Goal: Task Accomplishment & Management: Complete application form

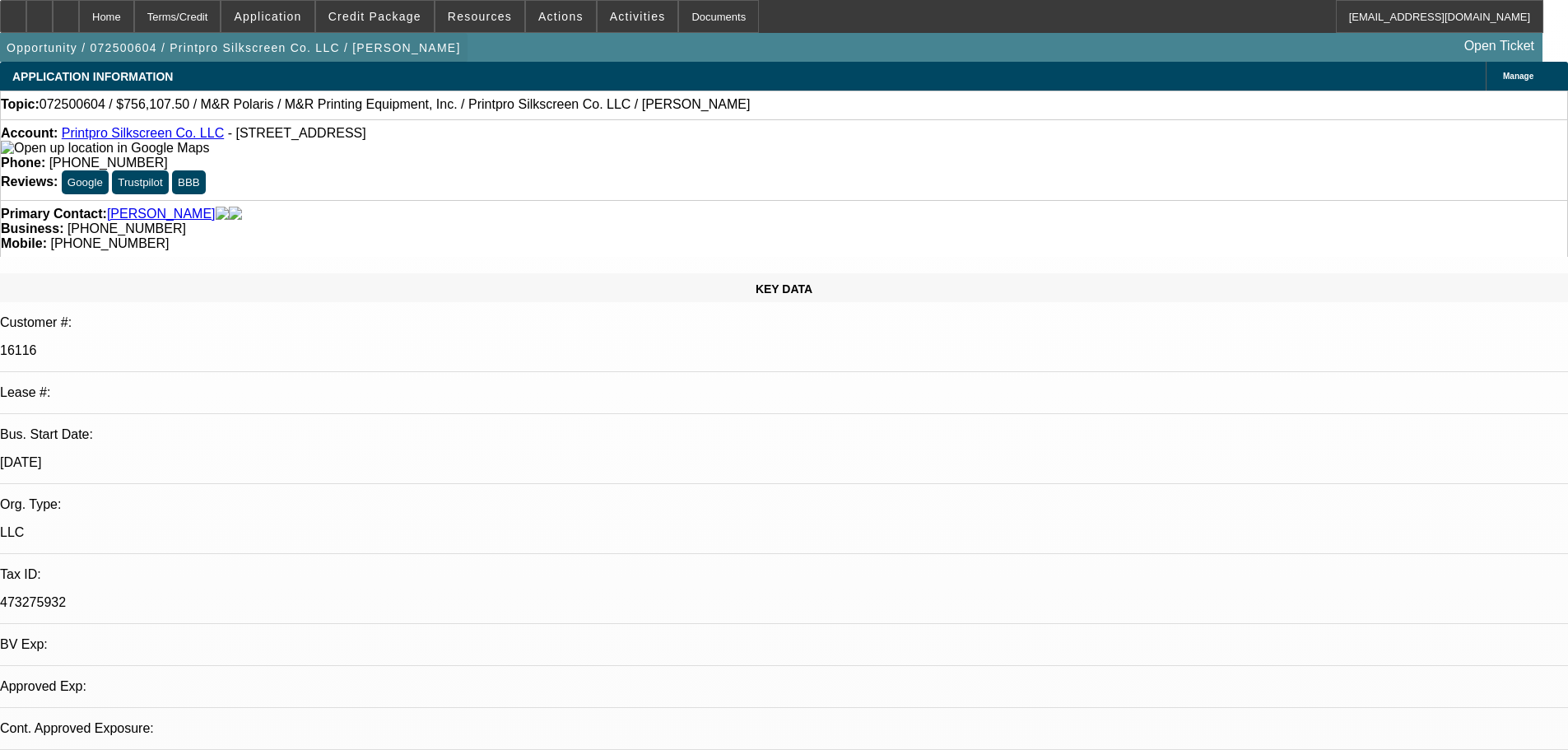
select select "0"
select select "2"
select select "0"
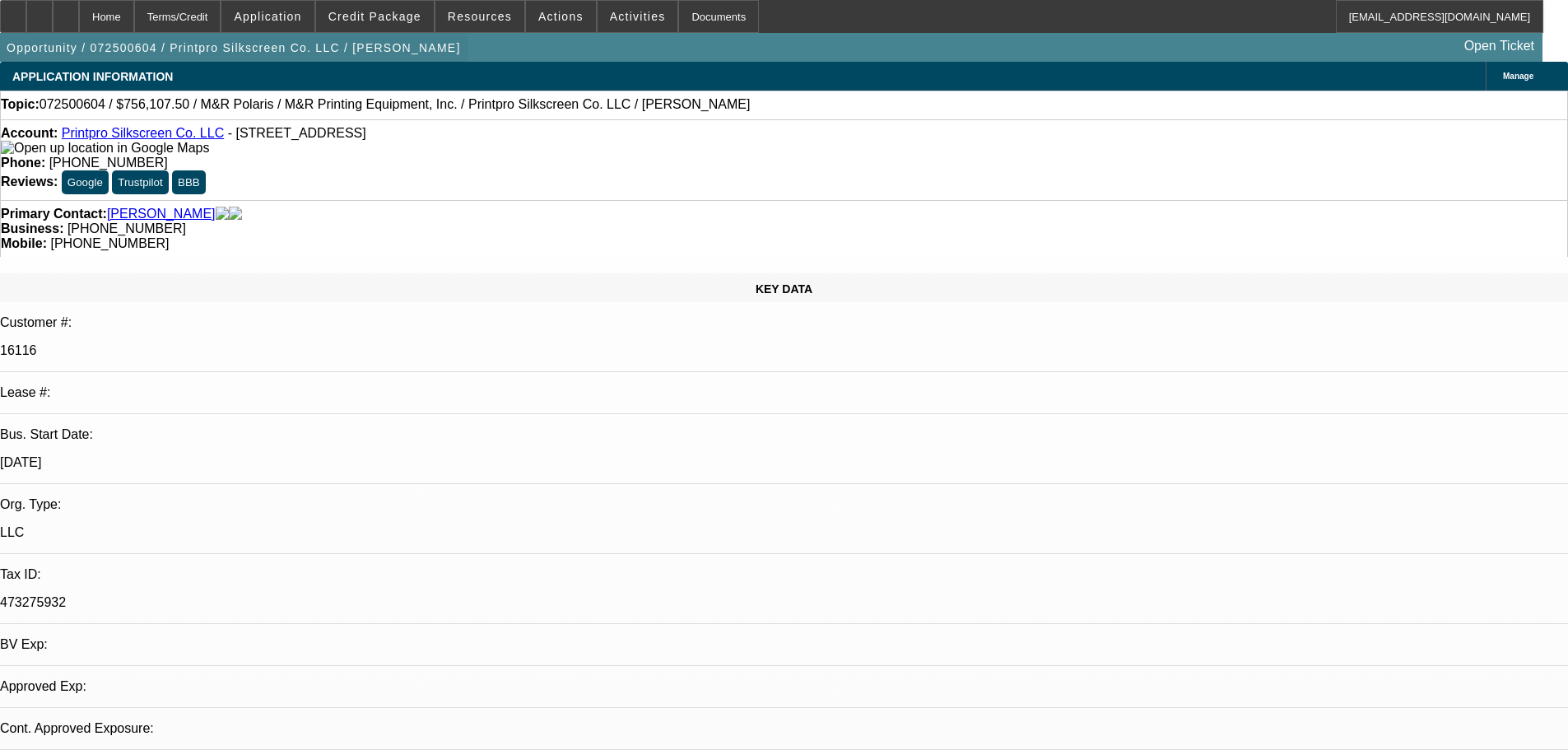
select select "0"
select select "2"
click at [53, 18] on div at bounding box center [39, 16] width 27 height 33
click at [375, 21] on span "Credit Package" at bounding box center [374, 16] width 93 height 13
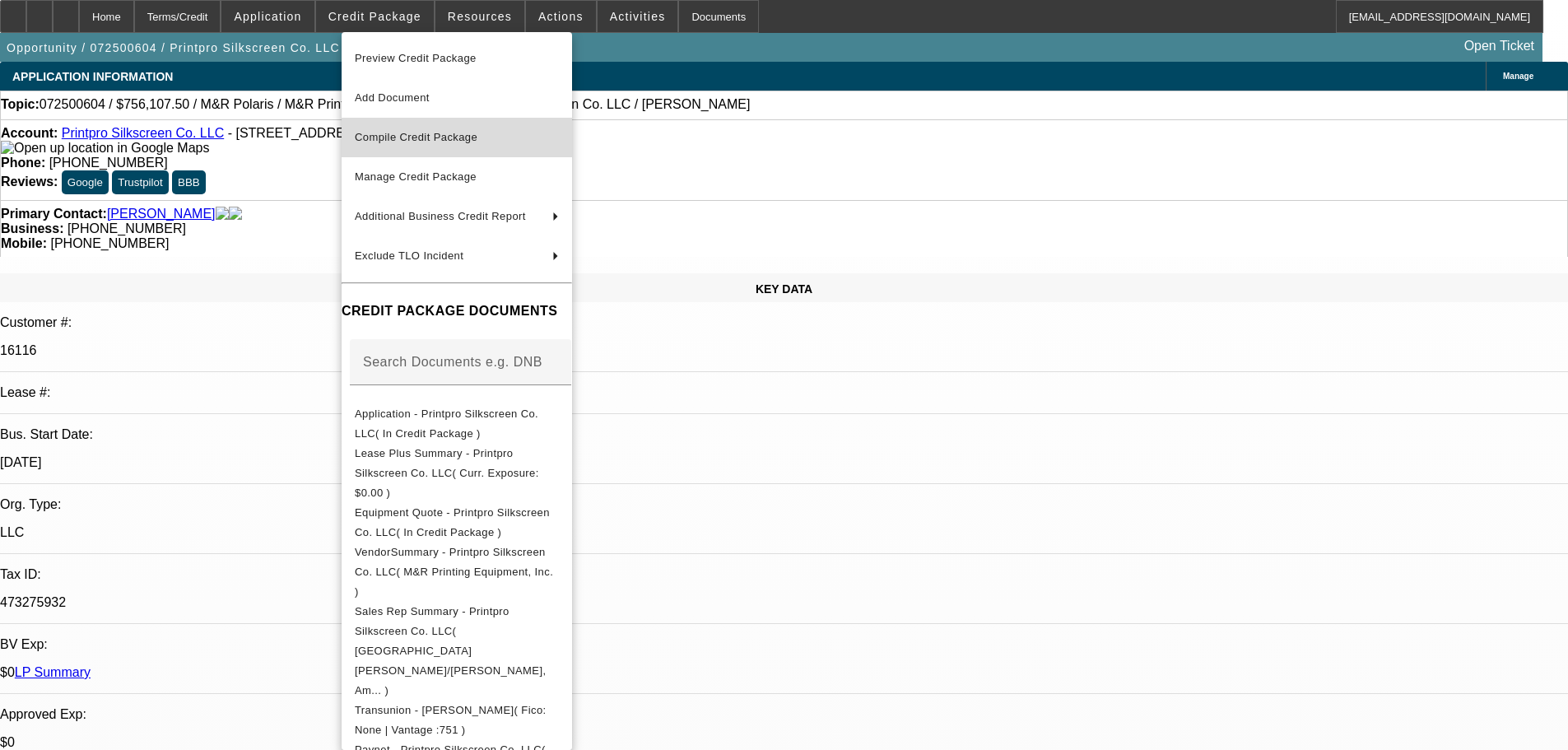
click at [430, 135] on span "Compile Credit Package" at bounding box center [416, 137] width 122 height 12
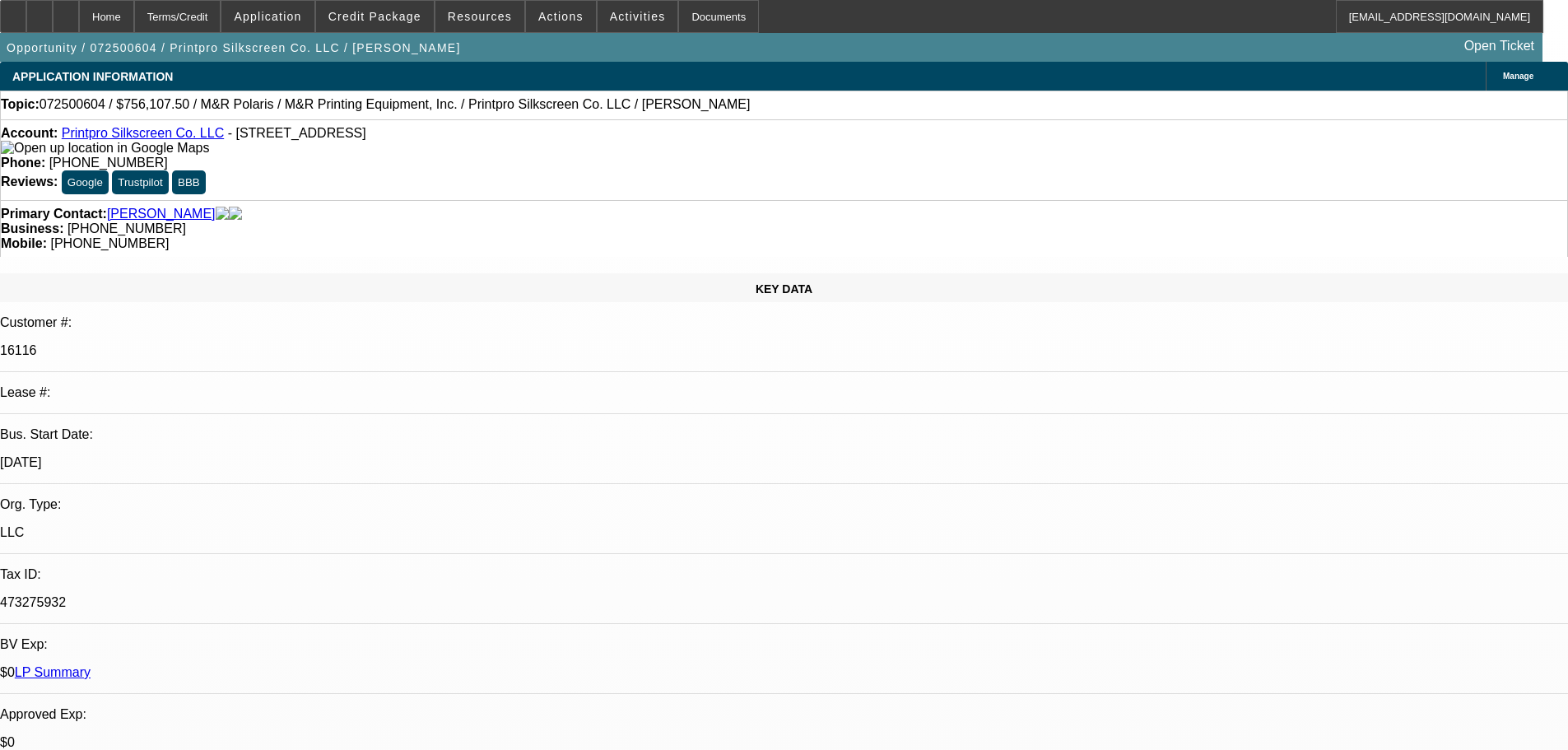
select select "0"
select select "2"
select select "0"
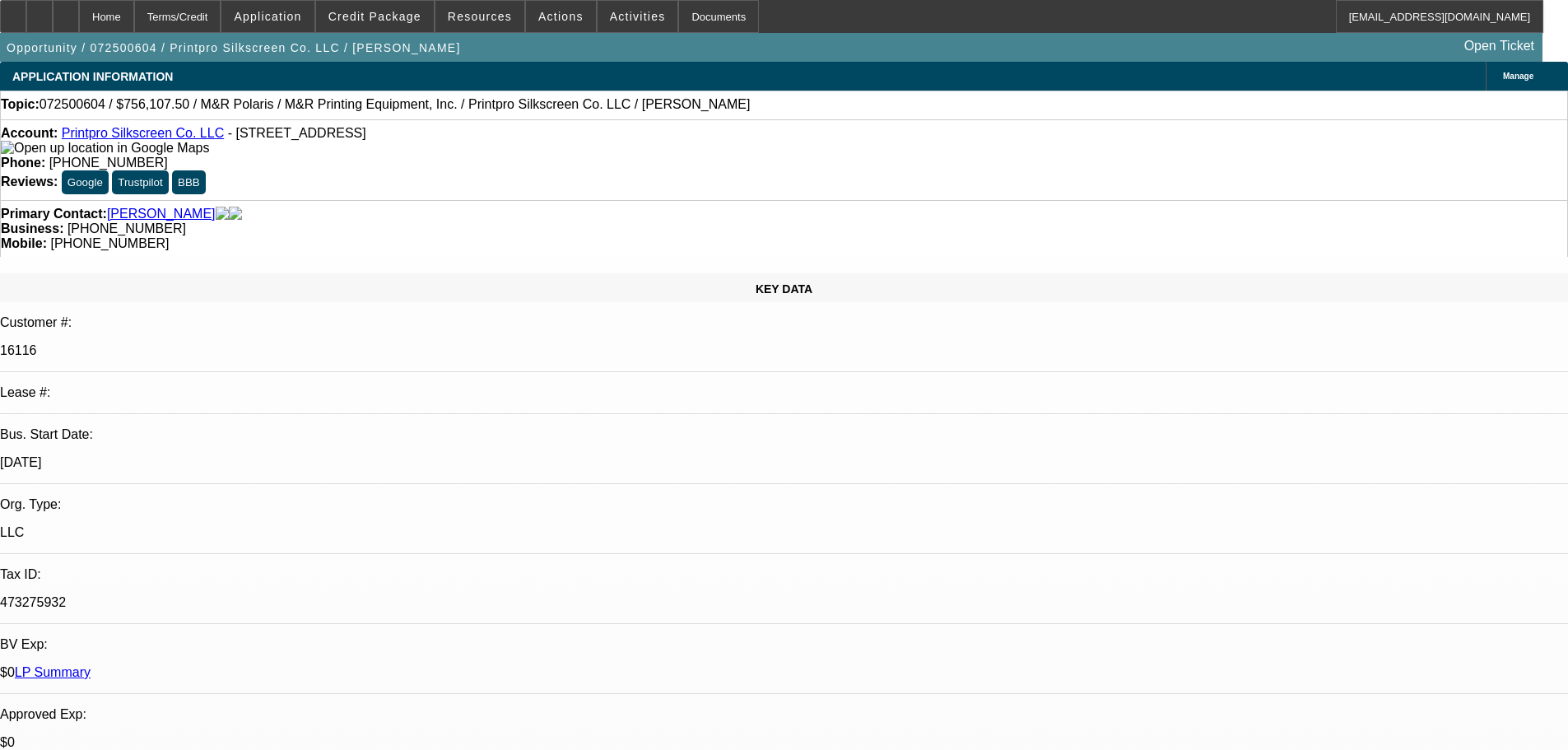
select select "0"
select select "2"
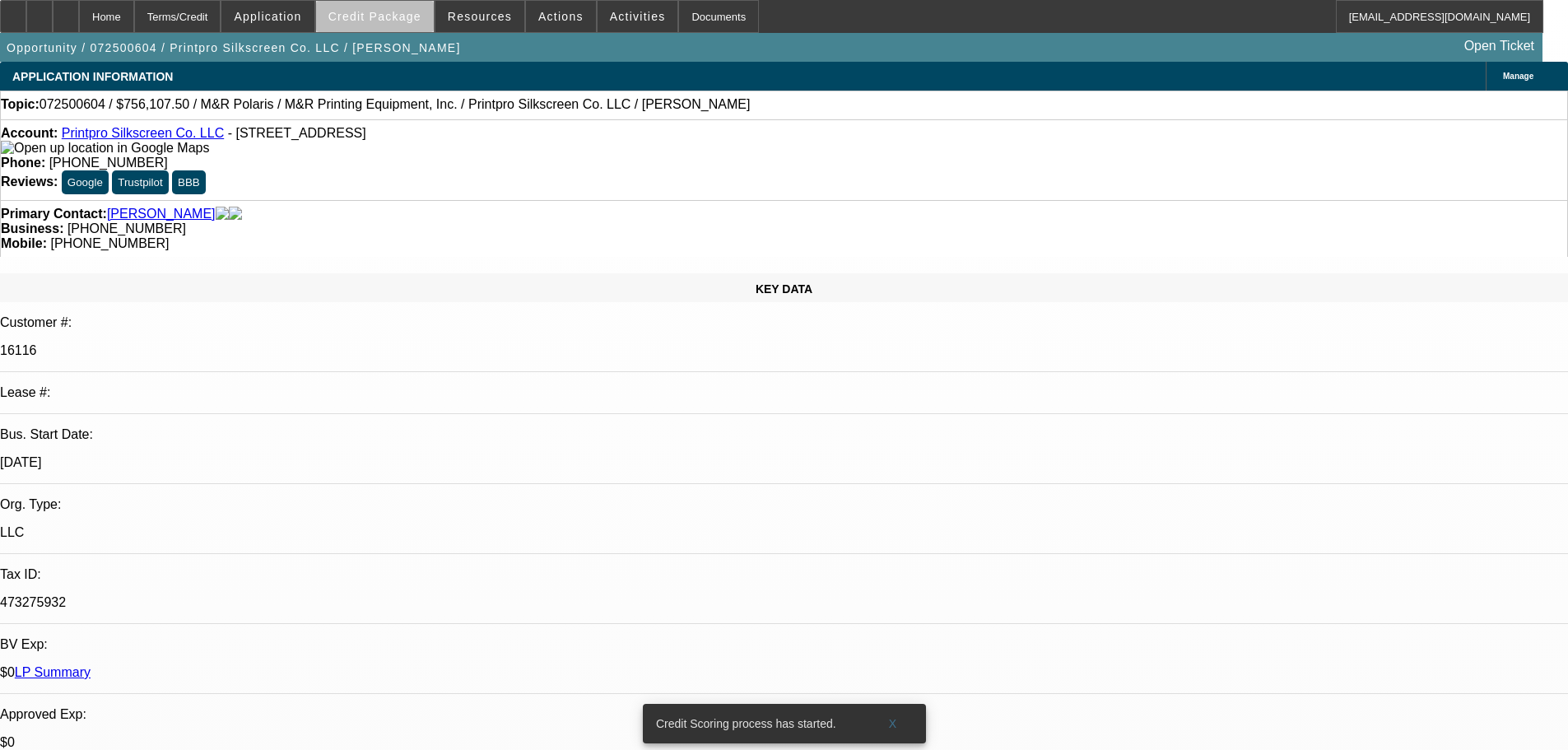
click at [420, 22] on span "Credit Package" at bounding box center [374, 16] width 93 height 13
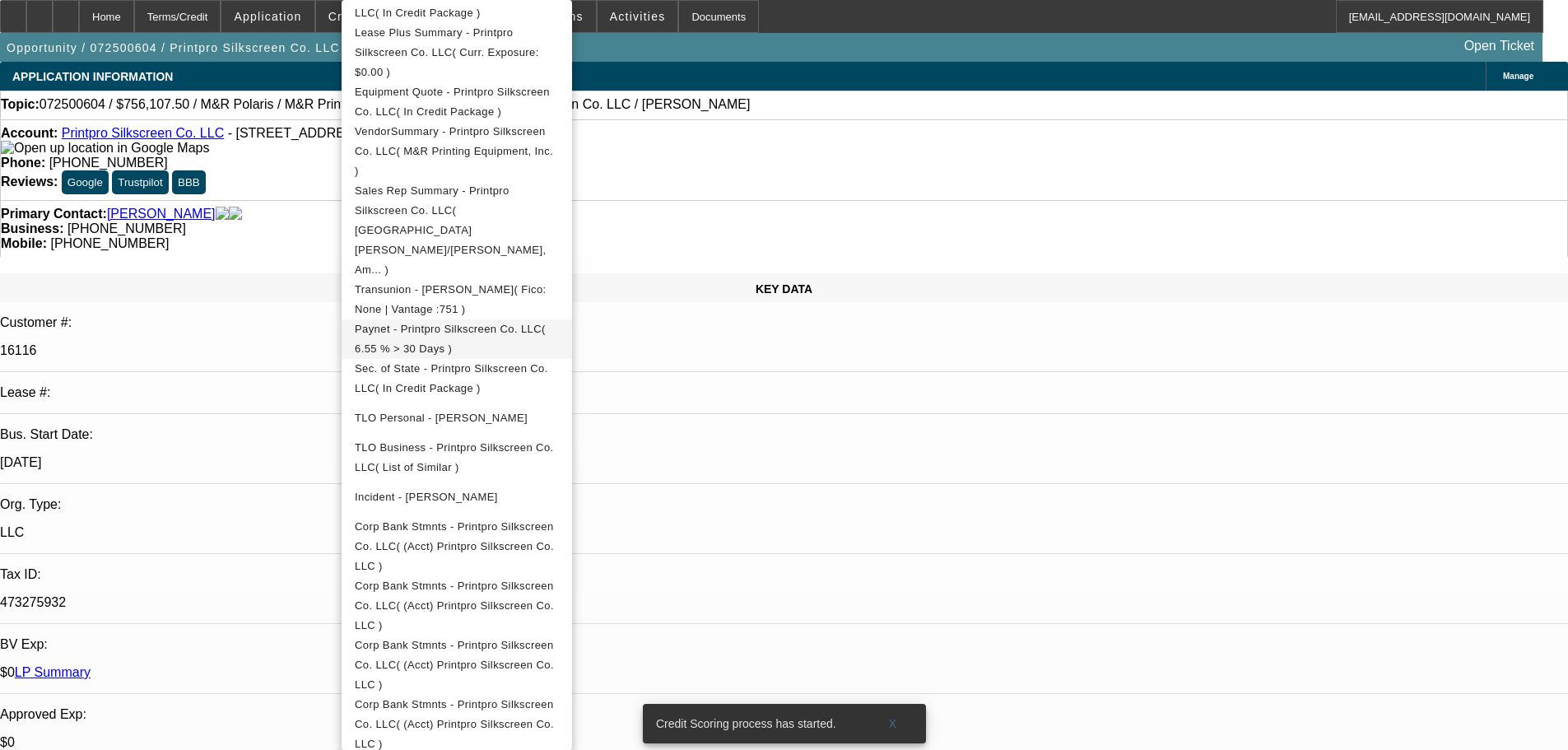
scroll to position [411, 0]
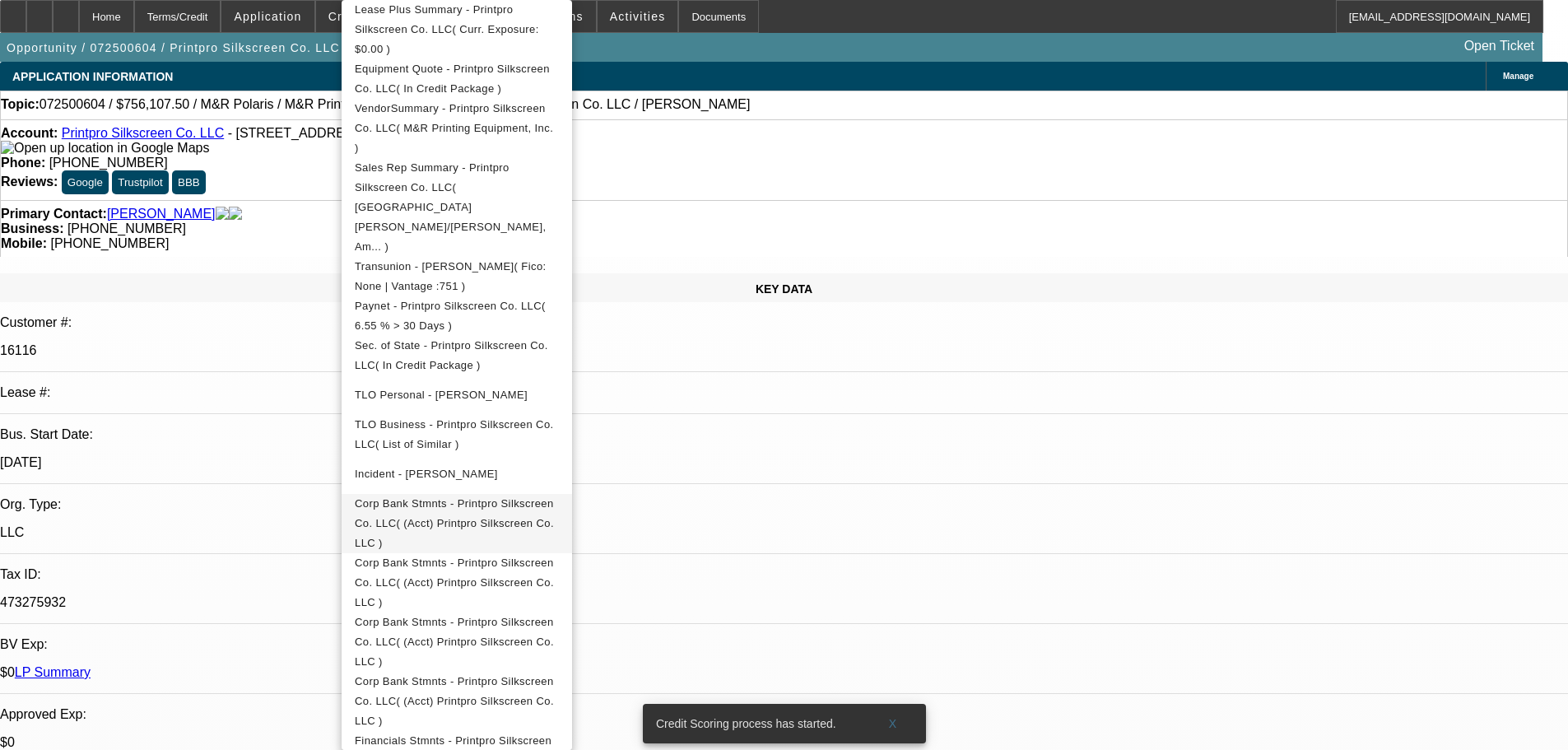
click at [554, 497] on span "Corp Bank Stmnts - Printpro Silkscreen Co. LLC( (Acct) Printpro Silkscreen Co. …" at bounding box center [454, 523] width 199 height 52
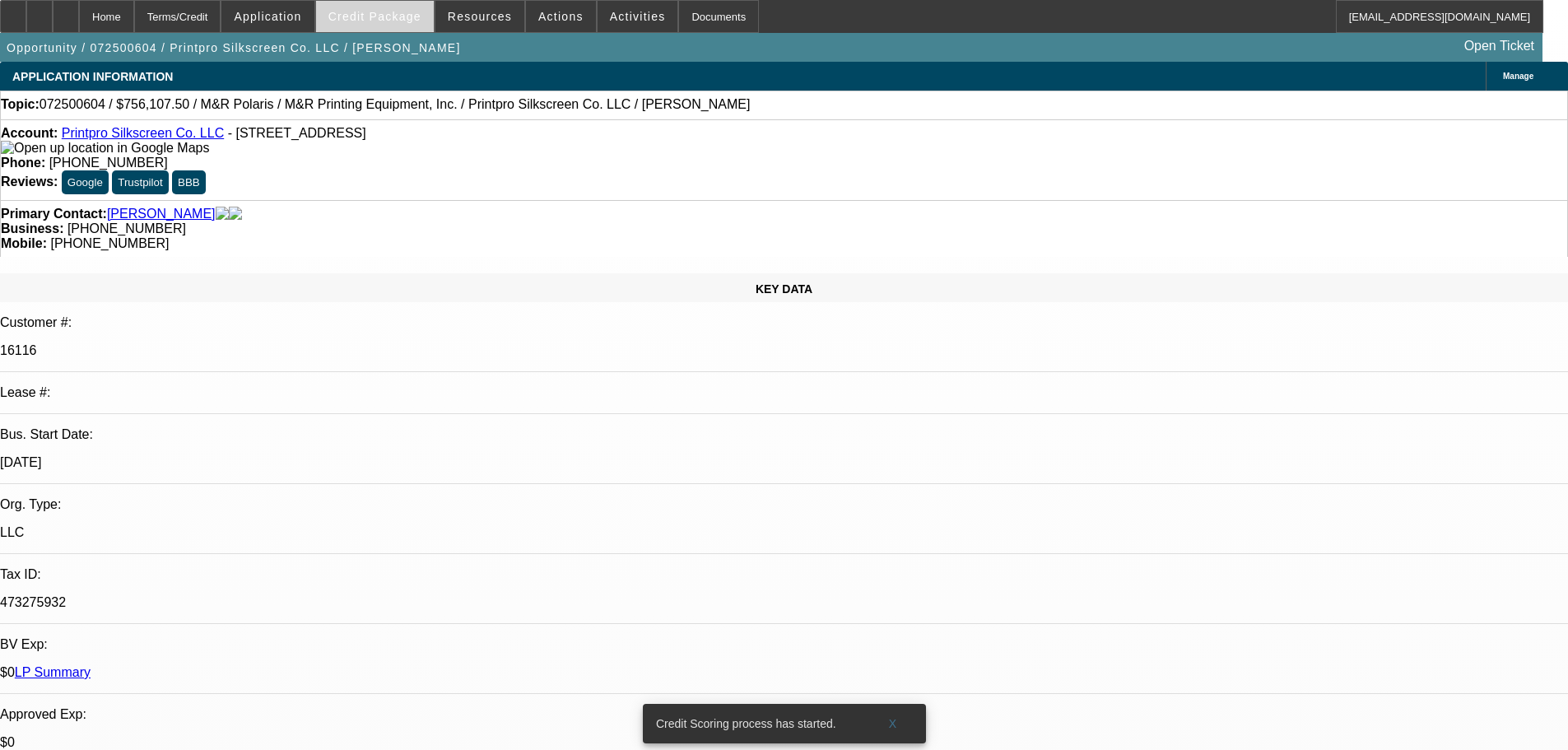
click at [413, 19] on span "Credit Package" at bounding box center [374, 16] width 93 height 13
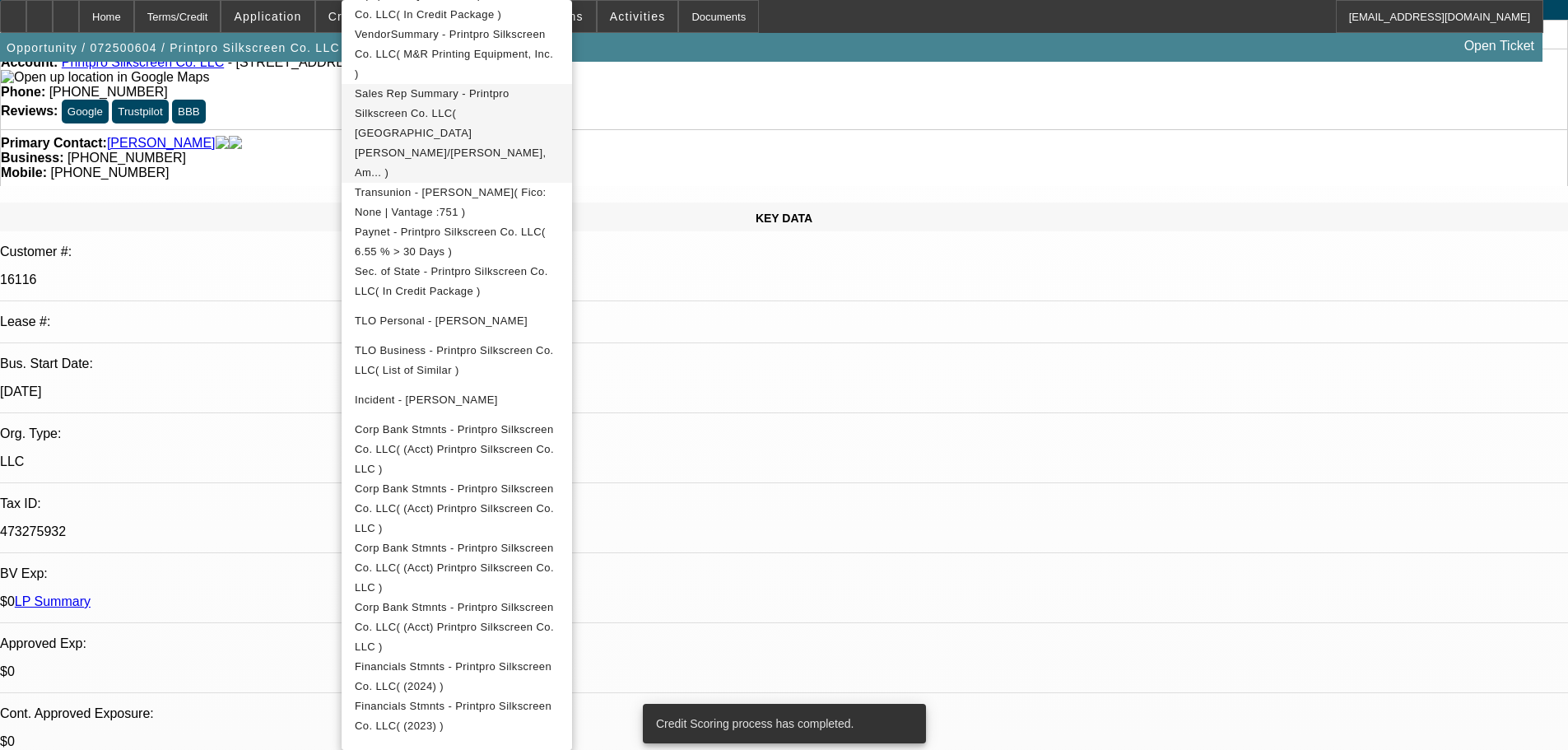
scroll to position [165, 0]
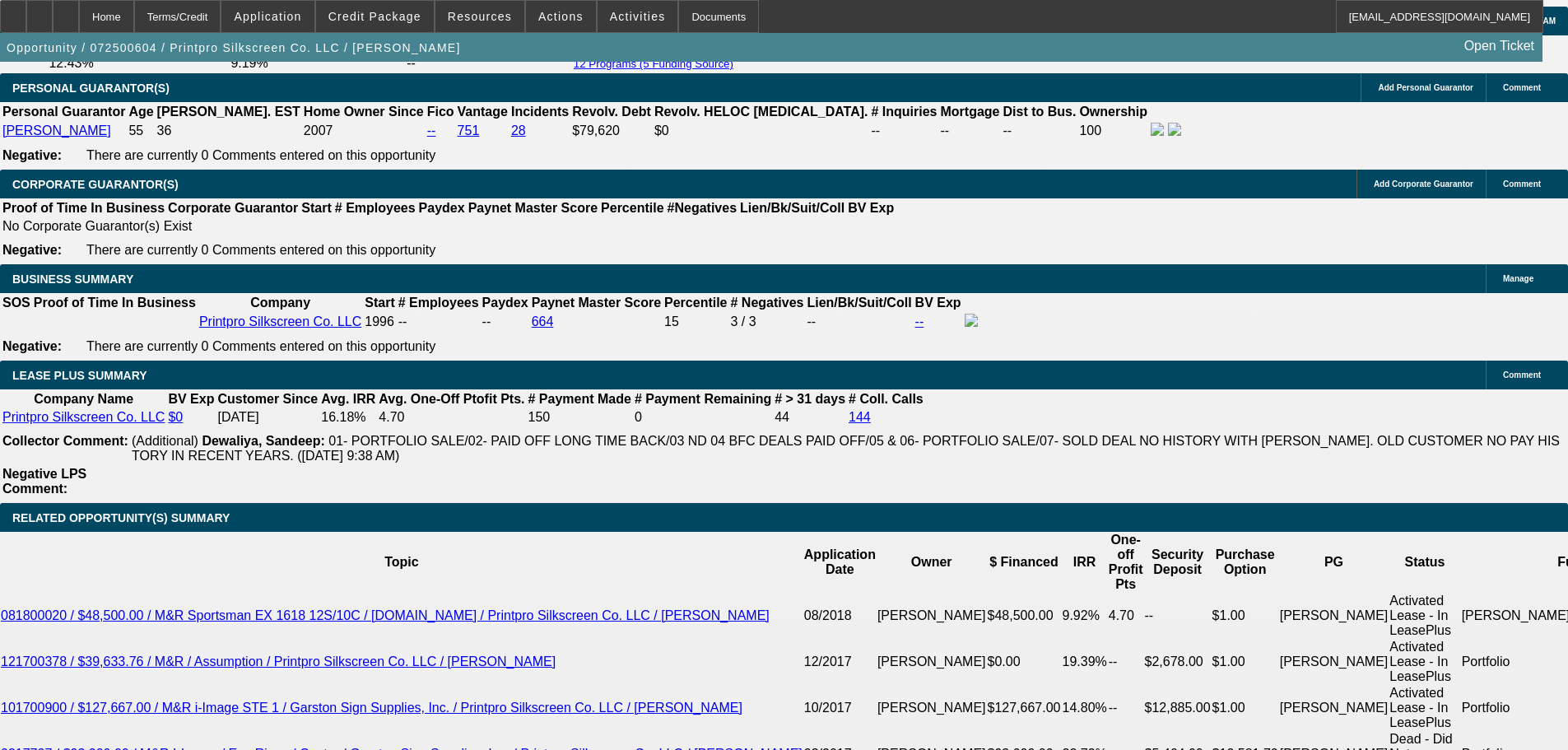
scroll to position [2552, 0]
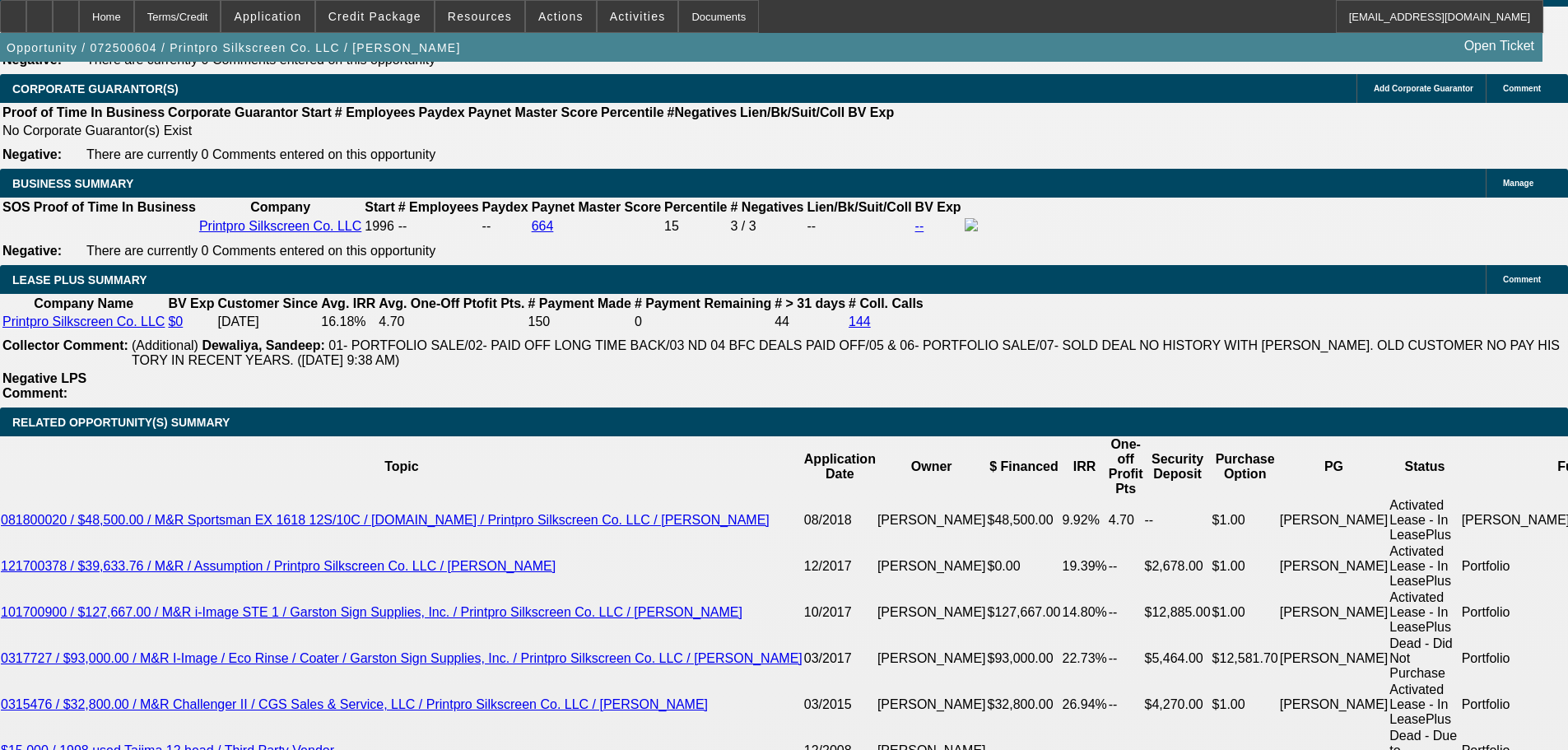
drag, startPoint x: 108, startPoint y: 306, endPoint x: 197, endPoint y: 382, distance: 117.0
copy span "Derek Coughlin founded Printpro Silkscreen in 1995. The company is a long-stand…"
click at [377, 24] on span at bounding box center [375, 16] width 118 height 39
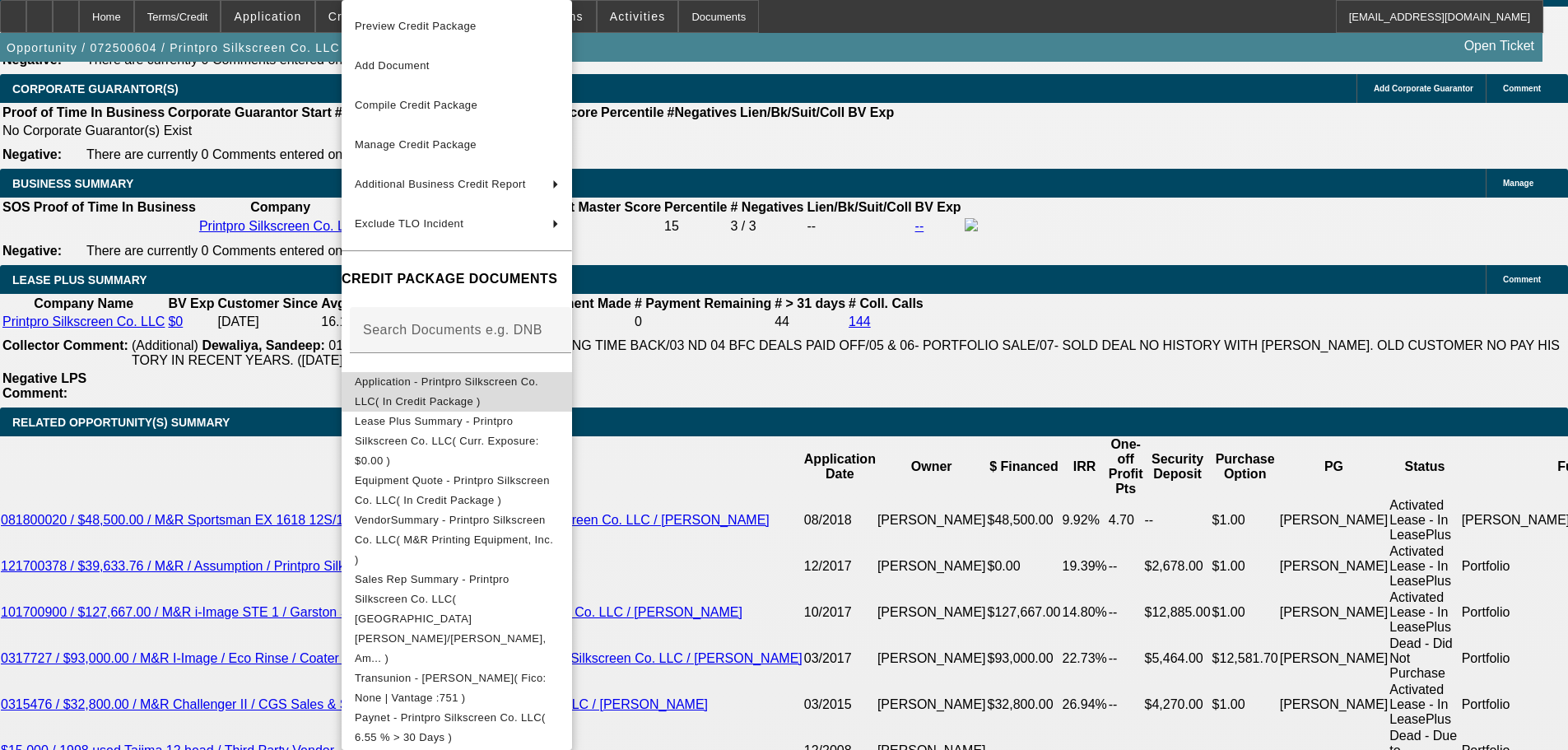
click at [533, 391] on span "Application - Printpro Silkscreen Co. LLC( In Credit Package )" at bounding box center [446, 392] width 184 height 32
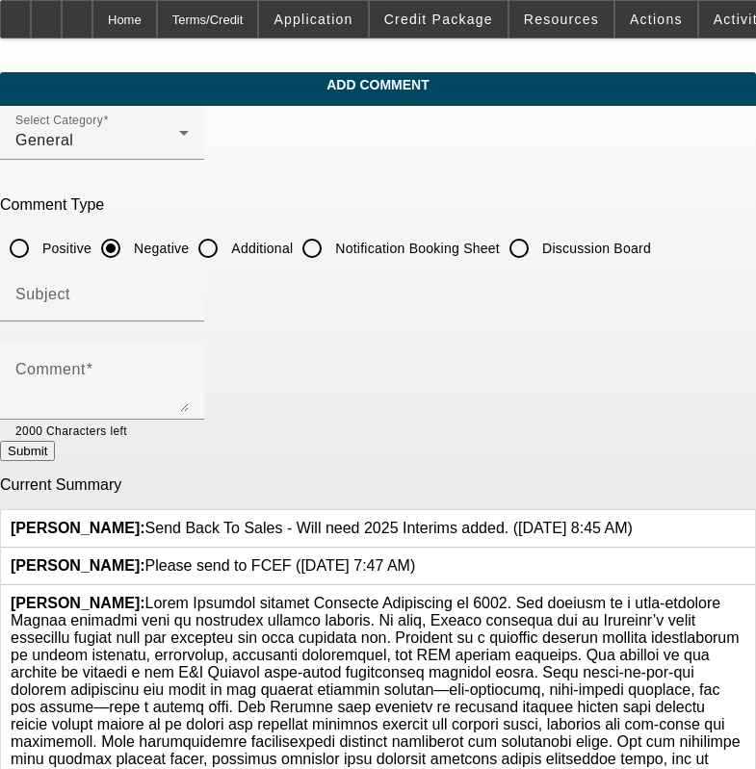
click at [227, 245] on input "Additional" at bounding box center [208, 248] width 39 height 39
radio input "true"
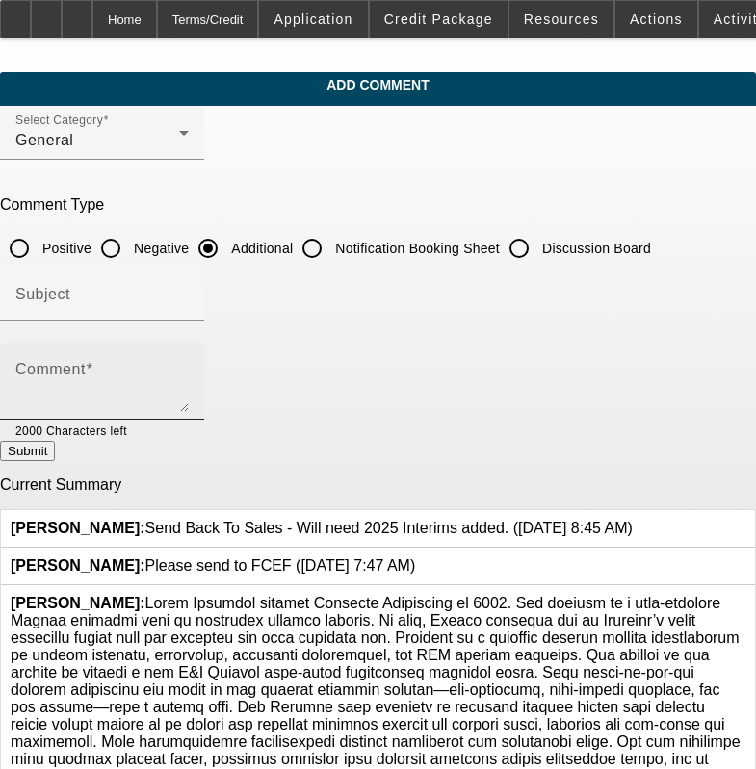
click at [189, 355] on div "Comment" at bounding box center [101, 381] width 173 height 77
paste textarea "Lorem Ipsumdol sitamet Consecte Adipiscing el 8057. Sed doeiusm te i utla-etdol…"
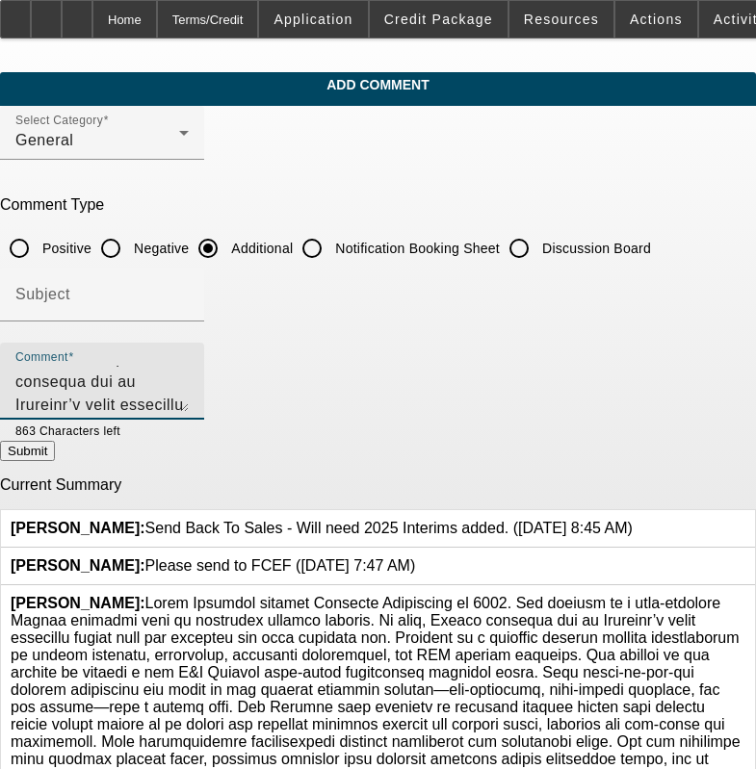
scroll to position [203, 0]
click at [189, 403] on textarea "Comment" at bounding box center [101, 389] width 173 height 46
type textarea "Lorem Ipsumdol sitamet Consecte Adipiscing el 8057. Sed doeiusm te i utla-etdol…"
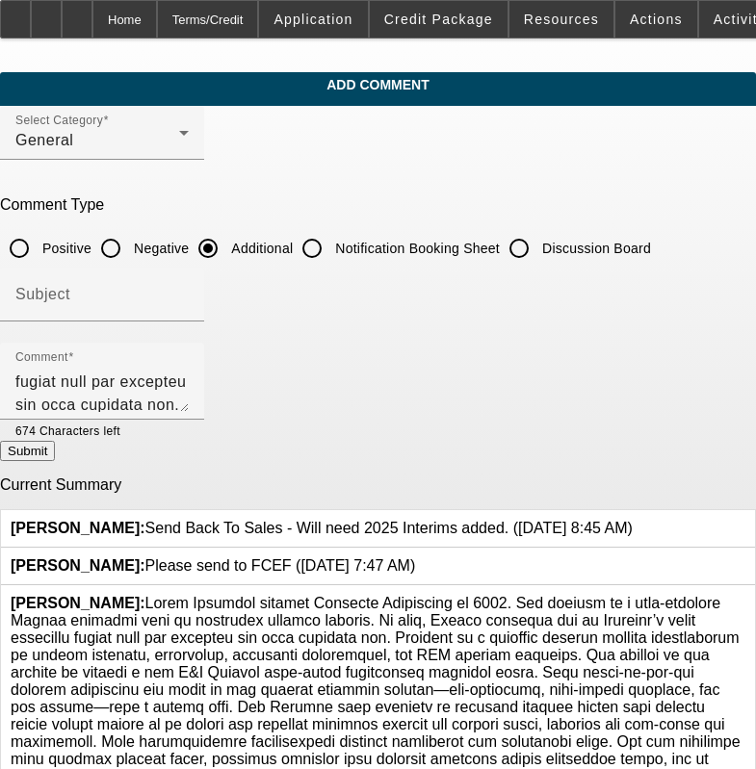
click at [55, 455] on button "Submit" at bounding box center [27, 451] width 55 height 20
radio input "true"
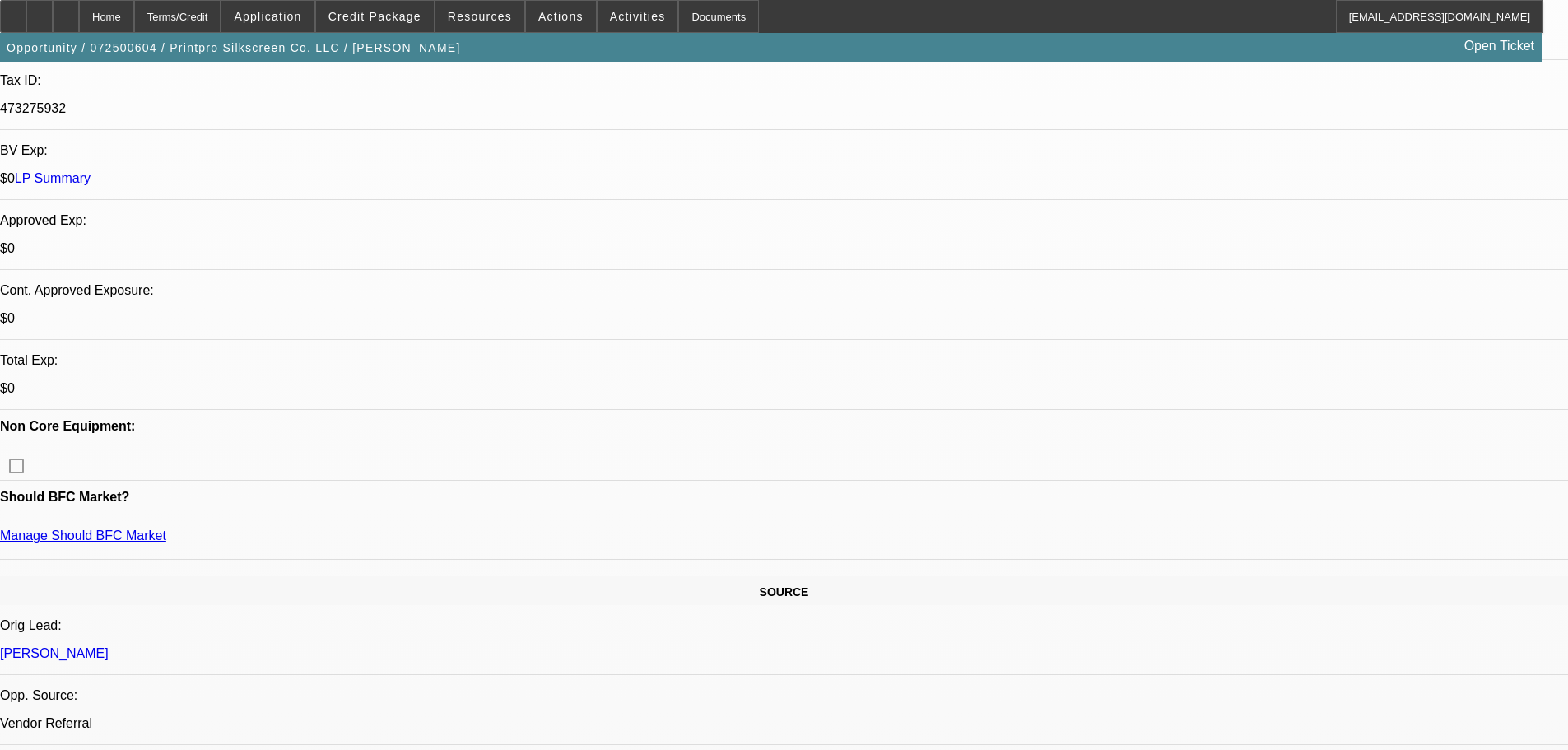
select select "0"
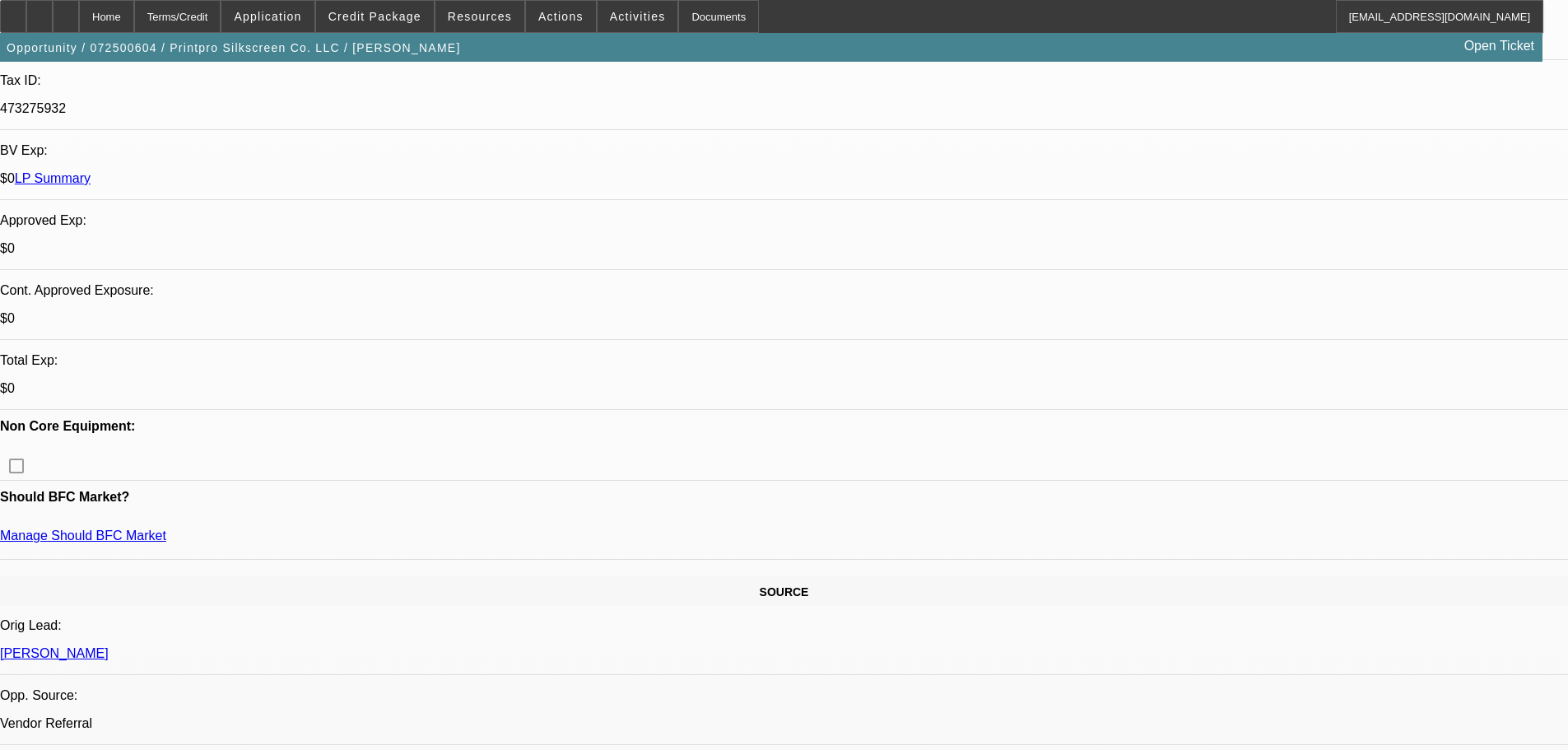
select select "0"
select select "1"
select select "2"
select select "1"
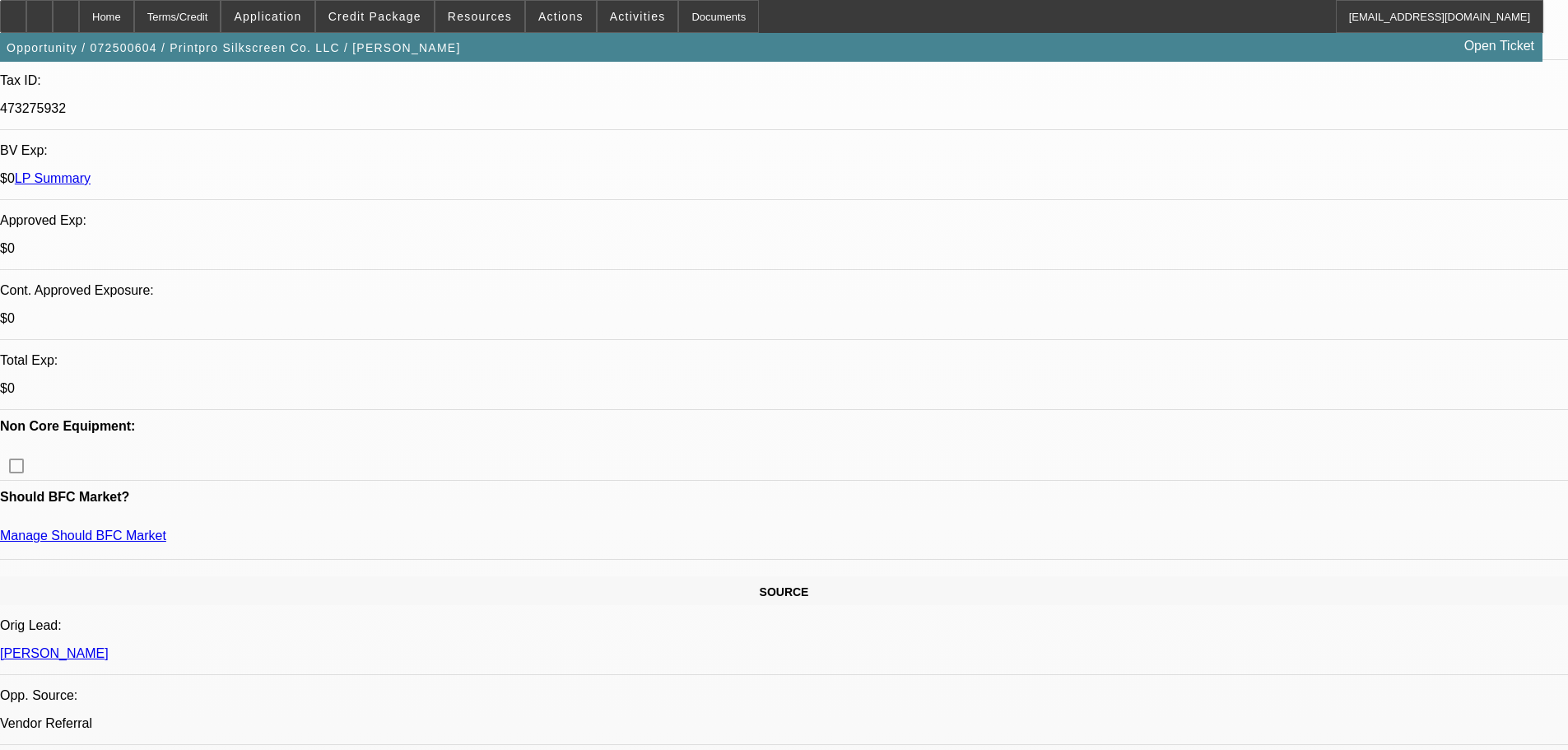
select select "1"
select select "2"
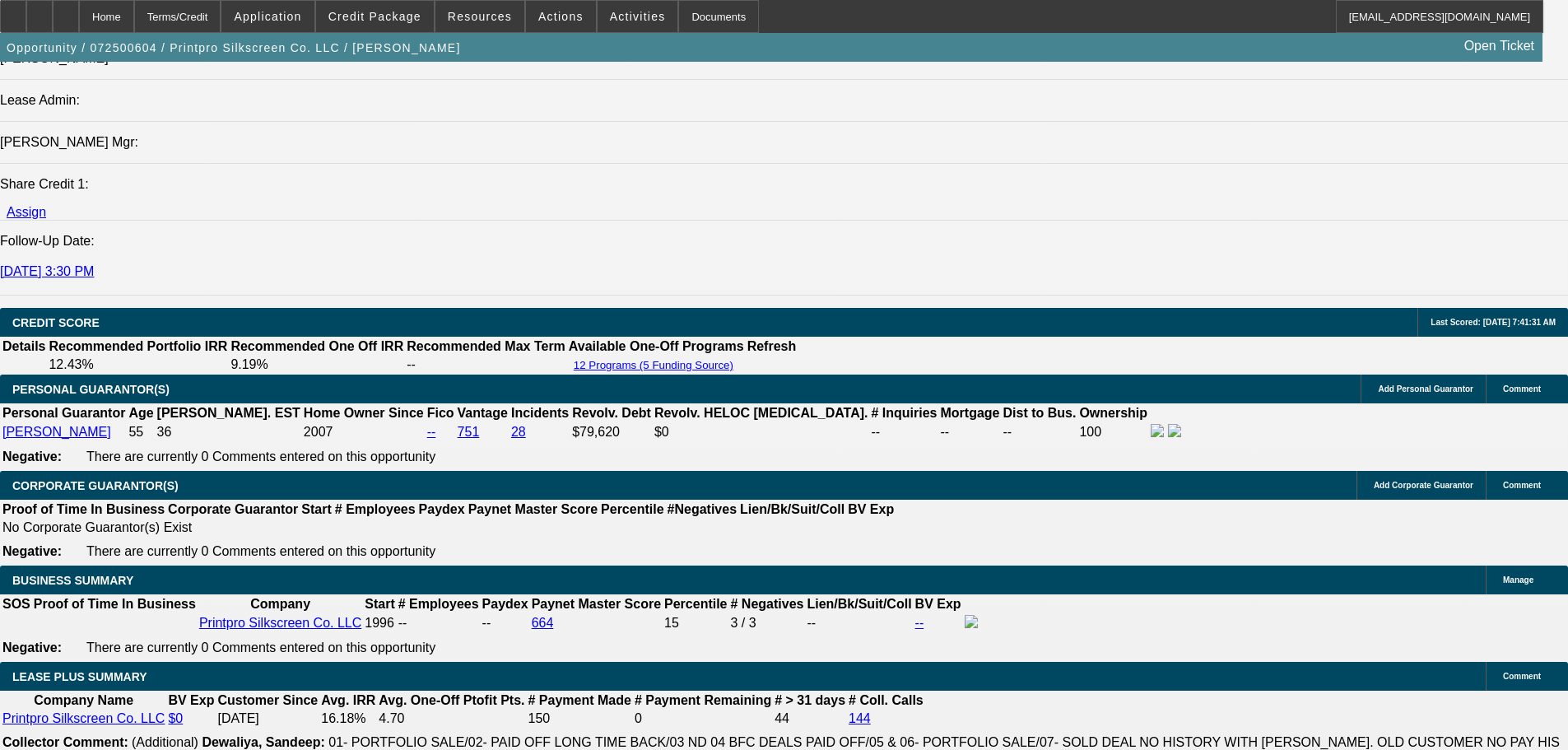
scroll to position [2546, 0]
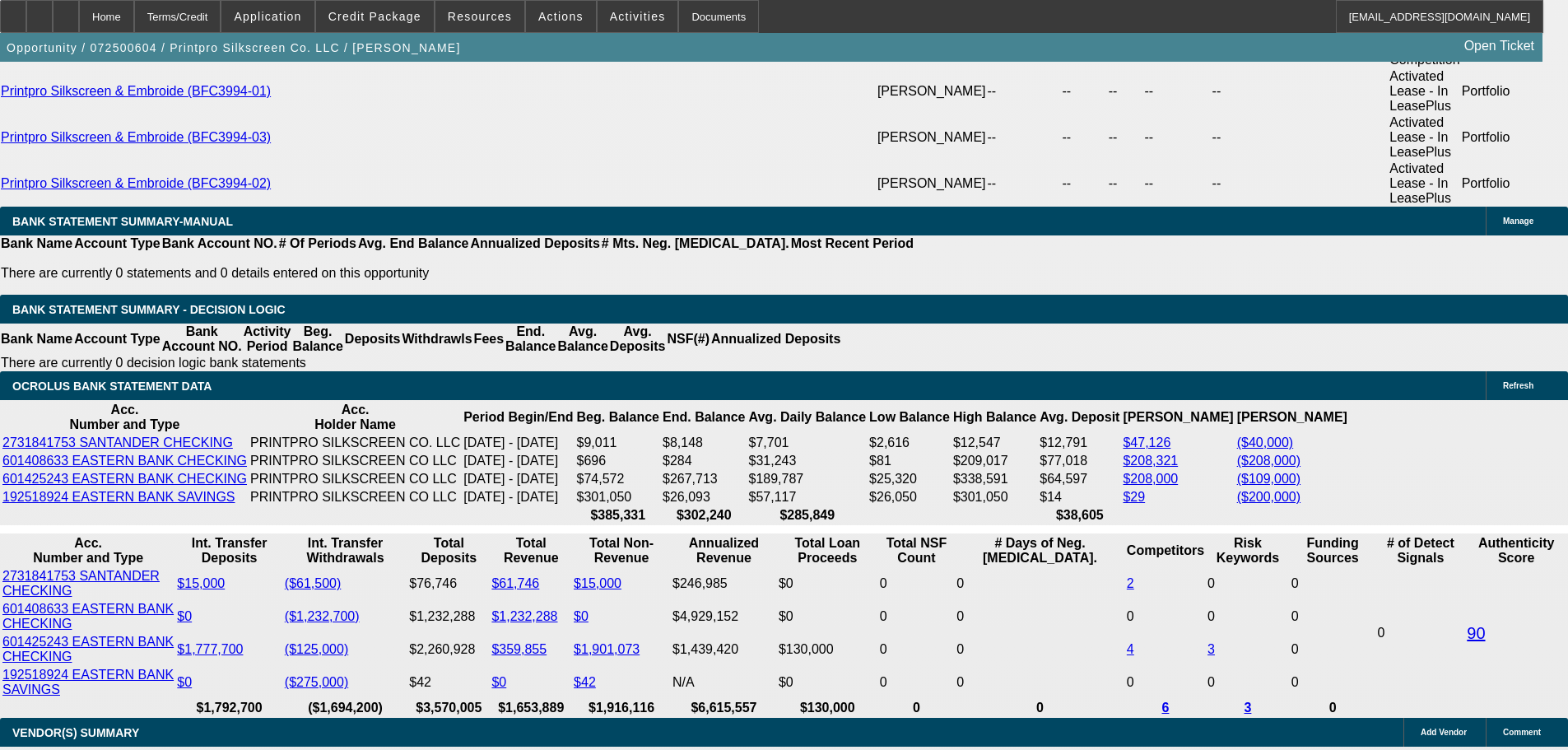
scroll to position [3286, 0]
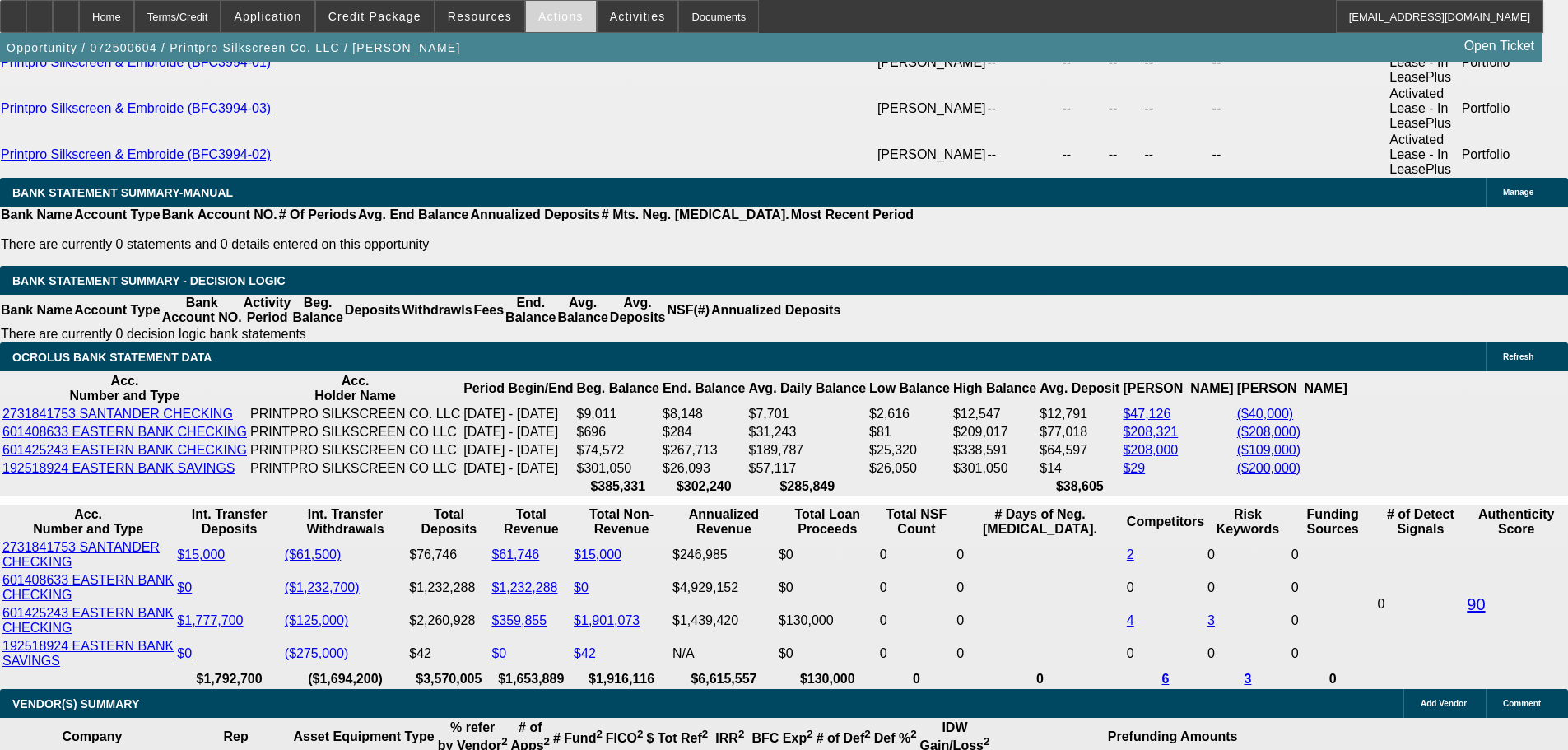
click at [526, 26] on span at bounding box center [561, 16] width 70 height 39
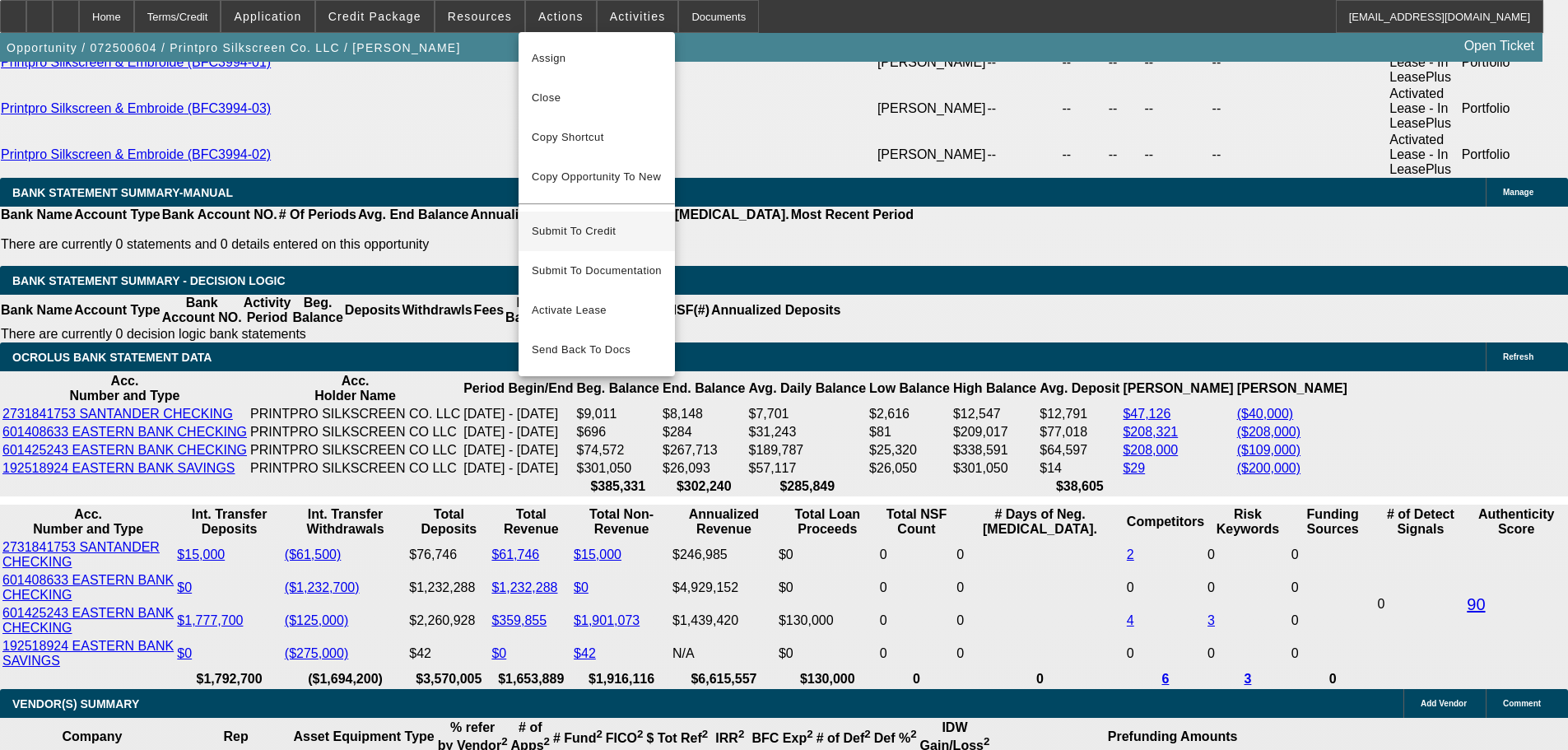
click at [554, 221] on span "Submit To Credit" at bounding box center [597, 231] width 130 height 20
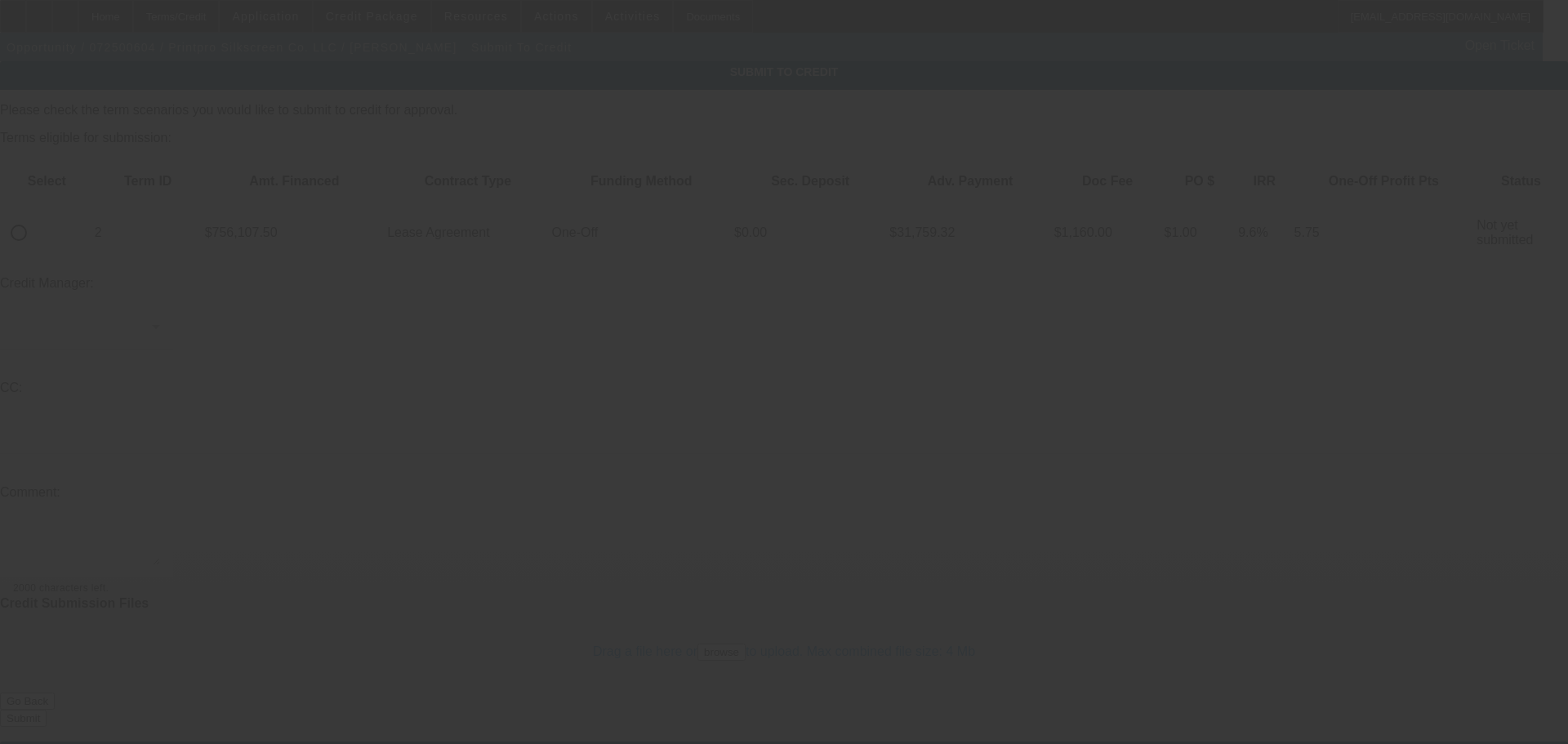
click at [66, 182] on div at bounding box center [784, 372] width 1568 height 744
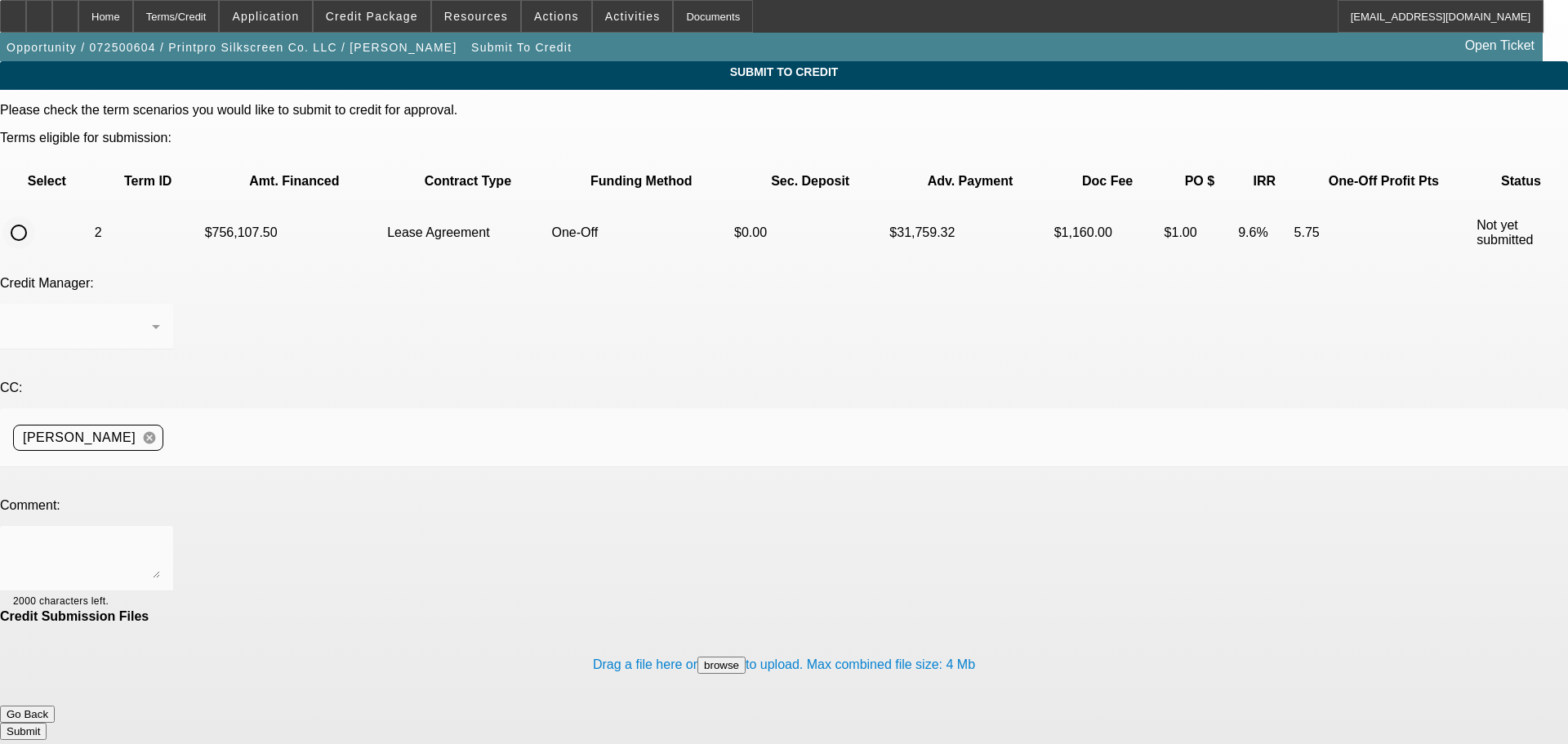
click at [35, 216] on input "radio" at bounding box center [19, 232] width 33 height 33
radio input "true"
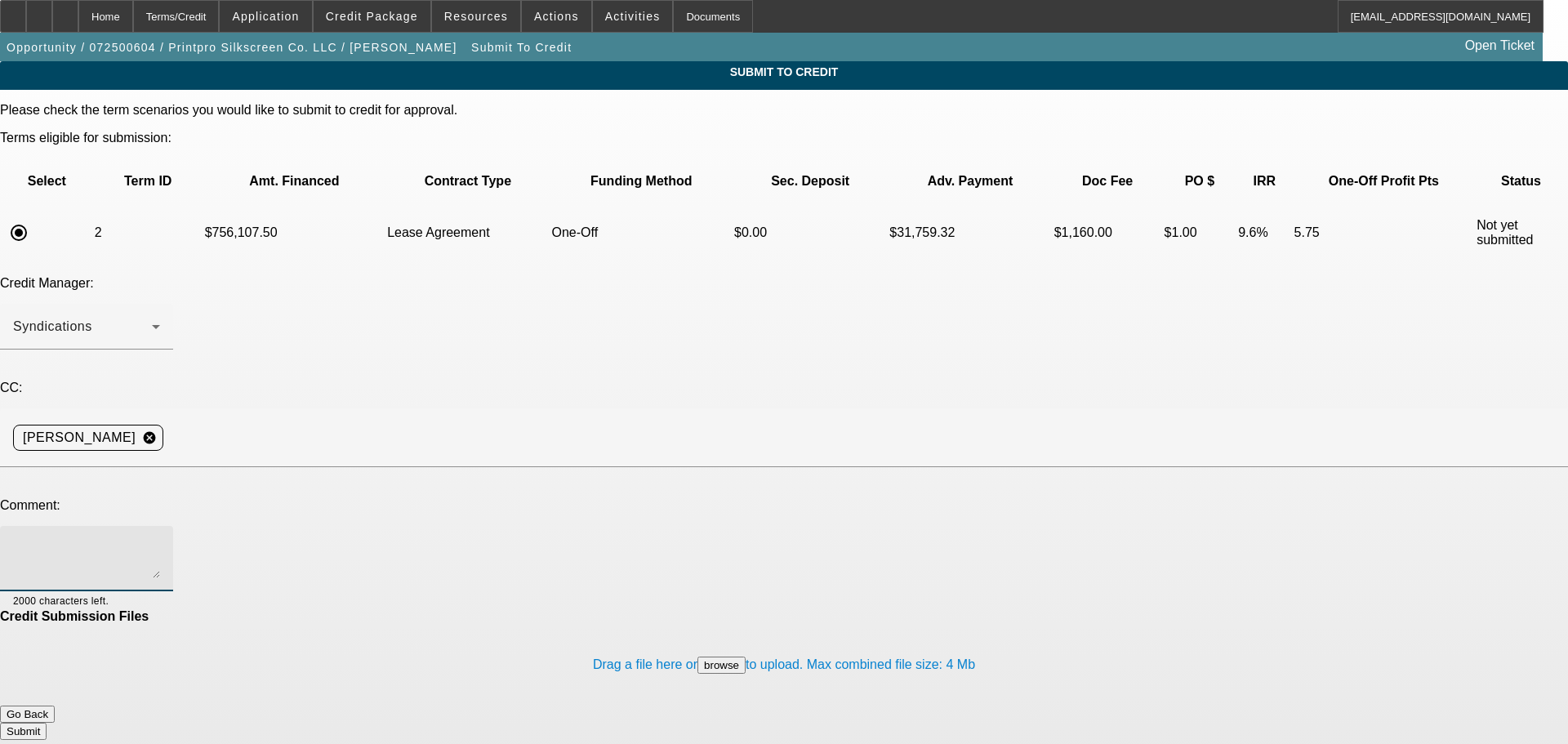
click at [160, 539] on textarea at bounding box center [86, 558] width 147 height 39
type textarea "write up has been adjusted regarding the 2025 interims and the personal returns…"
click at [47, 723] on button "Submit" at bounding box center [23, 731] width 47 height 17
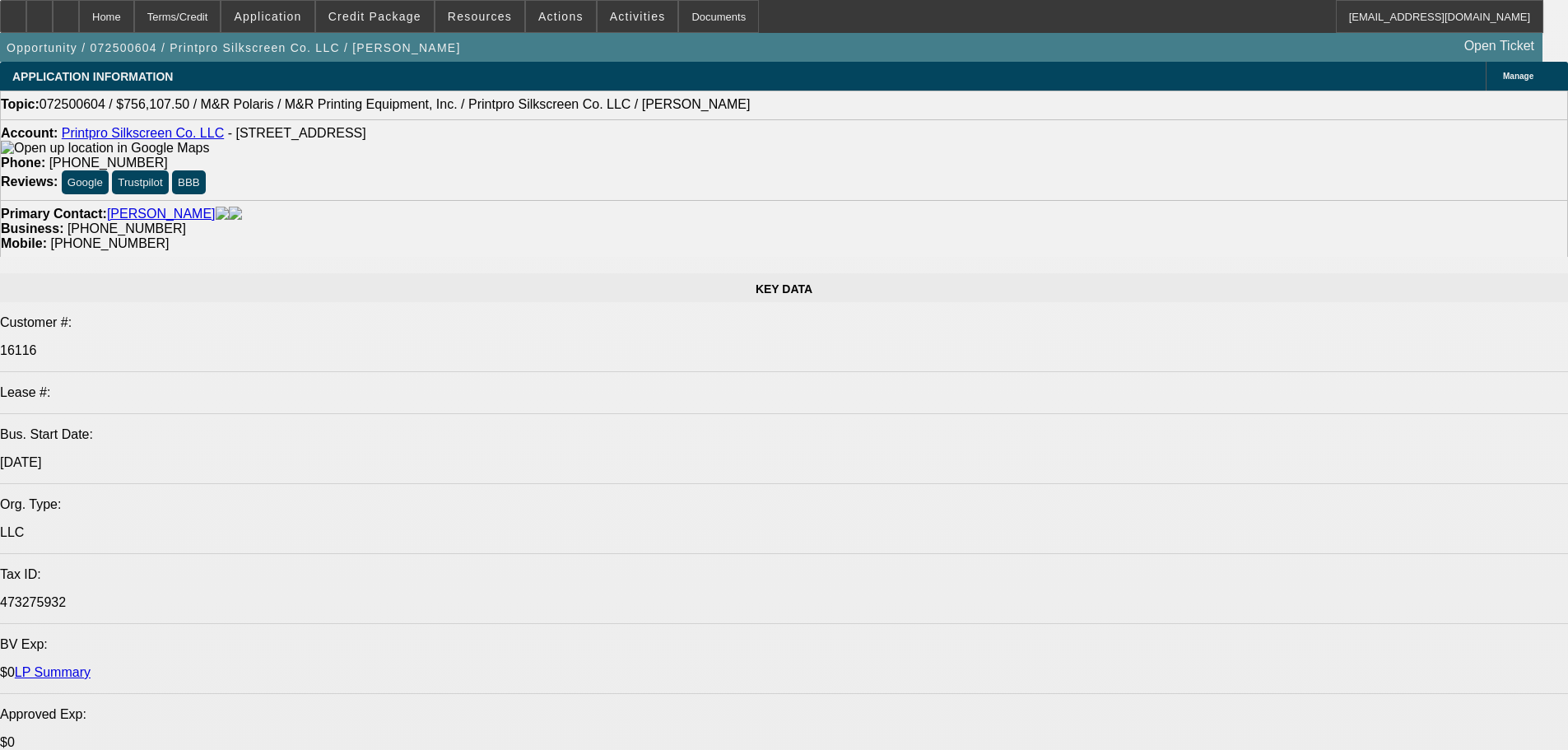
select select "0"
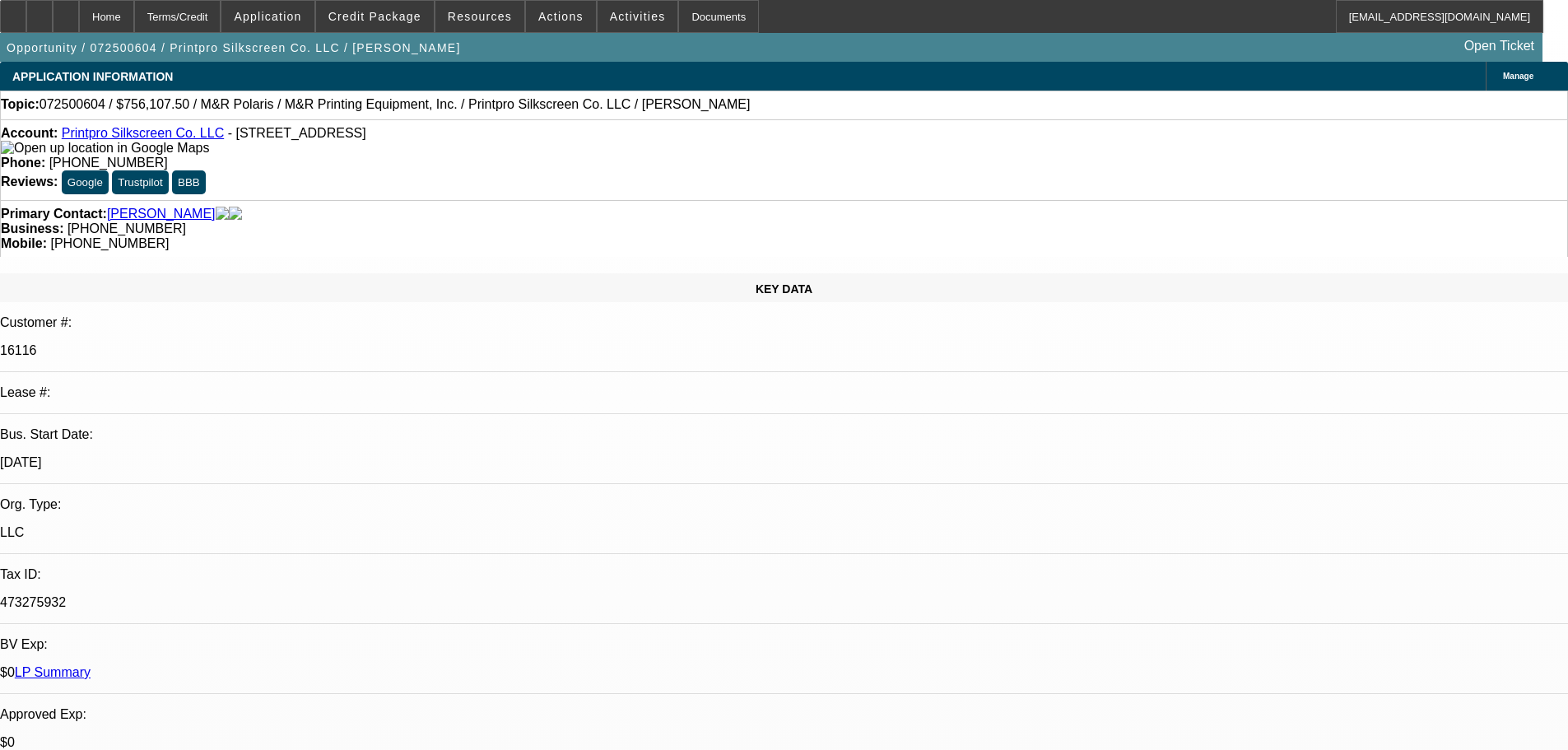
select select "0"
select select "2"
select select "0"
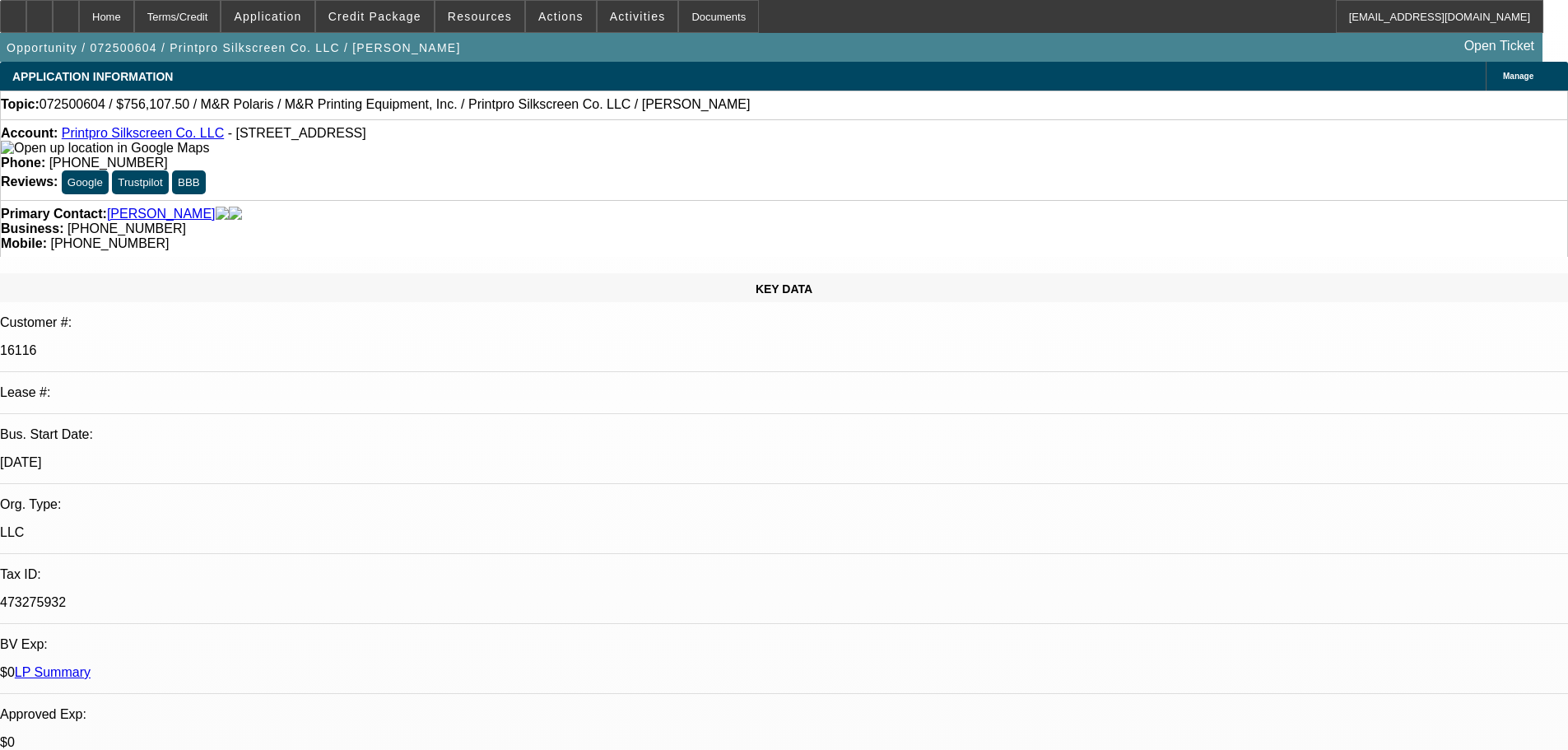
select select "2"
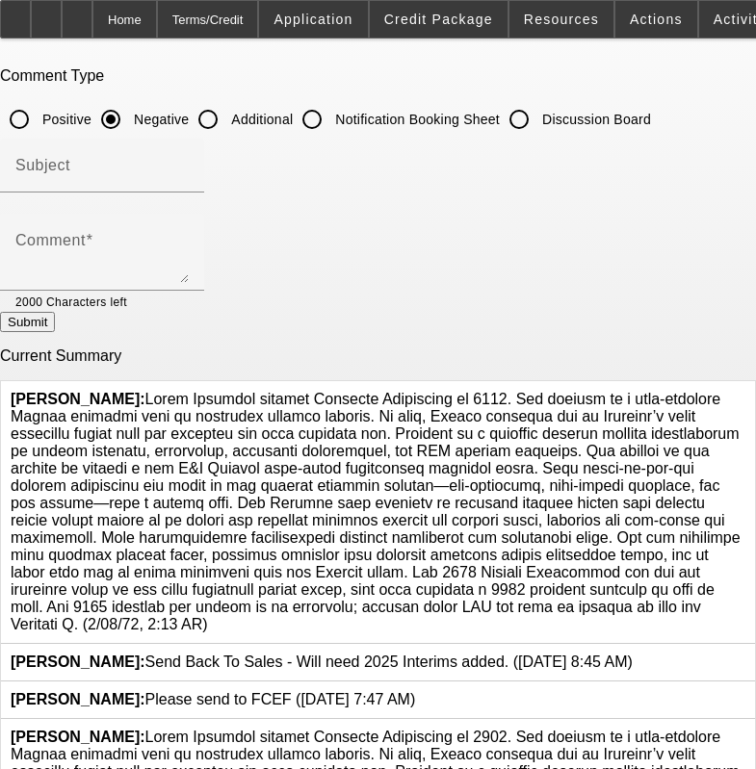
scroll to position [371, 0]
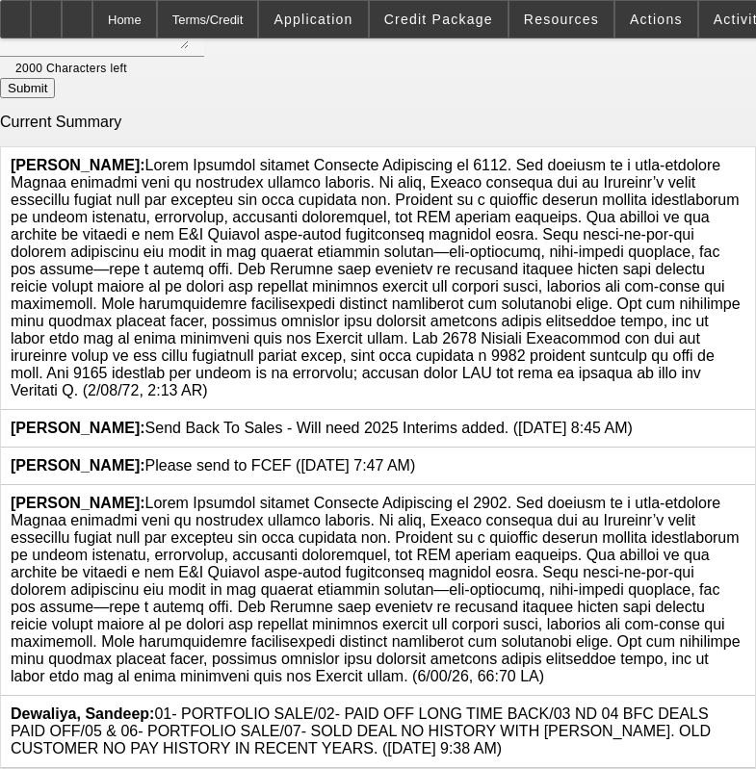
click at [745, 495] on icon at bounding box center [745, 495] width 0 height 0
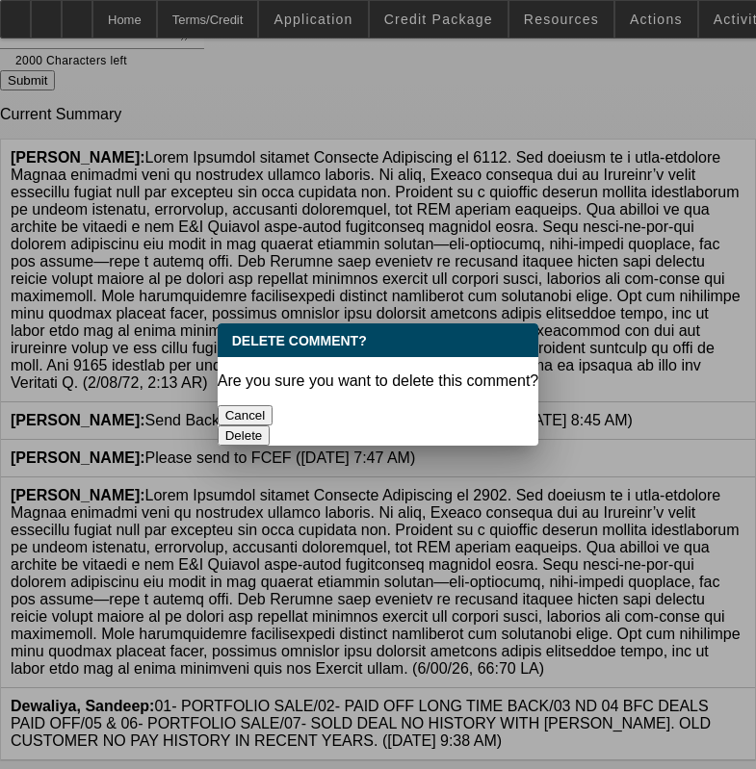
click at [271, 426] on button "Delete" at bounding box center [244, 436] width 53 height 20
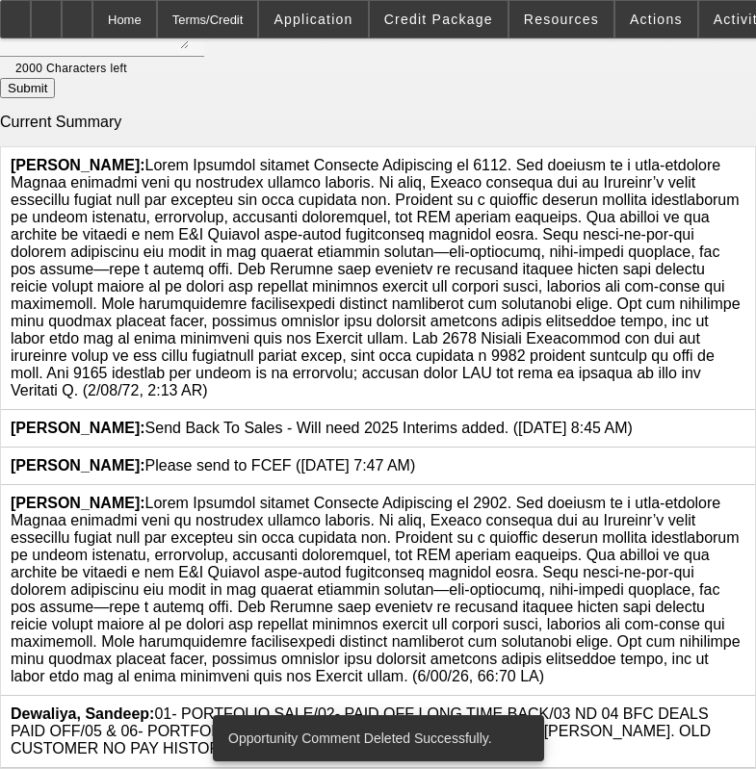
scroll to position [160, 0]
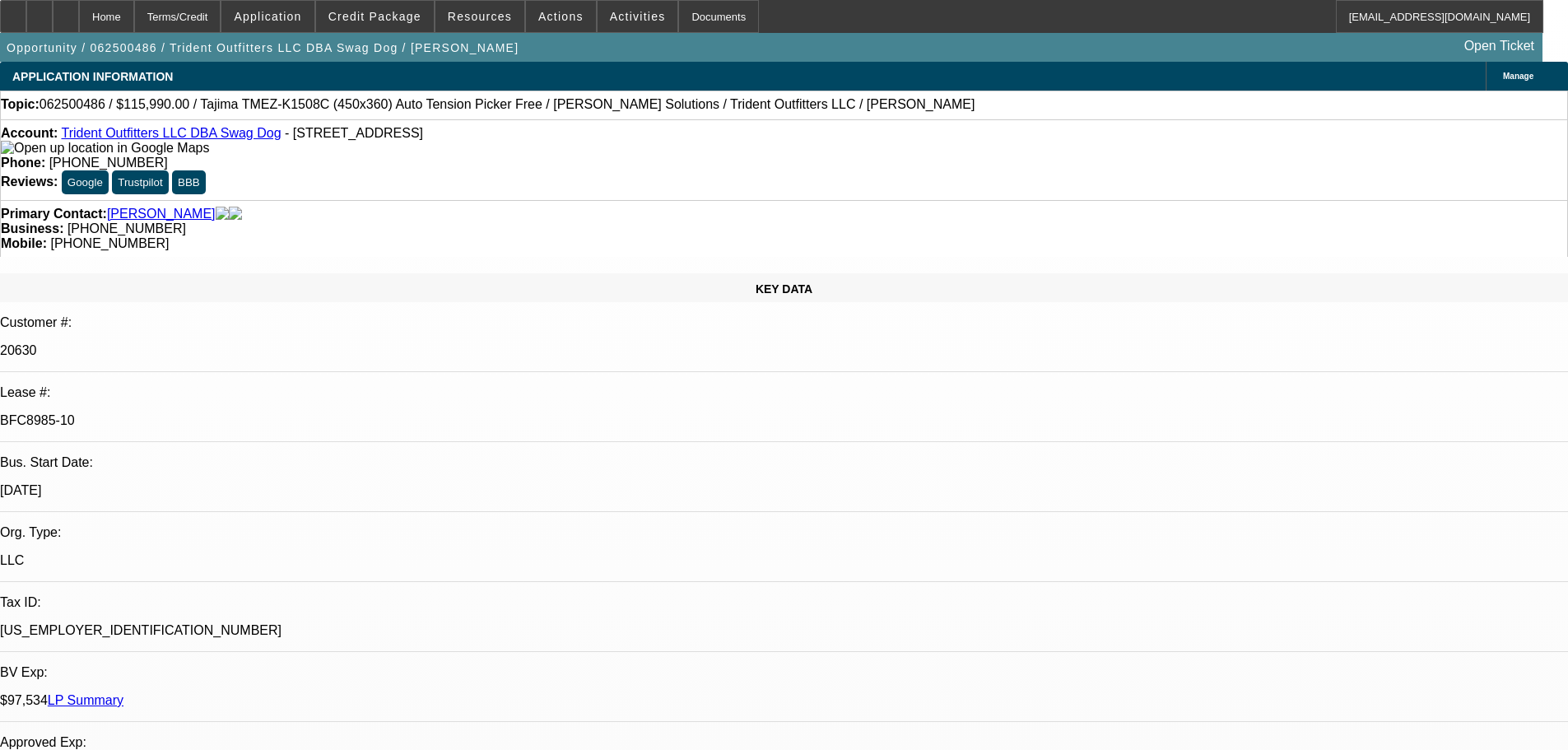
select select "0"
select select "2"
select select "0"
select select "2"
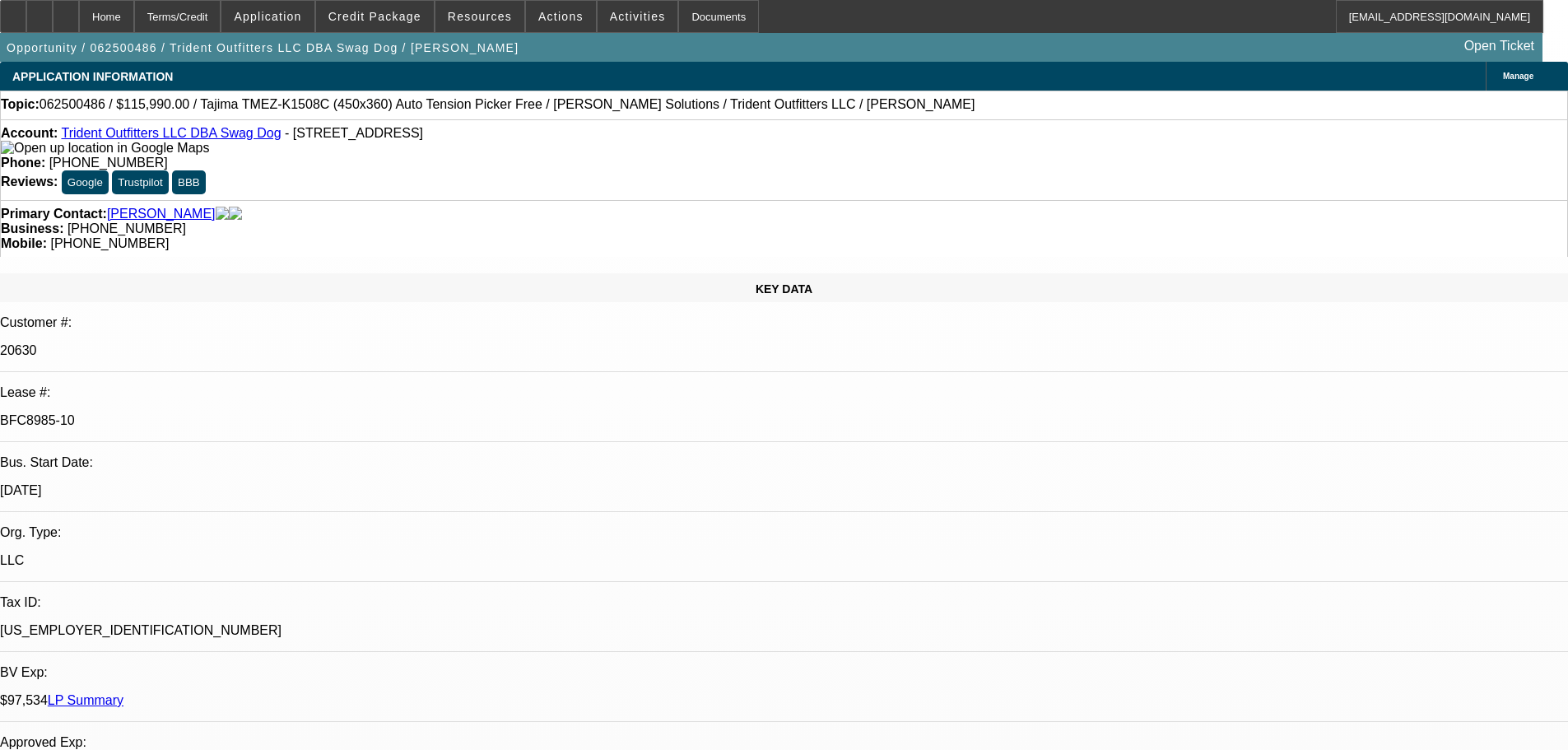
select select "0"
select select "2"
select select "0"
select select "2"
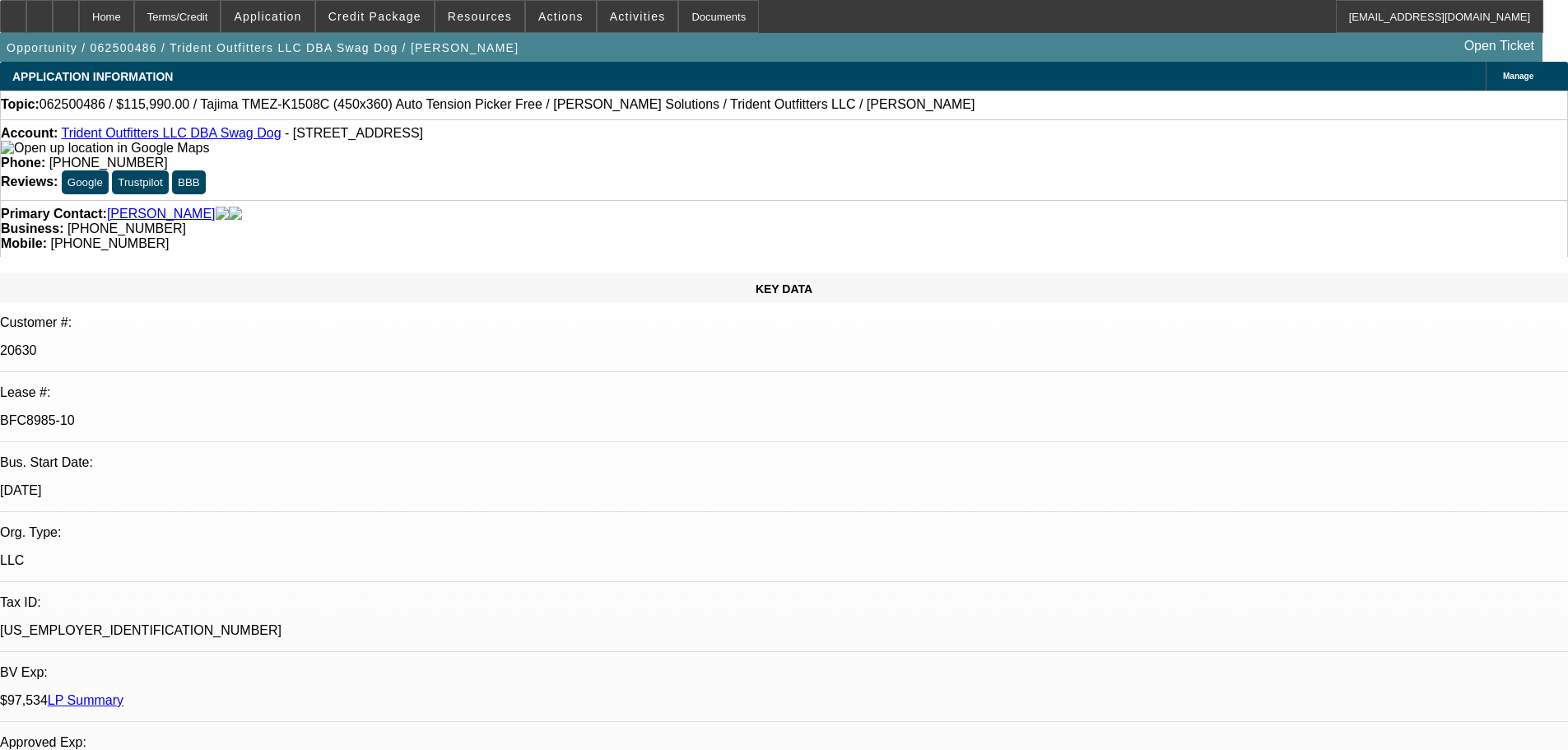
select select "0"
select select "2"
select select "0"
select select "2"
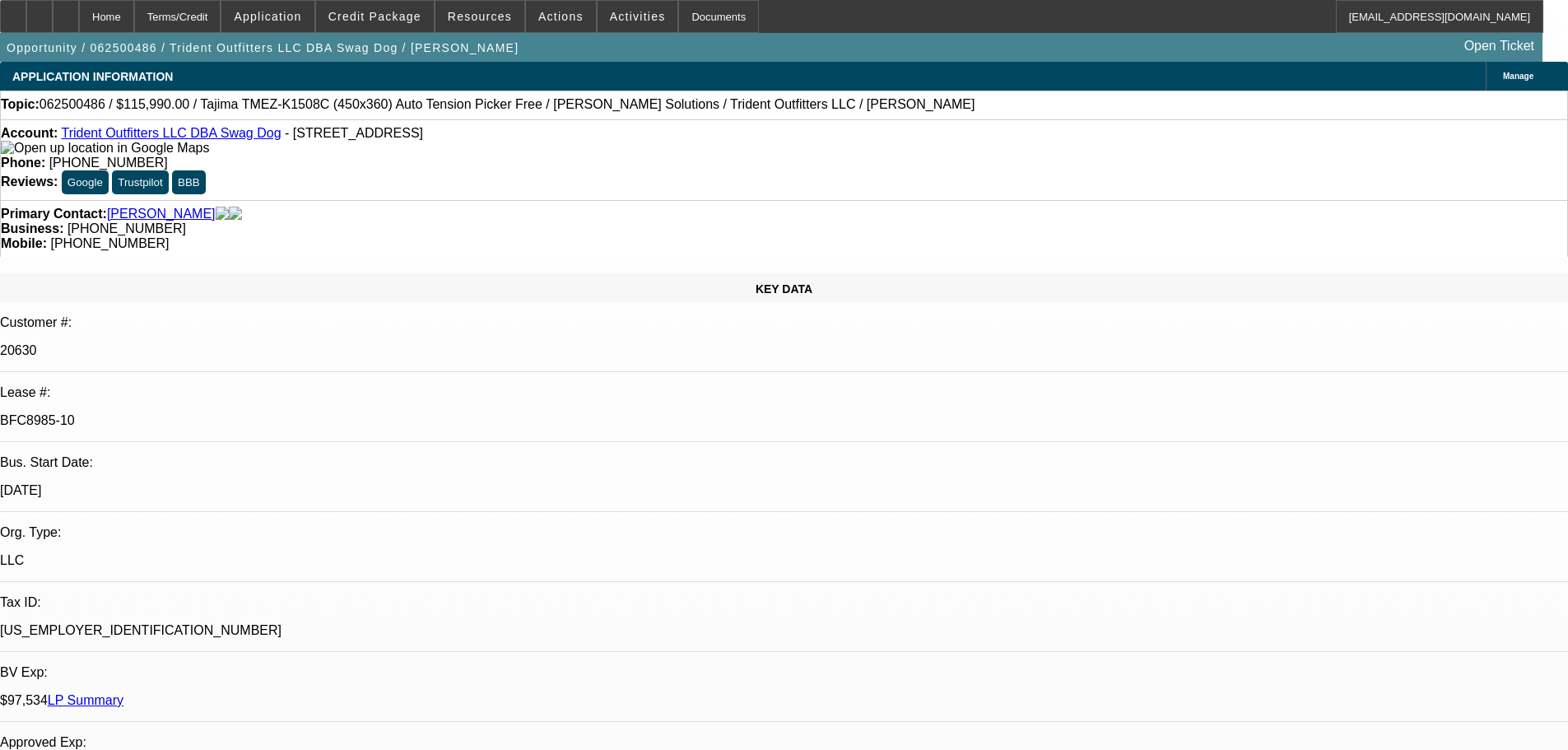
select select "0"
select select "2"
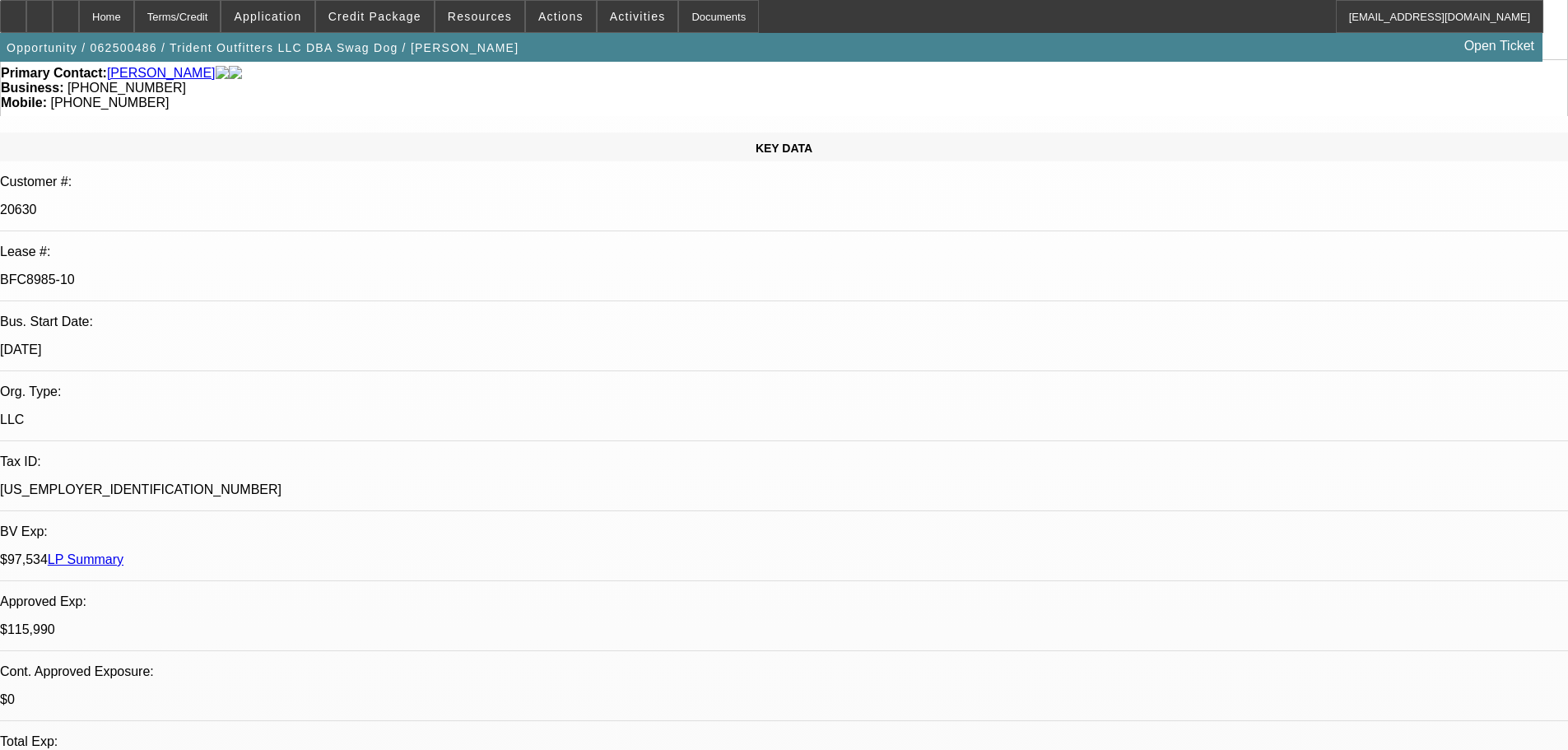
scroll to position [247, 0]
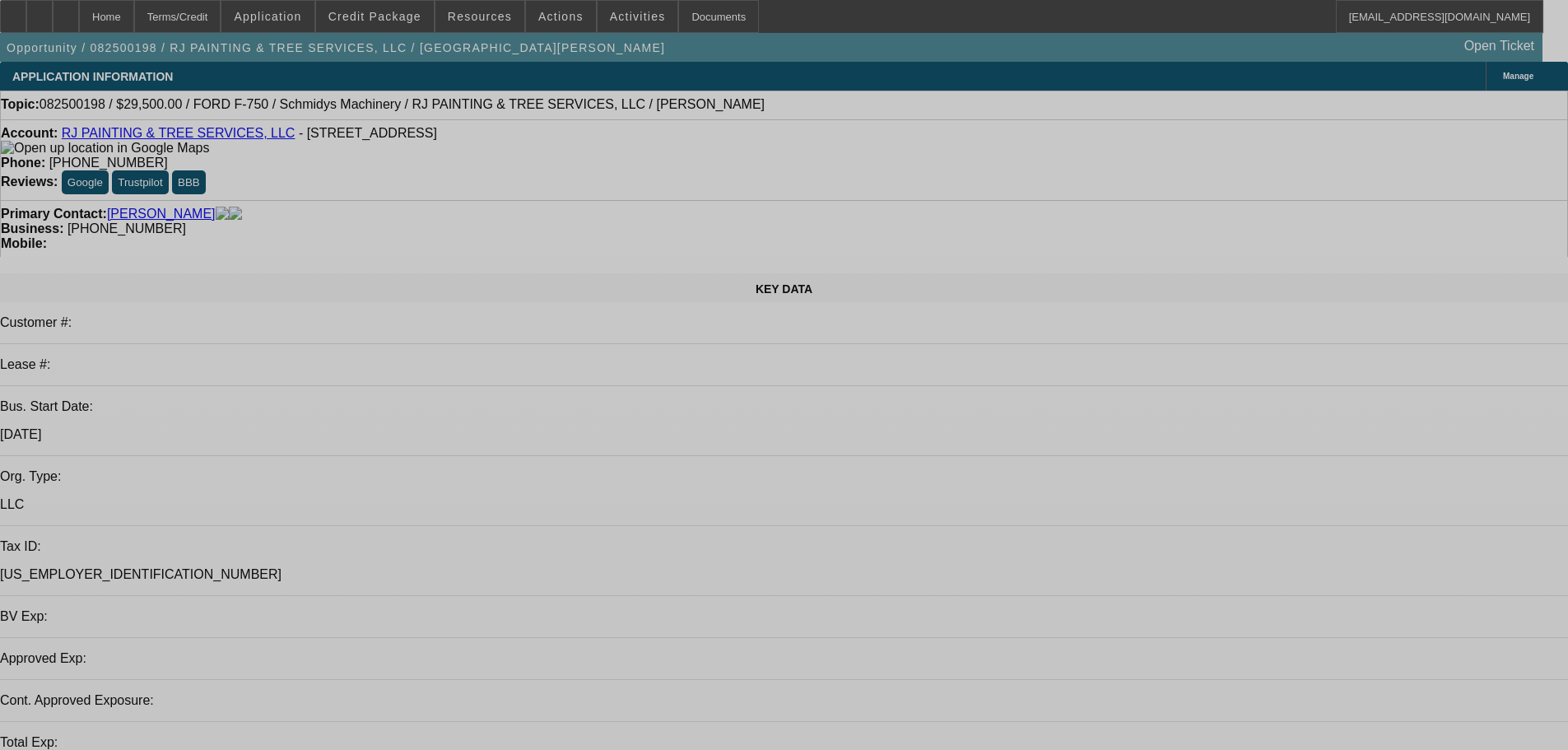
select select "0"
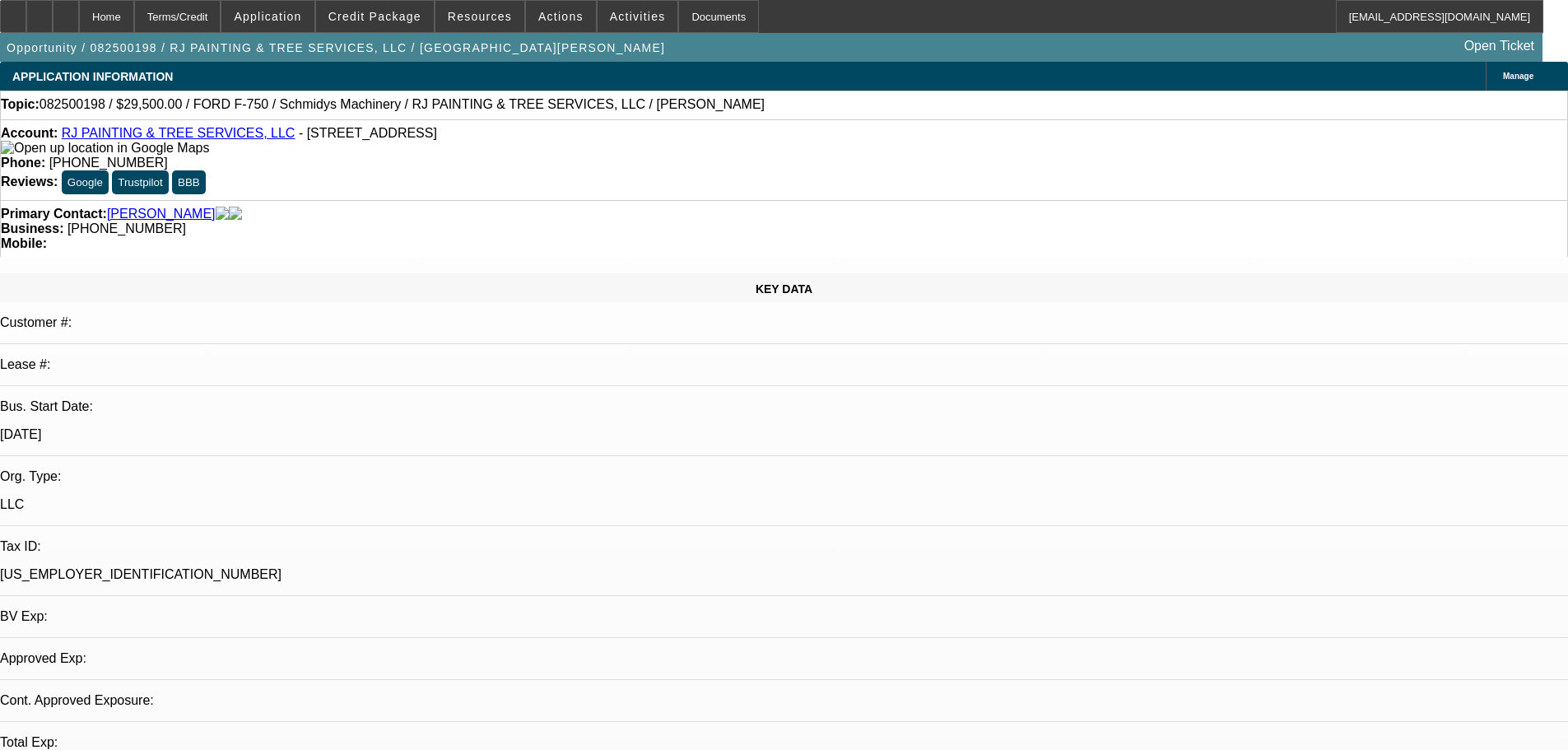
select select "2"
select select "0"
select select "6"
click at [168, 207] on link "[PERSON_NAME]" at bounding box center [161, 214] width 109 height 15
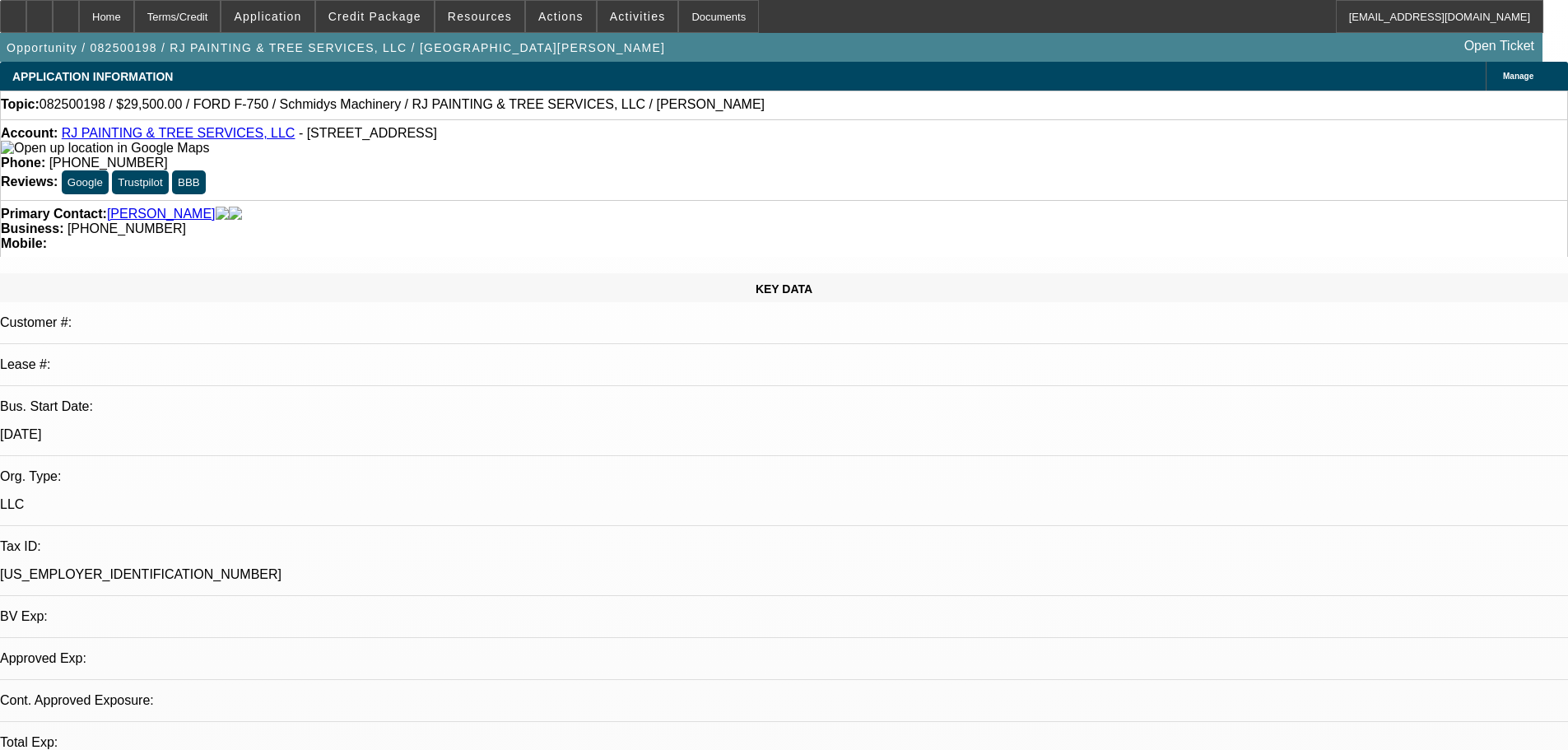
select select "0"
select select "2"
select select "0"
select select "6"
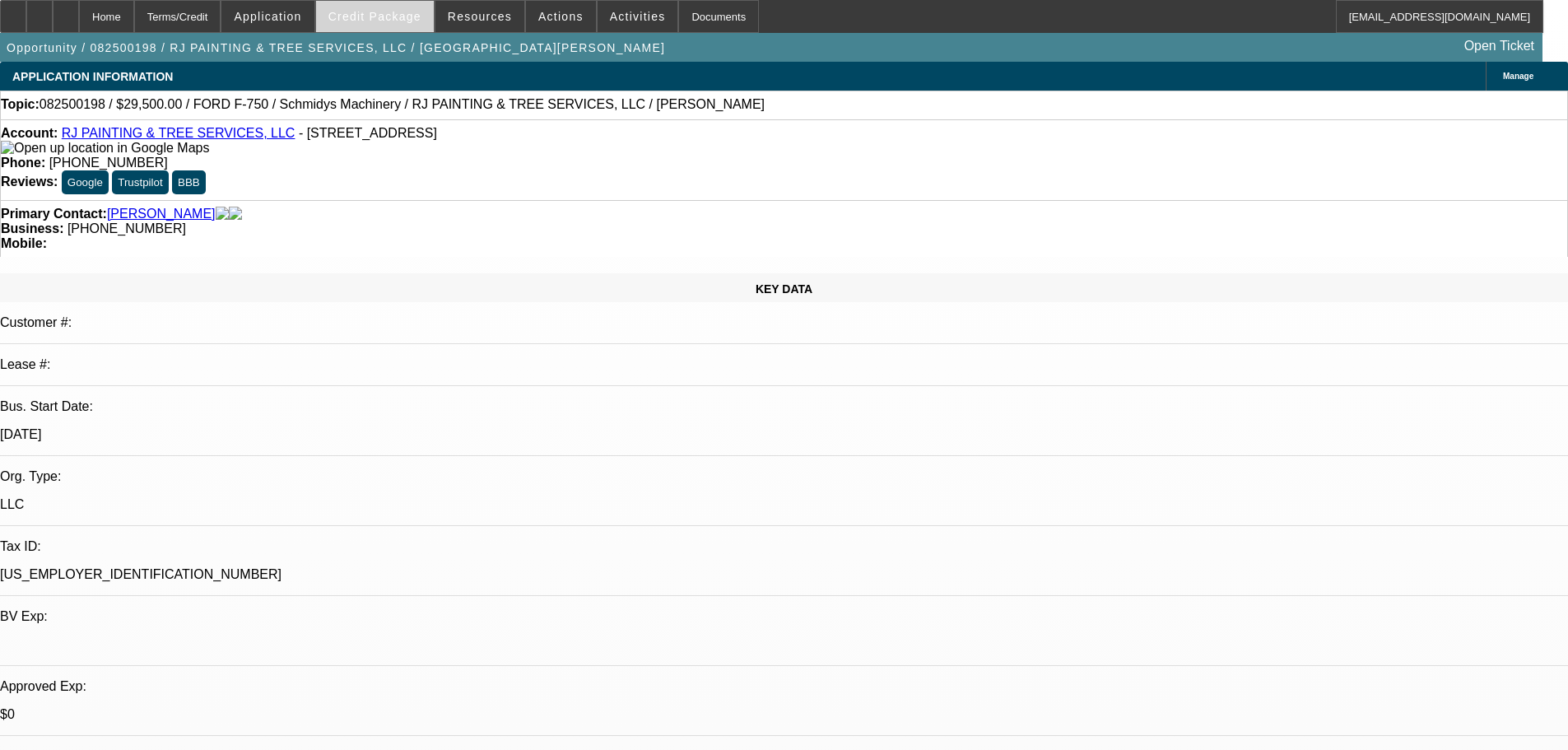
click at [421, 16] on span "Credit Package" at bounding box center [374, 16] width 93 height 13
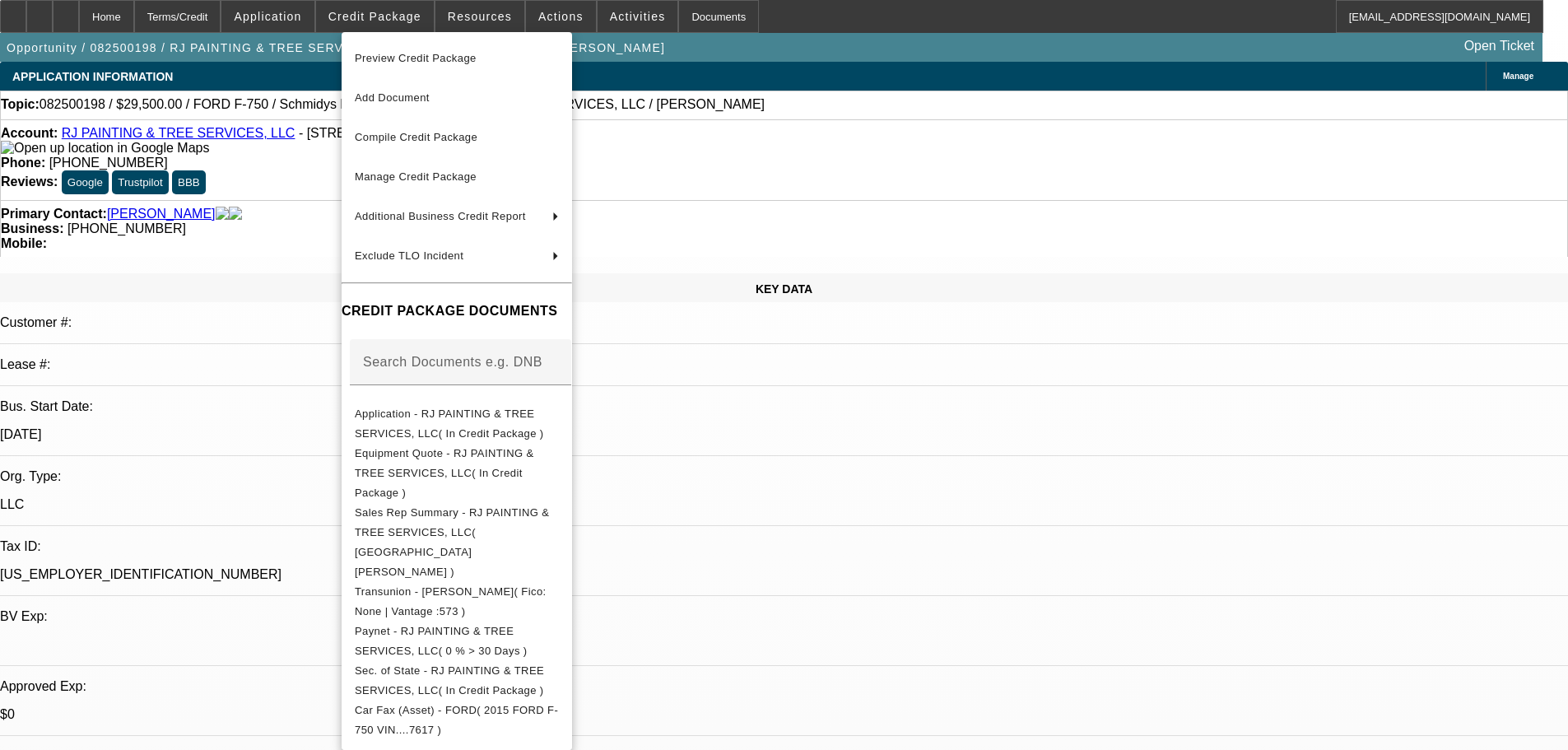
click at [938, 225] on div at bounding box center [784, 375] width 1568 height 750
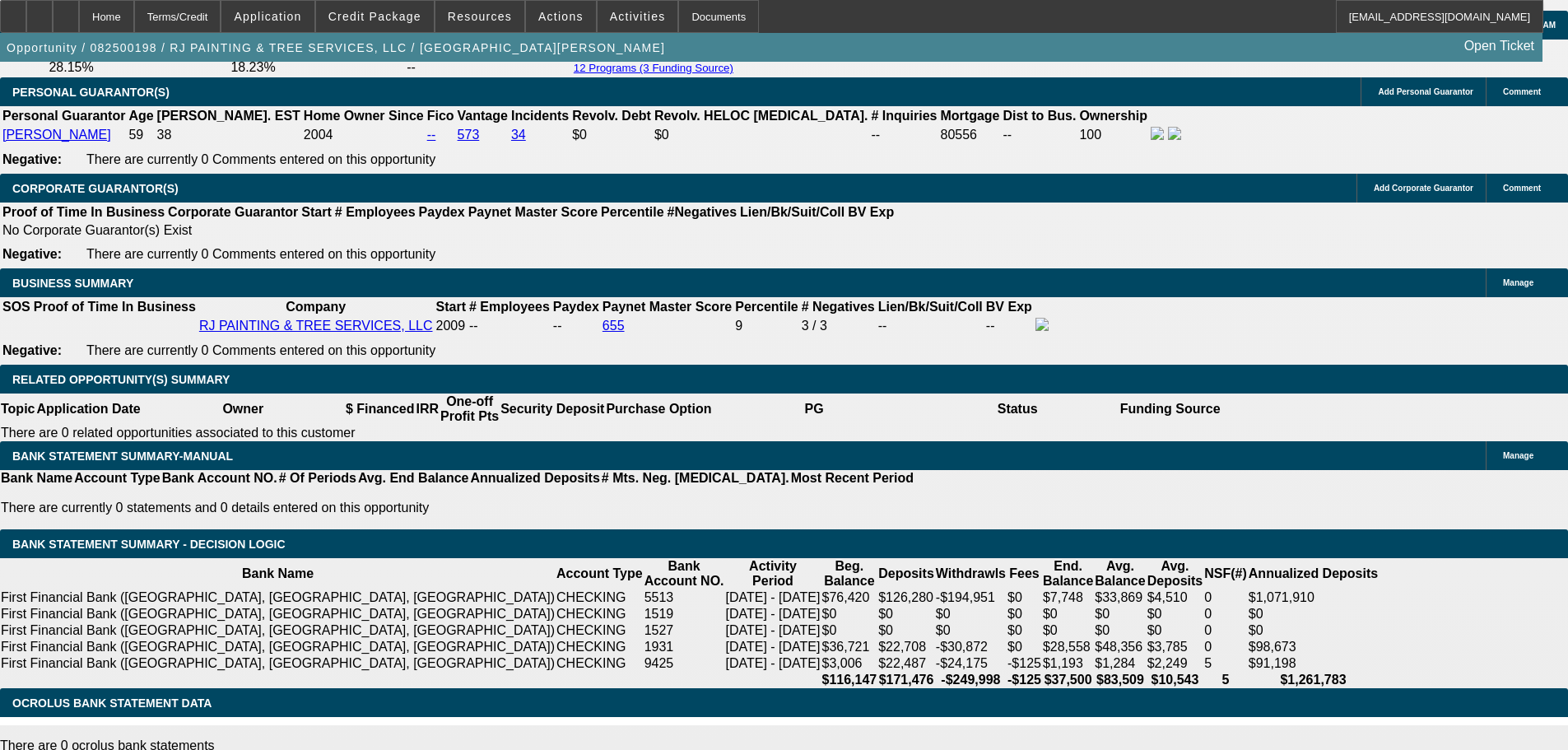
scroll to position [2552, 0]
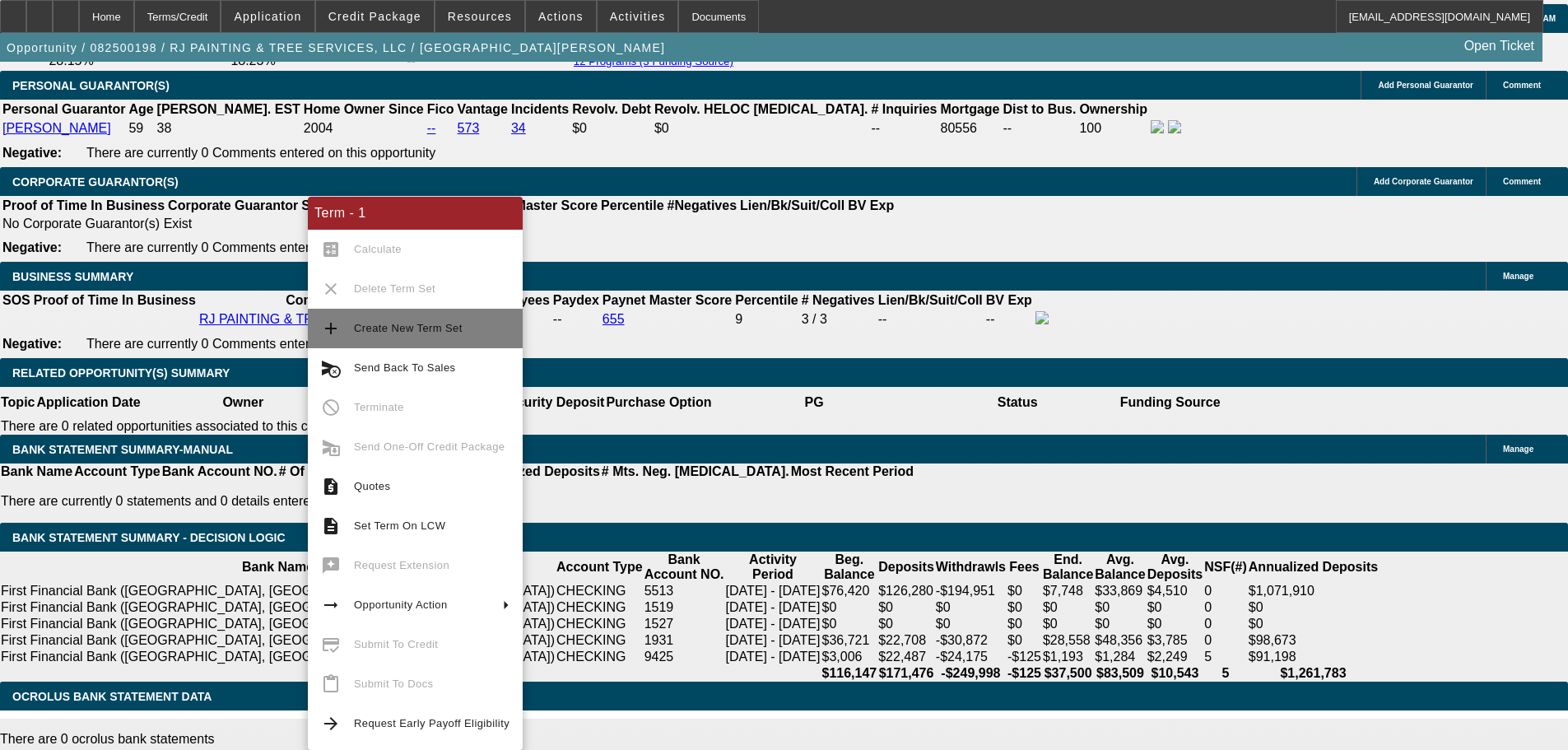
click at [421, 321] on span "Create New Term Set" at bounding box center [432, 328] width 156 height 20
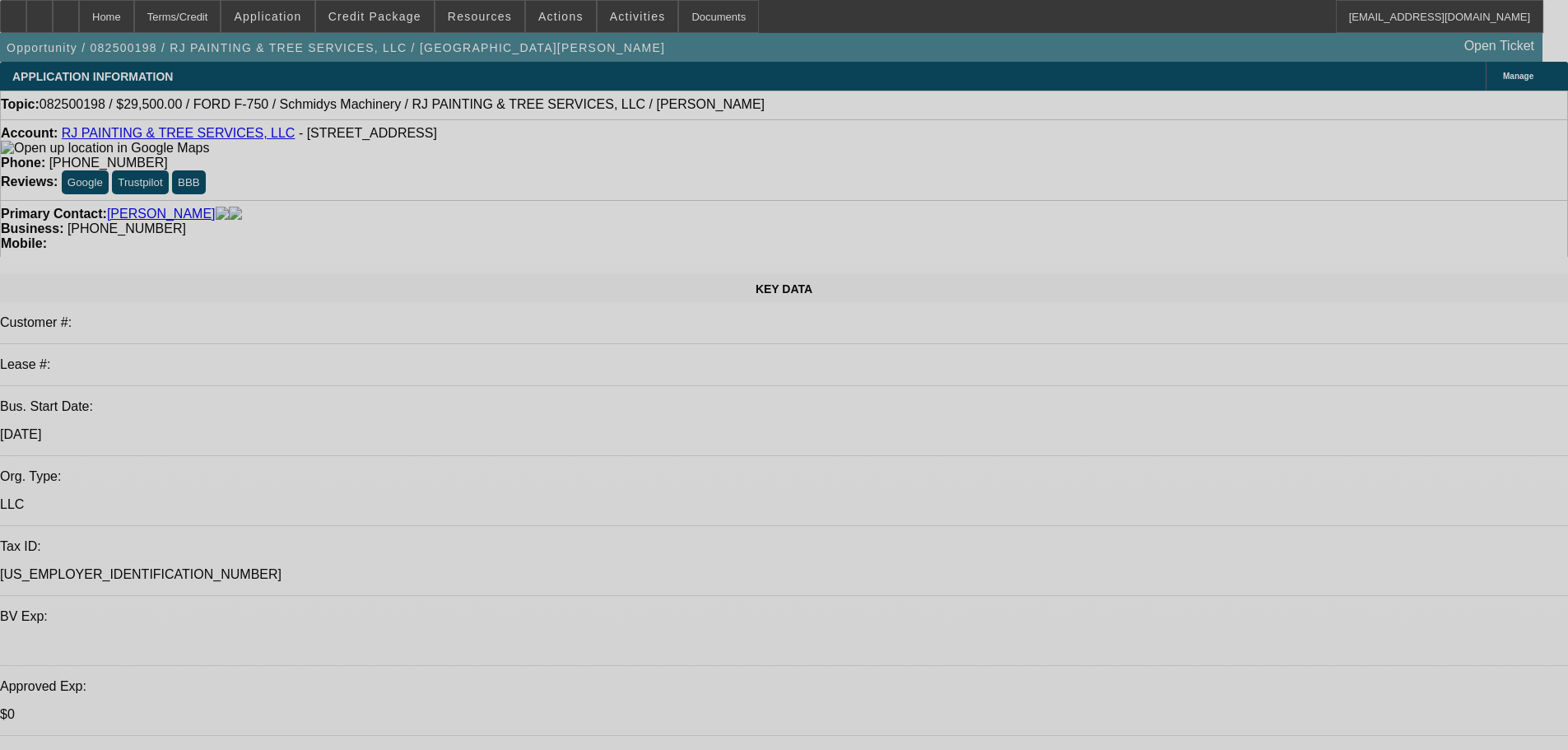
select select "0"
select select "2"
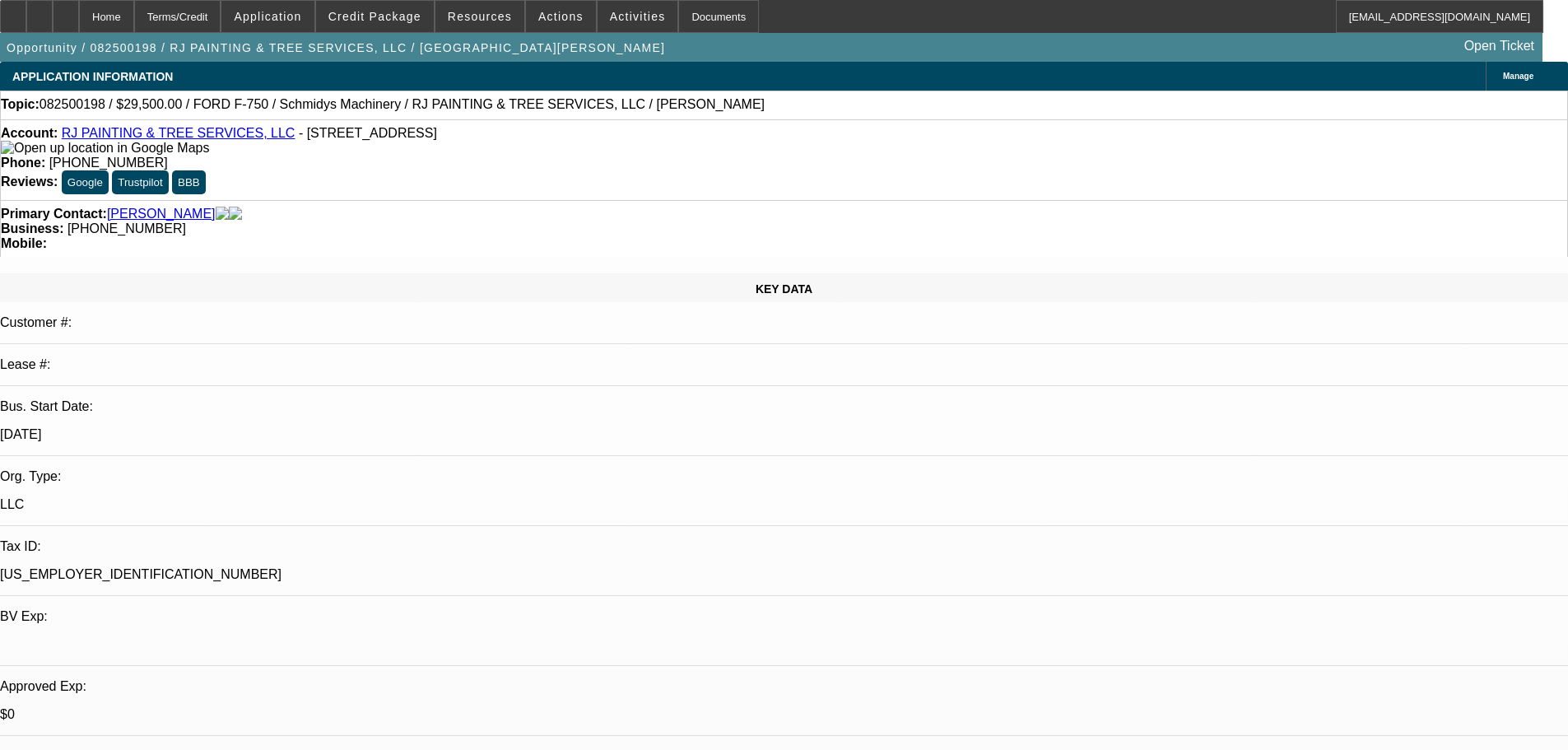
select select "2"
select select "0"
select select "6"
select select "0"
select select "2"
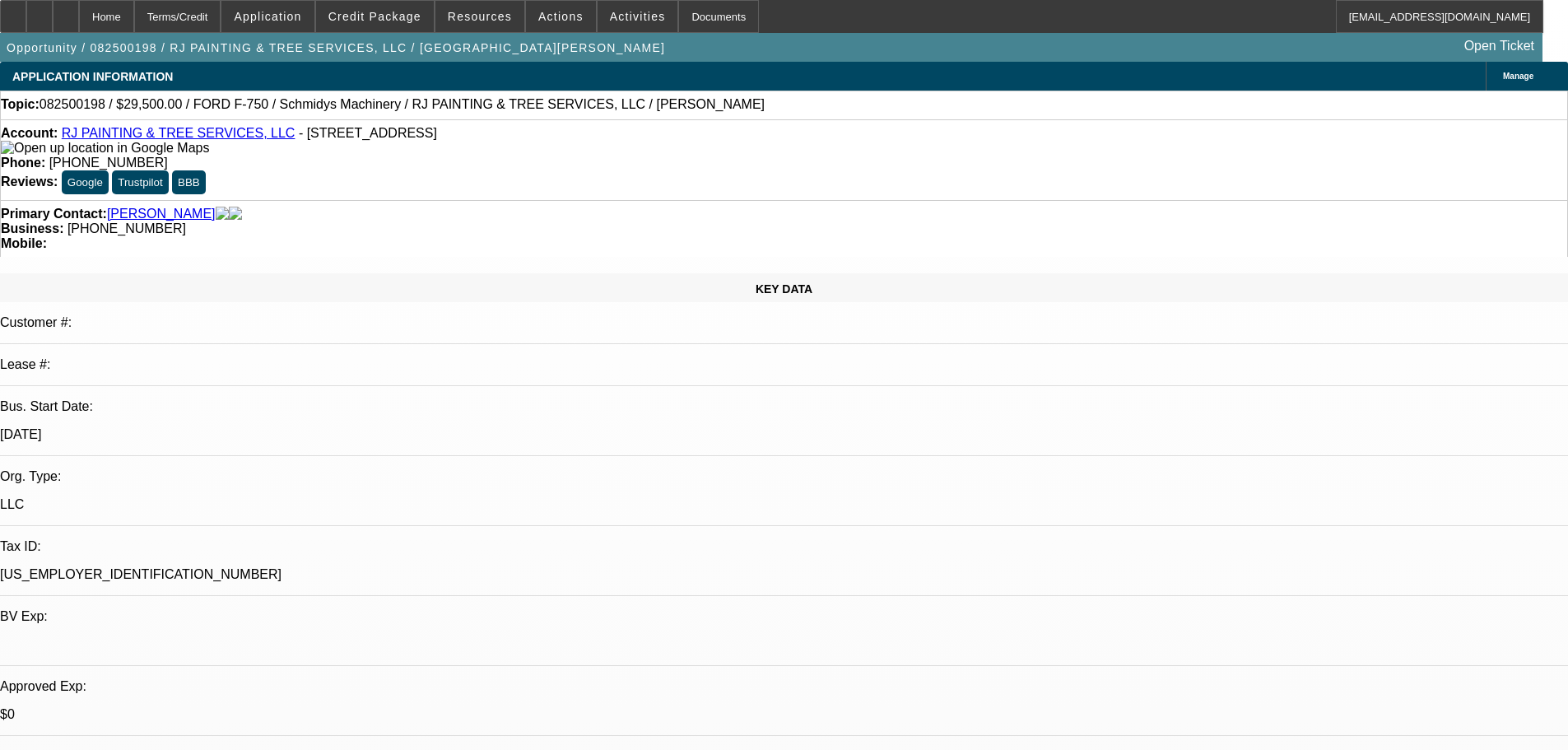
select select "2"
select select "0"
select select "6"
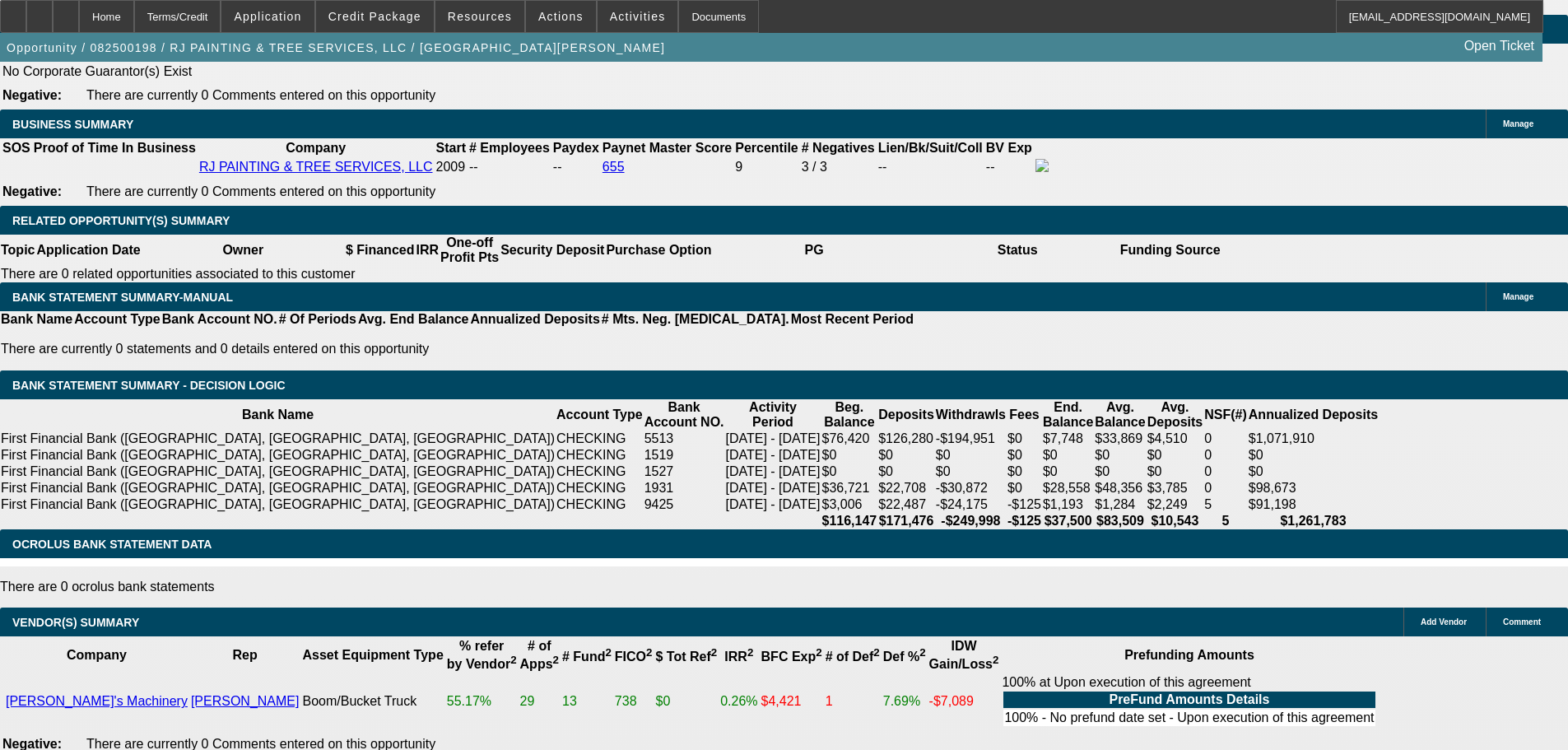
scroll to position [2799, 0]
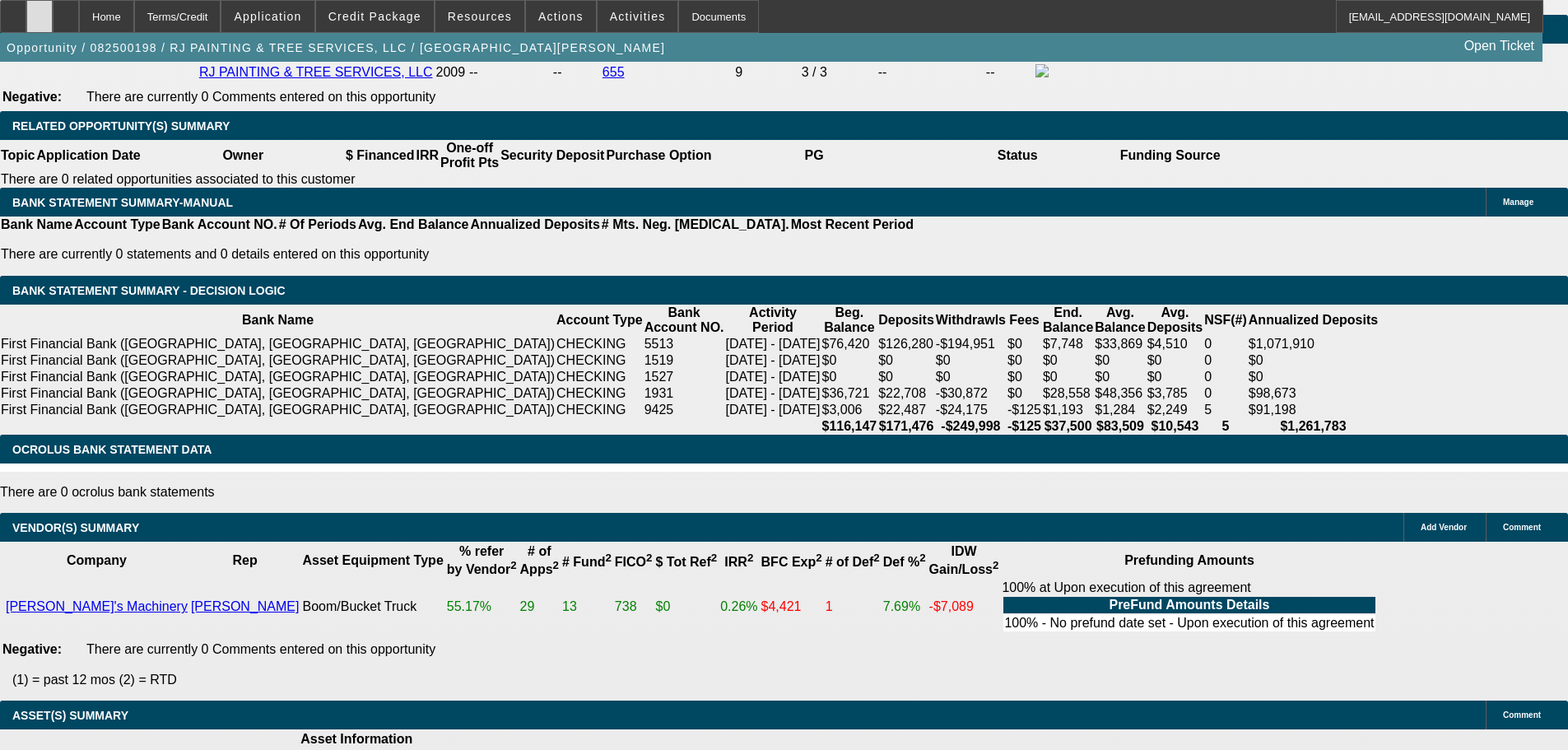
click at [39, 11] on icon at bounding box center [39, 11] width 0 height 0
click at [410, 19] on span "Credit Package" at bounding box center [374, 16] width 93 height 13
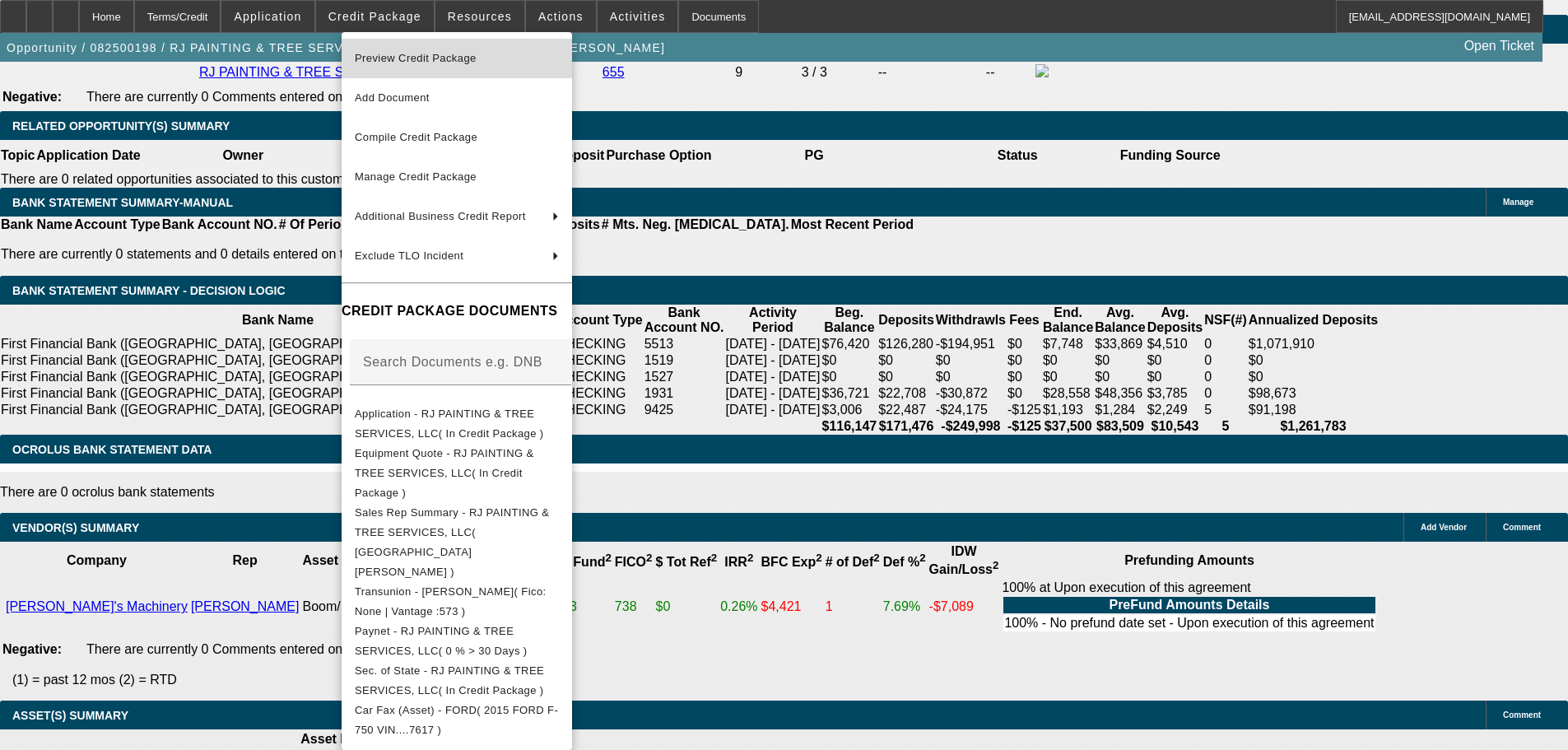
click at [417, 56] on span "Preview Credit Package" at bounding box center [416, 58] width 121 height 12
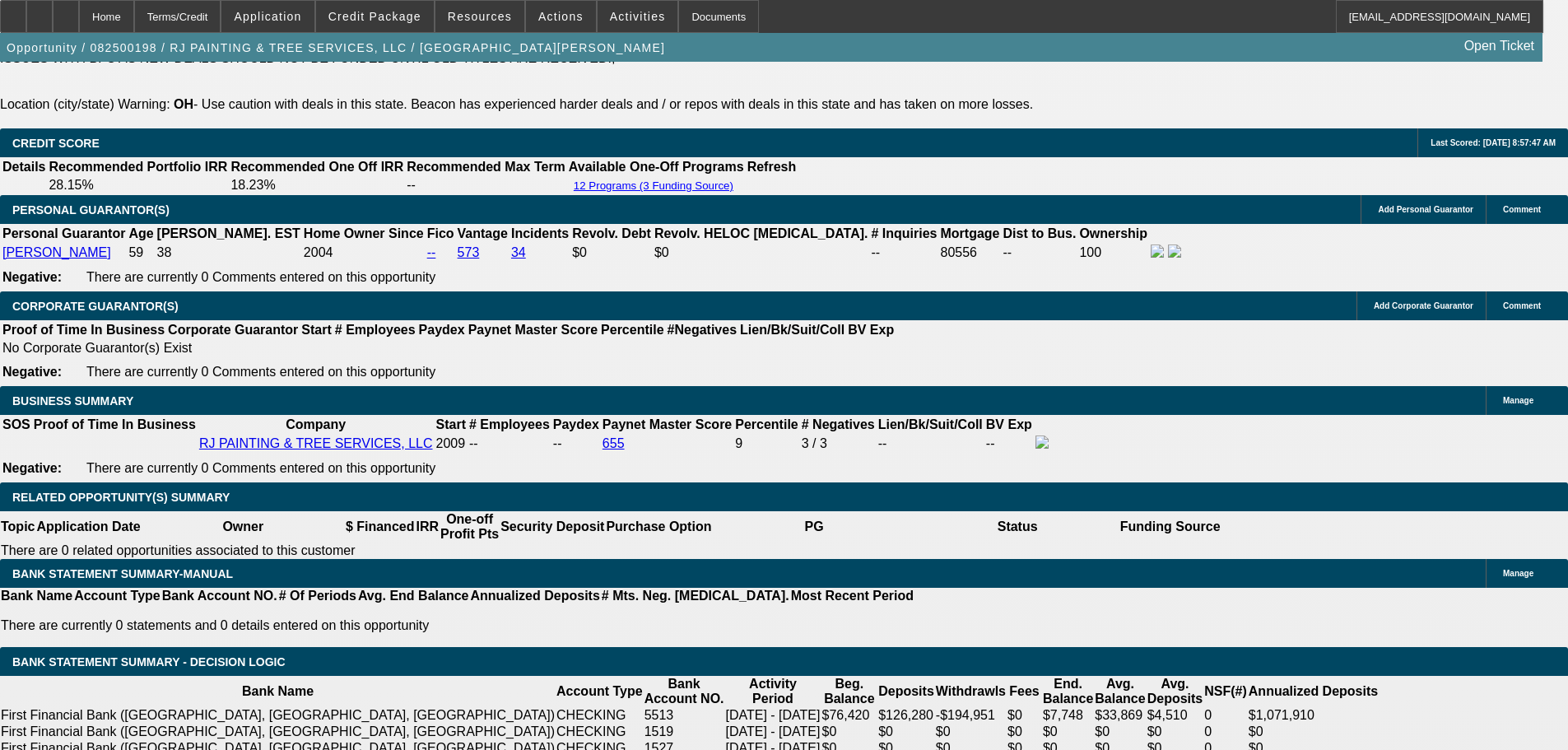
scroll to position [2141, 0]
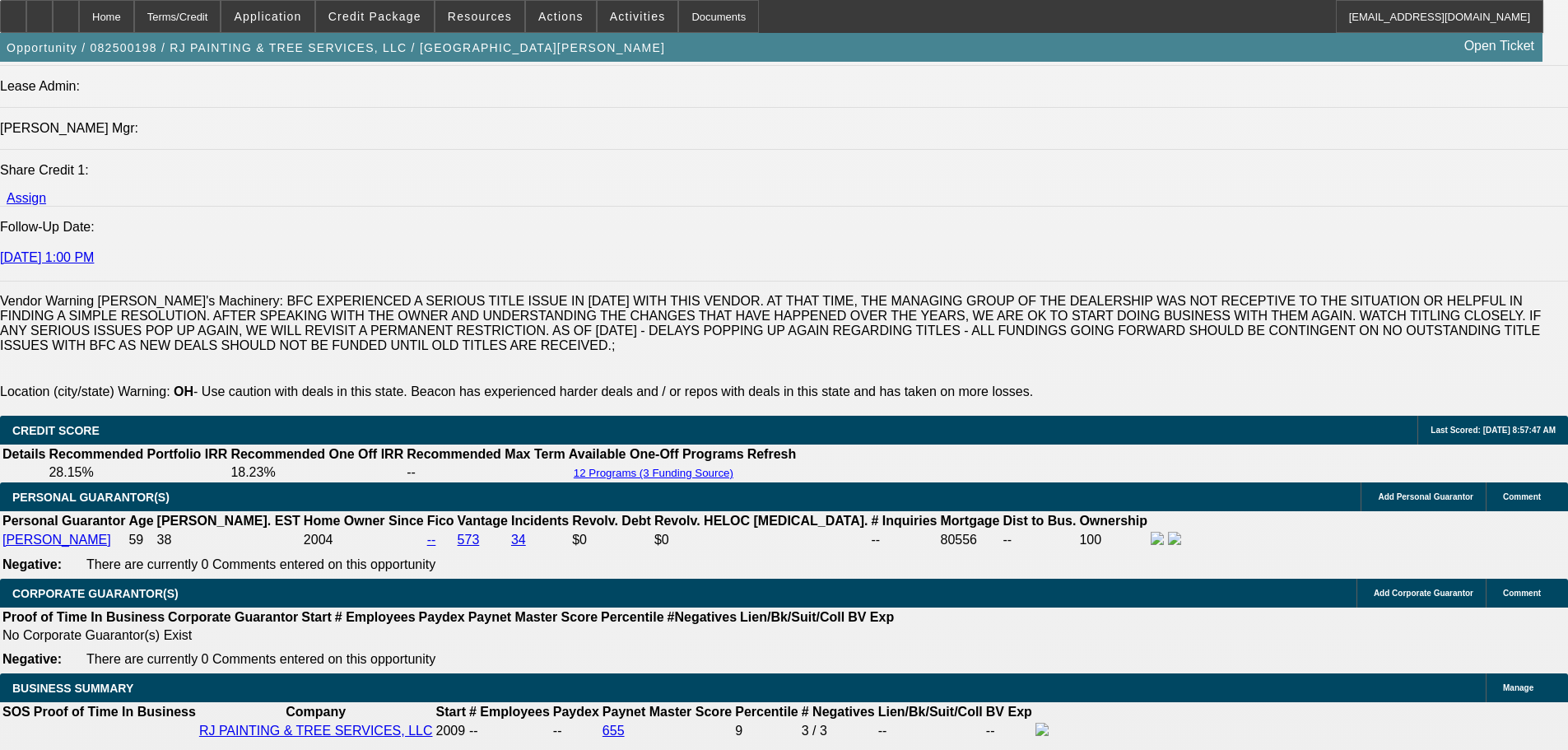
drag, startPoint x: 109, startPoint y: 189, endPoint x: 459, endPoint y: 222, distance: 351.6
copy span "[PERSON_NAME] opened RJ Painting & Tree Services in [DATE]. The company is loca…"
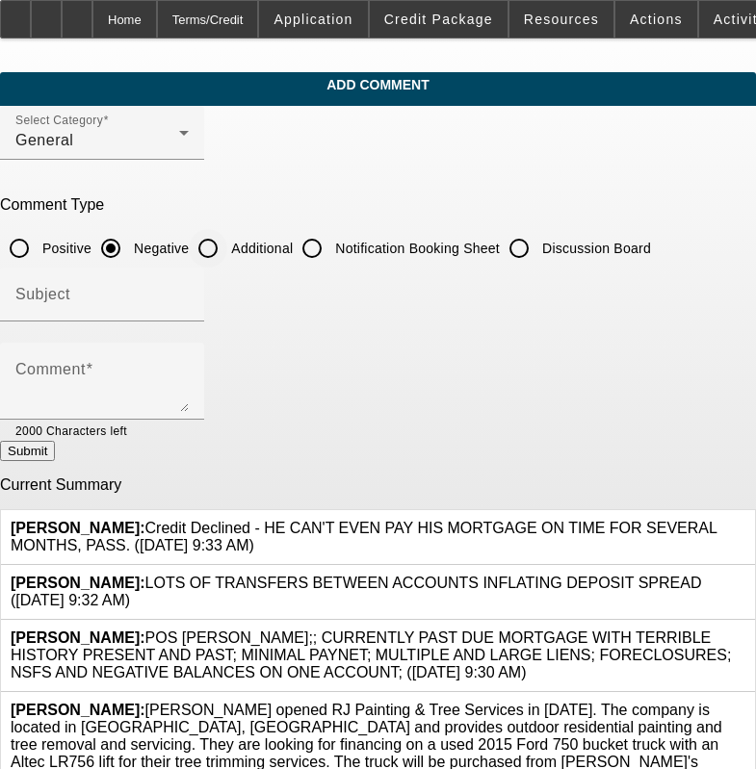
click at [227, 243] on input "Additional" at bounding box center [208, 248] width 39 height 39
radio input "true"
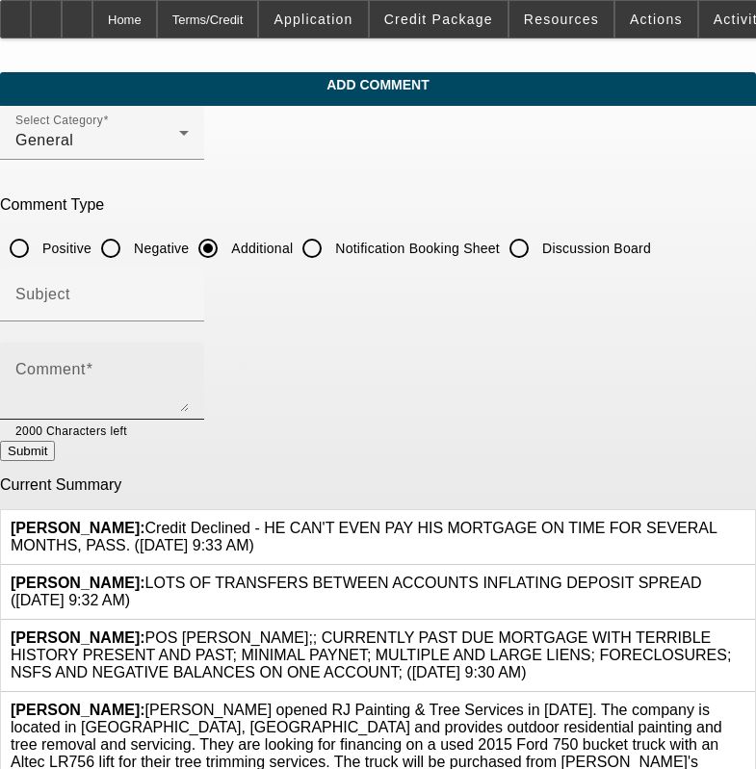
click at [189, 343] on div "Comment" at bounding box center [101, 381] width 173 height 77
paste textarea "[PERSON_NAME] opened RJ Painting & Tree Services in [DATE]. The company is loca…"
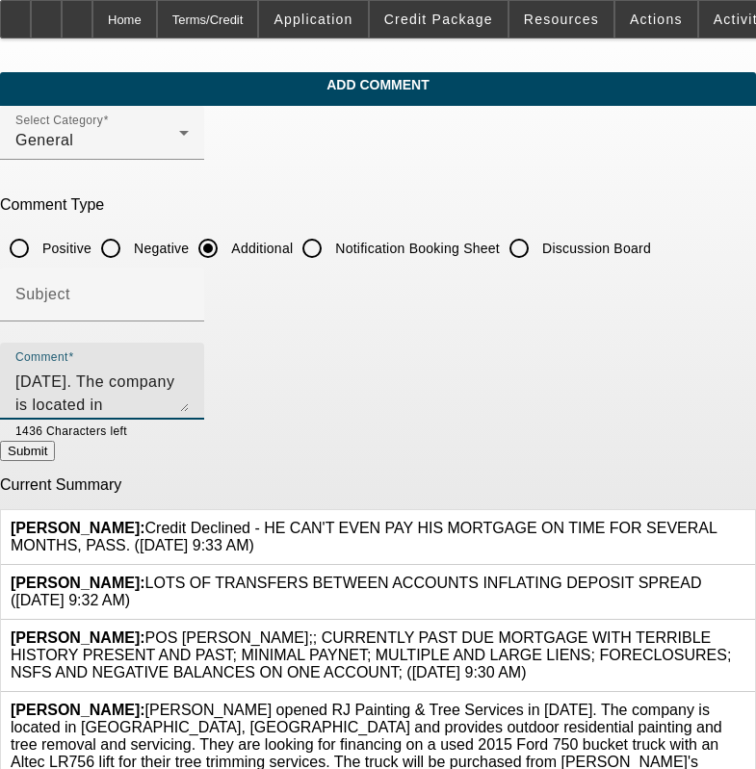
scroll to position [88, 0]
type textarea "[PERSON_NAME] opened RJ Painting & Tree Services in [DATE]. The company is loca…"
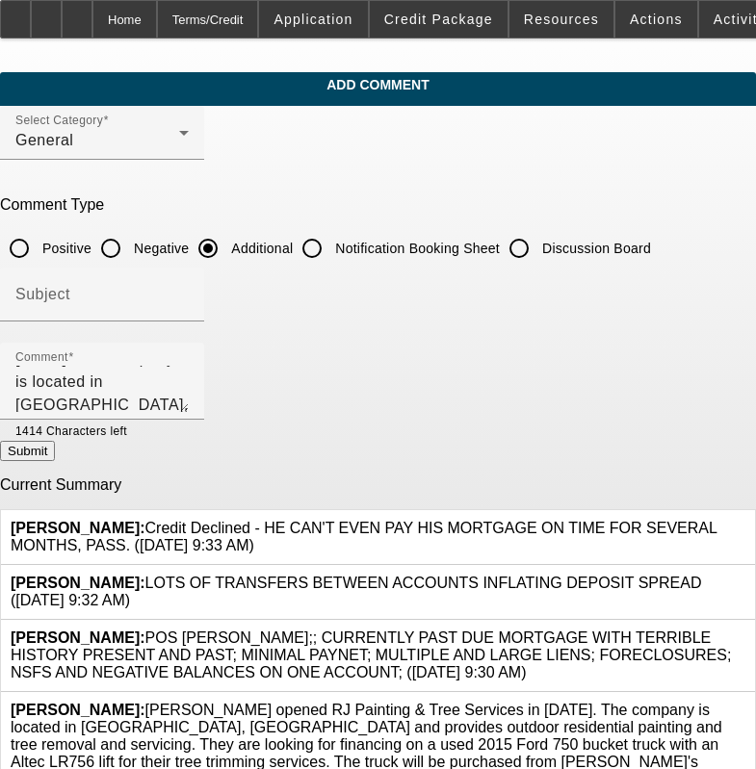
click at [55, 453] on button "Submit" at bounding box center [27, 451] width 55 height 20
radio input "true"
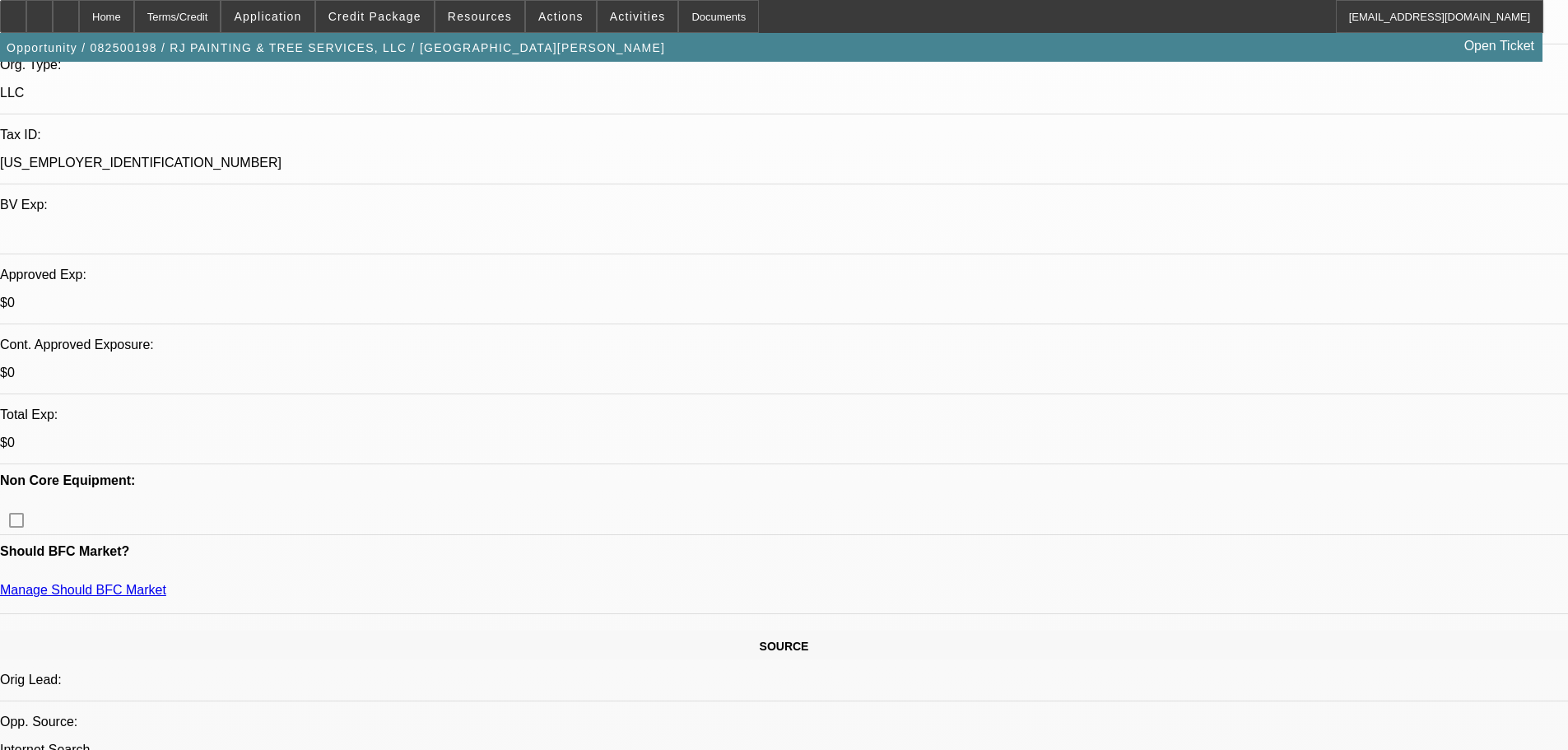
select select "0"
select select "2"
select select "0"
select select "6"
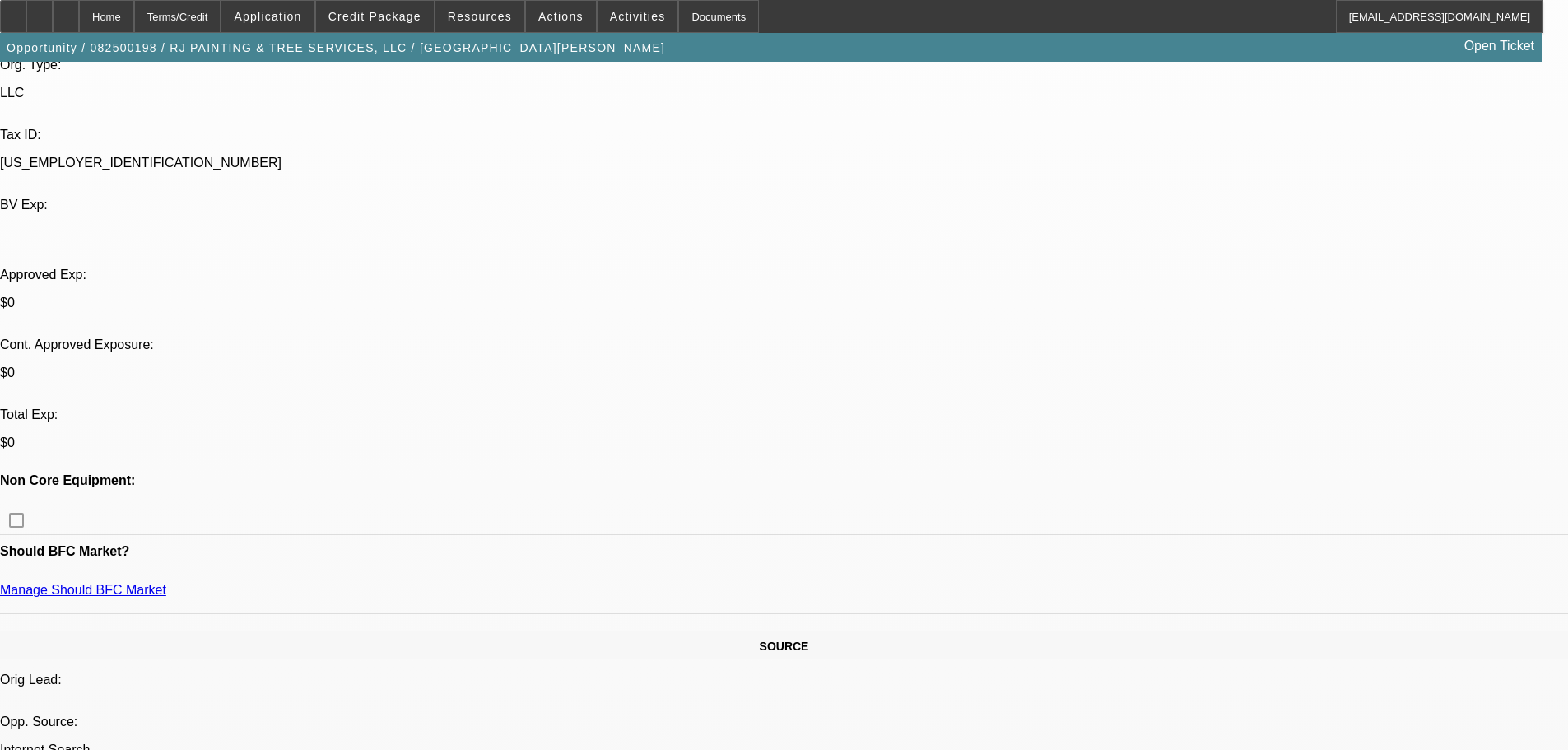
select select "0"
select select "2"
select select "0"
select select "6"
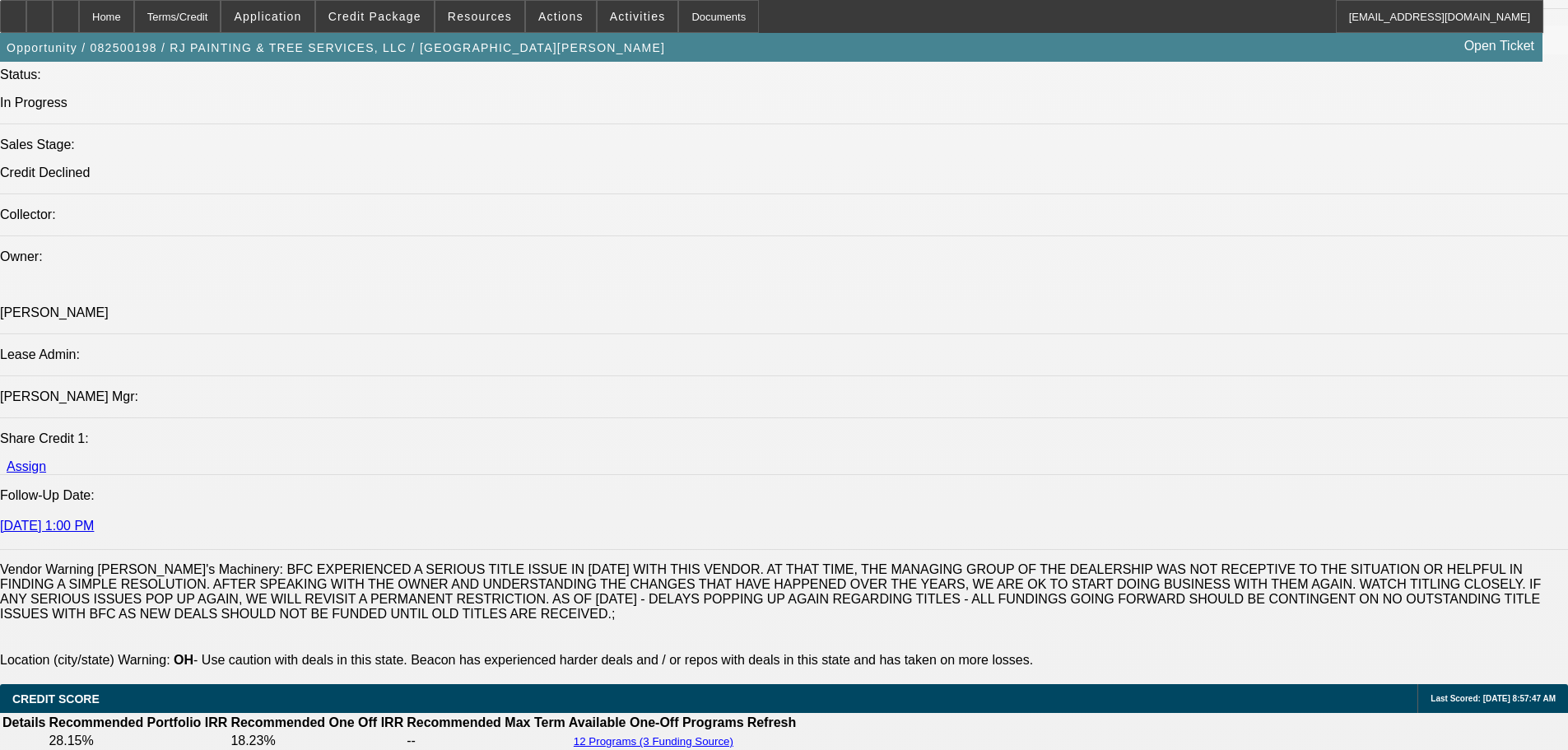
scroll to position [2141, 0]
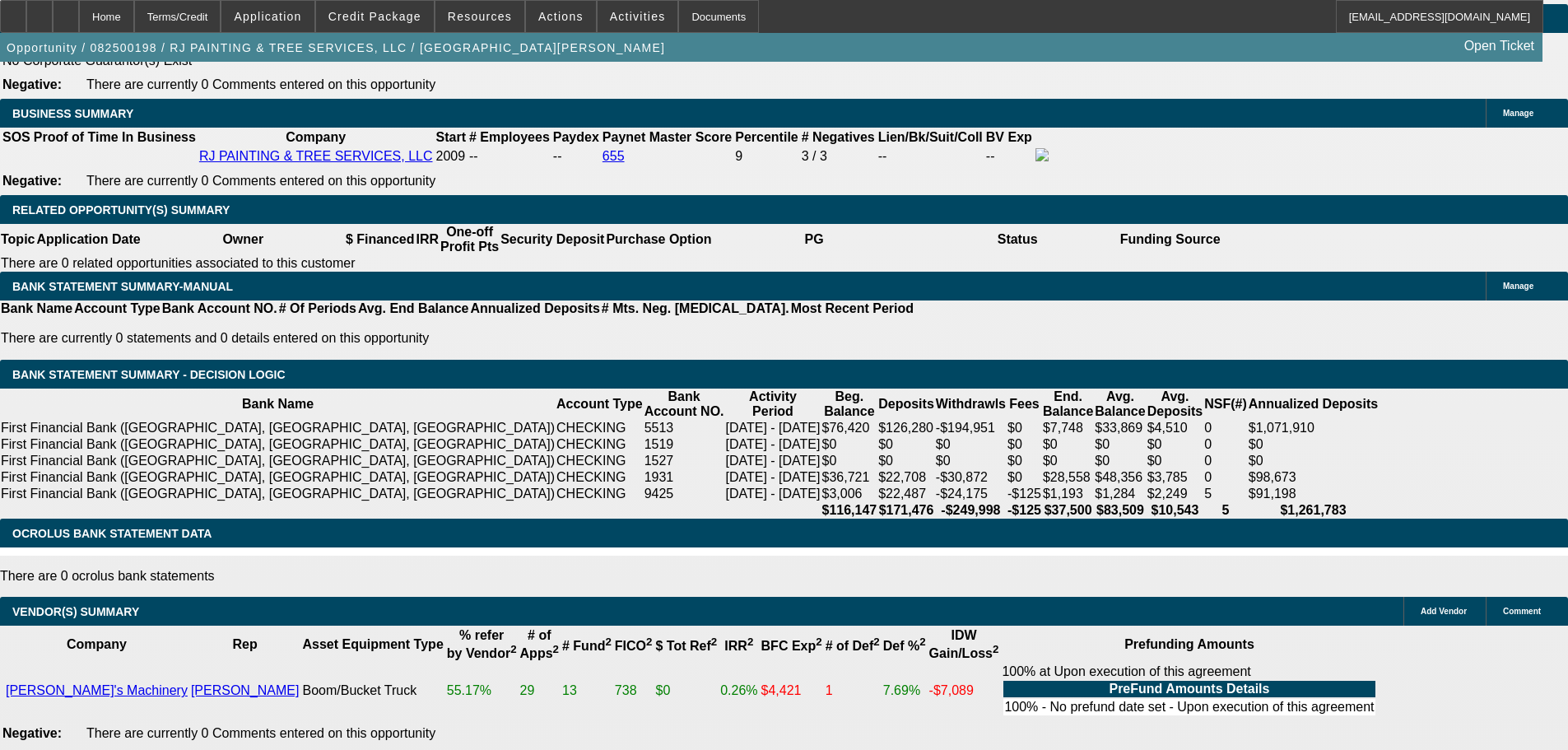
scroll to position [2717, 0]
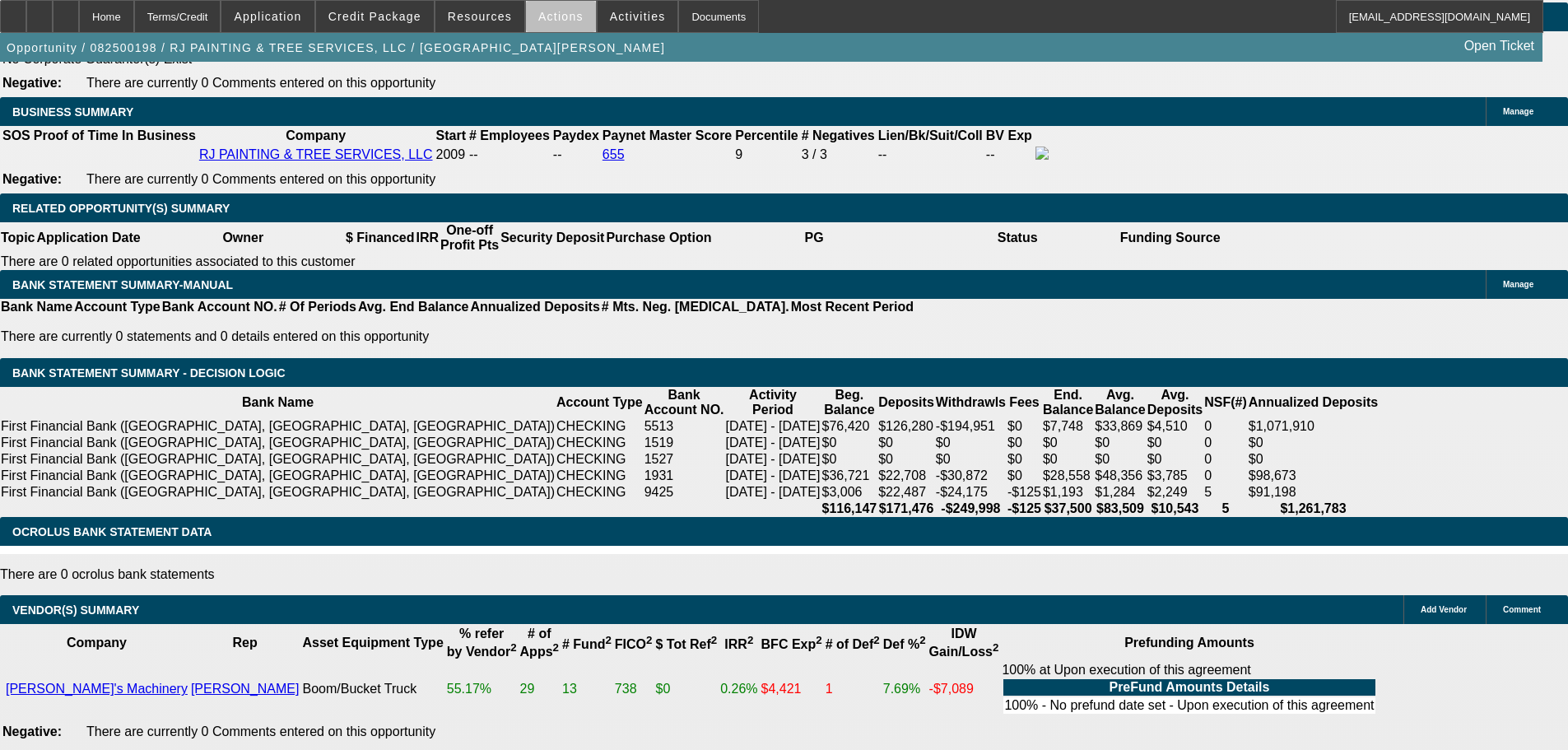
click at [558, 24] on span at bounding box center [561, 16] width 70 height 39
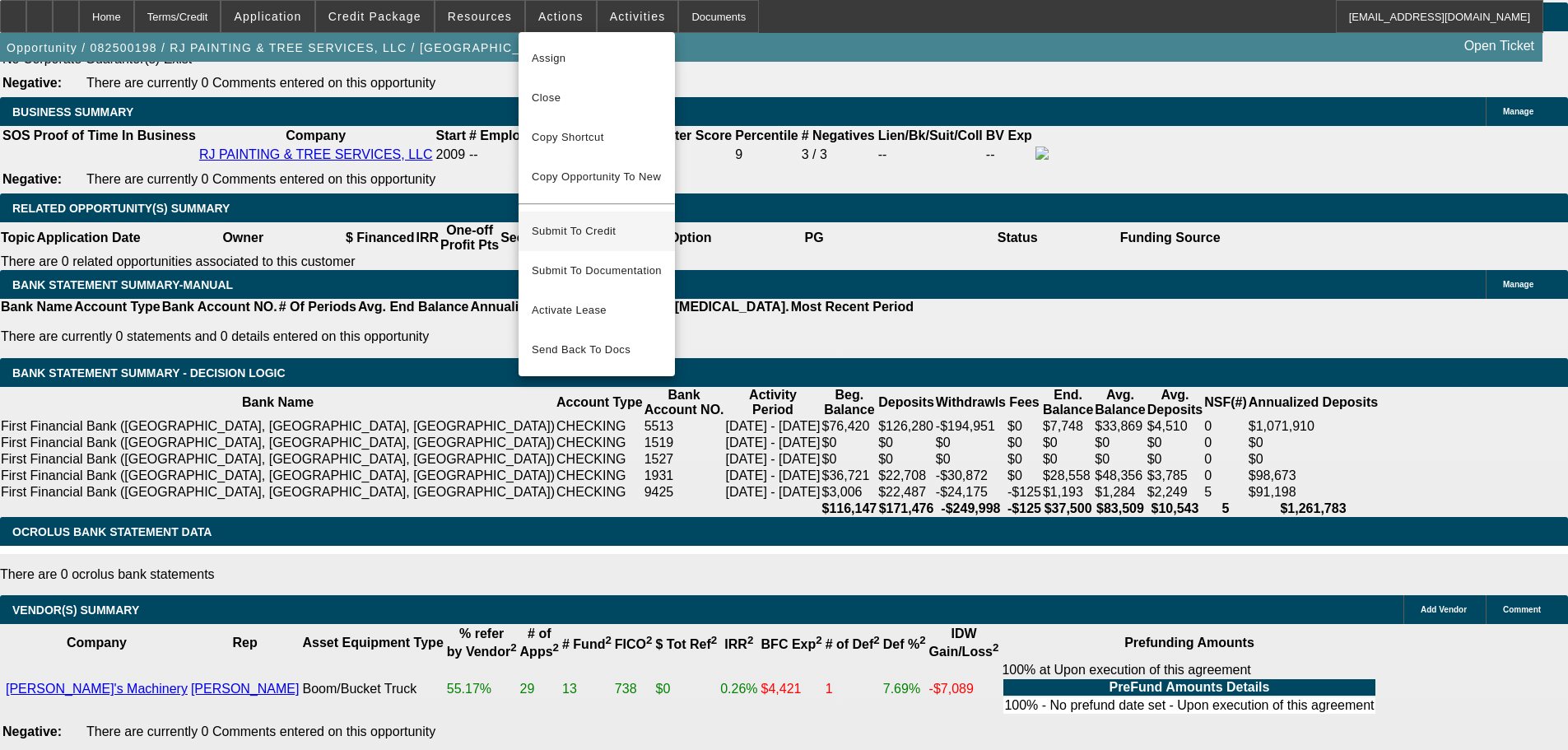
click at [622, 221] on span "Submit To Credit" at bounding box center [597, 231] width 130 height 20
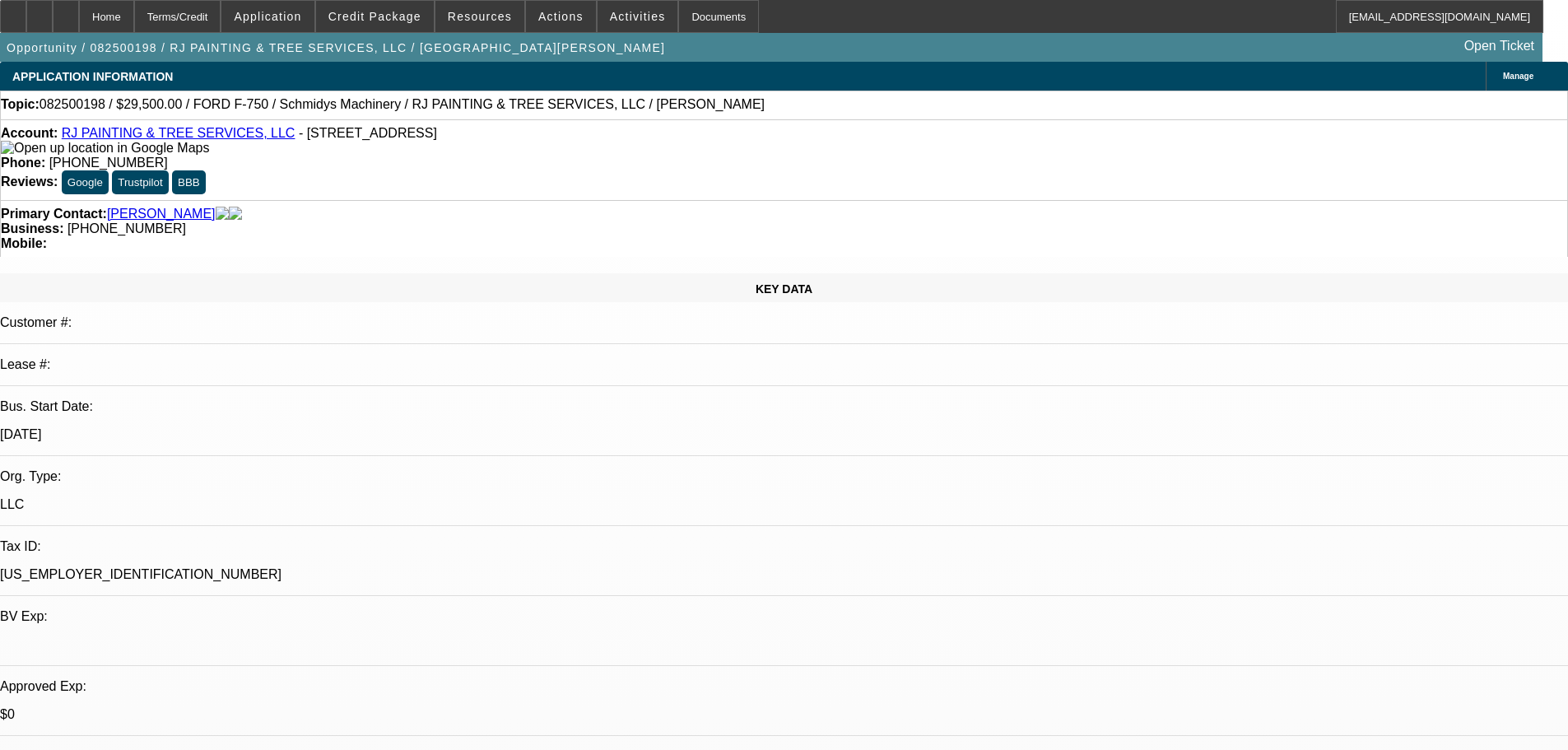
select select "0"
select select "2"
select select "0"
select select "6"
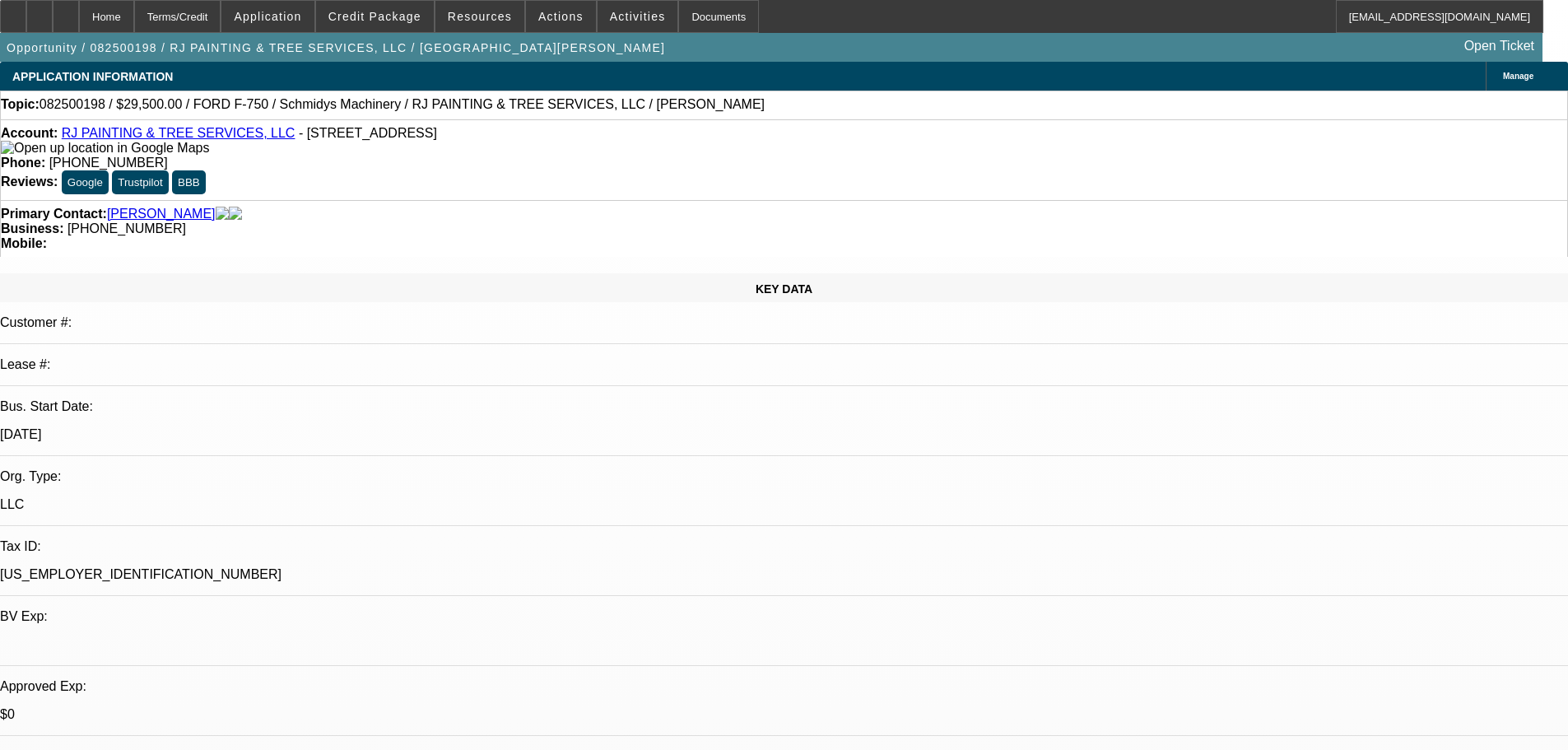
select select "0"
select select "2"
select select "0"
select select "6"
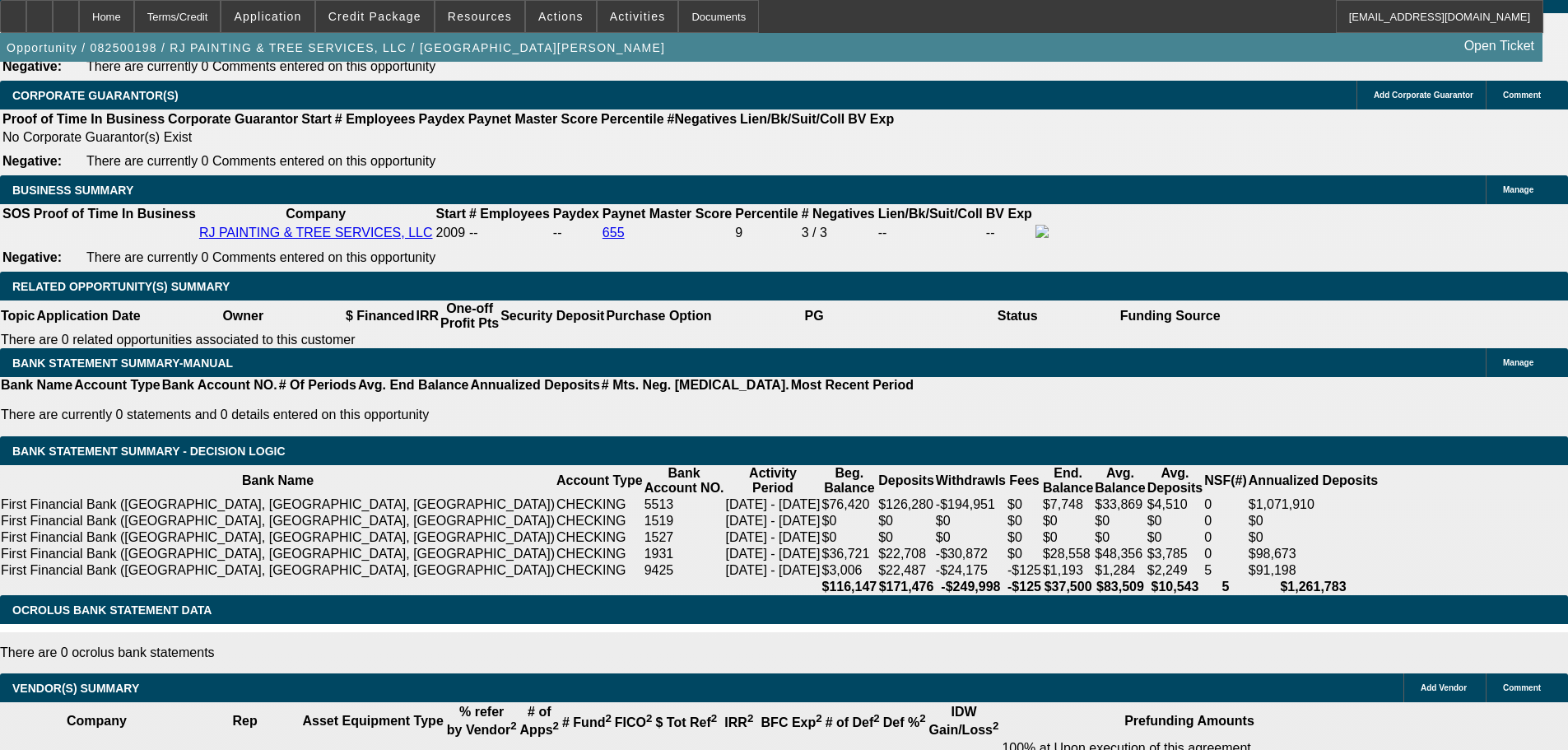
scroll to position [2799, 0]
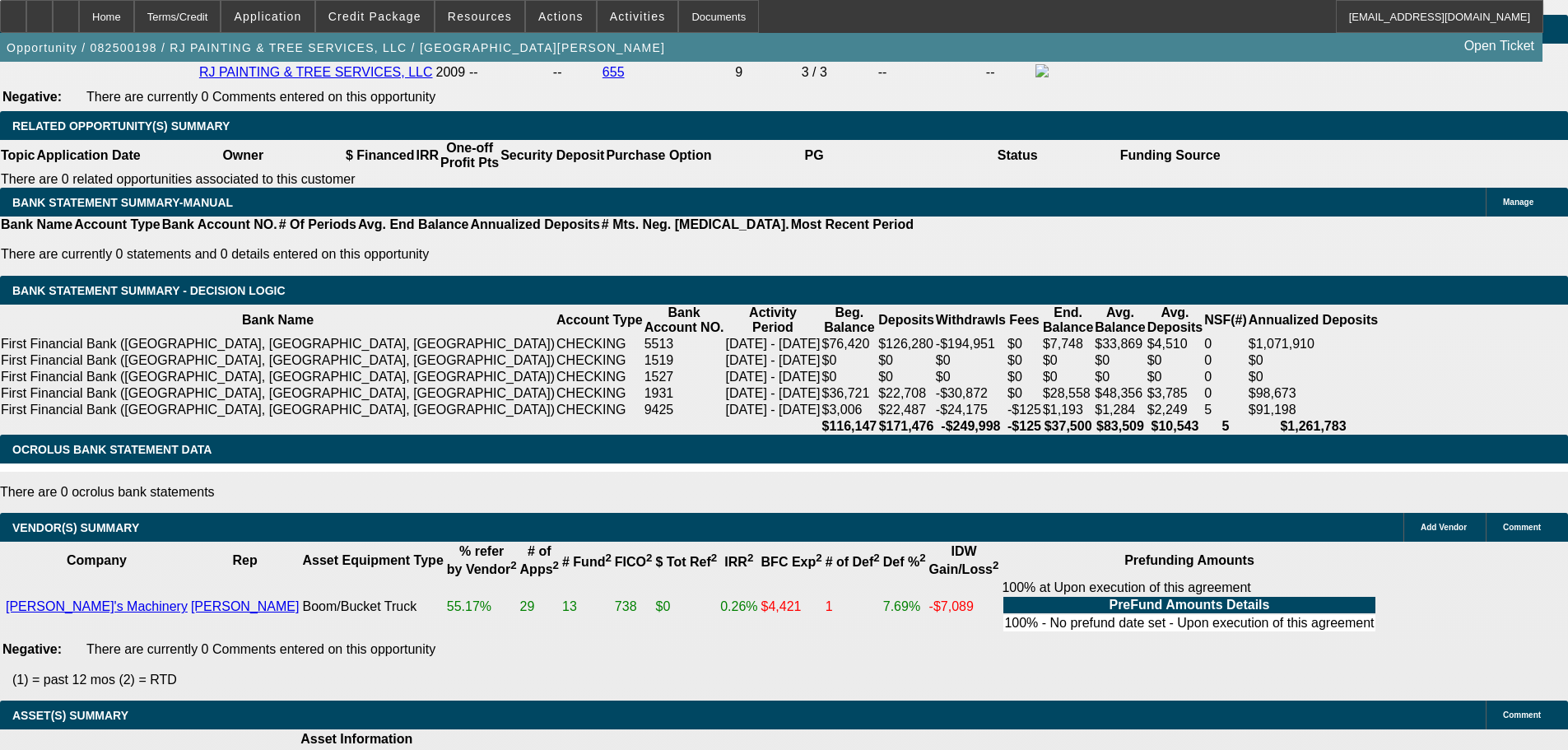
drag, startPoint x: 363, startPoint y: 246, endPoint x: 458, endPoint y: 238, distance: 95.3
type input "2"
type input "UNKNOWN"
type input "23"
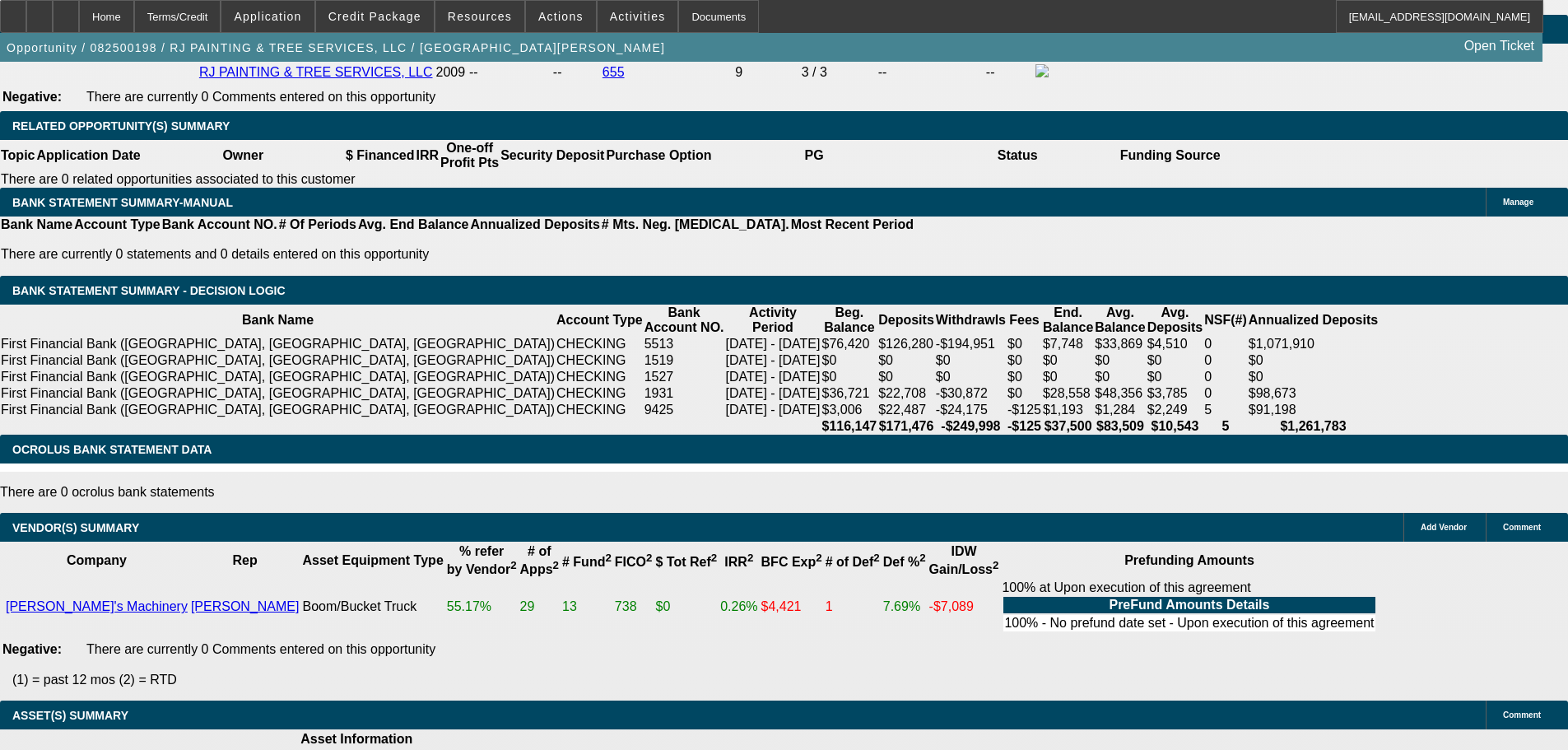
type input "$1,689.92"
type input "$844.96"
type input "$2,283.88"
type input "$1,141.94"
type input "23"
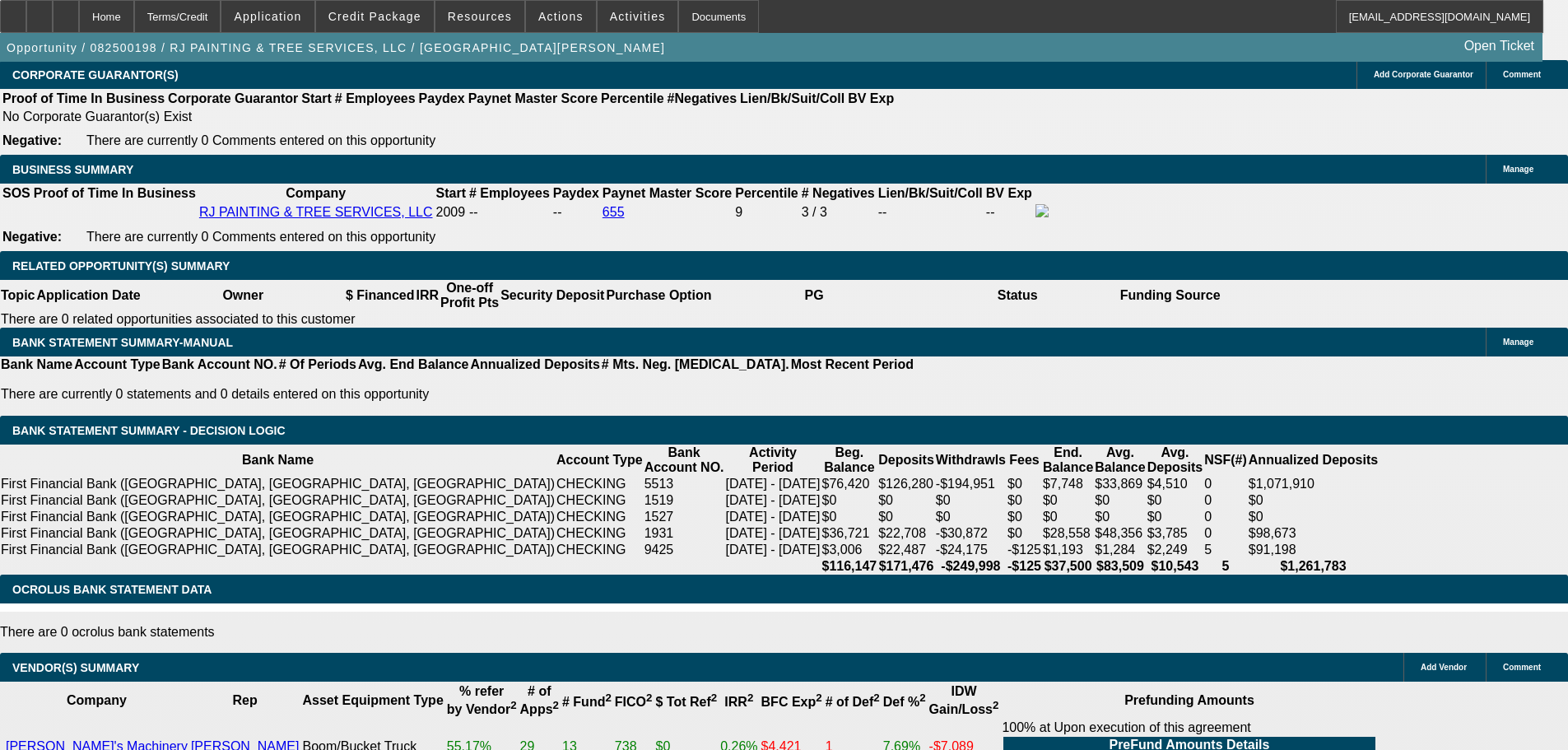
scroll to position [2470, 0]
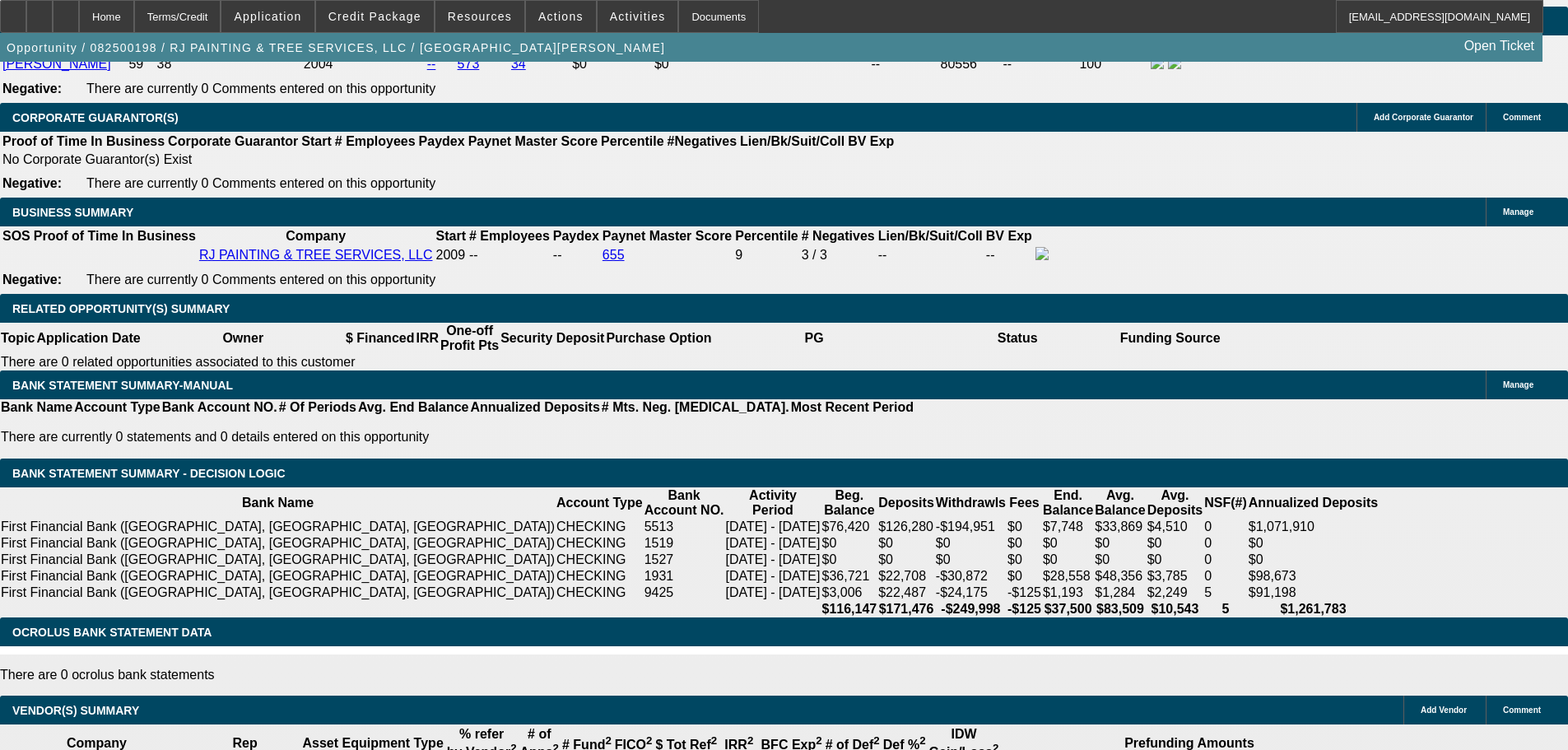
scroll to position [2881, 0]
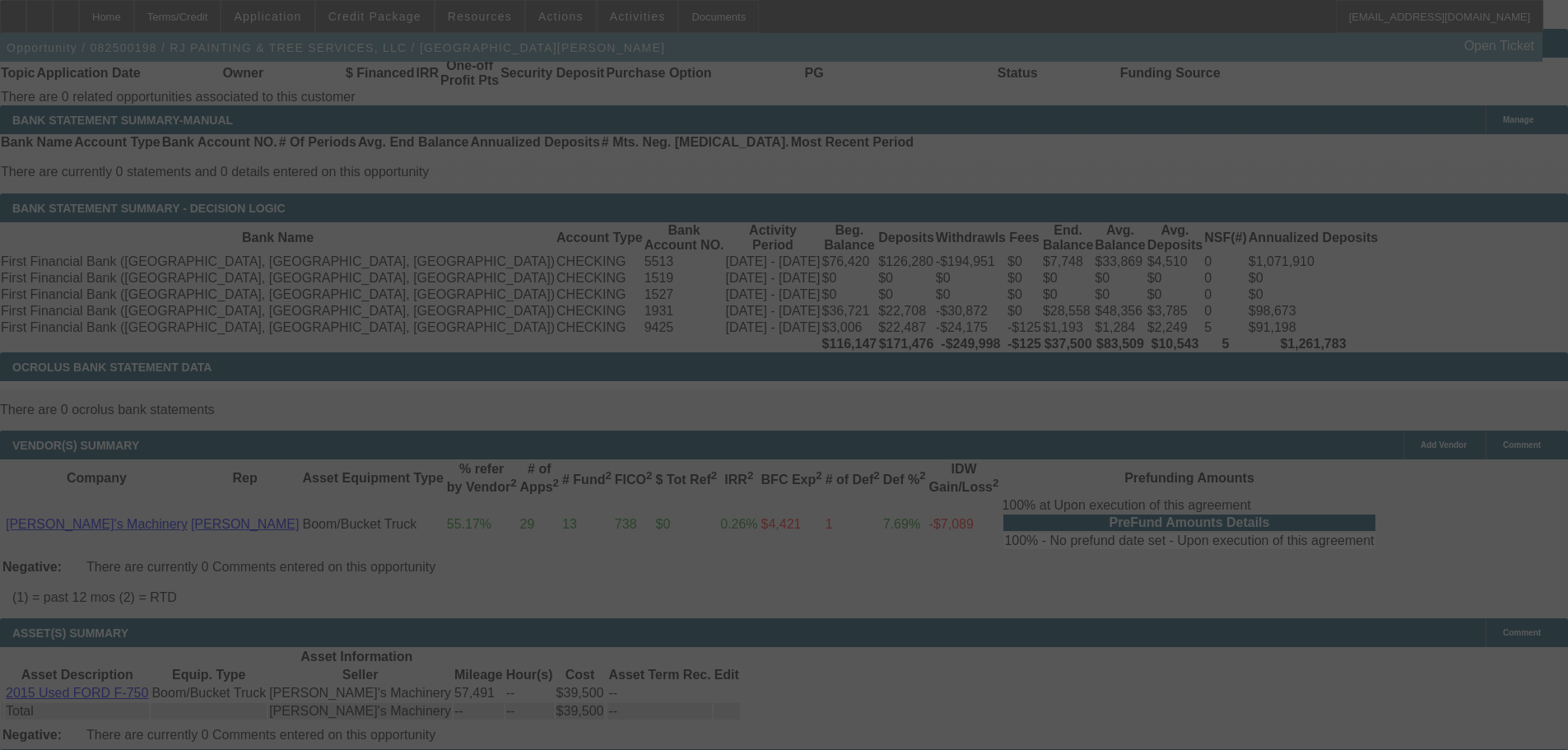
select select "0"
select select "2"
select select "0"
select select "6"
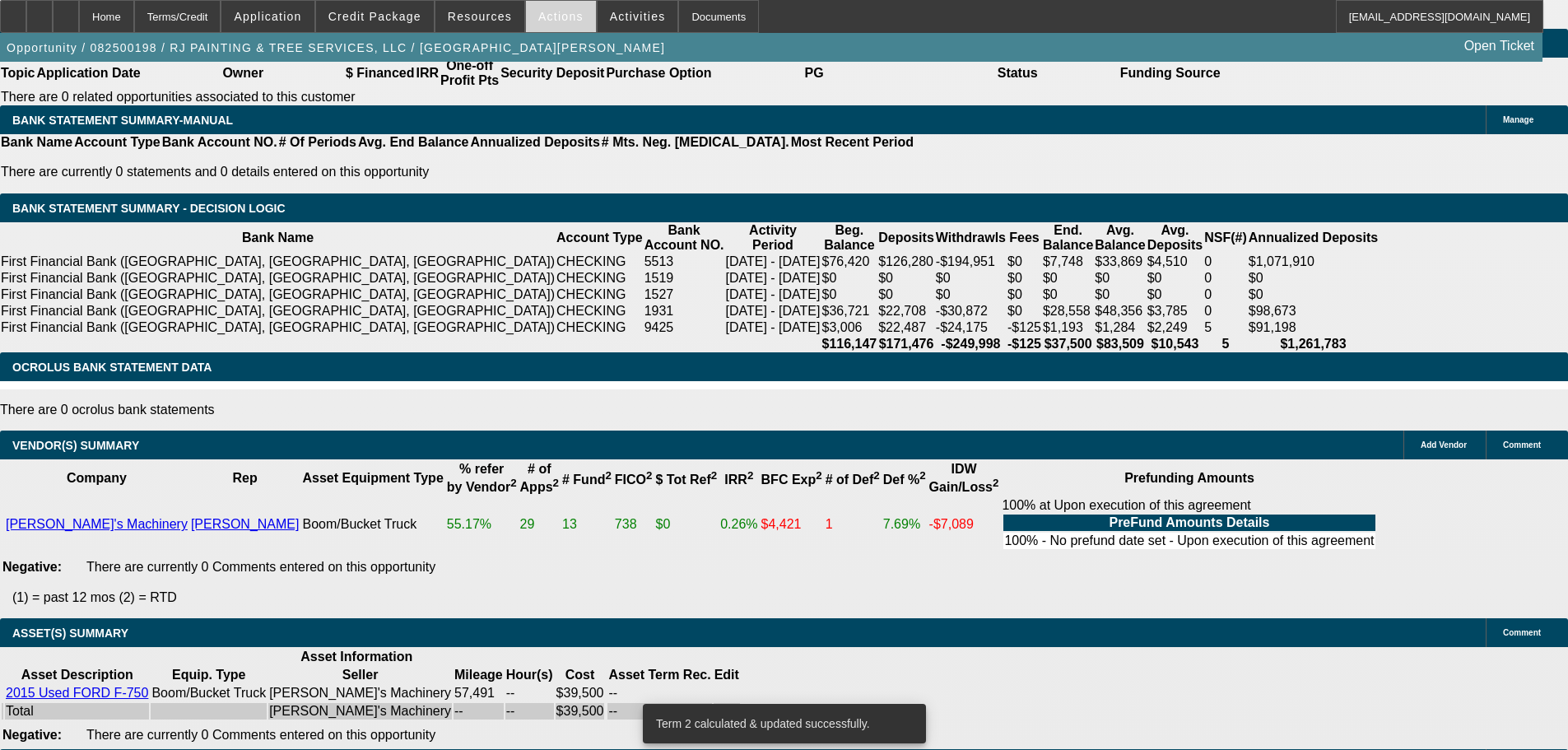
click at [549, 21] on span "Actions" at bounding box center [561, 16] width 45 height 13
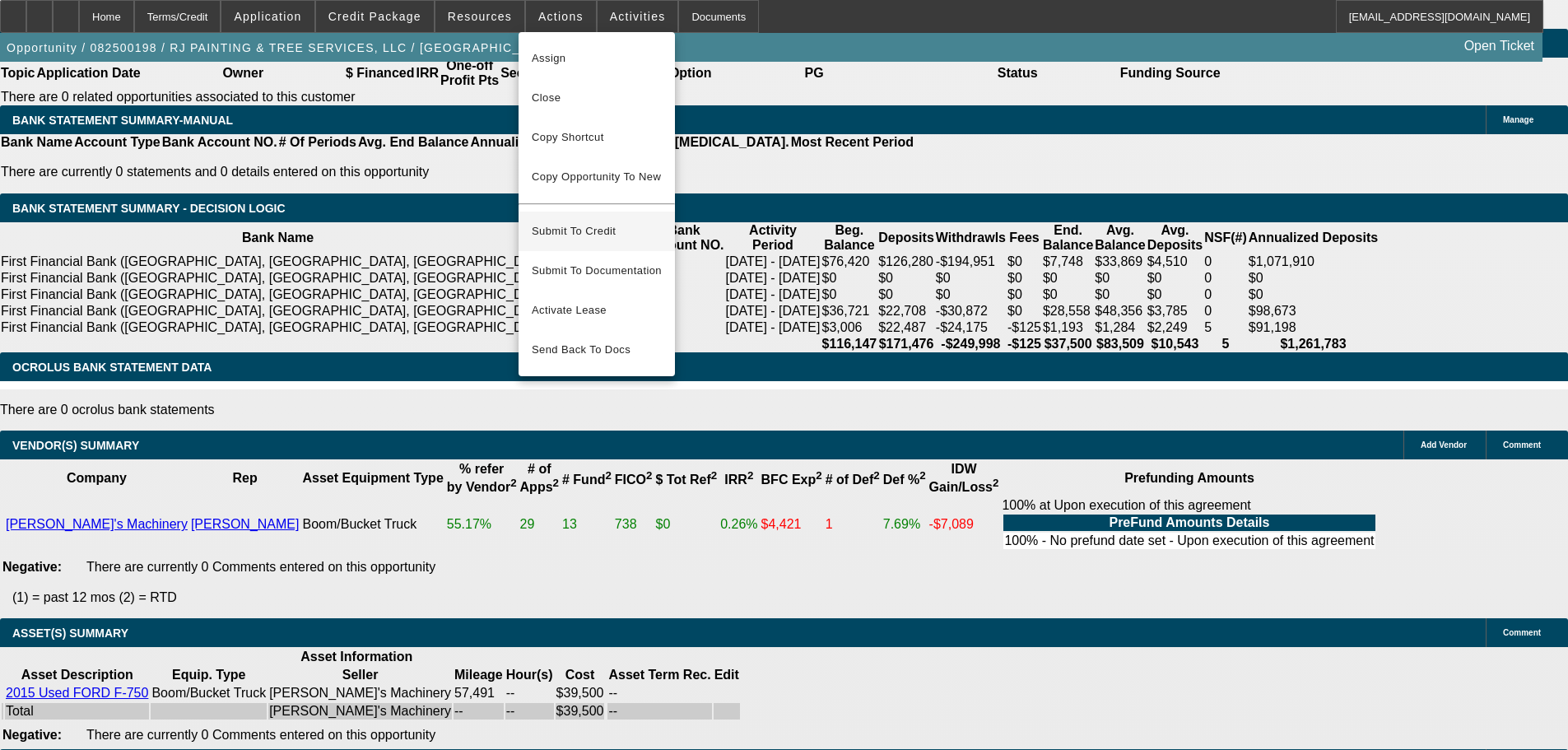
click at [614, 221] on span "Submit To Credit" at bounding box center [597, 231] width 130 height 20
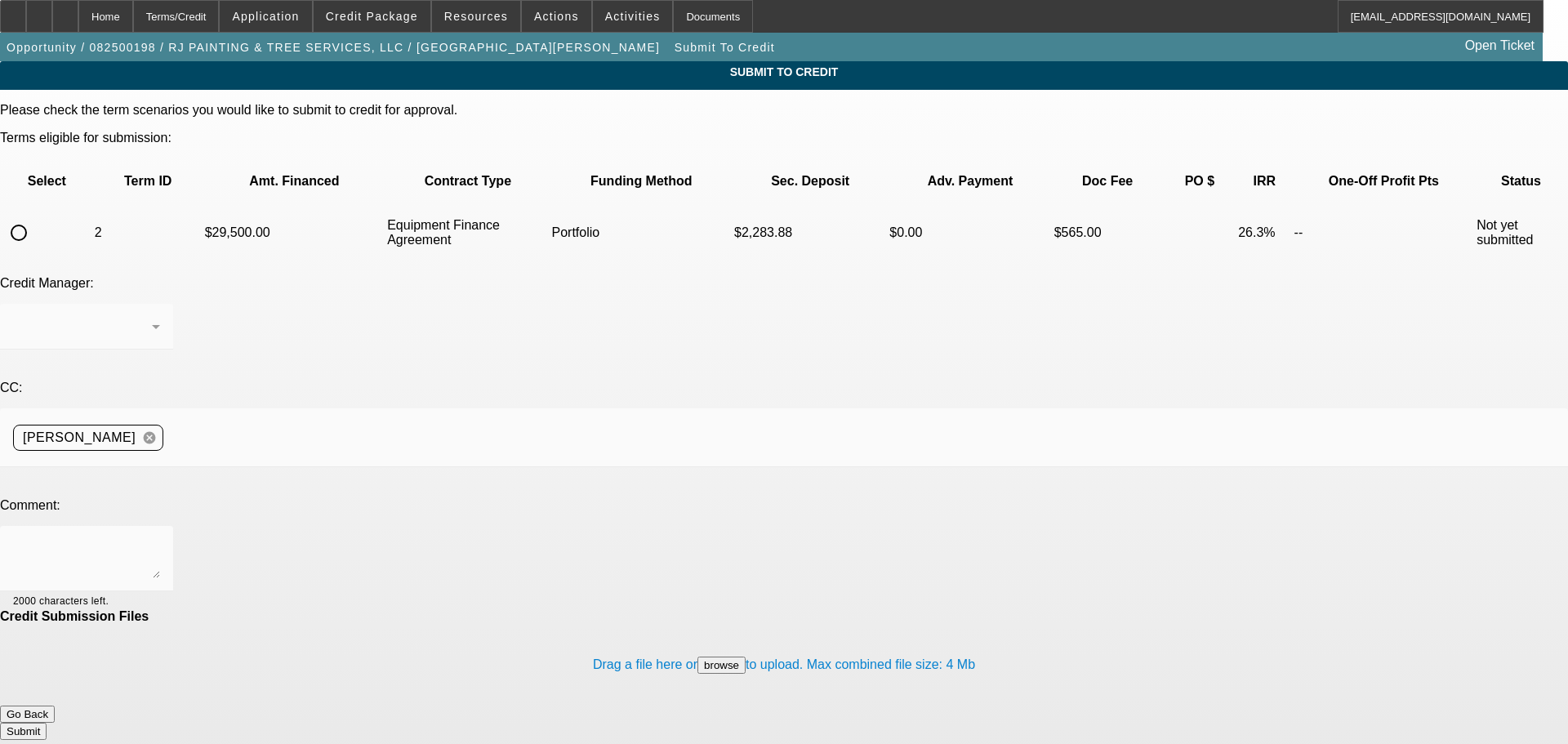
click at [35, 216] on input "radio" at bounding box center [19, 232] width 33 height 33
radio input "true"
click at [152, 317] on div "[PERSON_NAME]" at bounding box center [82, 327] width 139 height 20
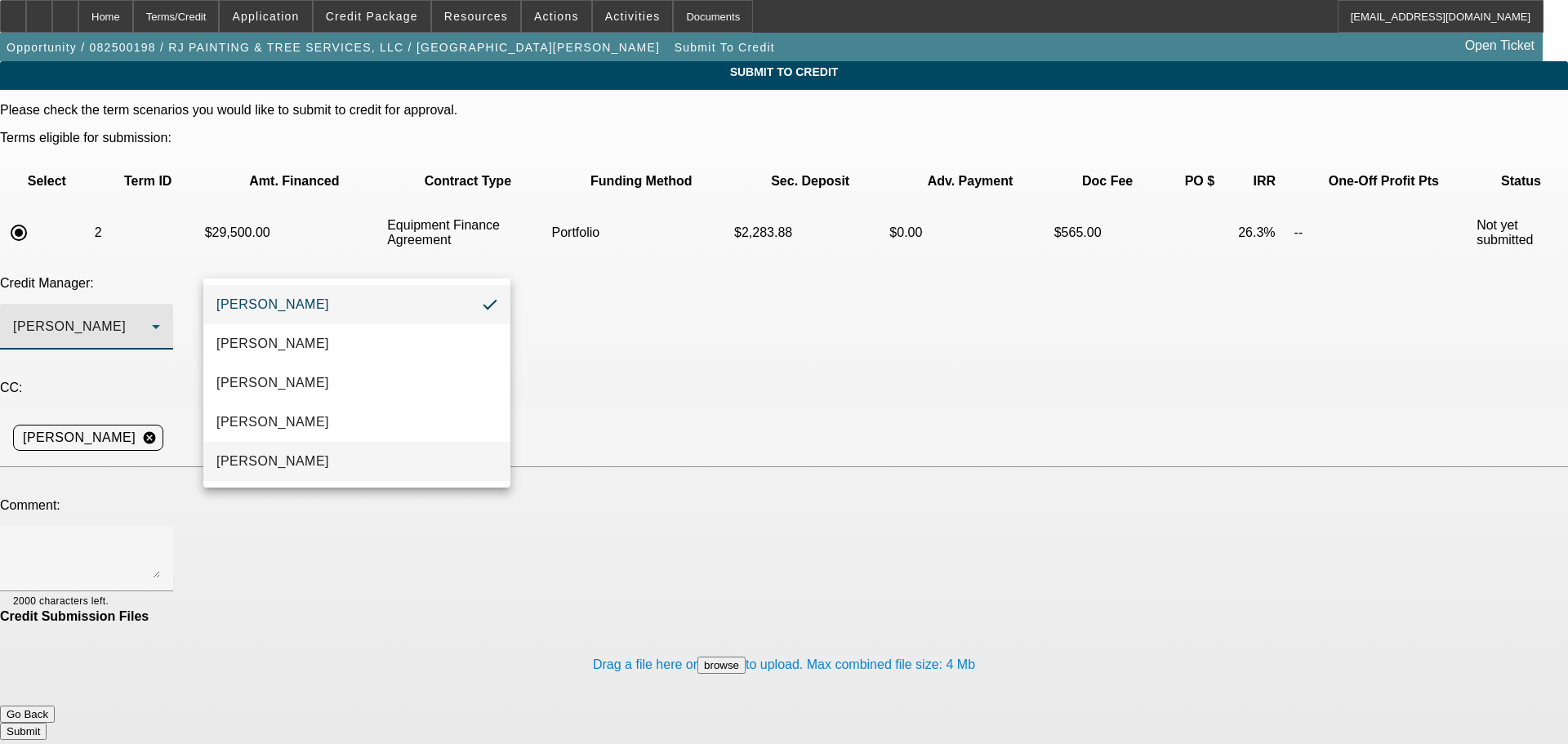
click at [330, 460] on mat-option "Oliva, Samuel" at bounding box center [357, 462] width 307 height 39
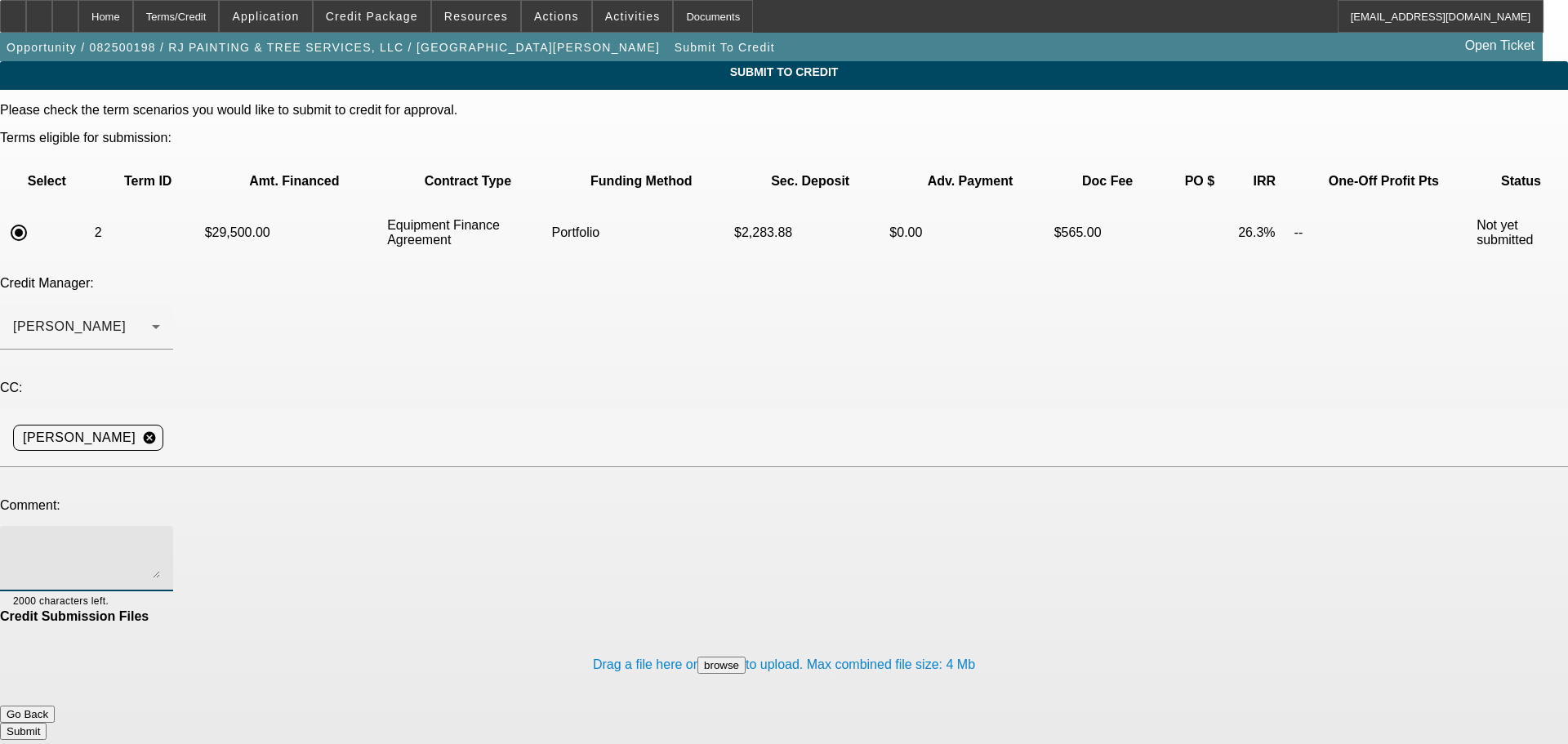
click at [160, 539] on textarea at bounding box center [86, 558] width 147 height 39
paste textarea "Randy Jenkinson opened RJ Painting & Tree Services in 2009. The company is loca…"
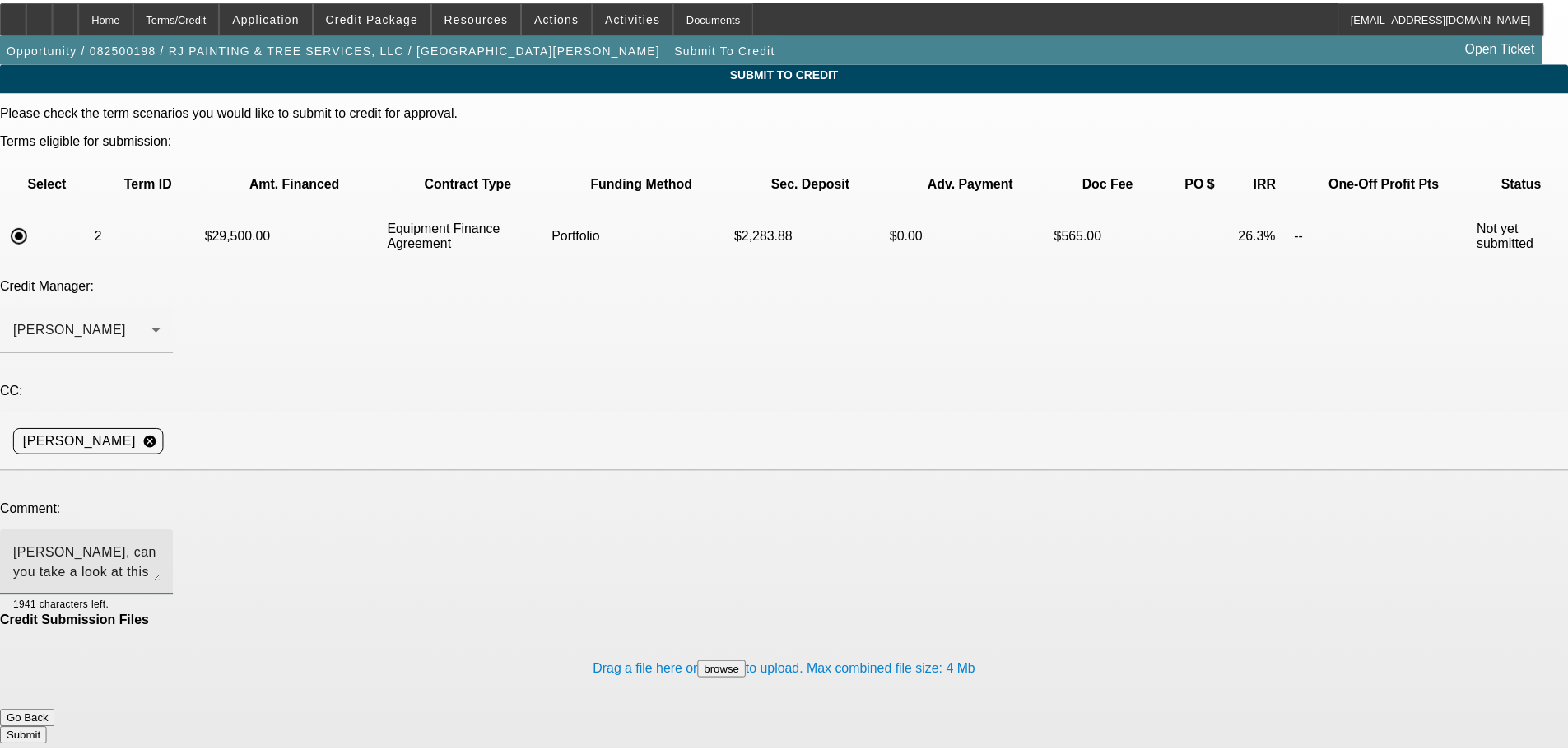
scroll to position [36, 0]
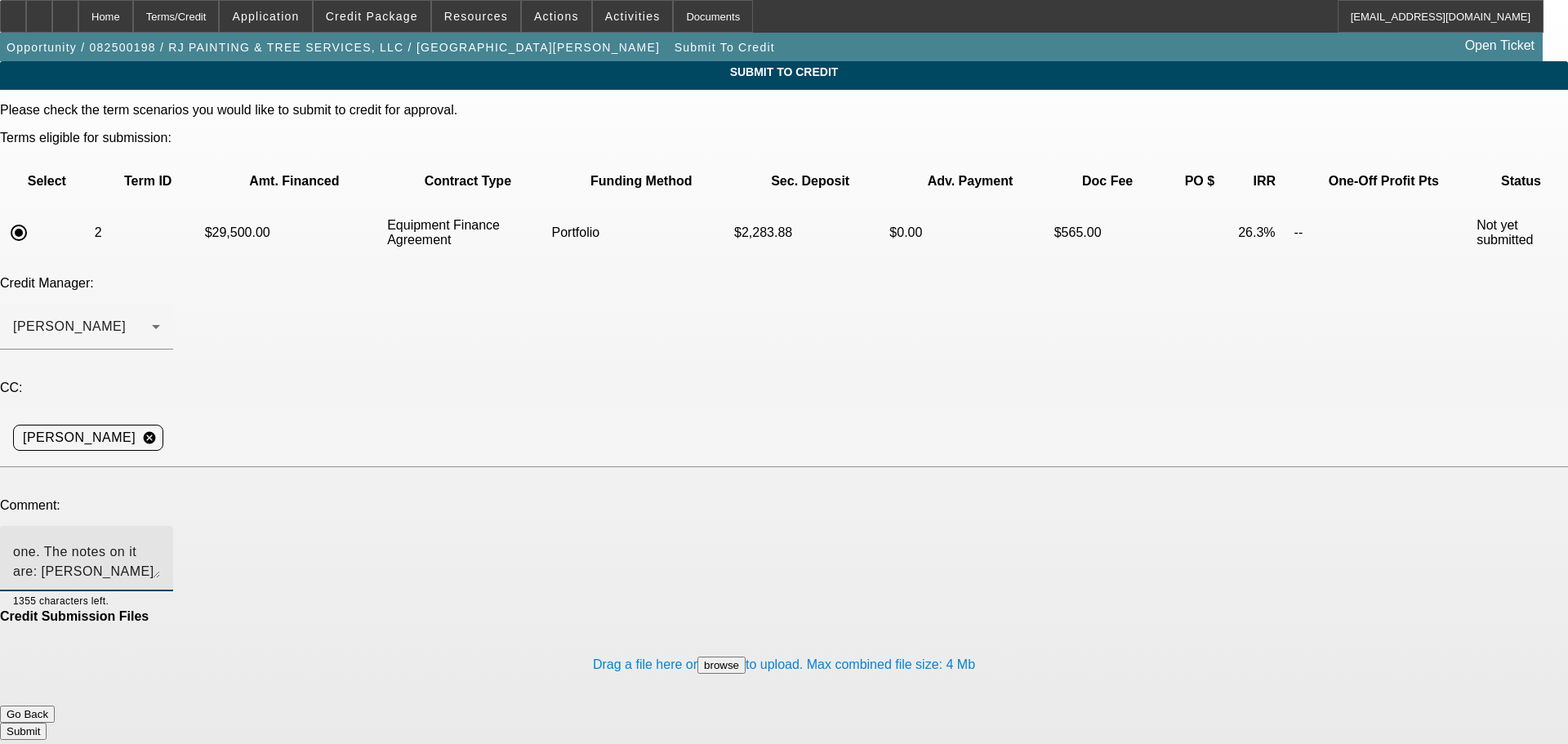
type textarea "Sam, can you take a look at this one. The notes on it are: Randy Jenkinson open…"
click at [47, 723] on button "Submit" at bounding box center [23, 731] width 47 height 17
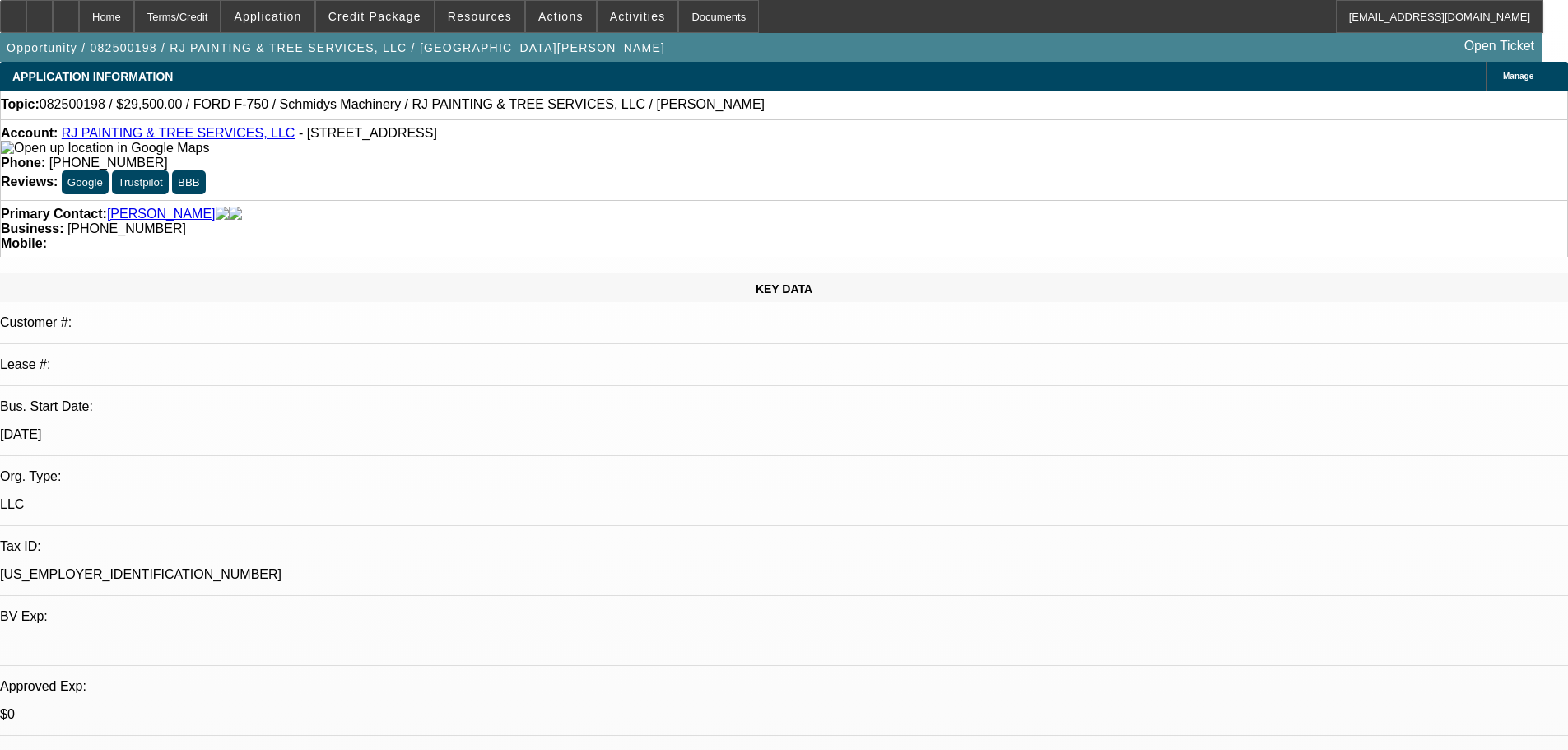
select select "0"
select select "2"
select select "0"
select select "6"
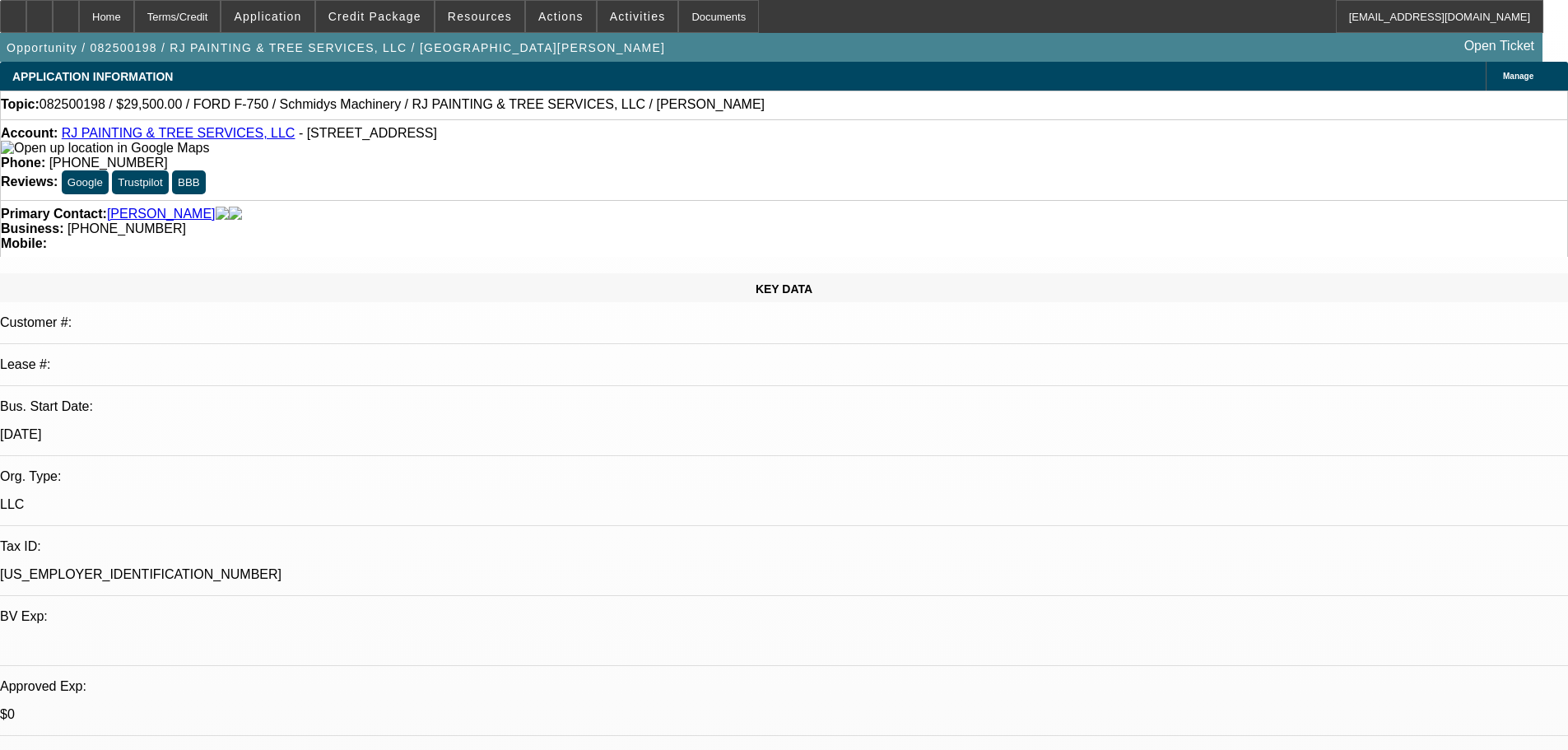
select select "0"
select select "2"
select select "0"
select select "6"
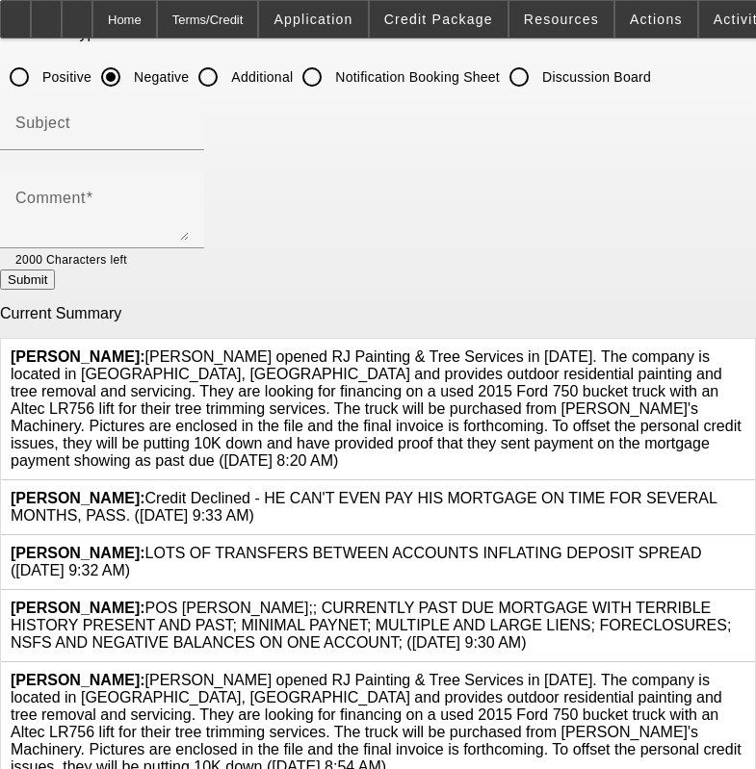
scroll to position [180, 0]
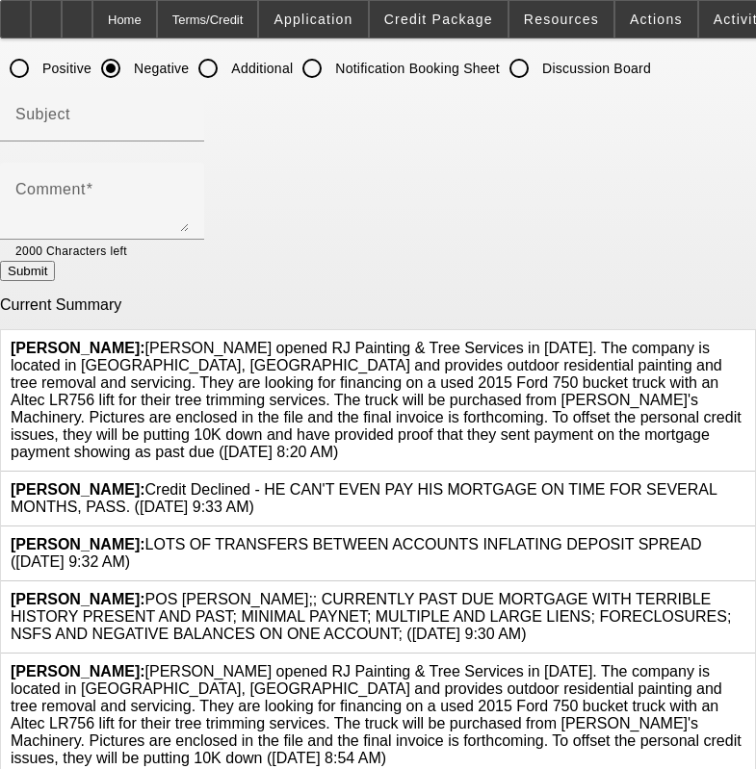
click at [745, 663] on icon at bounding box center [745, 663] width 0 height 0
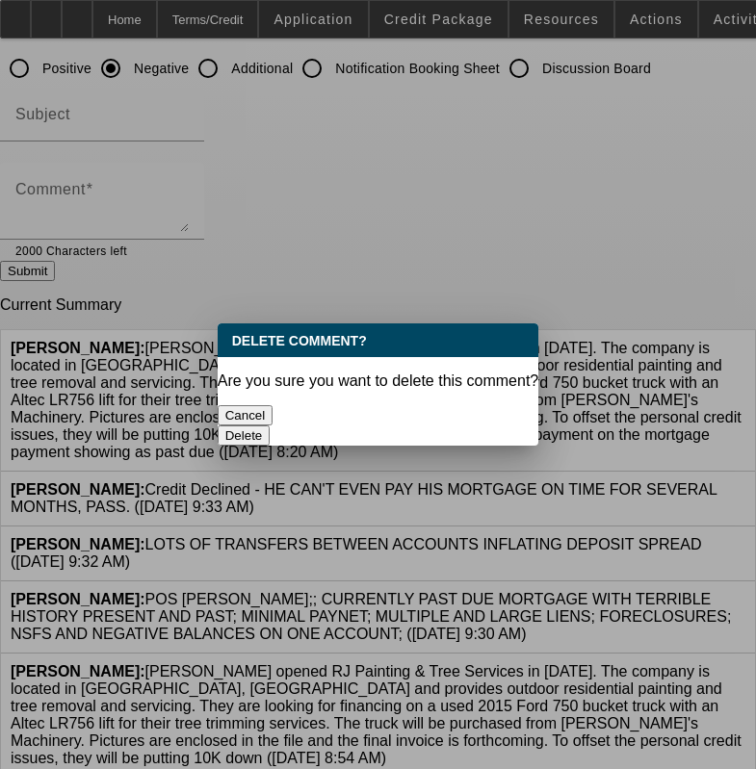
click at [271, 426] on button "Delete" at bounding box center [244, 436] width 53 height 20
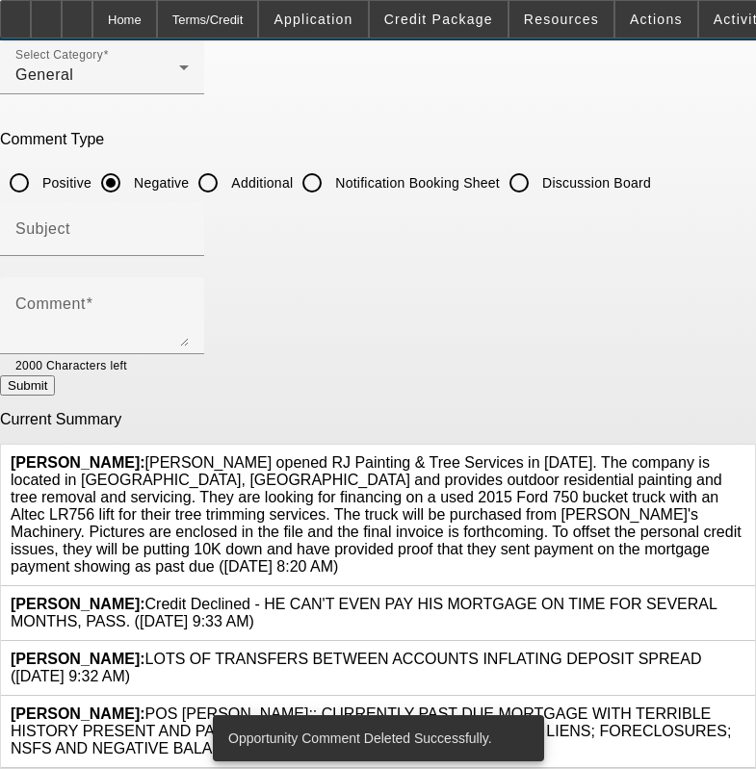
scroll to position [56, 0]
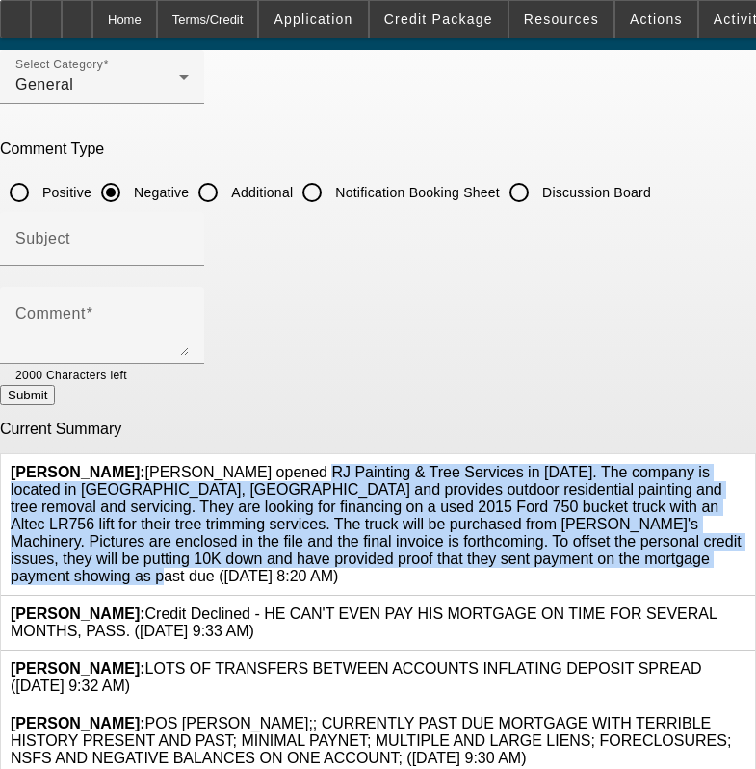
drag, startPoint x: 156, startPoint y: 459, endPoint x: 530, endPoint y: 550, distance: 385.3
click at [530, 550] on span "[GEOGRAPHIC_DATA][PERSON_NAME]: [PERSON_NAME] opened RJ Painting & Tree Service…" at bounding box center [376, 524] width 731 height 120
copy span "[PERSON_NAME] opened RJ Painting & Tree Services in [DATE]. The company is loca…"
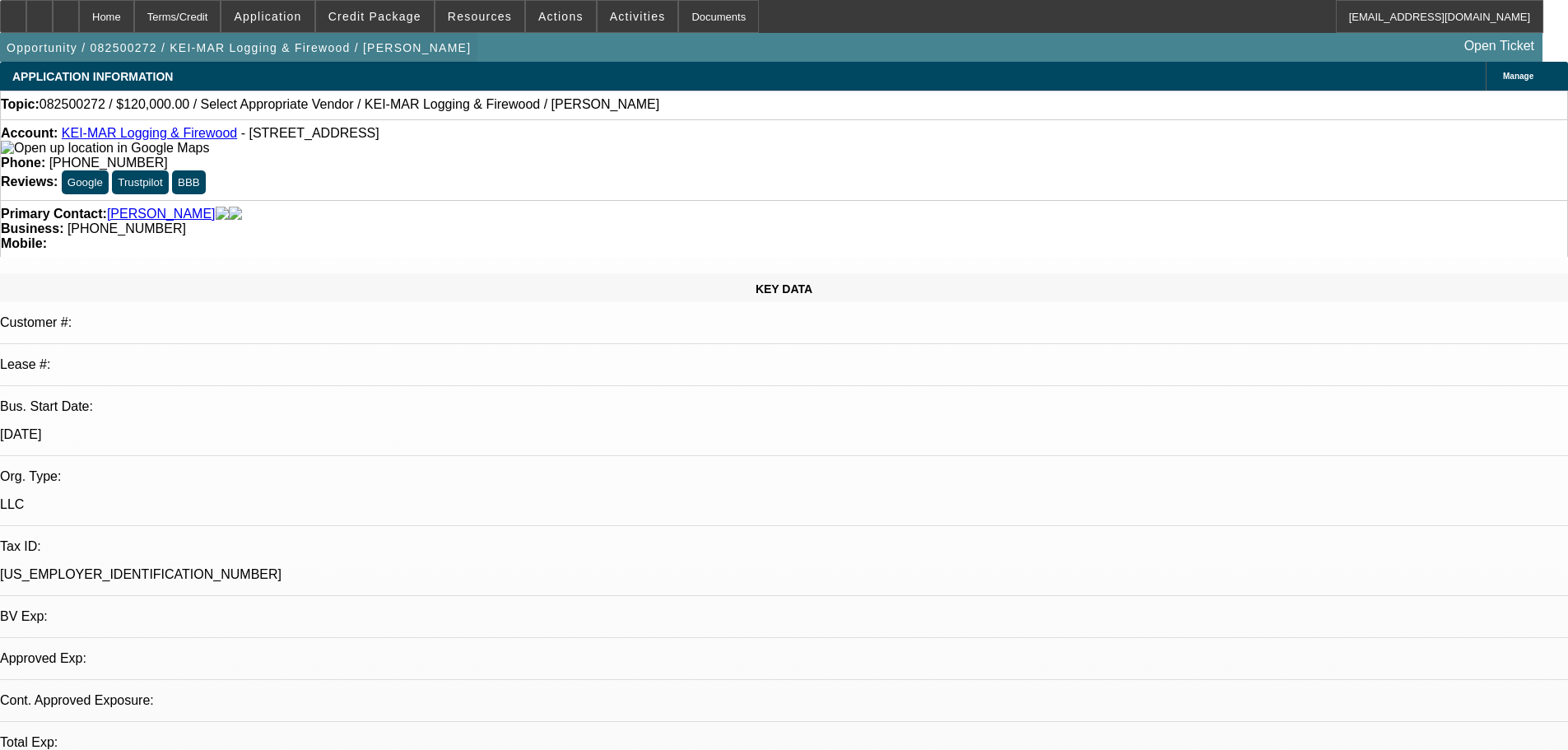
select select "0"
select select "6"
click at [53, 22] on div at bounding box center [39, 16] width 27 height 33
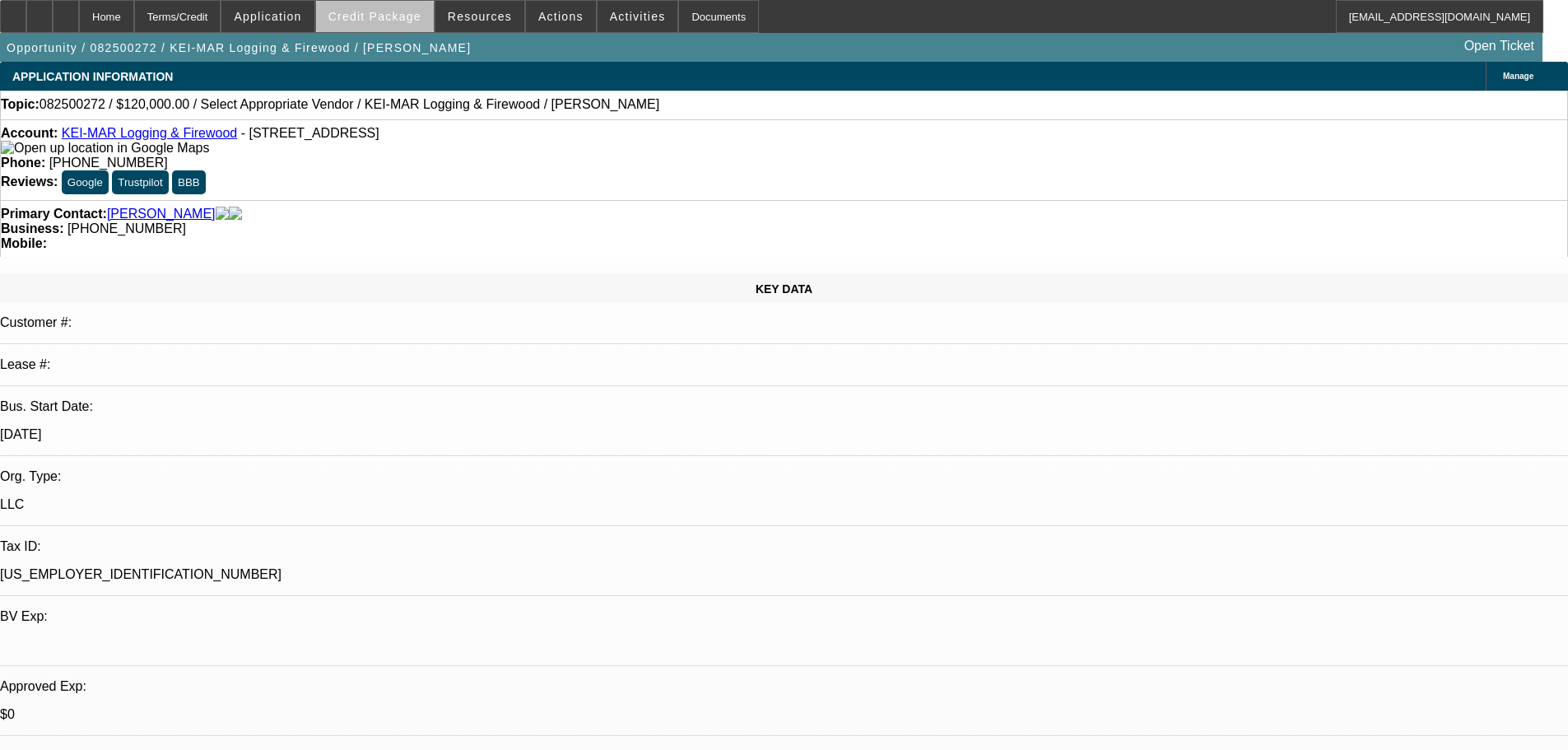
click at [410, 18] on span "Credit Package" at bounding box center [374, 16] width 93 height 13
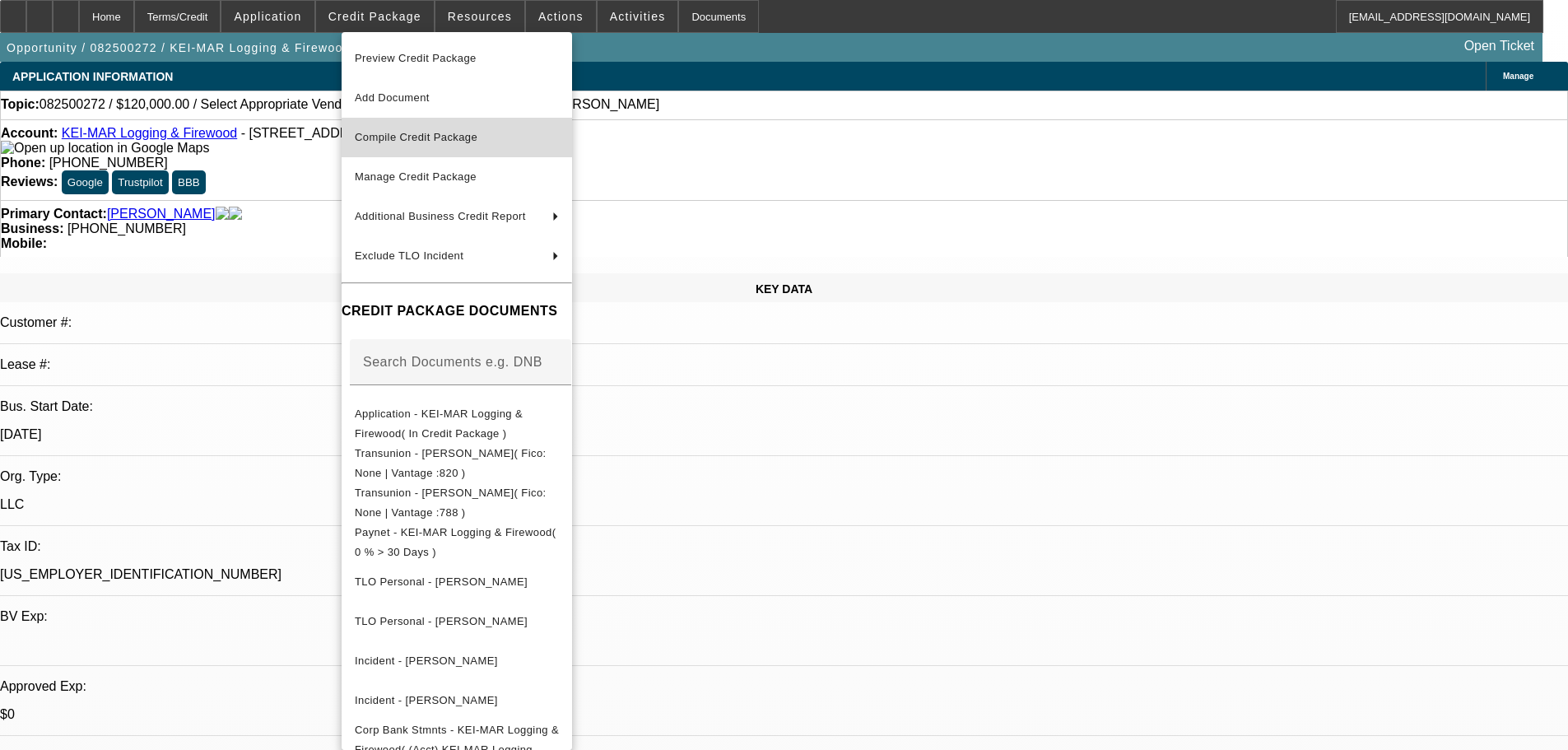
click at [426, 133] on span "Compile Credit Package" at bounding box center [416, 137] width 122 height 12
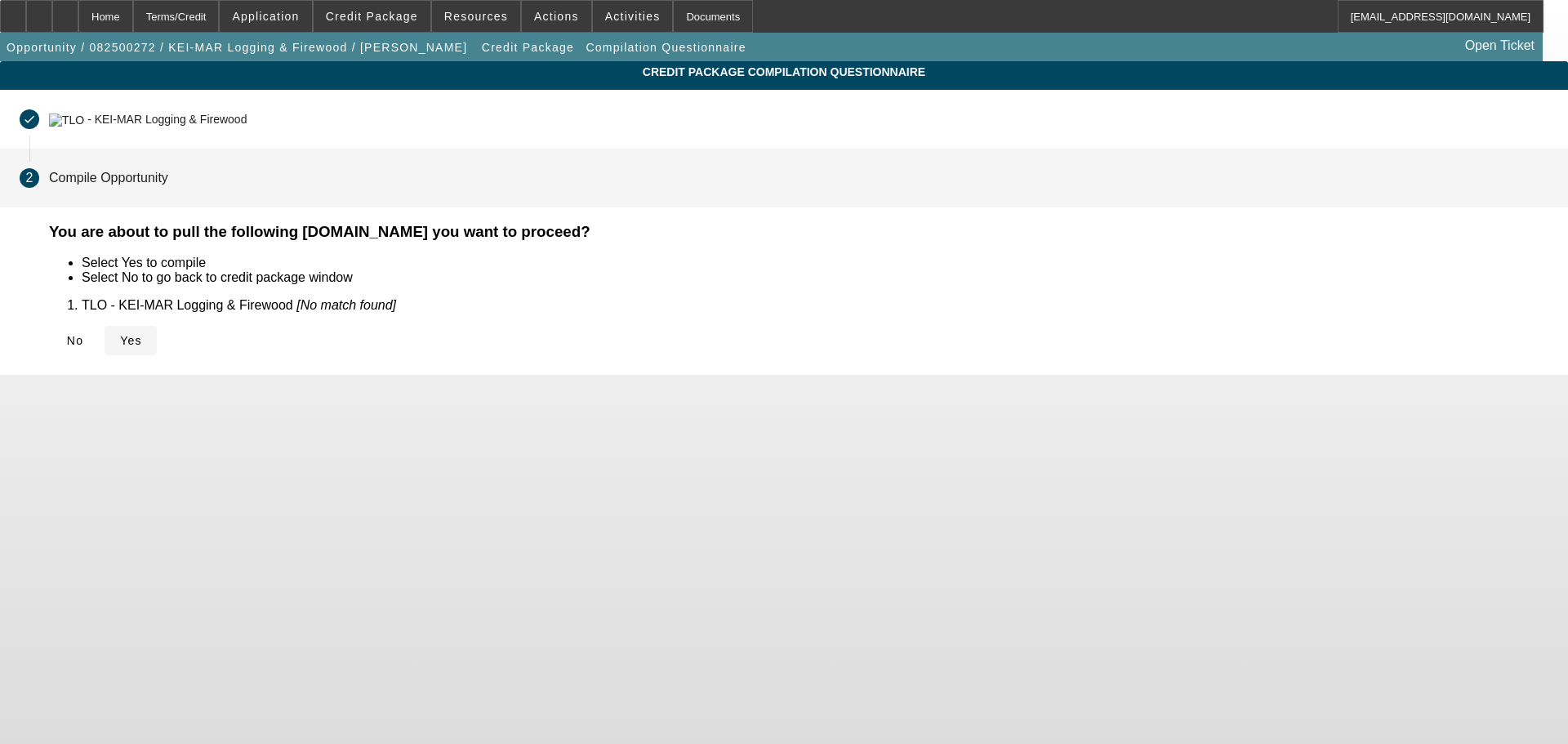
click at [120, 338] on icon at bounding box center [120, 340] width 0 height 13
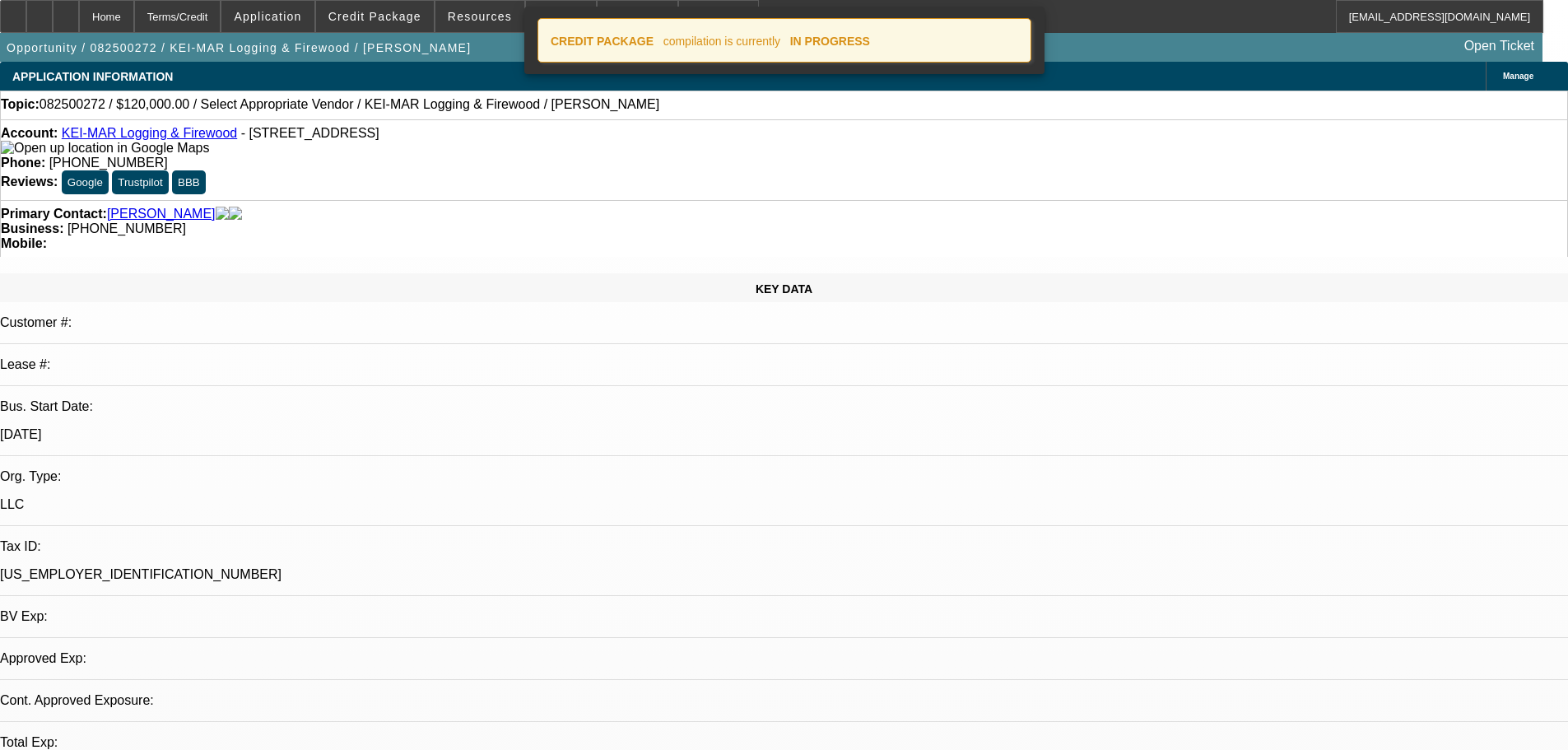
select select "0"
select select "6"
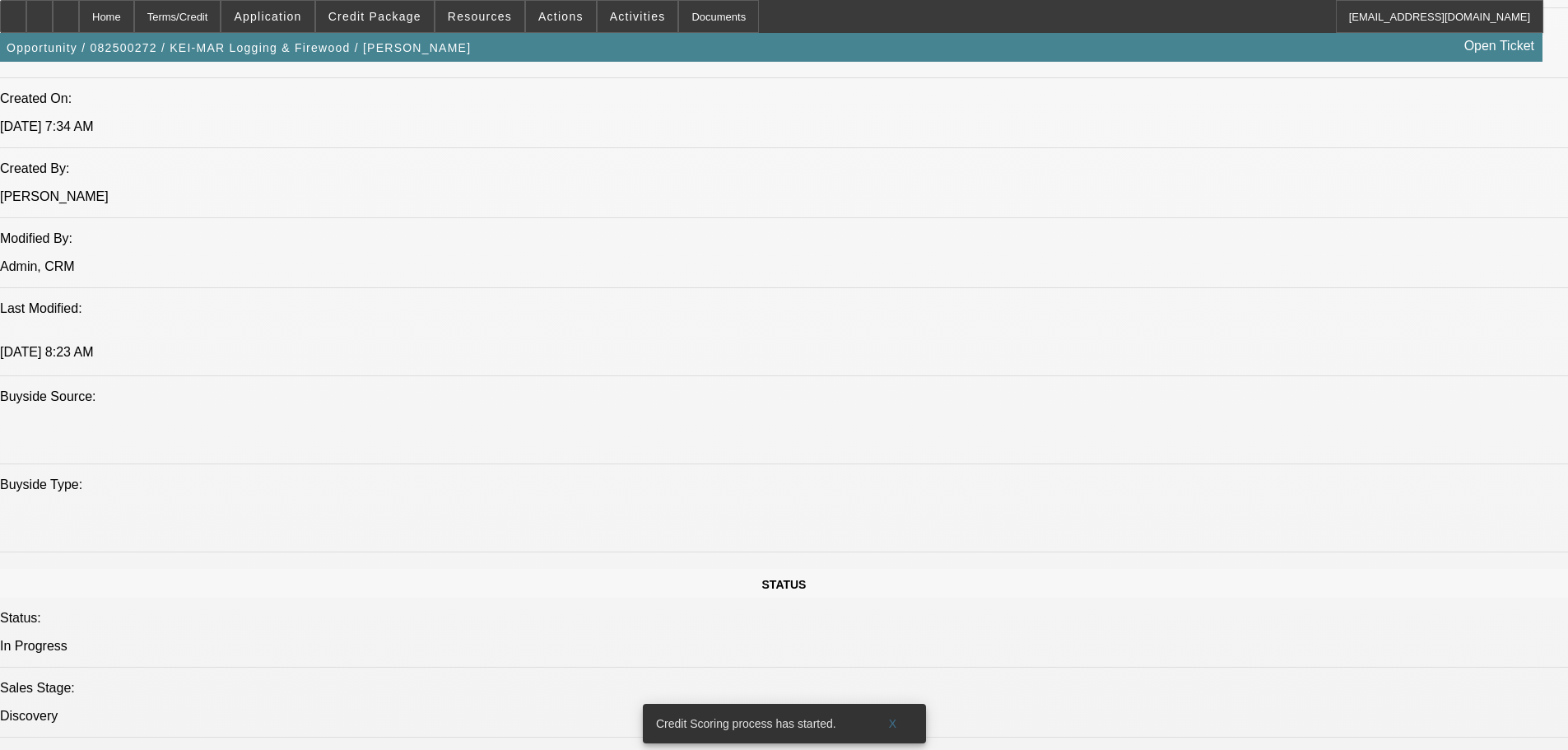
scroll to position [1646, 0]
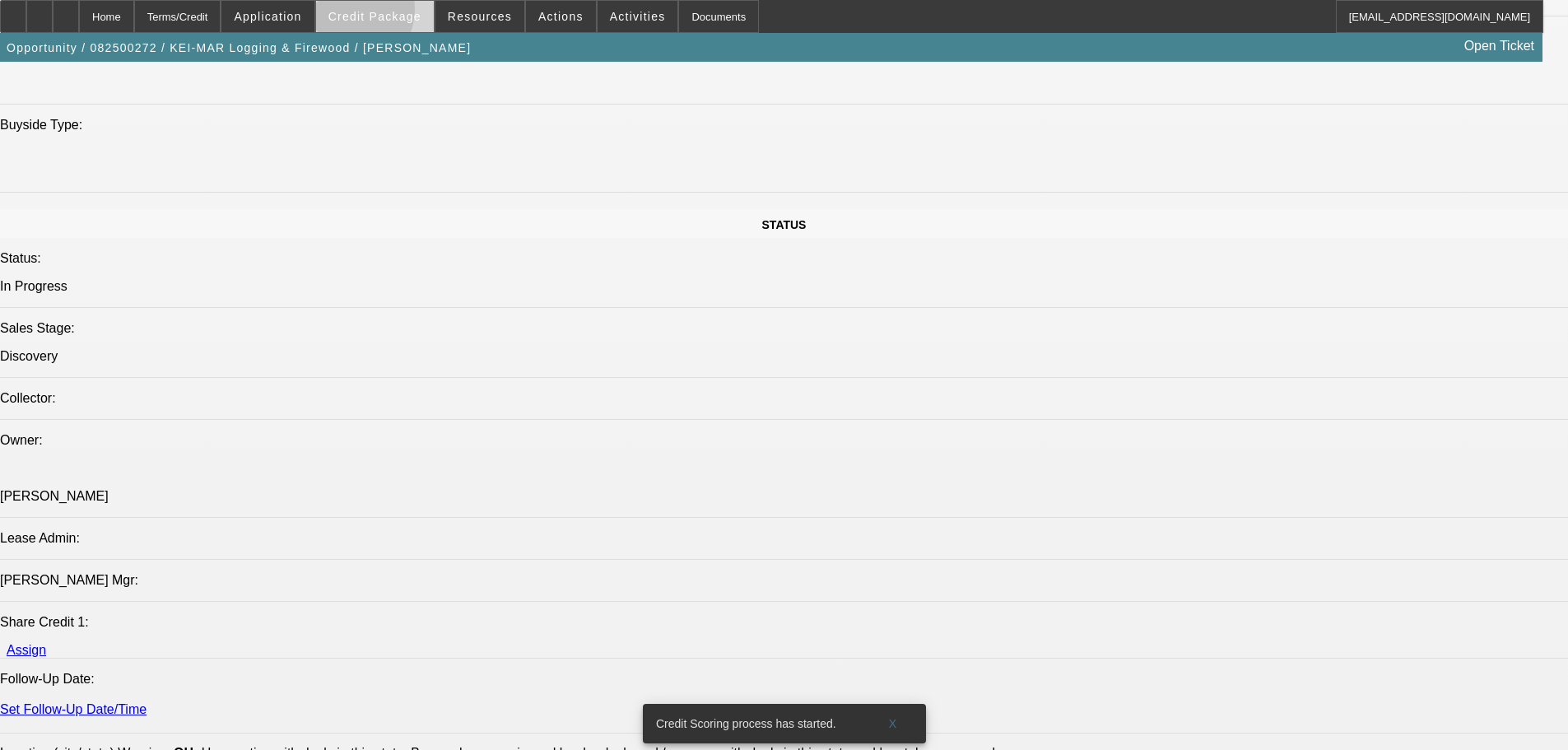
click at [373, 13] on span "Credit Package" at bounding box center [374, 16] width 93 height 13
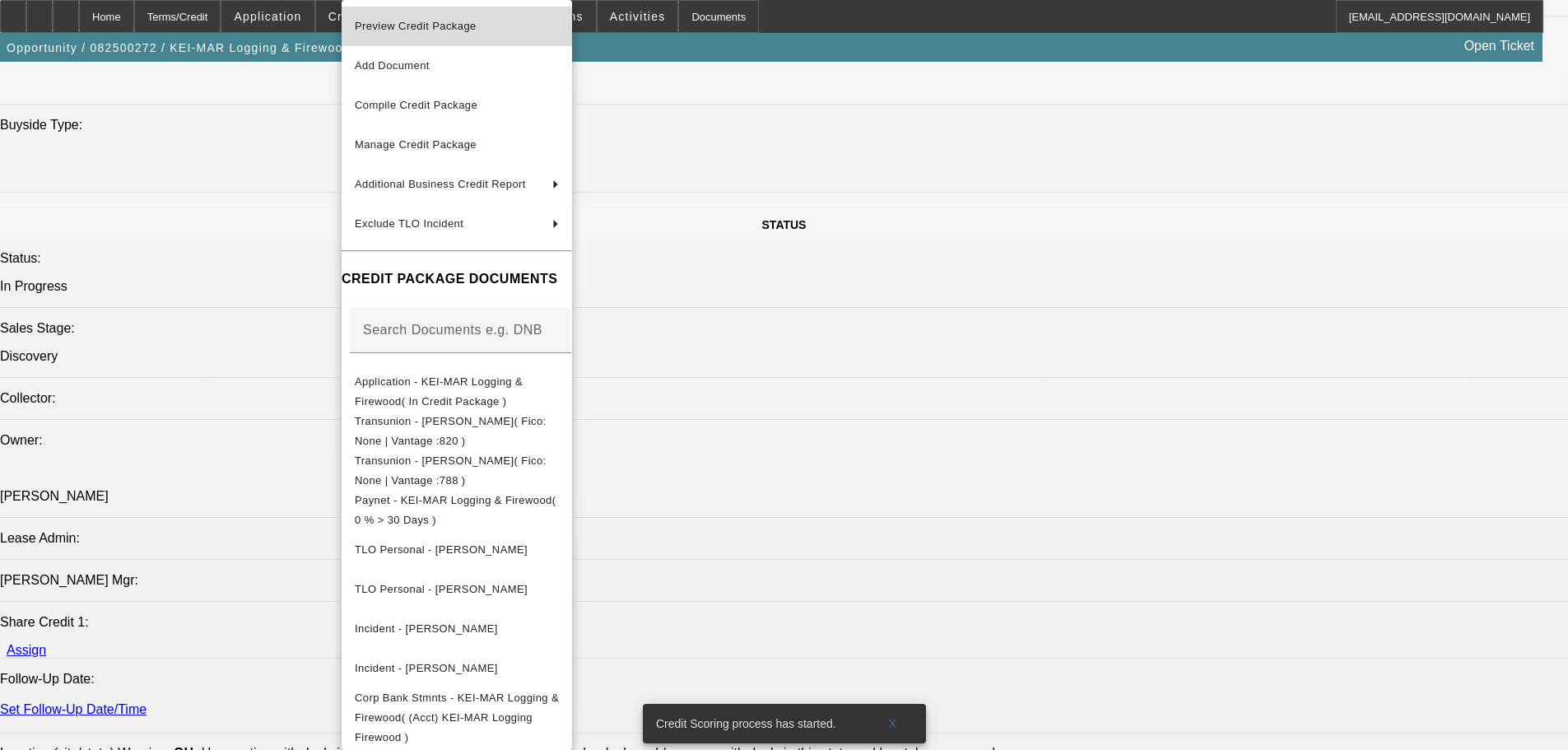
click at [407, 26] on span "Preview Credit Package" at bounding box center [416, 26] width 121 height 12
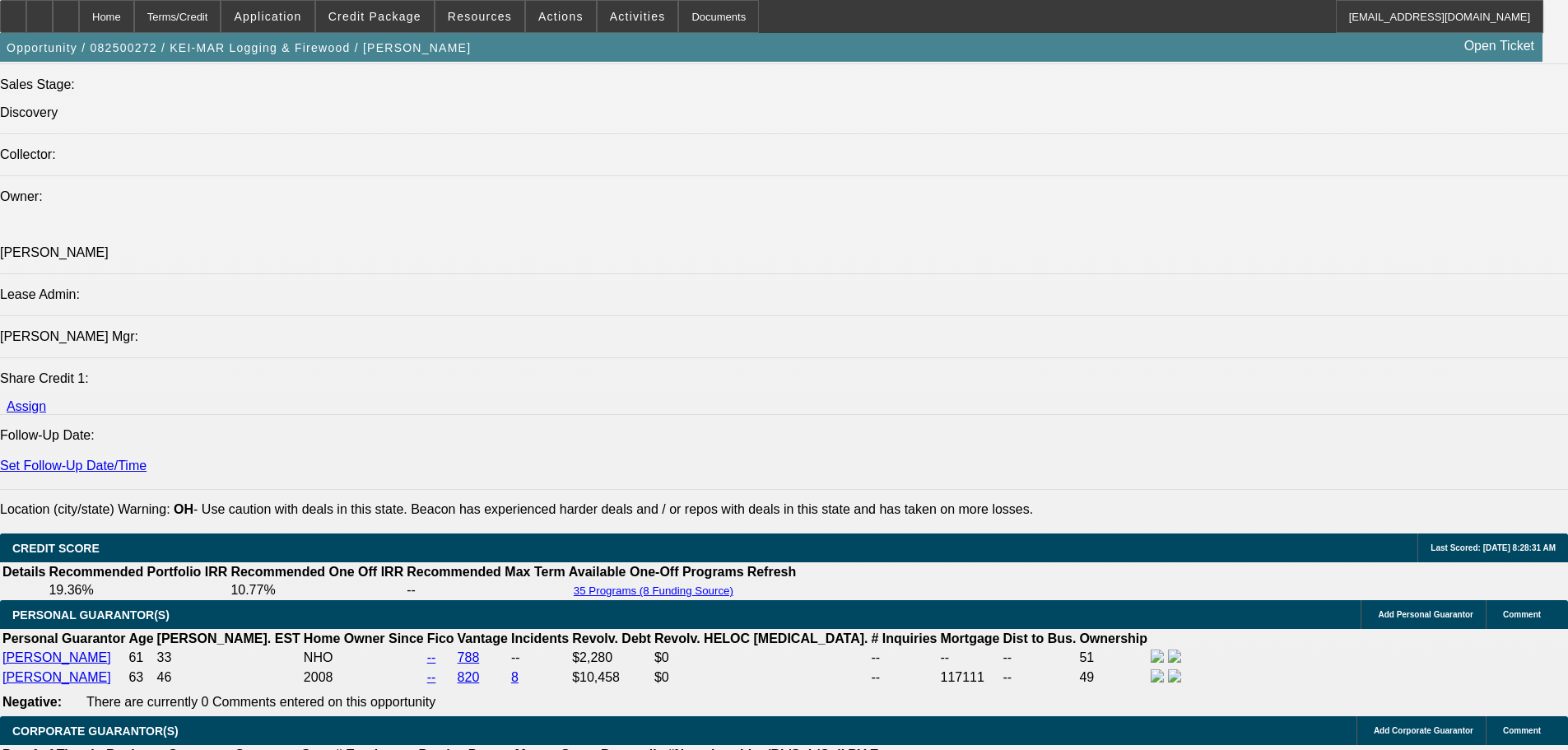
scroll to position [2052, 0]
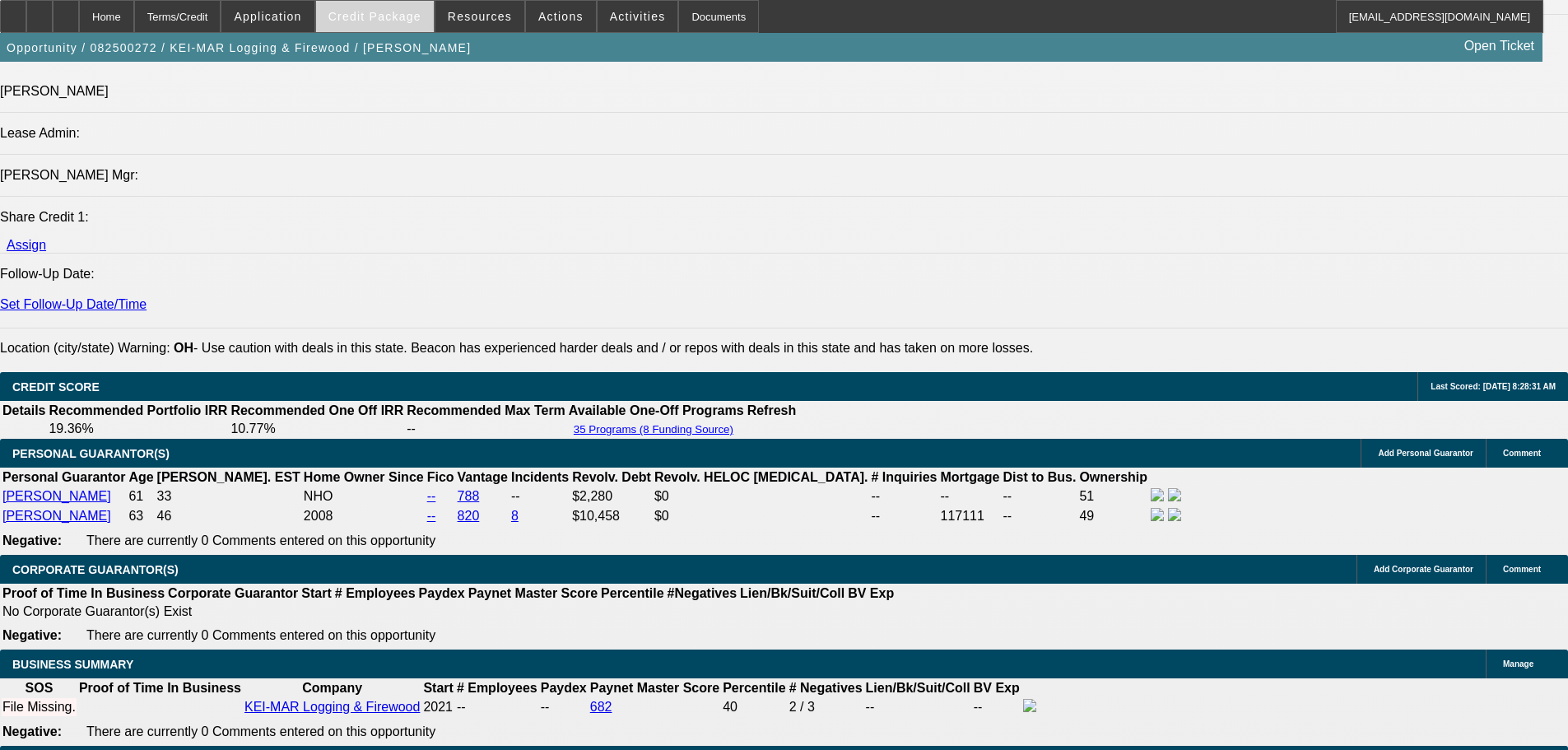
click at [415, 25] on span at bounding box center [375, 16] width 118 height 39
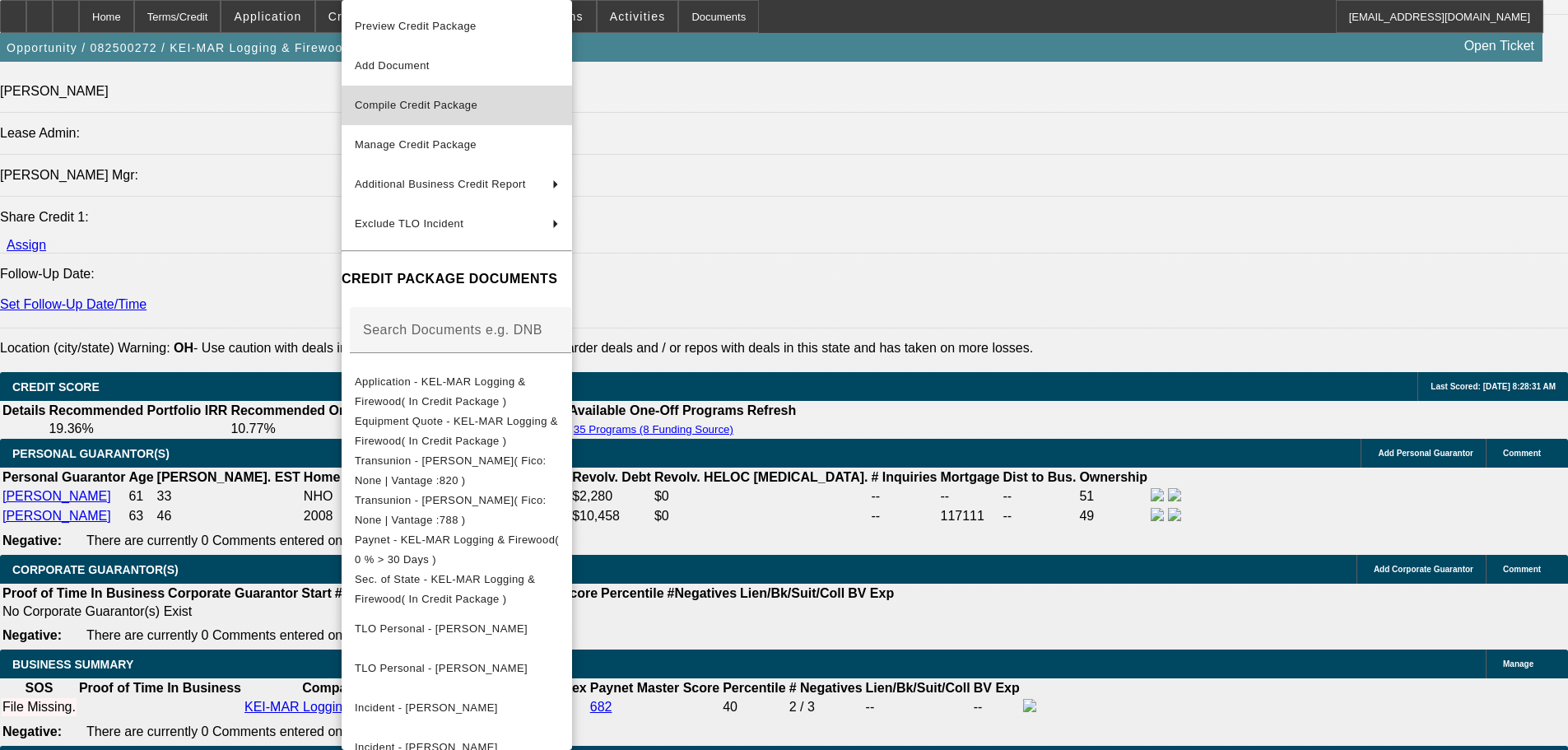
click at [428, 109] on span "Compile Credit Package" at bounding box center [416, 105] width 122 height 12
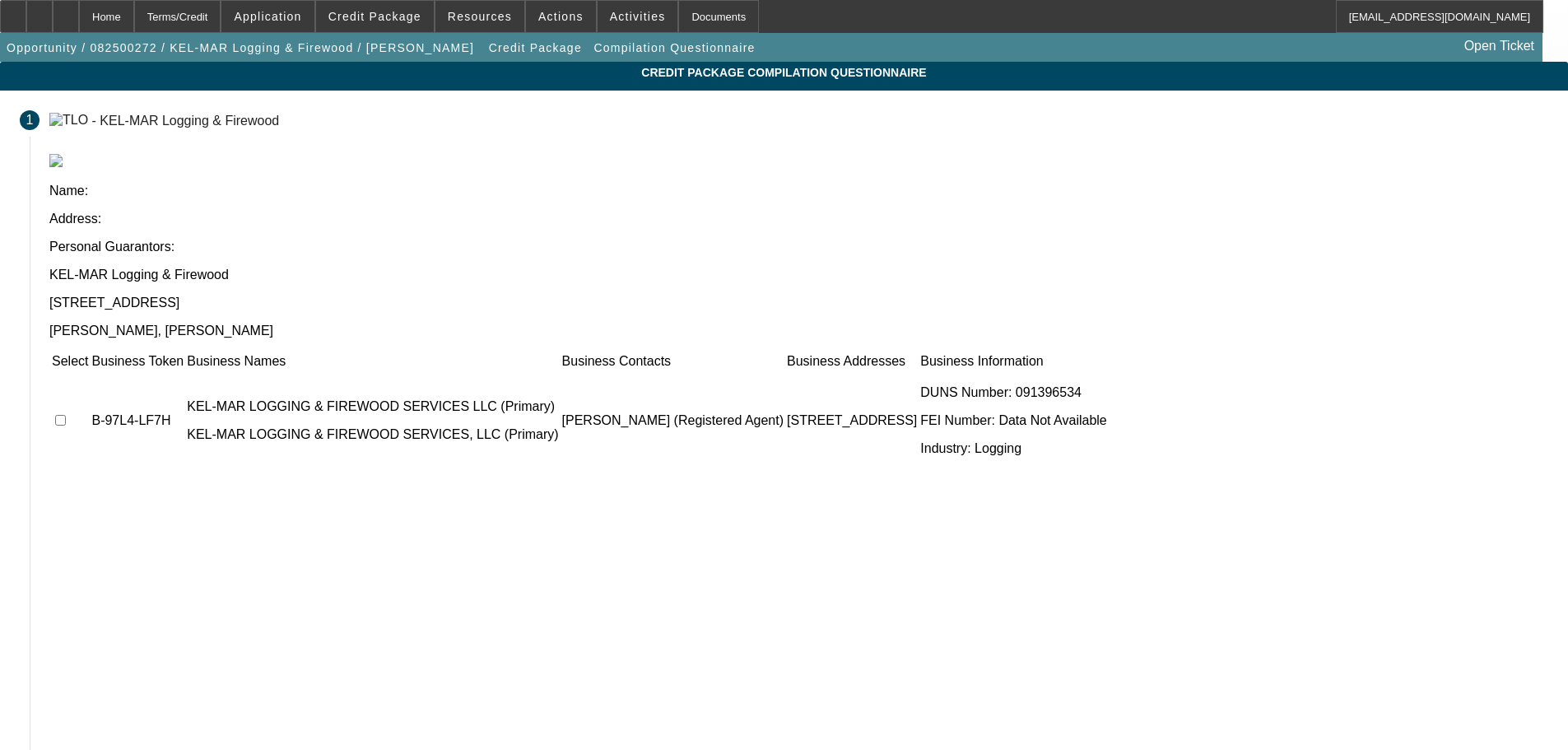
click at [66, 415] on input "checkbox" at bounding box center [60, 420] width 11 height 11
checkbox input "true"
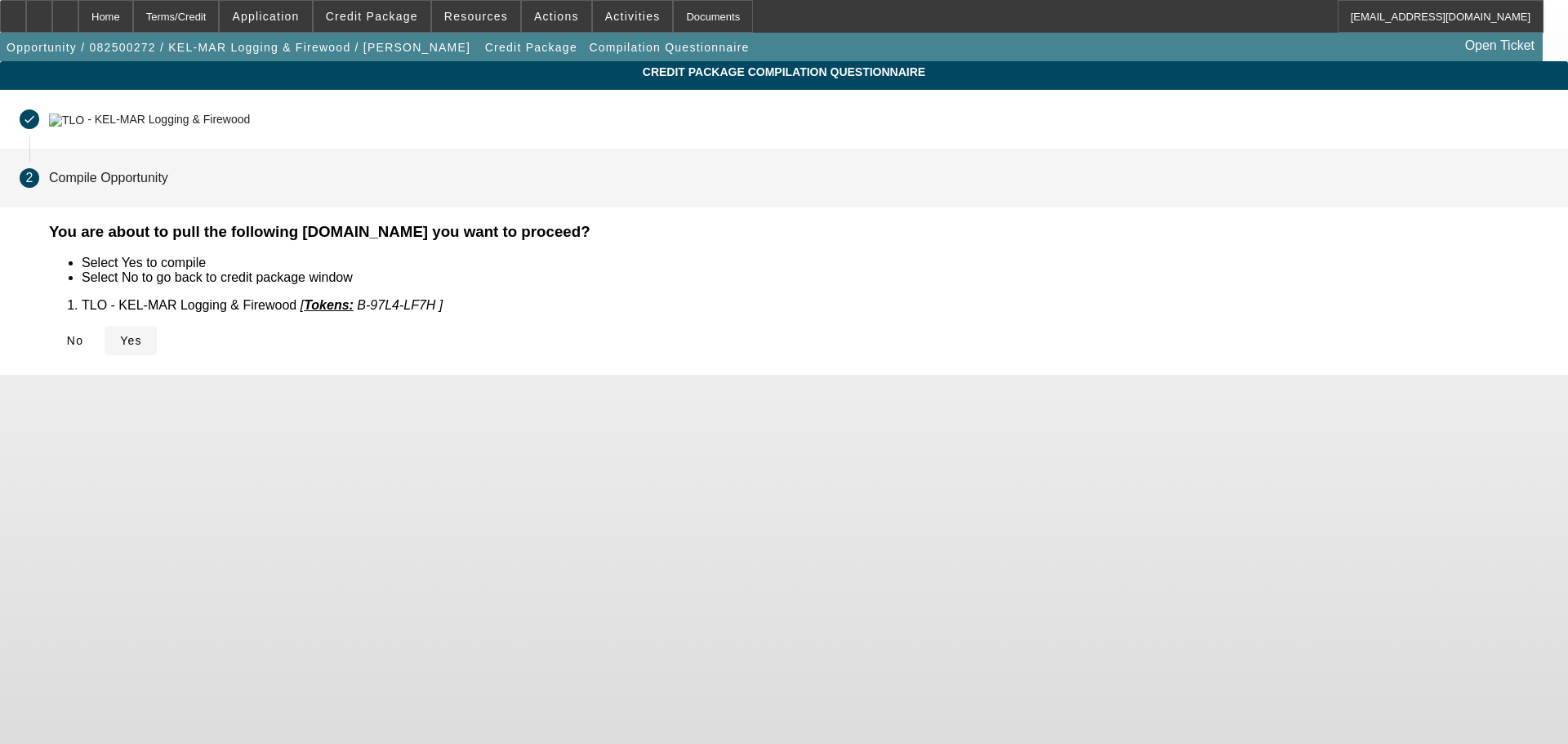
click at [120, 342] on icon at bounding box center [120, 340] width 0 height 13
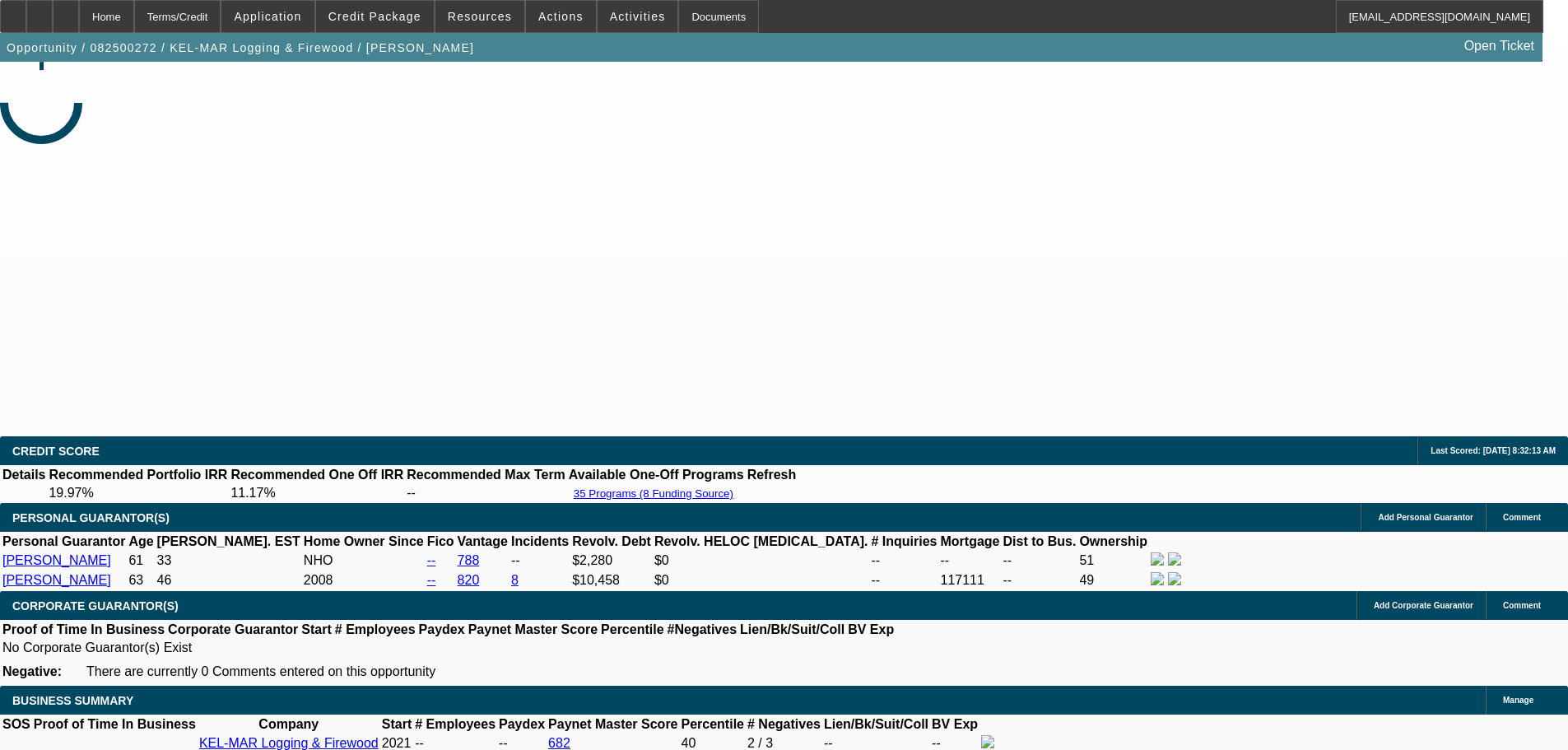
select select "0"
select select "6"
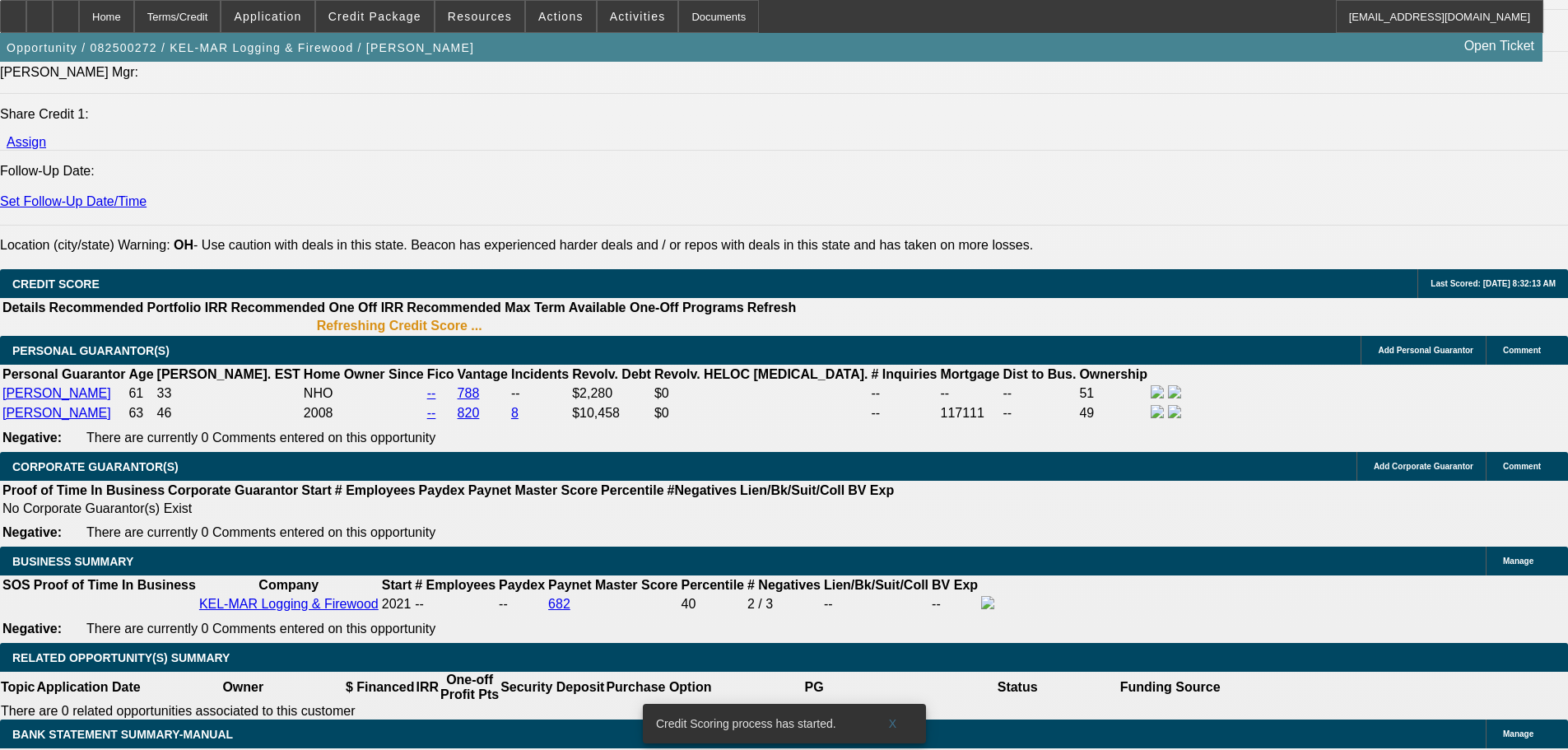
scroll to position [2173, 0]
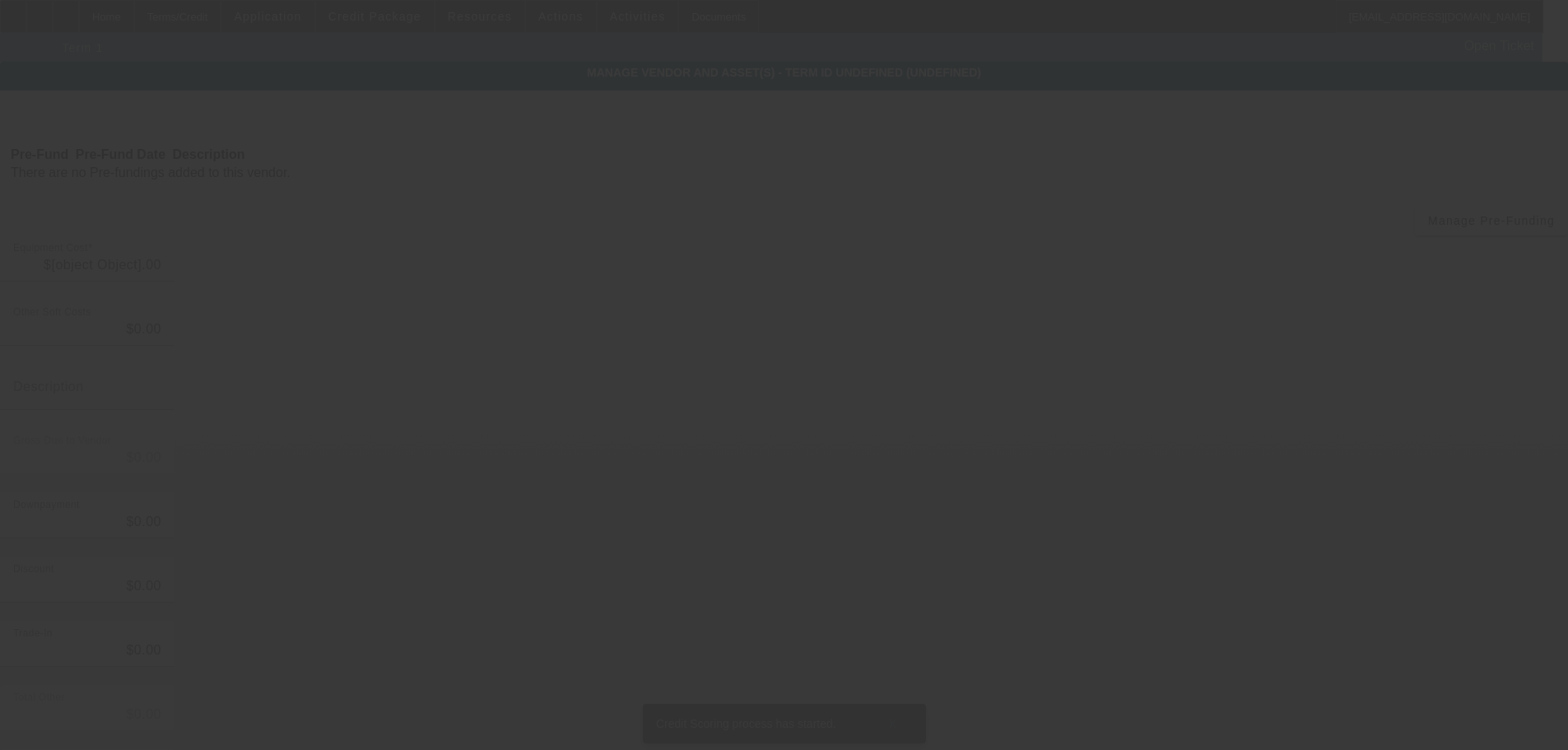
type input "$120,000.00"
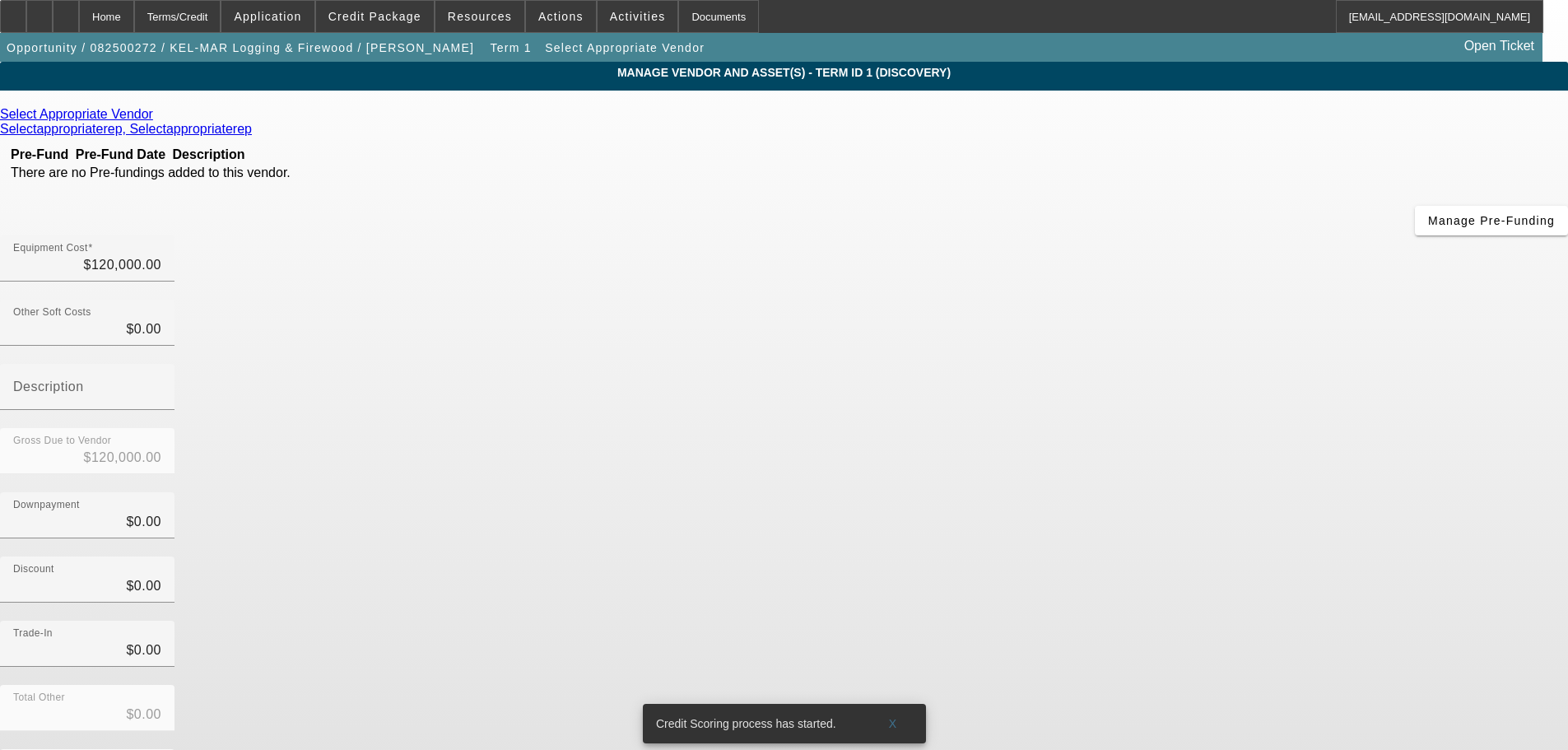
click at [157, 121] on icon at bounding box center [157, 114] width 0 height 14
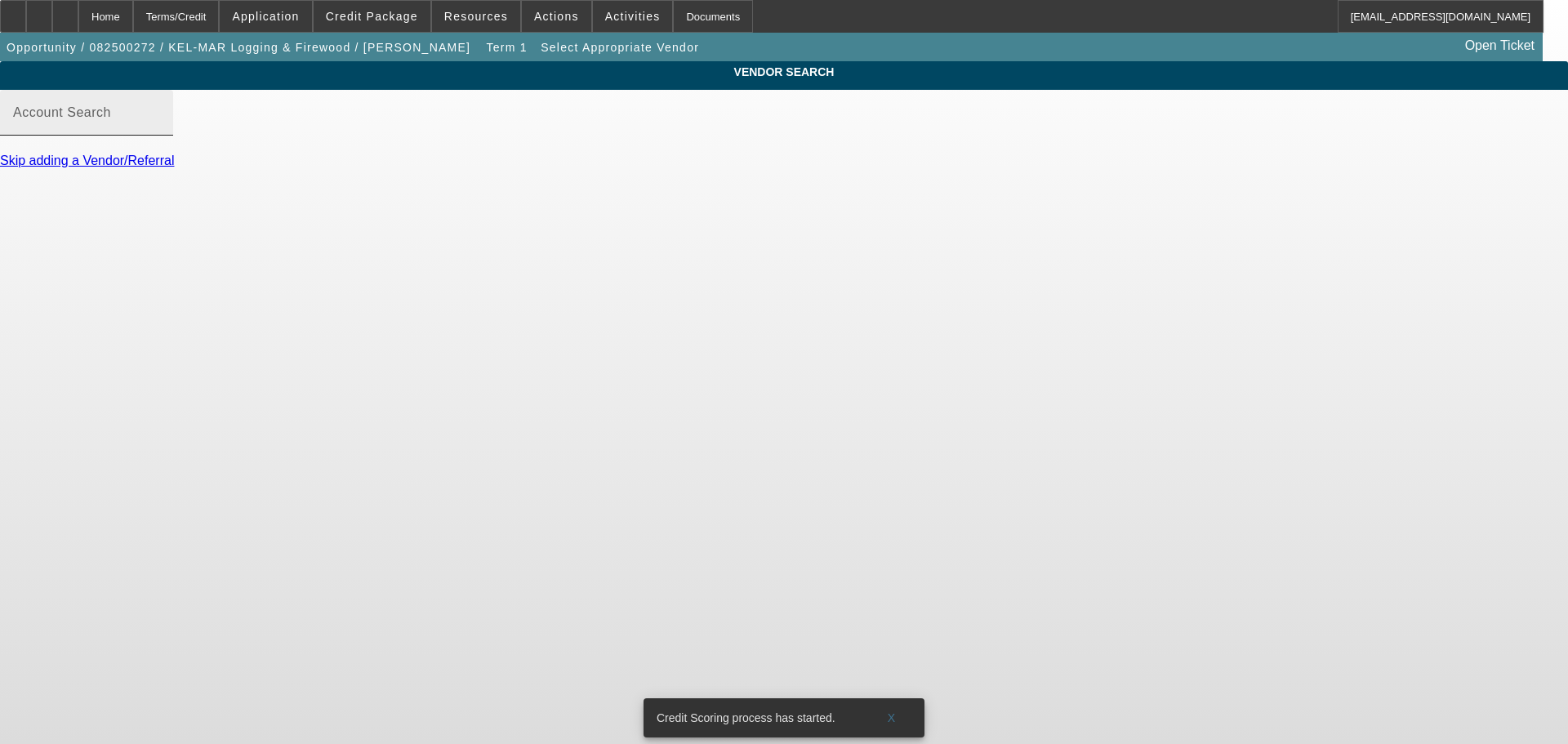
click at [160, 129] on input "Account Search" at bounding box center [86, 119] width 147 height 20
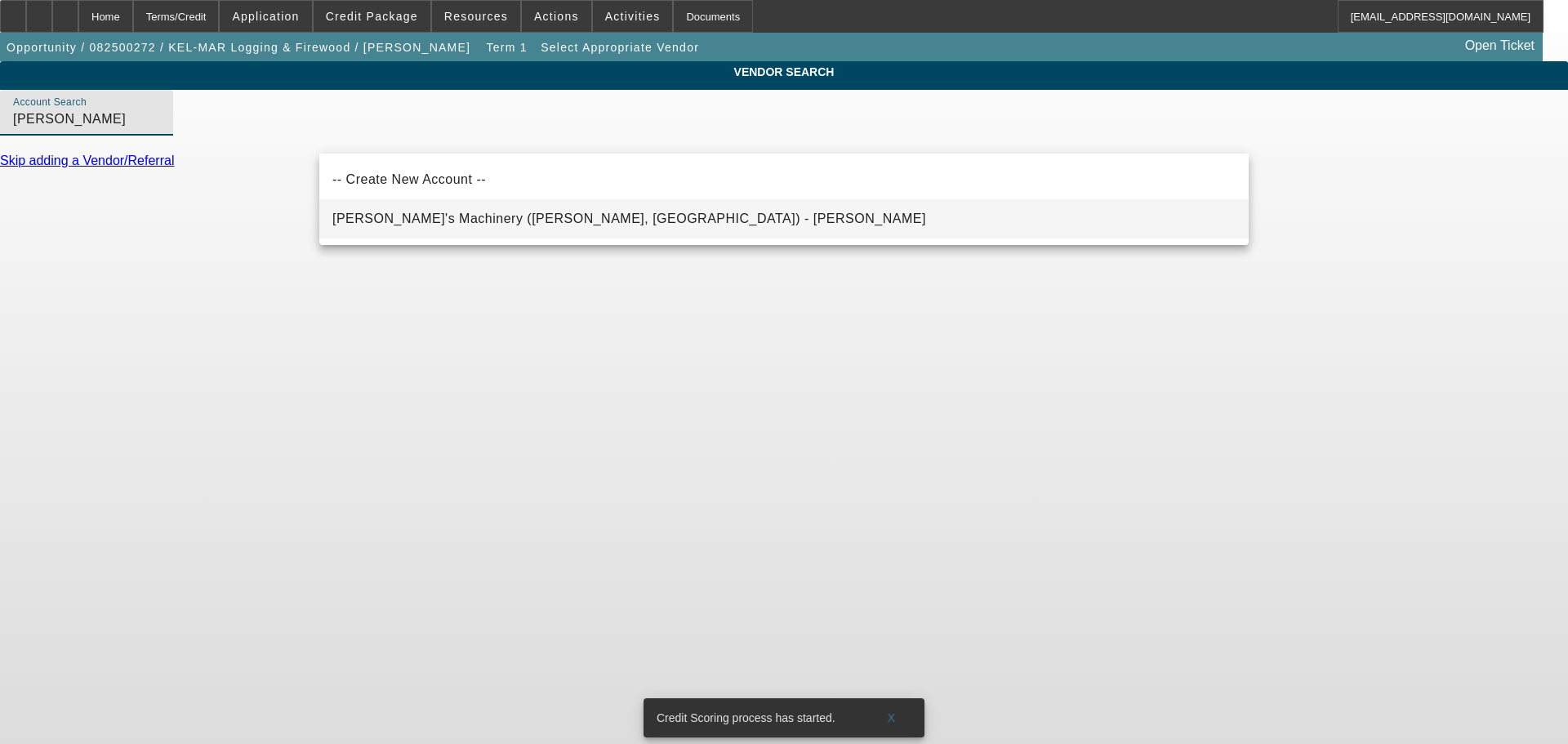
click at [484, 230] on mat-option "Schmidy's Machinery (Clinton, IL) - Schmid, Jesse" at bounding box center [784, 219] width 930 height 39
type input "Schmidy's Machinery (Clinton, IL) - Schmid, Jesse"
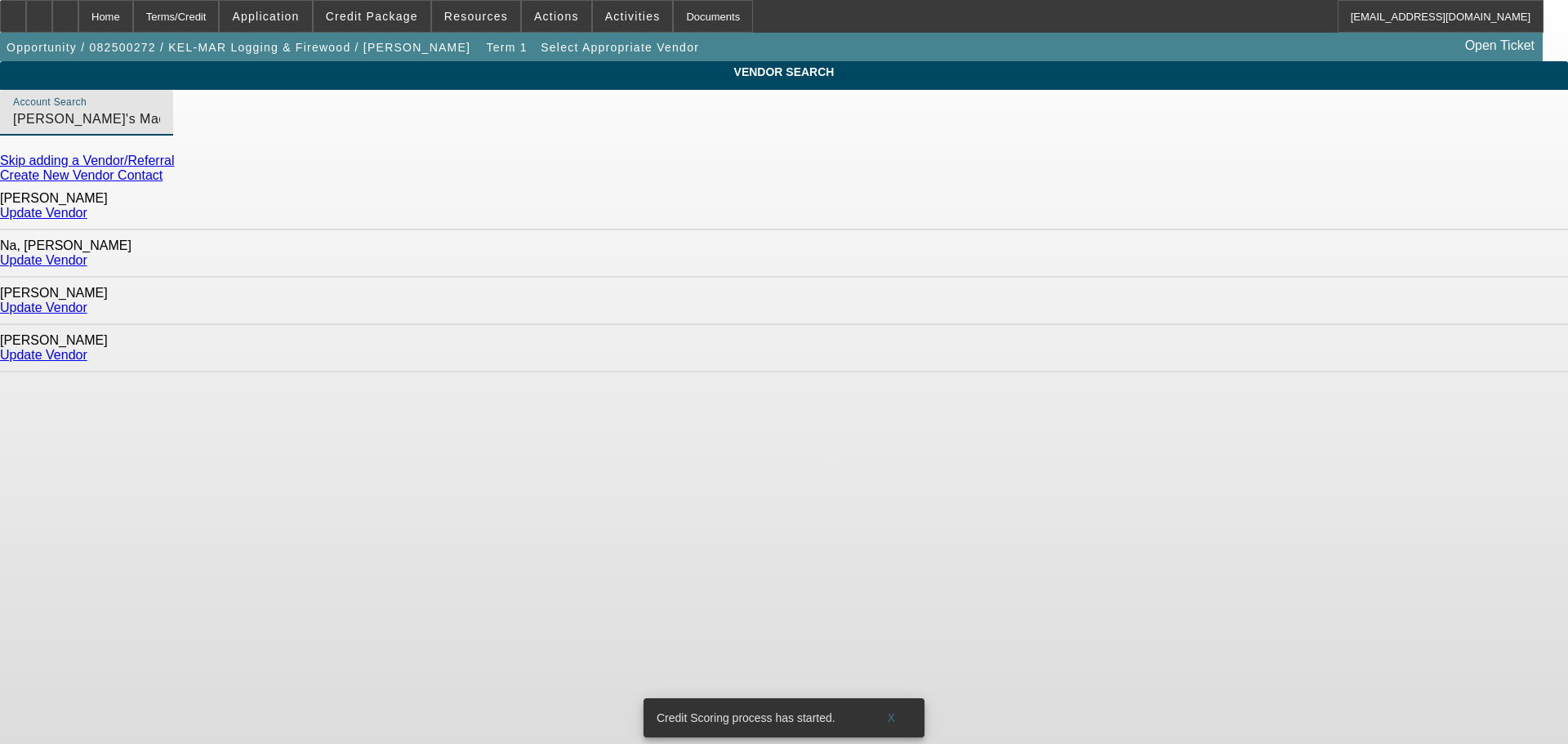
click at [87, 300] on link "Update Vendor" at bounding box center [43, 307] width 87 height 14
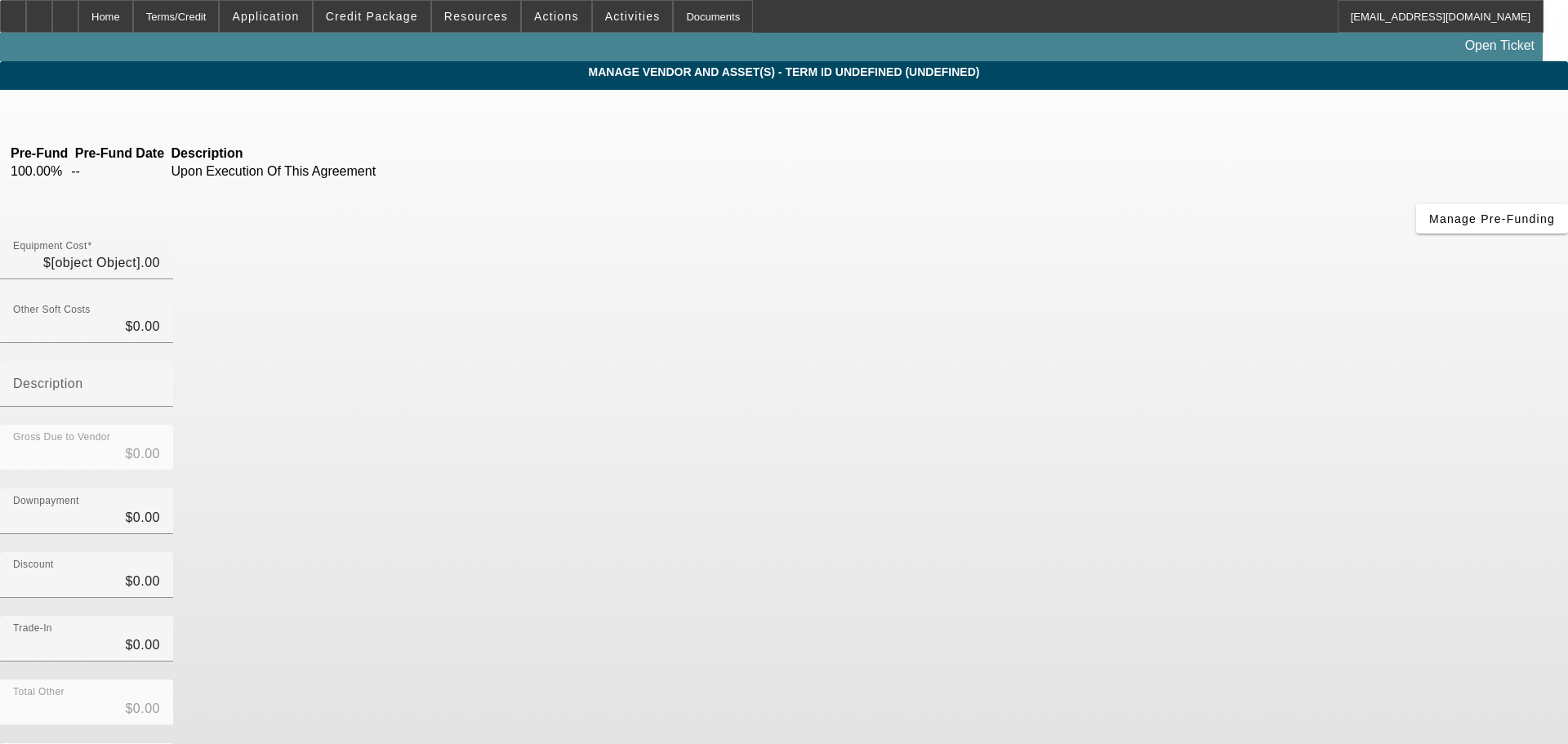
type input "$120,000.00"
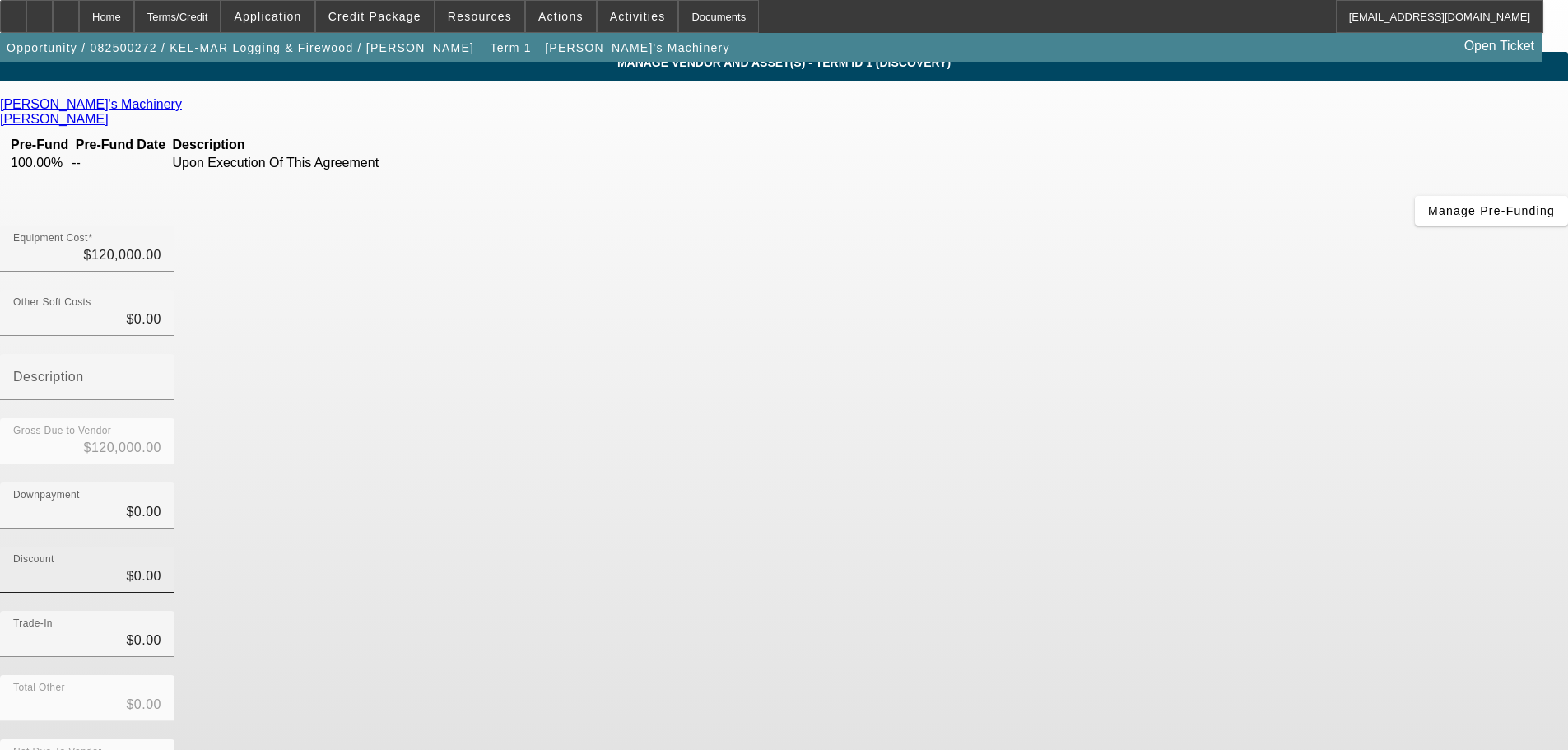
scroll to position [15, 0]
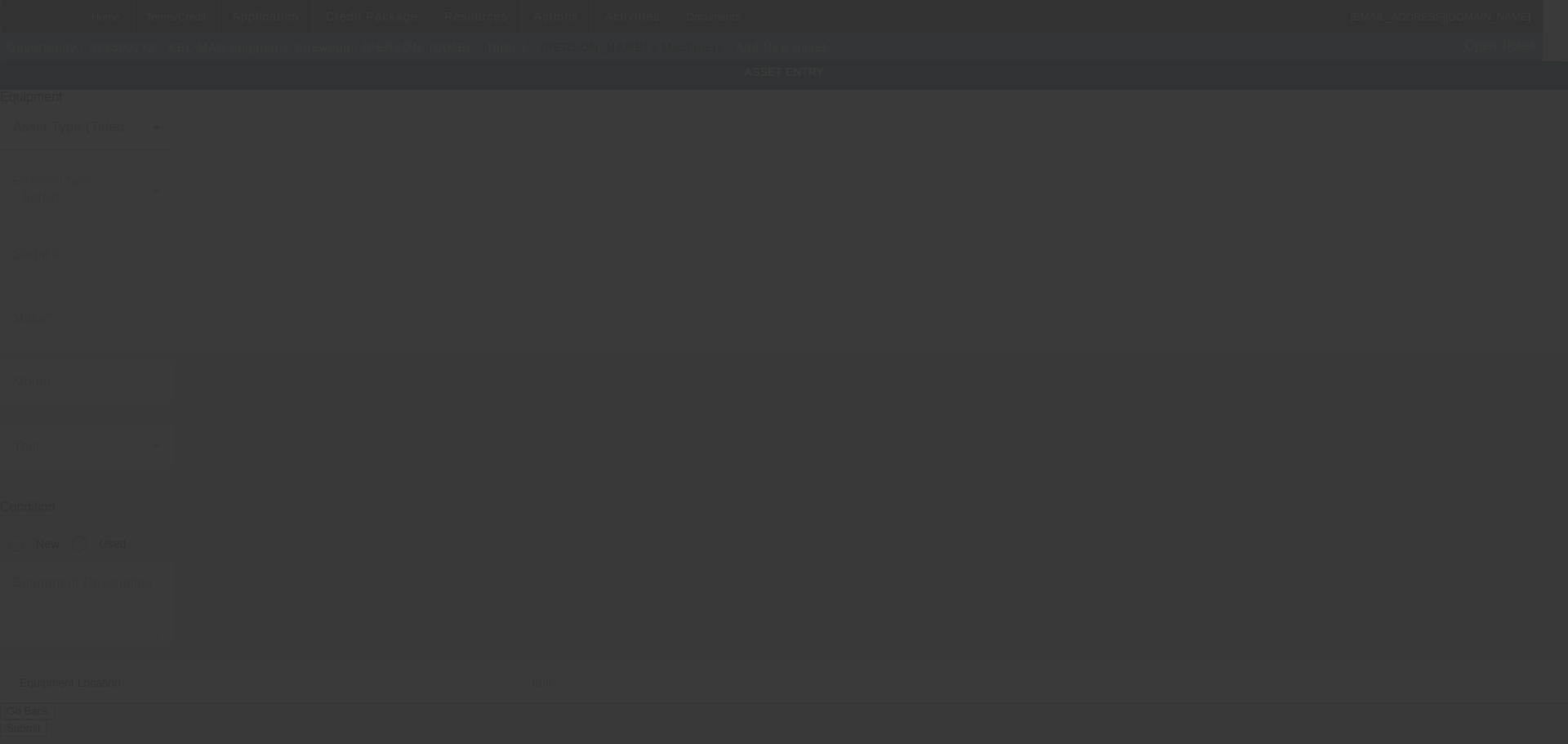
type input "5560 State Route 345 NE"
type input "New Lexington"
type input "43764"
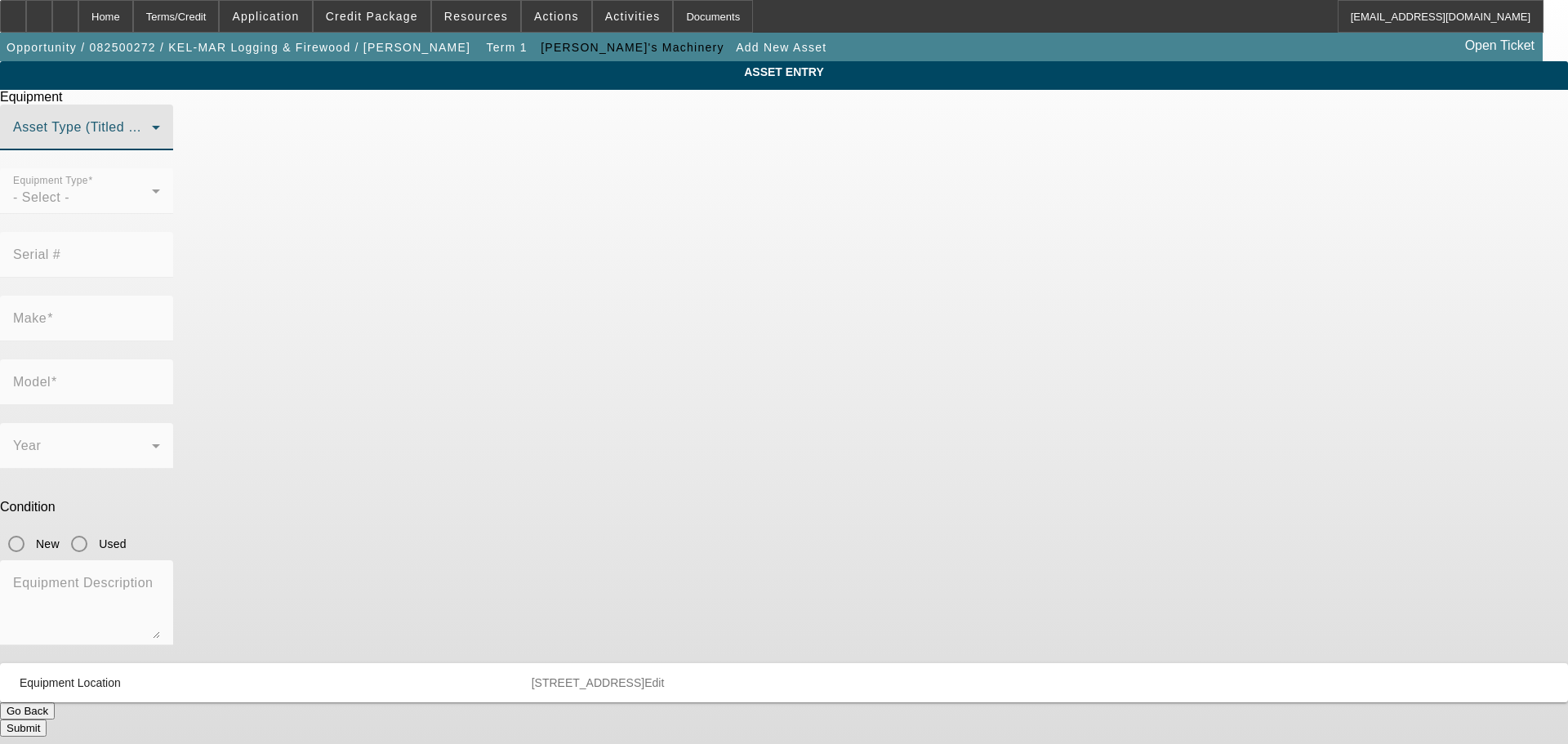
click at [152, 143] on span at bounding box center [82, 133] width 139 height 20
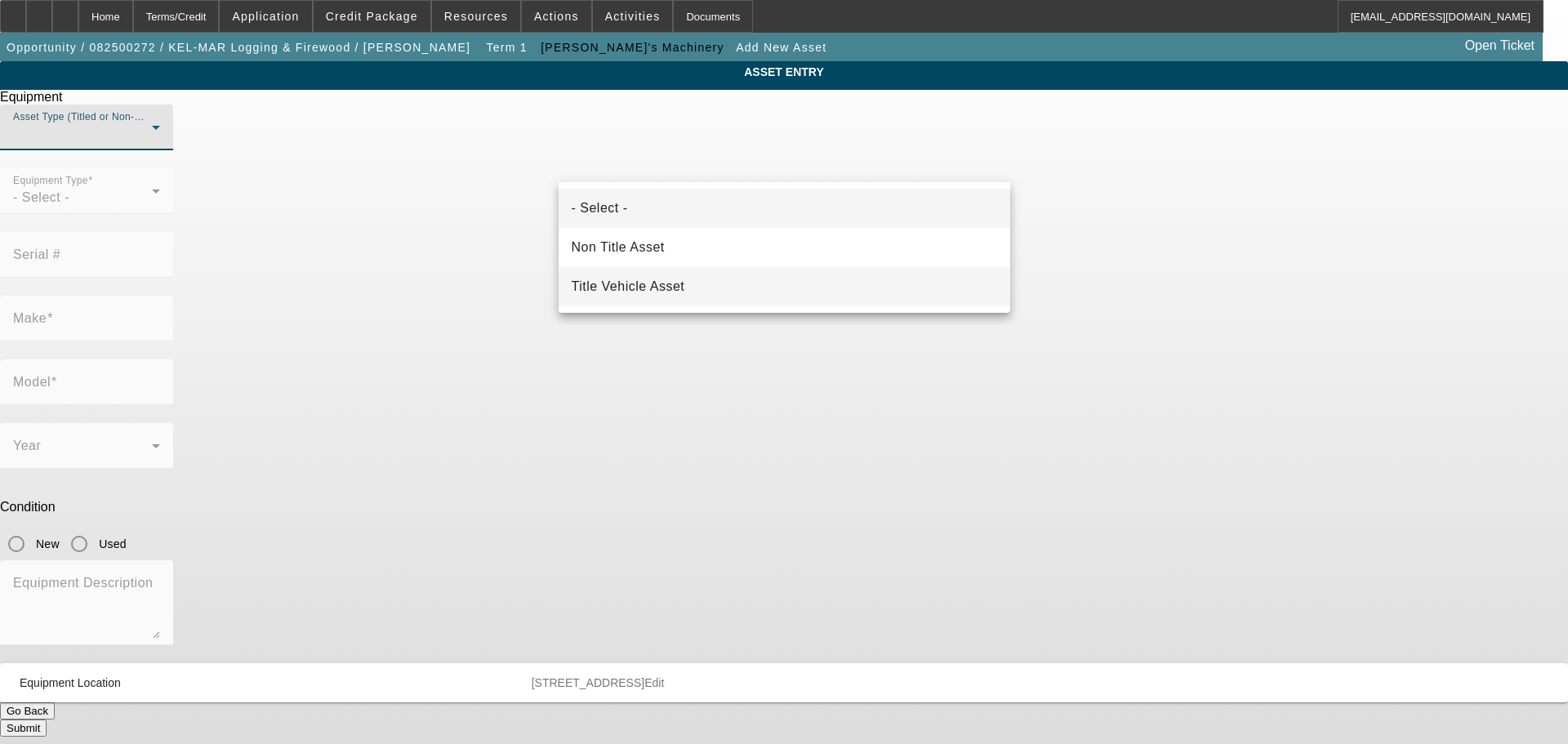
click at [662, 283] on span "Title Vehicle Asset" at bounding box center [629, 286] width 114 height 20
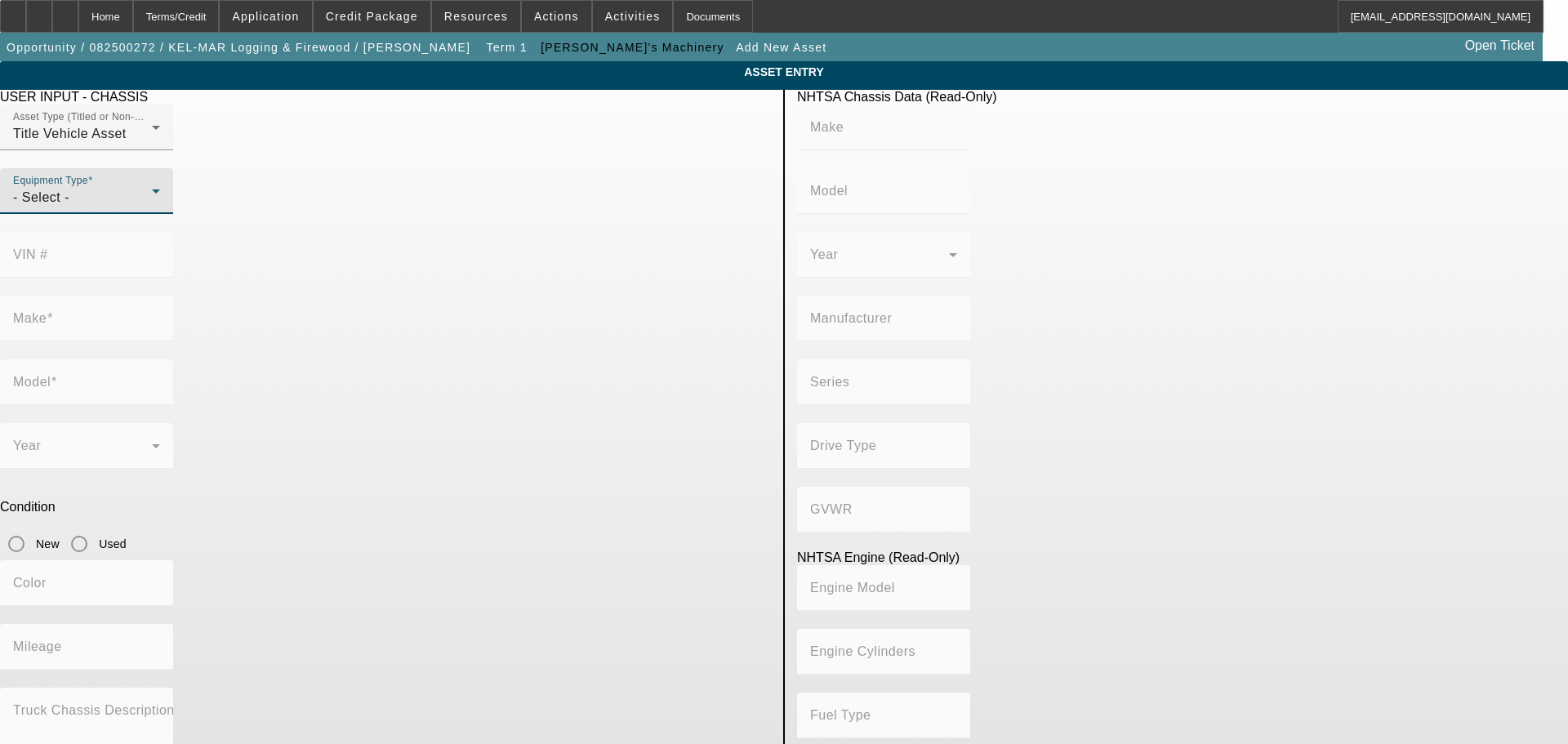
click at [152, 208] on div "- Select -" at bounding box center [82, 197] width 139 height 20
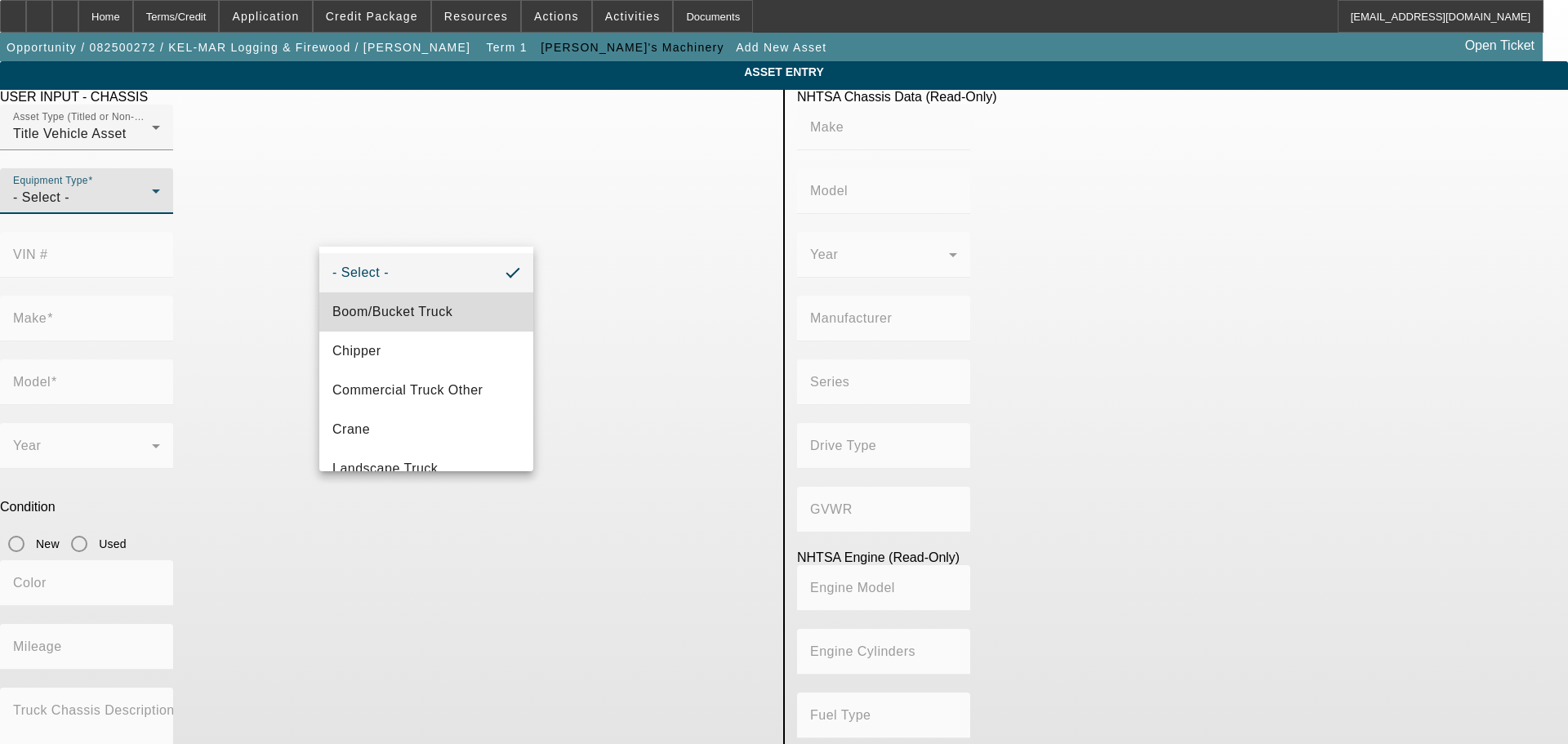
click at [446, 306] on span "Boom/Bucket Truck" at bounding box center [393, 311] width 120 height 20
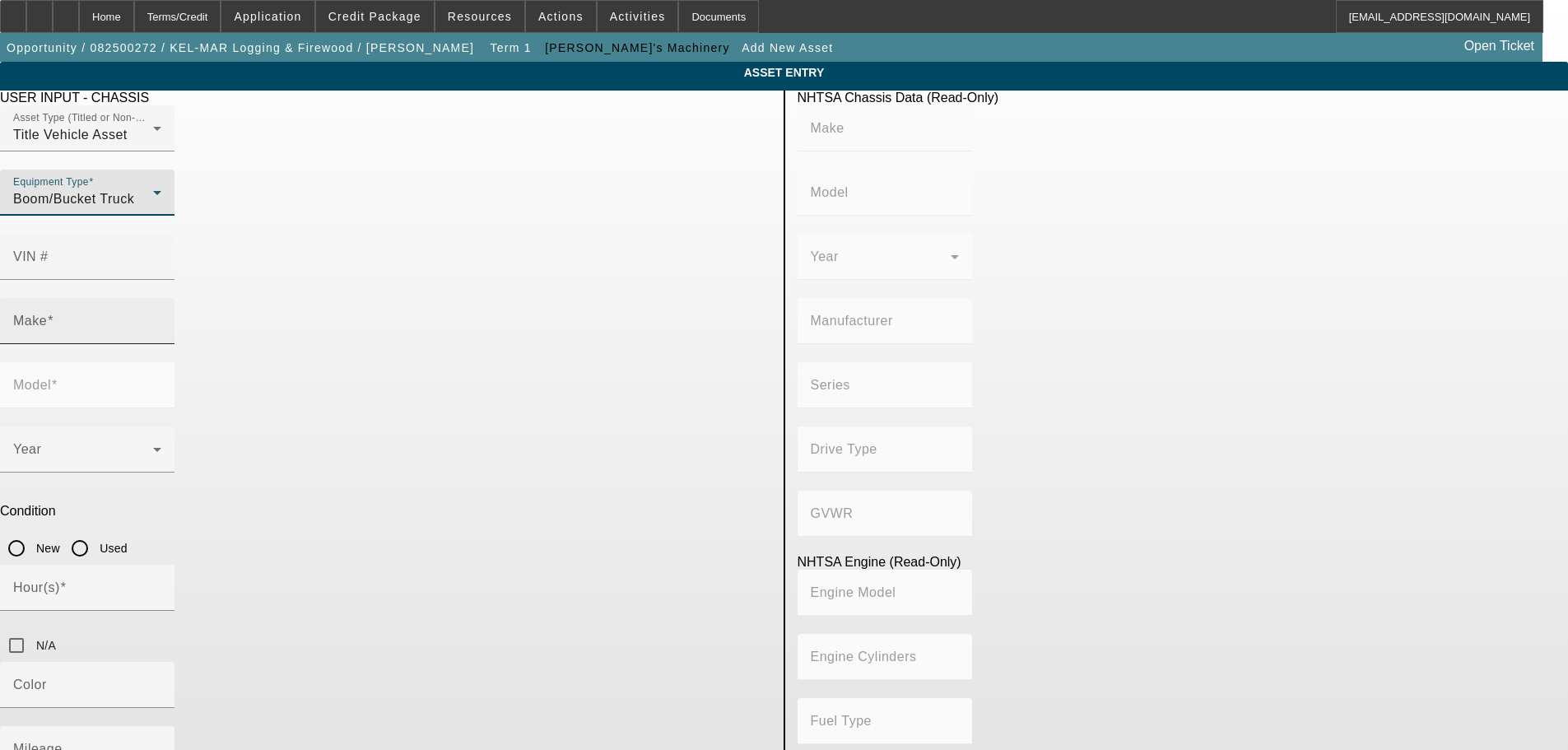
click at [162, 318] on input "Make" at bounding box center [86, 328] width 148 height 20
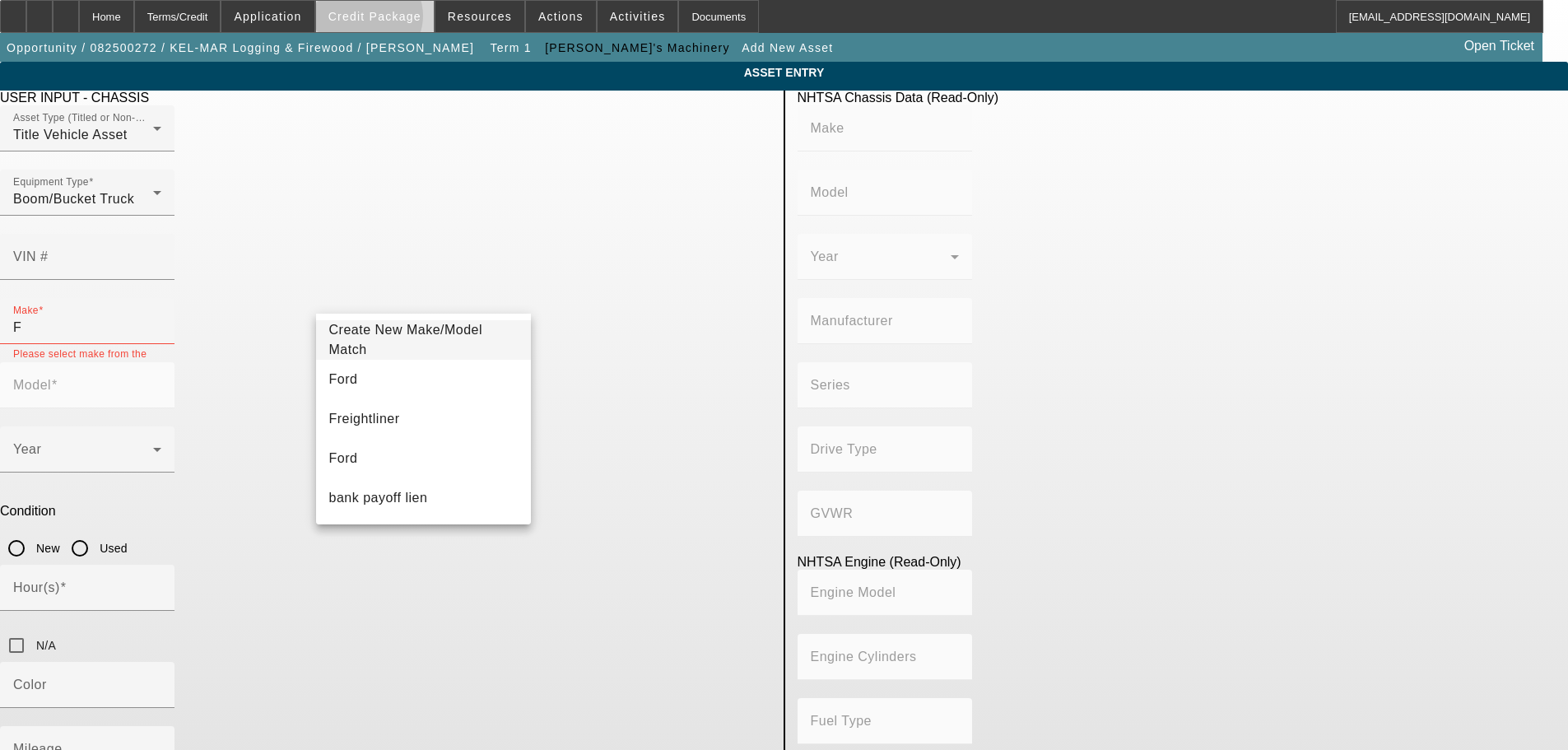
click at [394, 20] on span "Credit Package" at bounding box center [374, 16] width 93 height 13
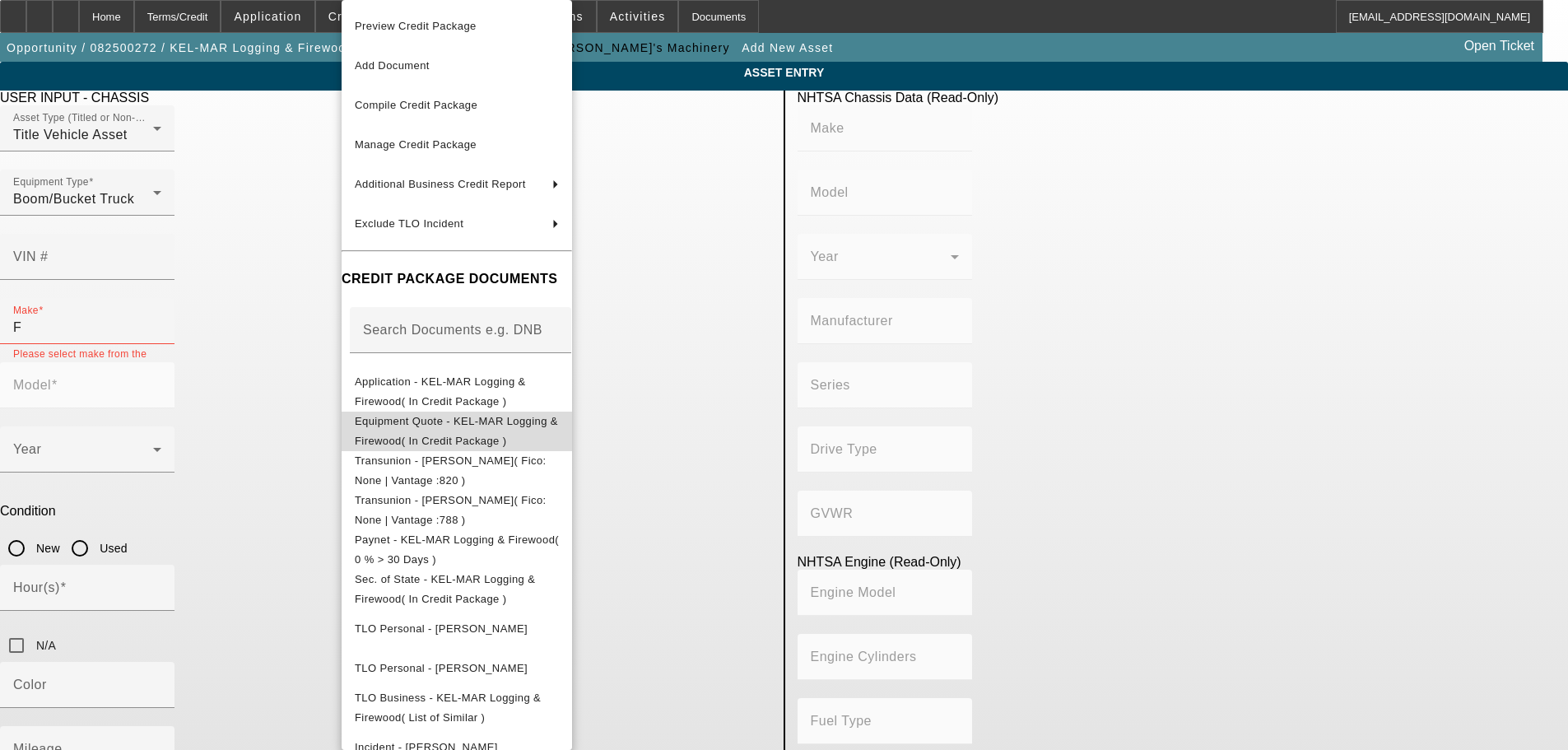
click at [511, 428] on span "Equipment Quote - KEL-MAR Logging & Firewood( In Credit Package )" at bounding box center [457, 431] width 203 height 32
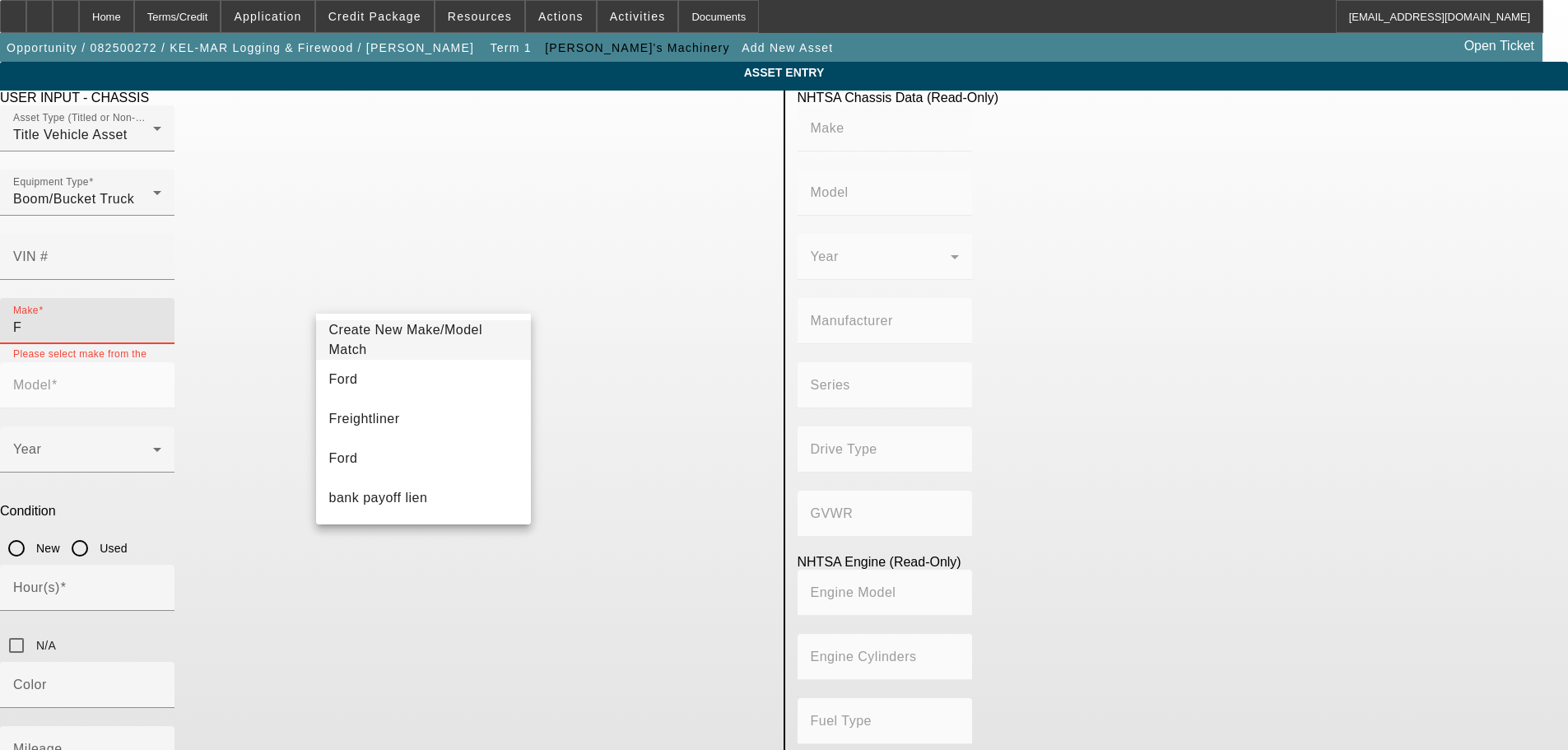
click at [162, 318] on input "F" at bounding box center [86, 328] width 148 height 20
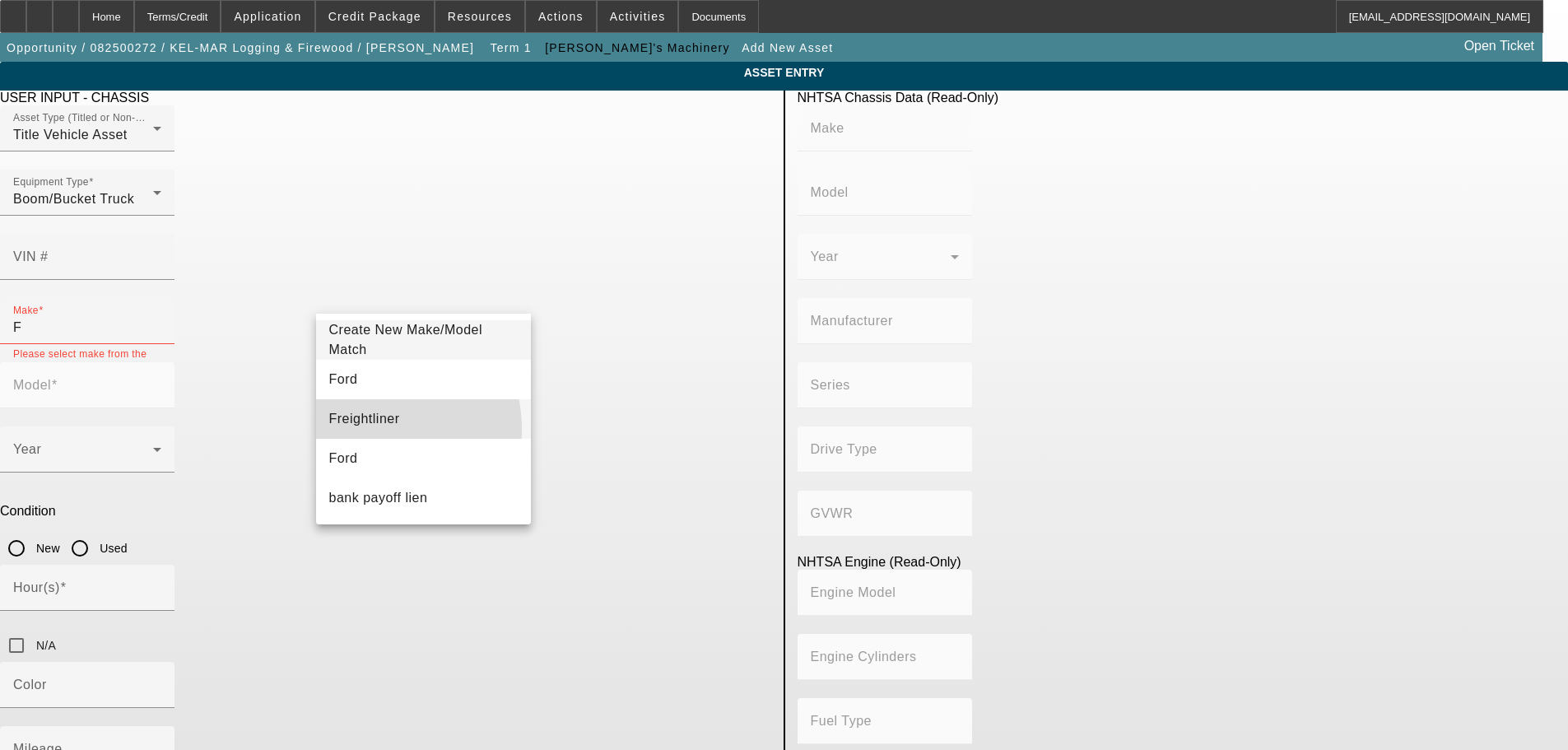
click at [361, 430] on mat-option "Freightliner" at bounding box center [424, 419] width 215 height 39
type input "Freightliner"
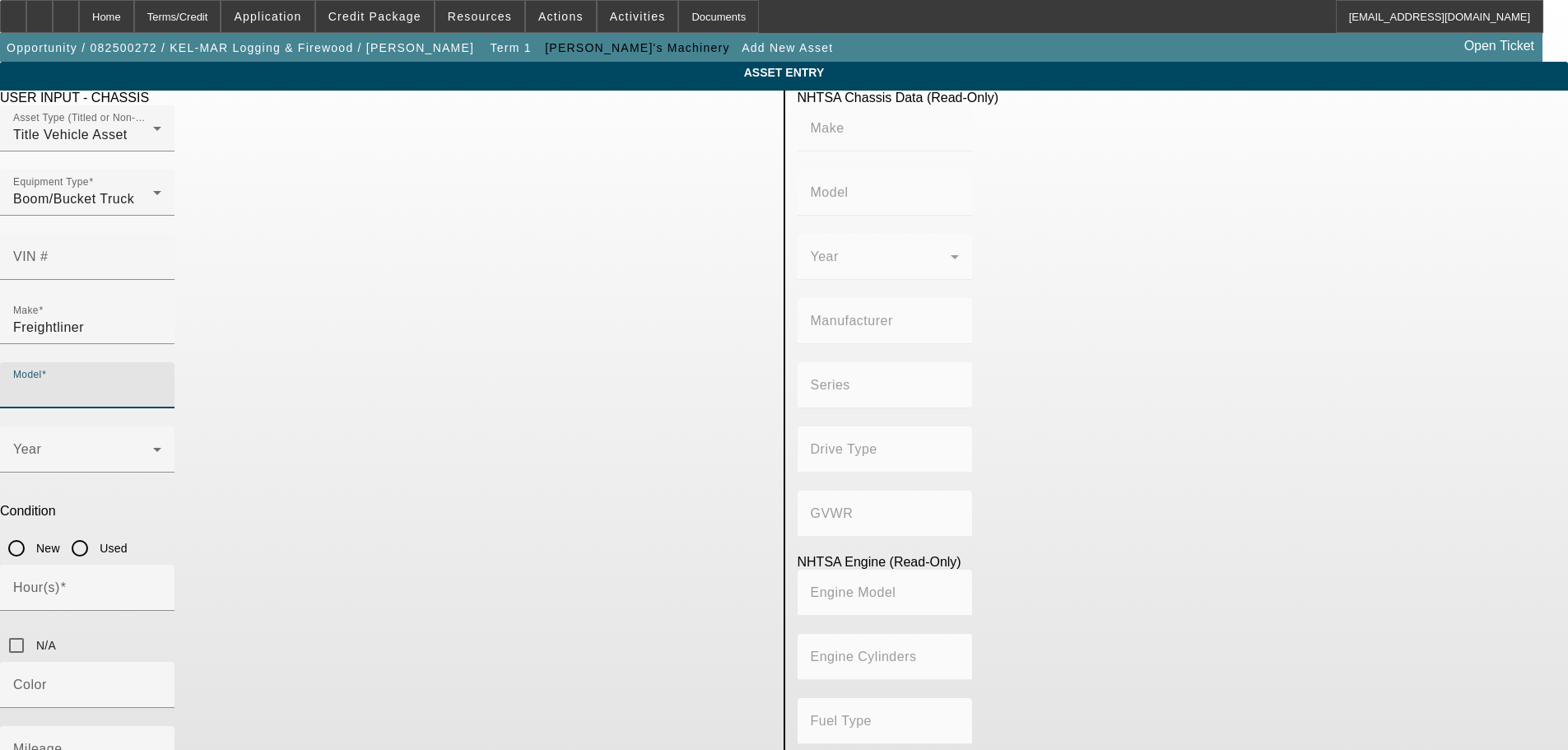
drag, startPoint x: 630, startPoint y: 298, endPoint x: 630, endPoint y: 282, distance: 16.0
click at [162, 382] on input "Model" at bounding box center [86, 392] width 148 height 20
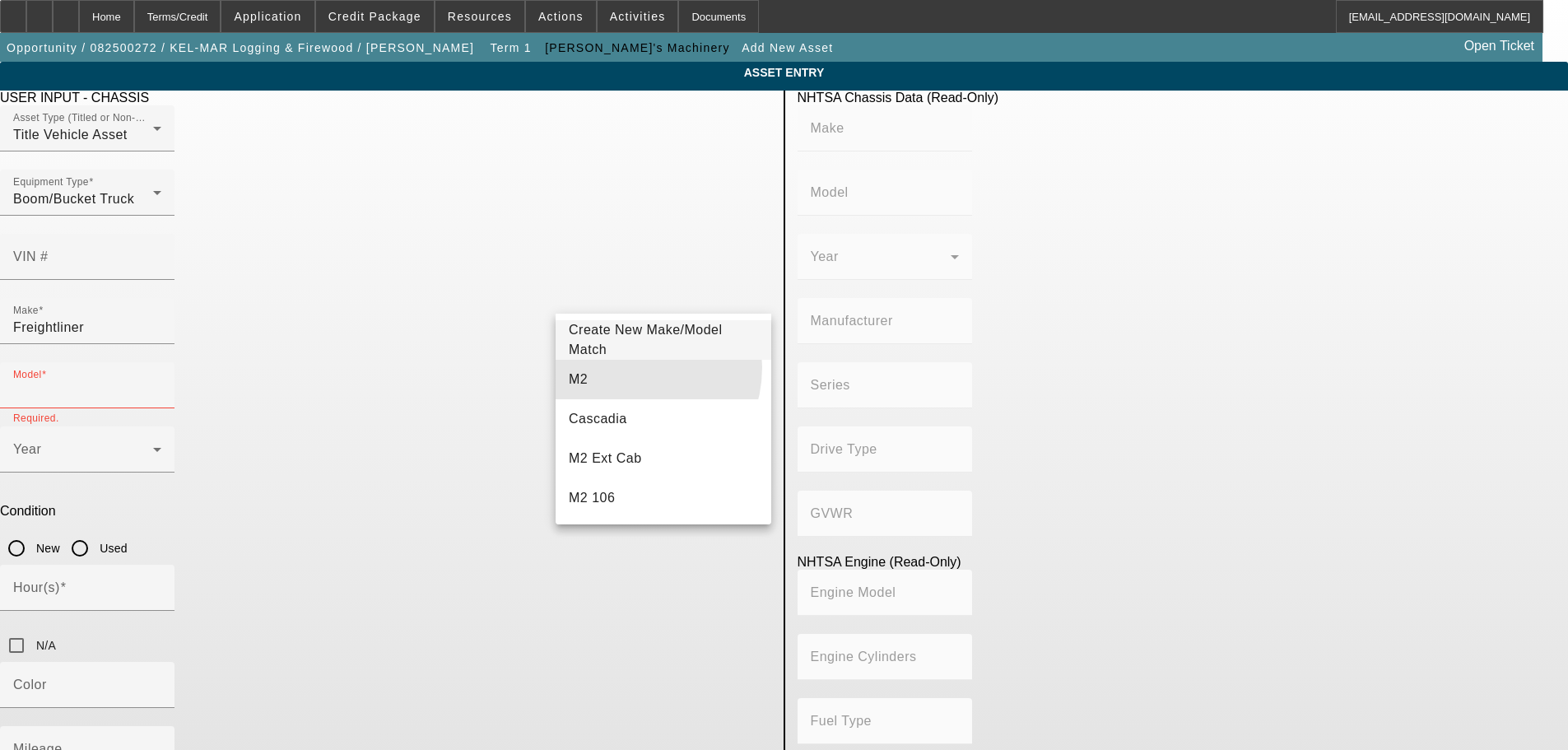
drag, startPoint x: 623, startPoint y: 367, endPoint x: 638, endPoint y: 381, distance: 20.5
click at [625, 384] on mat-option "M2" at bounding box center [663, 380] width 215 height 39
type input "M2"
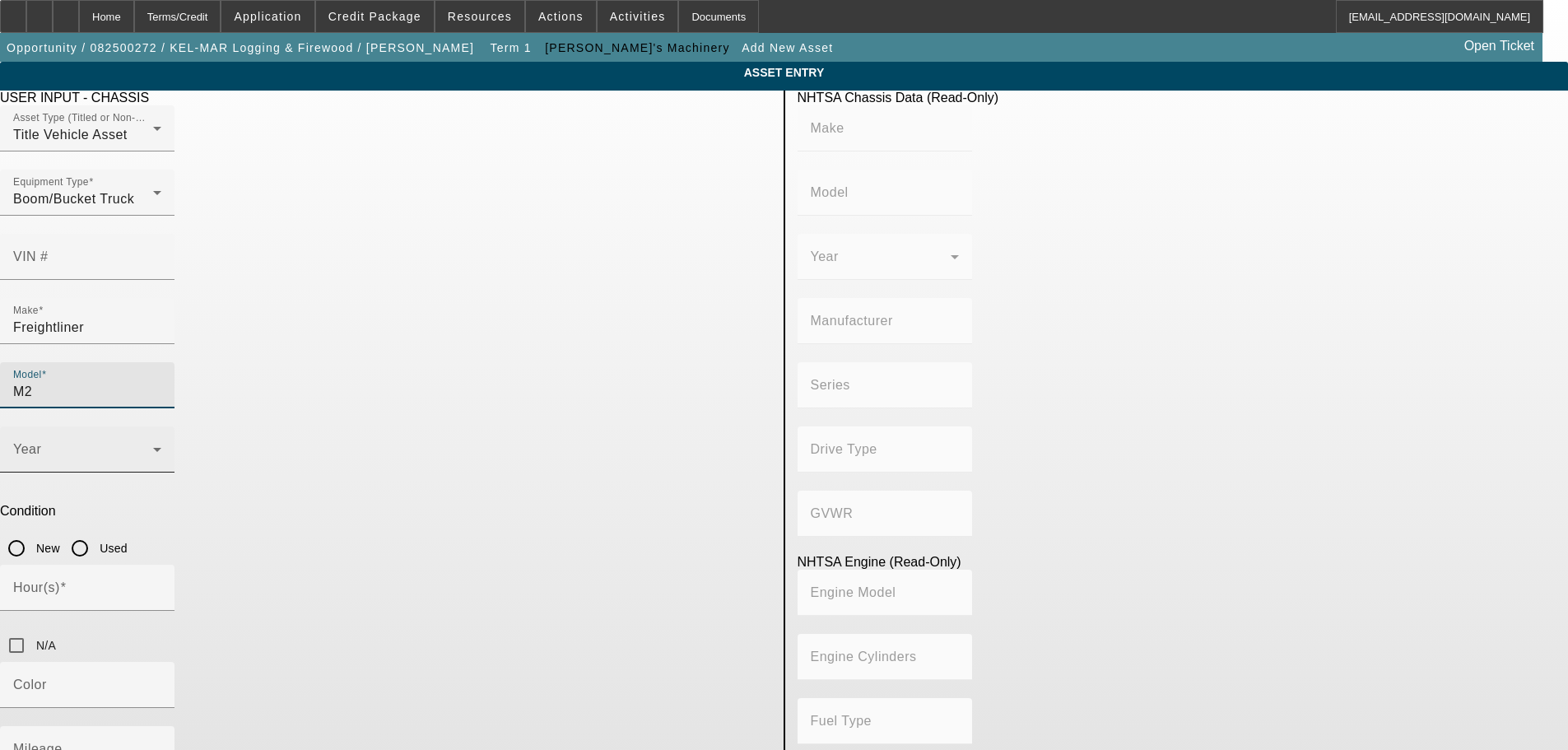
click at [153, 446] on span at bounding box center [83, 456] width 140 height 20
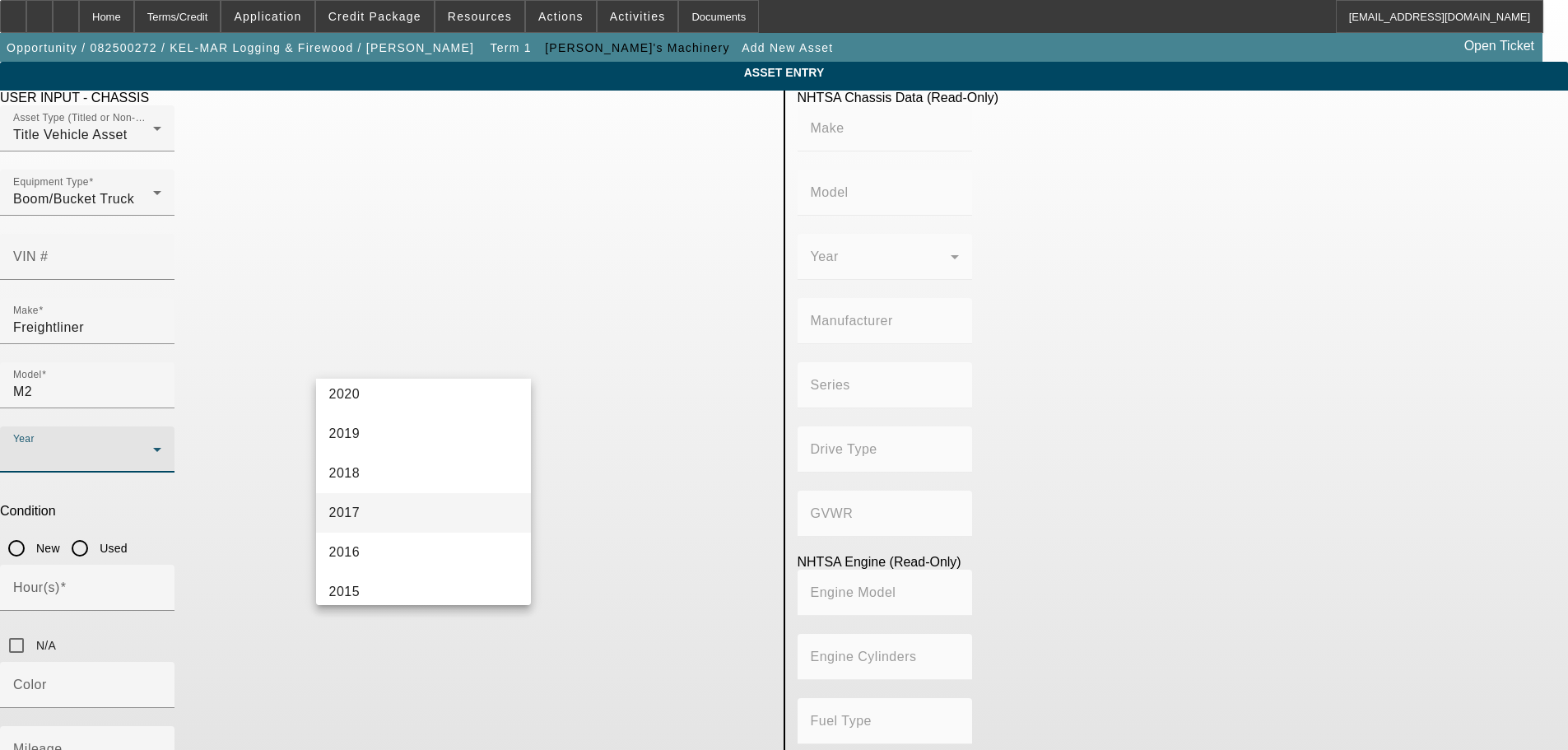
scroll to position [329, 0]
click at [373, 464] on mat-option "2018" at bounding box center [424, 471] width 215 height 39
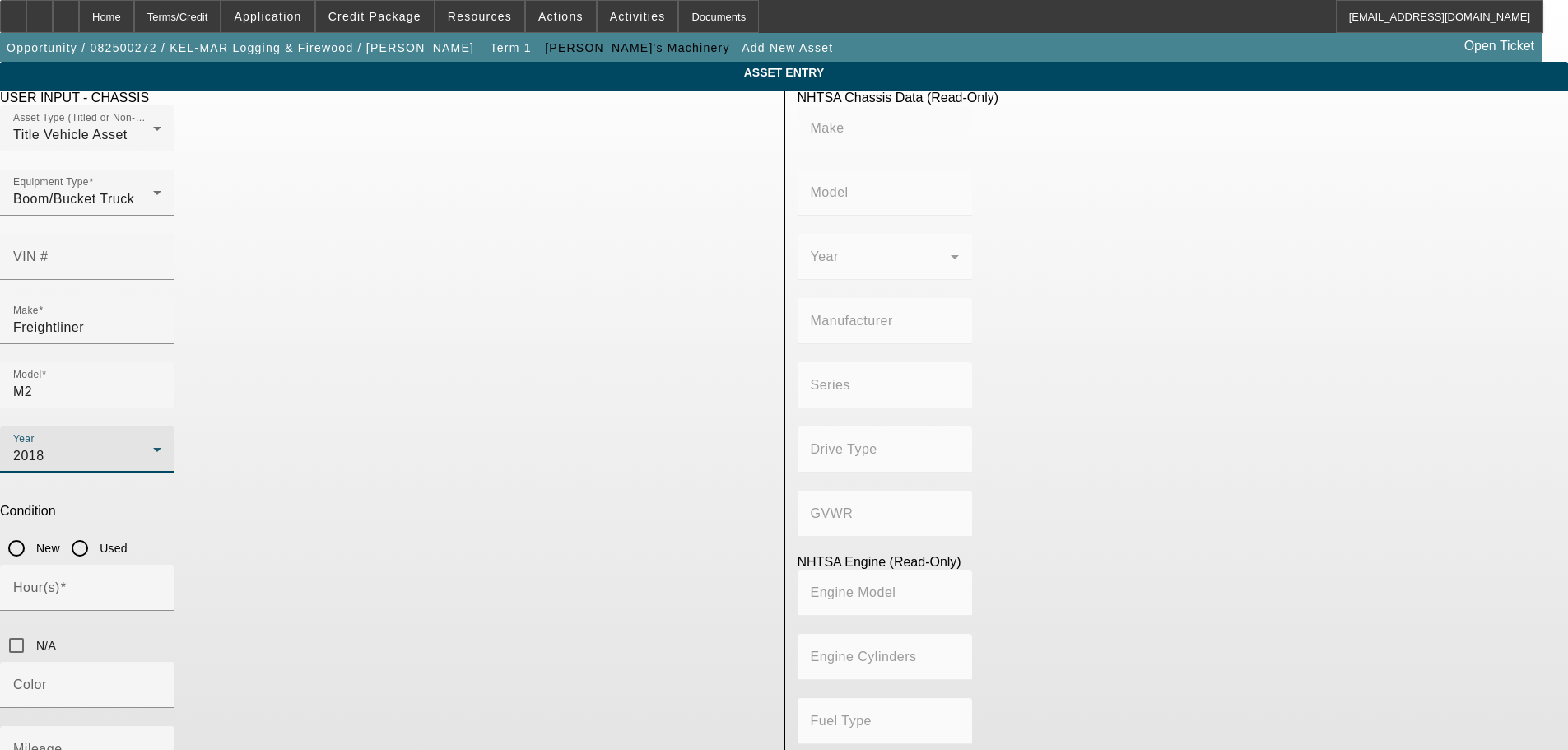
click at [97, 532] on input "Used" at bounding box center [80, 548] width 33 height 33
radio input "true"
click at [33, 629] on input "N/A" at bounding box center [16, 645] width 33 height 33
checkbox input "true"
click at [62, 741] on mat-label "Mileage" at bounding box center [38, 748] width 50 height 14
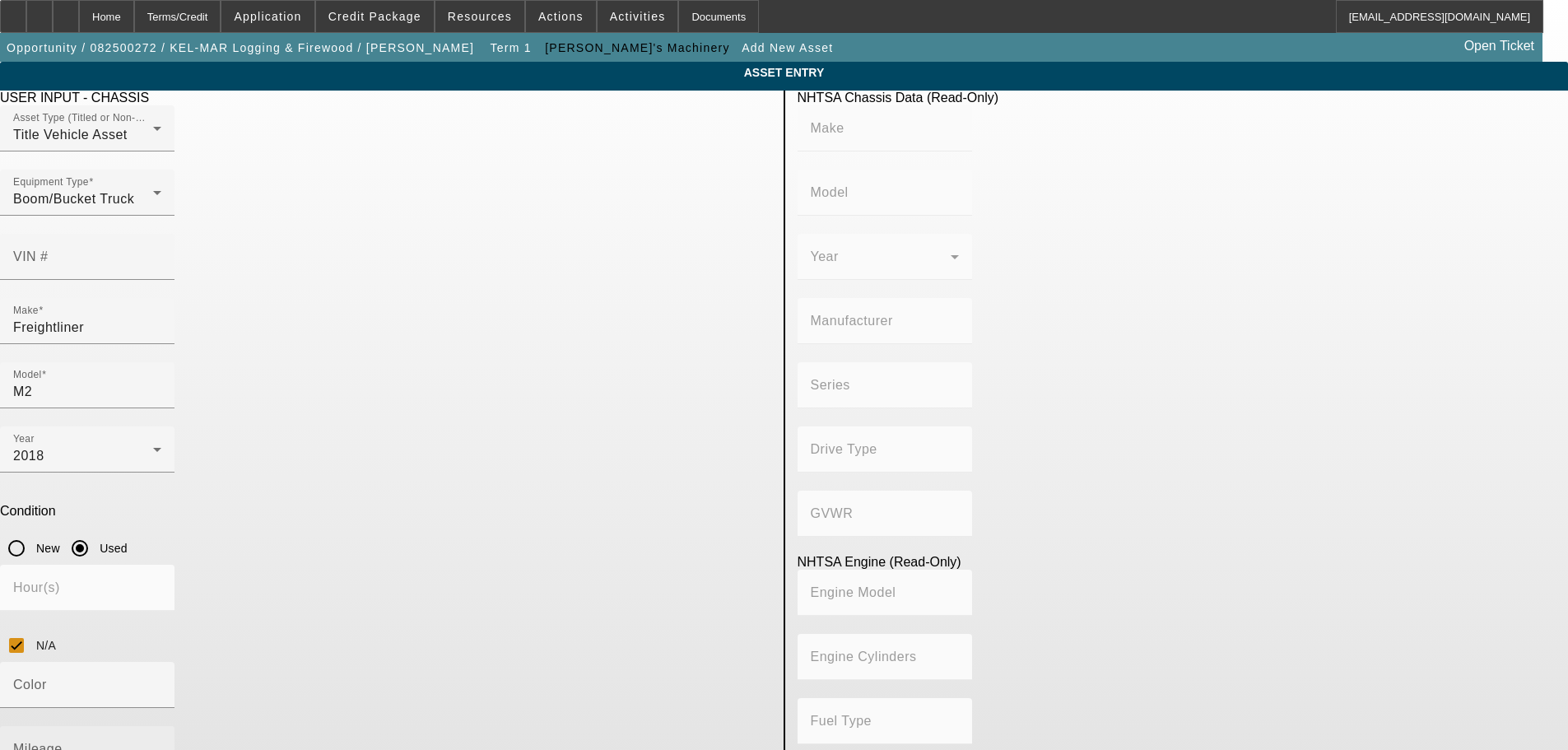
click at [162, 746] on input "Mileage" at bounding box center [86, 755] width 148 height 20
type input "60000"
click at [274, 479] on app-asset-collateral-manage "ASSET ENTRY USER INPUT - CHASSIS Asset Type (Titled or Non-Titled) Title Vehicl…" at bounding box center [784, 523] width 1568 height 922
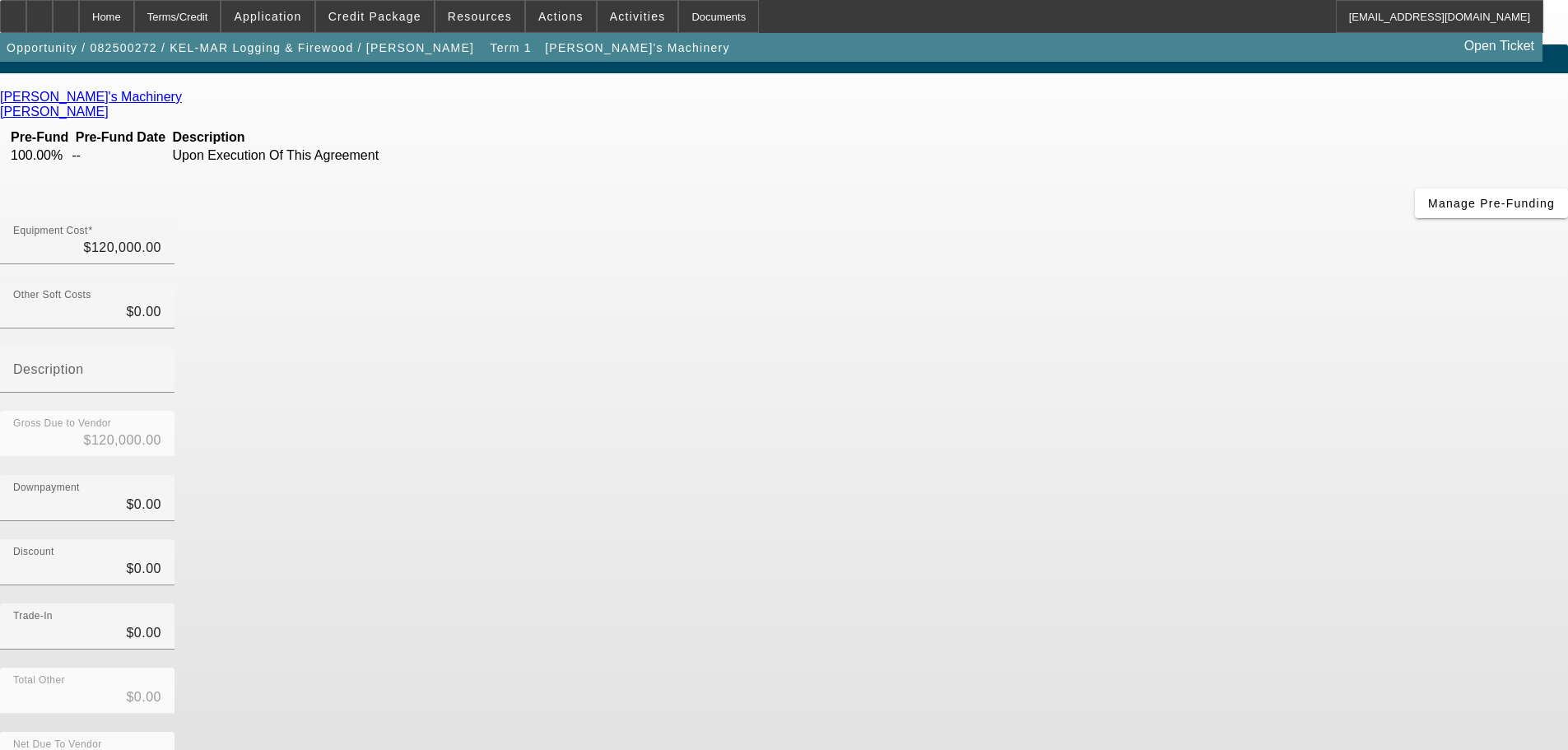
scroll to position [22, 0]
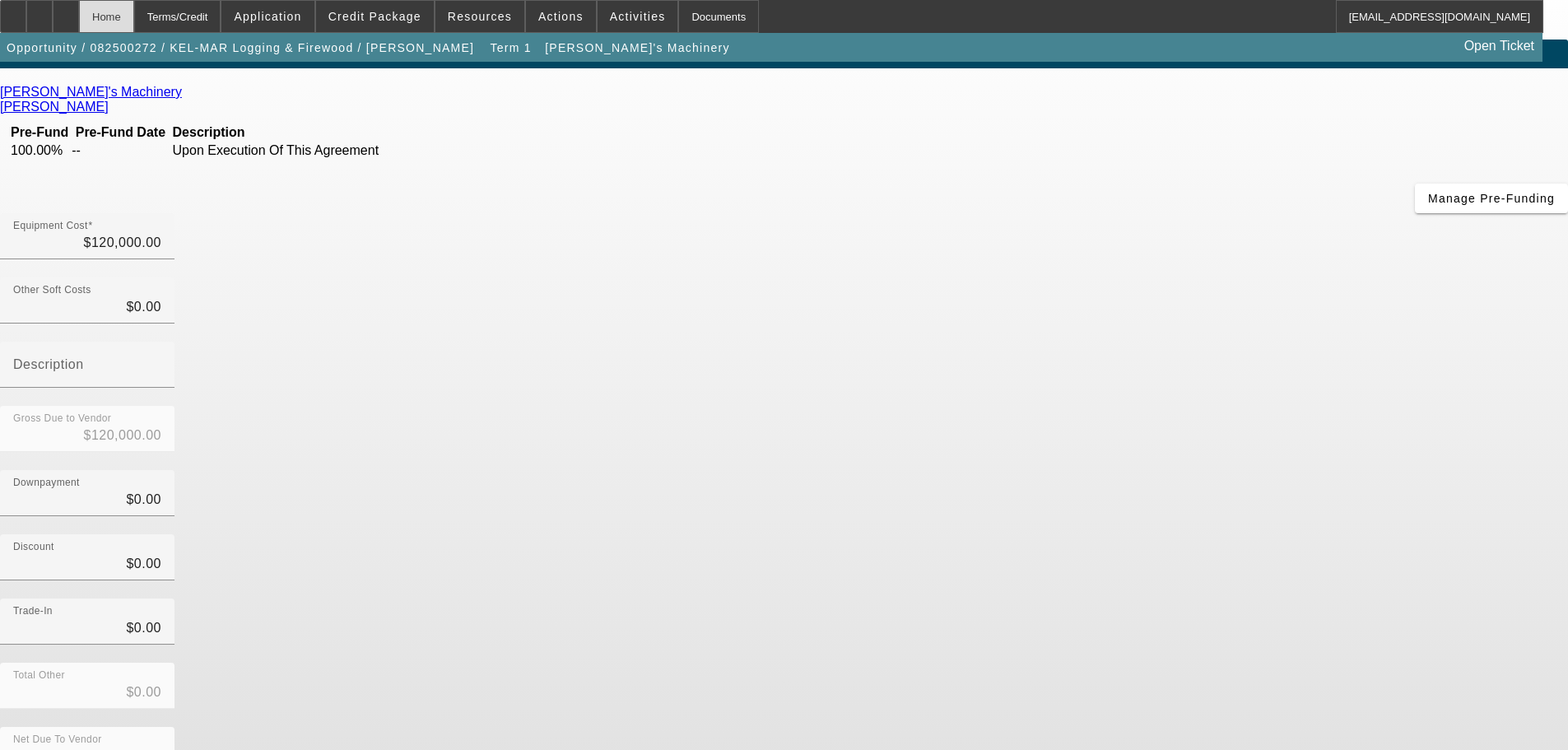
click at [134, 20] on div "Home" at bounding box center [106, 16] width 55 height 33
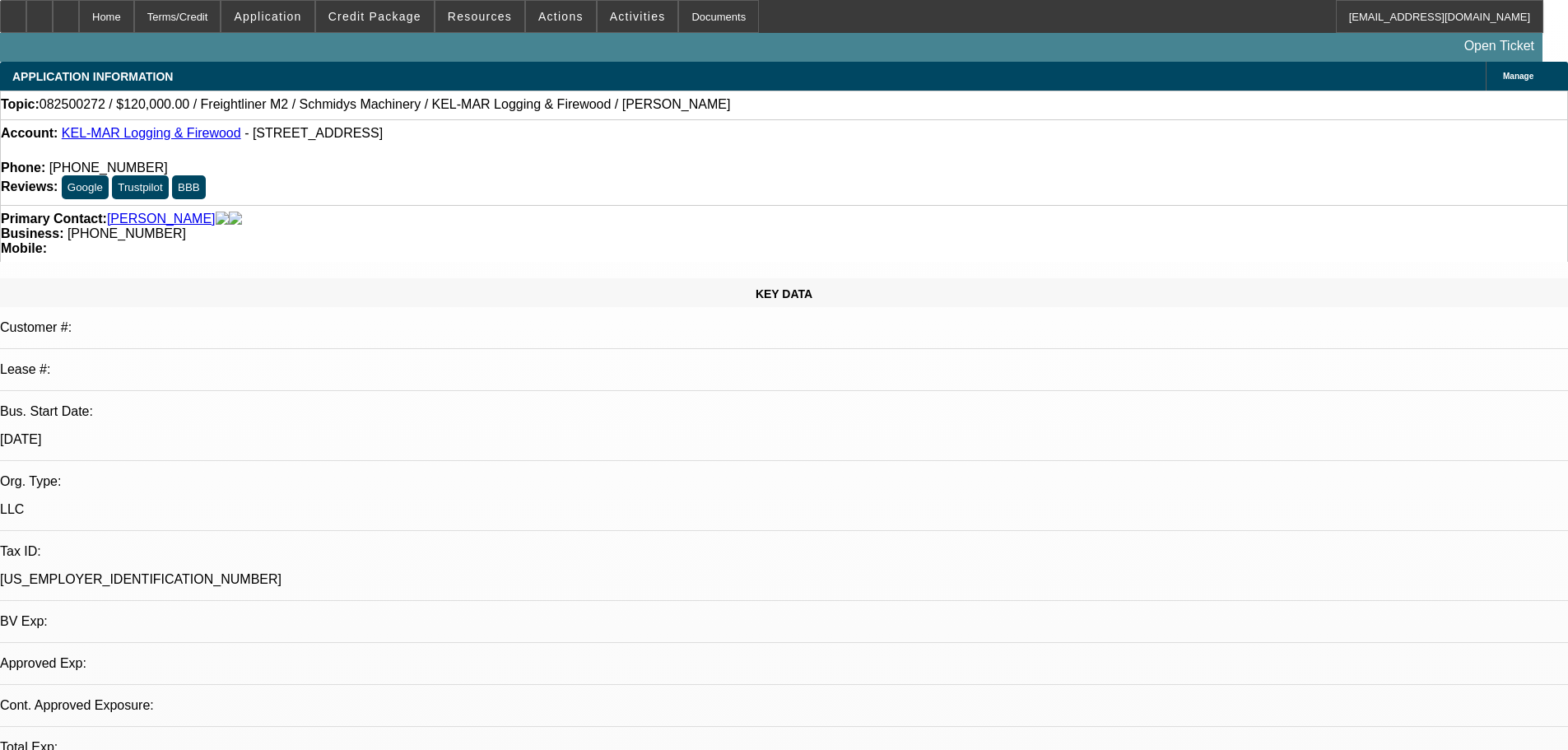
select select "0"
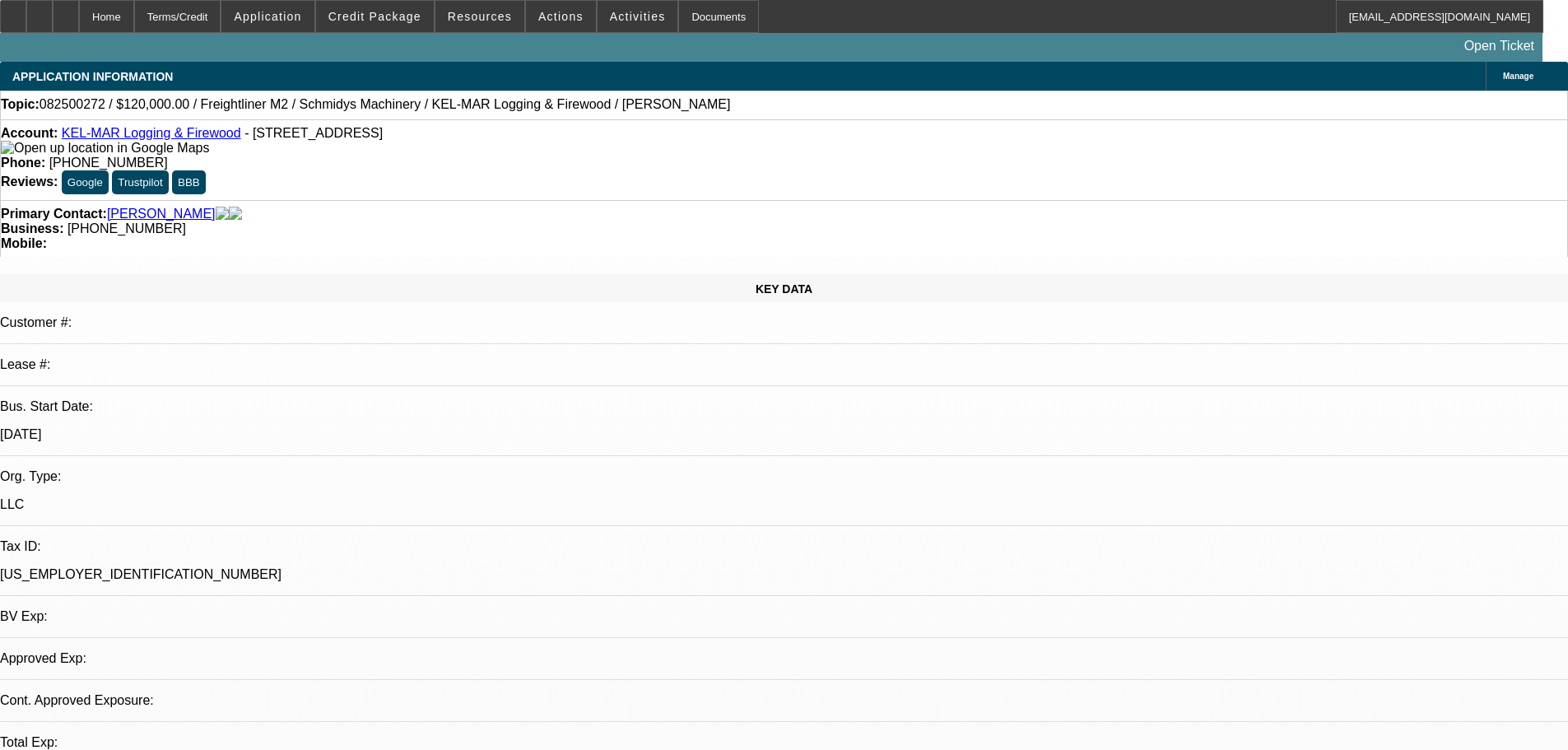
select select "0"
select select "6"
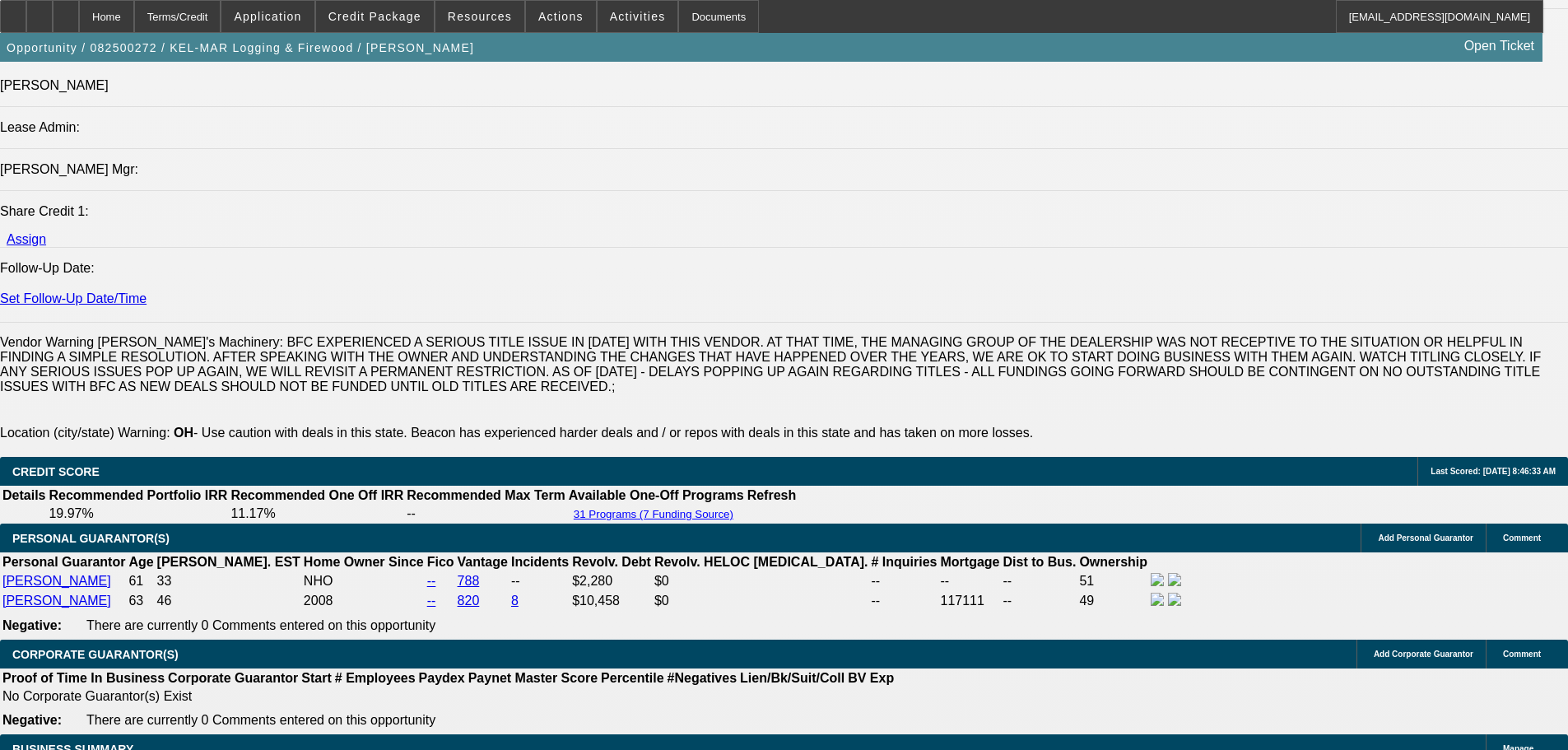
scroll to position [2305, 0]
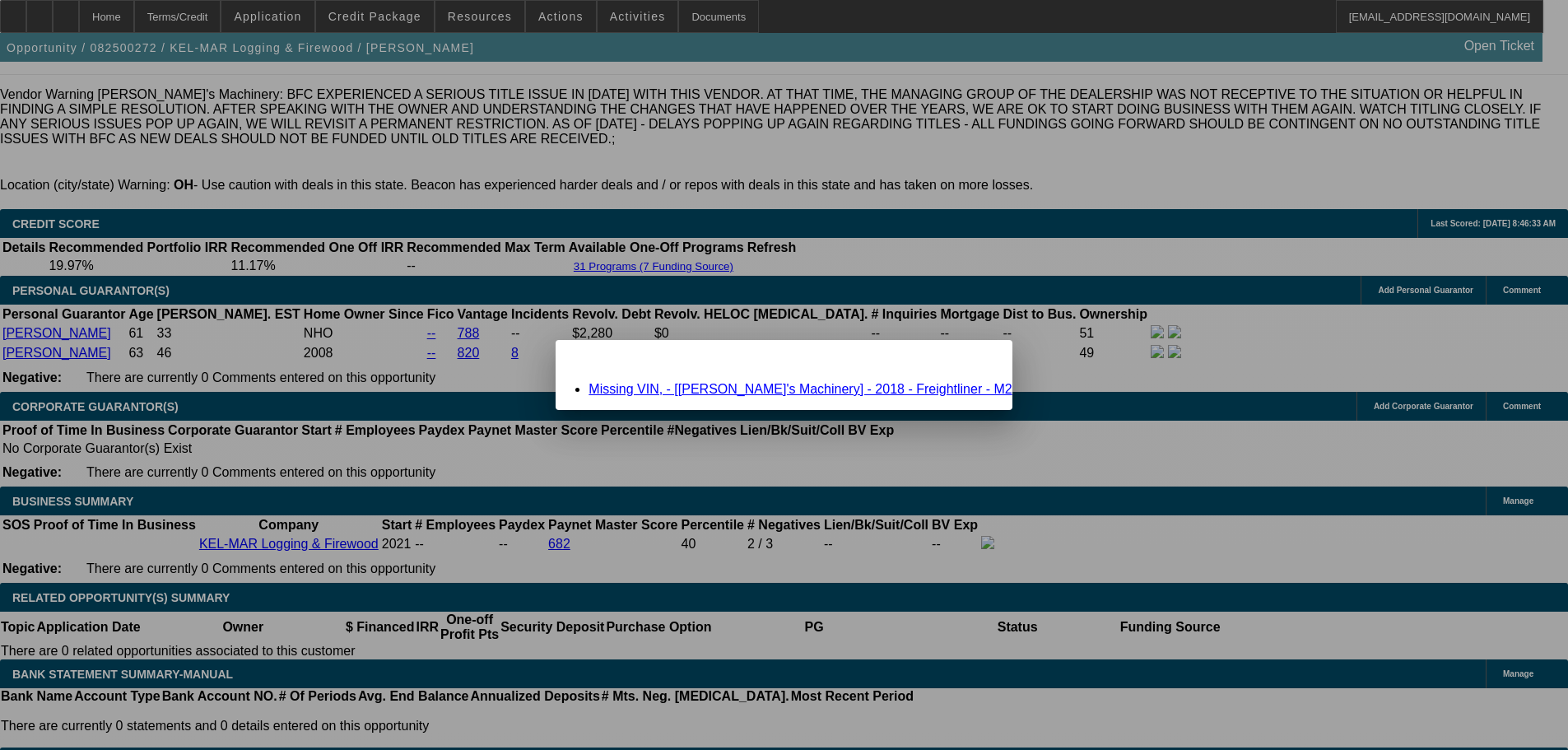
click at [694, 386] on link "Missing VIN, - [Schmidy's Machinery] - 2018 - Freightliner - M2" at bounding box center [799, 389] width 423 height 14
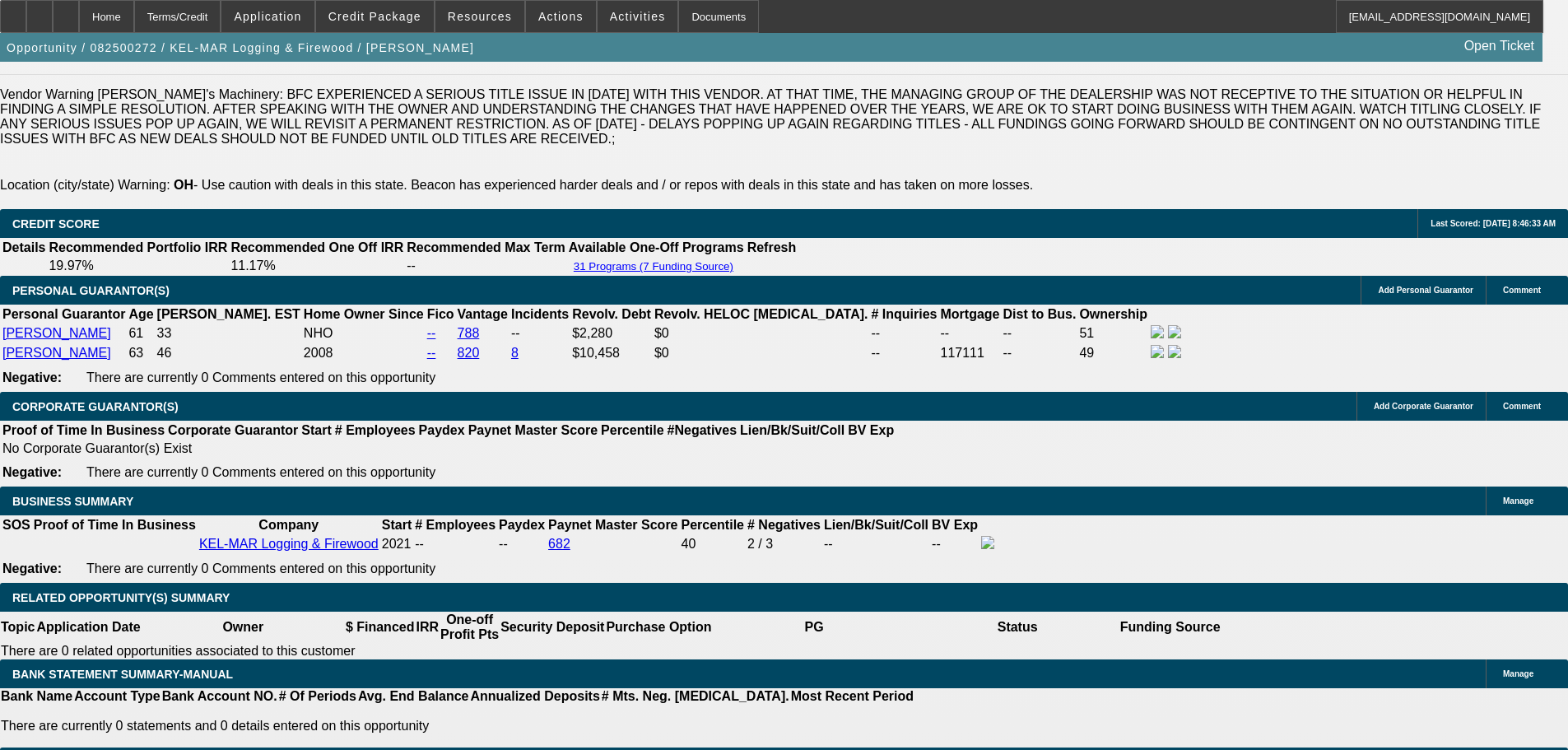
scroll to position [2305, 0]
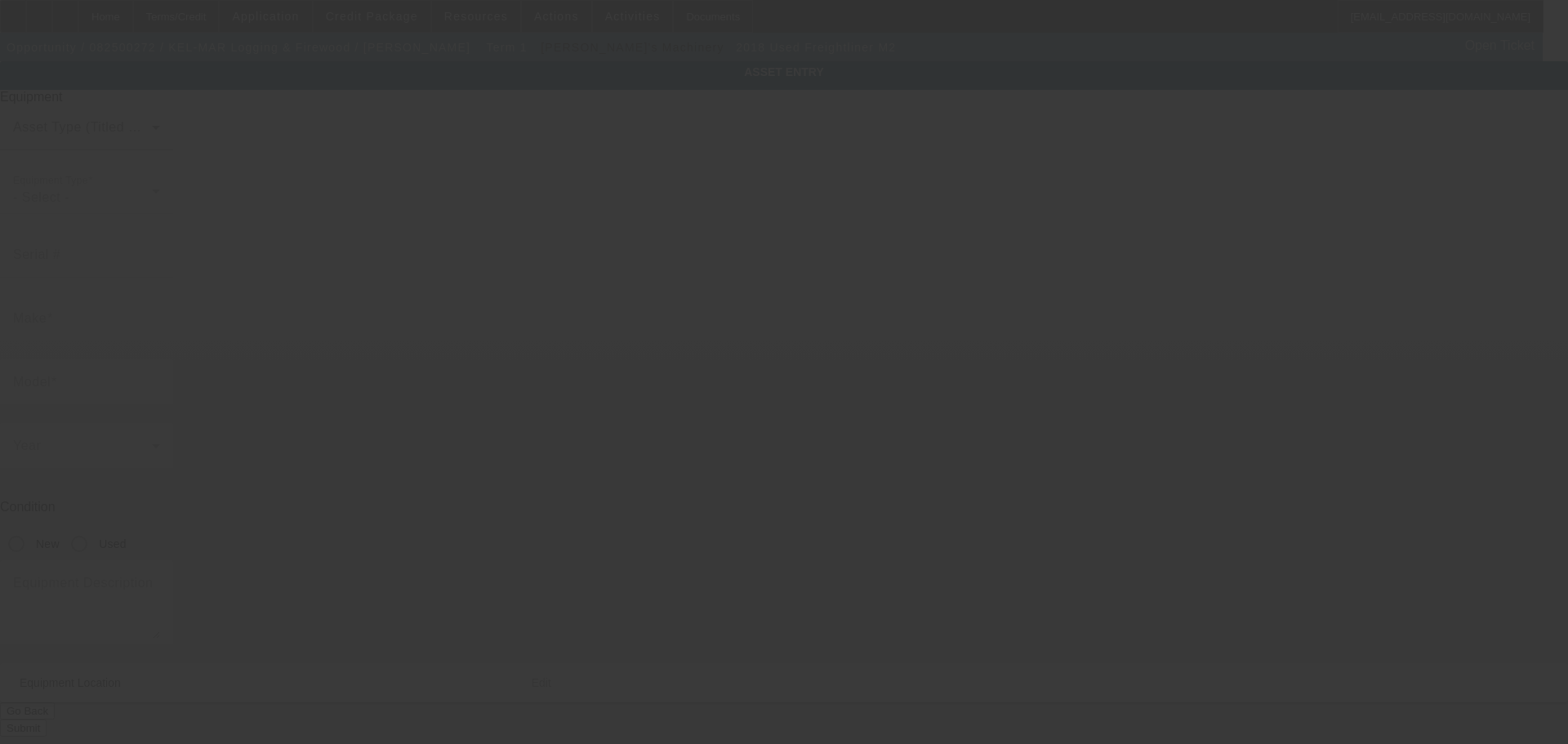
type input "Freightliner"
type input "M2"
radio input "true"
type input "5560 State Route 345 NE"
type input "New Lexington"
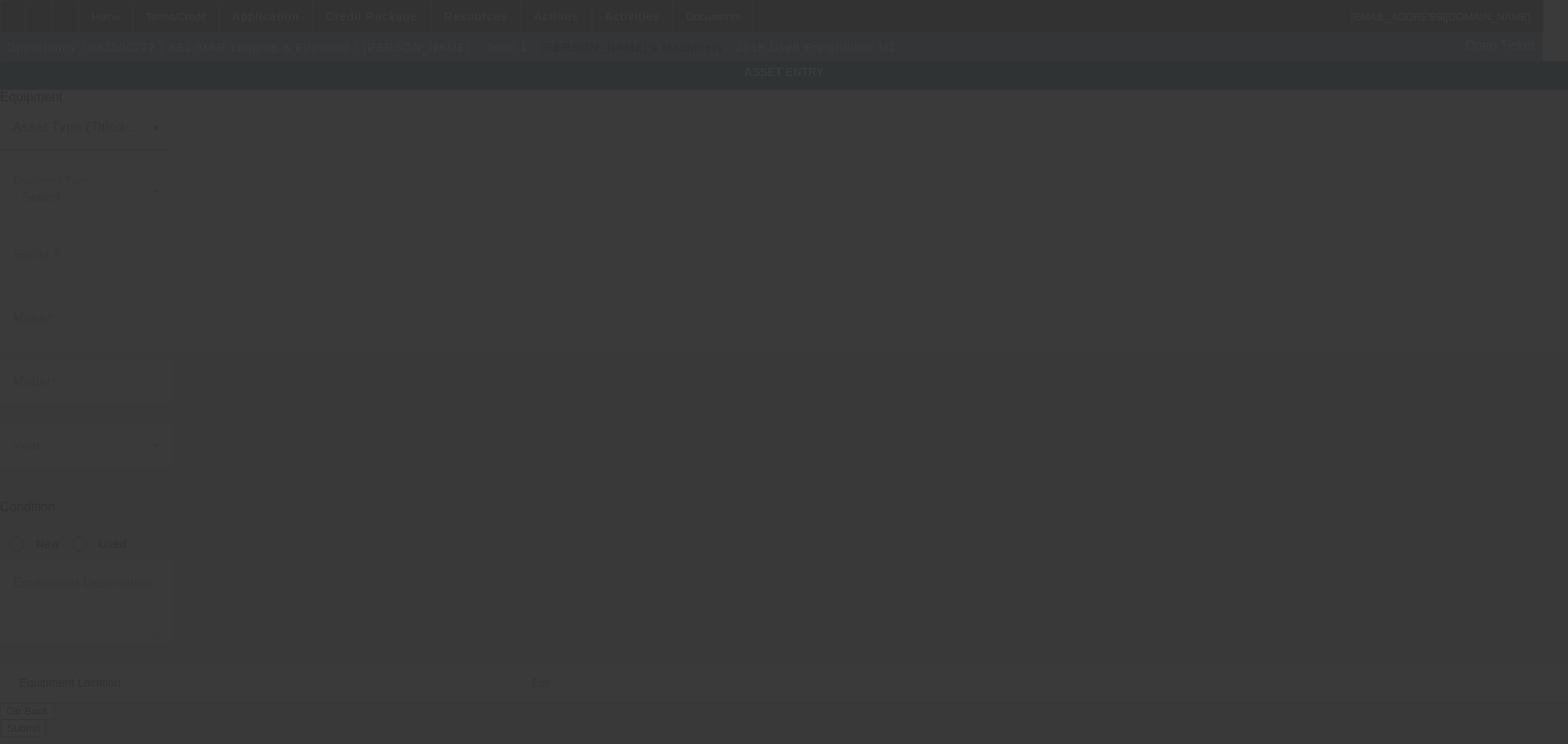
type input "43764"
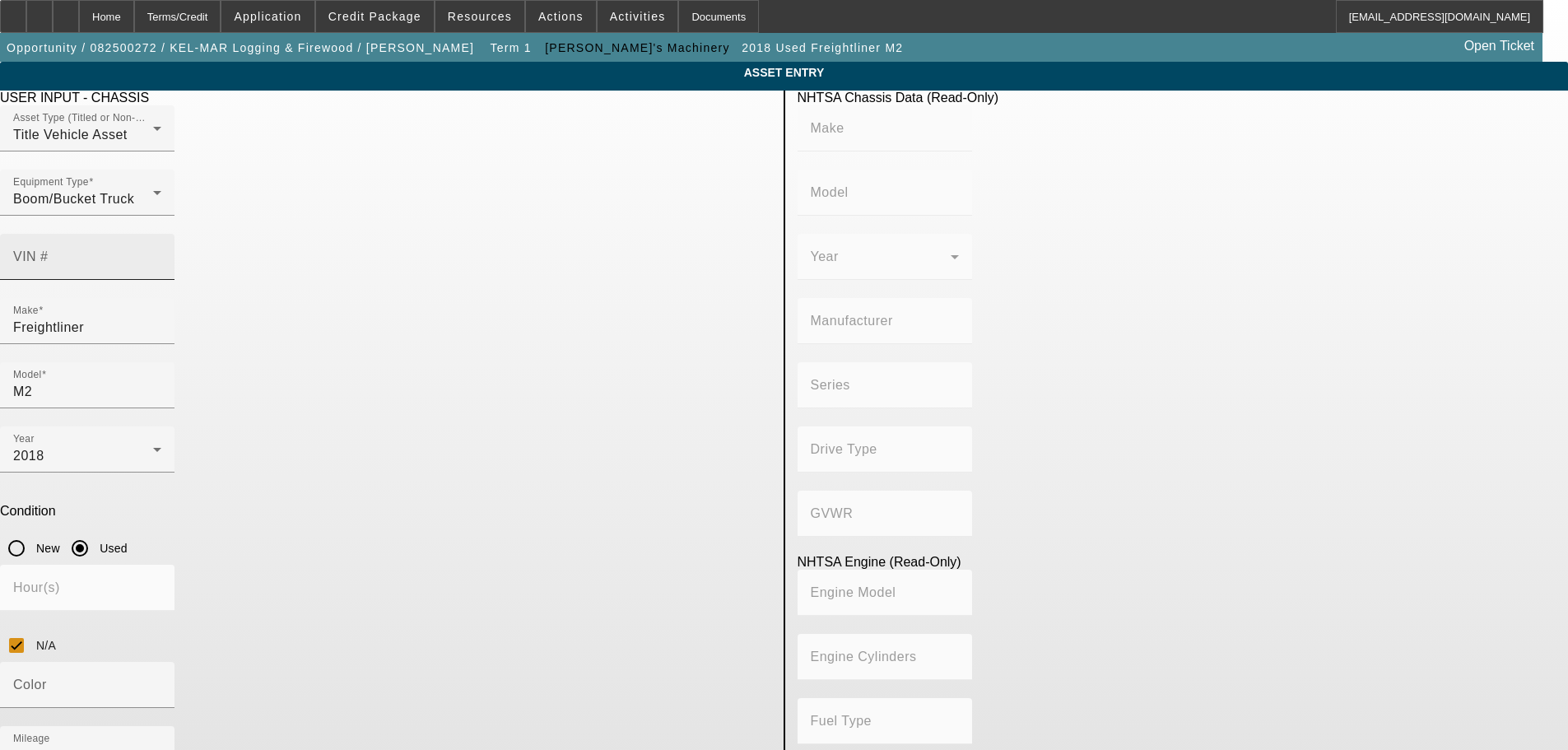
click at [162, 254] on input "VIN #" at bounding box center [86, 263] width 148 height 20
paste input "1FUDCXDTXGHGU4839"
type input "1FUDCXDTXGHGU4839"
type input "FREIGHTLINER"
type input "M2"
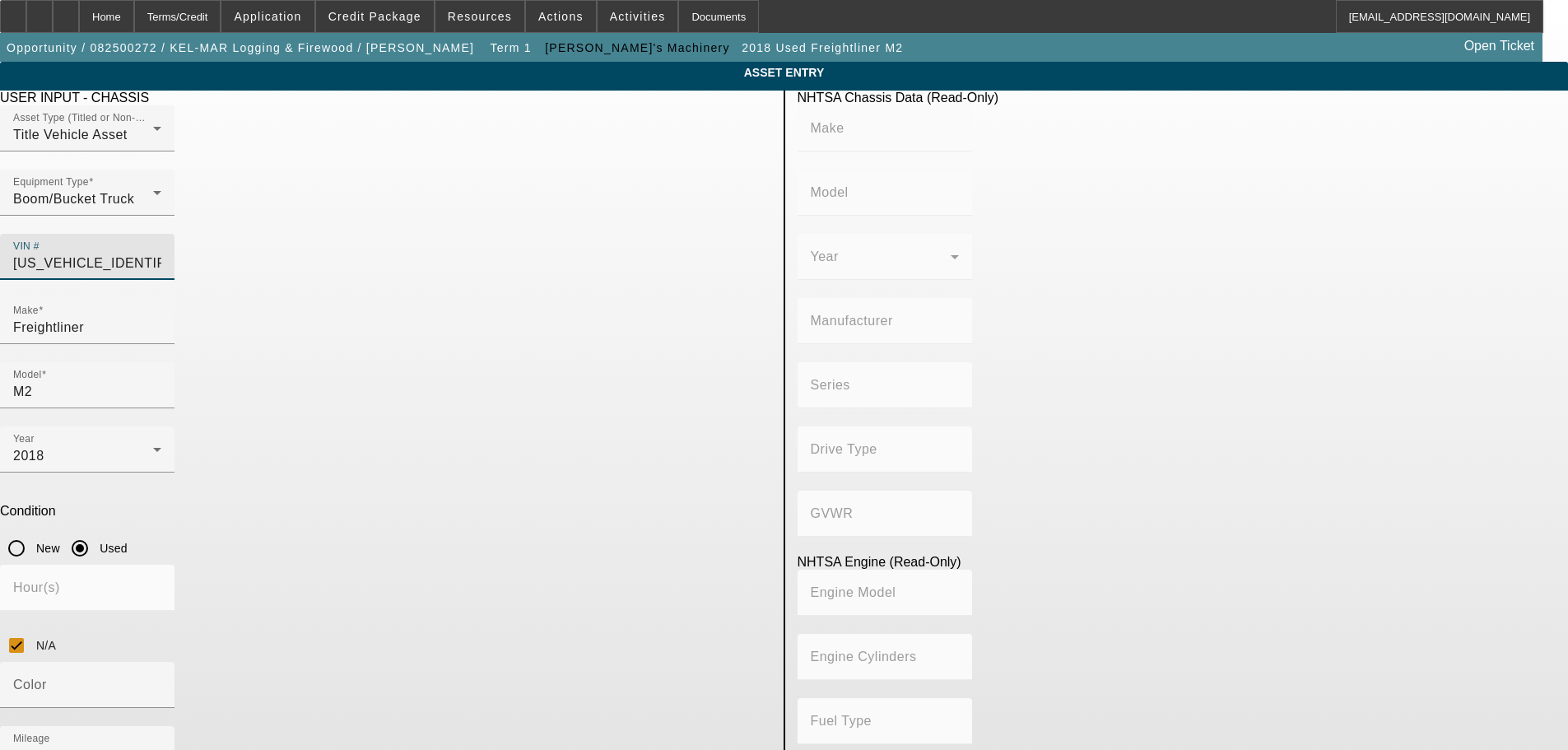
type input "DAIMLER TRUCK NORTH AMERICA LLC"
type input "106 Medium Duty"
type input "4WD/4-Wheel Drive/4x4"
type input "Class 7: 26,001 - 33,000 lb (11,794 - 14,969 kg)"
type input "Cummins ISB"
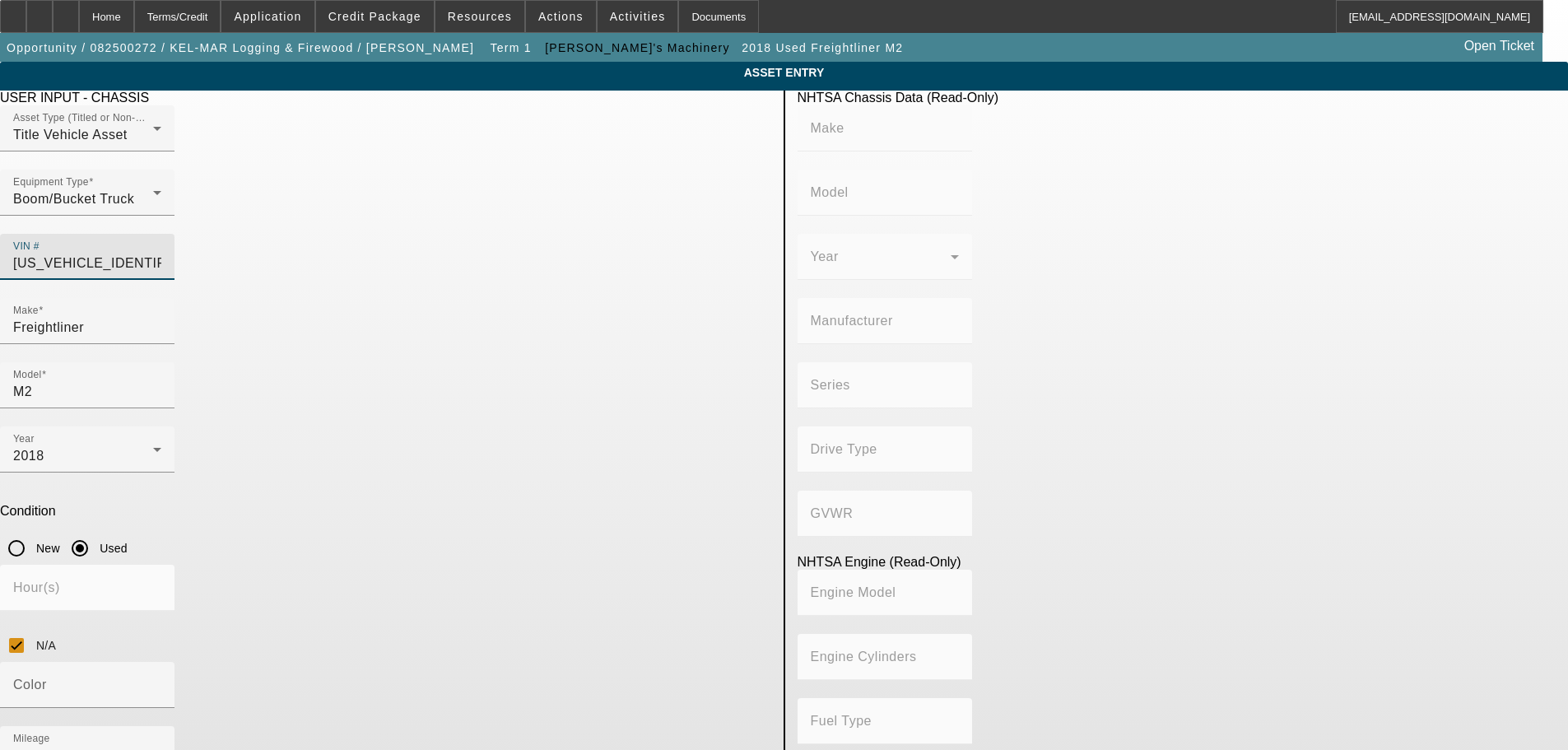
type input "6"
type input "Diesel"
type input "408.85908543470"
type input "6.7"
type input "1FUDCXDTXGHGU4839"
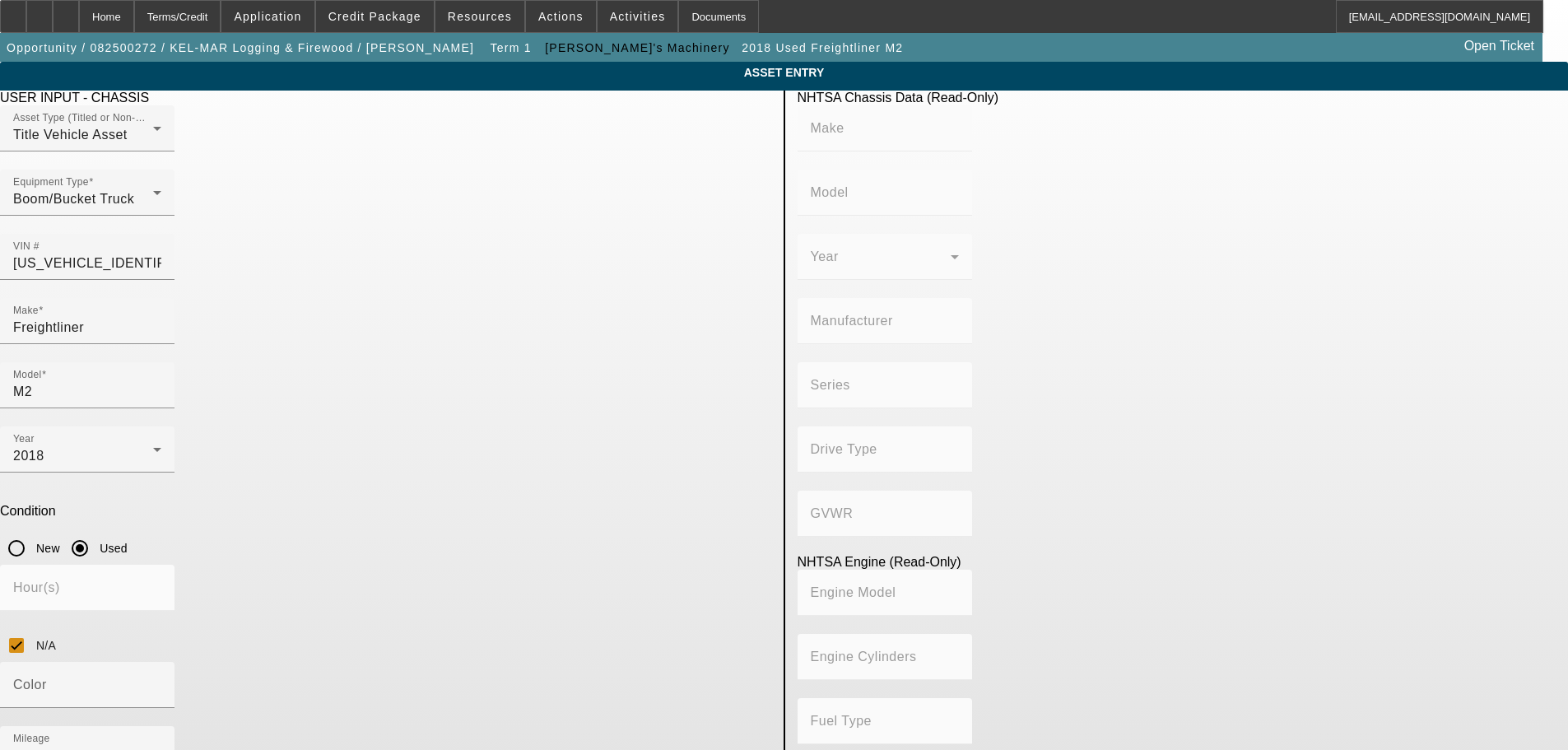
click at [227, 298] on app-asset-collateral-manage "ASSET ENTRY Delete asset USER INPUT - CHASSIS Asset Type (Titled or Non-Titled)…" at bounding box center [784, 523] width 1568 height 922
click at [162, 427] on div "Year 2018" at bounding box center [86, 450] width 148 height 46
type input "FREIGHTLINER"
type input "M2"
type input "DAIMLER TRUCK NORTH AMERICA LLC"
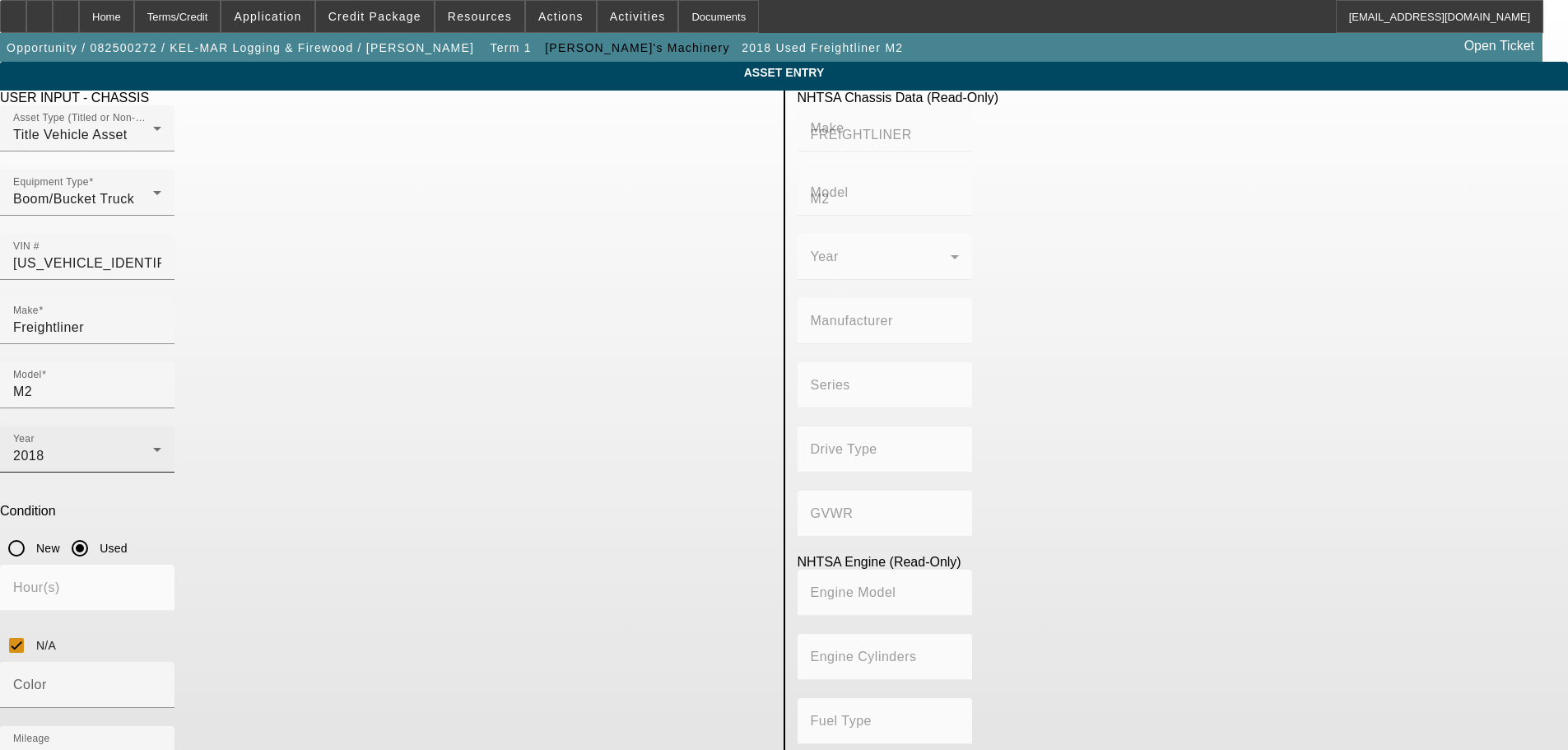
type input "106 Medium Duty"
type input "4WD/4-Wheel Drive/4x4"
type input "Class 7: 26,001 - 33,000 lb (11,794 - 14,969 kg)"
type input "Cummins ISB"
type input "6"
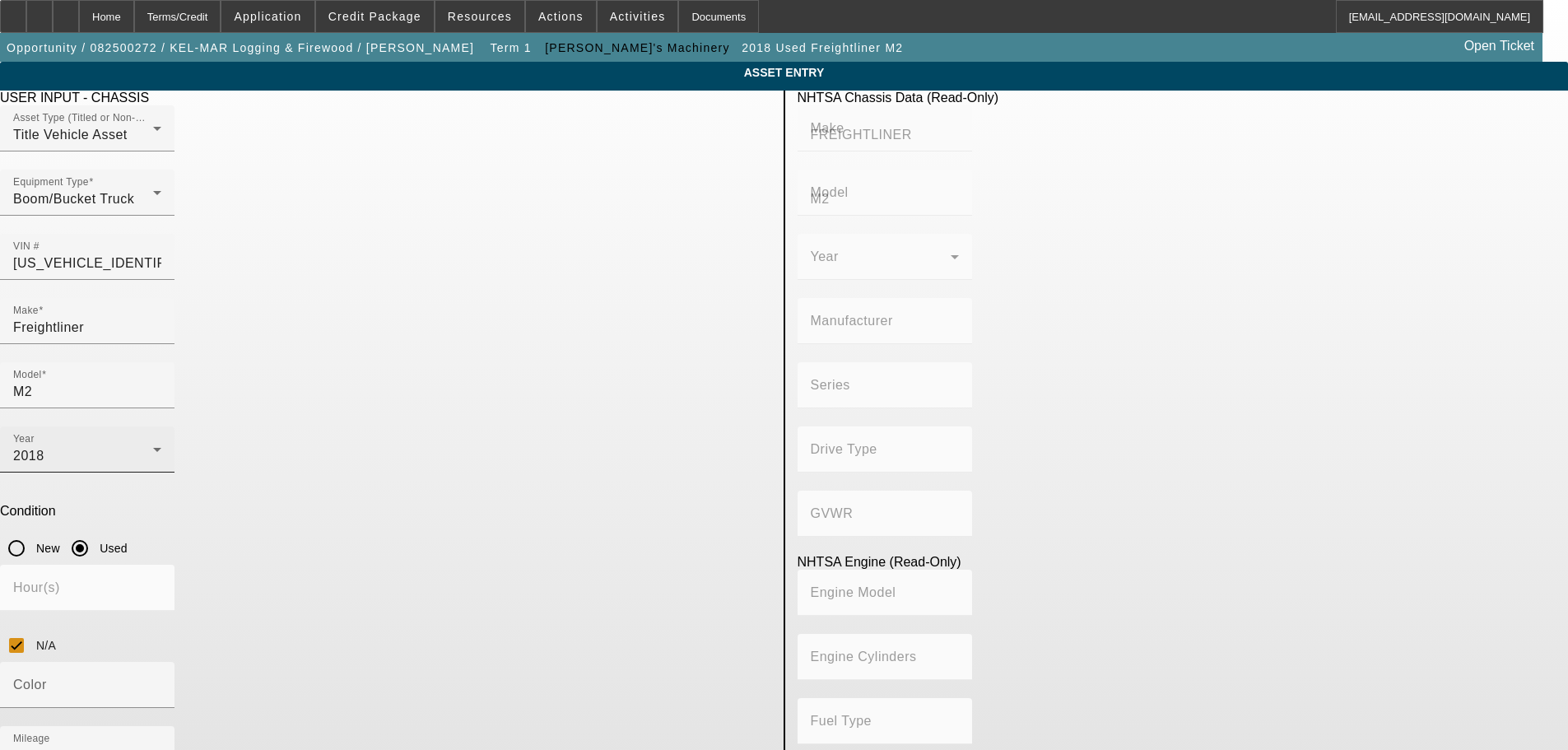
type input "Diesel"
type input "408.85908543470"
type input "6.7"
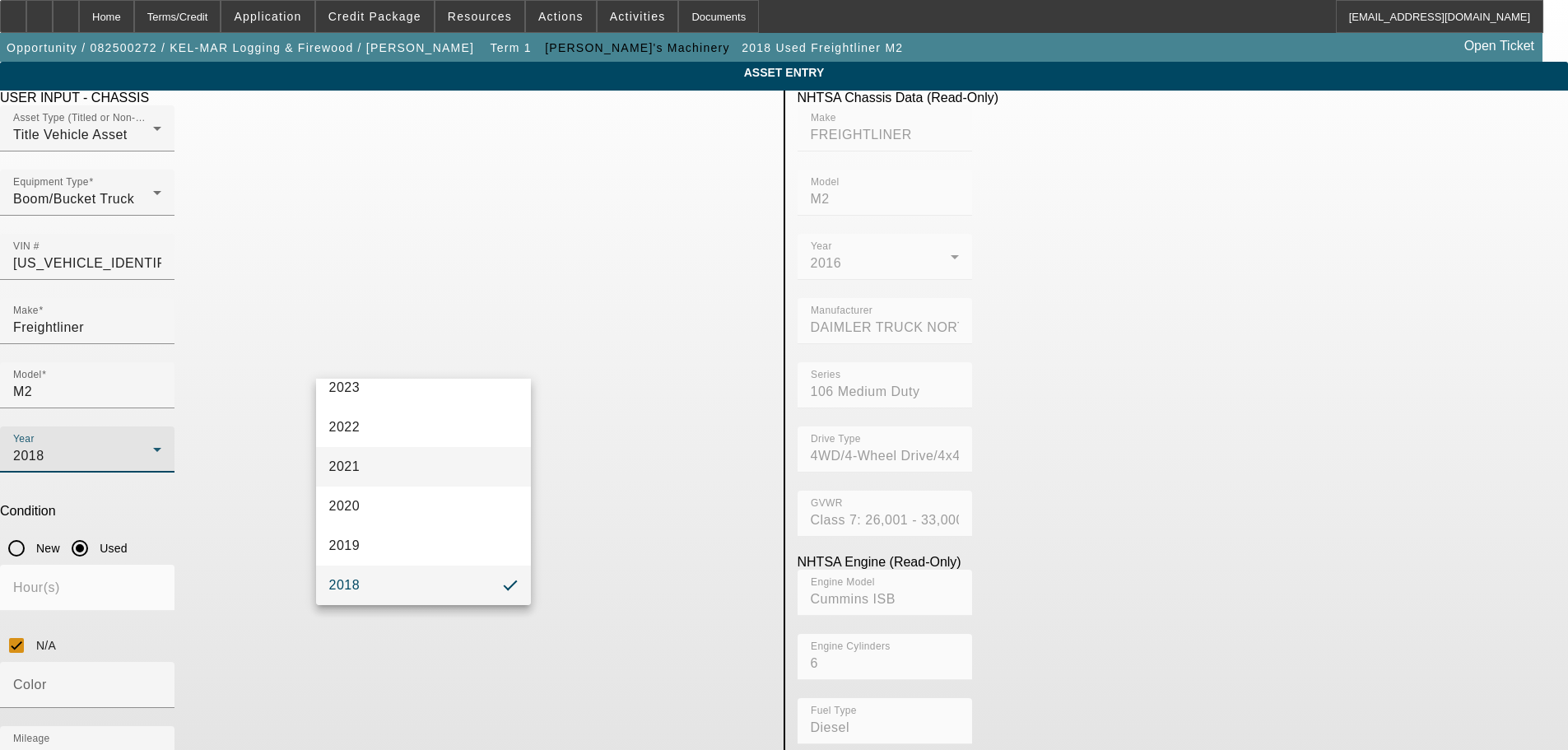
scroll to position [298, 0]
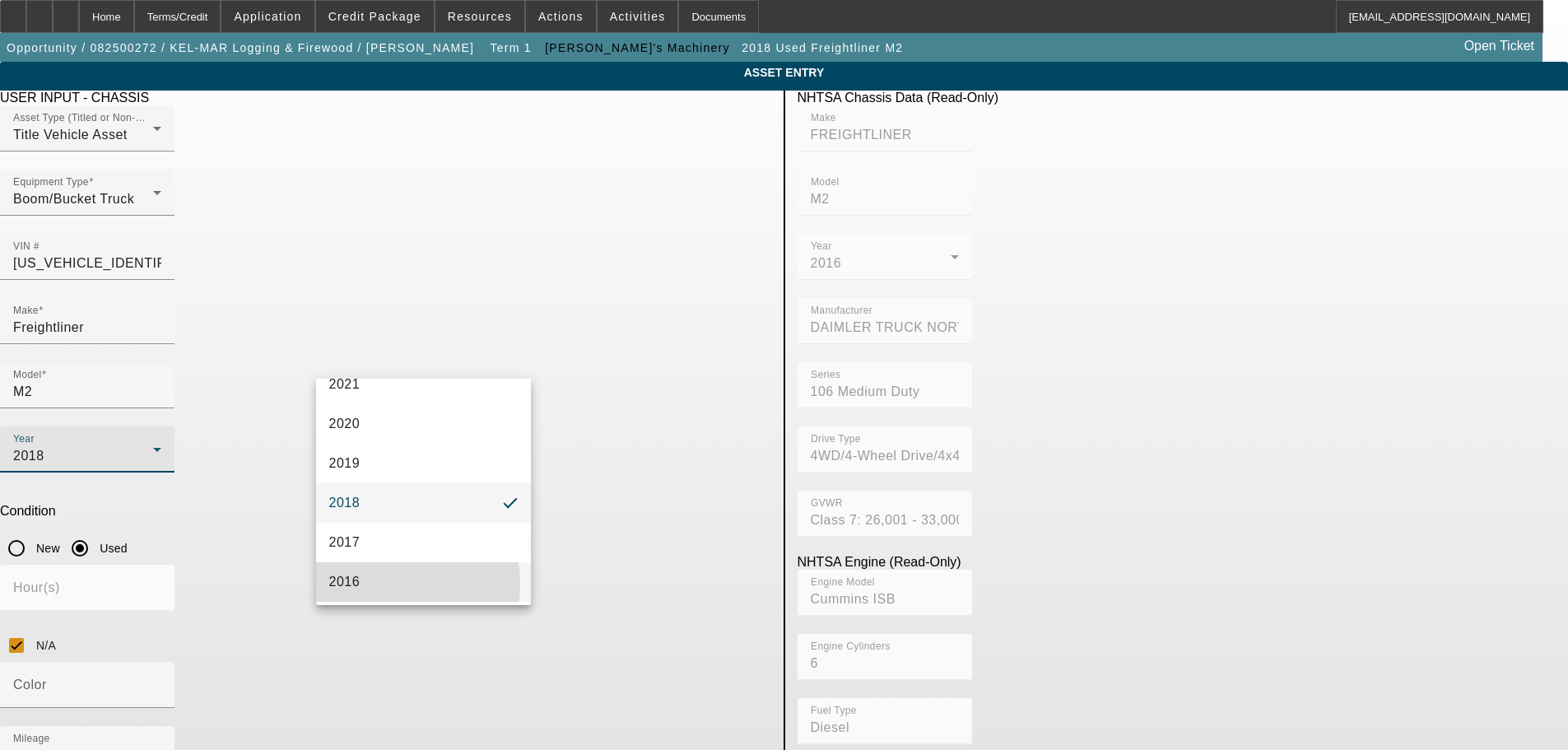
click at [382, 583] on mat-option "2016" at bounding box center [424, 582] width 215 height 39
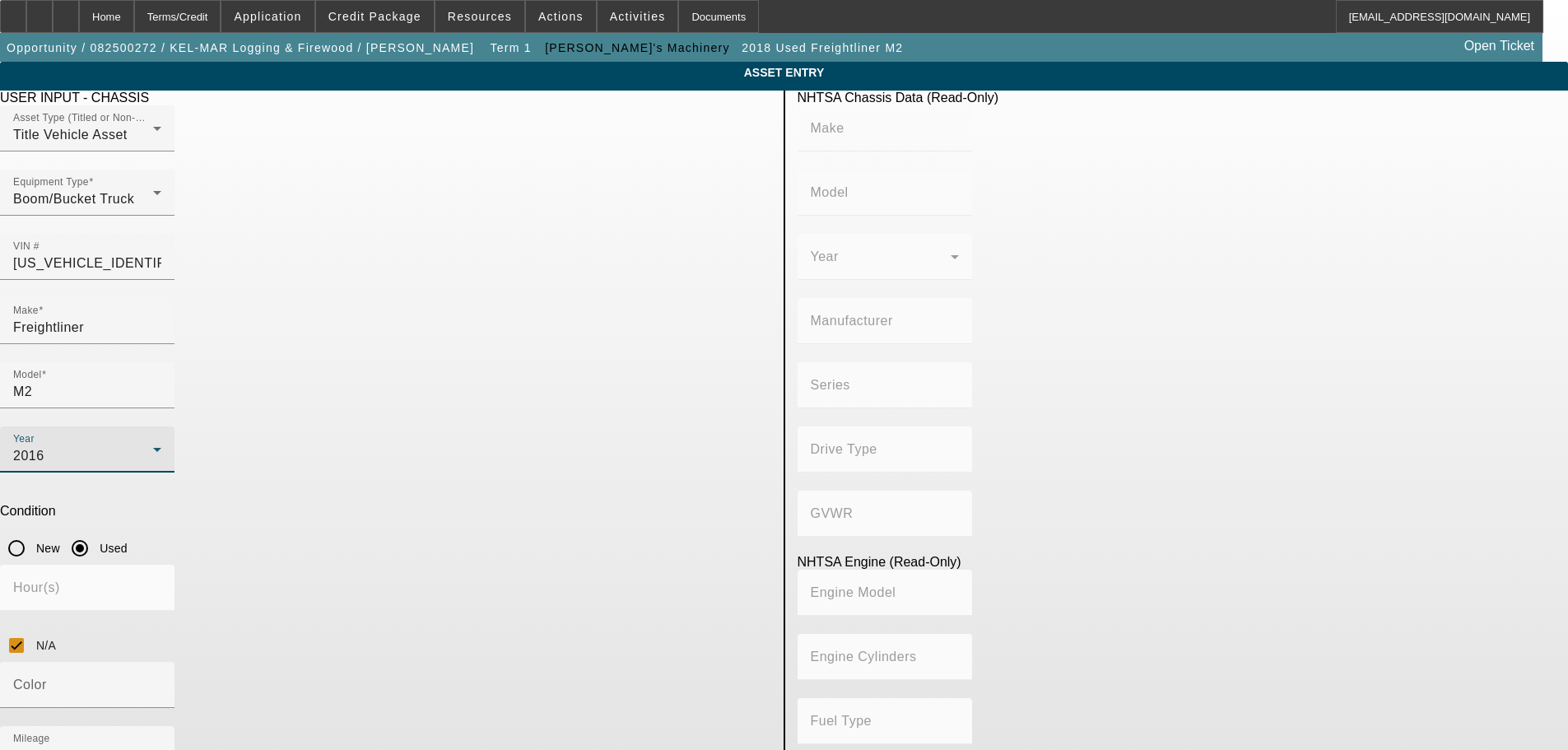
type input "FREIGHTLINER"
type input "M2"
type input "DAIMLER TRUCK NORTH AMERICA LLC"
type input "106 Medium Duty"
type input "4WD/4-Wheel Drive/4x4"
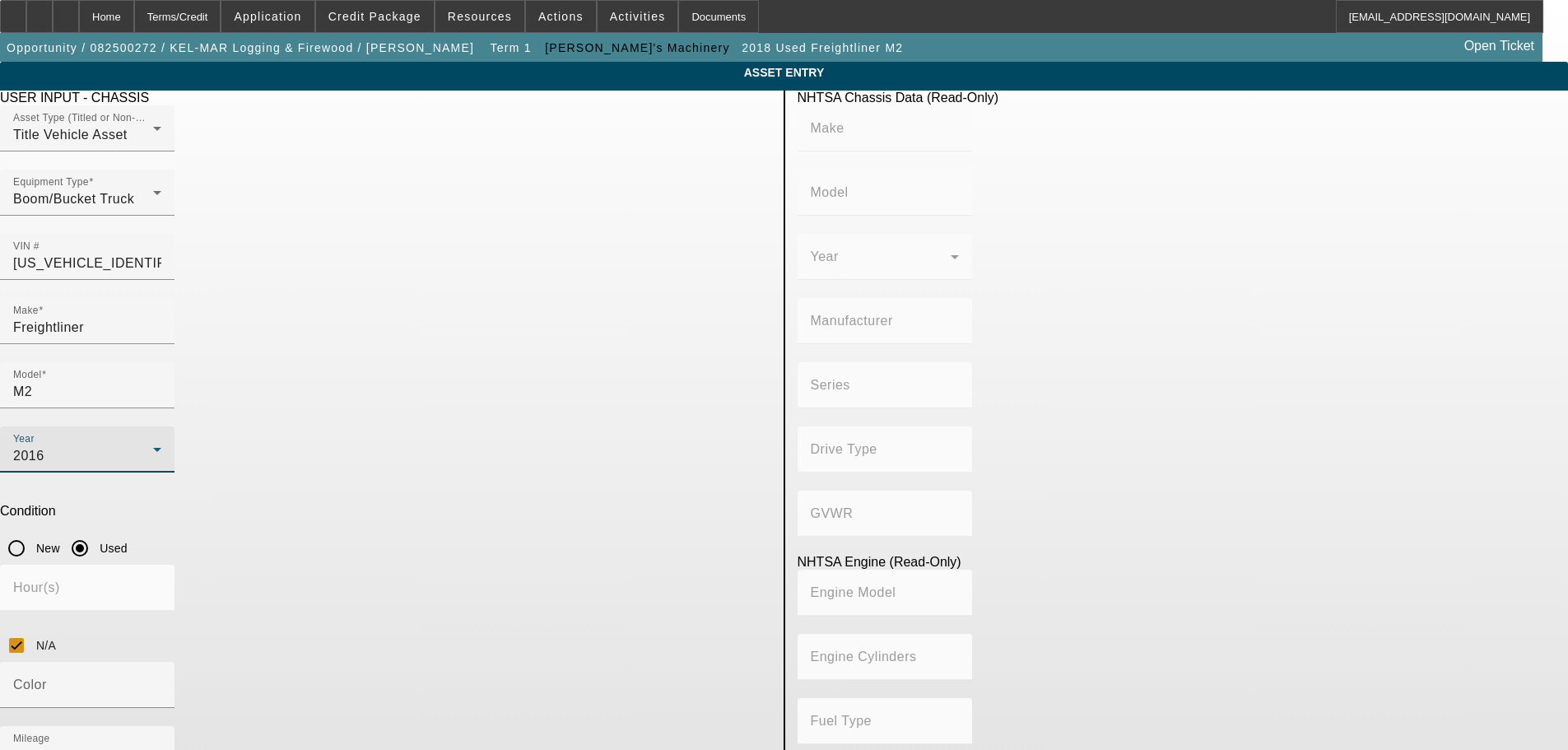
type input "Class 7: 26,001 - 33,000 lb (11,794 - 14,969 kg)"
type input "Cummins ISB"
type input "6"
type input "Diesel"
type input "408.85908543470"
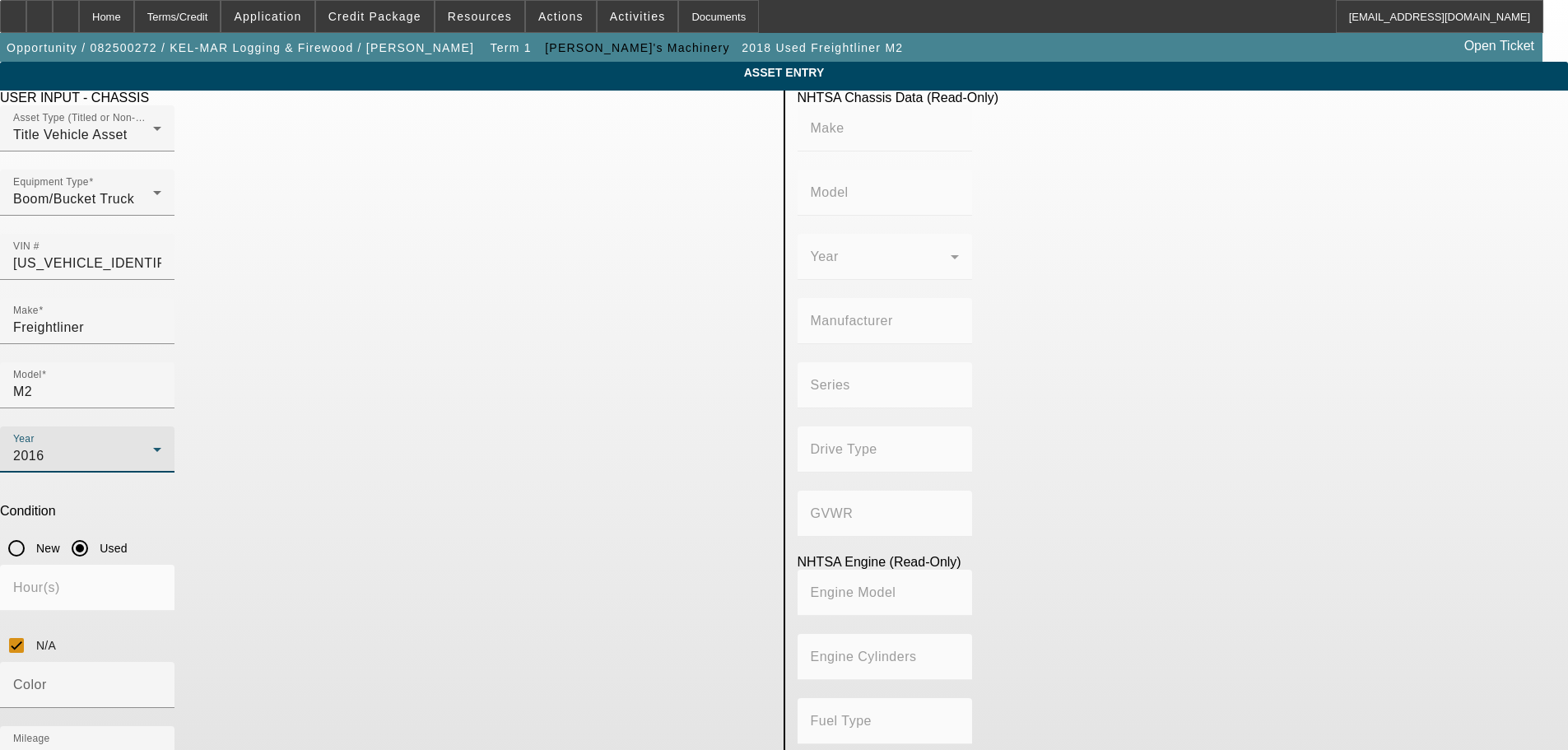
type input "6.7"
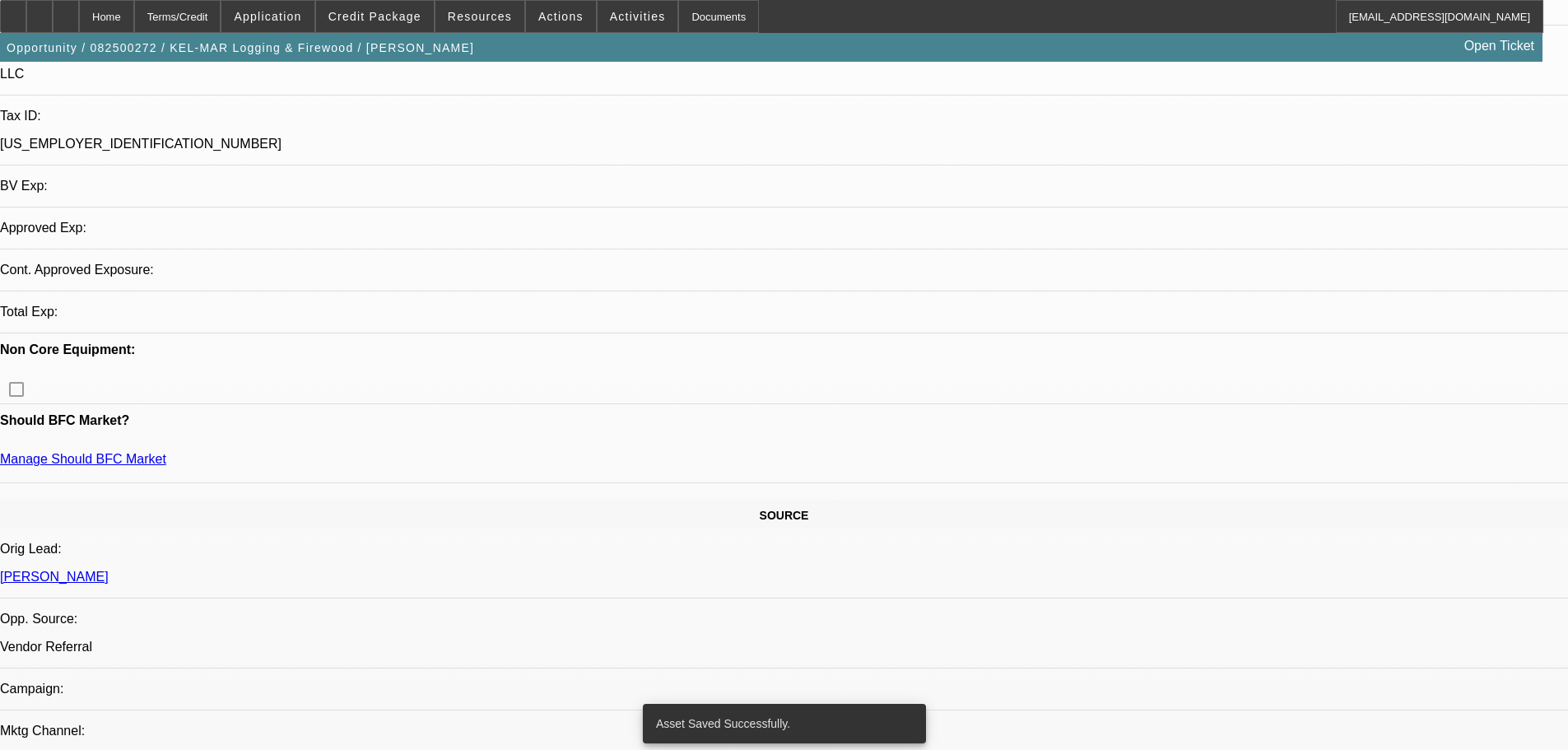
select select "0"
select select "6"
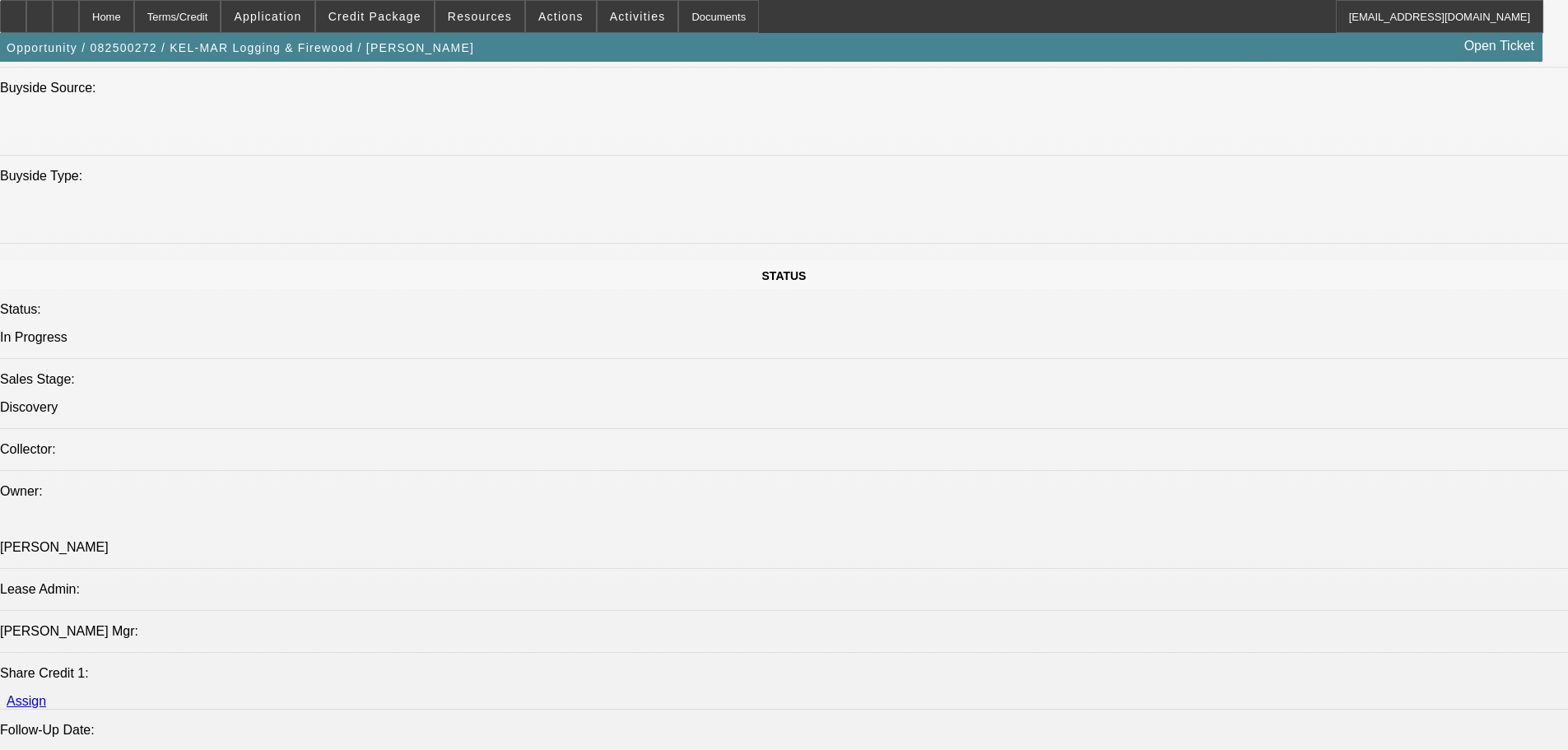
scroll to position [1893, 0]
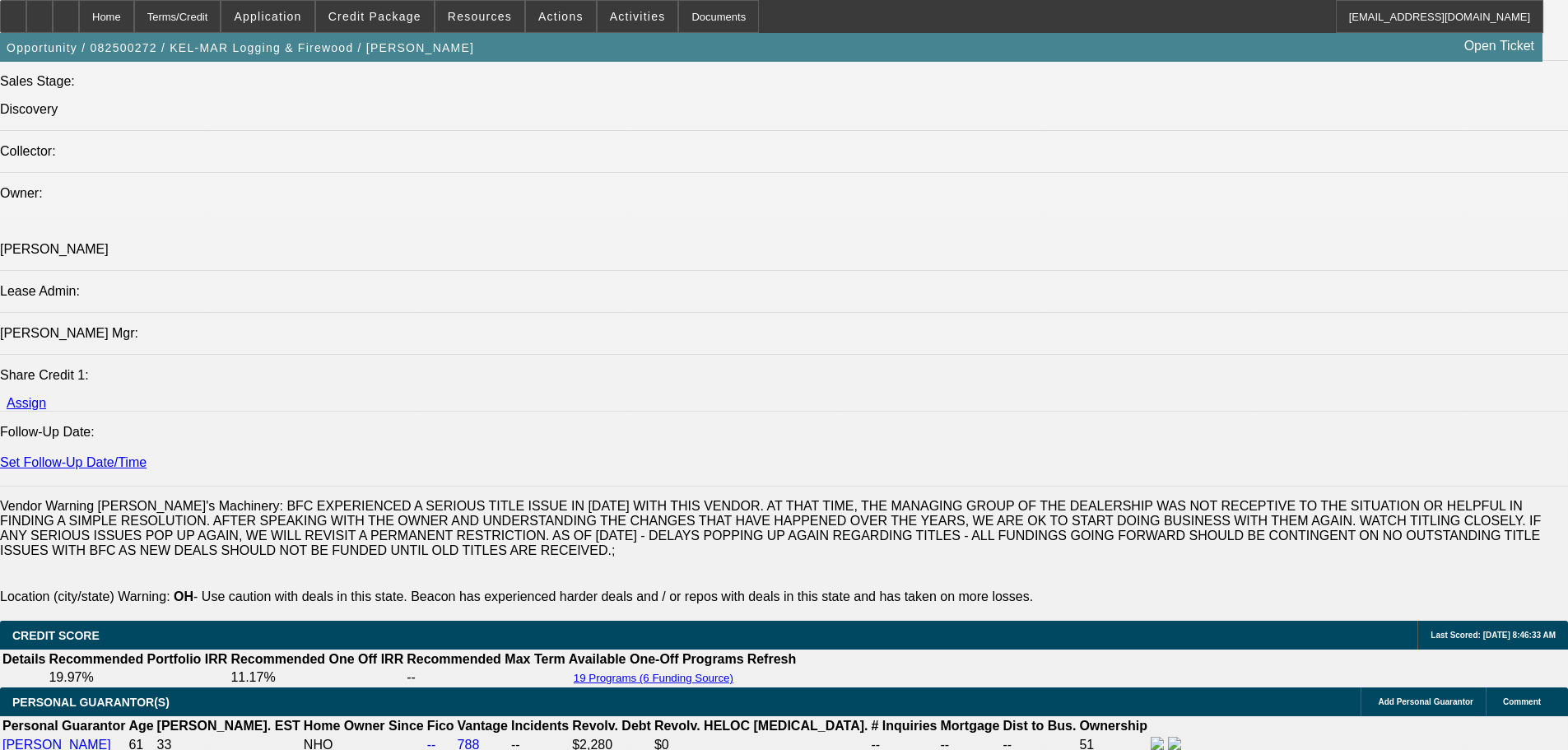
drag, startPoint x: 520, startPoint y: 458, endPoint x: 107, endPoint y: 428, distance: 414.1
copy span "Kelly and Margaret Clapper founded KEL-MAR Logging & Firewood LLC in 2021. The …"
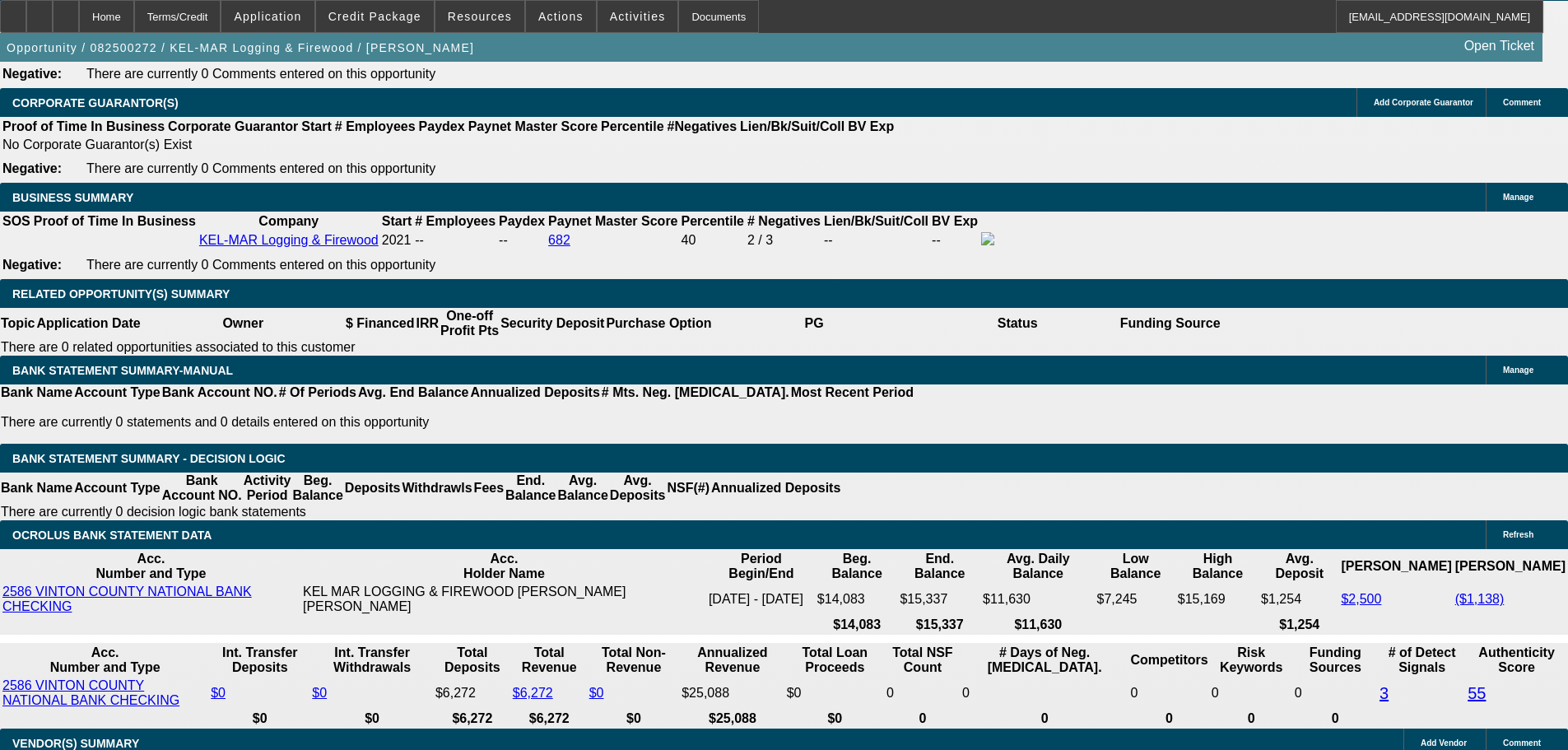
scroll to position [2635, 0]
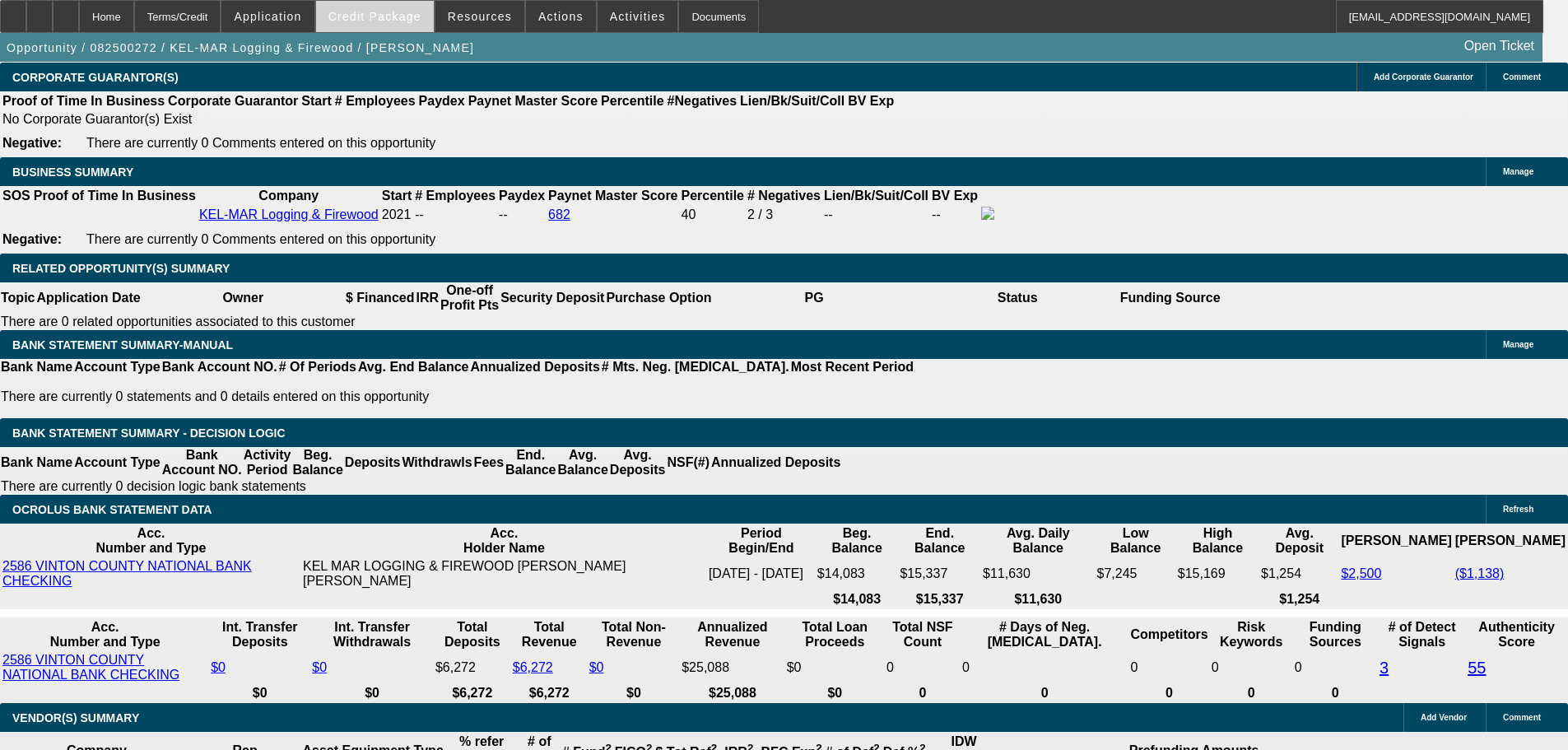
click at [394, 27] on span at bounding box center [375, 16] width 118 height 39
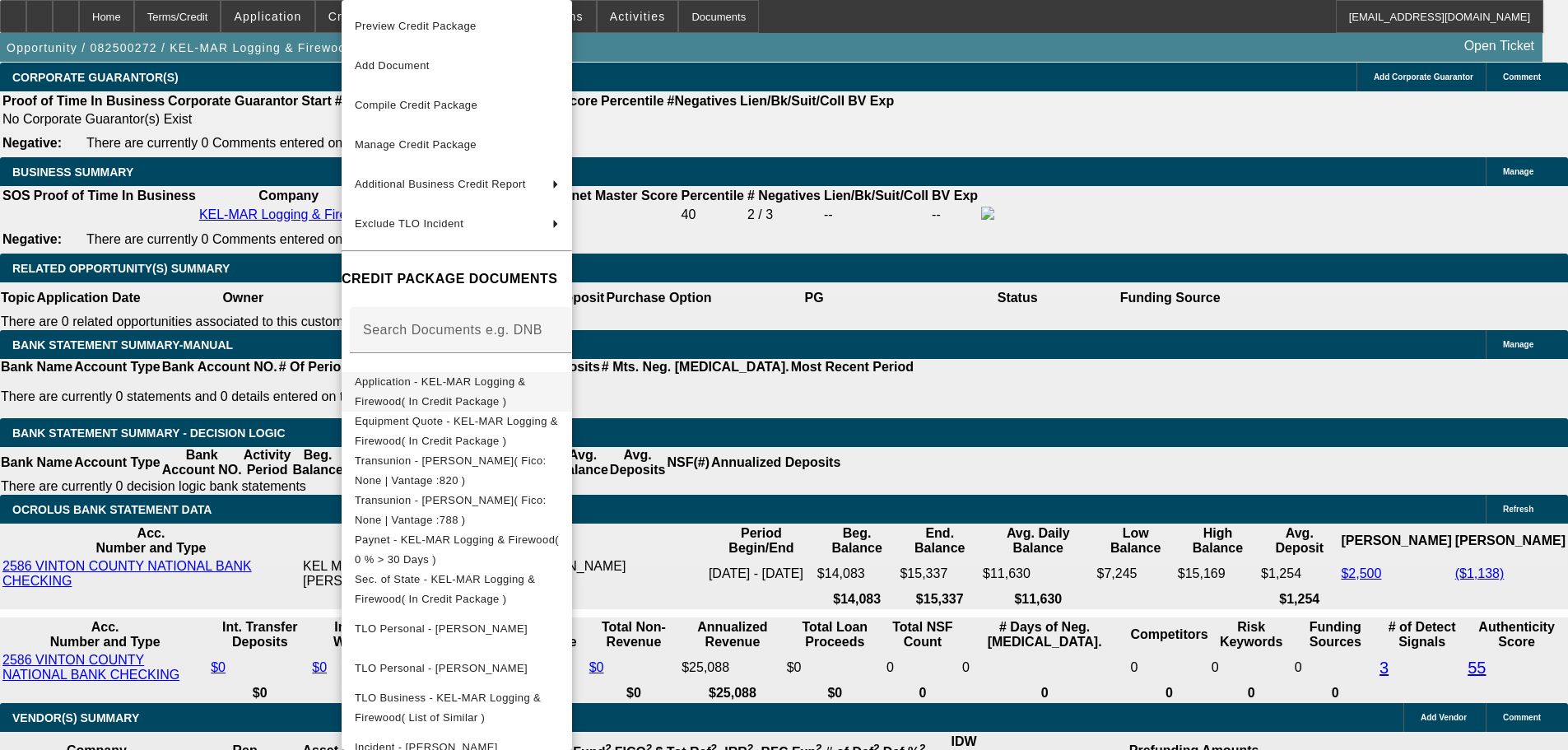
click at [467, 383] on span "Application - KEL-MAR Logging & Firewood( In Credit Package )" at bounding box center [440, 392] width 171 height 32
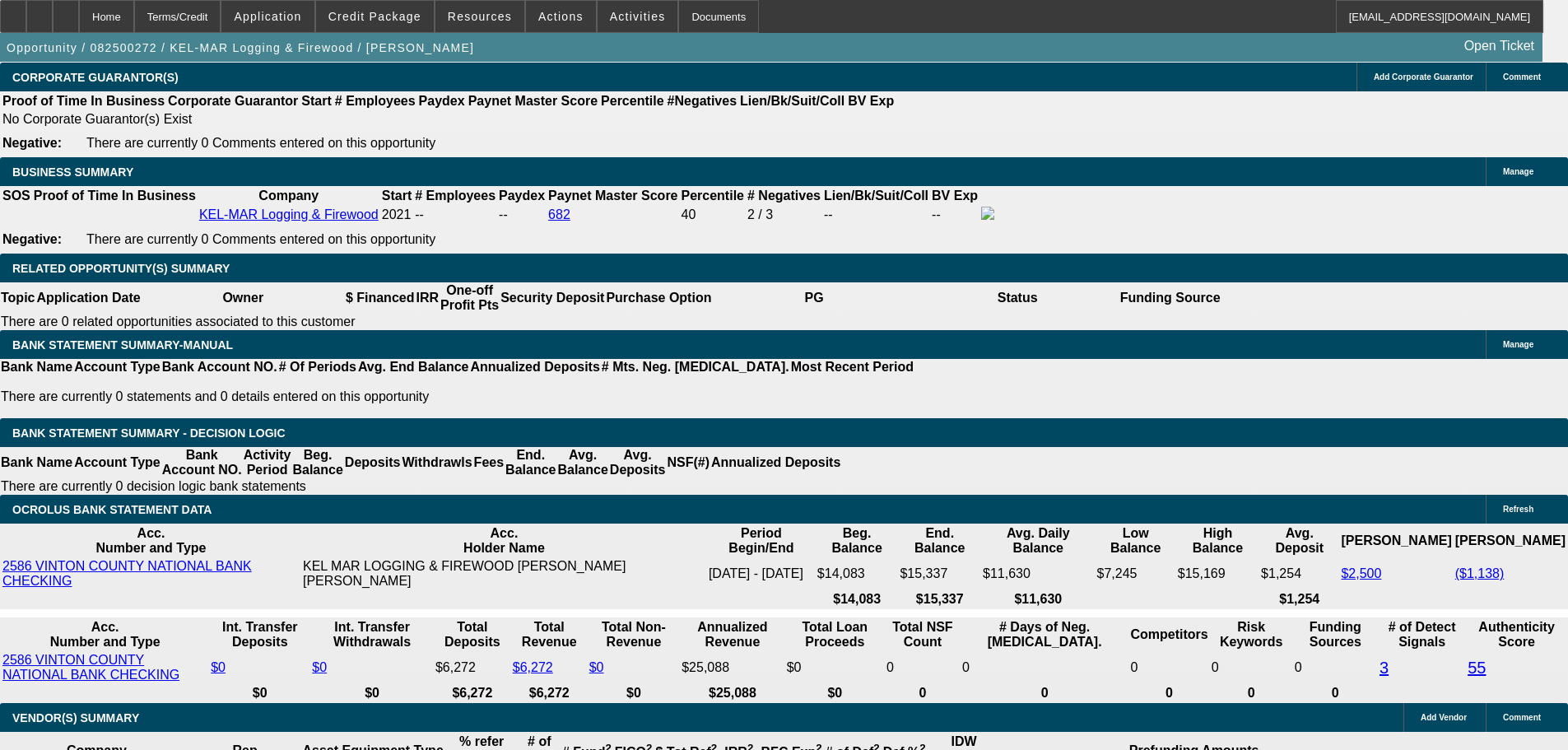
scroll to position [2717, 0]
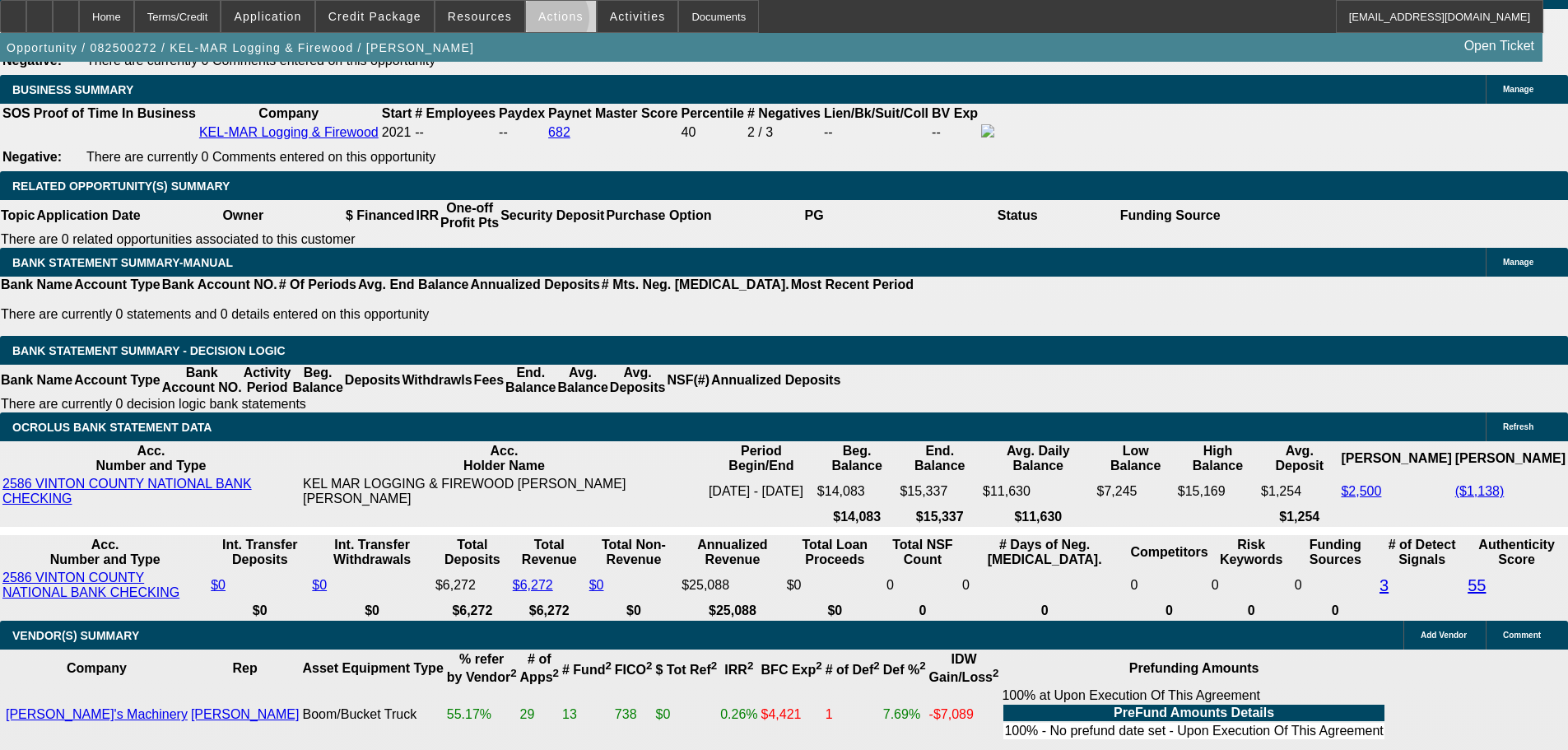
click at [542, 21] on span "Actions" at bounding box center [561, 16] width 45 height 13
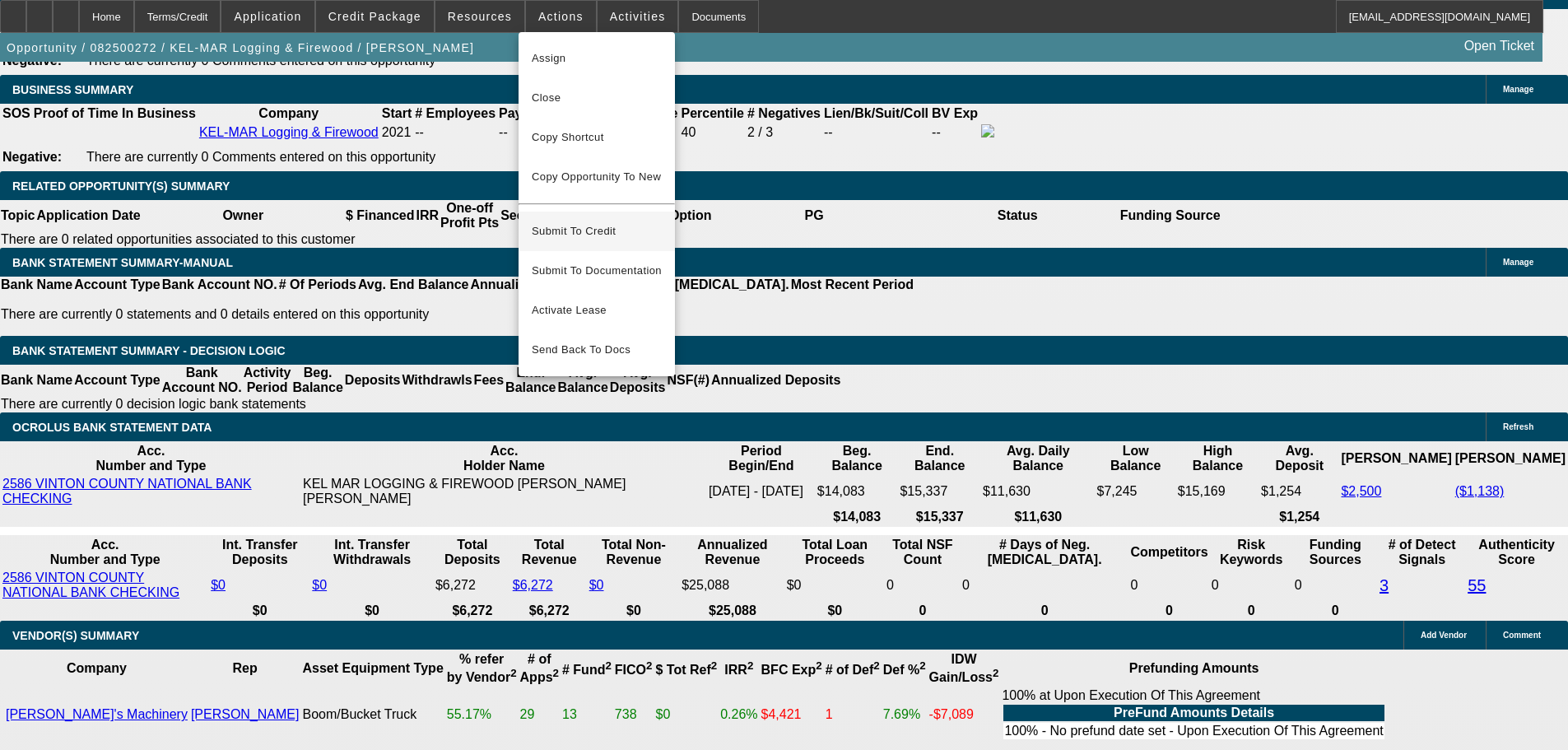
click at [580, 224] on span "Submit To Credit" at bounding box center [597, 231] width 130 height 20
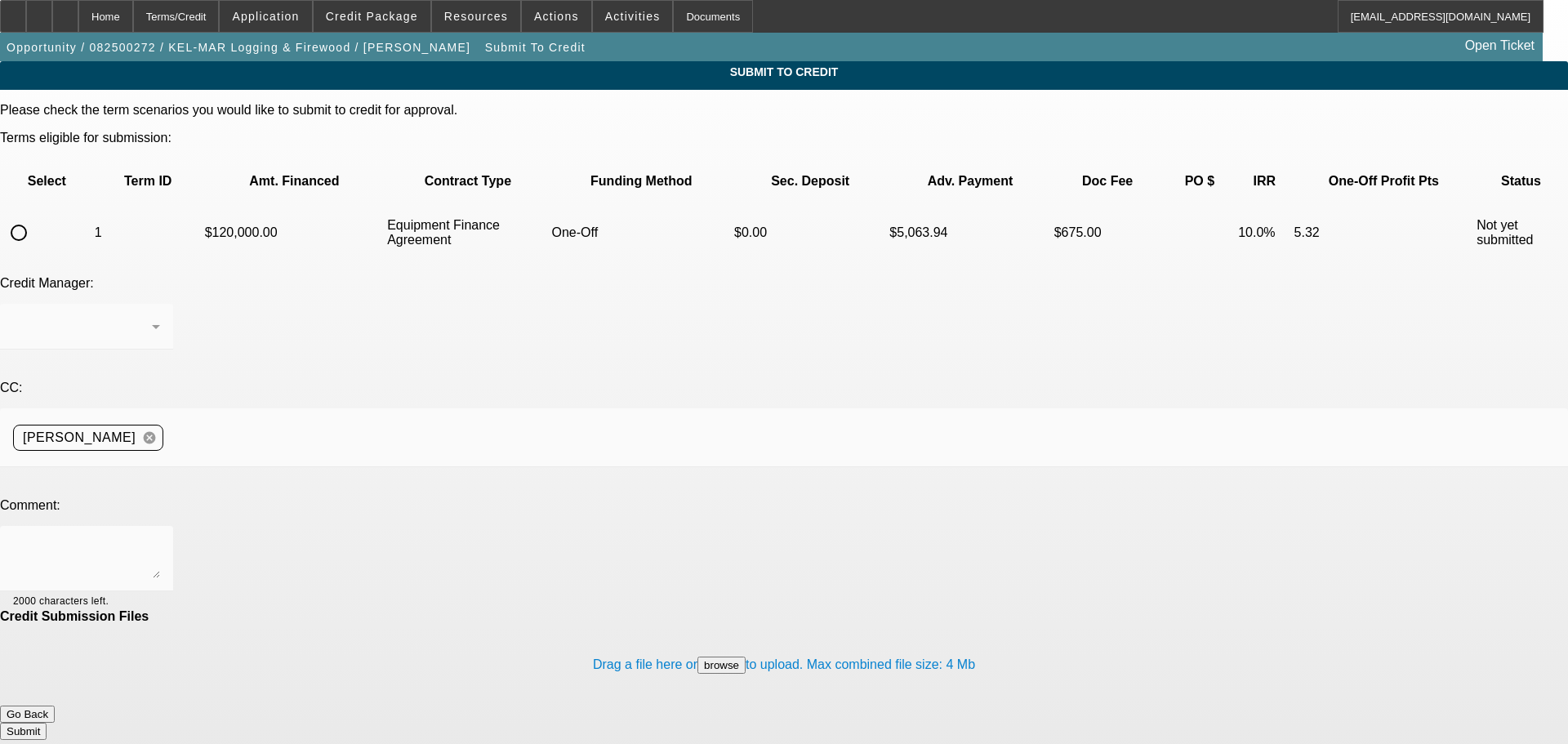
click at [35, 216] on input "radio" at bounding box center [19, 232] width 33 height 33
radio input "true"
click at [160, 539] on textarea at bounding box center [86, 558] width 147 height 39
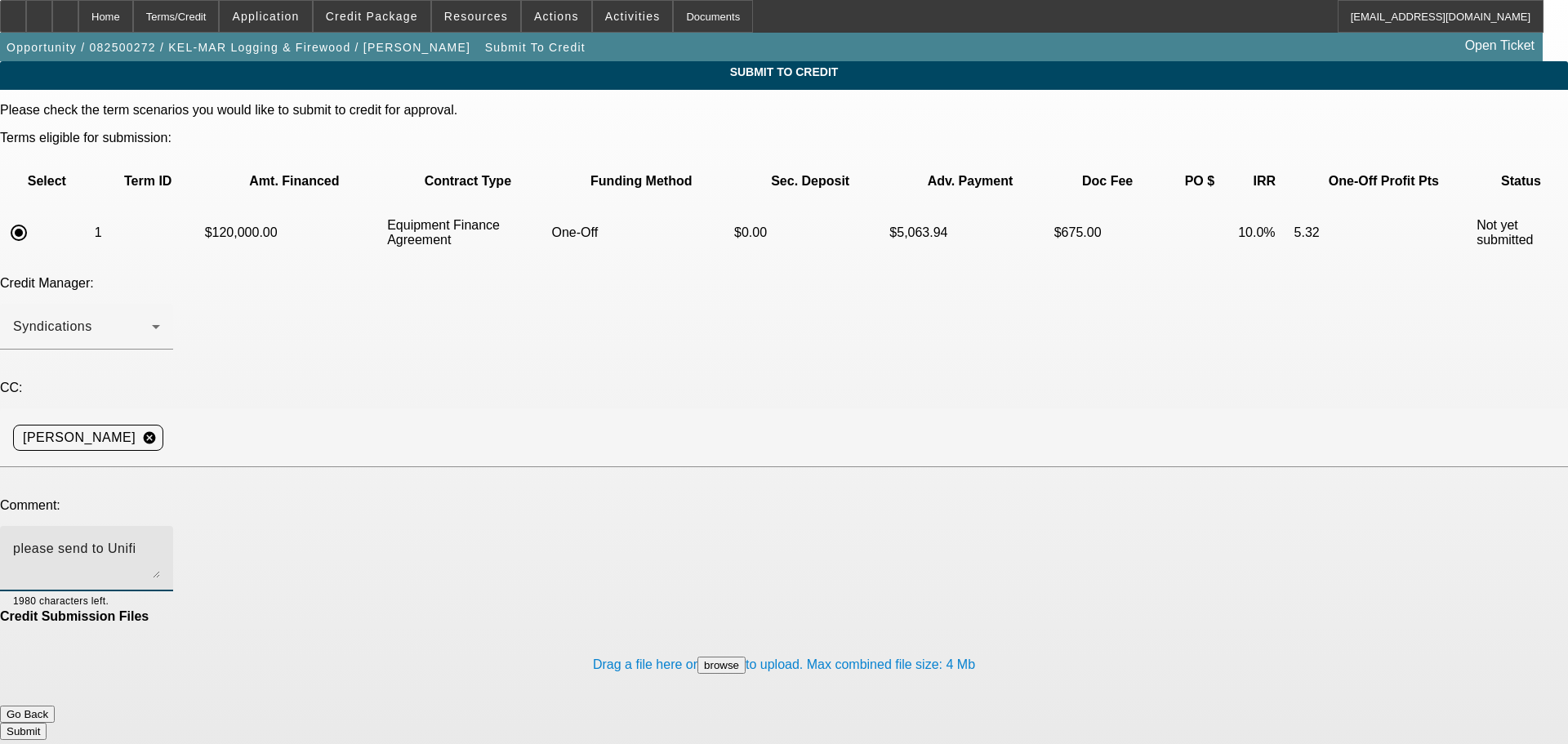
type textarea "please send to Unifi"
click at [47, 723] on button "Submit" at bounding box center [23, 731] width 47 height 17
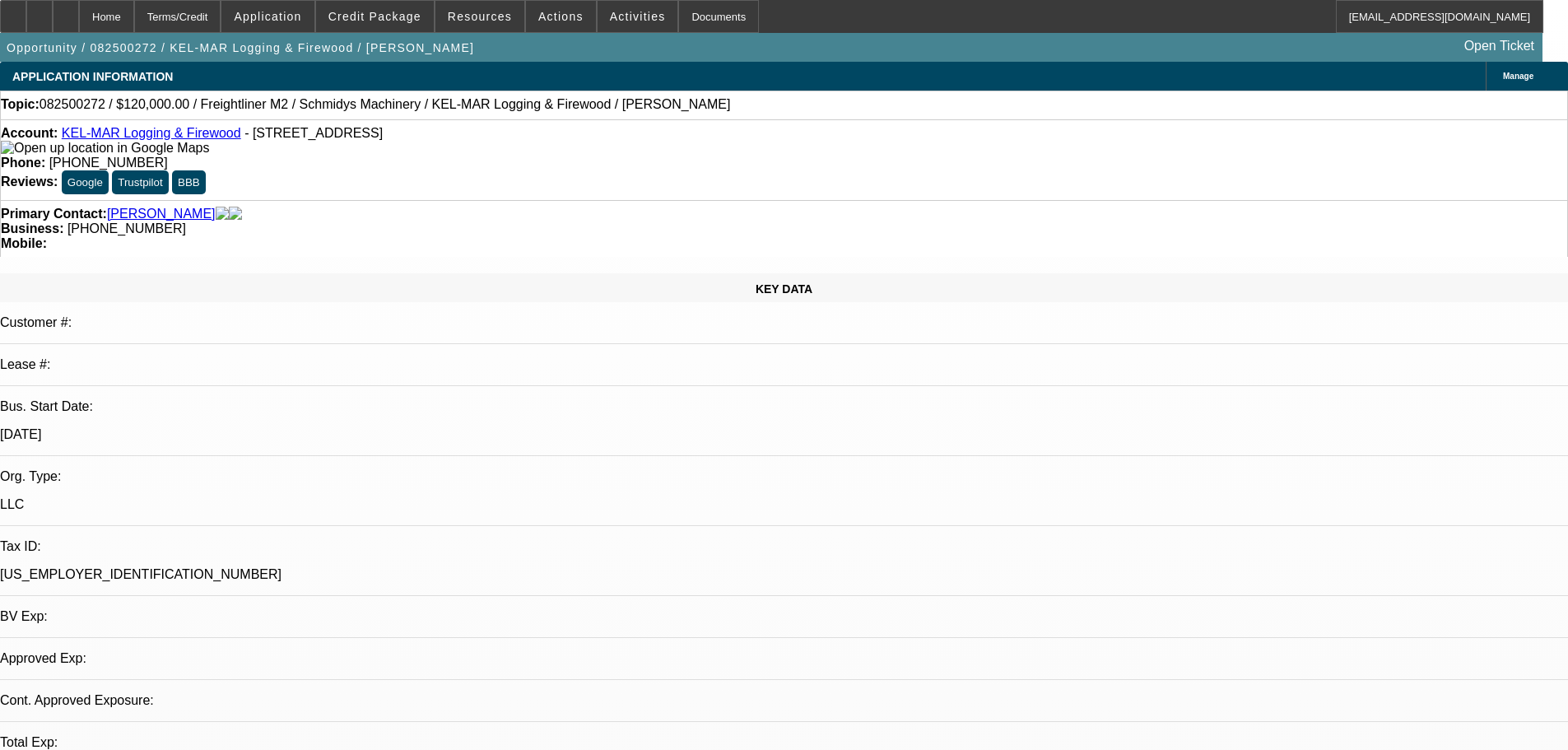
select select "0"
select select "6"
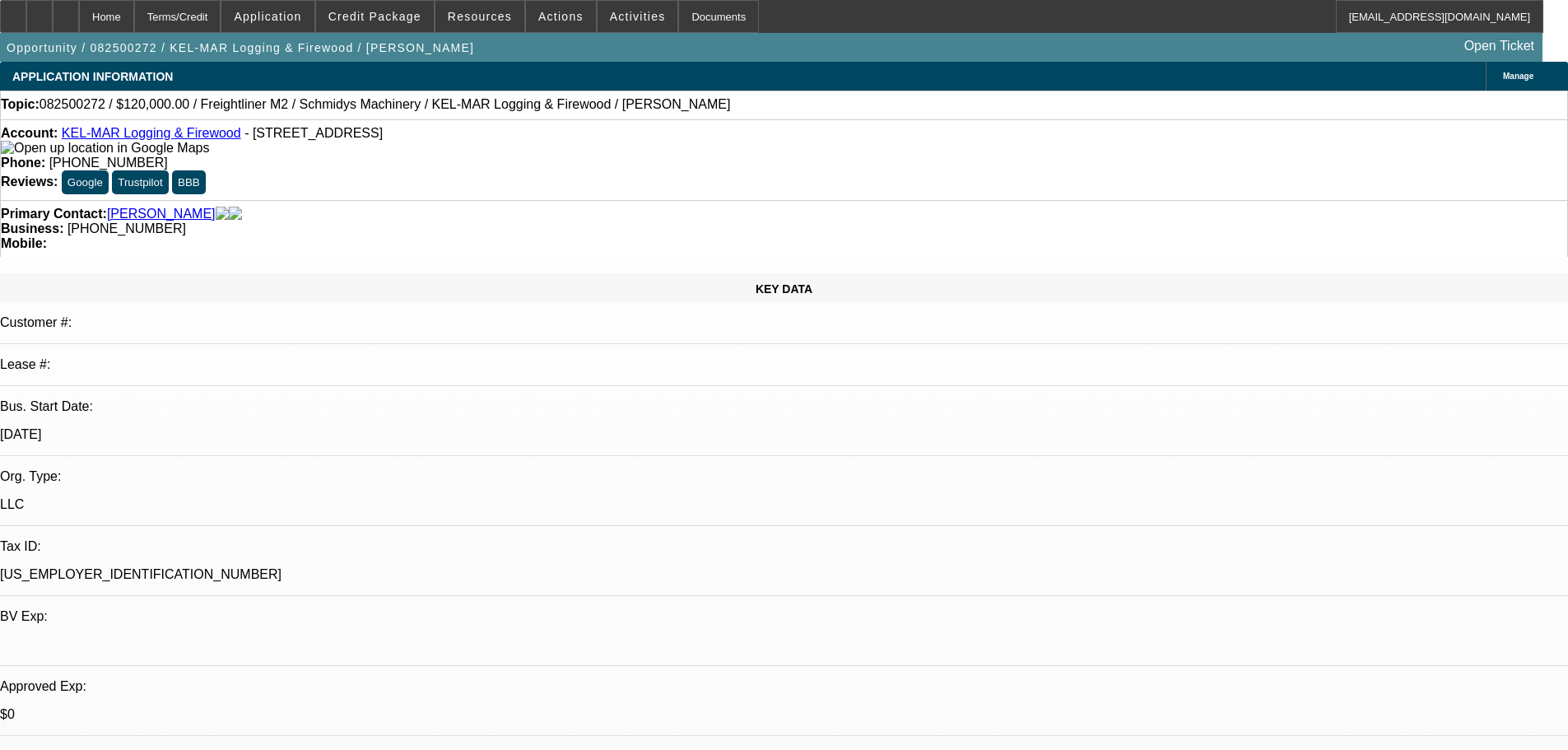
select select "0"
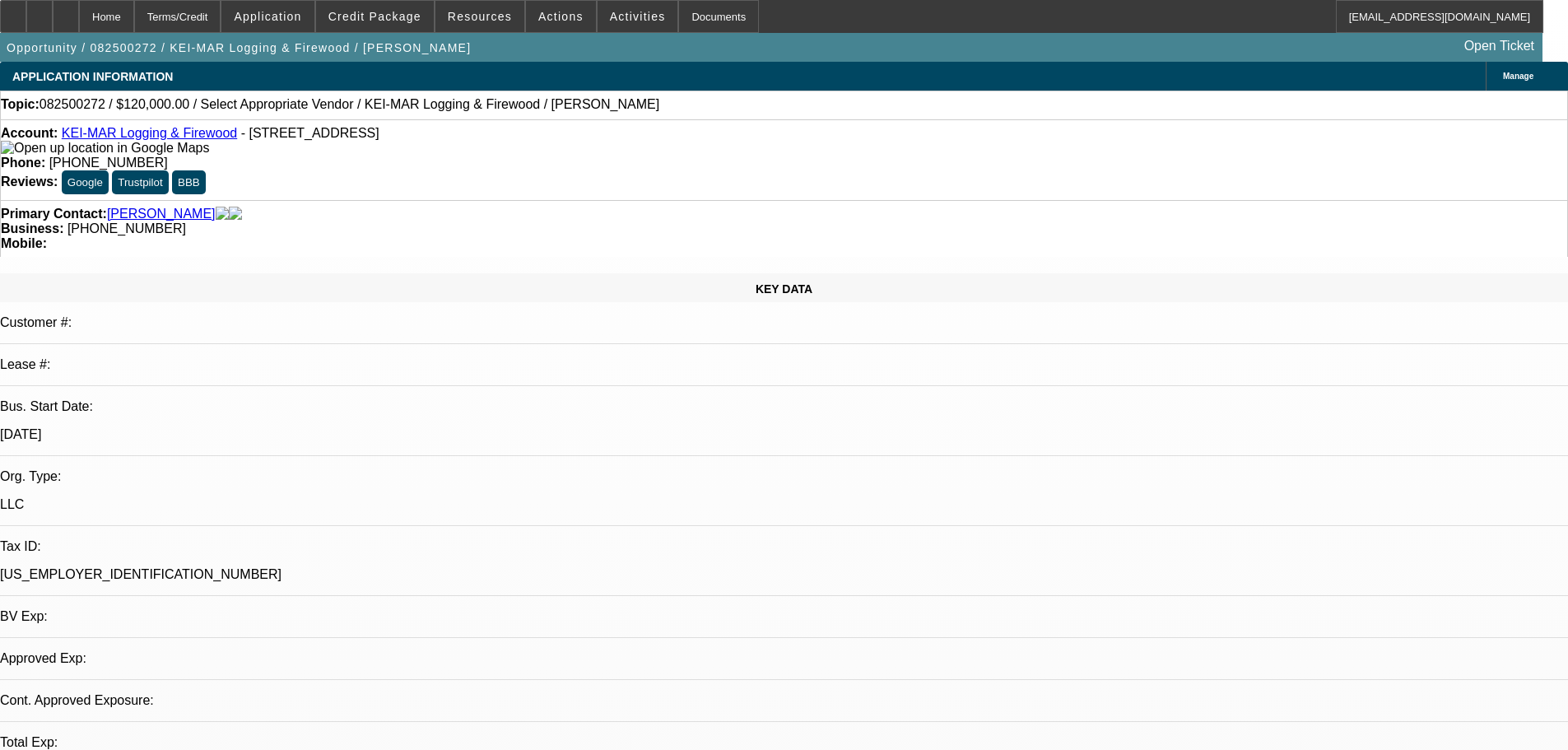
select select "6"
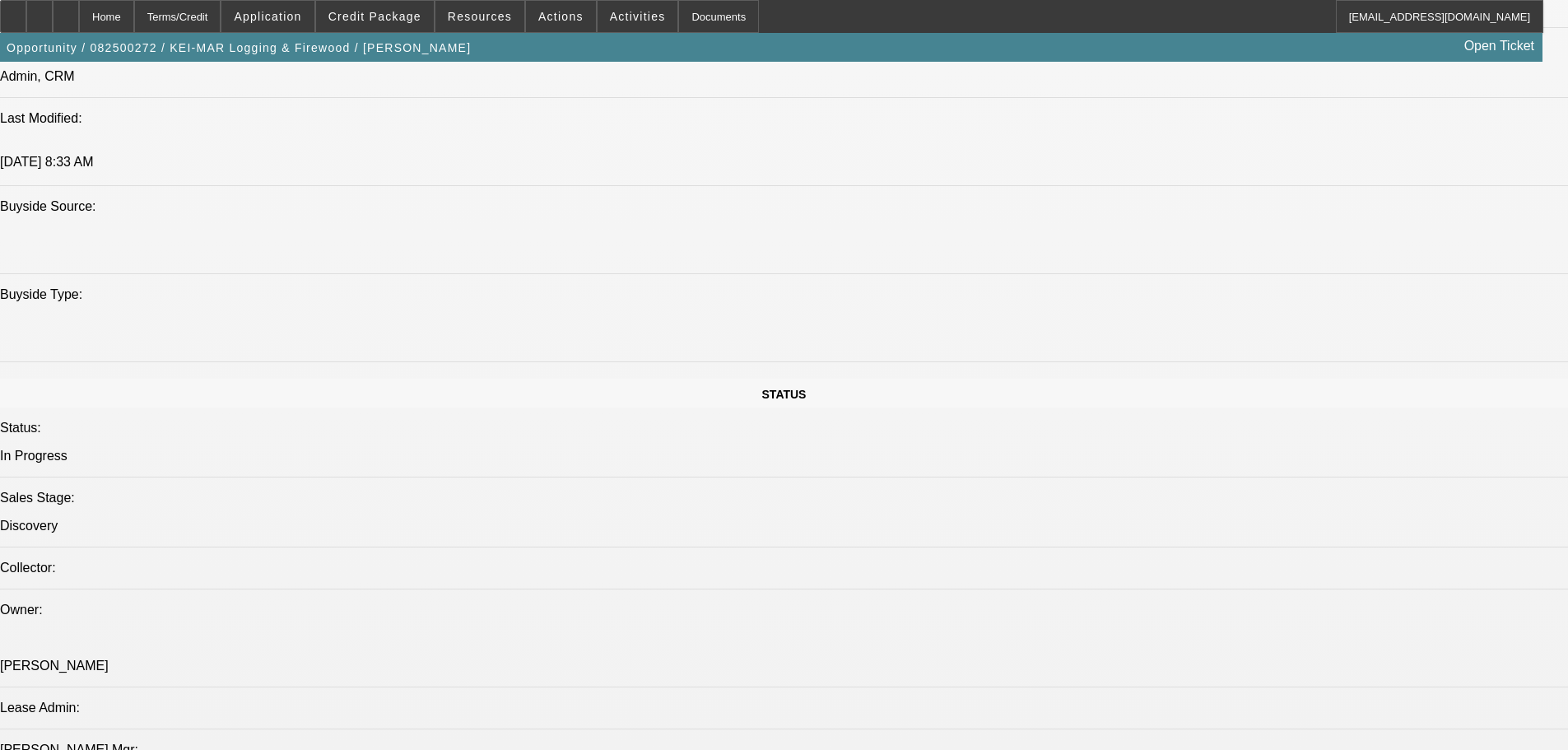
scroll to position [1317, 0]
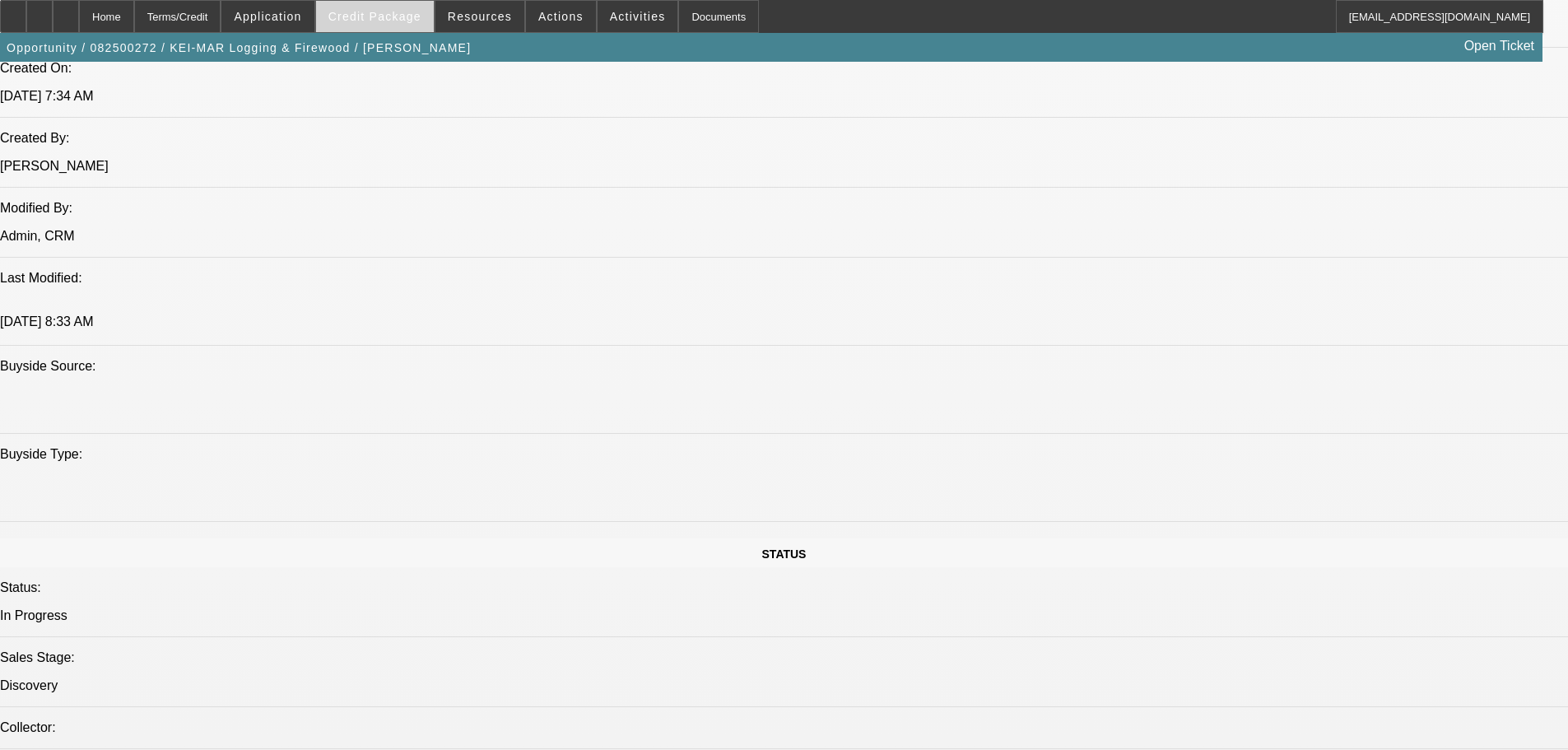
click at [412, 11] on span "Credit Package" at bounding box center [374, 16] width 93 height 13
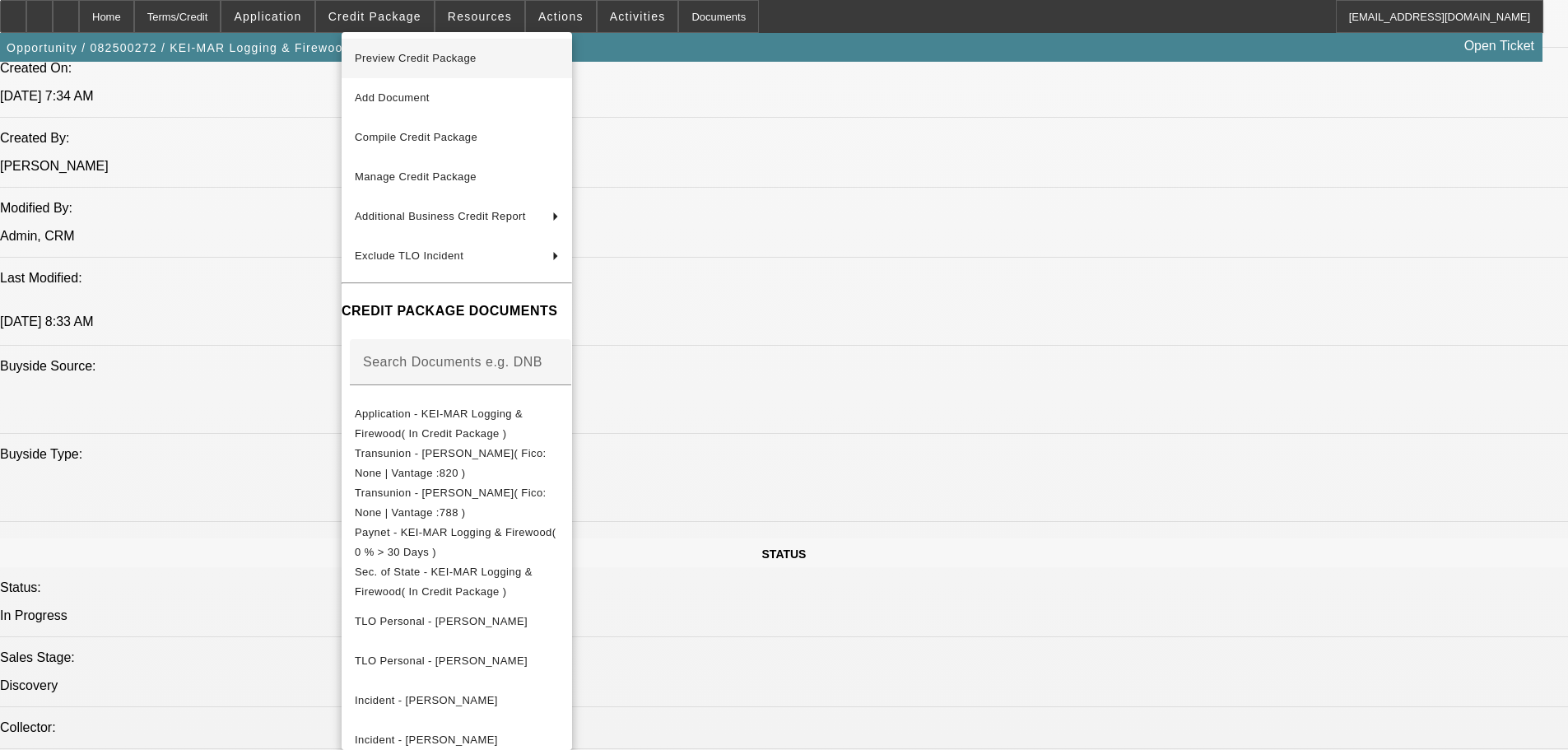
click at [425, 62] on span "Preview Credit Package" at bounding box center [416, 58] width 121 height 12
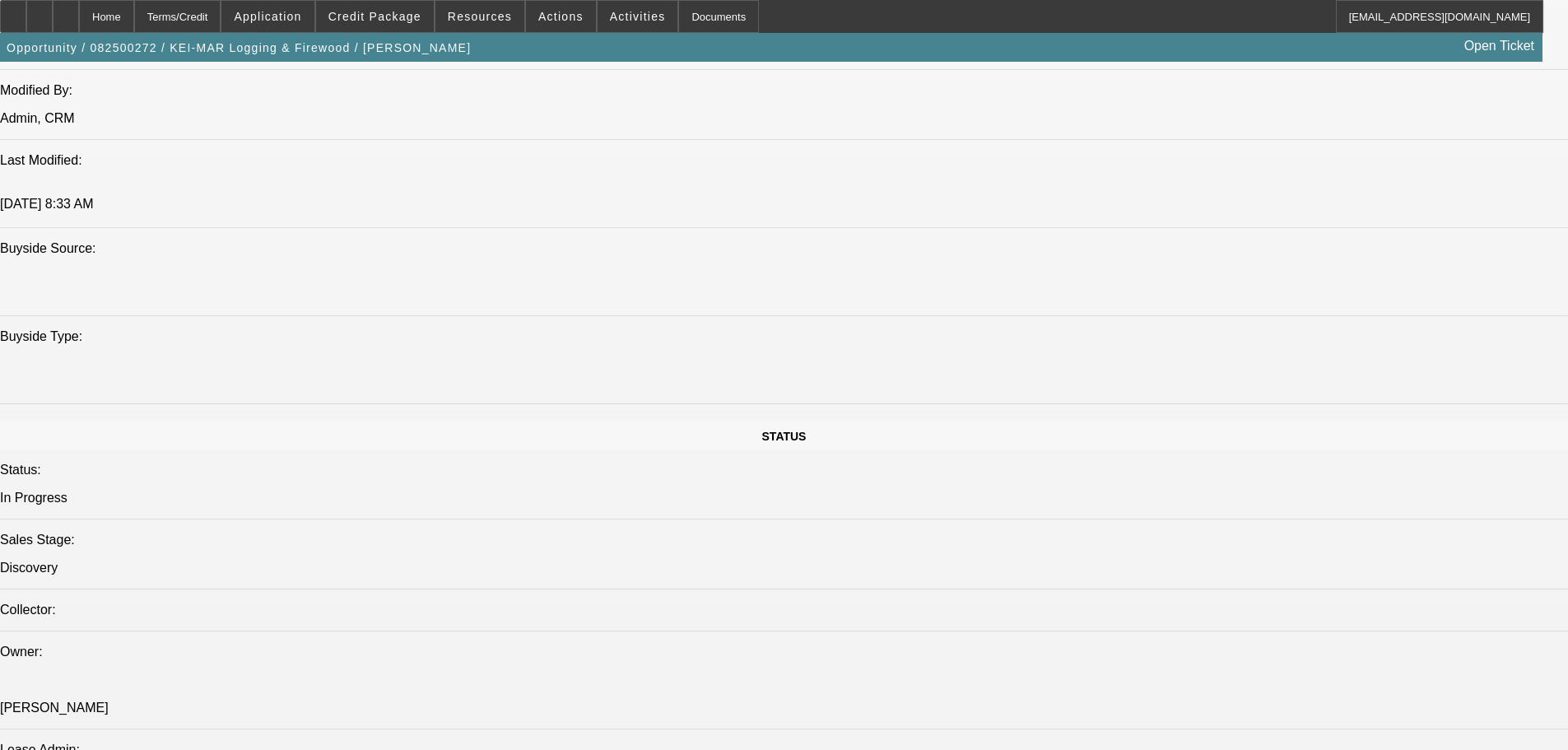
scroll to position [1646, 0]
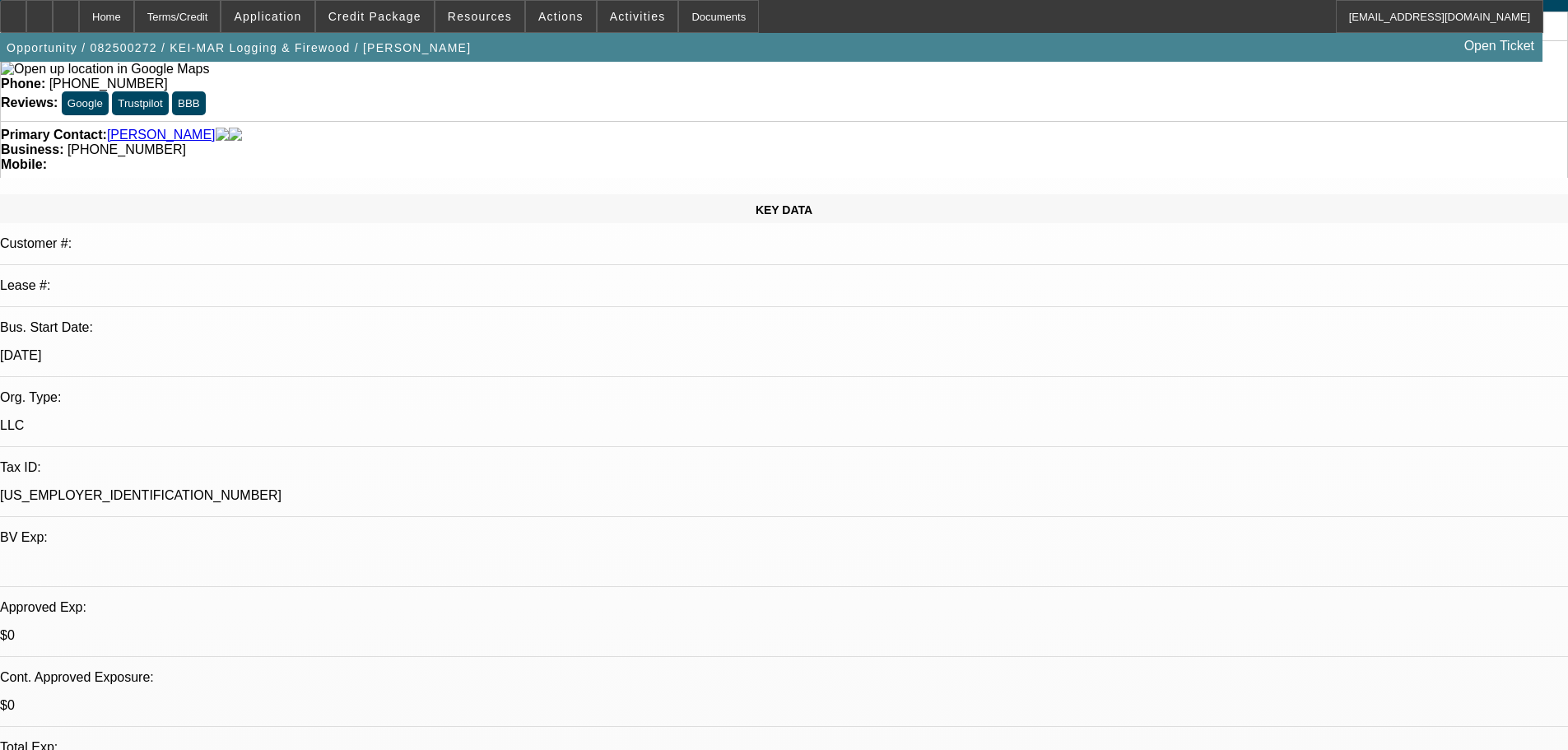
scroll to position [29, 0]
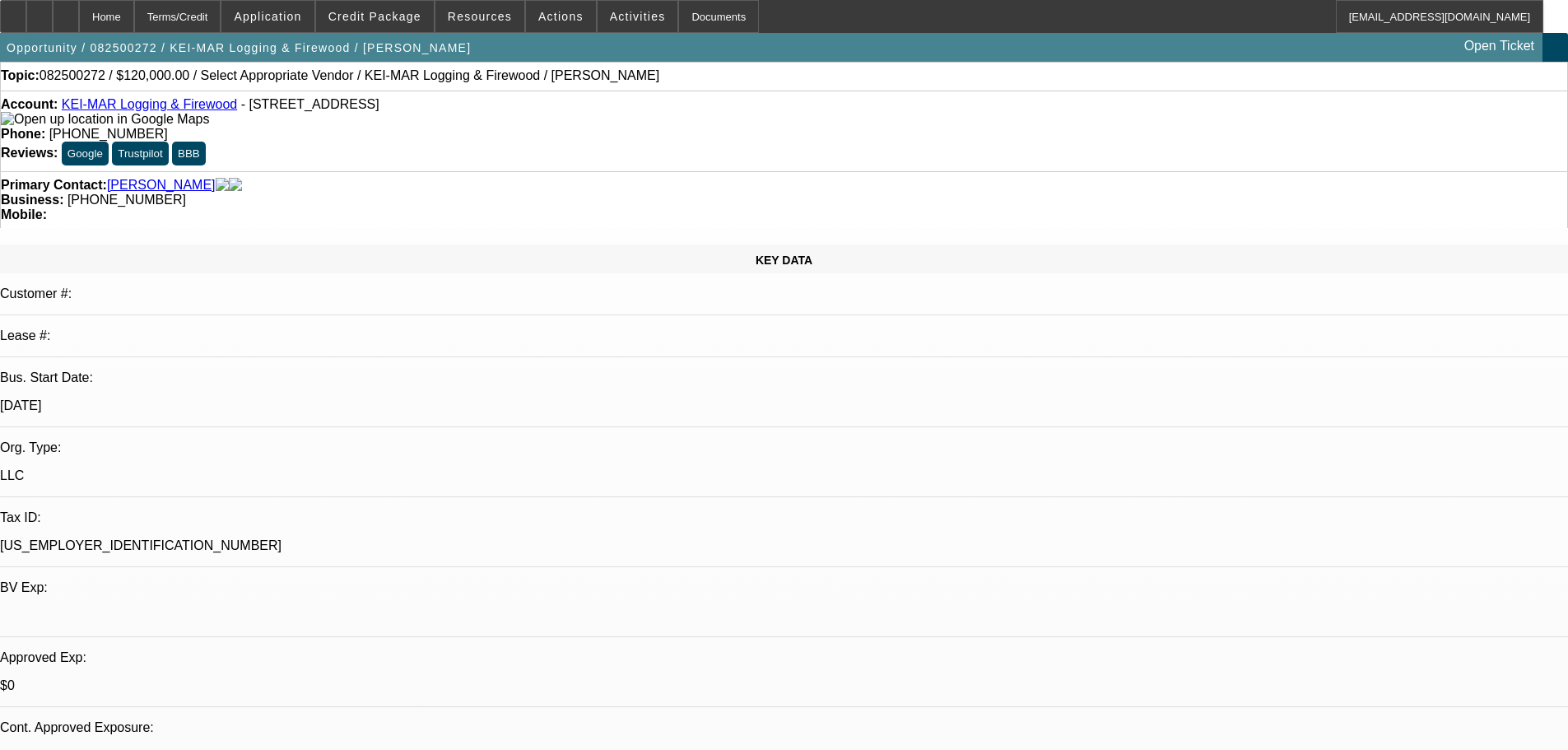
click at [132, 109] on link "KEI-MAR Logging & Firewood" at bounding box center [149, 104] width 175 height 14
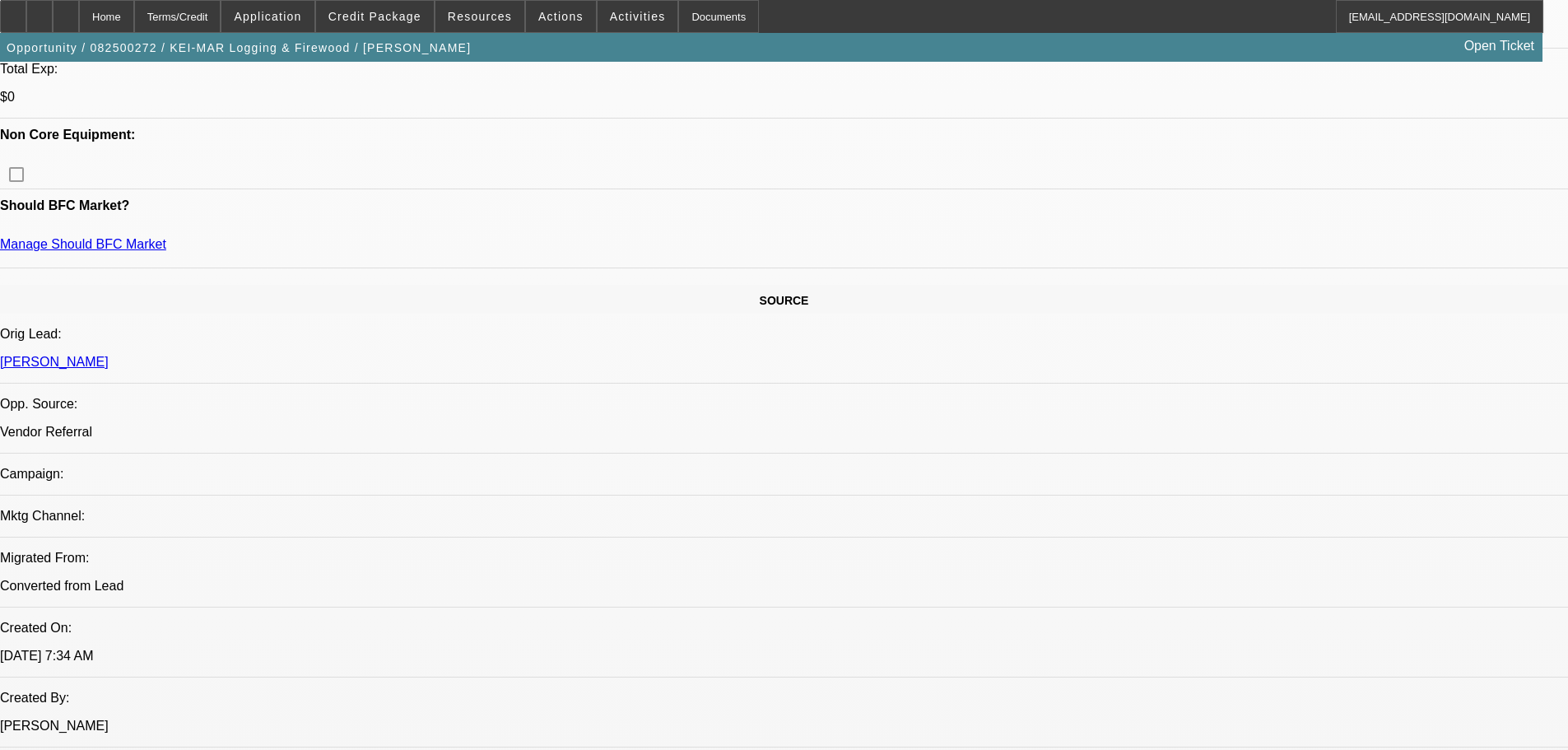
scroll to position [1099, 0]
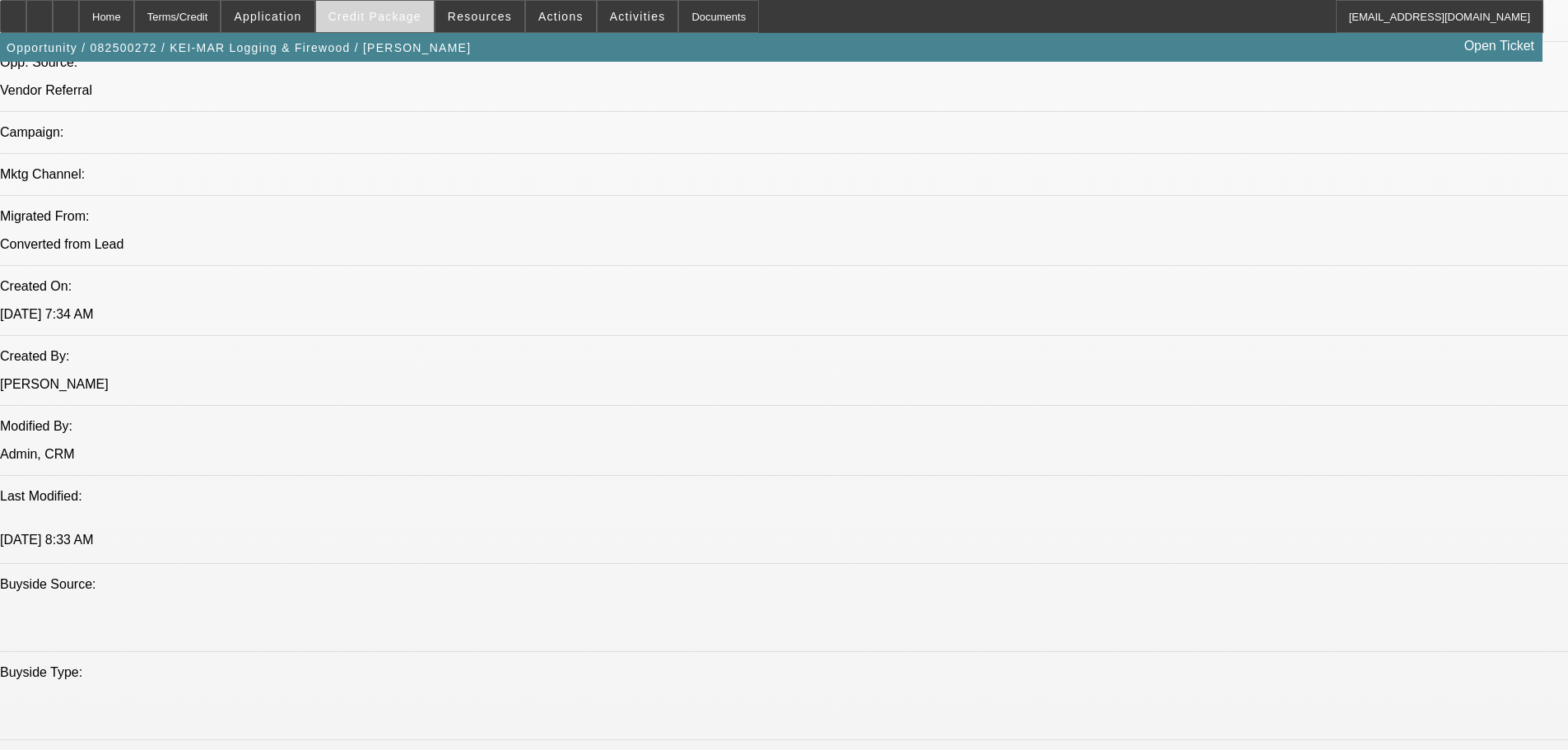
click at [397, 25] on span at bounding box center [375, 16] width 118 height 39
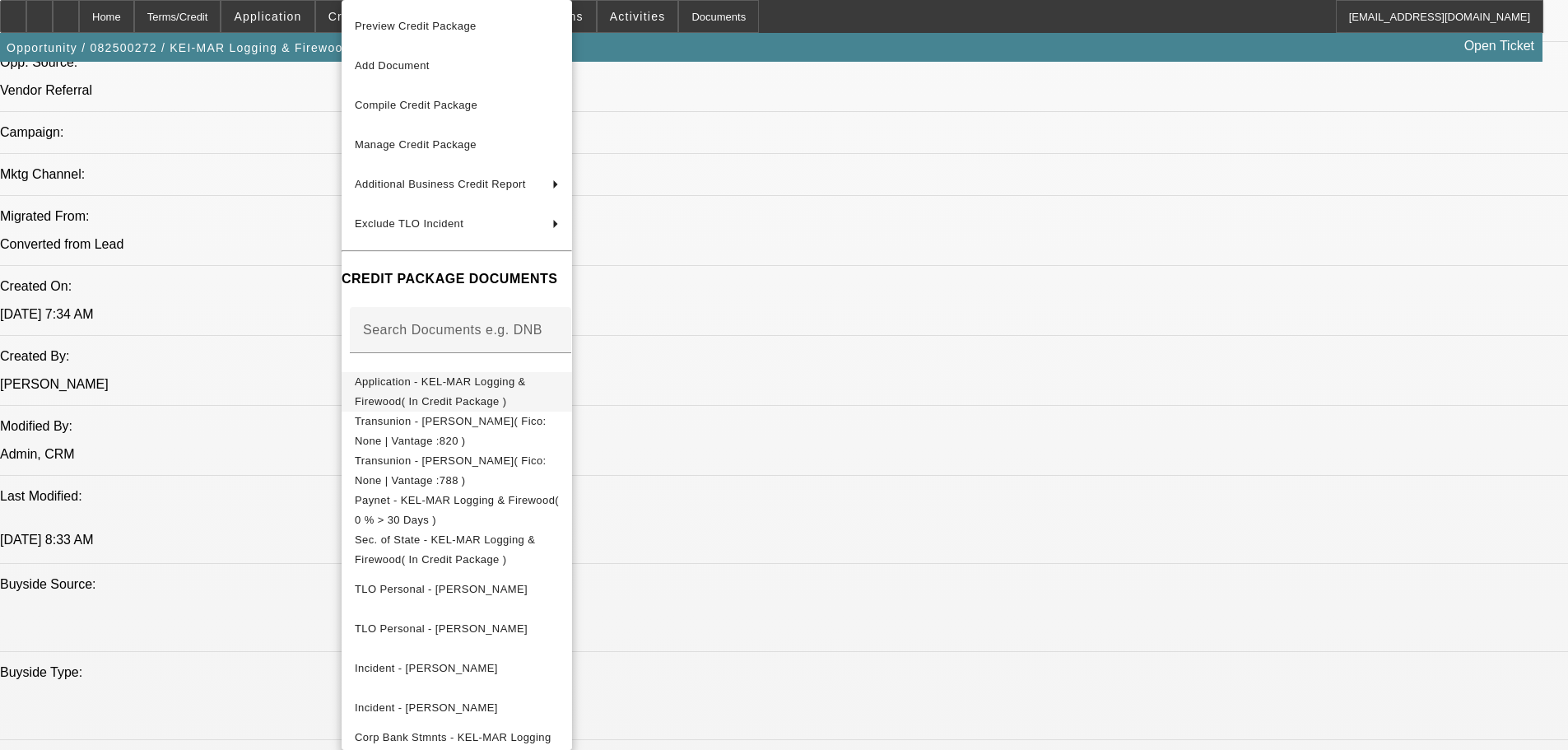
click at [526, 381] on span "Application - KEL-MAR Logging & Firewood( In Credit Package )" at bounding box center [440, 392] width 171 height 32
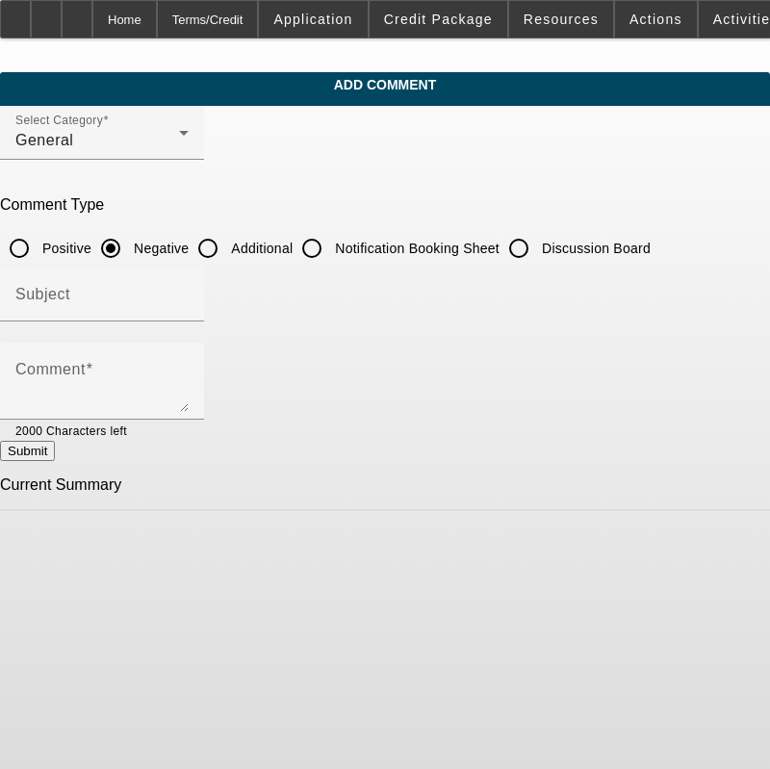
click at [154, 339] on div at bounding box center [102, 332] width 204 height 21
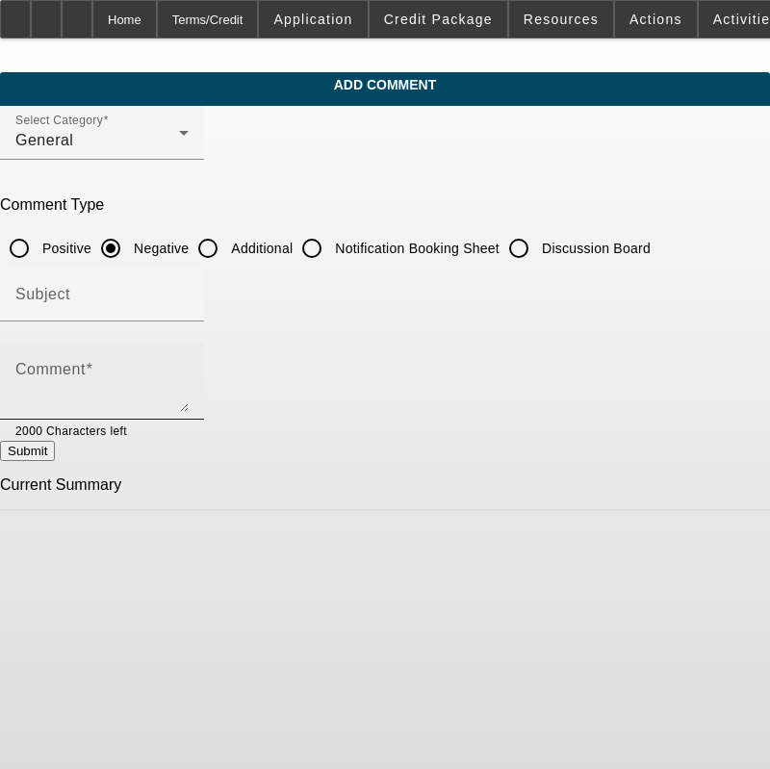
click at [163, 353] on div "Comment" at bounding box center [101, 381] width 173 height 77
click at [189, 379] on textarea "[PERSON_NAME] and [PERSON_NAME] opened KEL-MAR Logging & Firewood LLC in [DATE]…" at bounding box center [101, 389] width 173 height 46
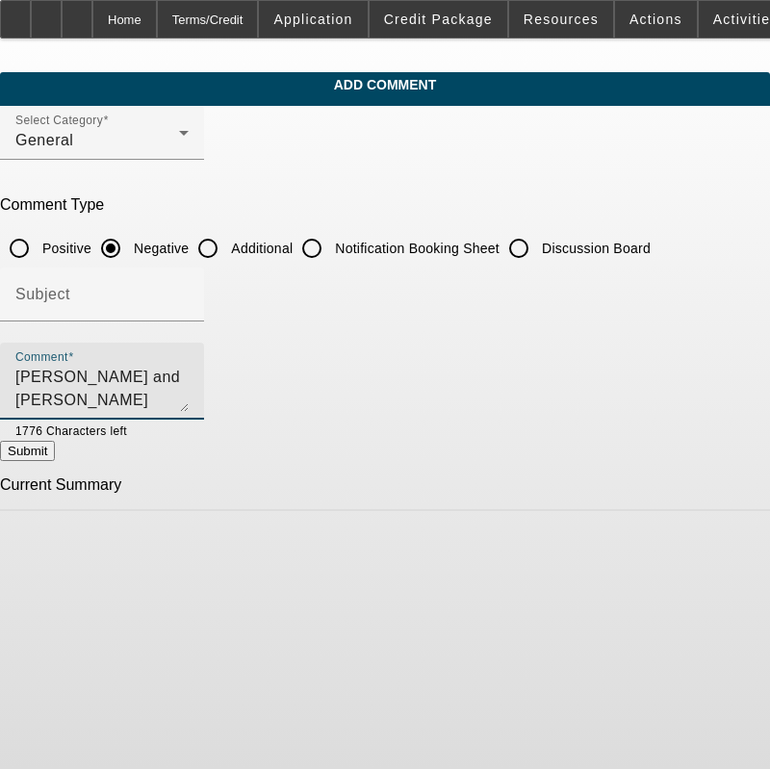
scroll to position [18, 0]
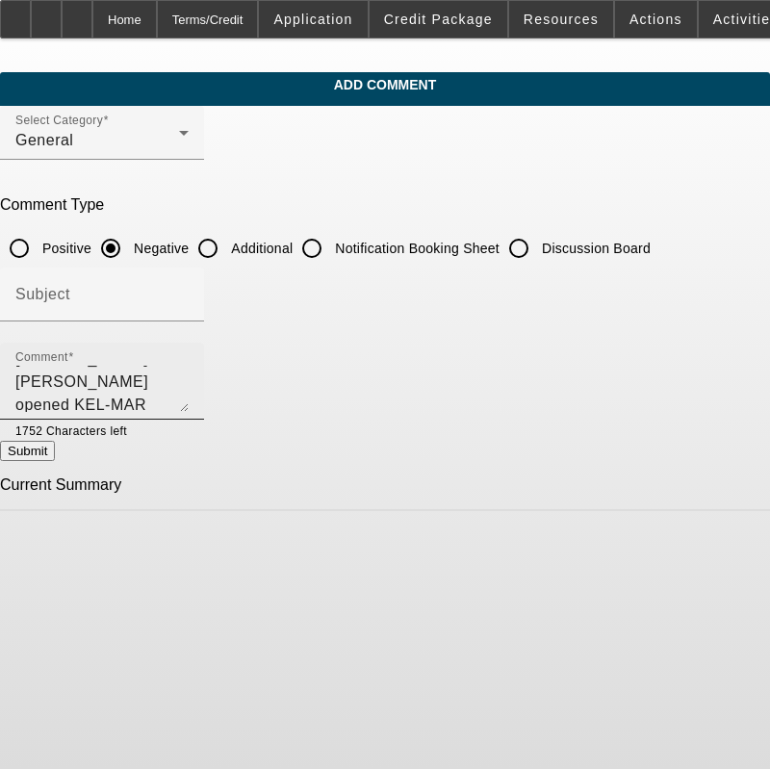
click at [189, 412] on div "Comment [PERSON_NAME] and [PERSON_NAME] opened KEL-MAR Logging & Firewood LLC i…" at bounding box center [101, 381] width 173 height 77
drag, startPoint x: 217, startPoint y: 404, endPoint x: 236, endPoint y: 400, distance: 19.8
click at [189, 404] on textarea "[PERSON_NAME] and [PERSON_NAME] opened KEL-MAR Logging & Firewood LLC in [DATE]…" at bounding box center [101, 389] width 173 height 46
click at [189, 406] on textarea "[PERSON_NAME] and [PERSON_NAME] opened KEL-MAR Logging & Firewood LLC in [DATE]…" at bounding box center [101, 389] width 173 height 46
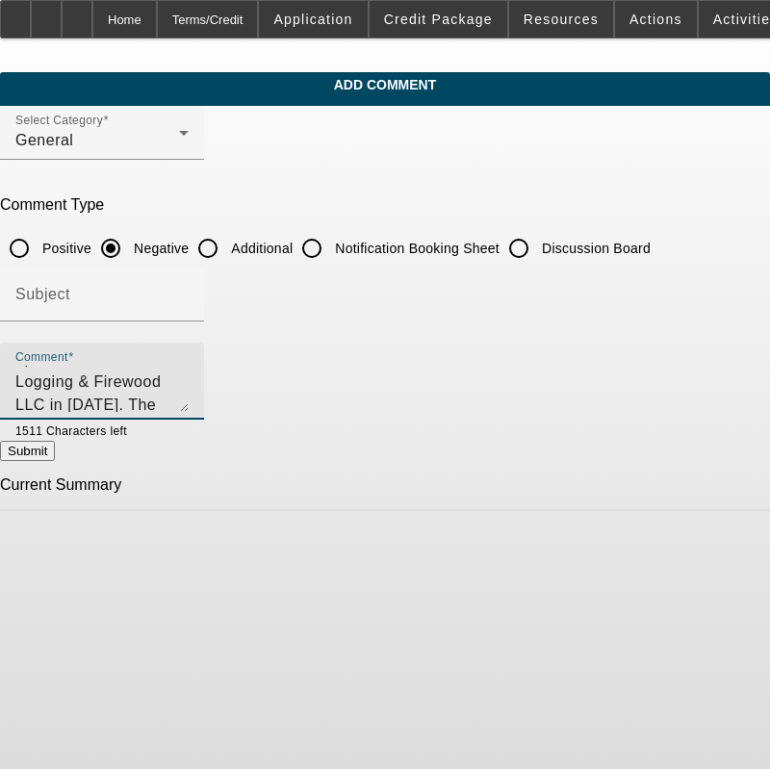
drag, startPoint x: 270, startPoint y: 403, endPoint x: 9, endPoint y: 356, distance: 265.1
click at [9, 356] on app-comments-manage "Add Comment Select Category General Comment Type Positive Negative Additional N…" at bounding box center [385, 291] width 770 height 439
type textarea "[PERSON_NAME] and [PERSON_NAME] opened KEL-MAR Logging & Firewood LLC in [DATE]…"
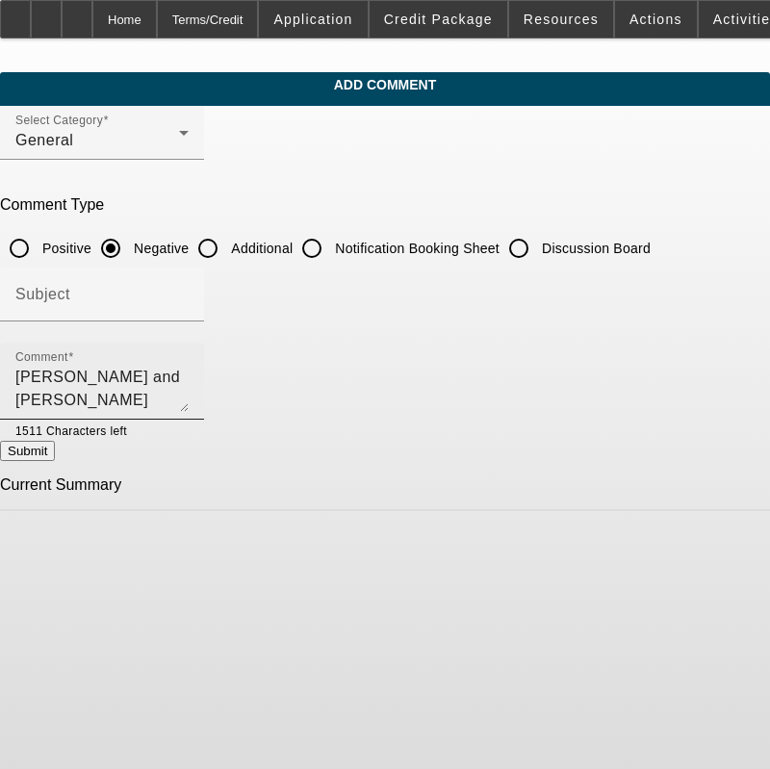
drag, startPoint x: 446, startPoint y: 398, endPoint x: 423, endPoint y: 388, distance: 25.0
click at [189, 398] on textarea "[PERSON_NAME] and [PERSON_NAME] opened KEL-MAR Logging & Firewood LLC in [DATE]…" at bounding box center [101, 389] width 173 height 46
drag, startPoint x: 55, startPoint y: 374, endPoint x: 793, endPoint y: 415, distance: 739.5
click at [769, 415] on html "Home Terms/Credit Application Credit Package Resources Actions Activities Docum…" at bounding box center [385, 384] width 770 height 769
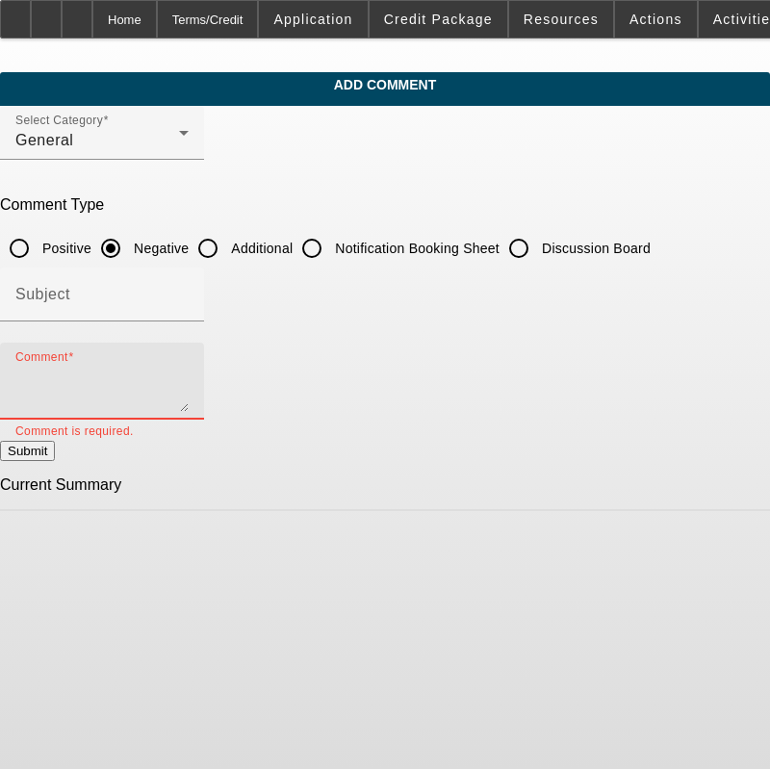
scroll to position [0, 0]
click at [189, 351] on div "Comment" at bounding box center [101, 381] width 173 height 77
paste textarea "[PERSON_NAME] and [PERSON_NAME] founded KEL-MAR Logging & Firewood LLC in [DATE…"
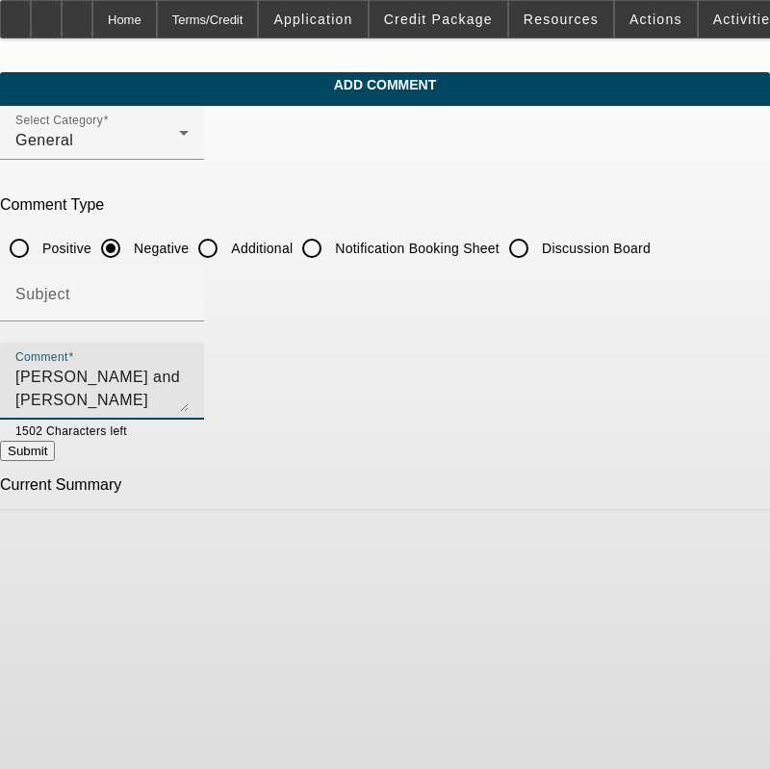
scroll to position [64, 0]
type textarea "[PERSON_NAME] and [PERSON_NAME] founded KEL-MAR Logging & Firewood LLC in [DATE…"
click at [55, 454] on button "Submit" at bounding box center [27, 451] width 55 height 20
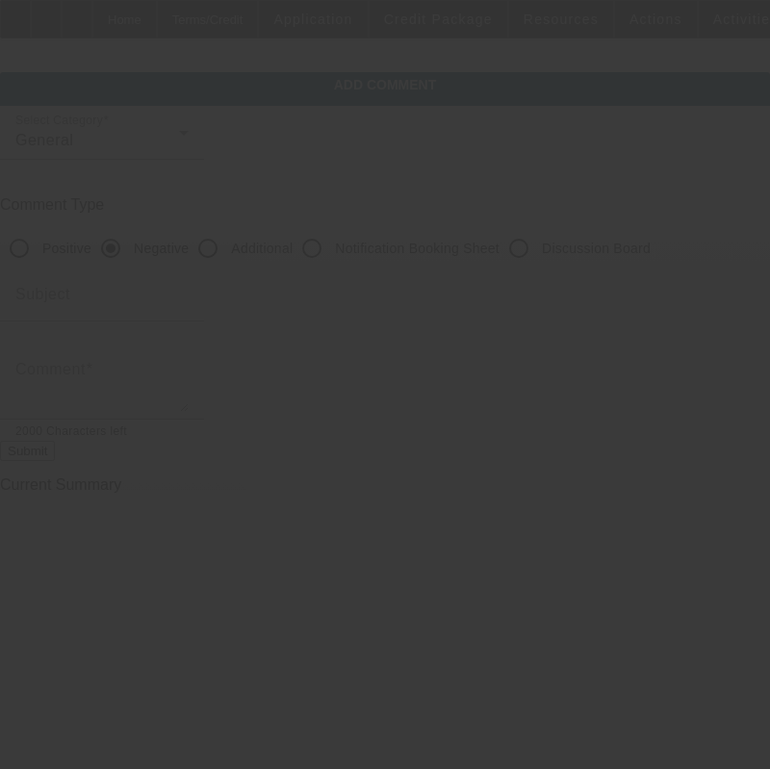
scroll to position [0, 0]
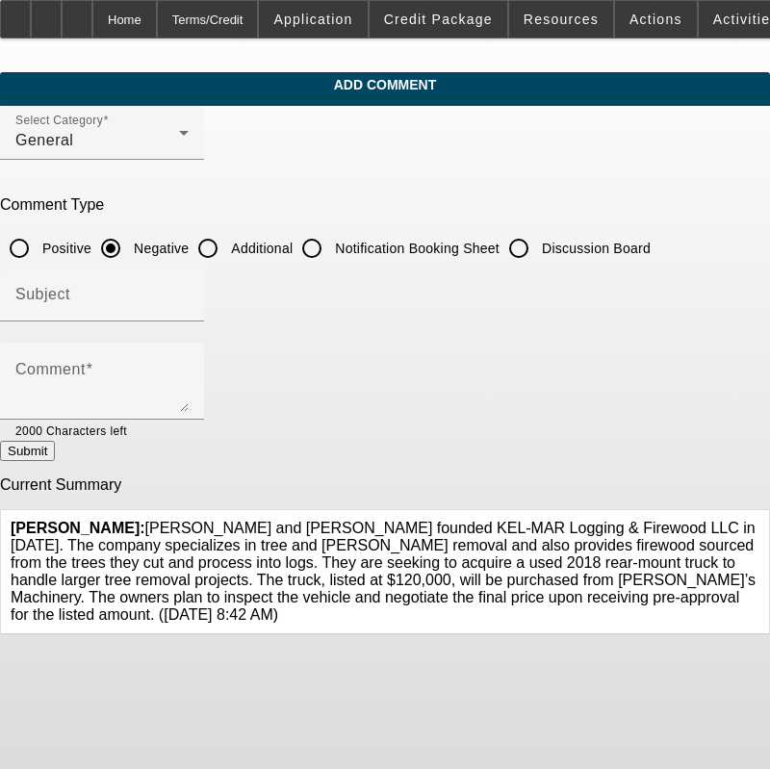
click at [227, 248] on input "Additional" at bounding box center [208, 248] width 39 height 39
radio input "true"
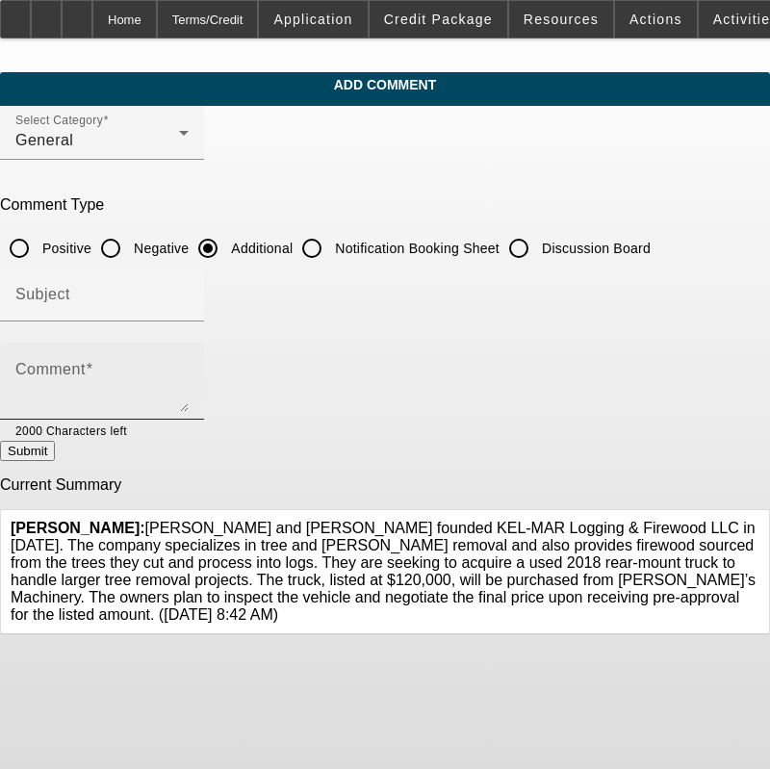
click at [189, 371] on textarea "Comment" at bounding box center [101, 389] width 173 height 46
paste textarea "[PERSON_NAME] and [PERSON_NAME] founded KEL-MAR Logging & Firewood LLC in [DATE…"
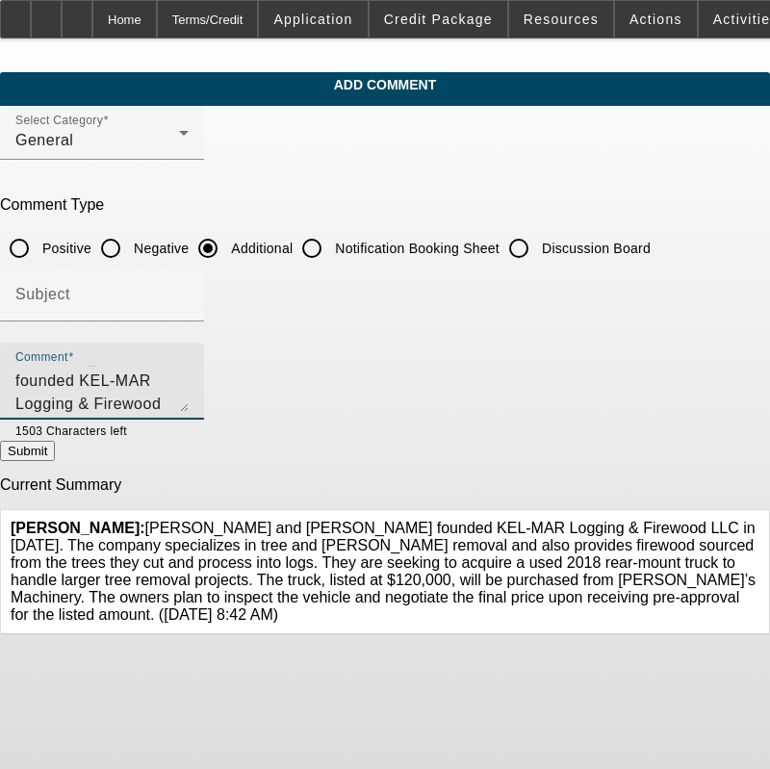
scroll to position [26, 0]
click at [189, 390] on textarea "[PERSON_NAME] and [PERSON_NAME] founded KEL-MAR Logging & Firewood LLC in [DATE…" at bounding box center [101, 389] width 173 height 46
type textarea "[PERSON_NAME] and [PERSON_NAME] founded KEL-MAR Logging & Firewood LLC in [DATE…"
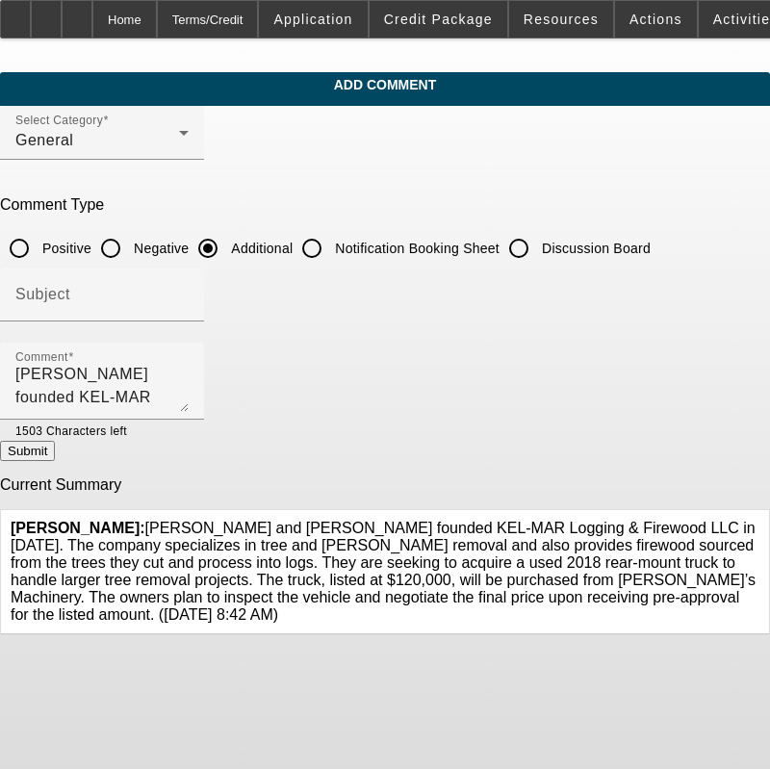
click at [55, 459] on button "Submit" at bounding box center [27, 451] width 55 height 20
radio input "true"
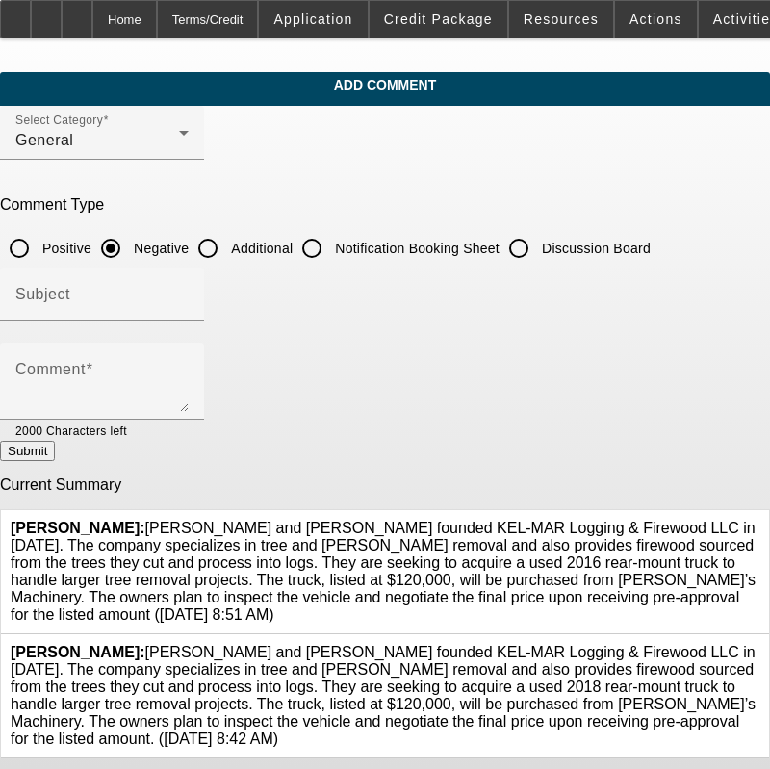
click at [760, 644] on icon at bounding box center [760, 644] width 0 height 0
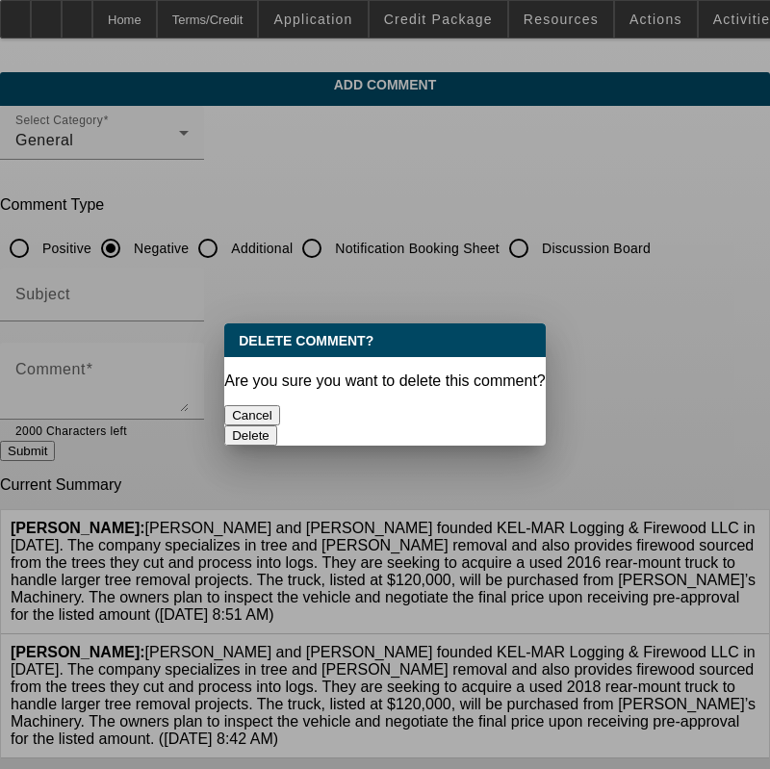
click at [277, 426] on button "Delete" at bounding box center [250, 436] width 53 height 20
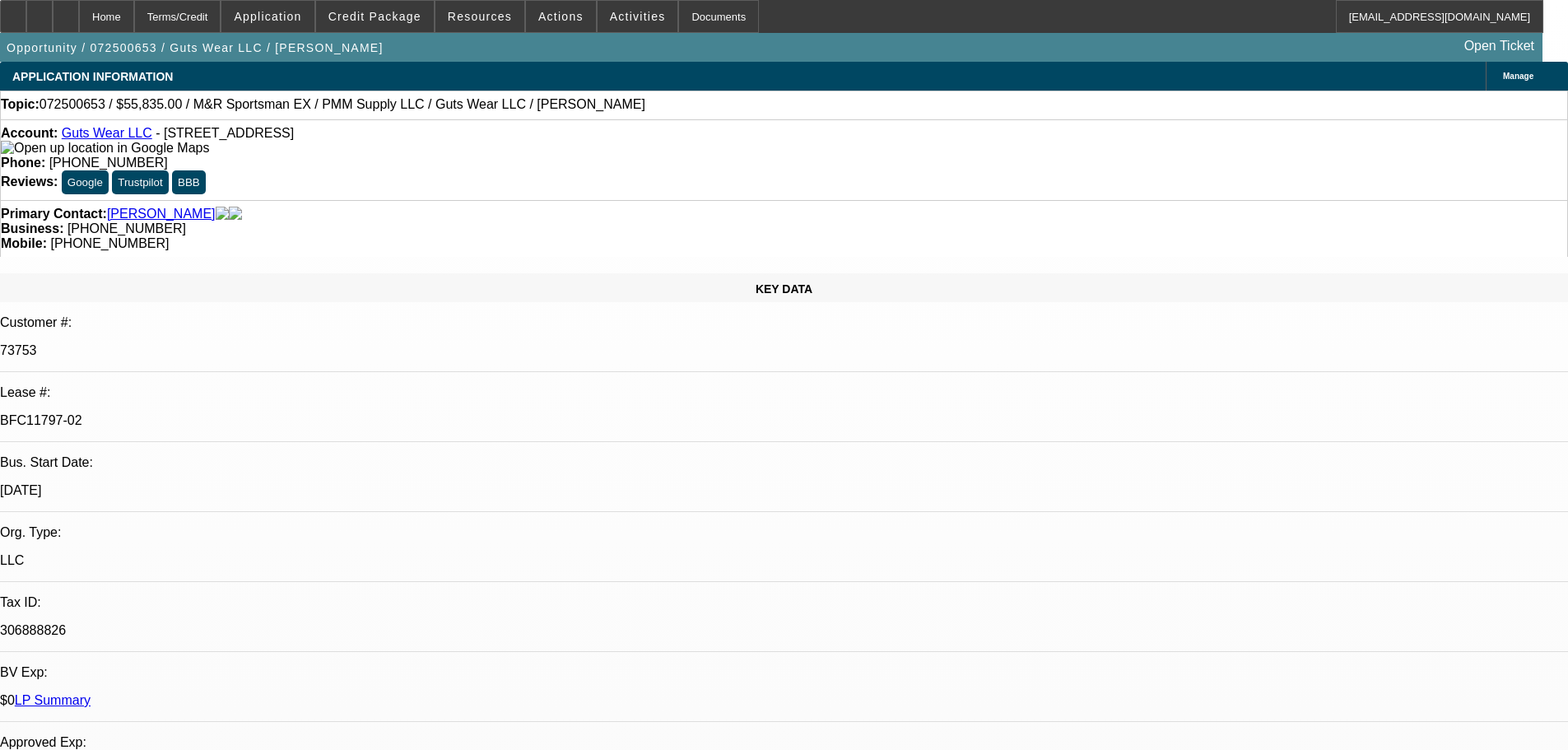
select select "0"
select select "2"
select select "0"
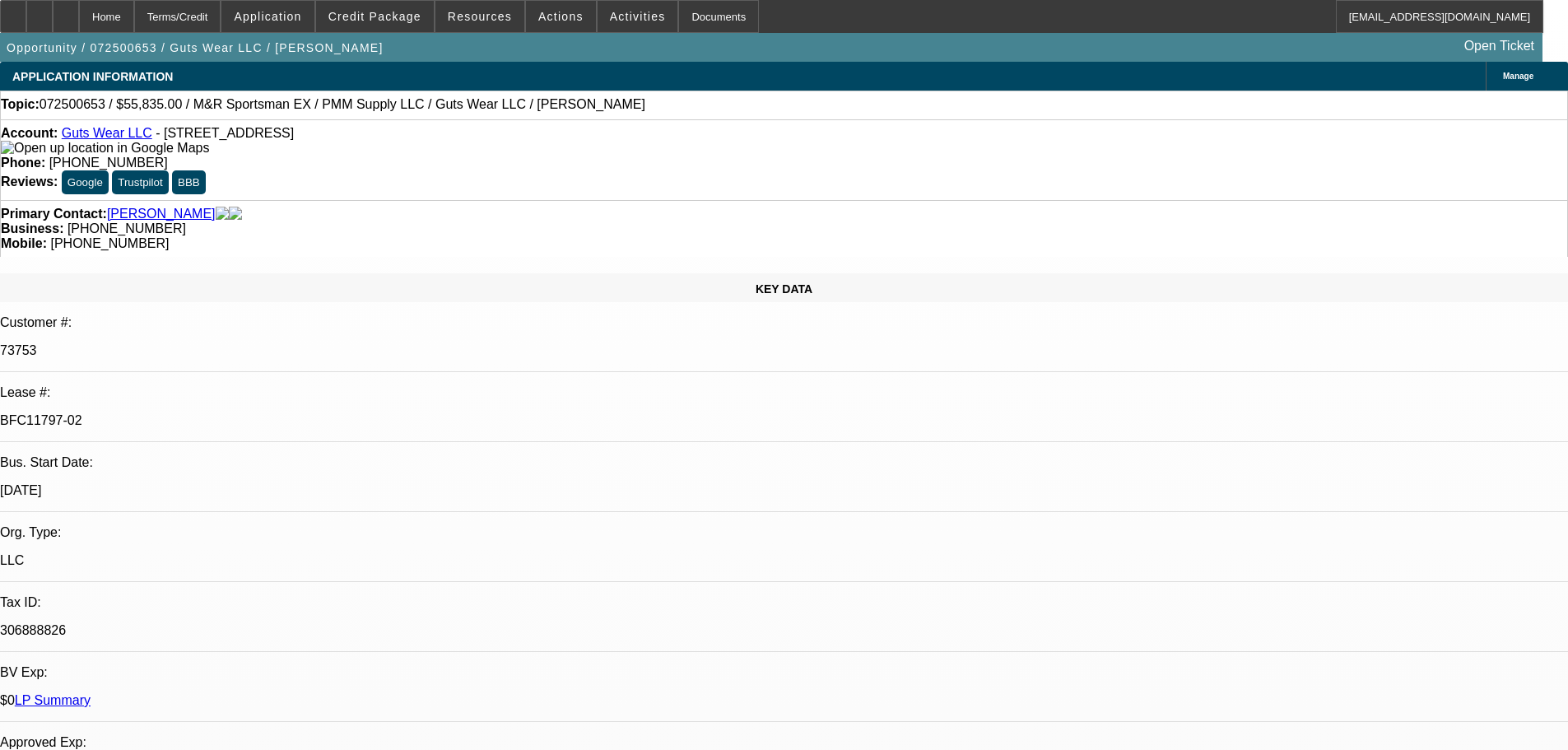
select select "0"
select select "2"
select select "0"
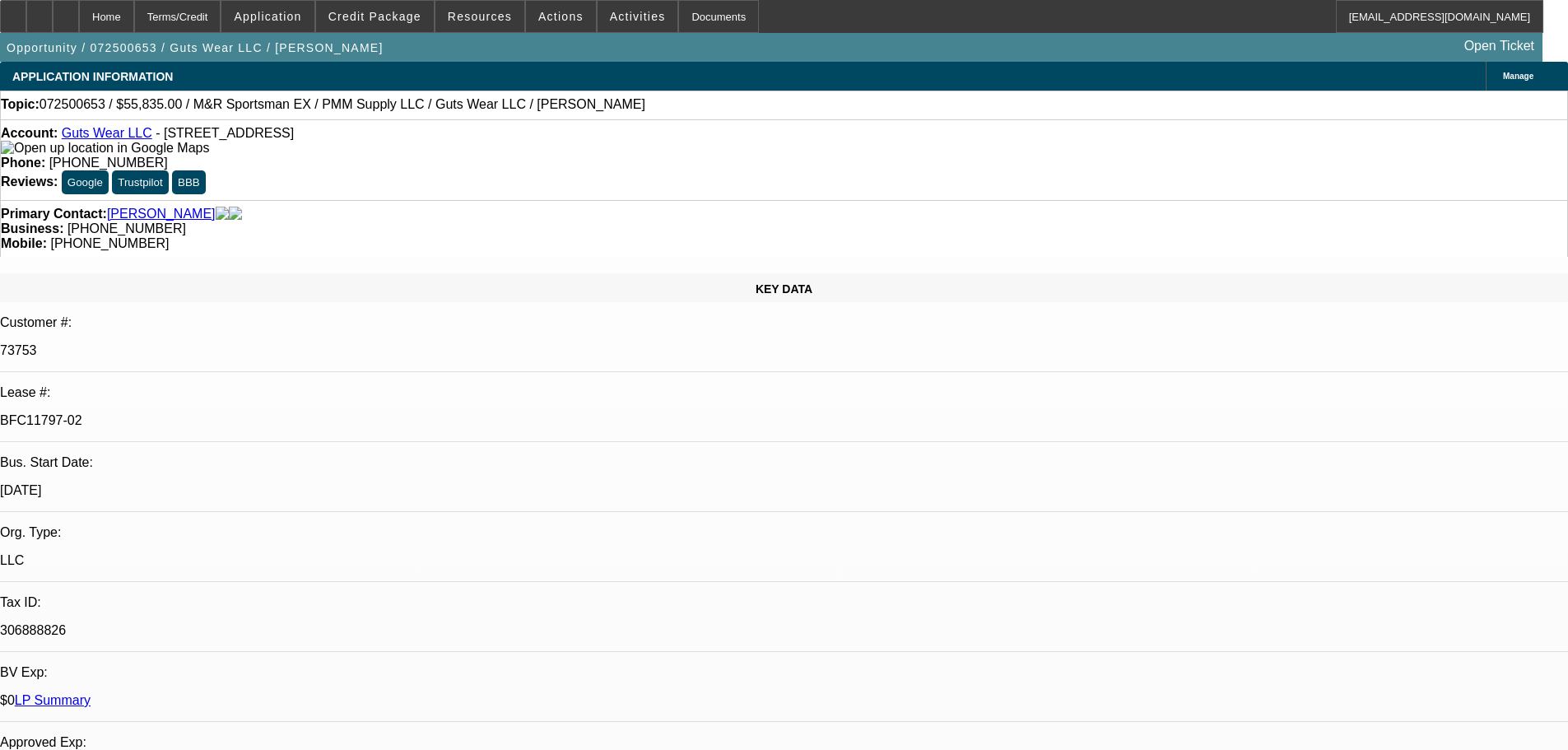
select select "0"
select select "2"
select select "0"
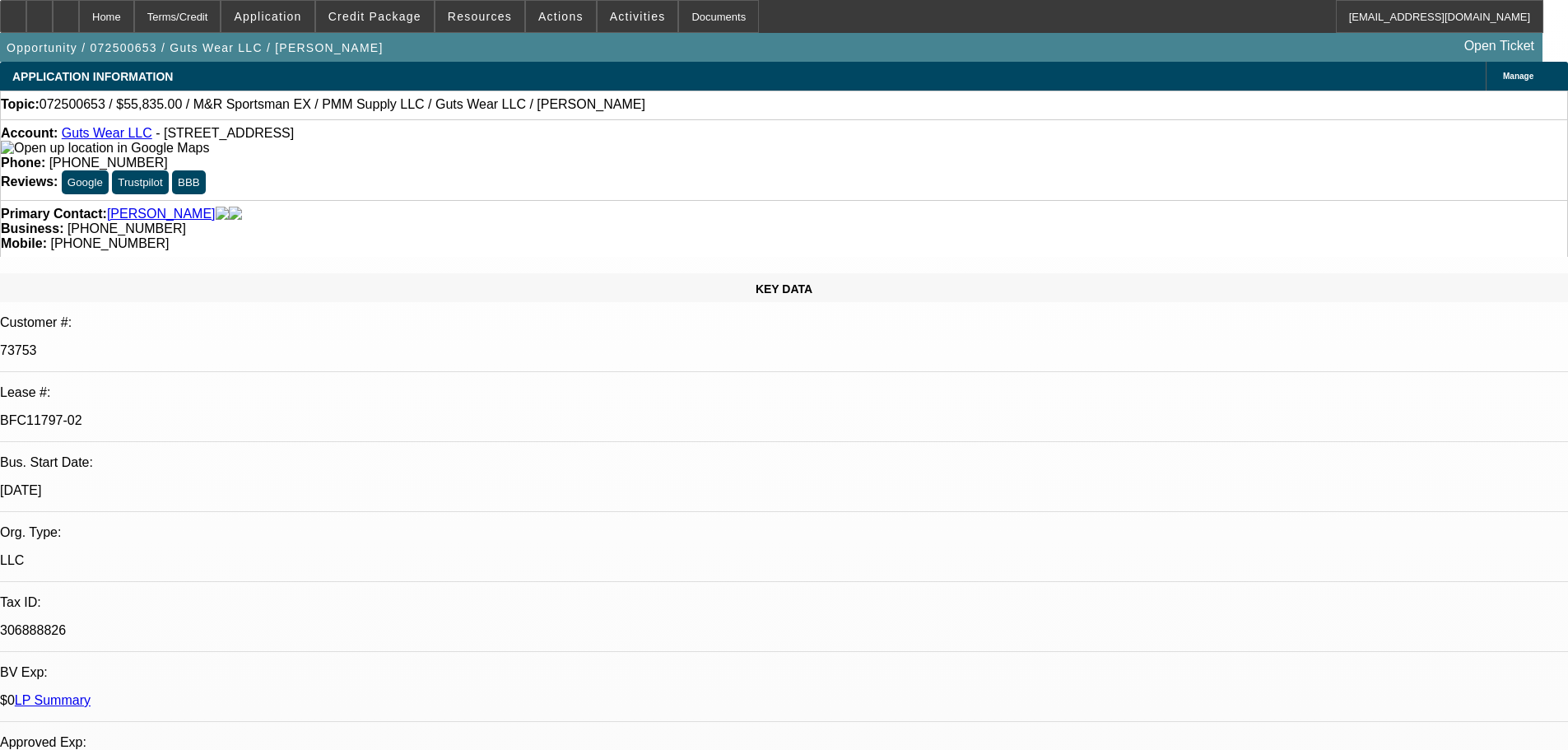
select select "2"
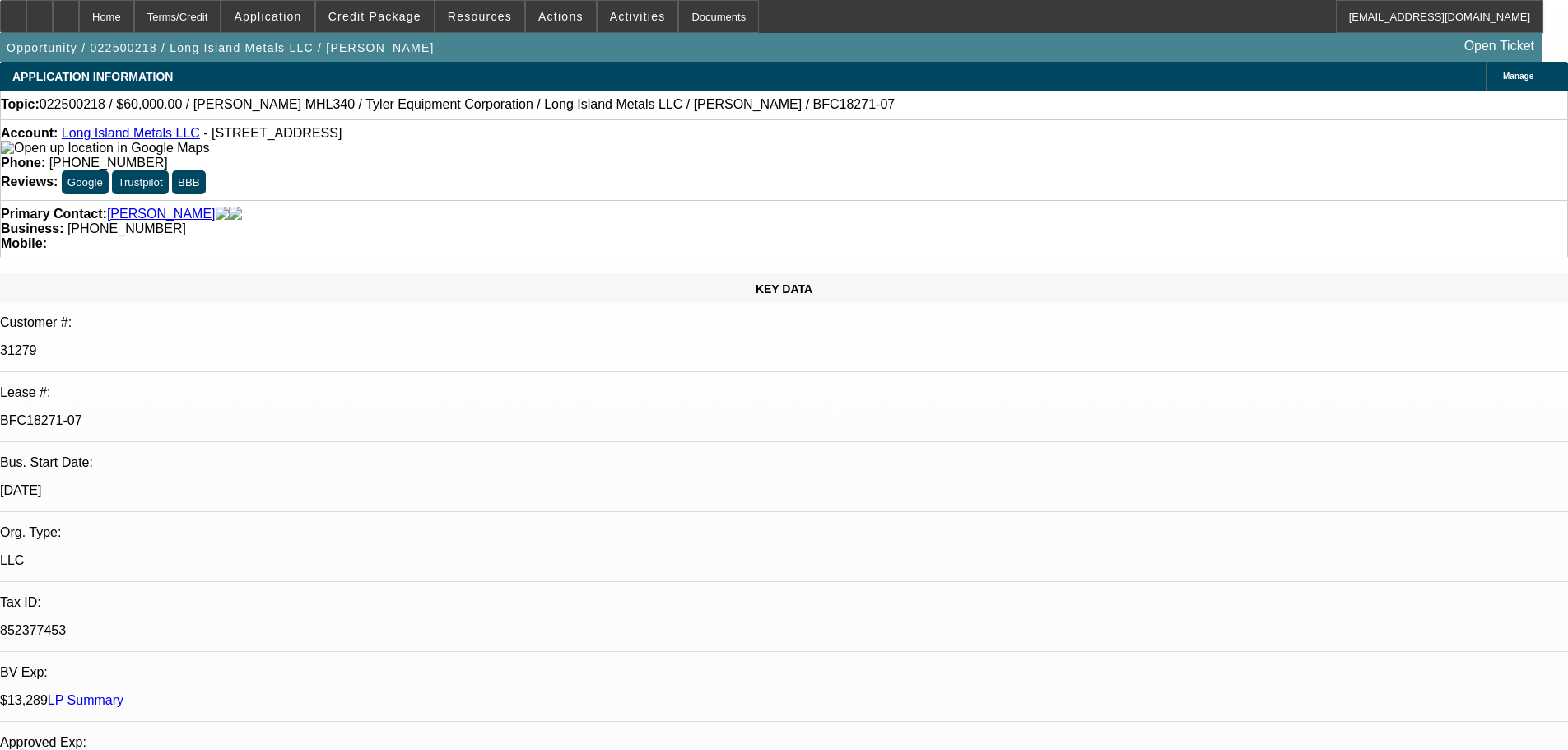
select select "0"
select select "0.1"
select select "4"
select select "0"
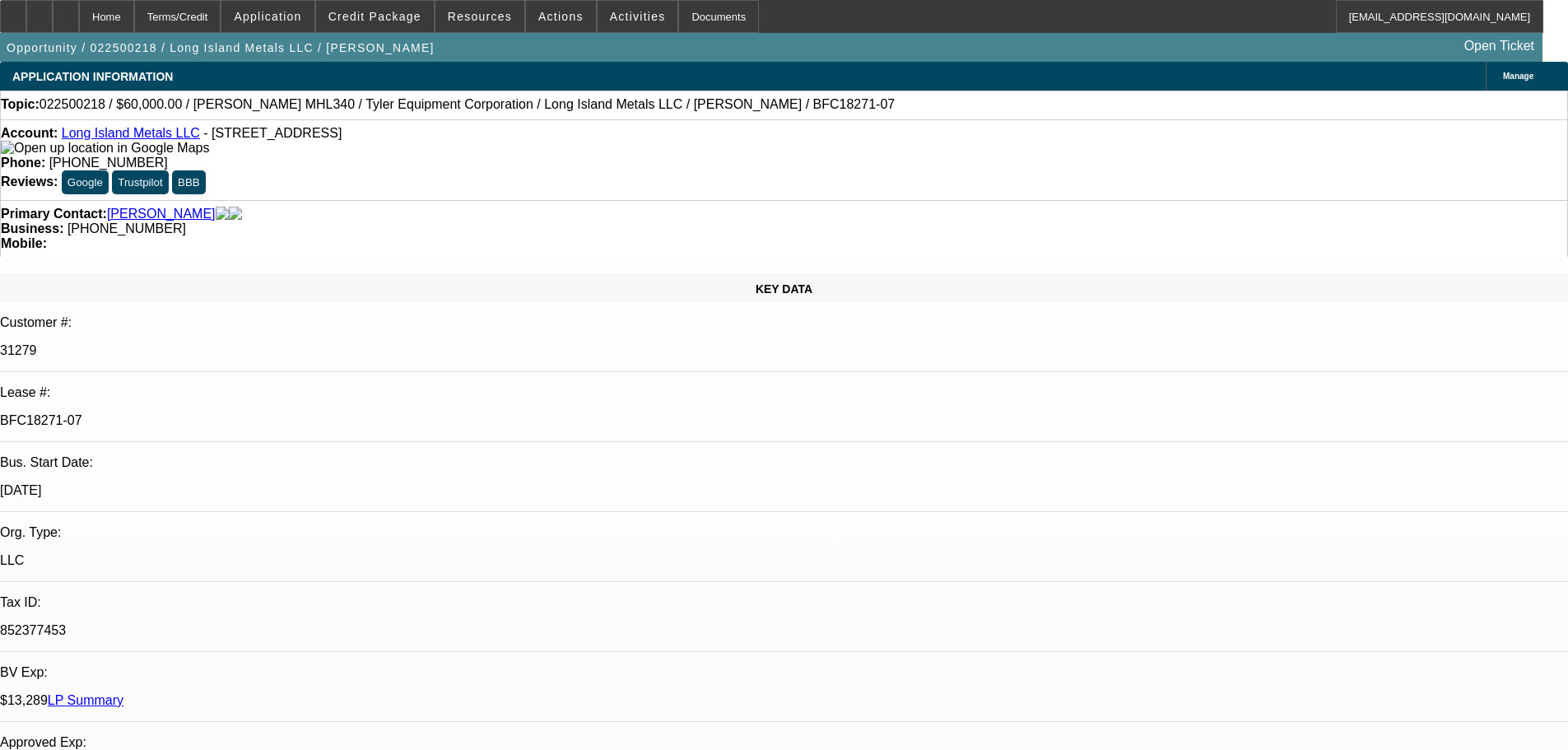
select select "0"
select select "0.1"
select select "4"
select select "0"
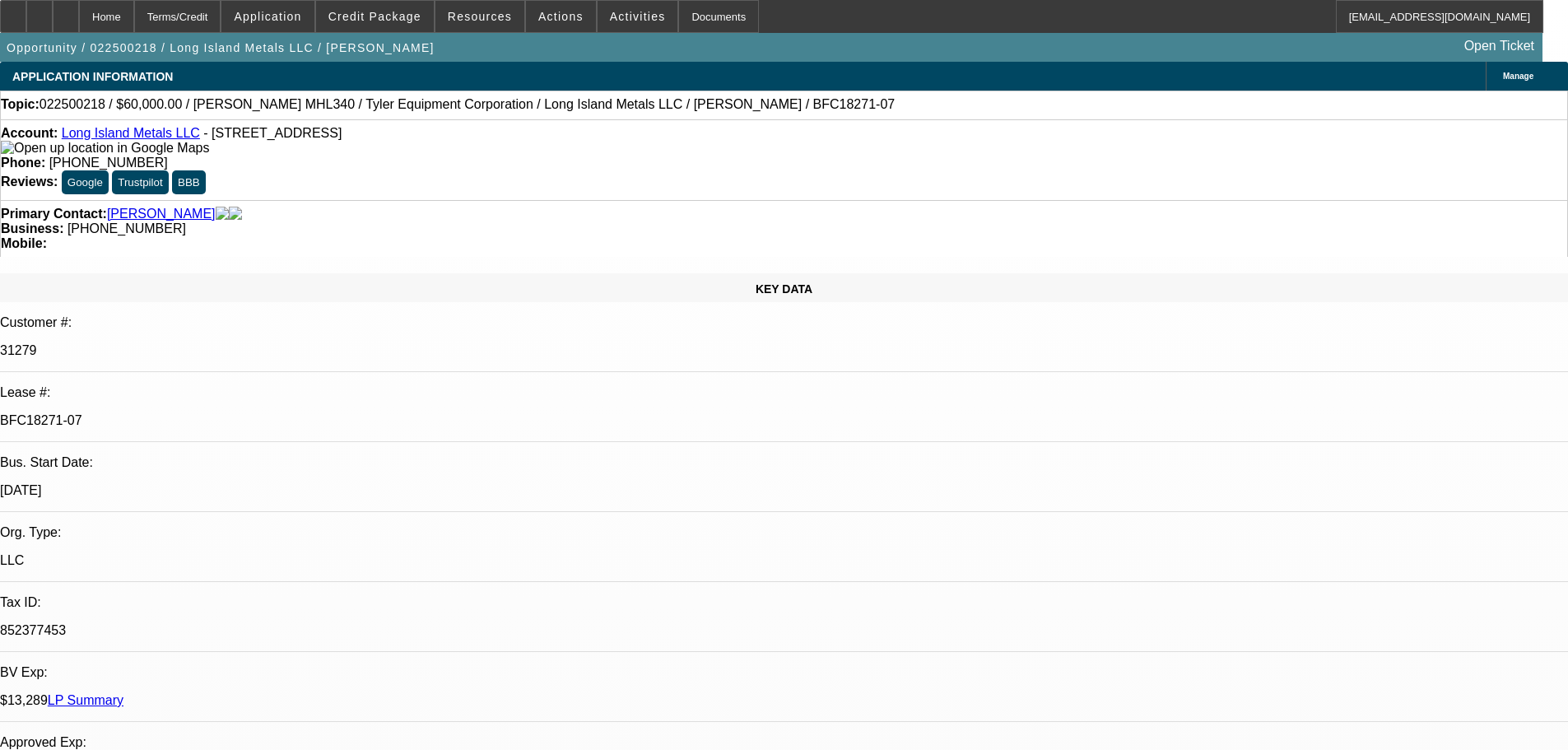
select select "0.1"
select select "4"
select select "0"
select select "2"
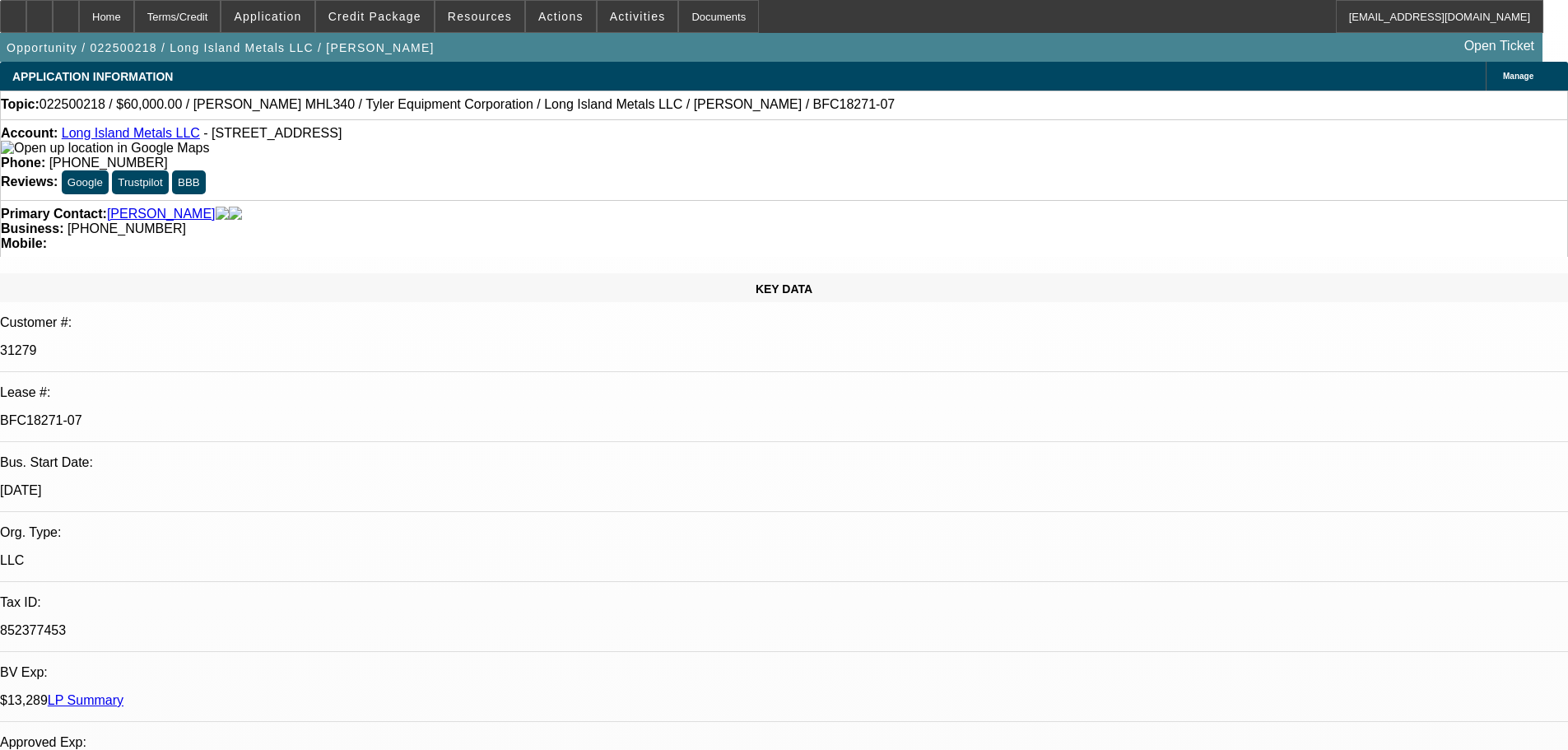
select select "0.1"
select select "4"
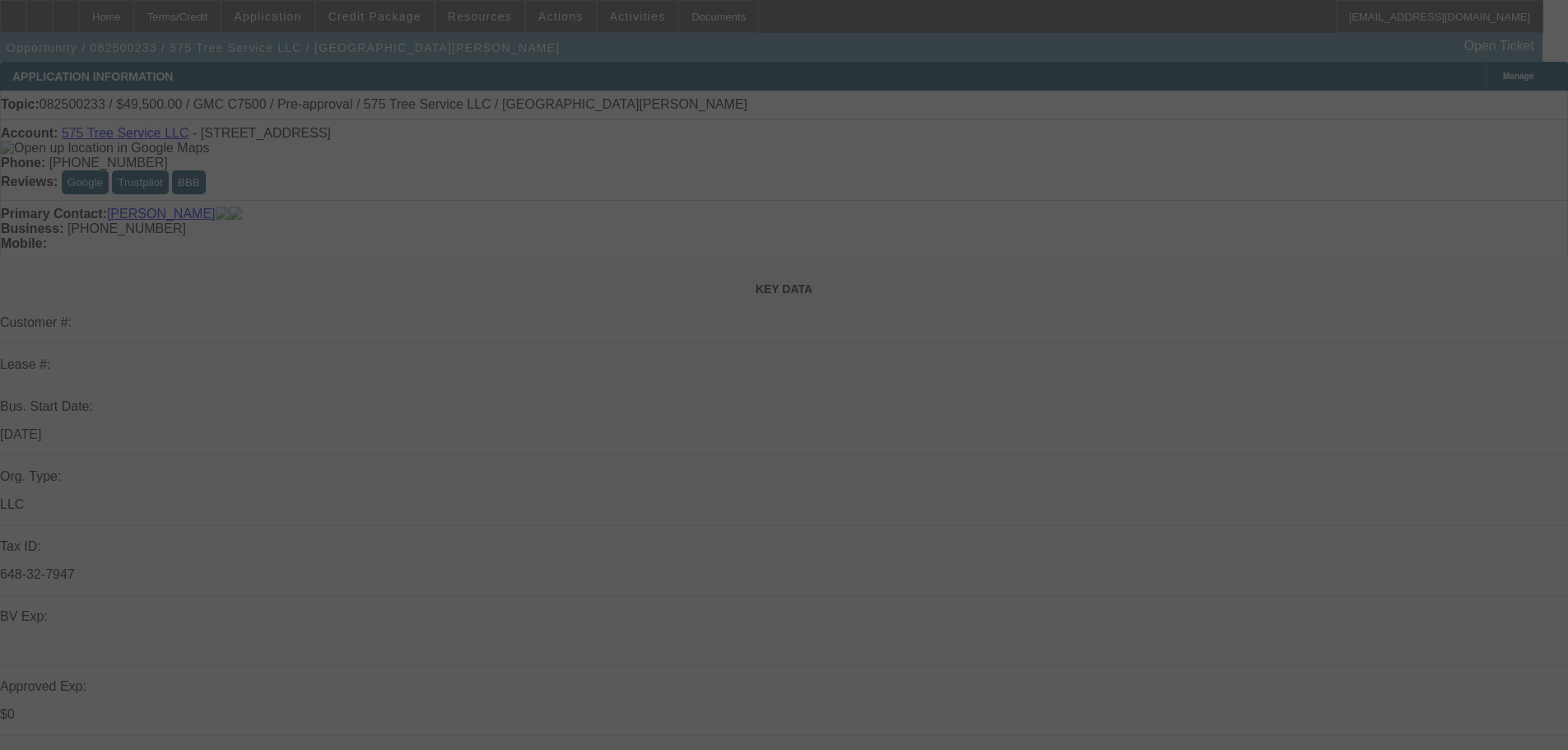
select select "0"
select select "2"
select select "0"
select select "6"
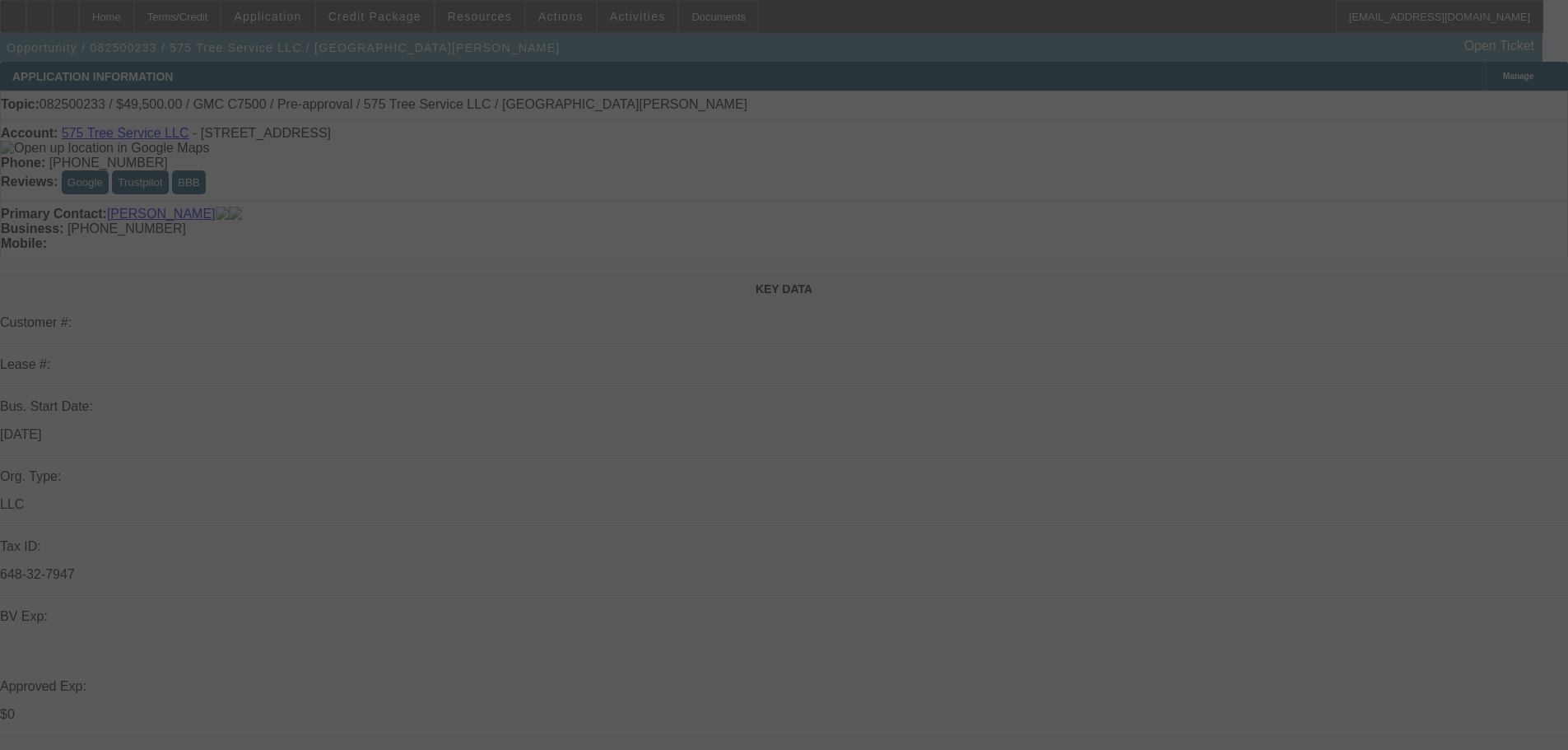
select select "0"
select select "2"
select select "0"
select select "6"
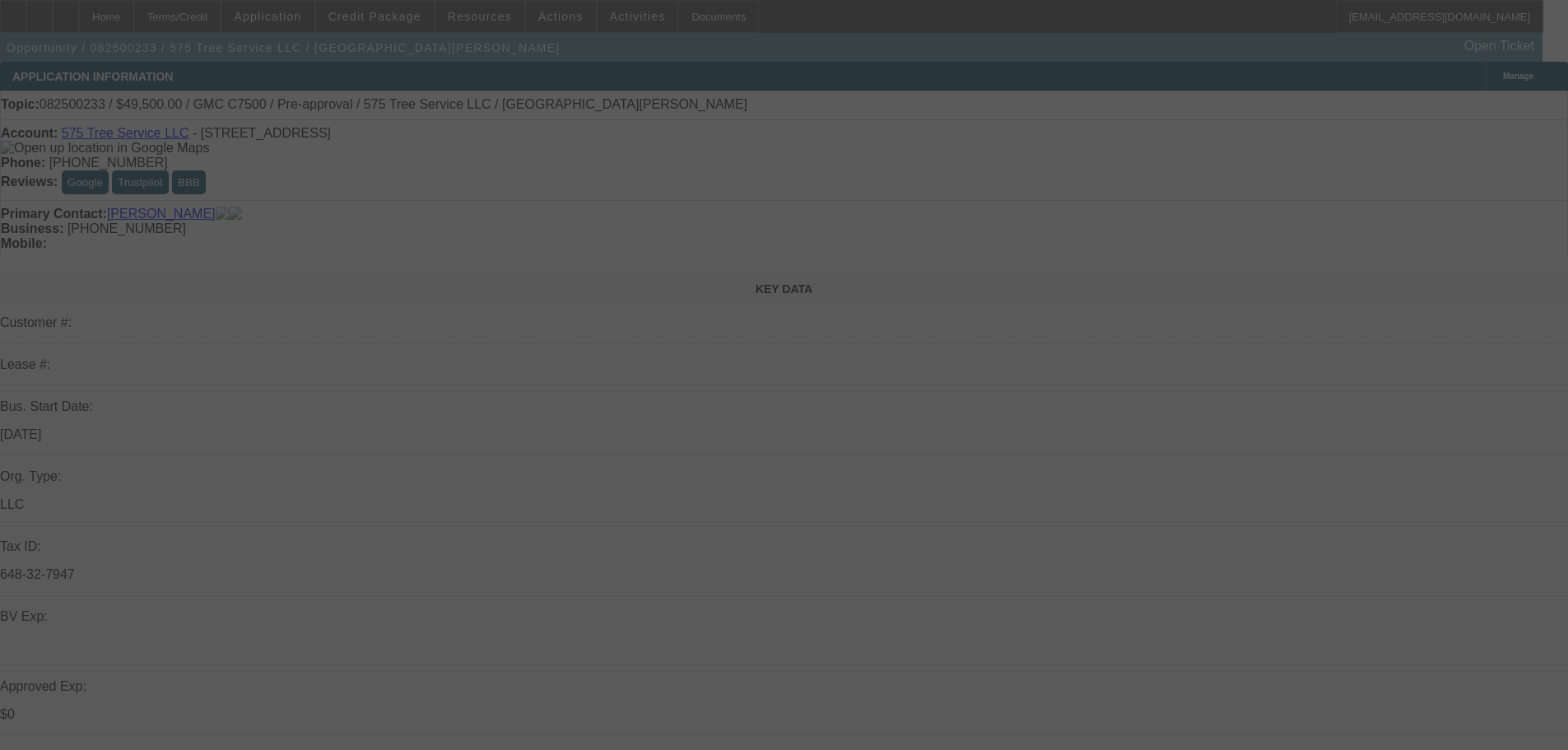
select select "0"
select select "6"
select select "0"
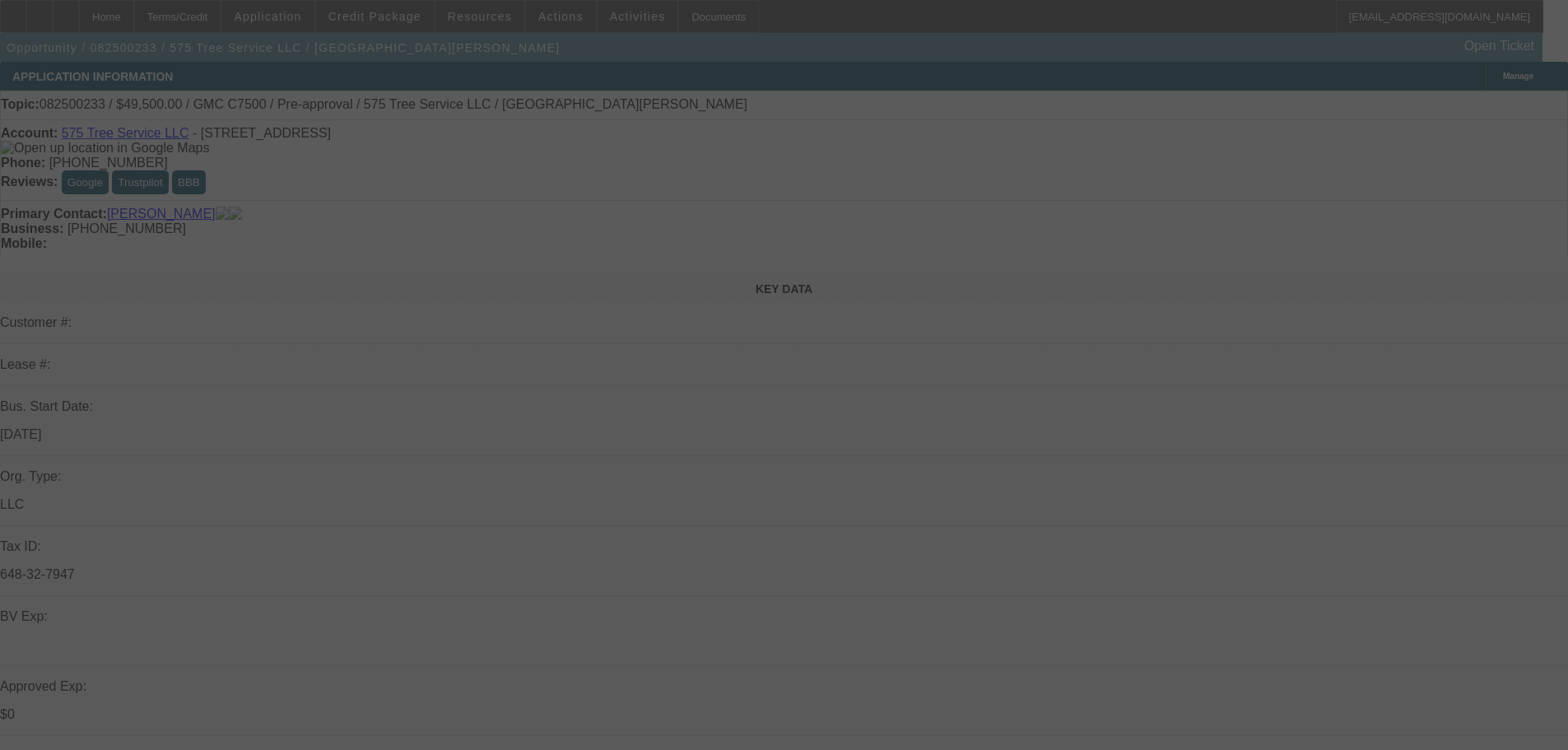
select select "0"
select select "6"
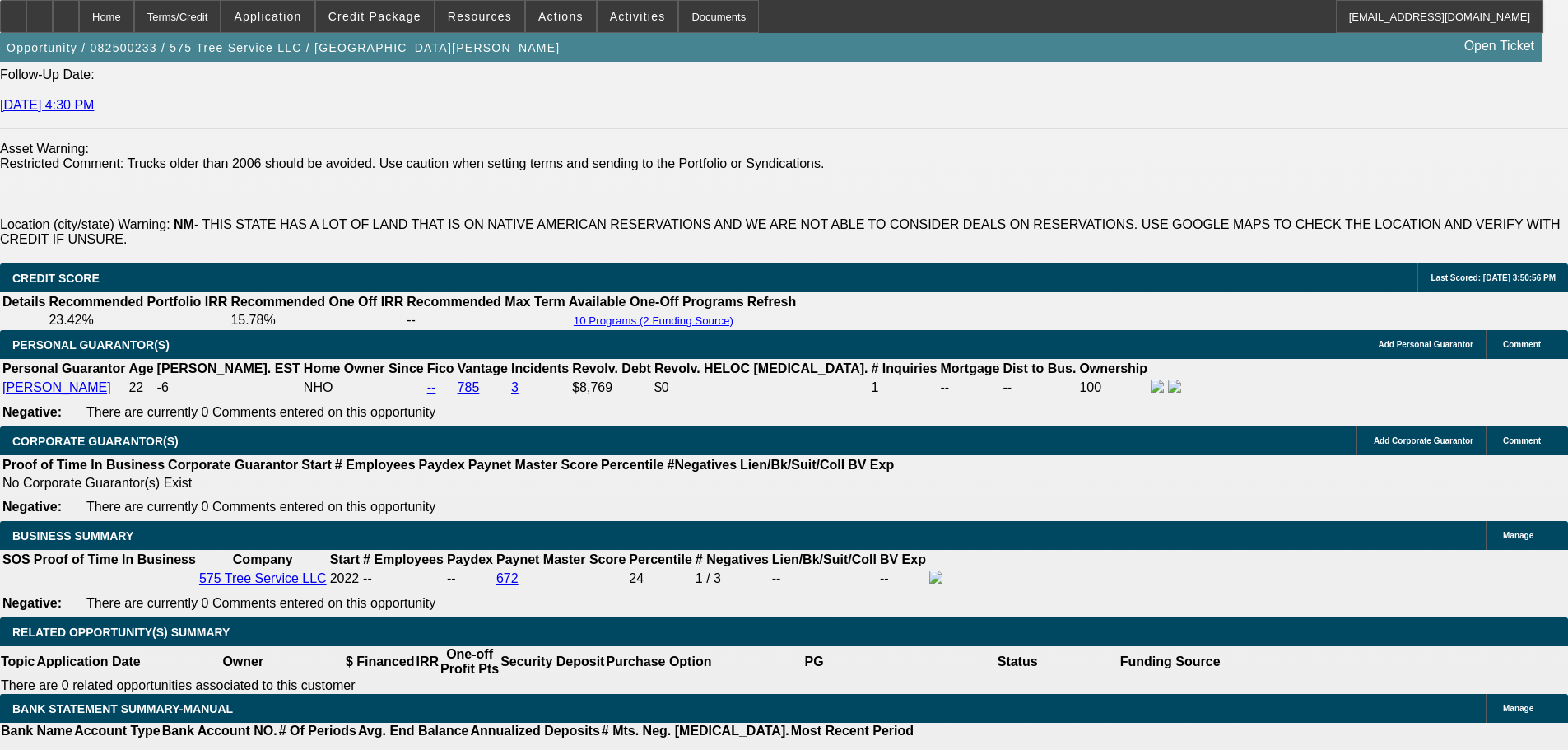
scroll to position [2470, 0]
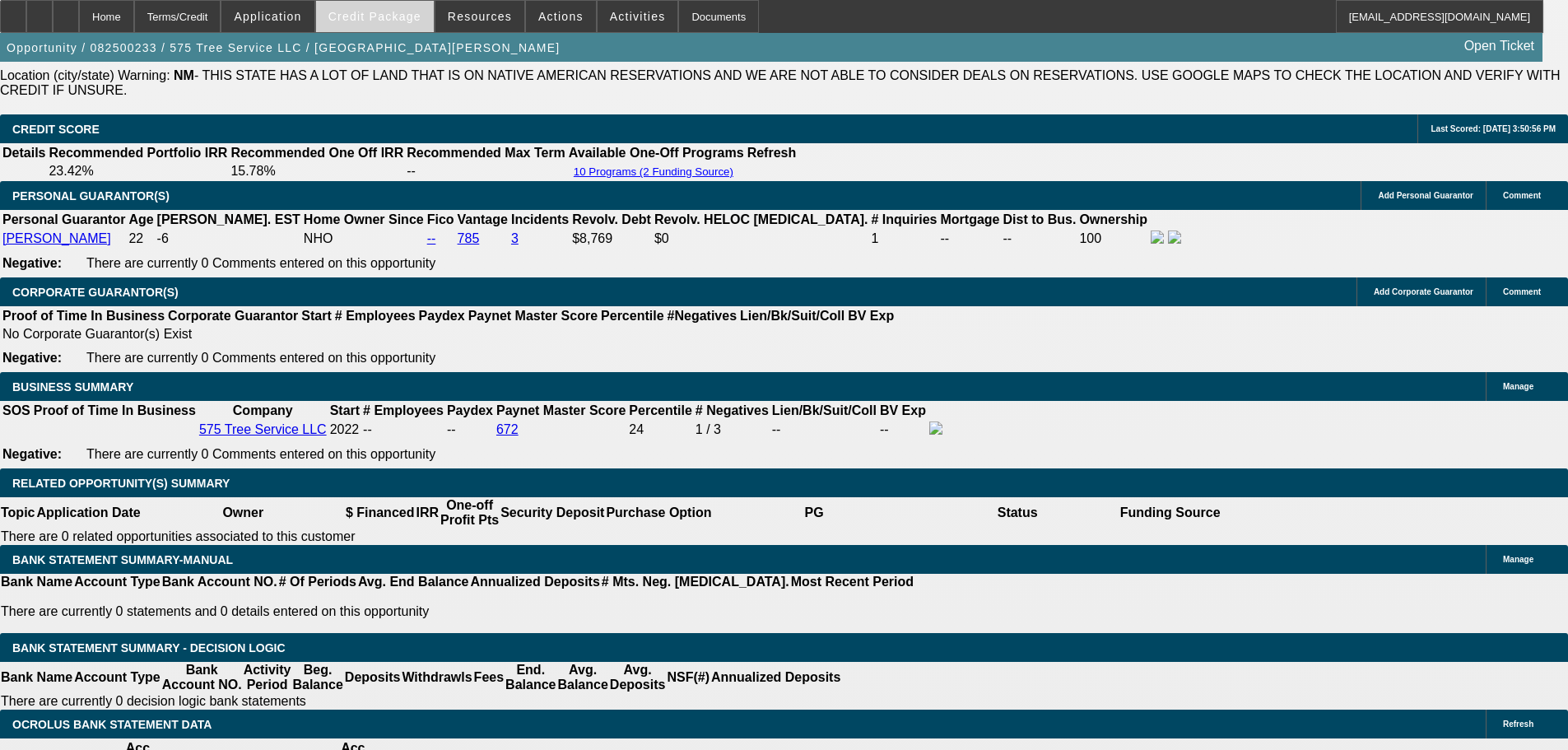
click at [414, 22] on span "Credit Package" at bounding box center [374, 16] width 93 height 13
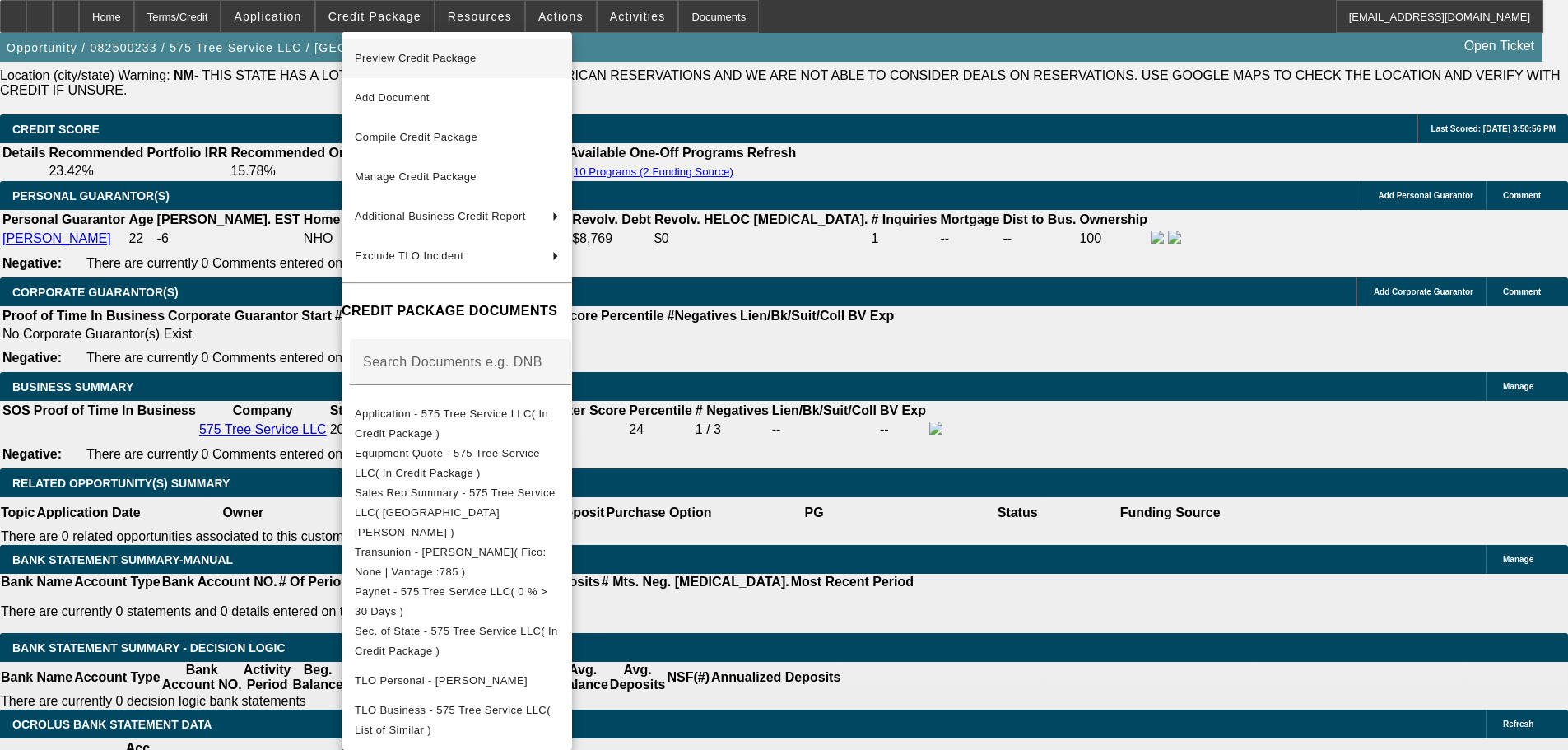
click at [421, 53] on span "Preview Credit Package" at bounding box center [416, 58] width 121 height 12
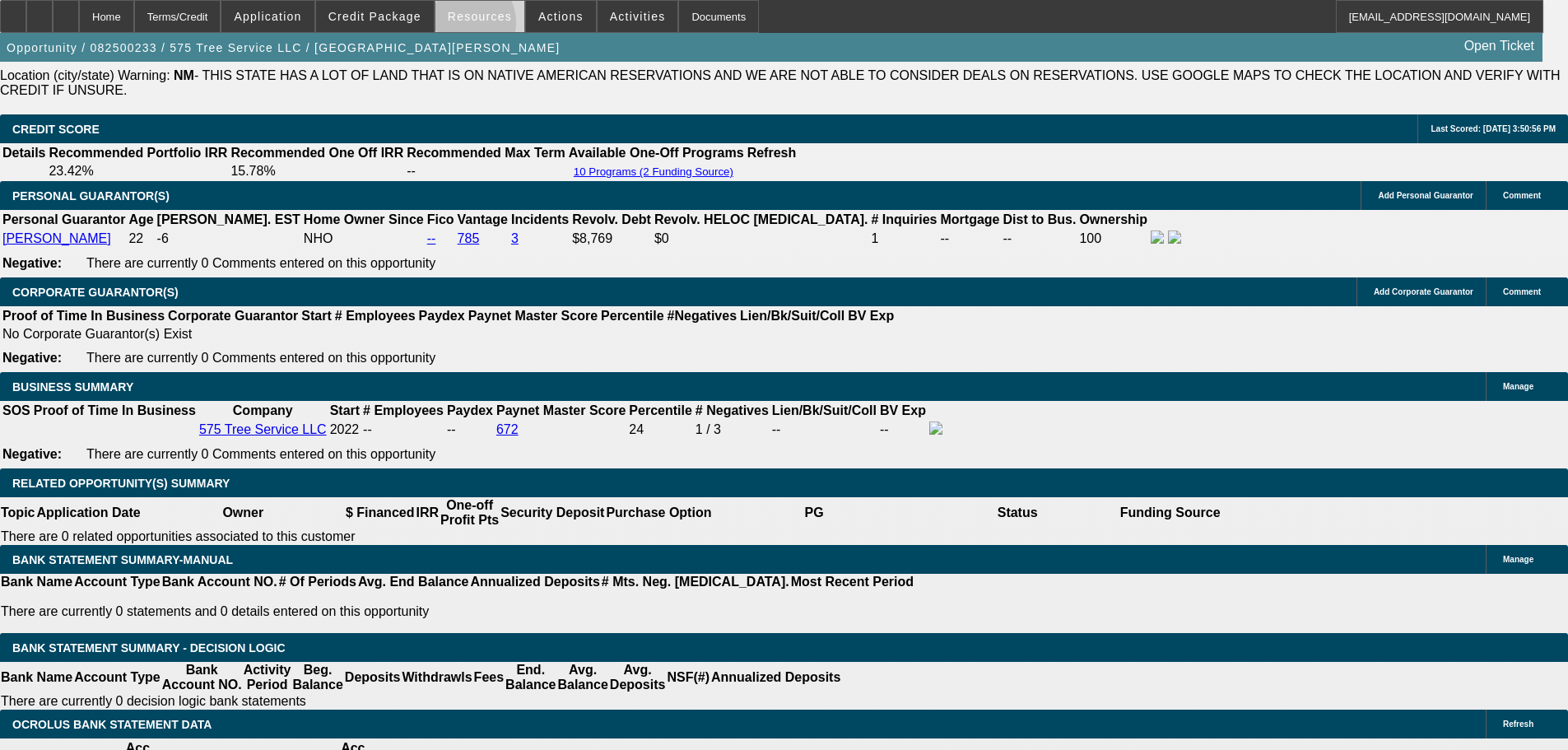
click at [469, 27] on span at bounding box center [480, 16] width 89 height 39
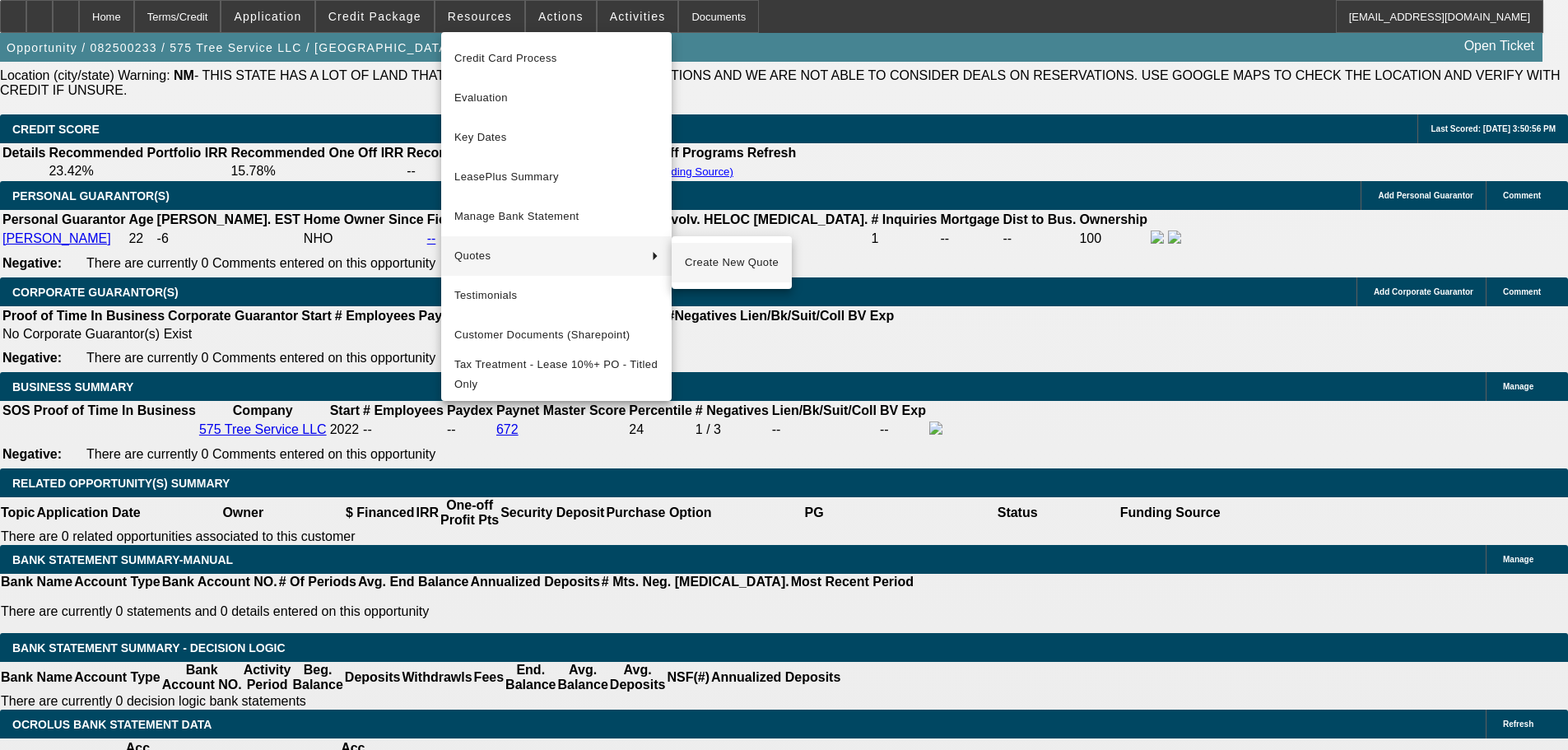
click at [728, 265] on span "Create New Quote" at bounding box center [732, 263] width 94 height 20
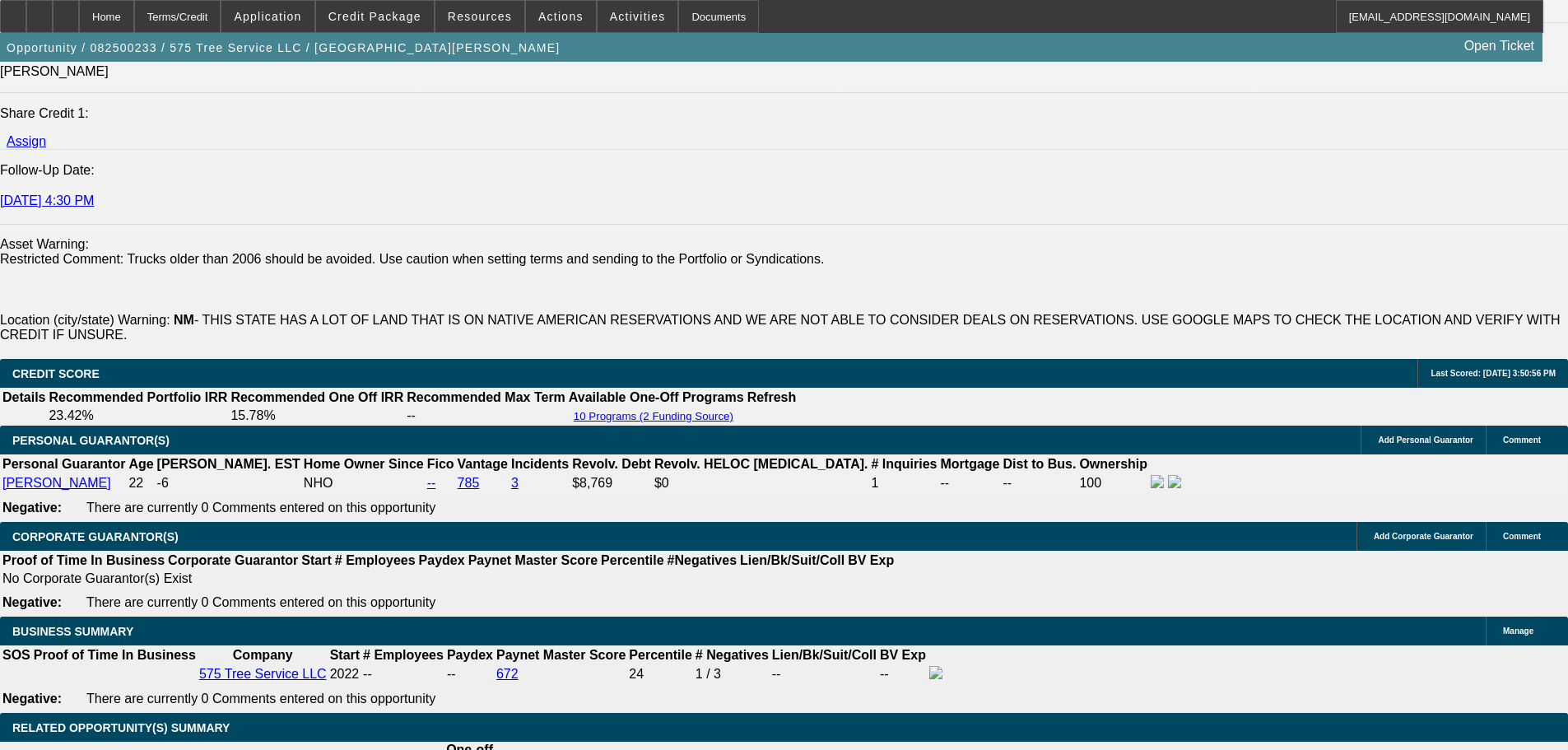
scroll to position [2307, 0]
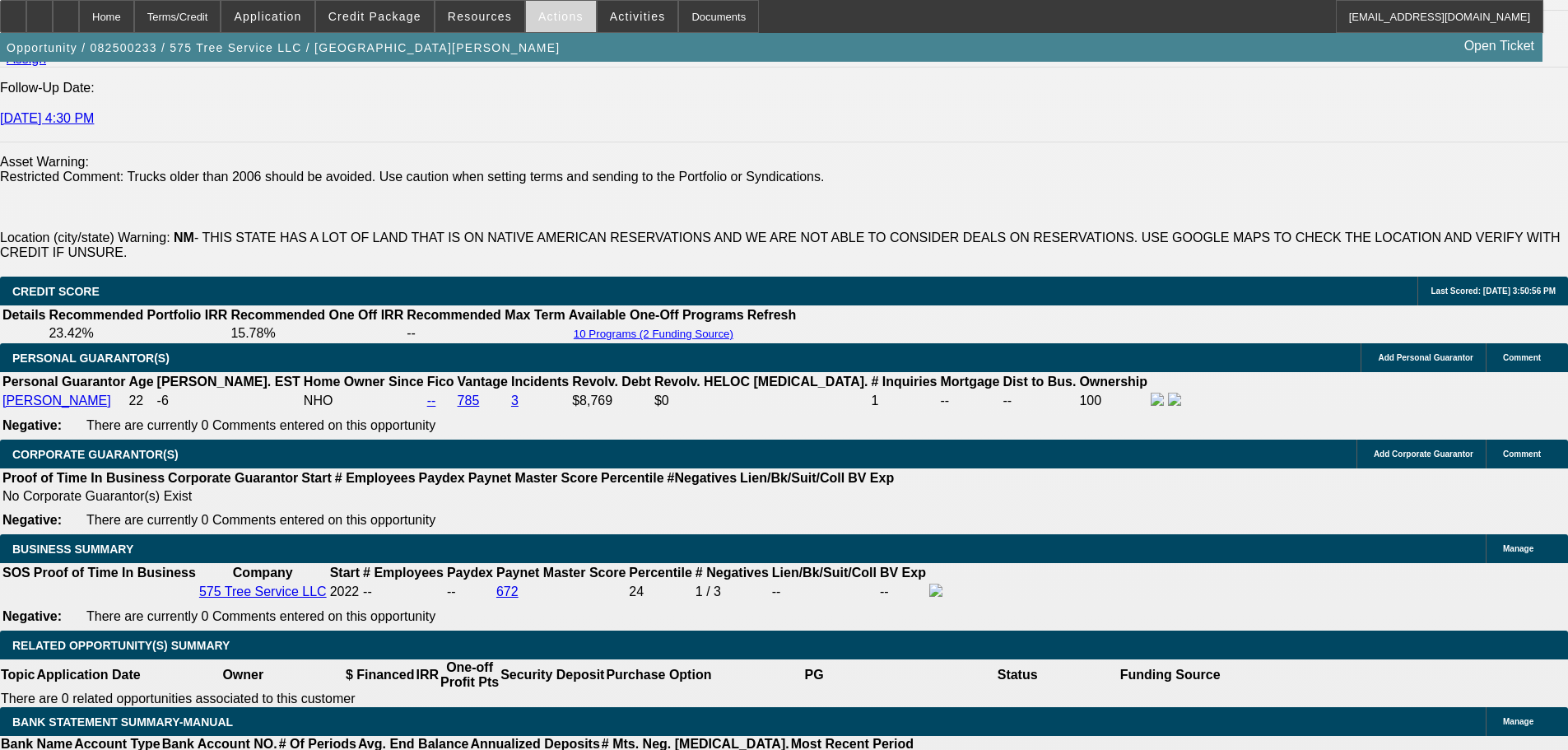
click at [547, 19] on span "Actions" at bounding box center [561, 16] width 45 height 13
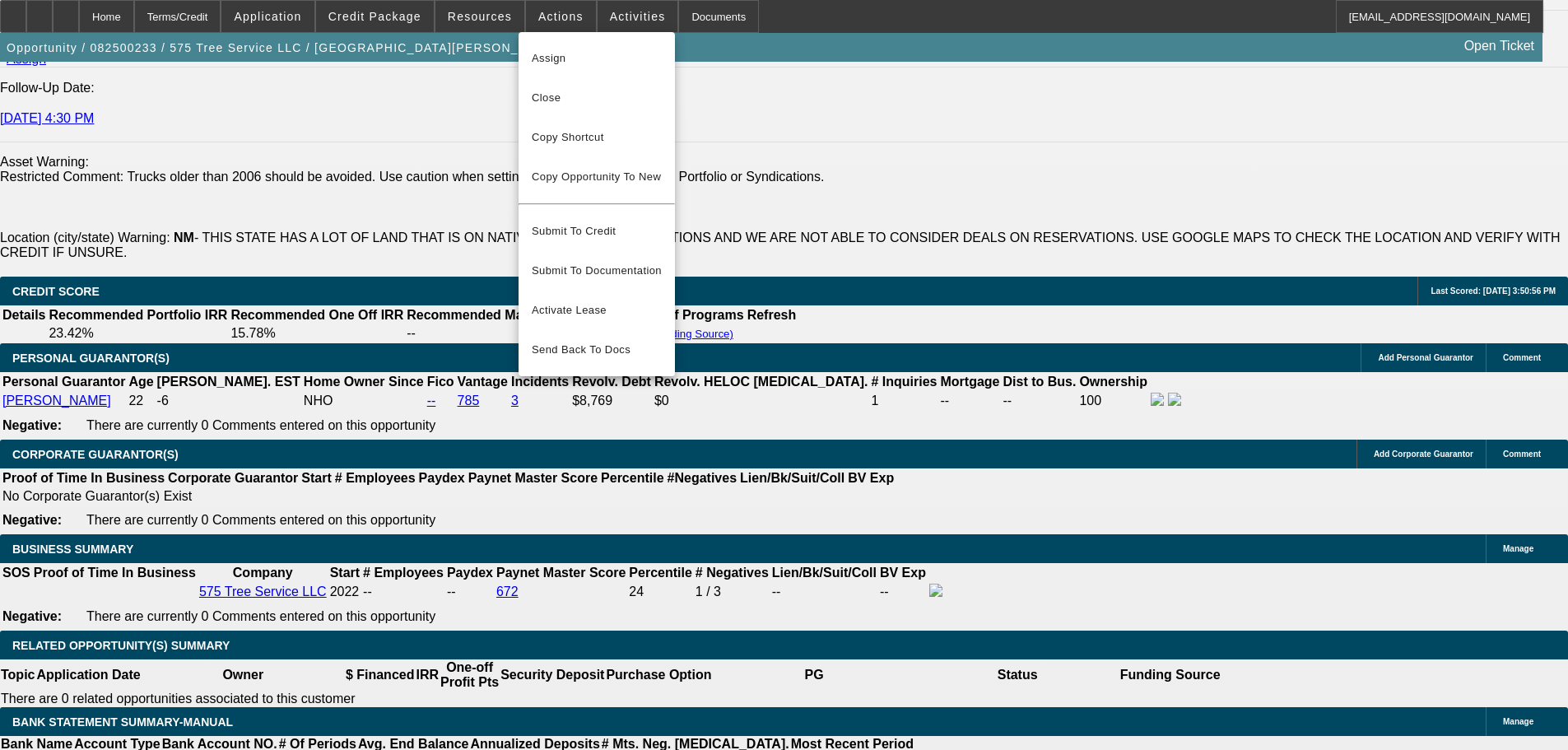
click at [610, 19] on div at bounding box center [784, 375] width 1568 height 750
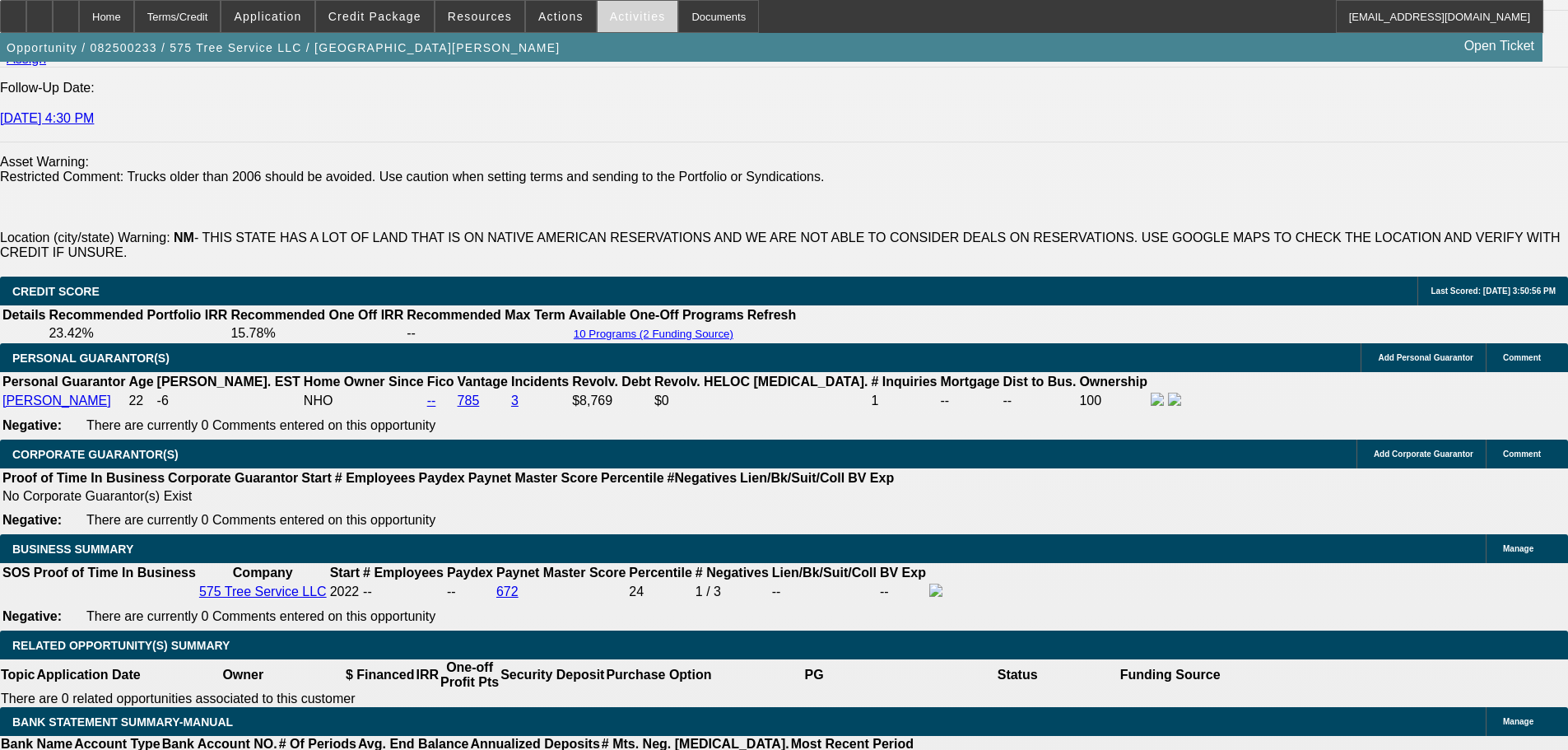
click at [598, 24] on button "Activities" at bounding box center [638, 16] width 80 height 32
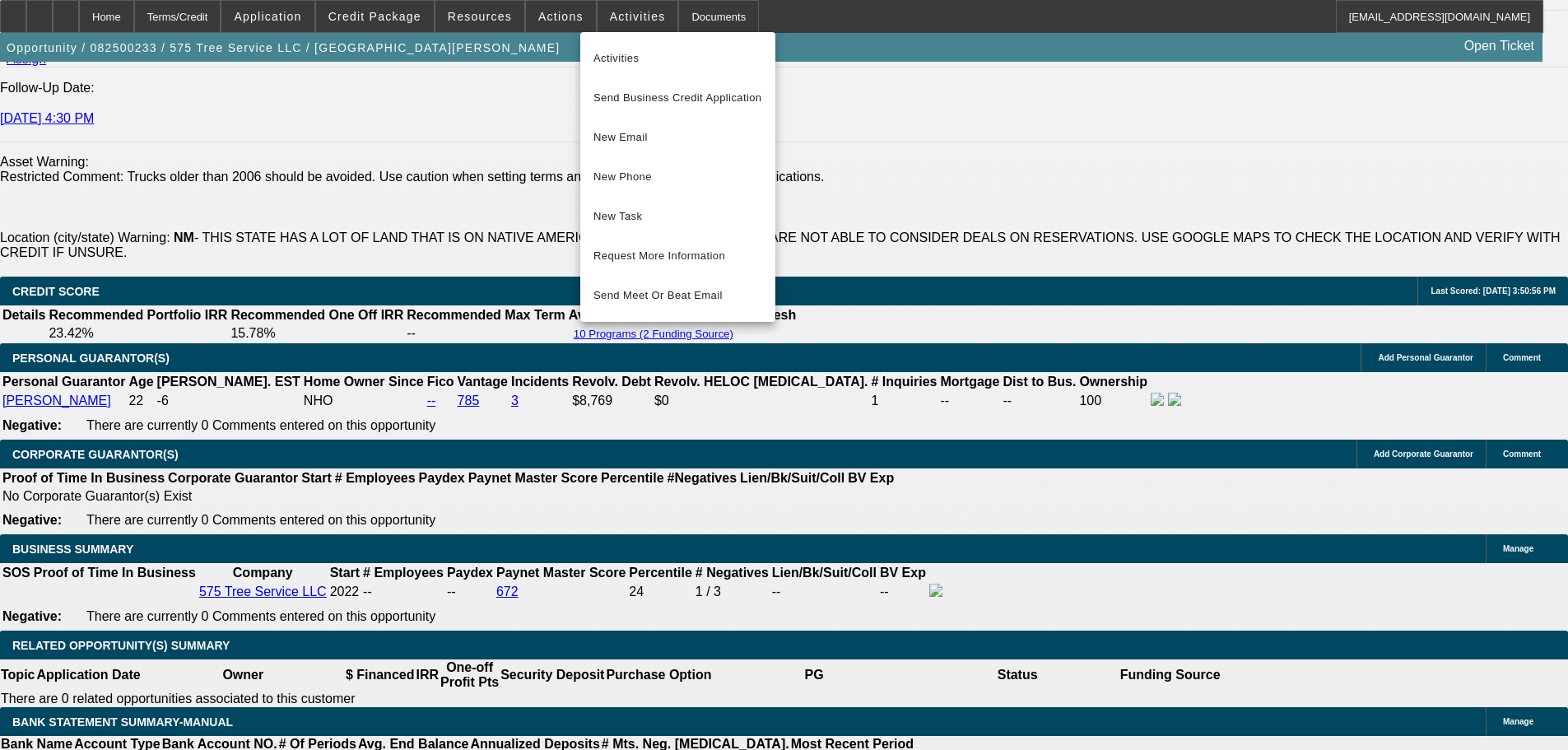
click at [491, 21] on div at bounding box center [784, 375] width 1568 height 750
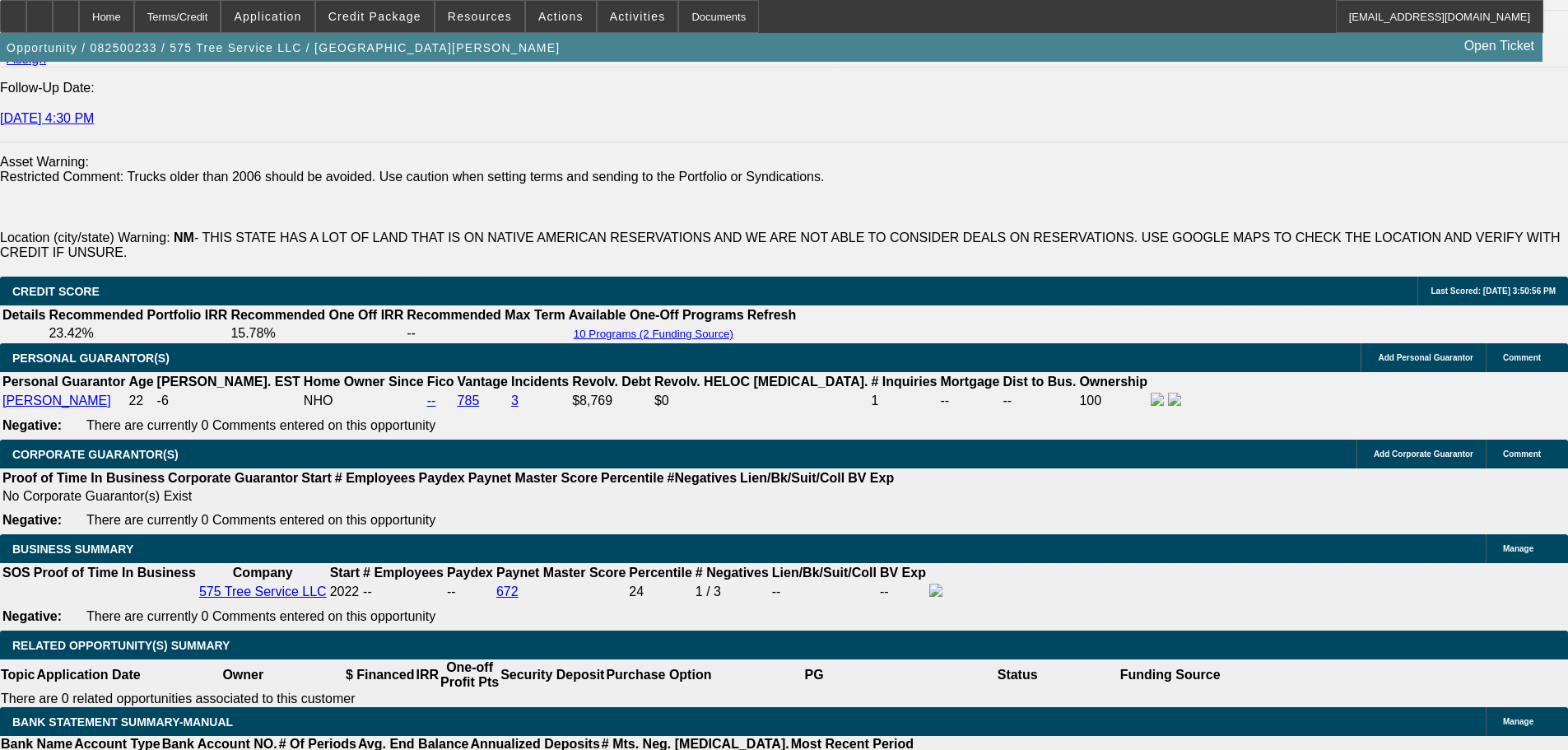
click at [491, 21] on span "Resources" at bounding box center [480, 16] width 64 height 13
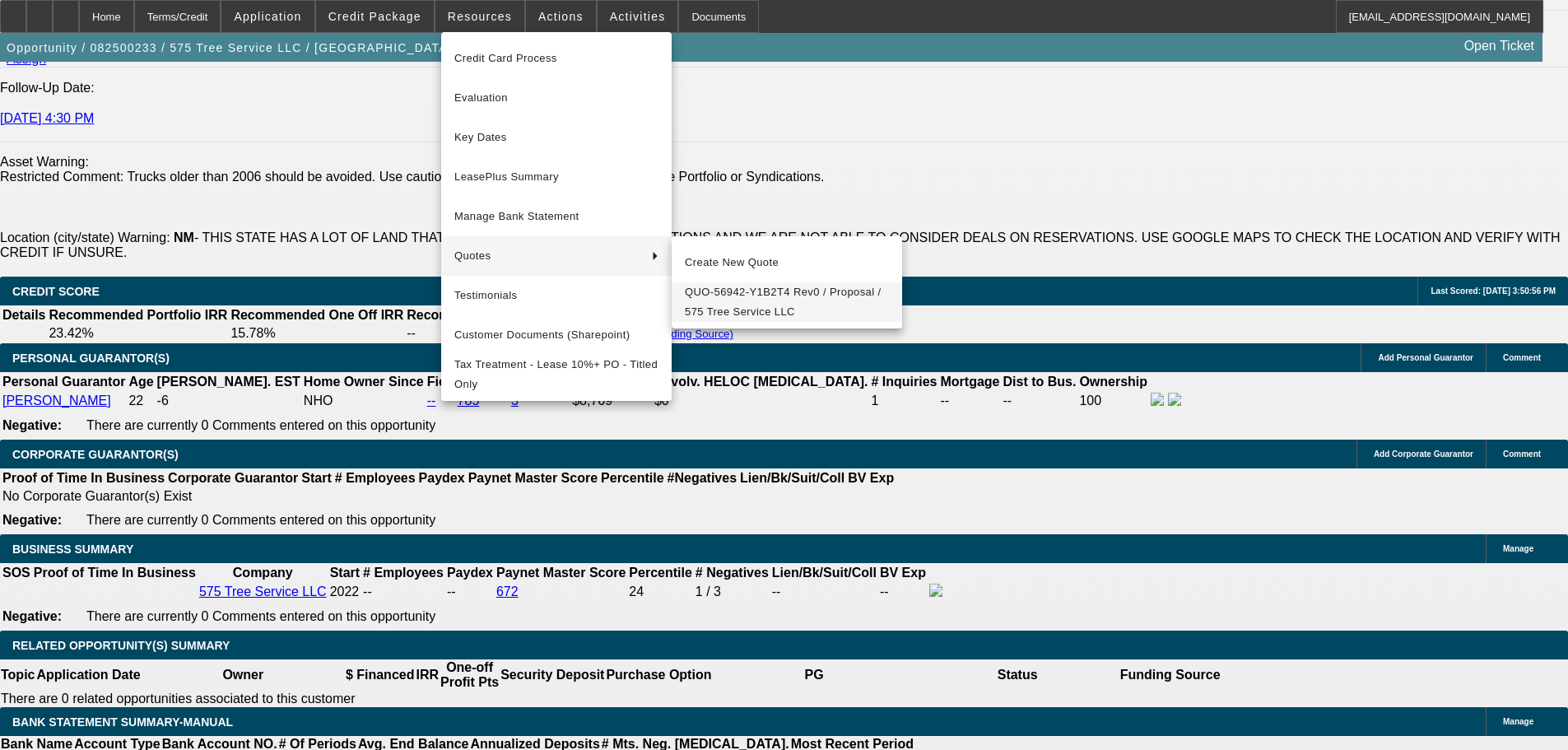
click at [728, 297] on span "QUO-56942-Y1B2T4 Rev0 / Proposal / 575 Tree Service LLC" at bounding box center [787, 302] width 204 height 39
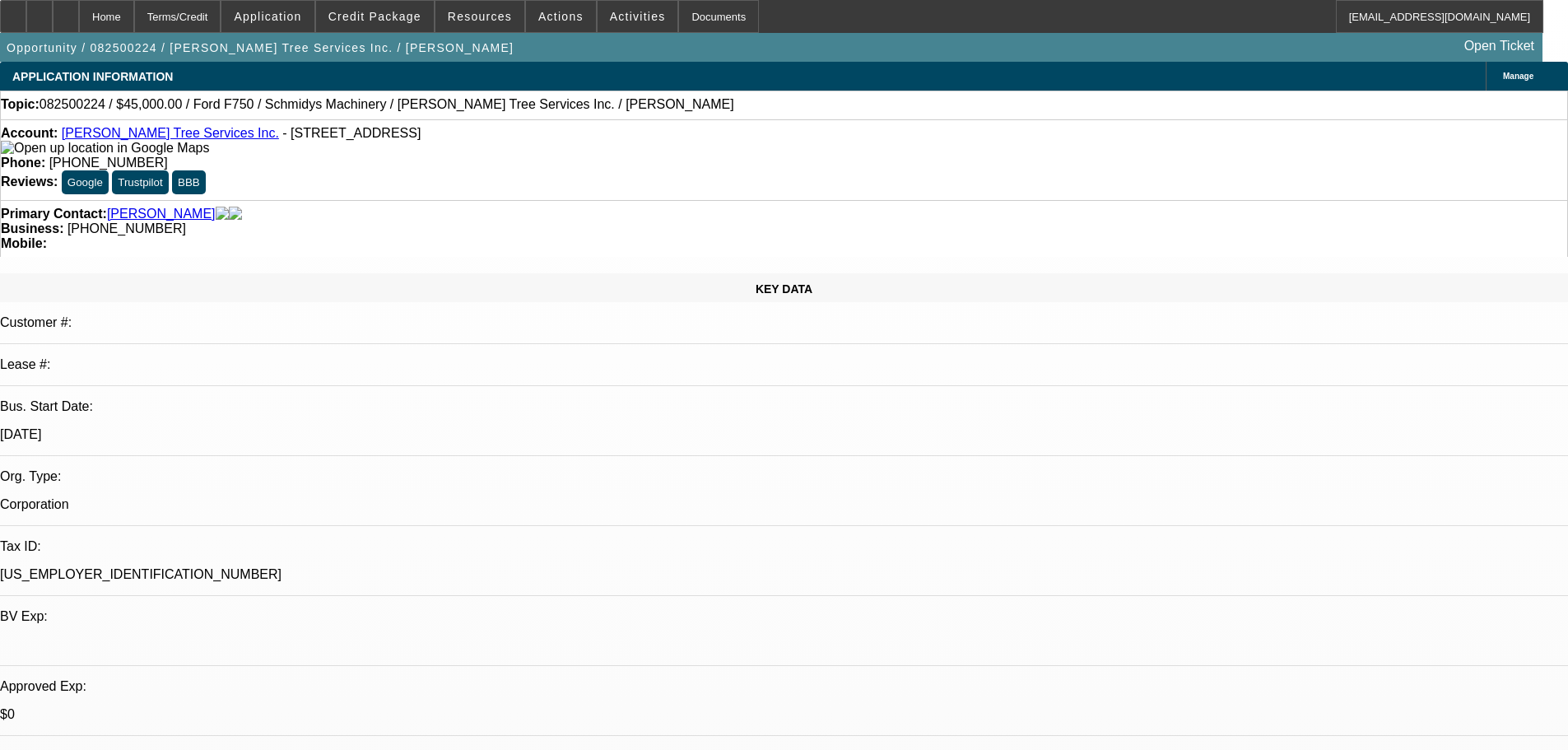
select select "0"
select select "6"
select select "0"
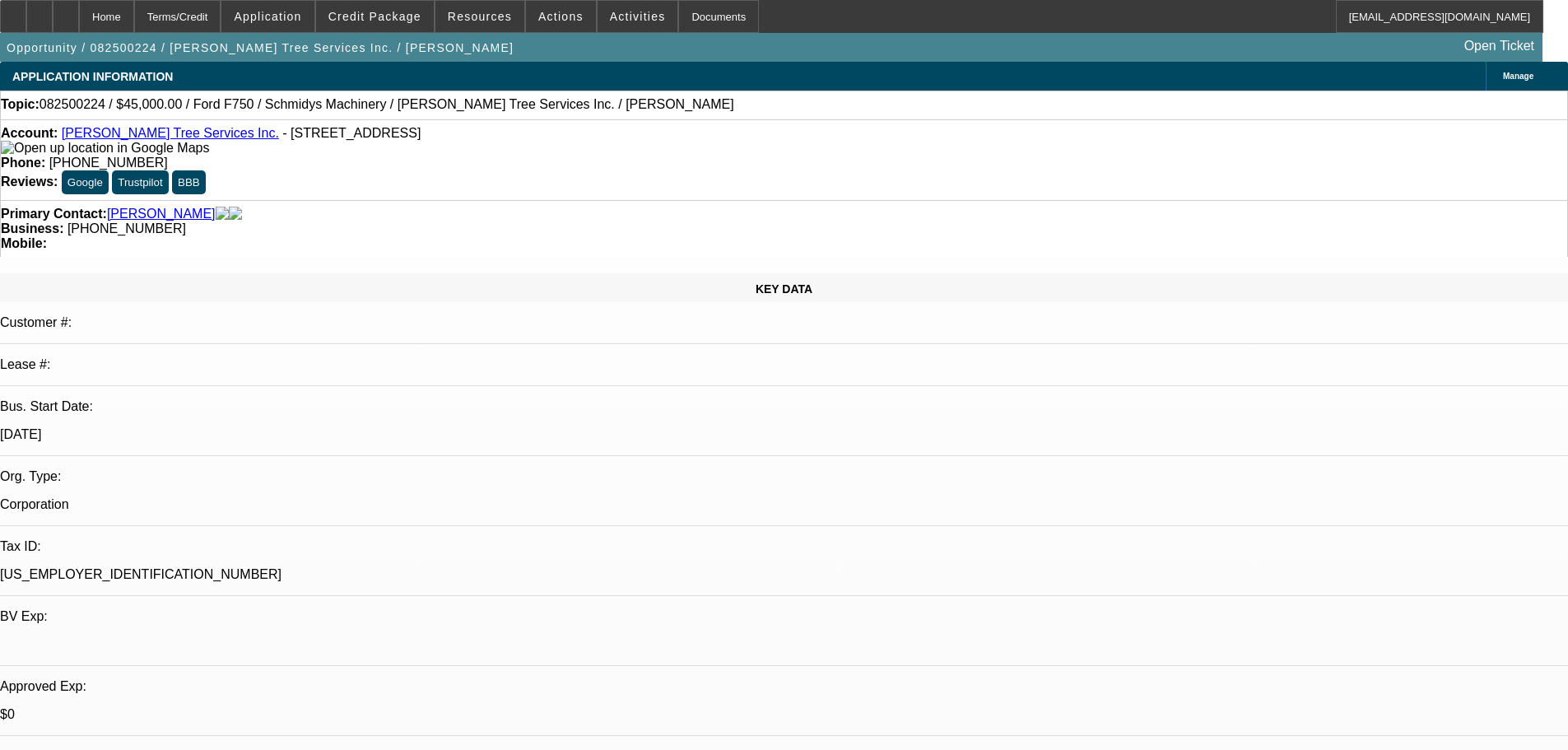
select select "0"
select select "6"
select select "0"
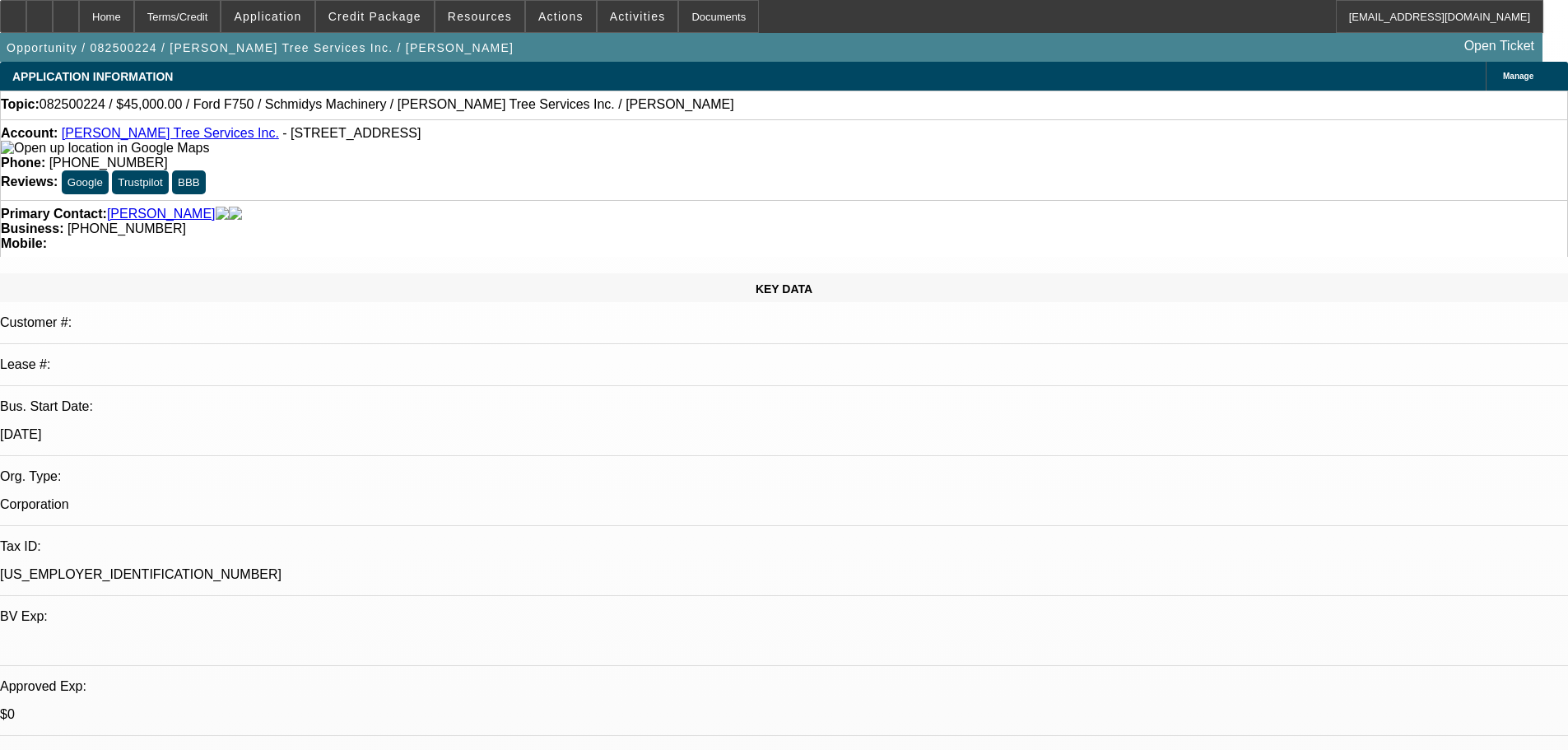
select select "3"
select select "0"
select select "6"
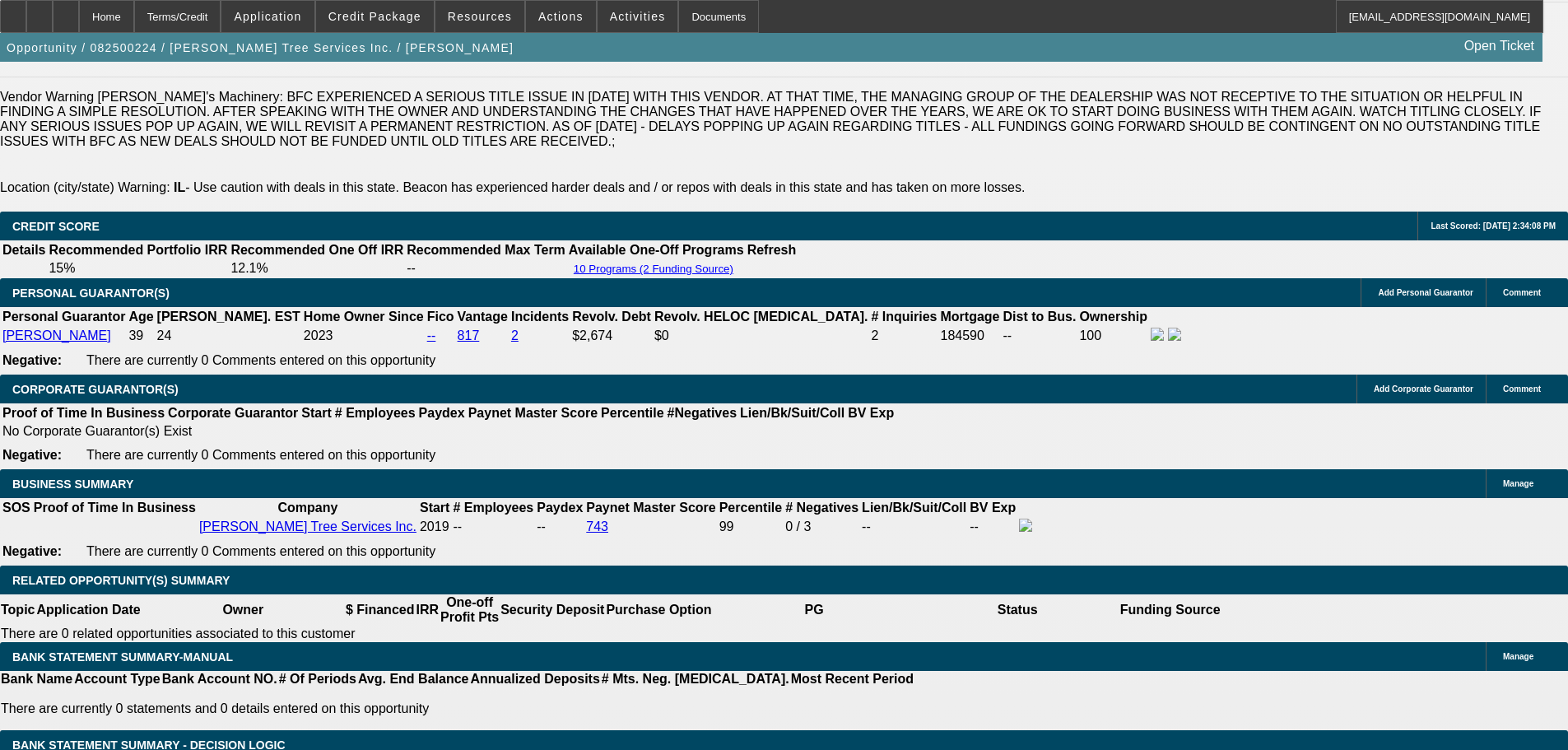
scroll to position [2388, 0]
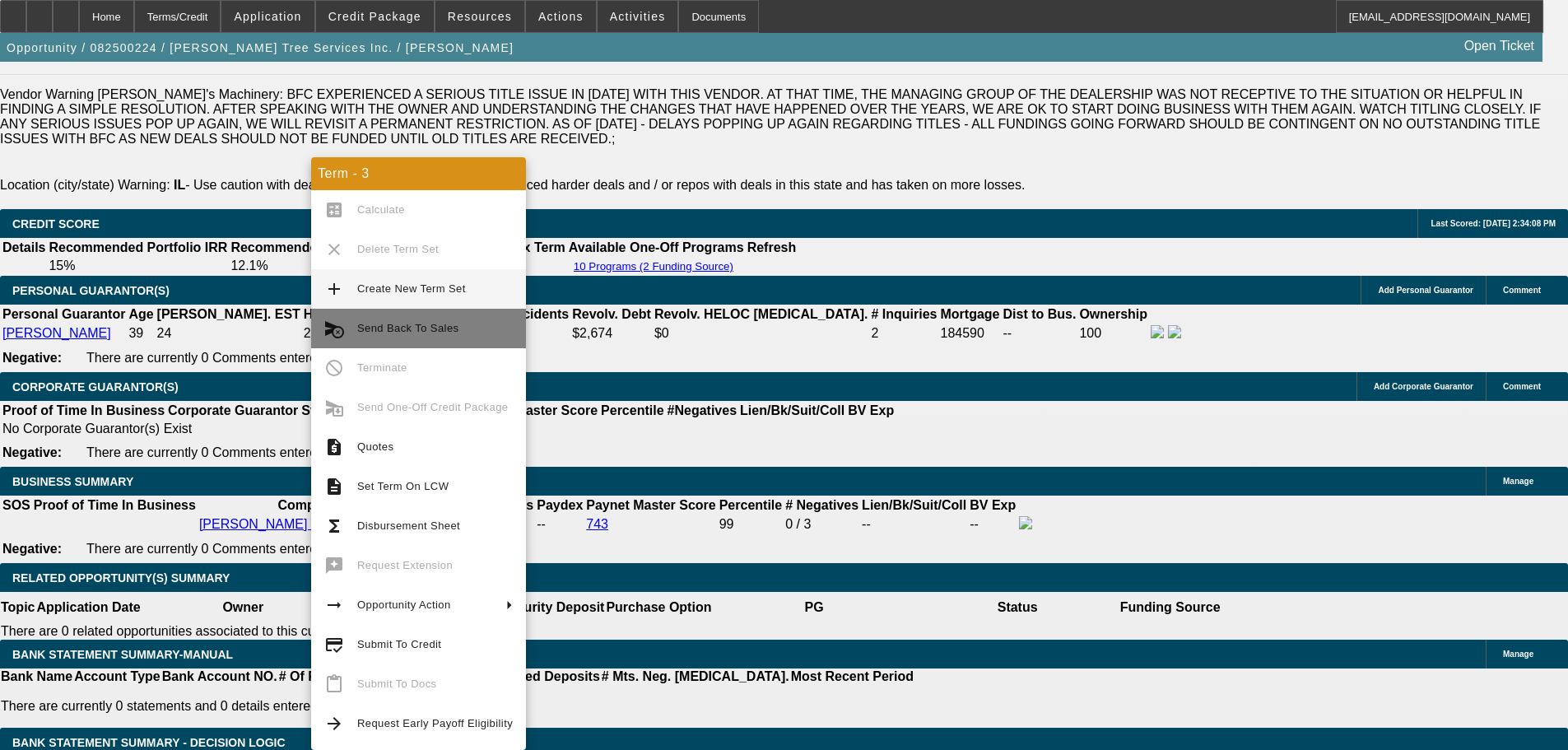
click at [426, 323] on span "Send Back To Sales" at bounding box center [408, 328] width 101 height 12
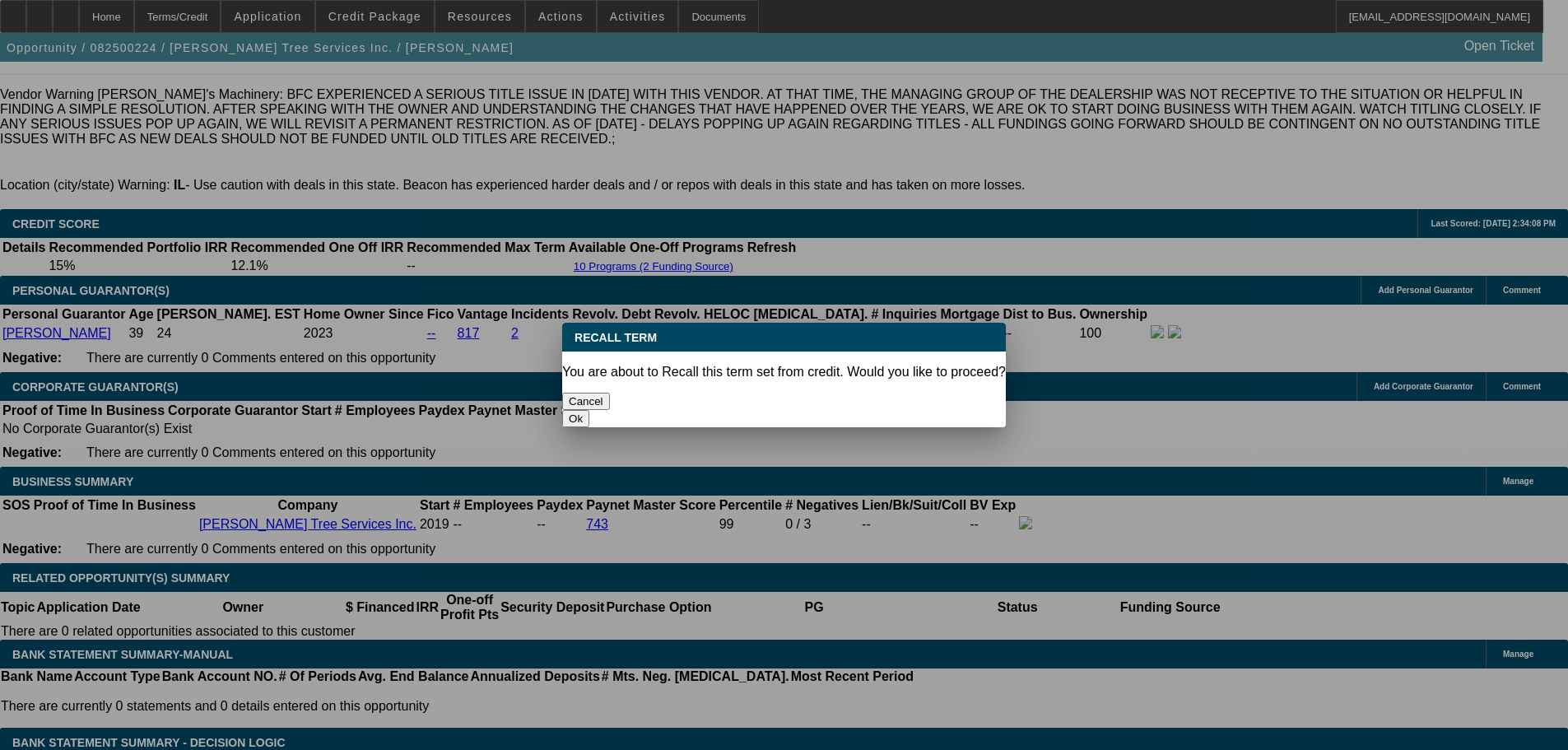
scroll to position [0, 0]
click at [589, 410] on button "Ok" at bounding box center [576, 418] width 27 height 17
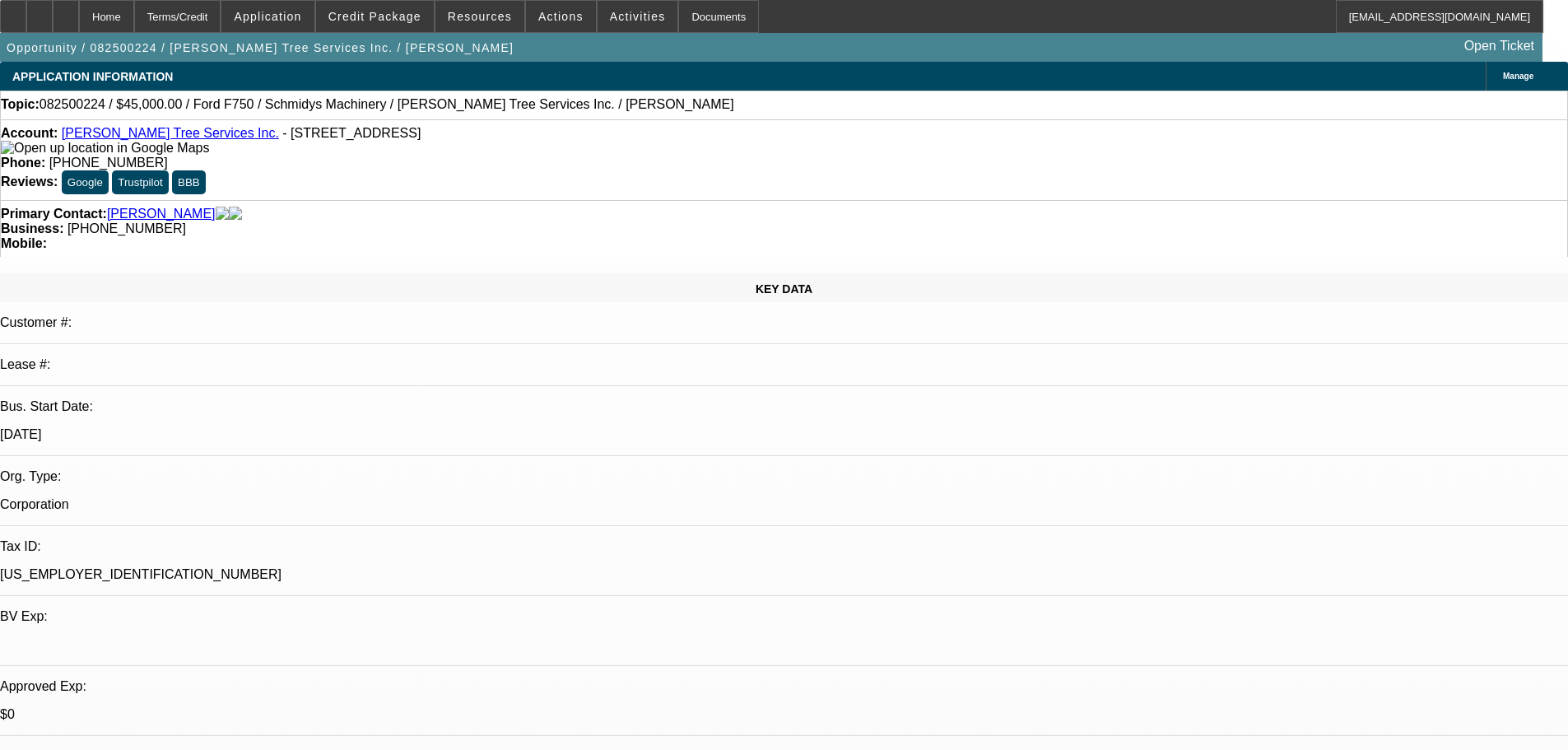
type textarea "per my email"
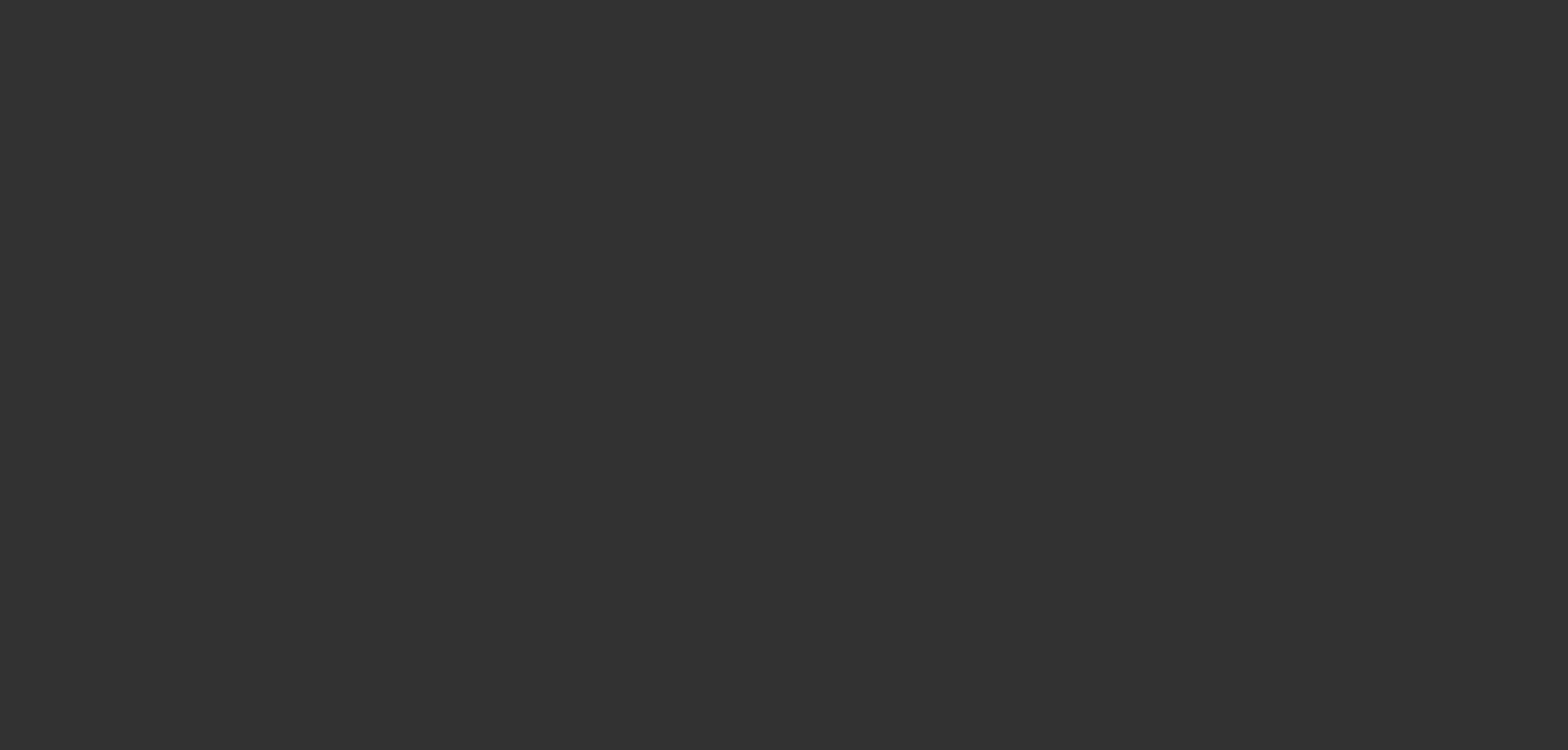
select select "0"
select select "6"
select select "0"
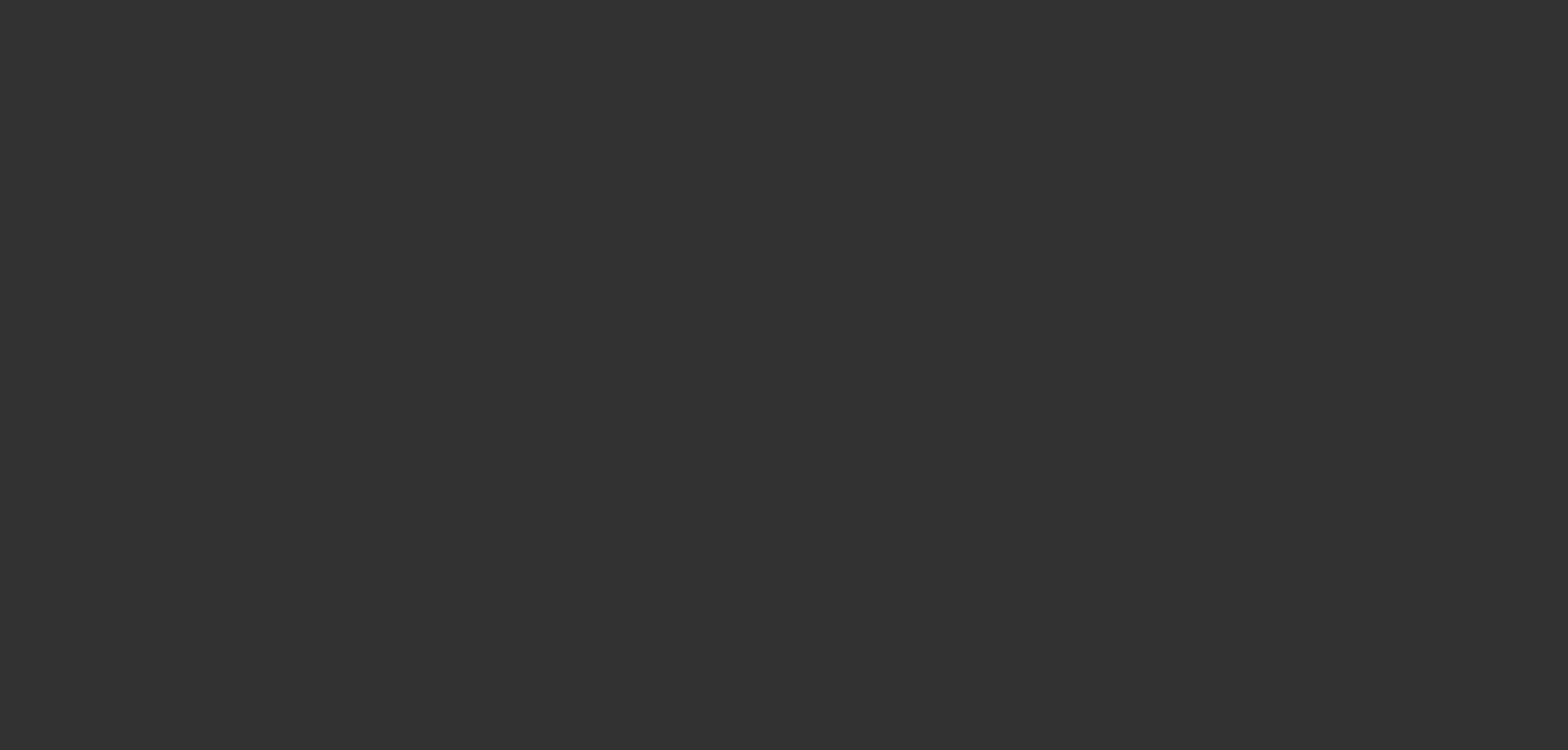
select select "0"
select select "6"
select select "0"
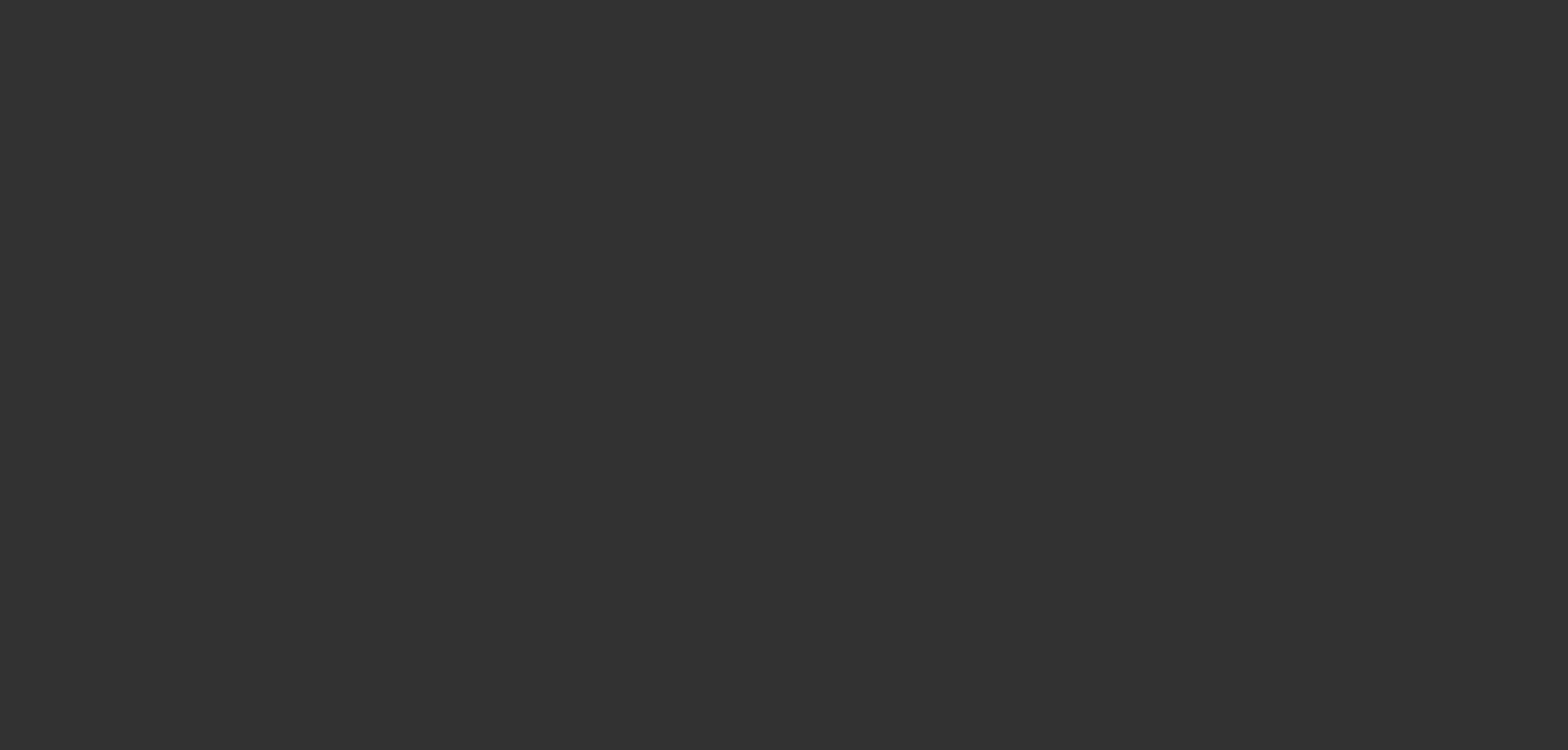
select select "0"
select select "6"
select select "0"
select select "3"
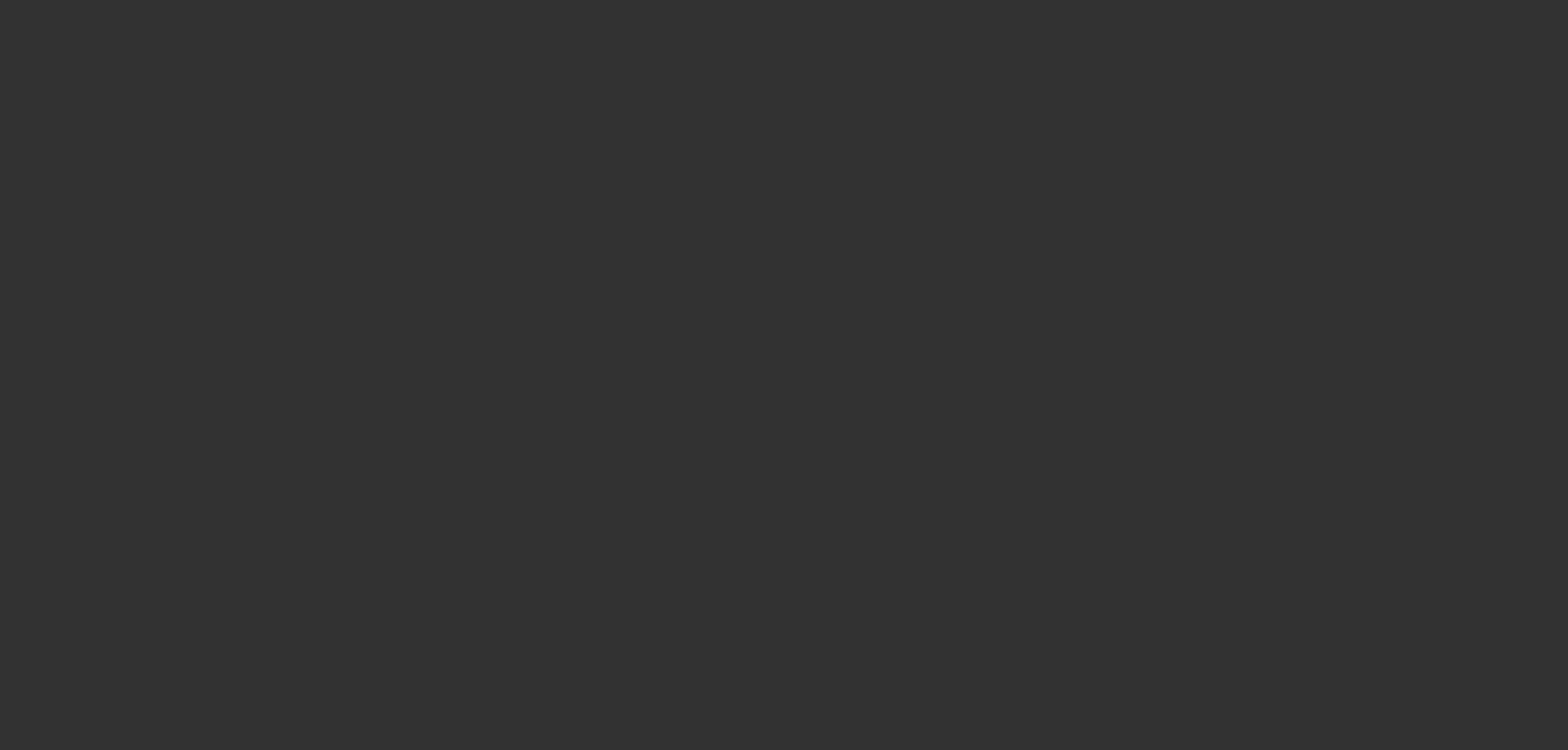
select select "0"
select select "6"
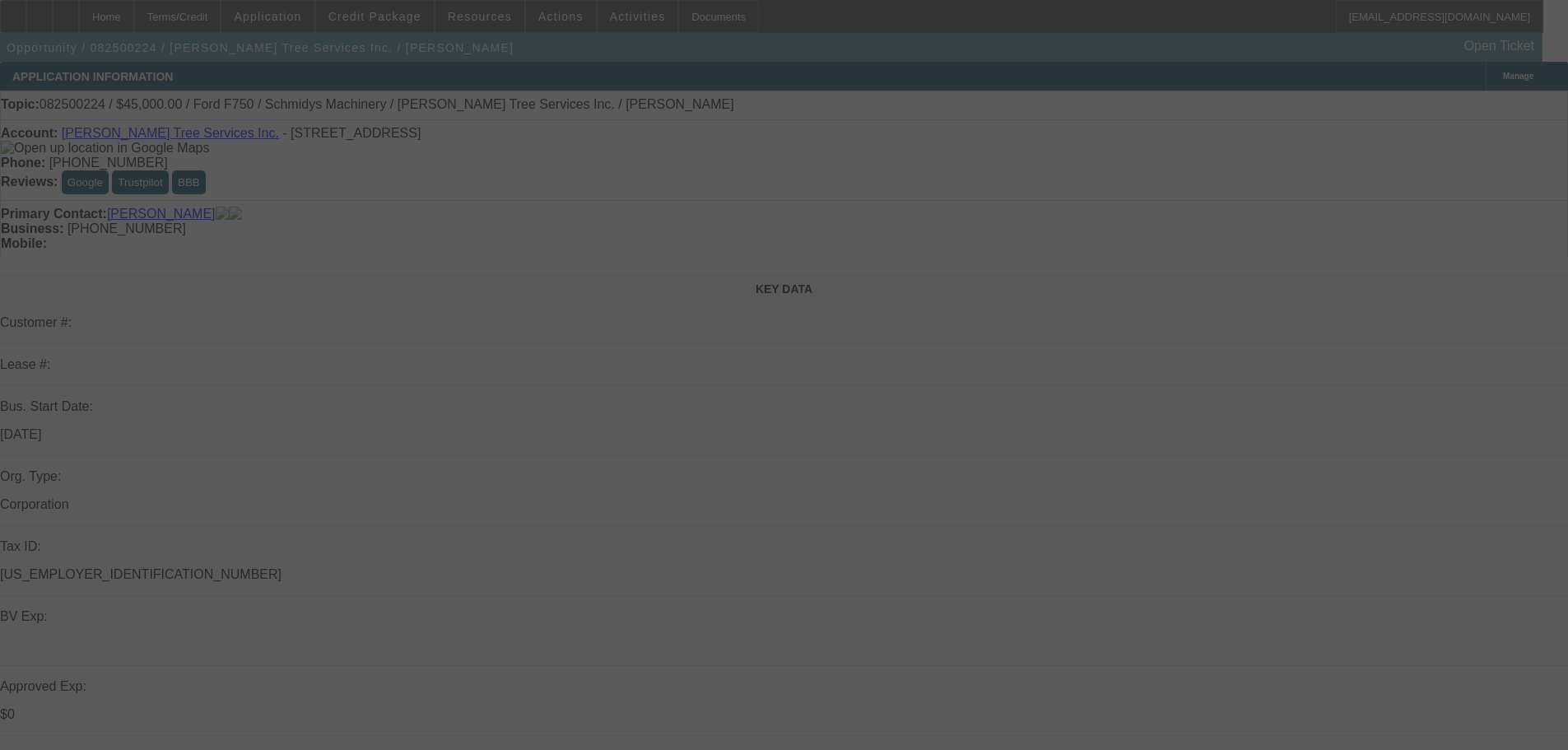
select select "0"
select select "6"
select select "0"
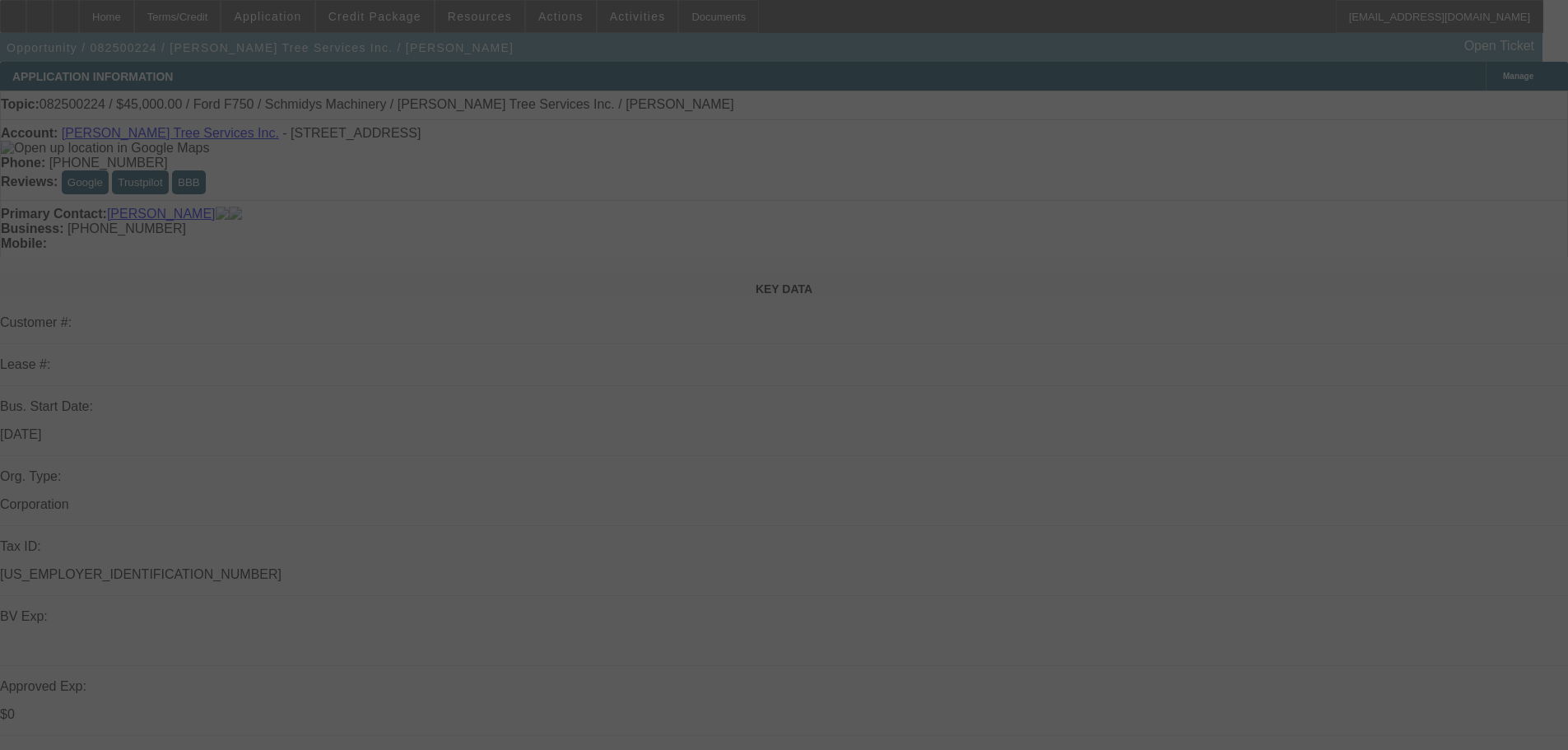
select select "0"
select select "6"
select select "0"
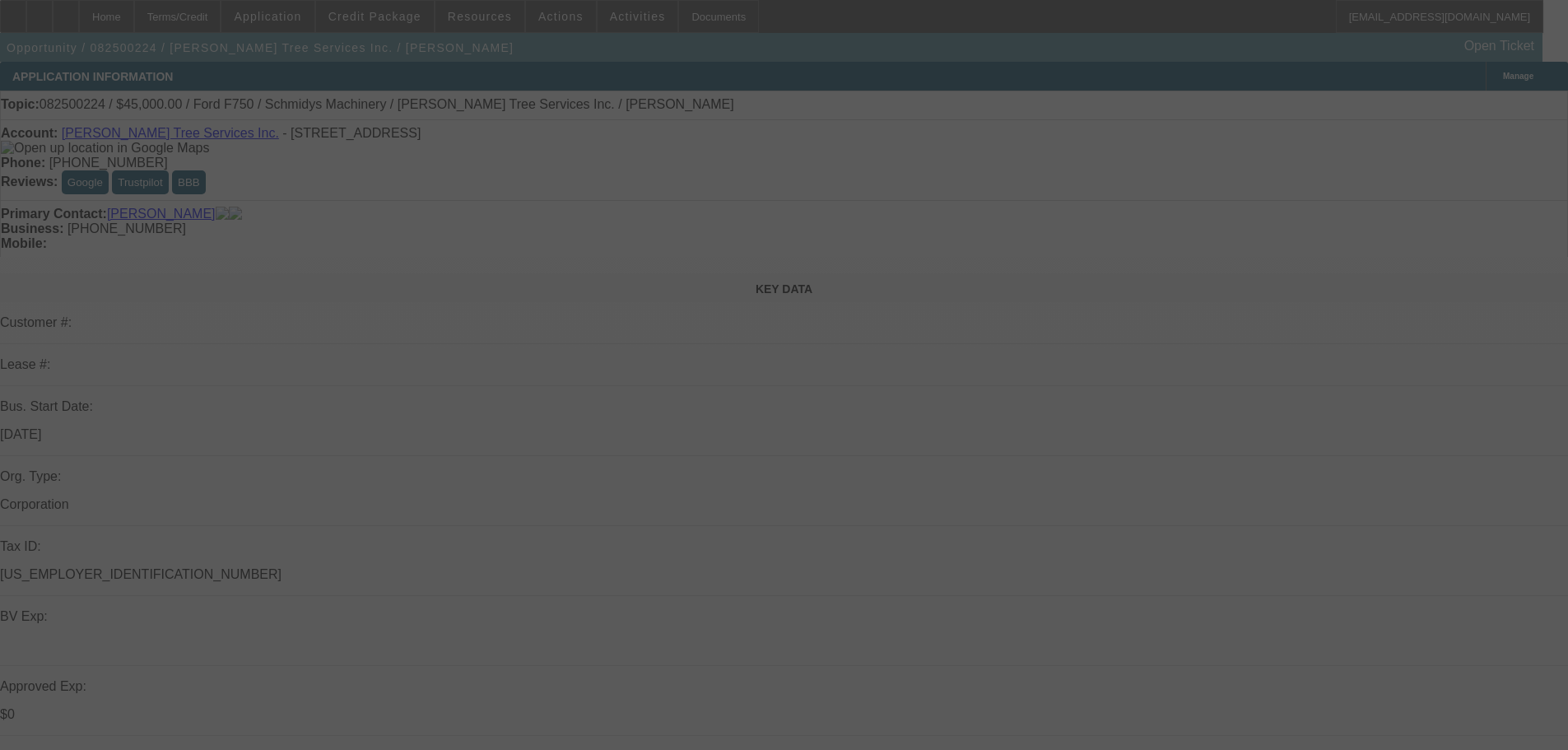
select select "0"
select select "6"
select select "0"
select select "3"
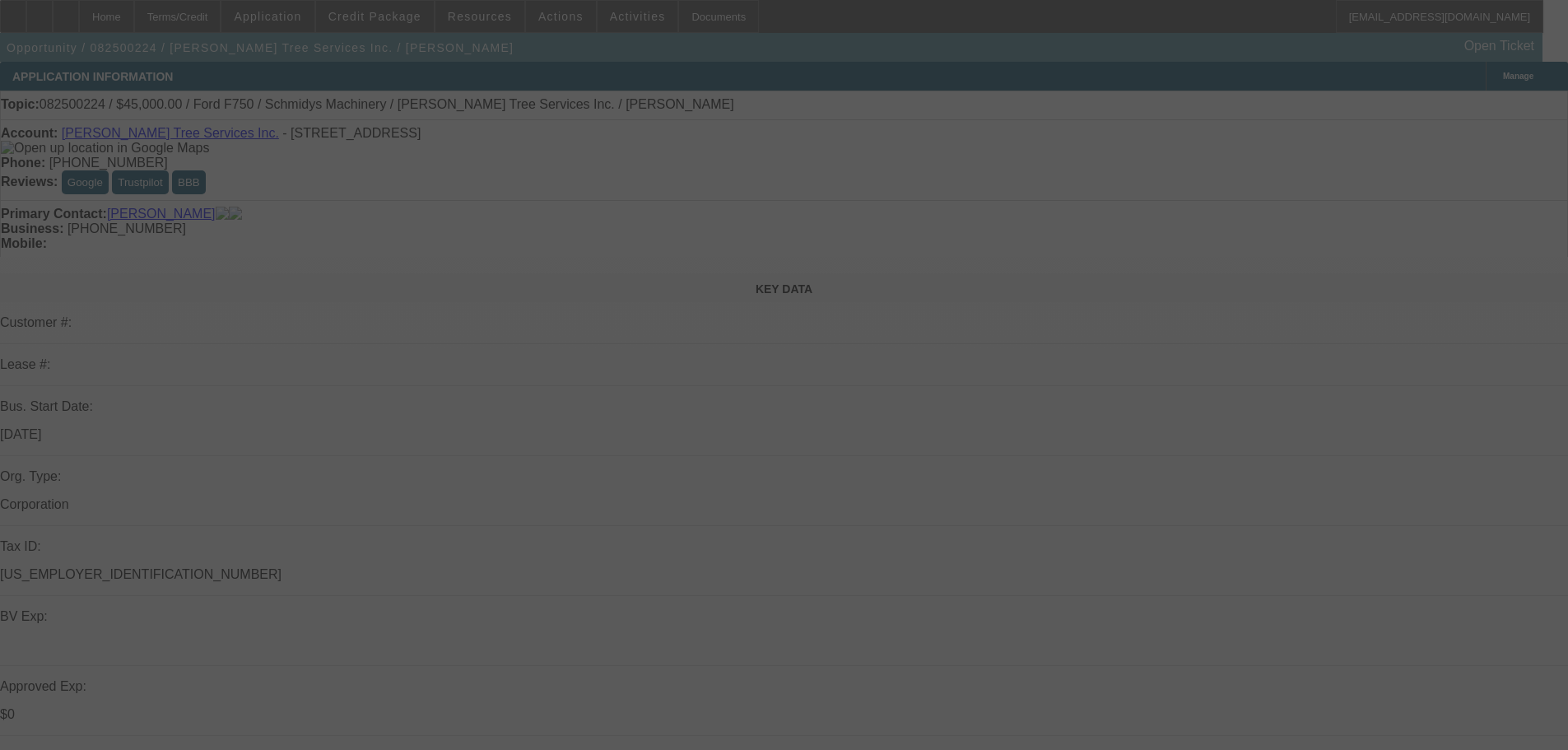
select select "0"
select select "6"
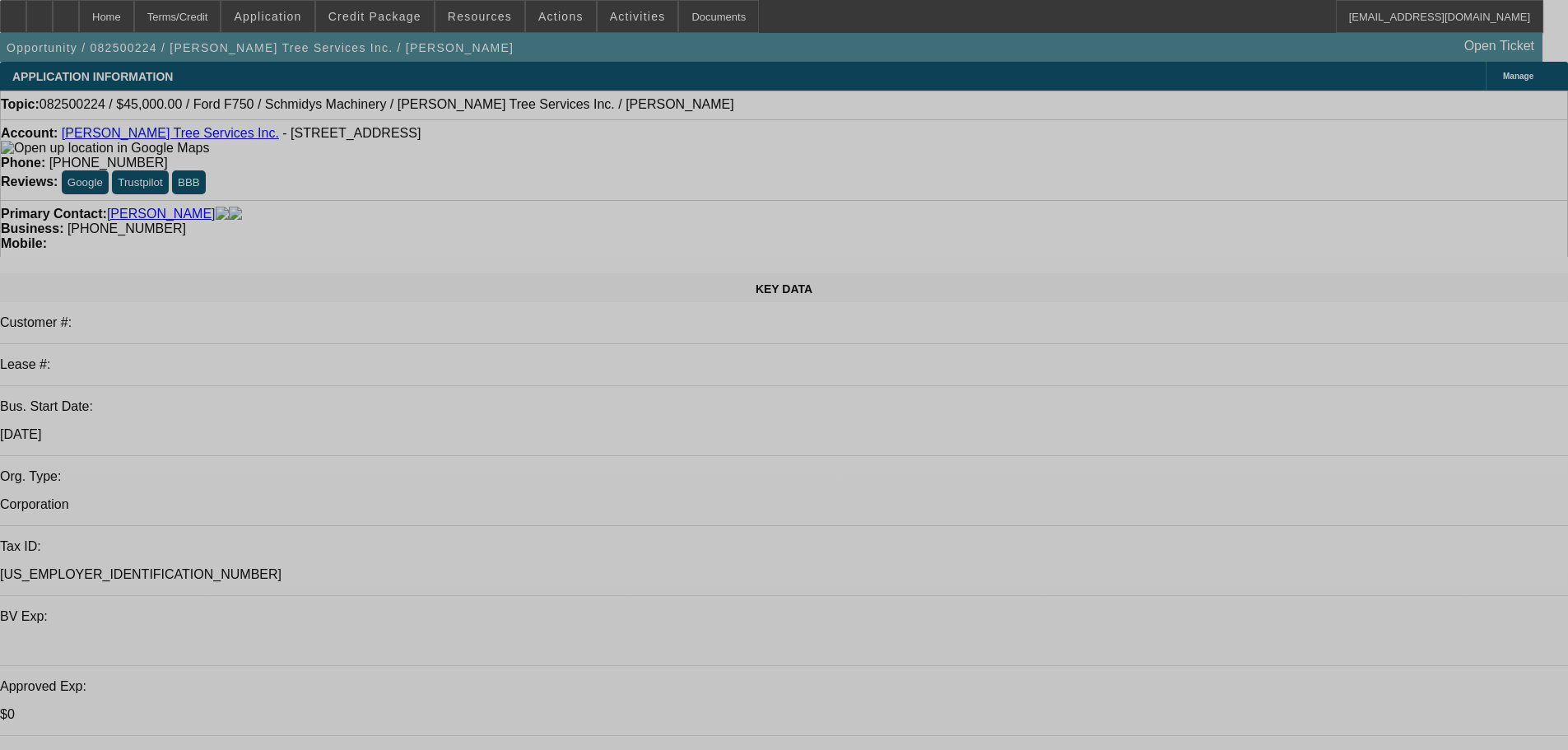
select select "0"
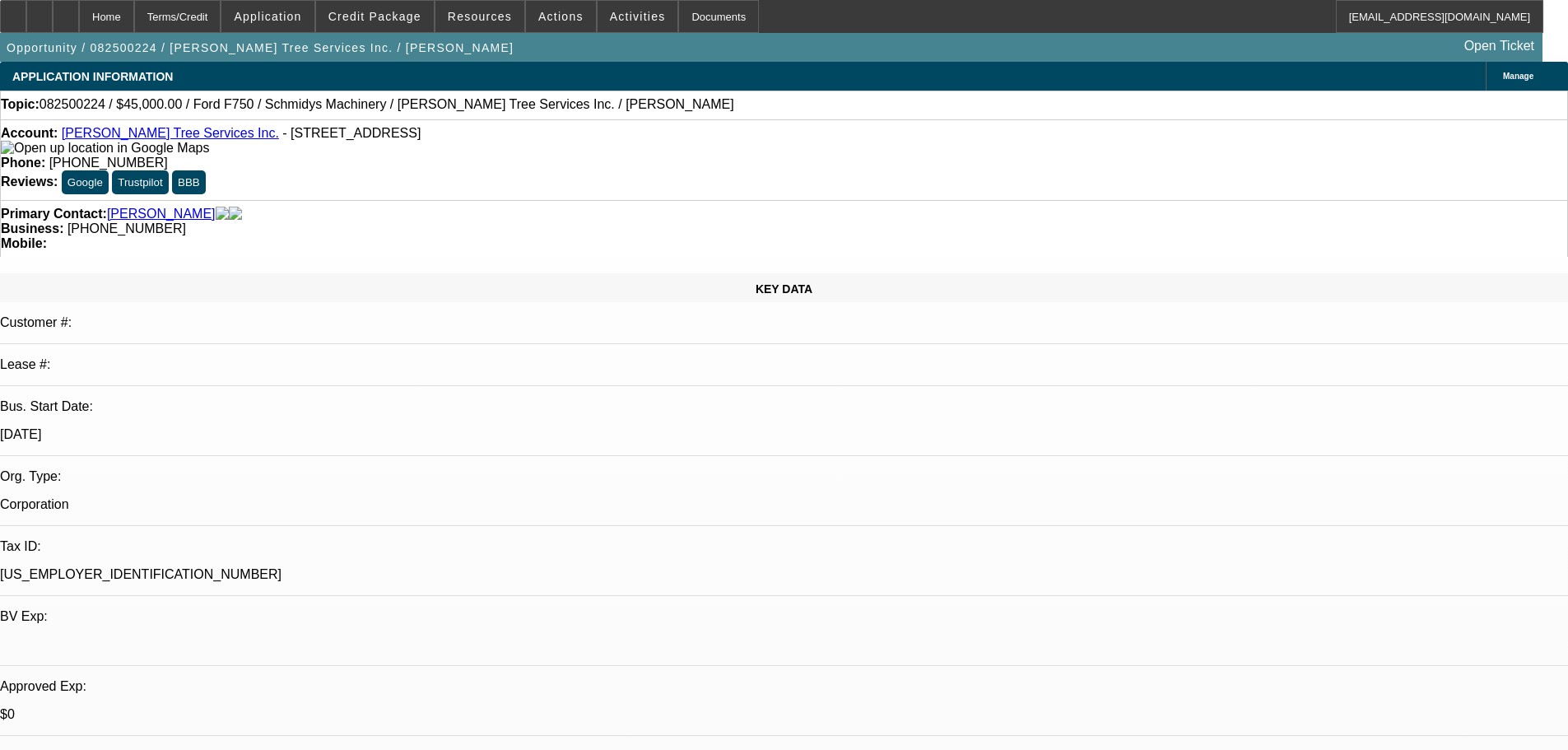
select select "0"
select select "6"
select select "0"
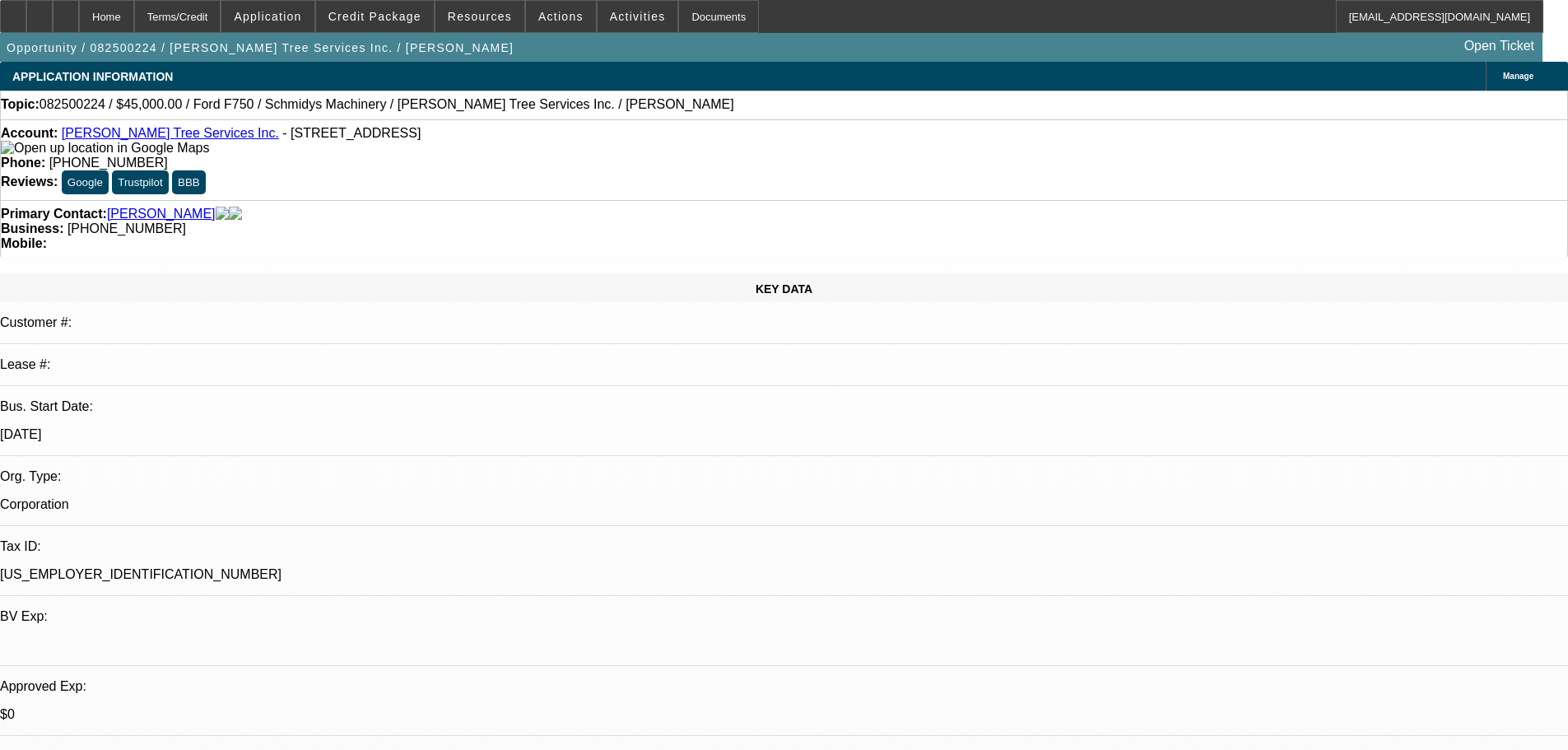
select select "0"
select select "6"
select select "0"
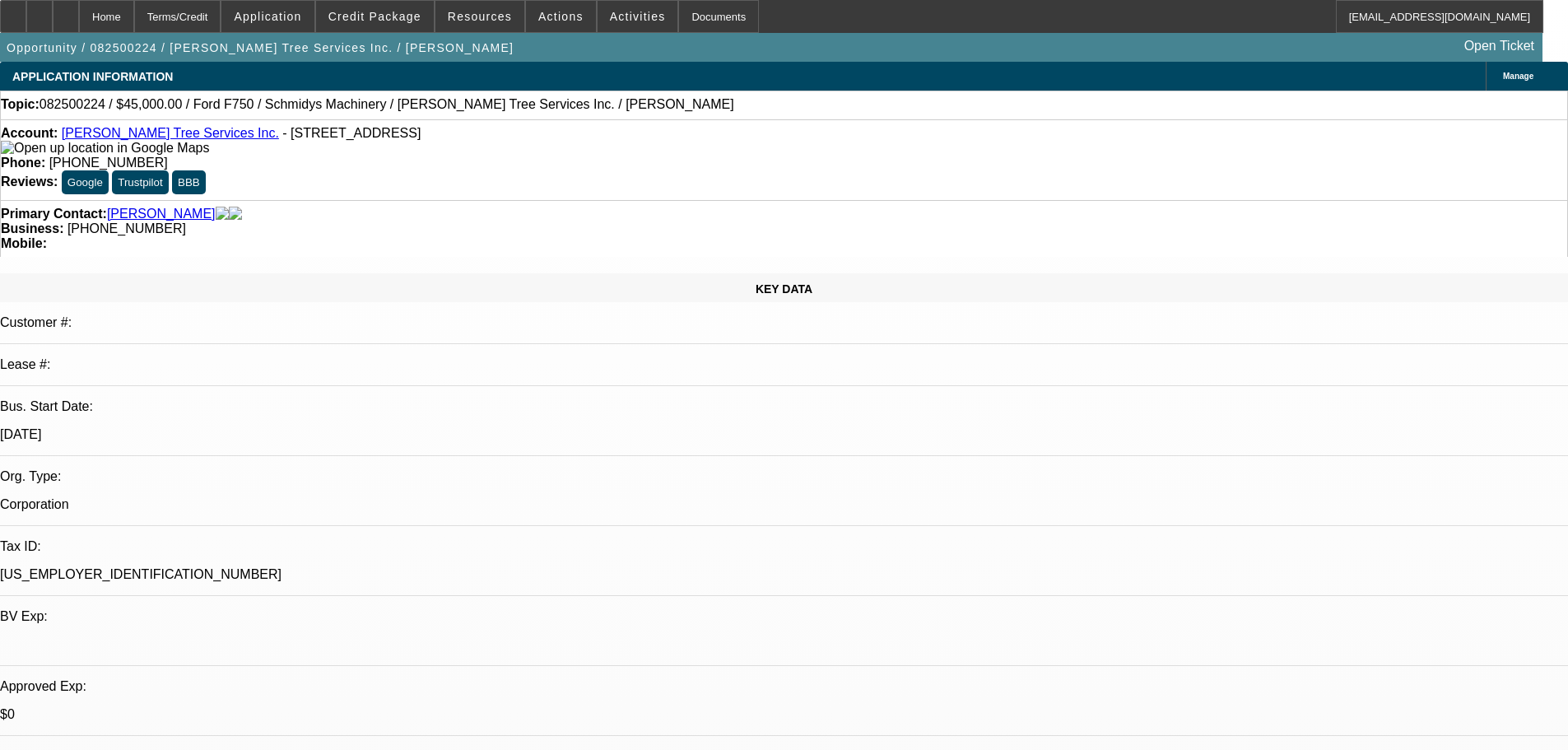
select select "6"
select select "0"
select select "3"
select select "0"
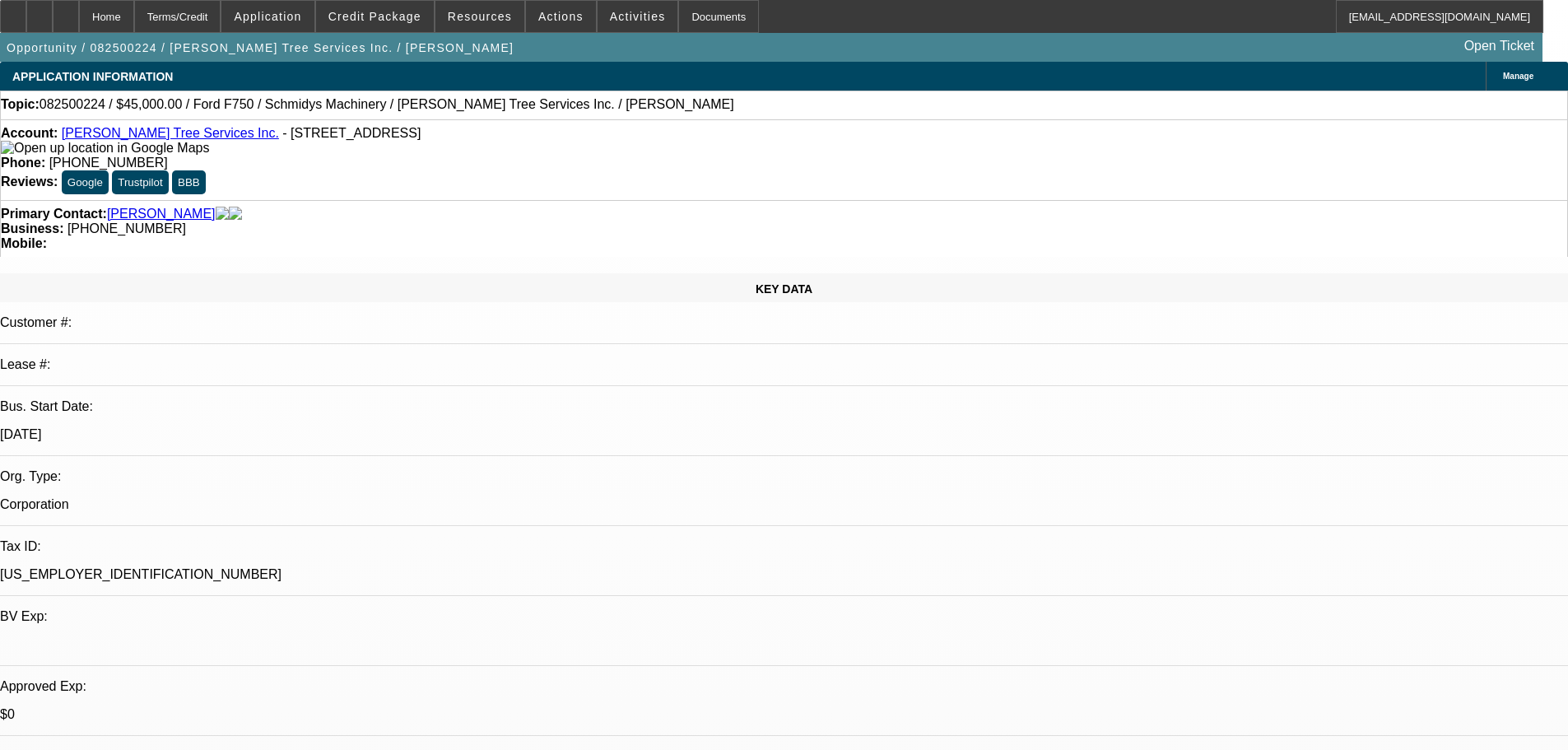
select select "6"
click at [53, 13] on div at bounding box center [39, 16] width 27 height 33
click at [383, 25] on span at bounding box center [375, 16] width 118 height 39
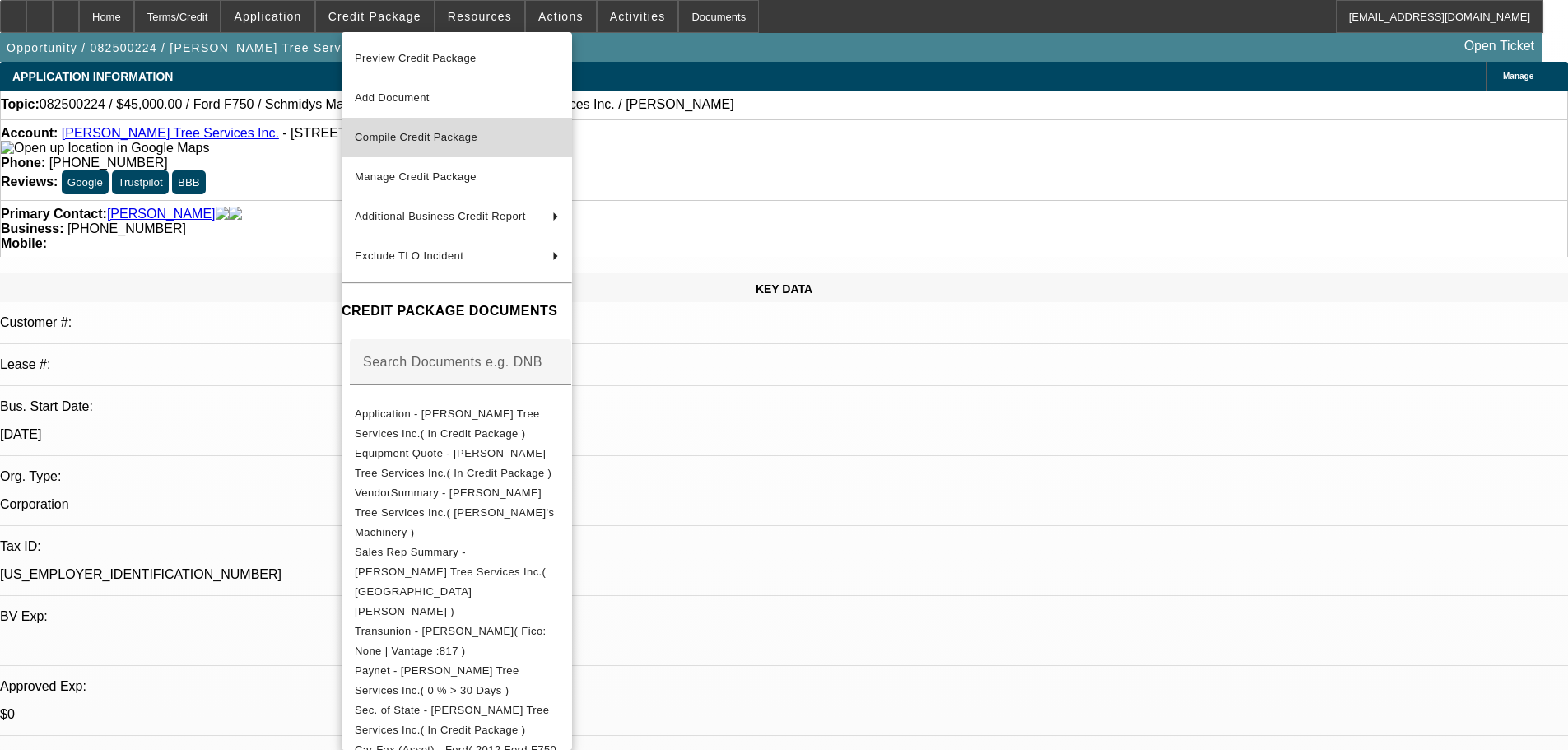
click at [433, 133] on span "Compile Credit Package" at bounding box center [416, 137] width 122 height 12
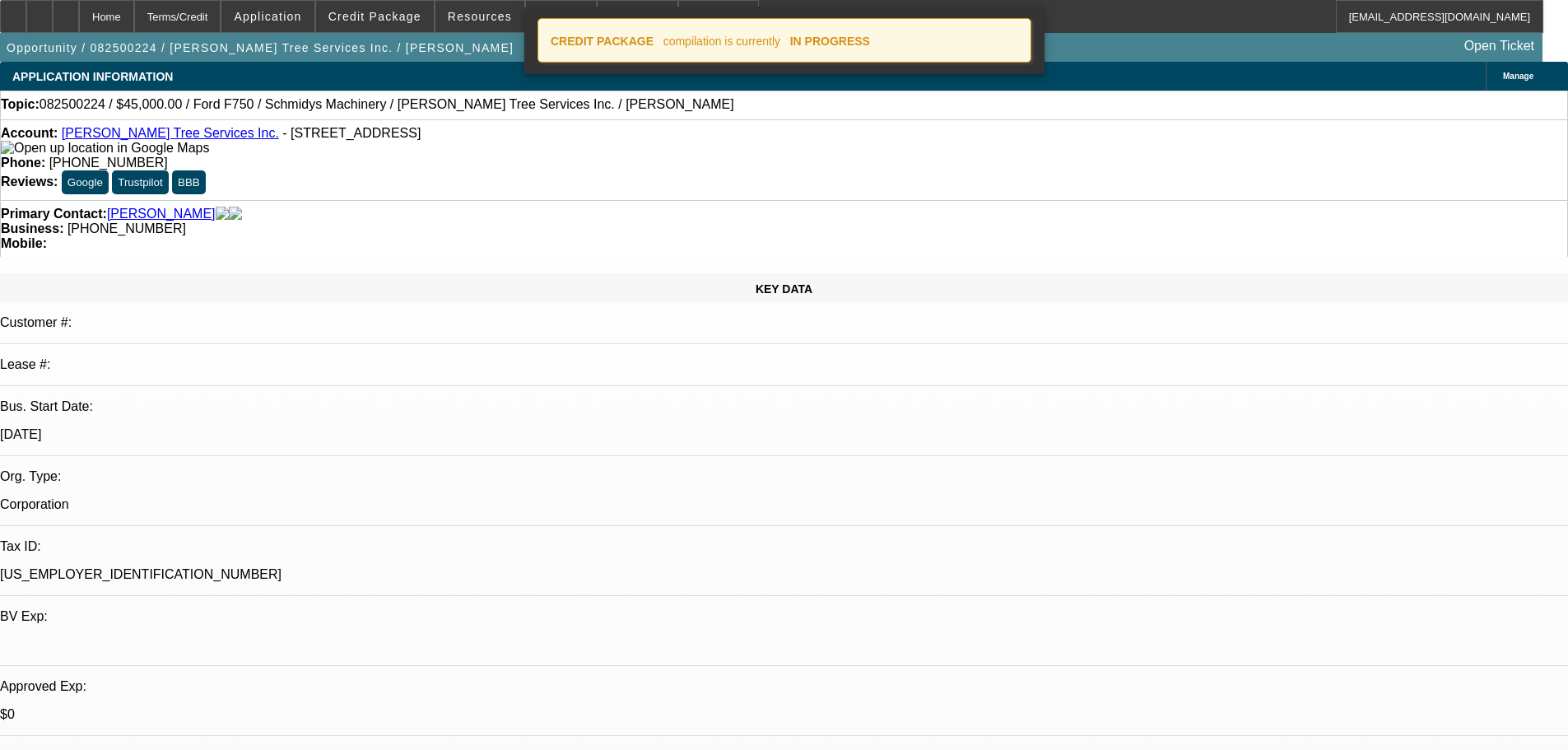
select select "0"
select select "6"
select select "0"
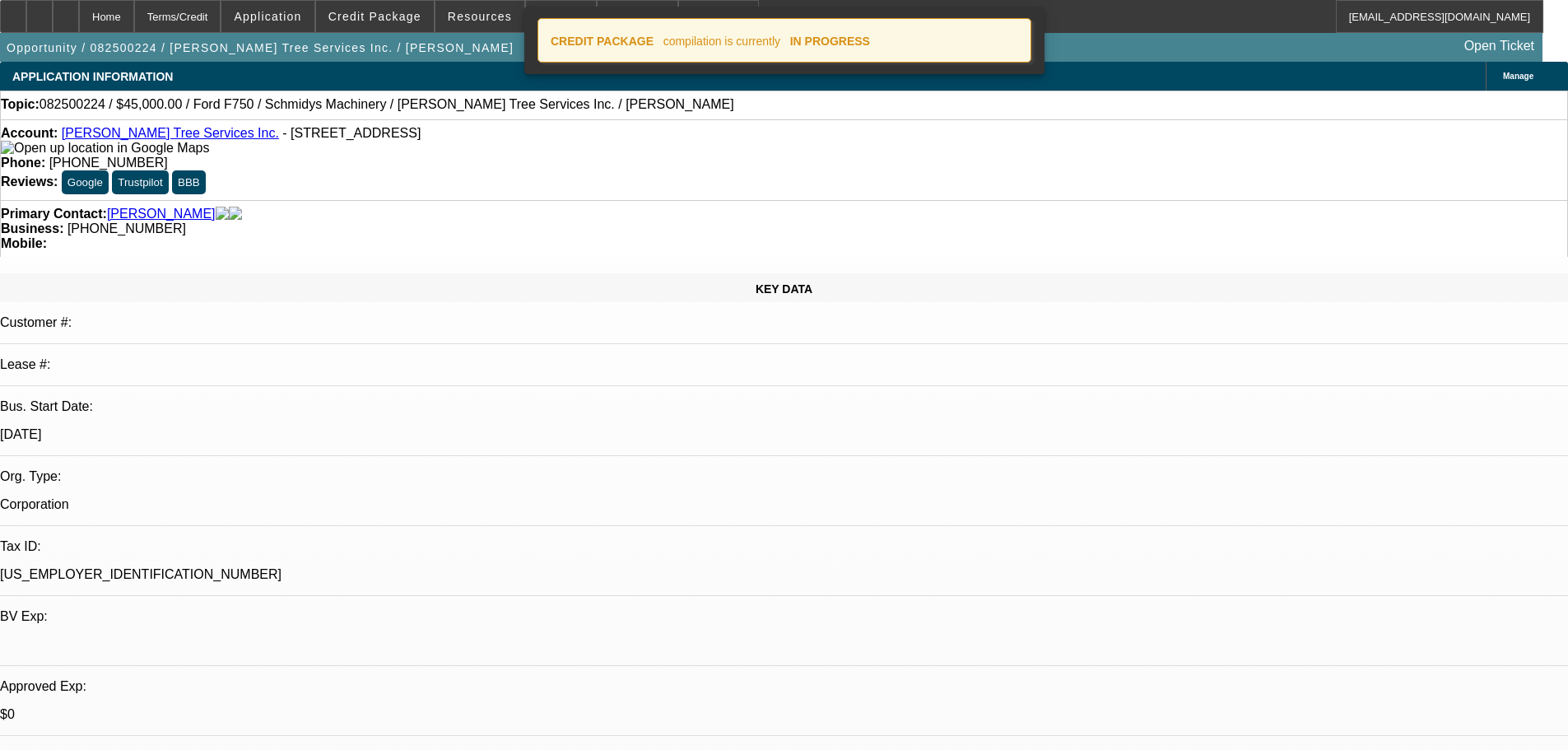
select select "0"
select select "6"
select select "0"
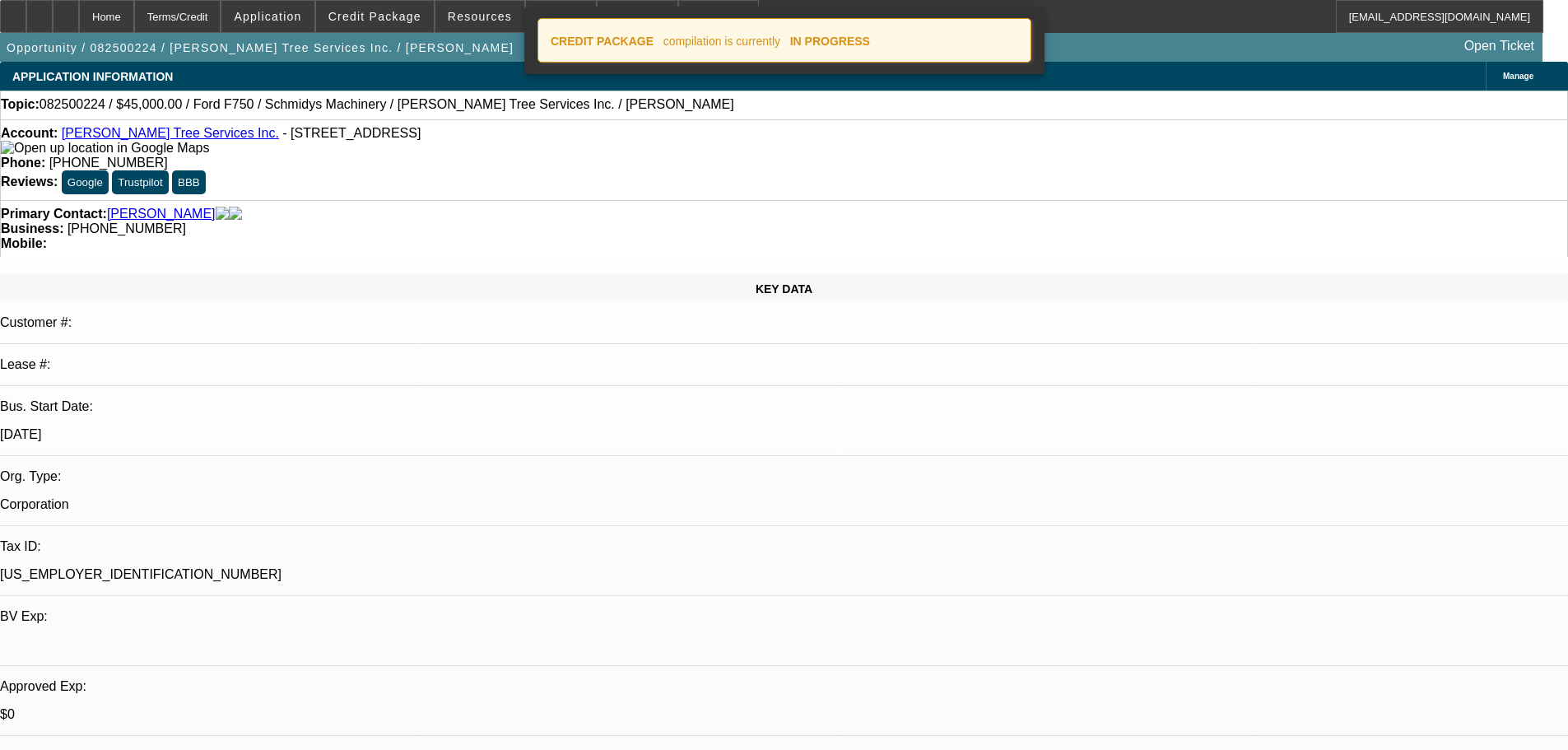
select select "0"
select select "6"
select select "0"
select select "3"
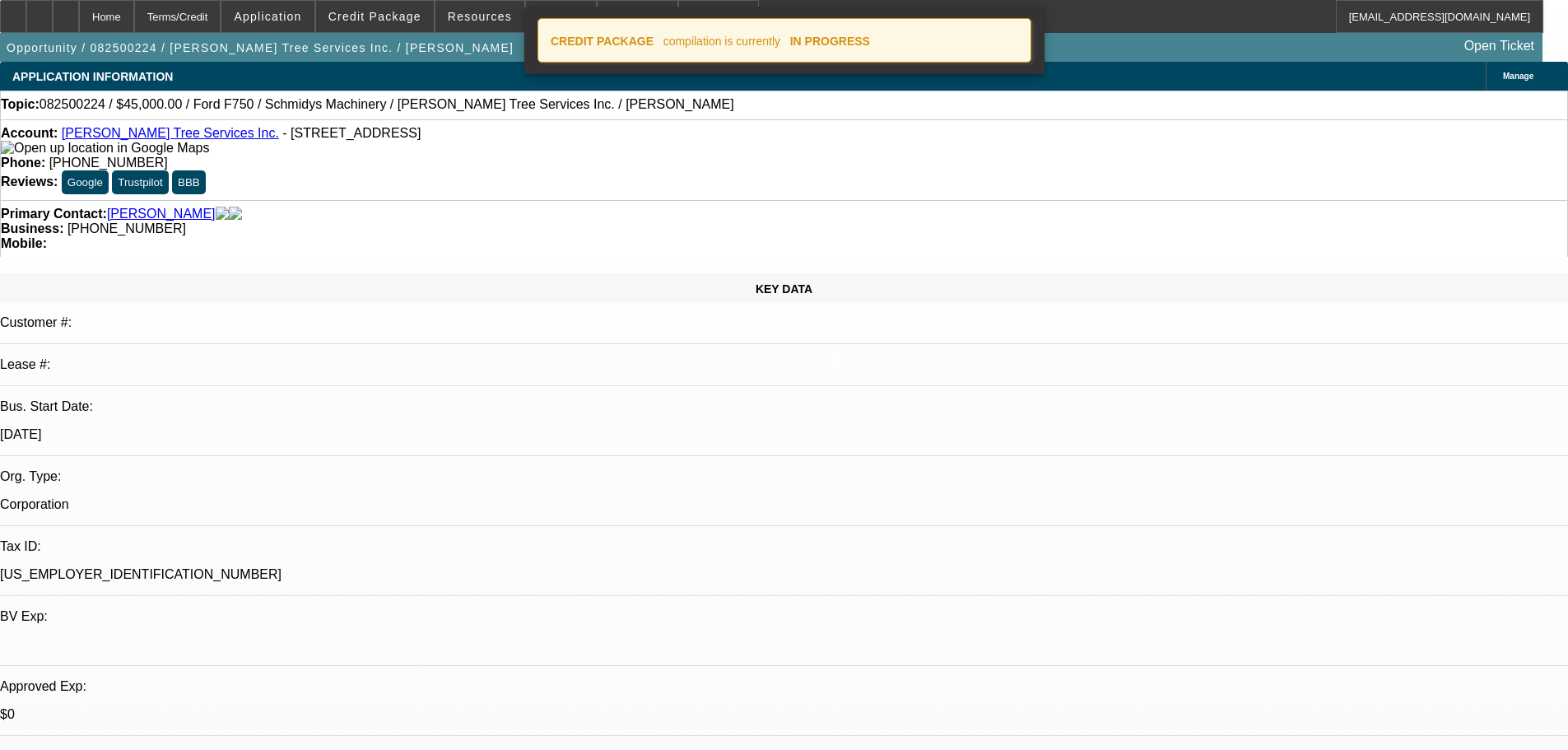
select select "0"
select select "6"
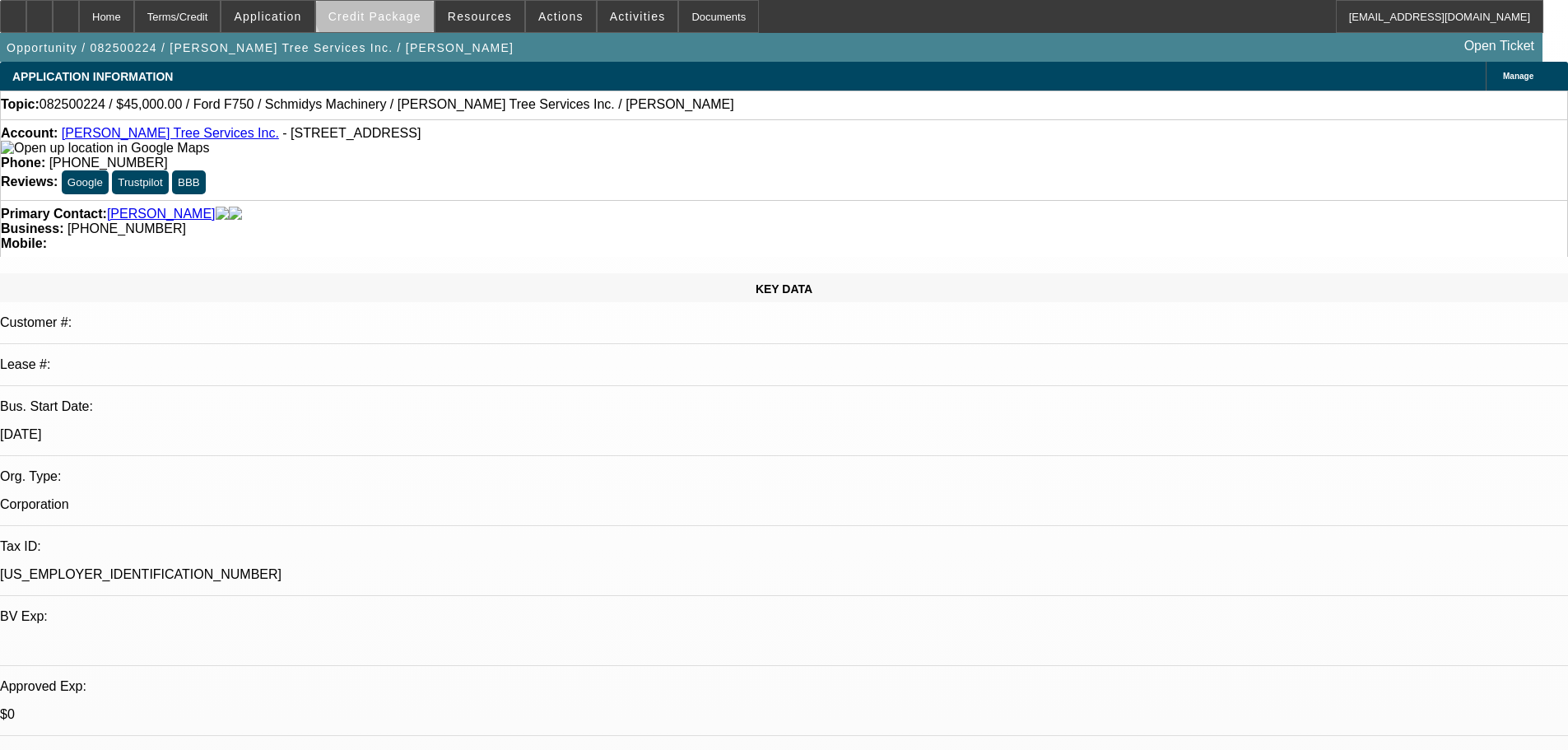
click at [410, 3] on span at bounding box center [375, 16] width 118 height 39
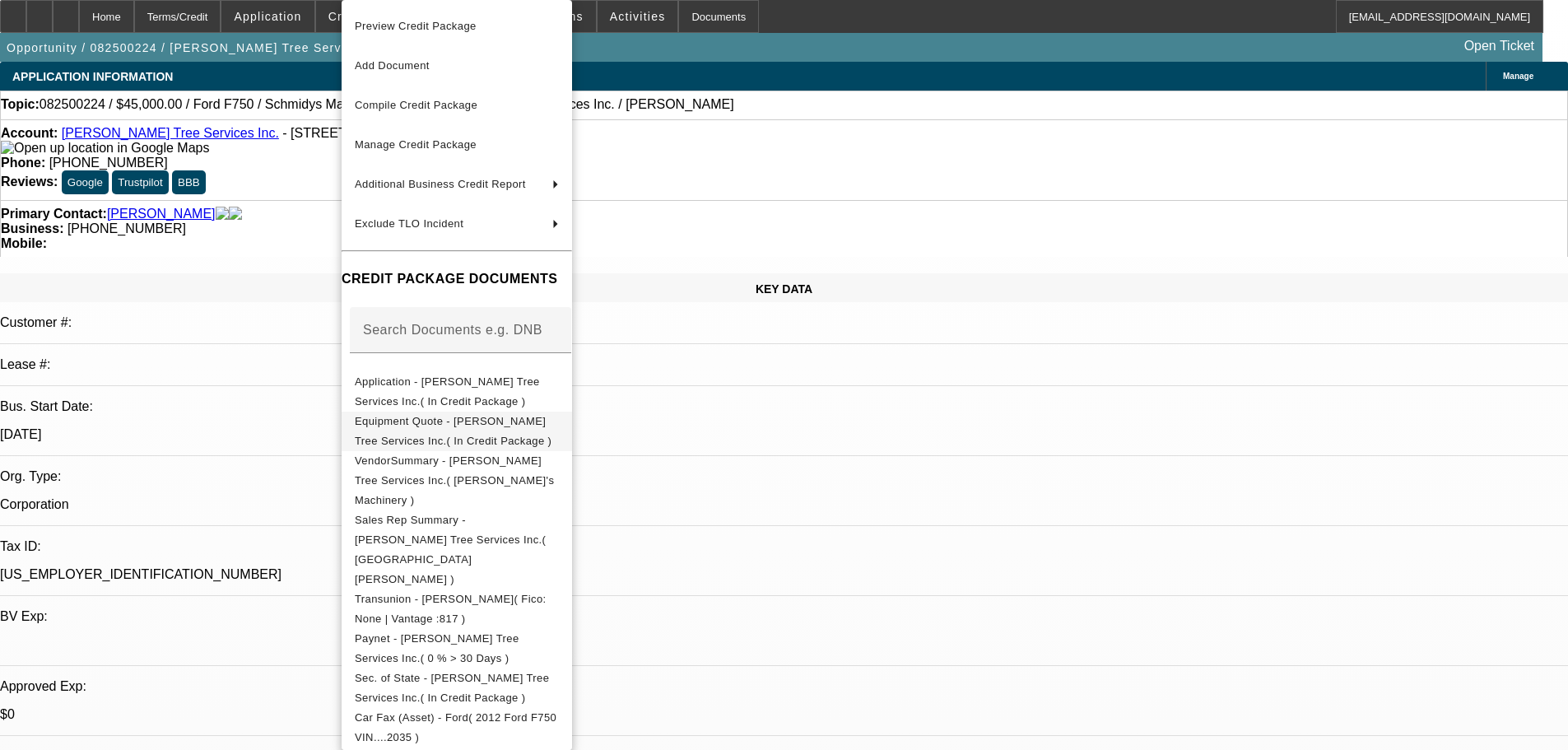
click at [494, 416] on span "Equipment Quote - [PERSON_NAME] Tree Services Inc.( In Credit Package )" at bounding box center [457, 431] width 204 height 39
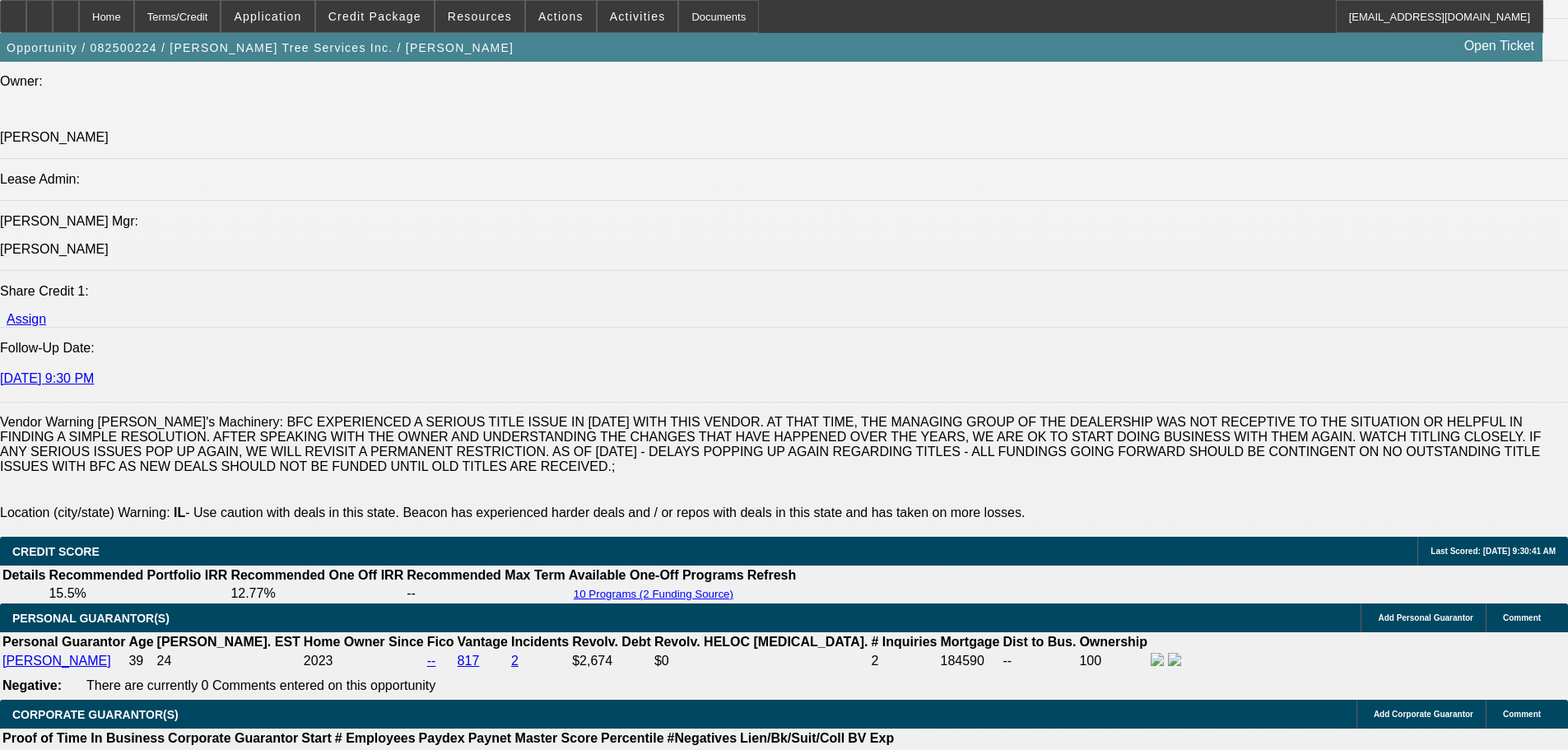
scroll to position [2223, 0]
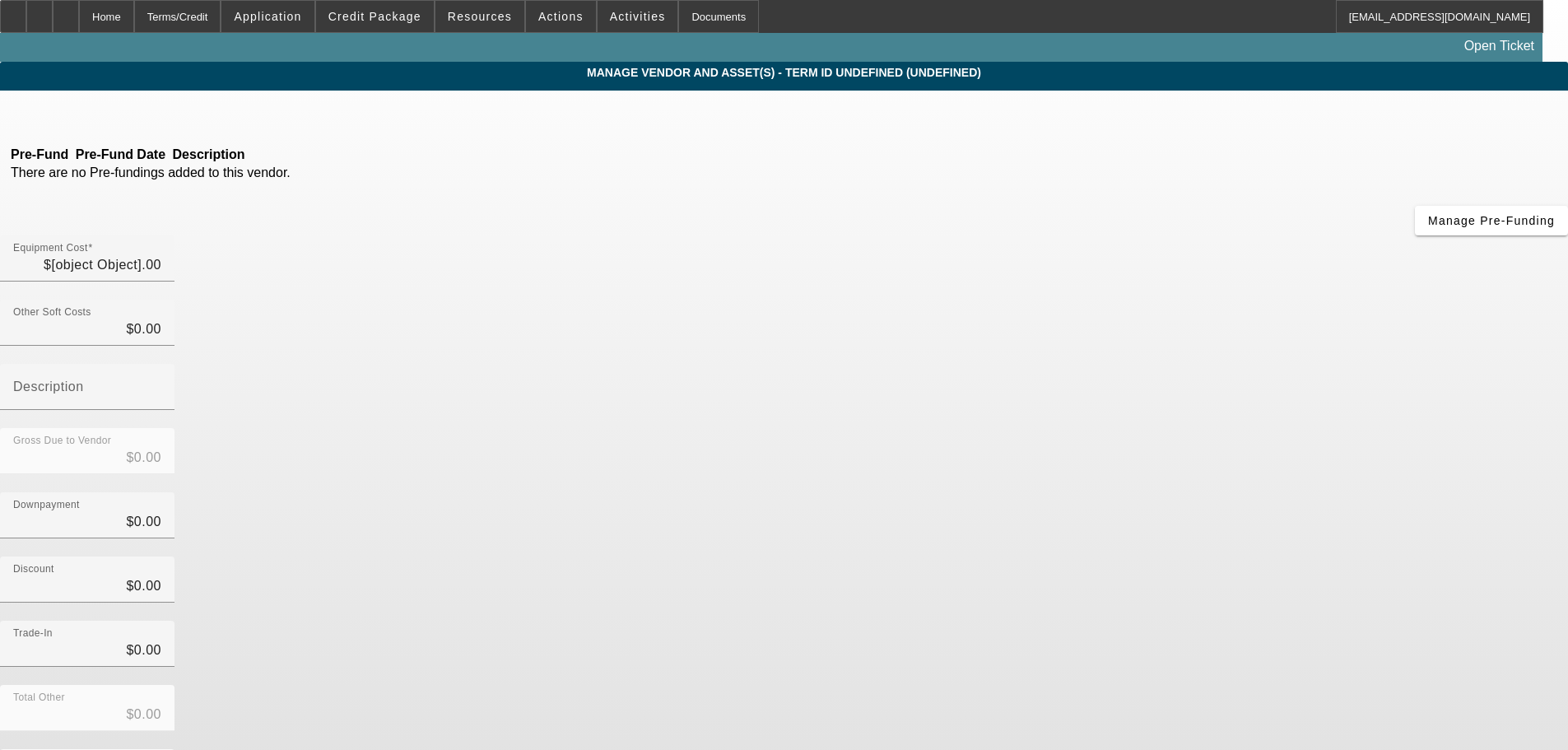
type input "$45,000.00"
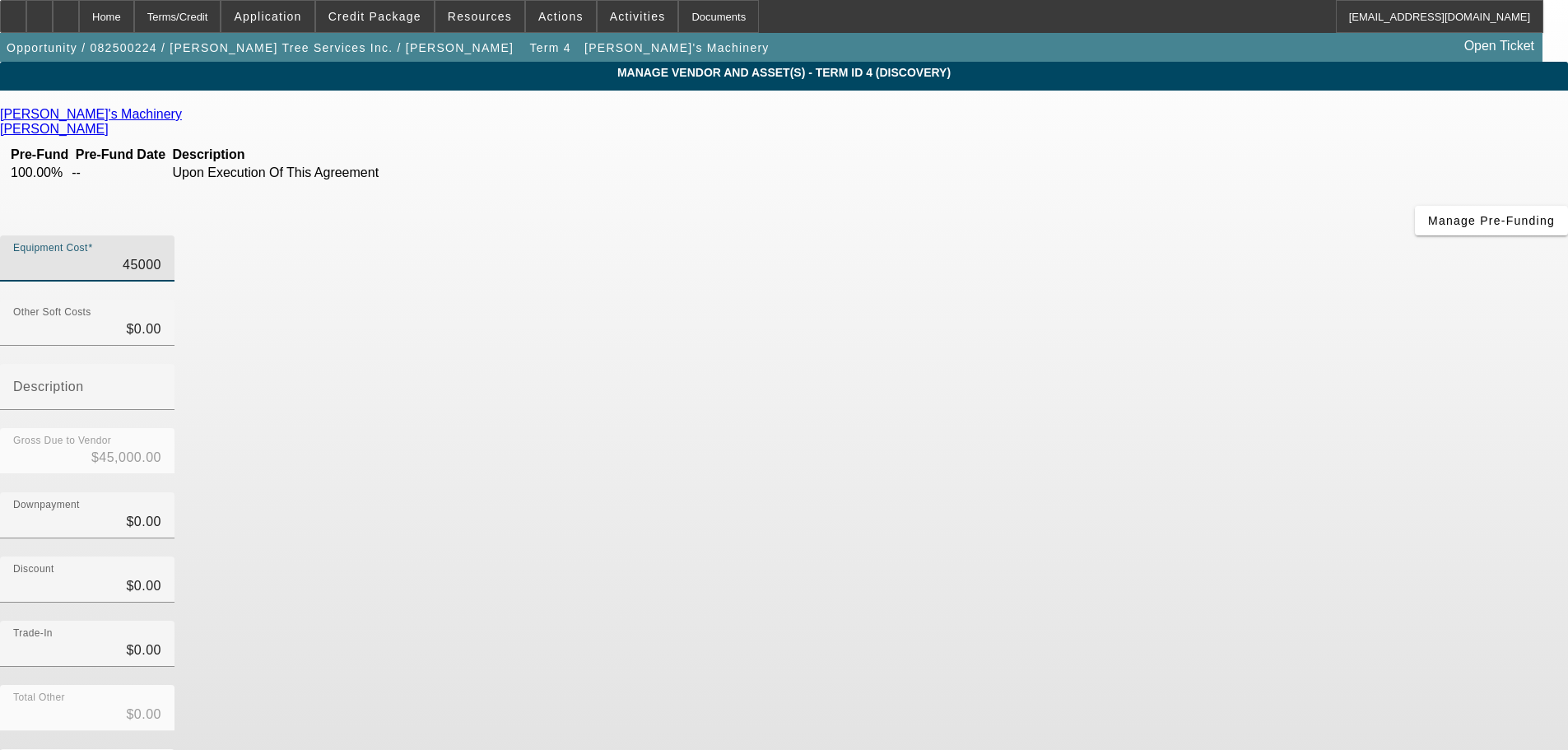
drag, startPoint x: 937, startPoint y: 141, endPoint x: 1064, endPoint y: 136, distance: 127.1
click at [1064, 235] on div "Equipment Cost 45000" at bounding box center [784, 267] width 1568 height 64
type input "7"
type input "$7.00"
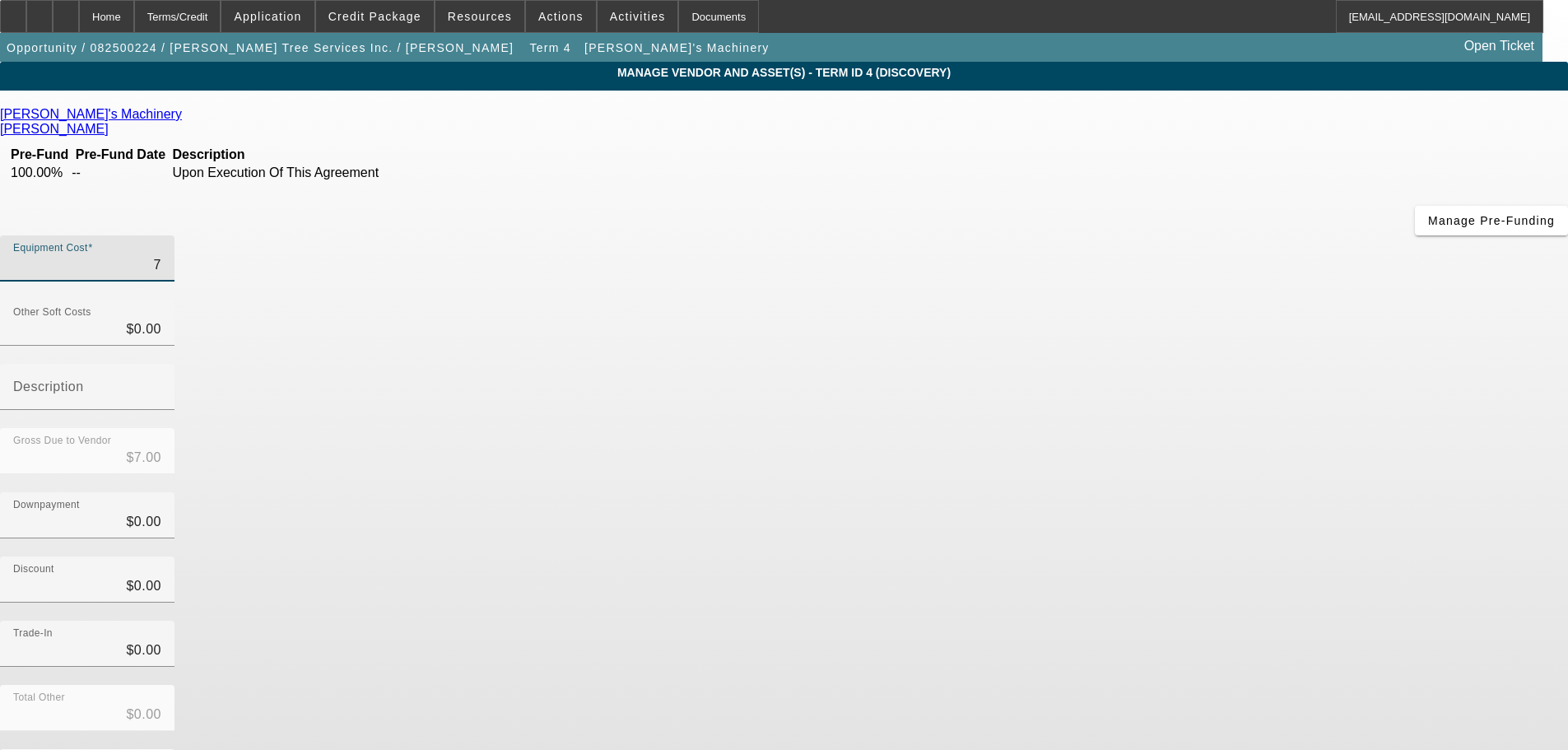
type input "75"
type input "$75.00"
type input "750"
type input "$750.00"
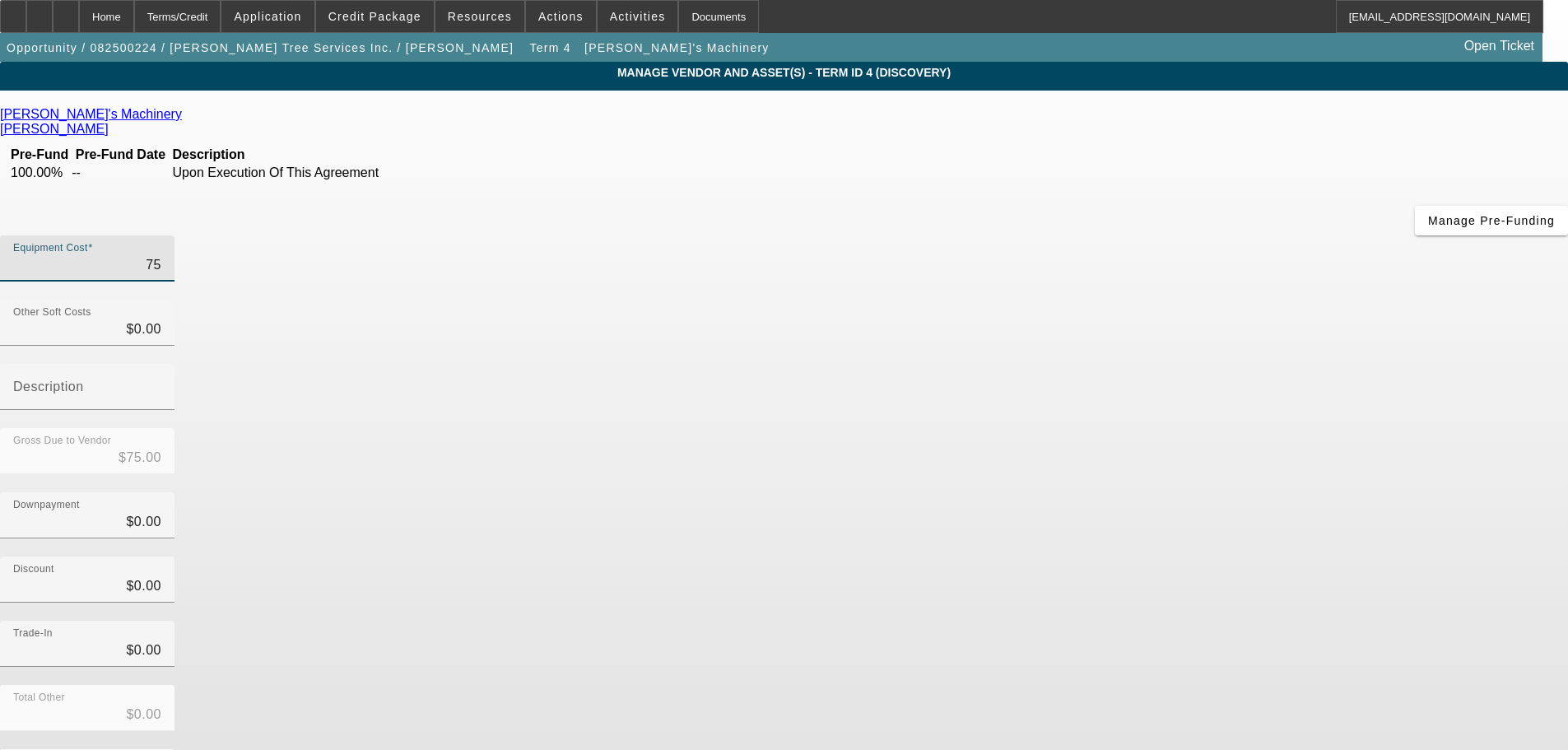
type input "$750.00"
type input "7500"
type input "$7,500.00"
type input "75000"
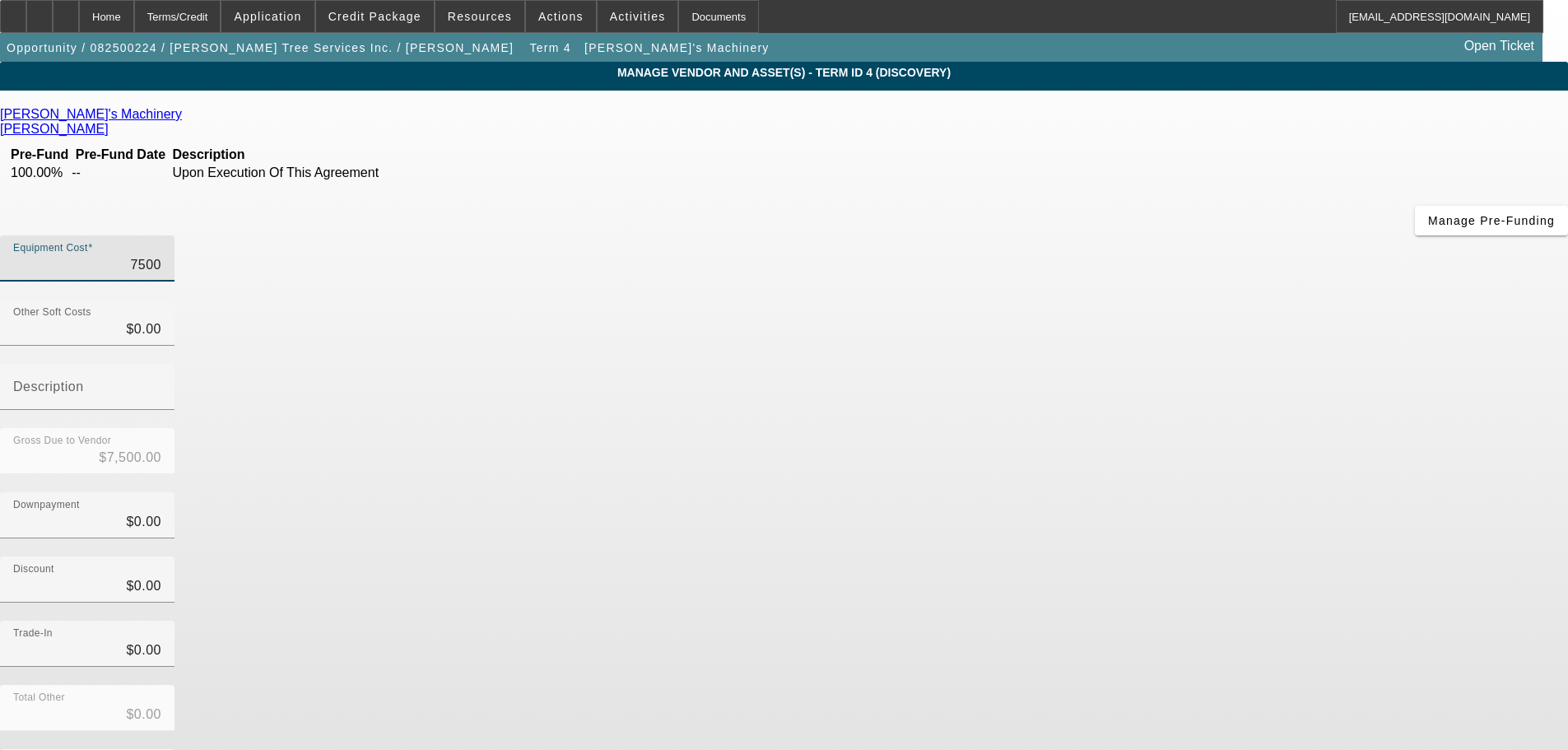
type input "$75,000.00"
click at [1108, 493] on div "Downpayment $0.00" at bounding box center [784, 524] width 1568 height 64
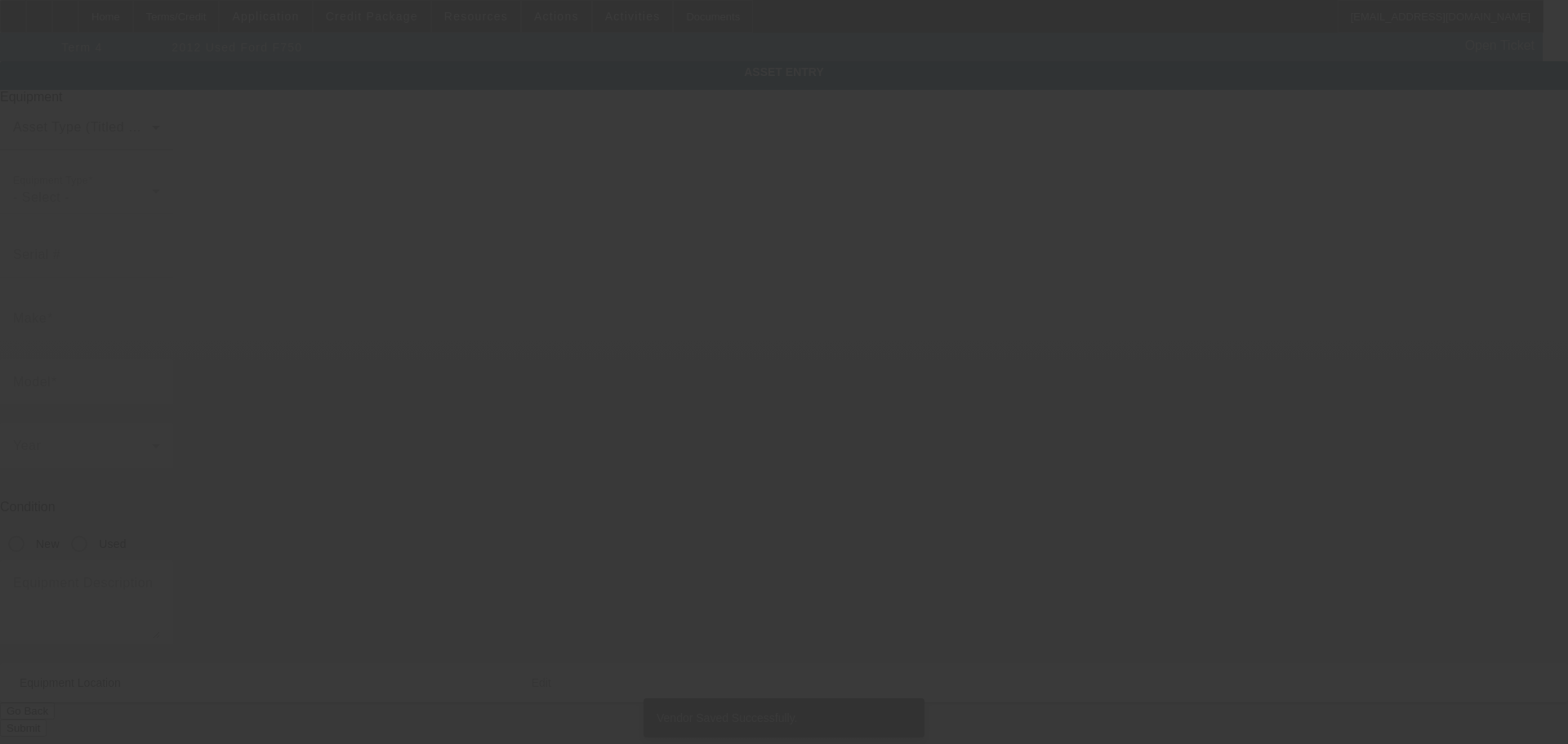
type input "[US_VEHICLE_IDENTIFICATION_NUMBER]"
type input "Ford"
type input "F750"
radio input "true"
type input "[STREET_ADDRESS]"
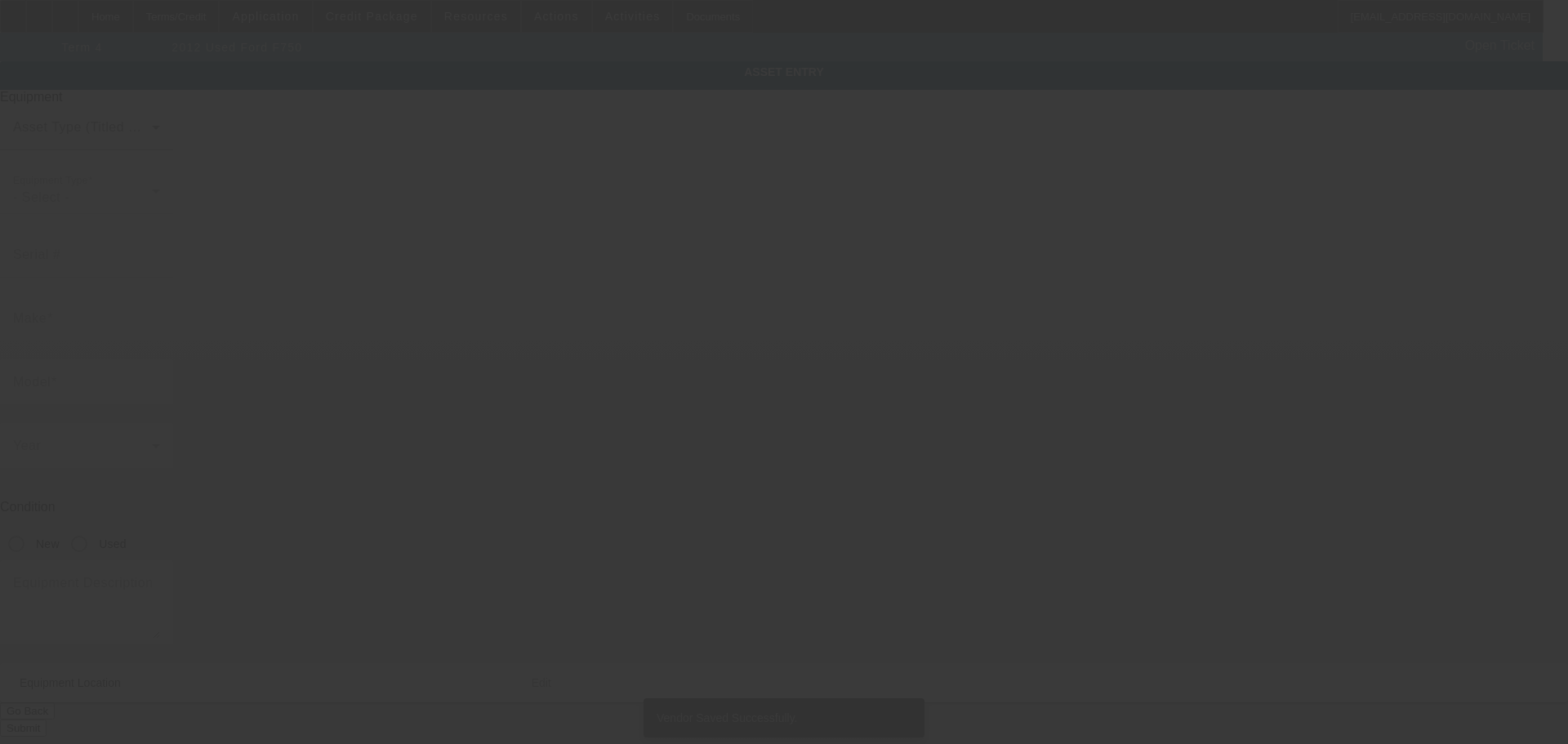
type input "Elgin"
type input "60123"
type input "$75,000.00"
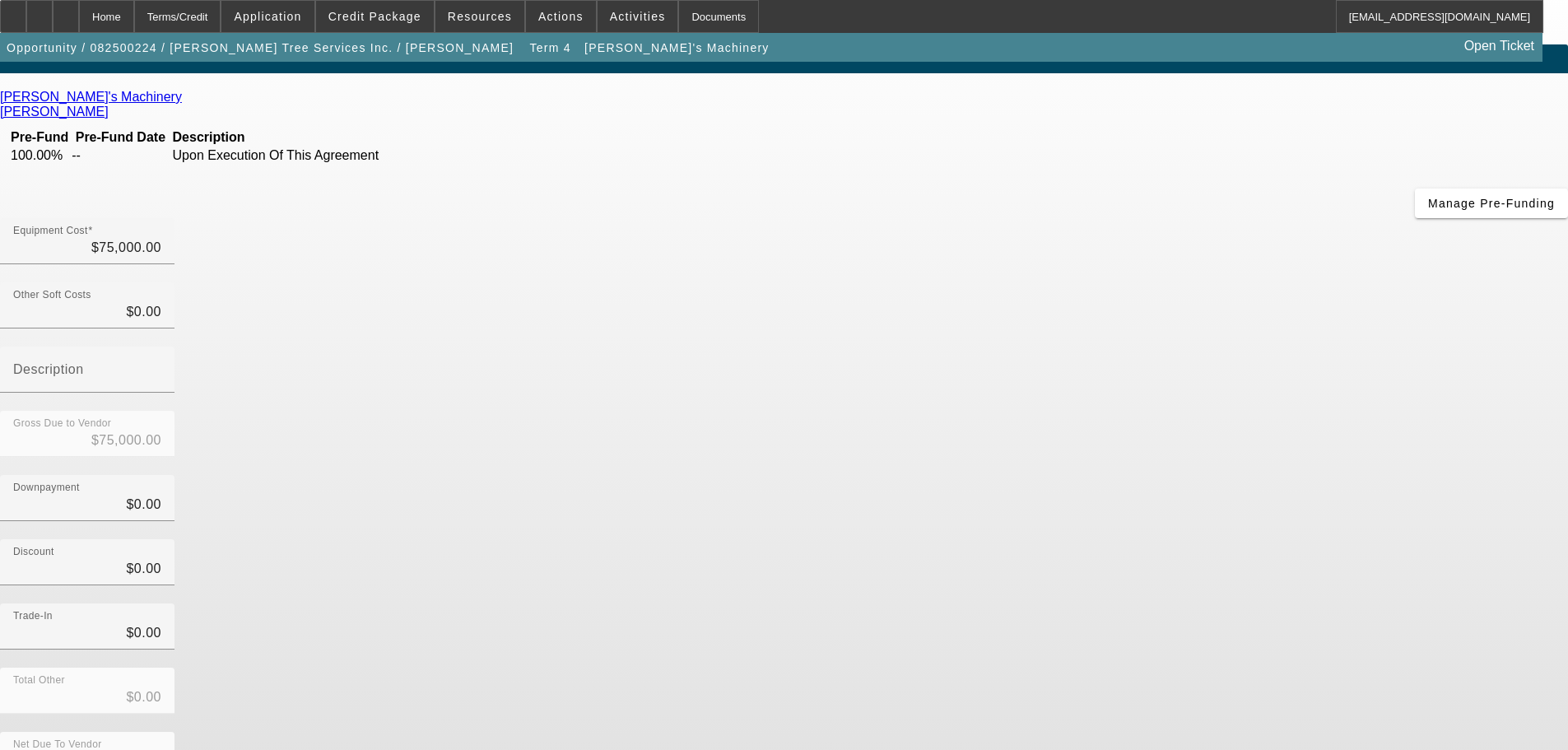
scroll to position [22, 0]
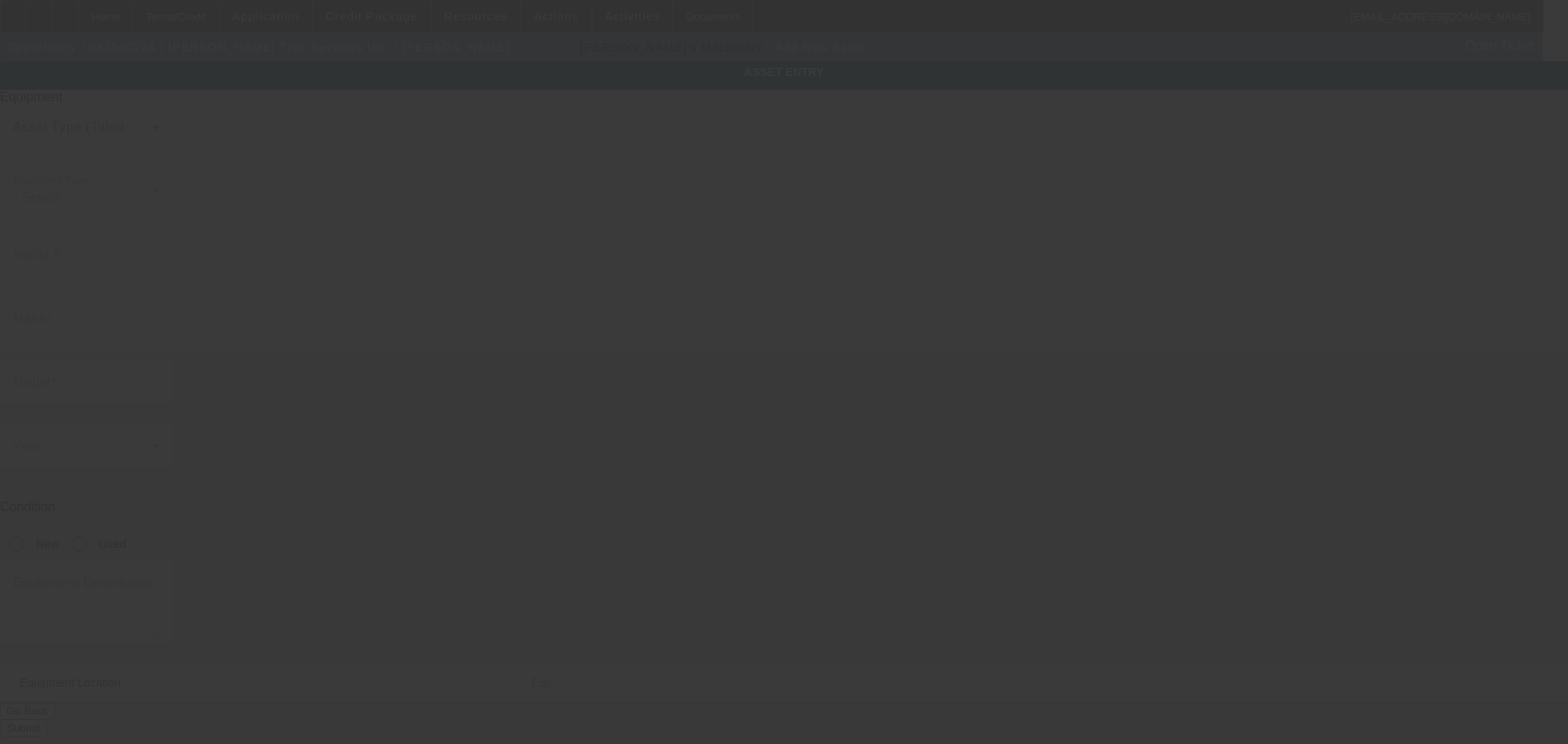
type input "[STREET_ADDRESS]"
type input "Elgin"
type input "60123"
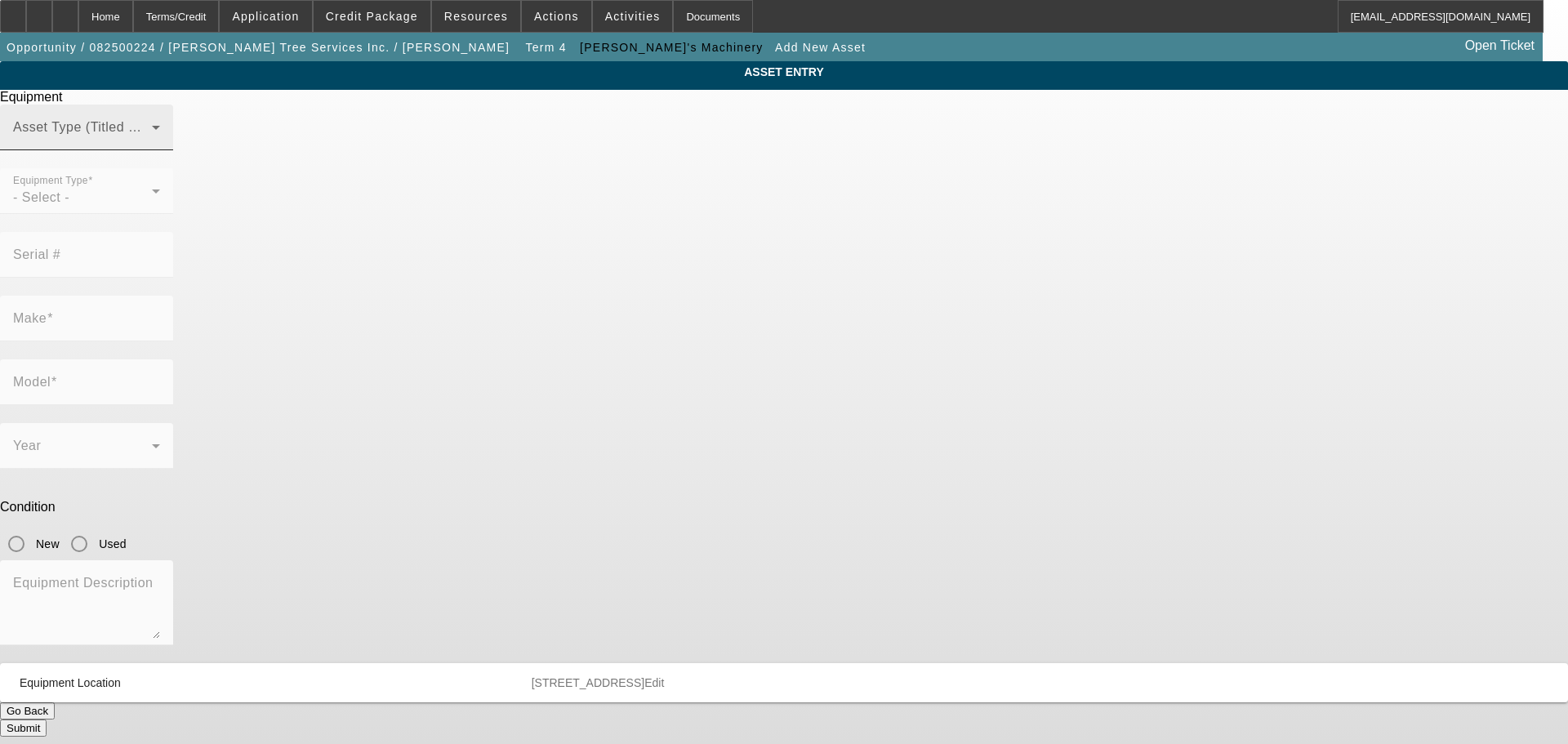
click at [152, 143] on span at bounding box center [82, 133] width 139 height 20
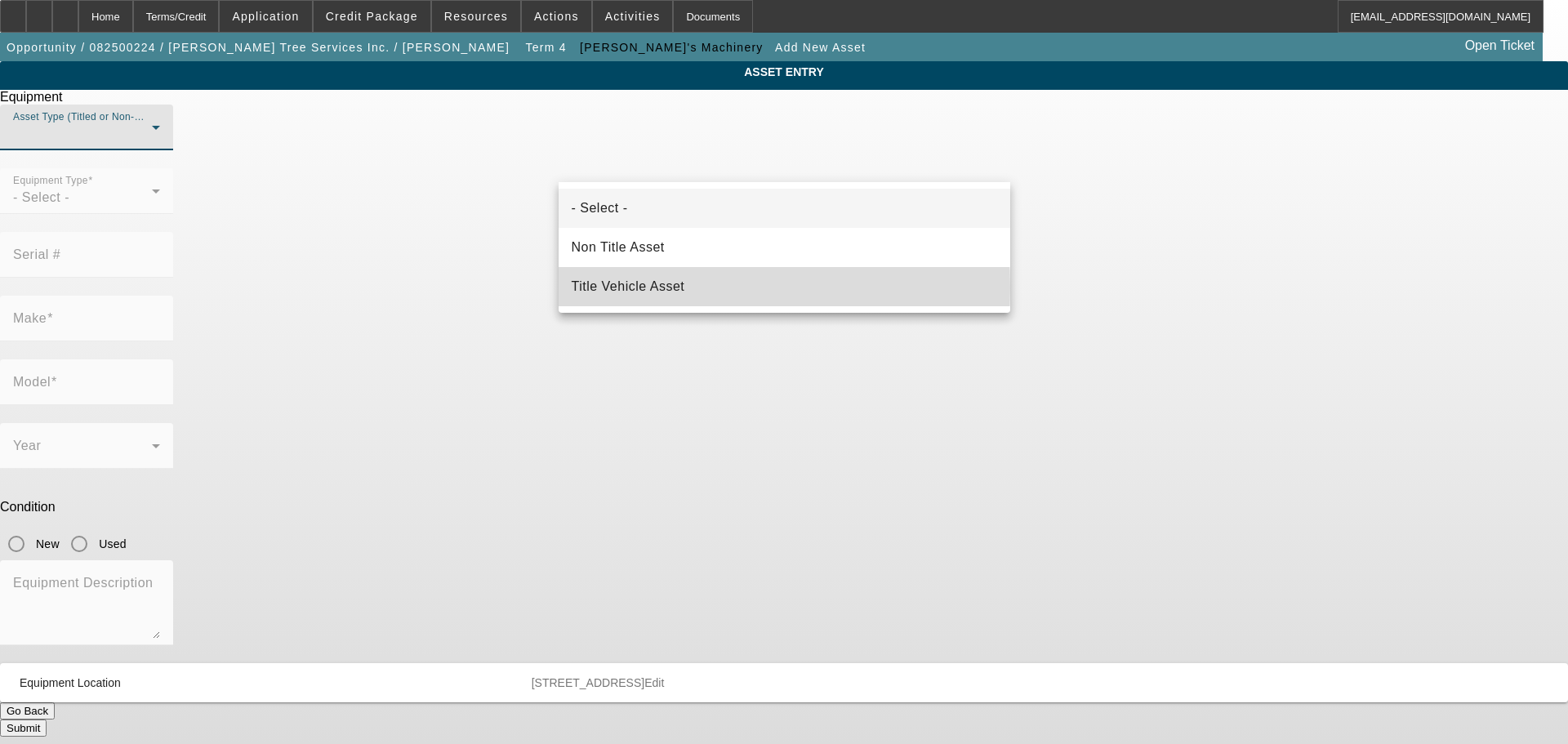
click at [641, 288] on span "Title Vehicle Asset" at bounding box center [629, 286] width 114 height 20
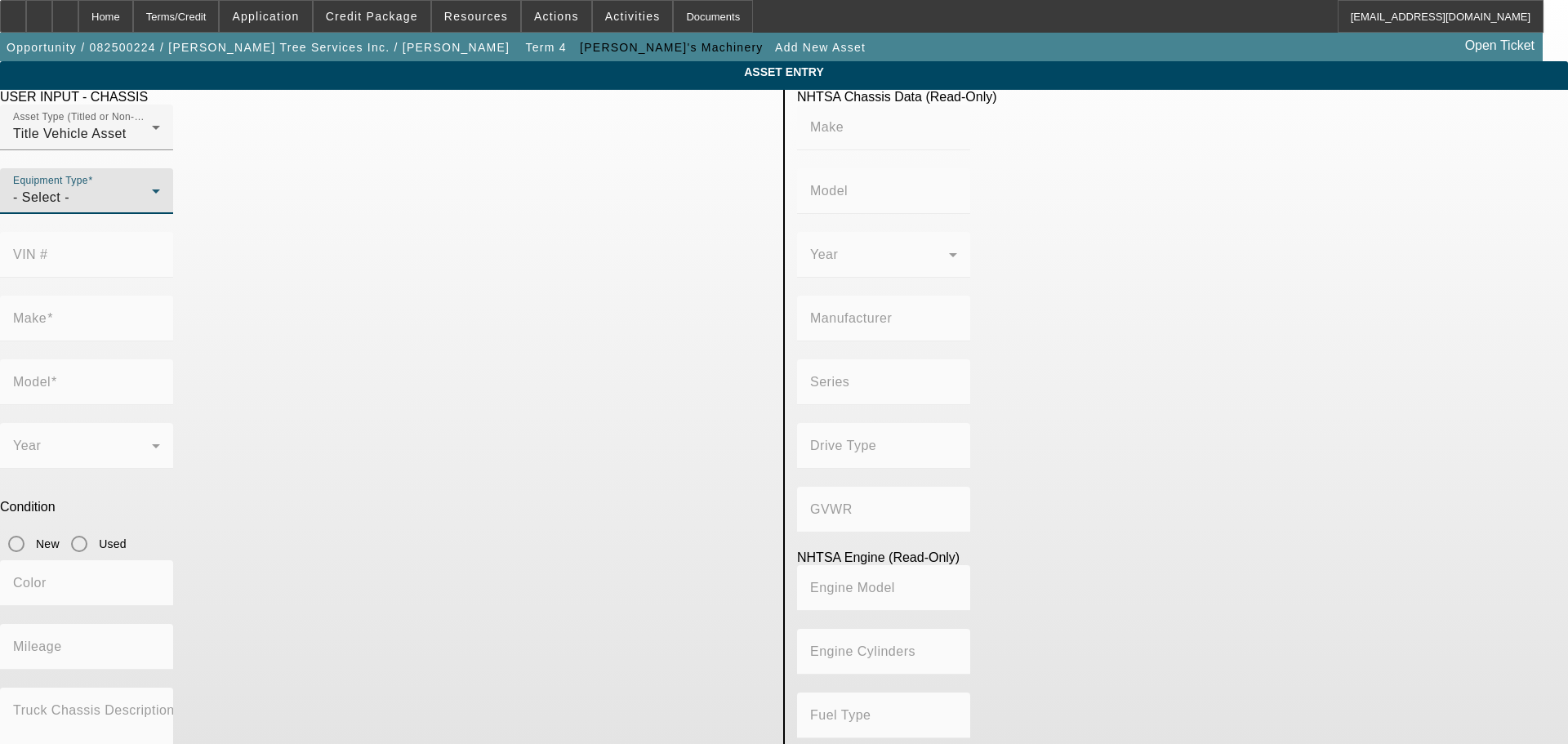
click at [152, 208] on div "- Select -" at bounding box center [82, 197] width 139 height 20
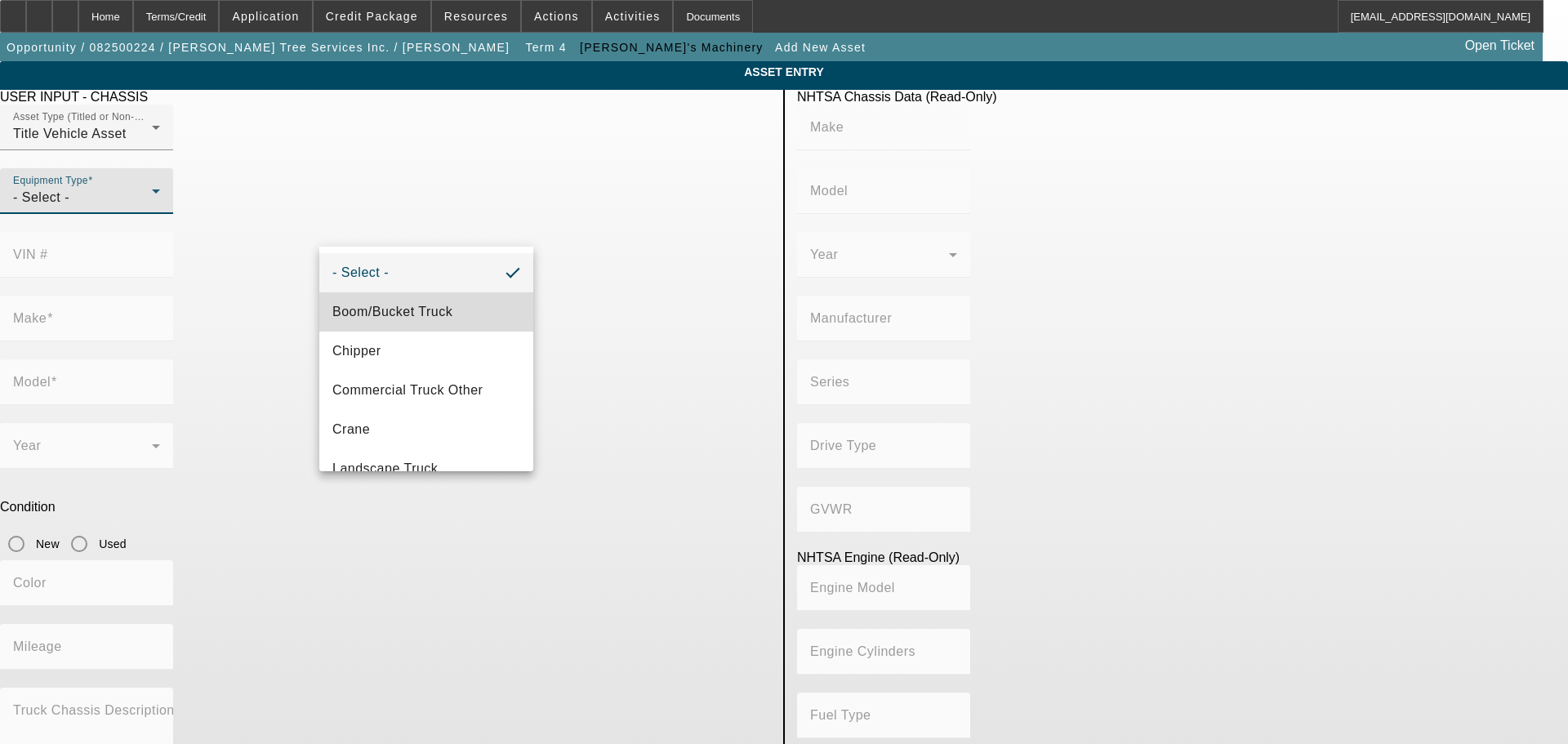
click at [443, 317] on span "Boom/Bucket Truck" at bounding box center [393, 311] width 120 height 20
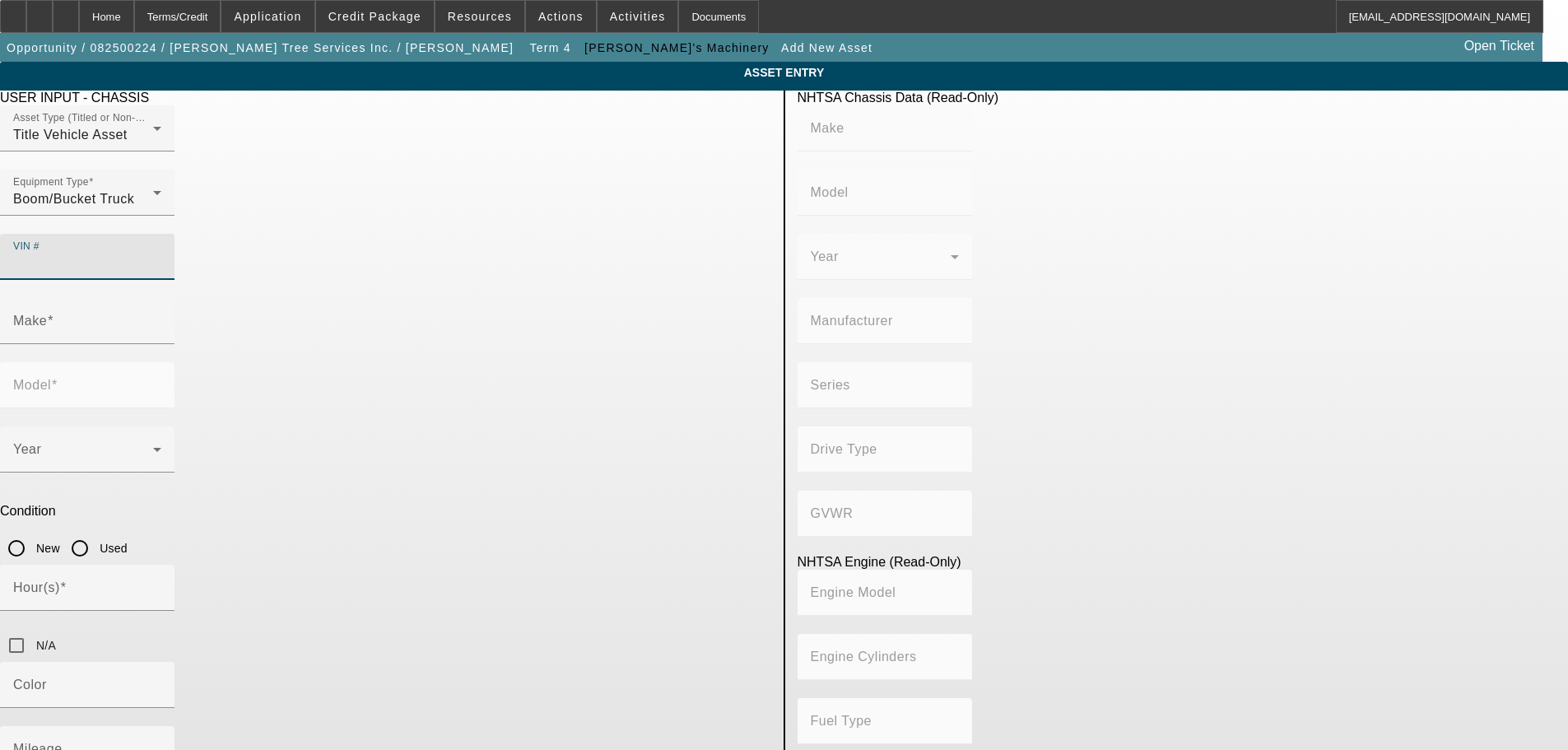
click at [162, 254] on input "VIN #" at bounding box center [86, 263] width 148 height 20
paste input "3FRNF7C9FV744715"
type input "3FRNF7C9FV744715"
click at [177, 307] on app-asset-collateral-manage "ASSET ENTRY USER INPUT - CHASSIS Asset Type (Titled or Non-Titled) Title Vehicl…" at bounding box center [784, 523] width 1568 height 922
drag, startPoint x: 703, startPoint y: 232, endPoint x: 511, endPoint y: 236, distance: 192.0
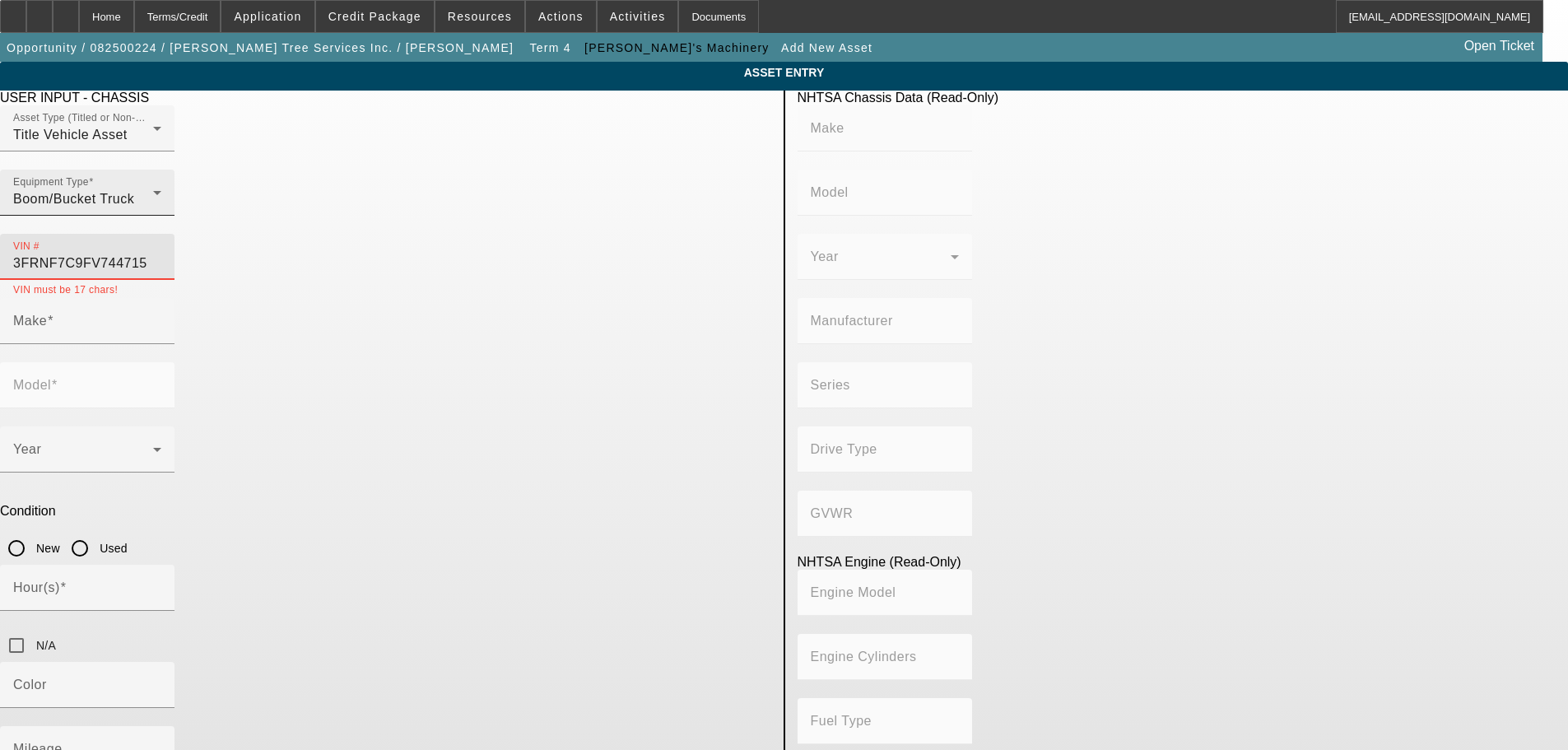
click at [511, 236] on div "Asset Type (Titled or Non-Titled) Title Vehicle Asset Equipment Type Boom/Bucke…" at bounding box center [386, 201] width 771 height 192
click at [162, 243] on div "VIN # 3FRNF7C9FV744715" at bounding box center [86, 257] width 148 height 46
click at [162, 254] on input "3FRNF7C9FV744715" at bounding box center [86, 263] width 148 height 20
paste input "[US_VEHICLE_IDENTIFICATION_NUMBER]"
type input "[US_VEHICLE_IDENTIFICATION_NUMBER]"
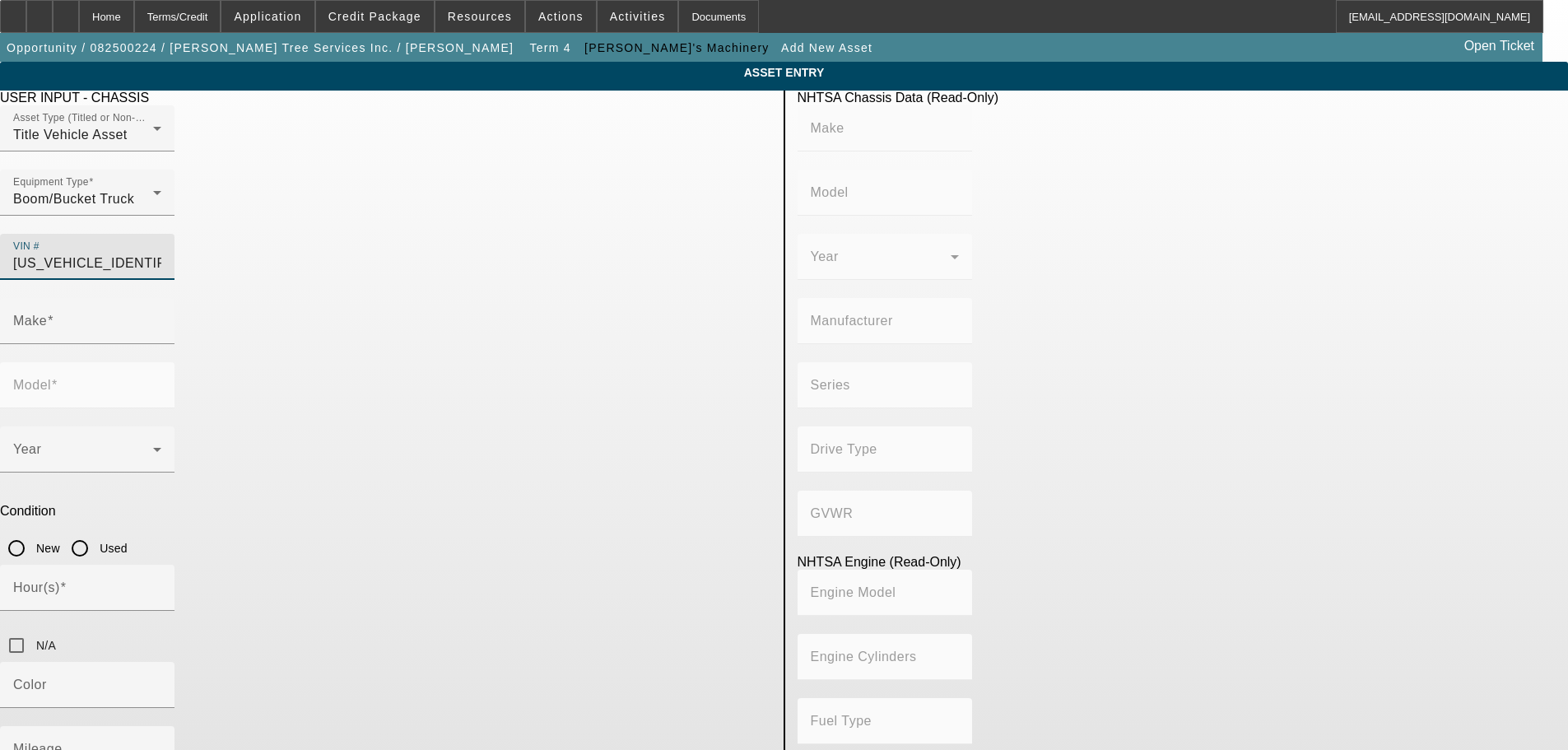
type input "FORD"
type input "F-750"
type input "BLUE DIAMOND TRUCK, S. DE [PERSON_NAME] DE C. V."
type input "4x2"
type input "Class 6: 19,501 - 26,000 lb (8,845 - 11,794 kg)"
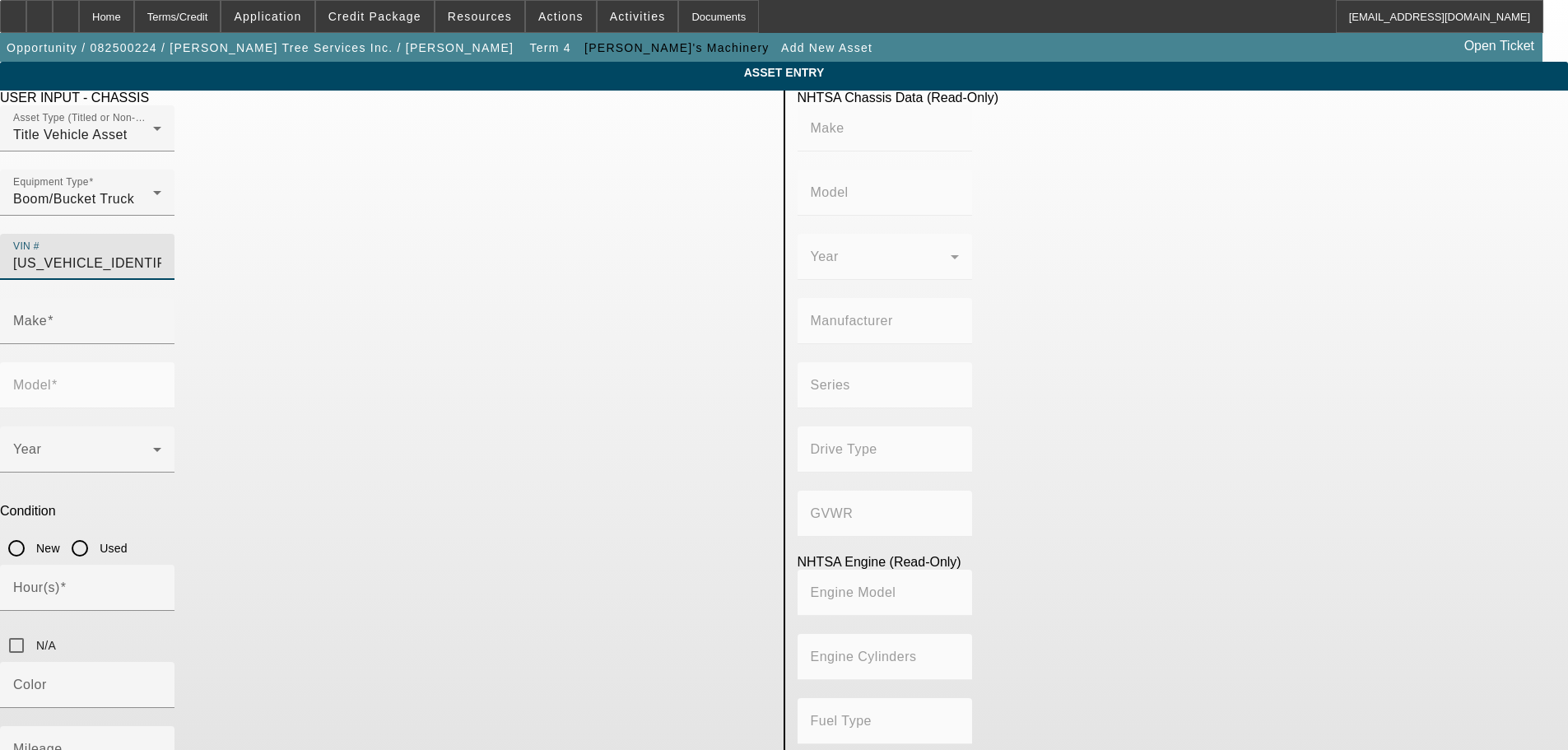
type input "6"
type input "Diesel"
type input "408.85908543470"
type input "6.7"
type input "FORD"
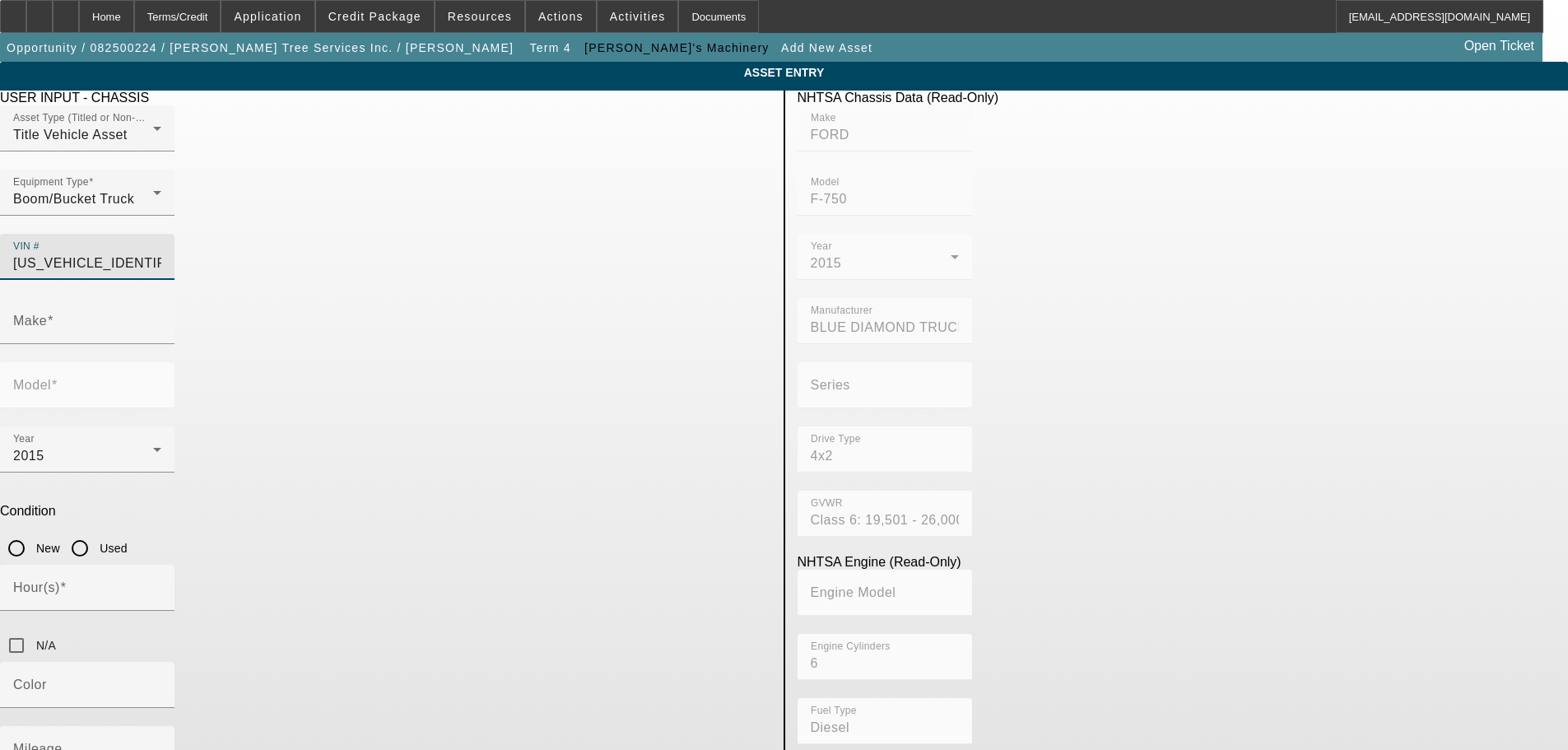
type input "F-750"
type input "[US_VEHICLE_IDENTIFICATION_NUMBER]"
click at [162, 726] on div "Mileage" at bounding box center [86, 749] width 148 height 46
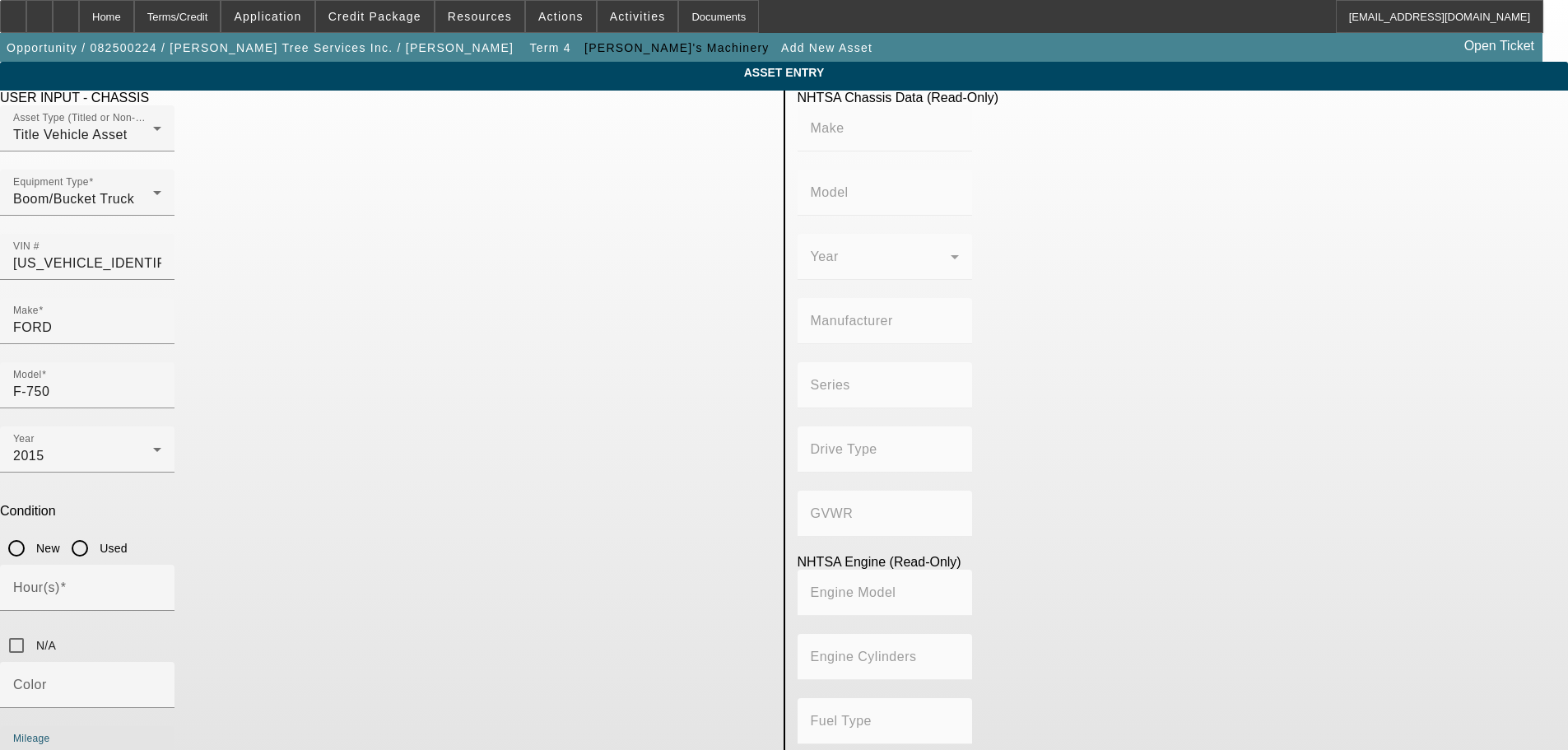
type input "FORD"
type input "F-750"
type input "BLUE DIAMOND TRUCK, S. DE [PERSON_NAME] DE C. V."
type input "4x2"
type input "Class 6: 19,501 - 26,000 lb (8,845 - 11,794 kg)"
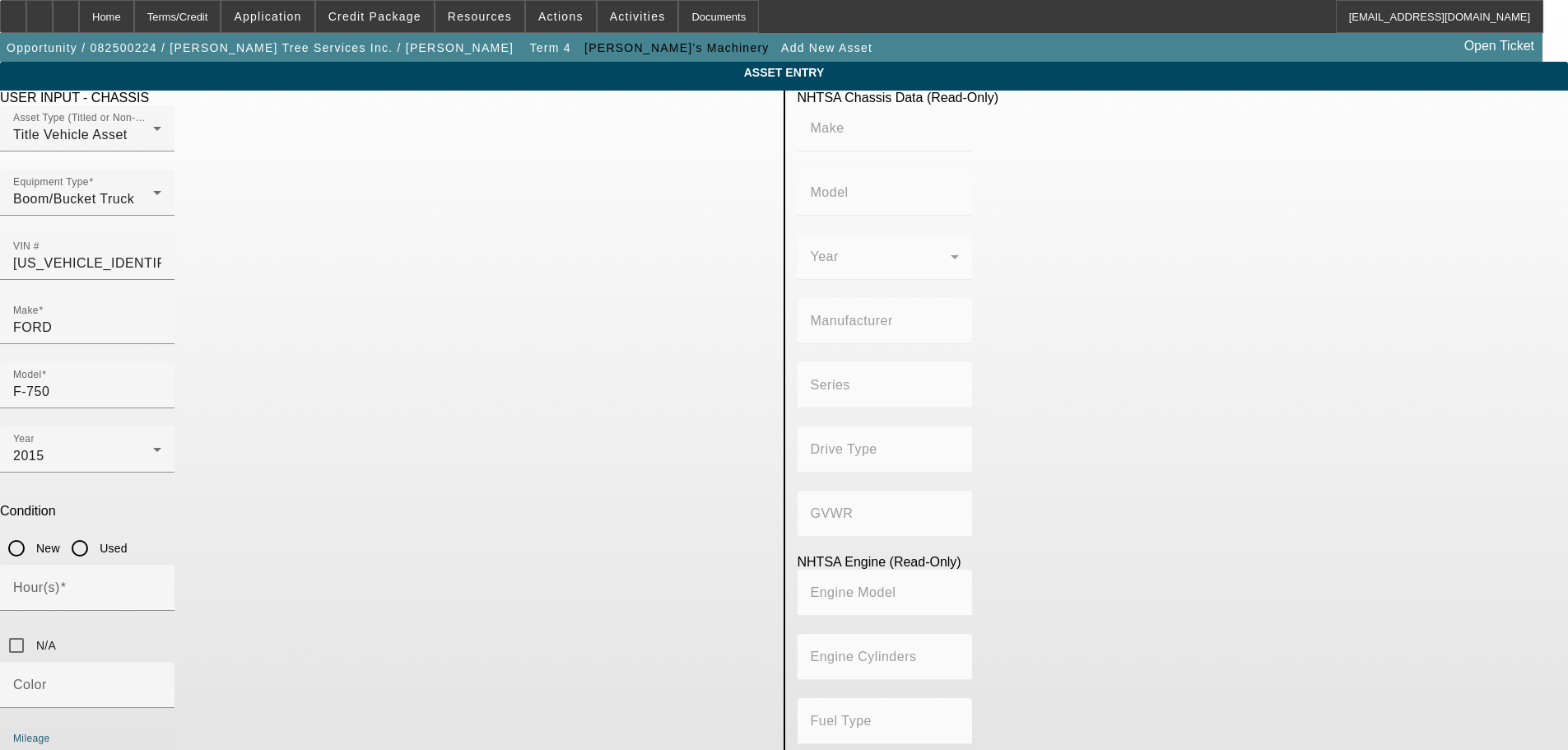
type input "6"
type input "Diesel"
type input "408.85908543470"
type input "6.7"
type input "68379"
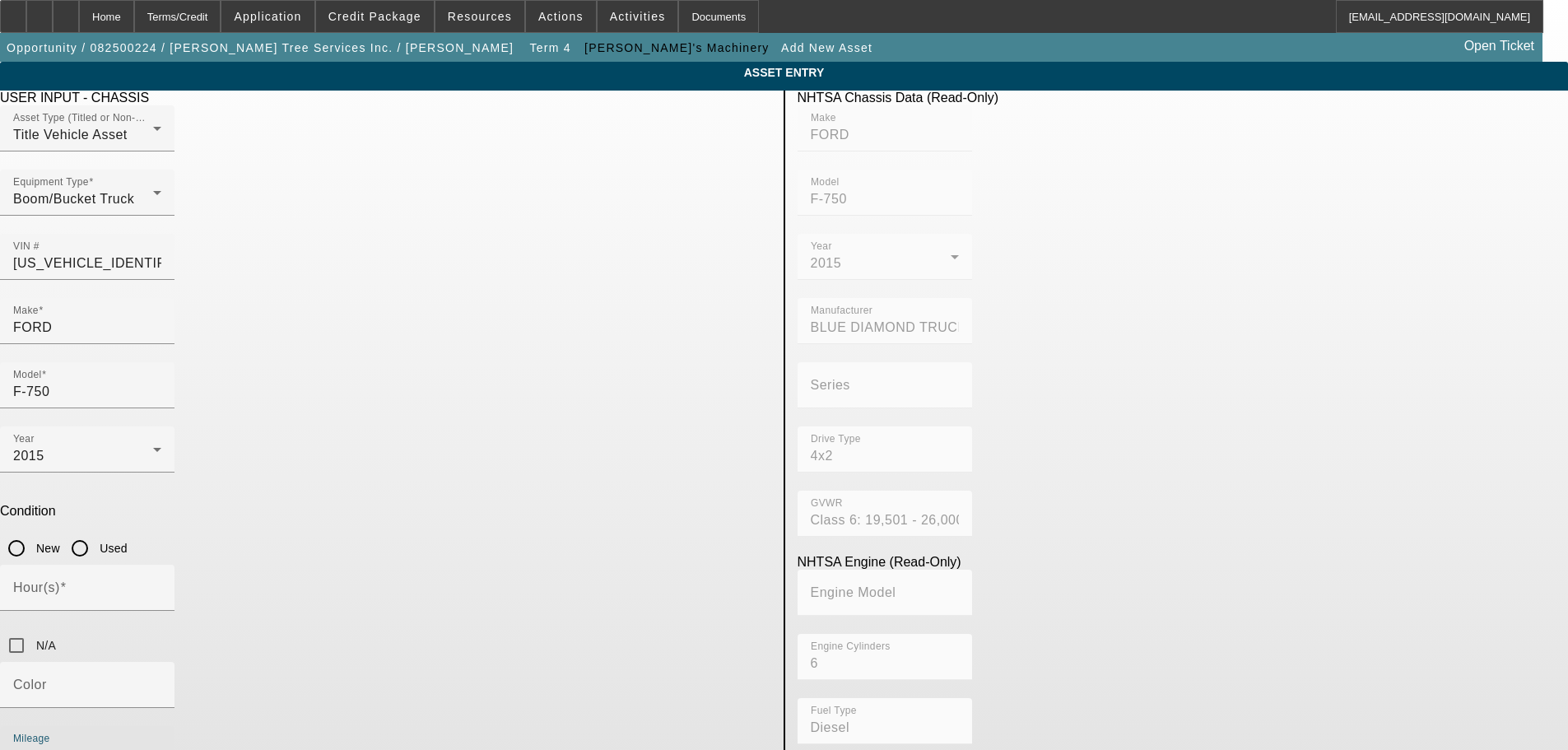
click at [195, 560] on app-asset-collateral-manage "ASSET ENTRY USER INPUT - CHASSIS Asset Type (Titled or Non-Titled) Title Vehicl…" at bounding box center [784, 523] width 1568 height 922
click at [33, 629] on input "N/A" at bounding box center [16, 645] width 33 height 33
checkbox input "true"
click at [97, 532] on input "Used" at bounding box center [80, 548] width 33 height 33
radio input "true"
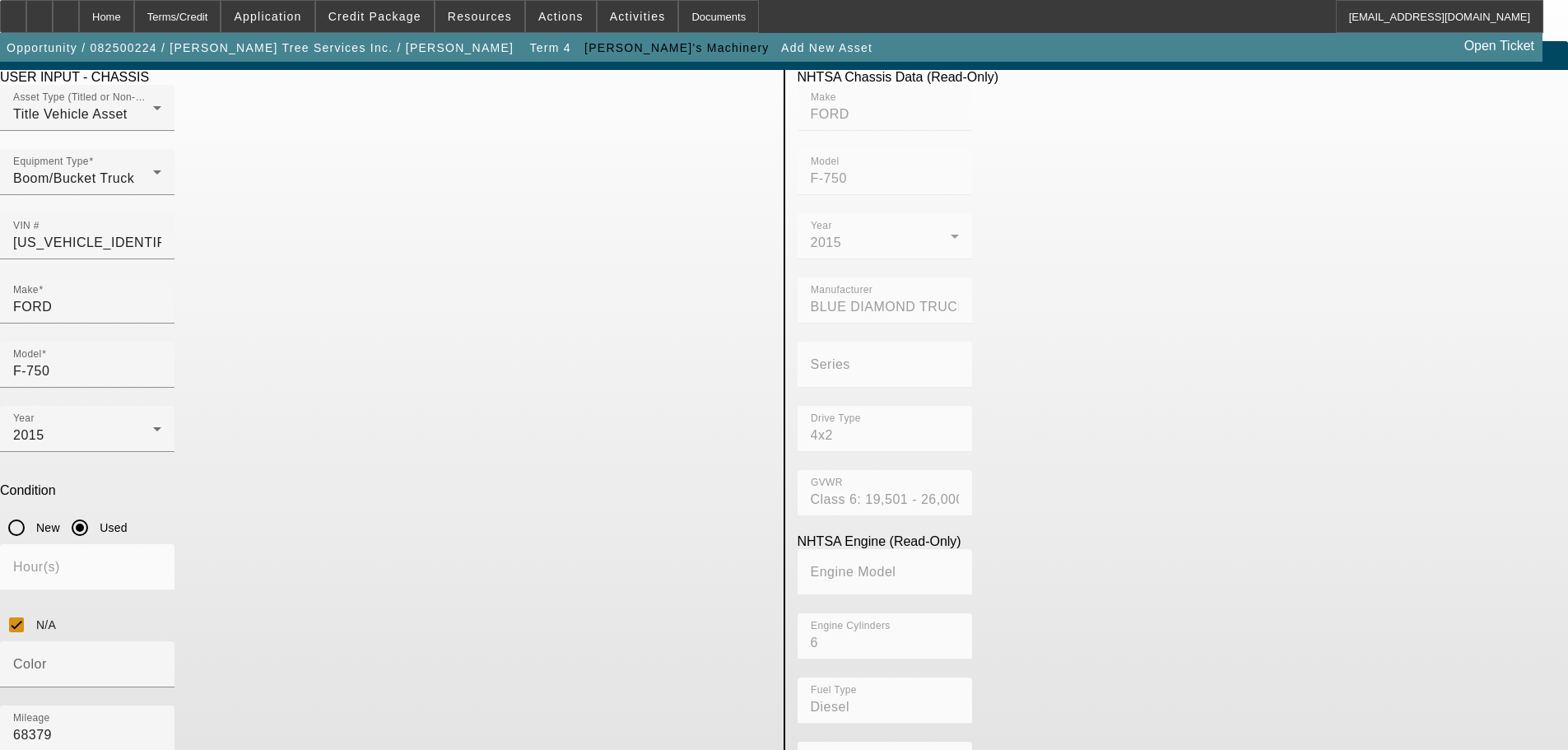
scroll to position [32, 0]
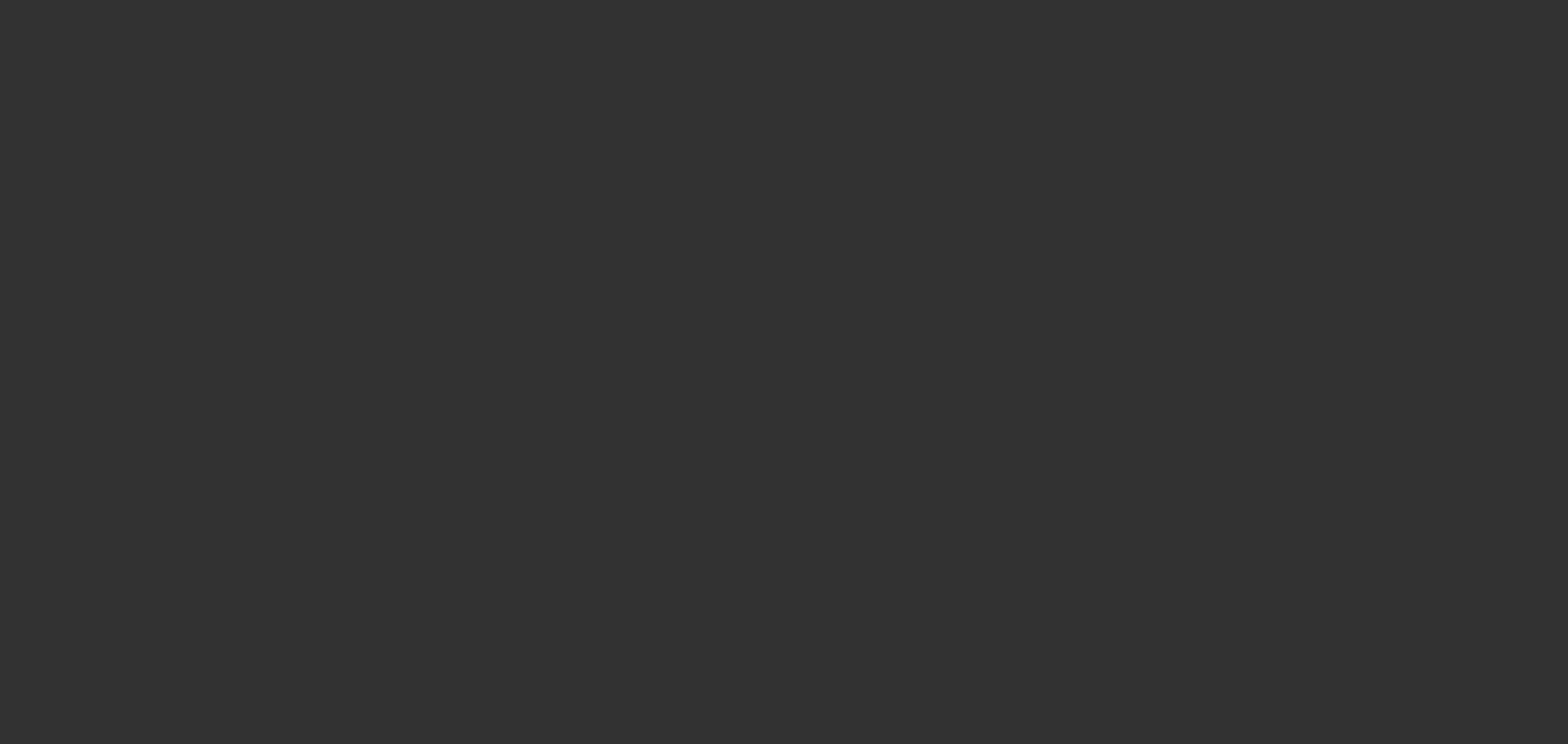
type input "$75,000.00"
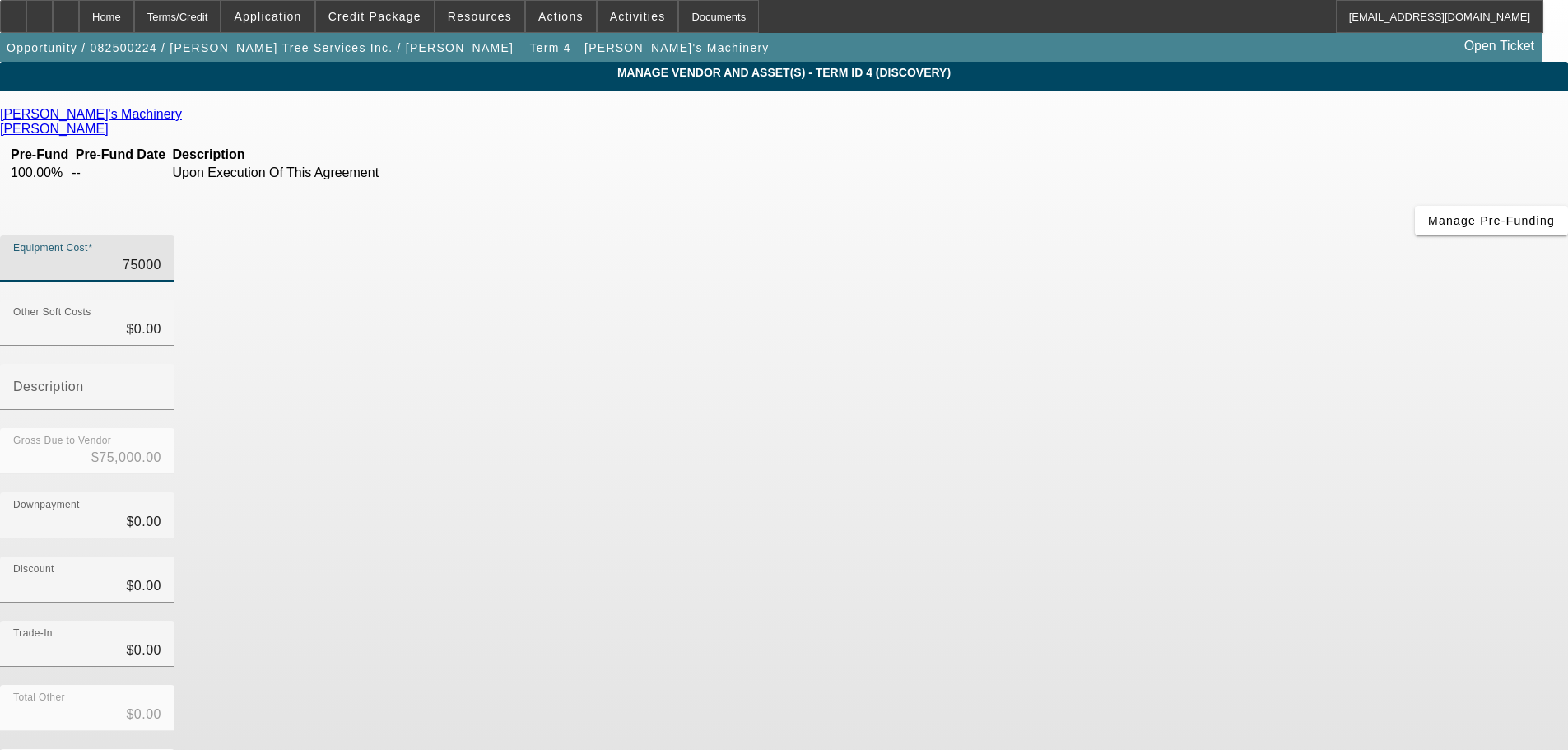
drag, startPoint x: 943, startPoint y: 147, endPoint x: 1071, endPoint y: 149, distance: 128.0
click at [1071, 235] on div "Equipment Cost 75000" at bounding box center [784, 267] width 1568 height 64
type input "1"
type input "$1.00"
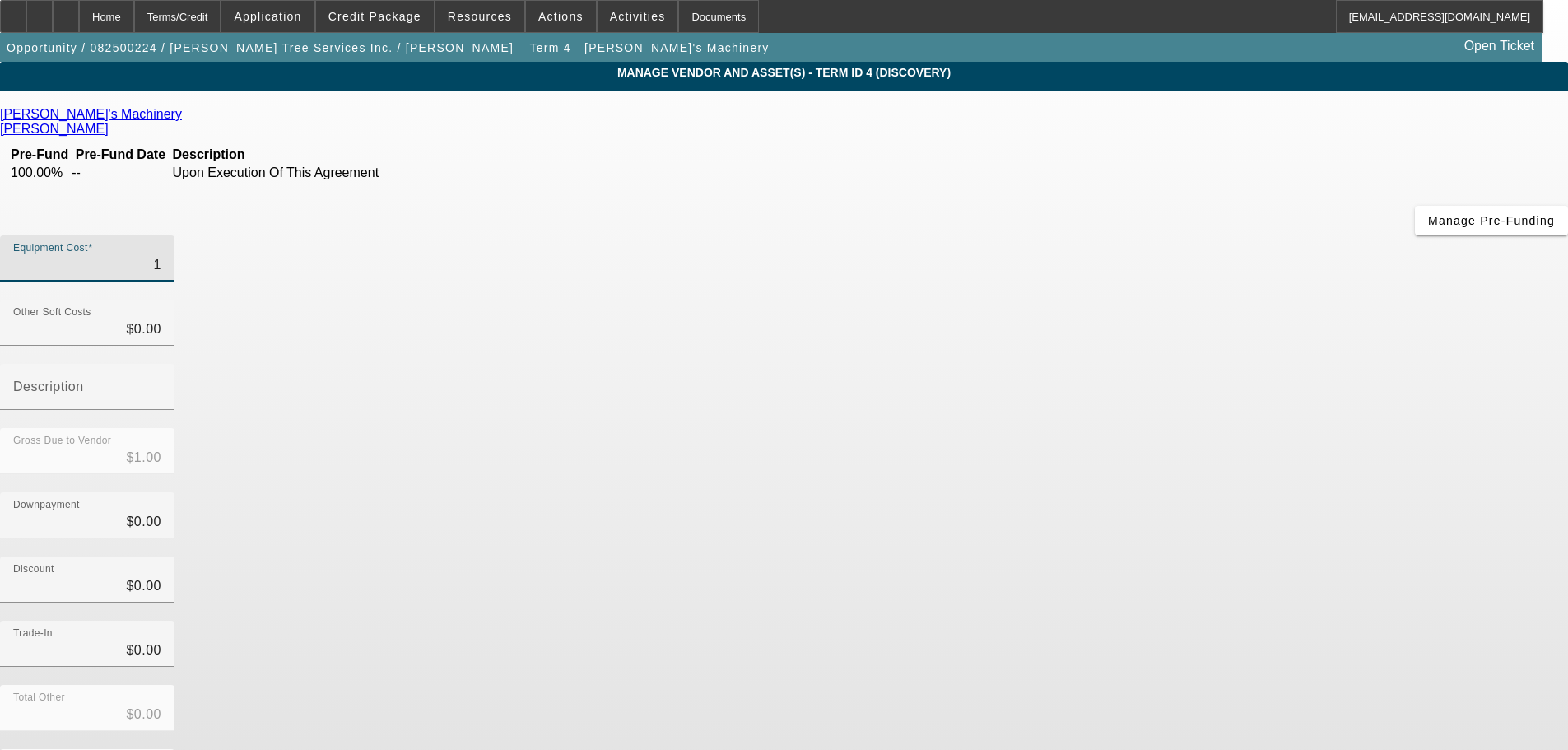
type input "11"
type input "$11.00"
type input "115"
type input "$115.00"
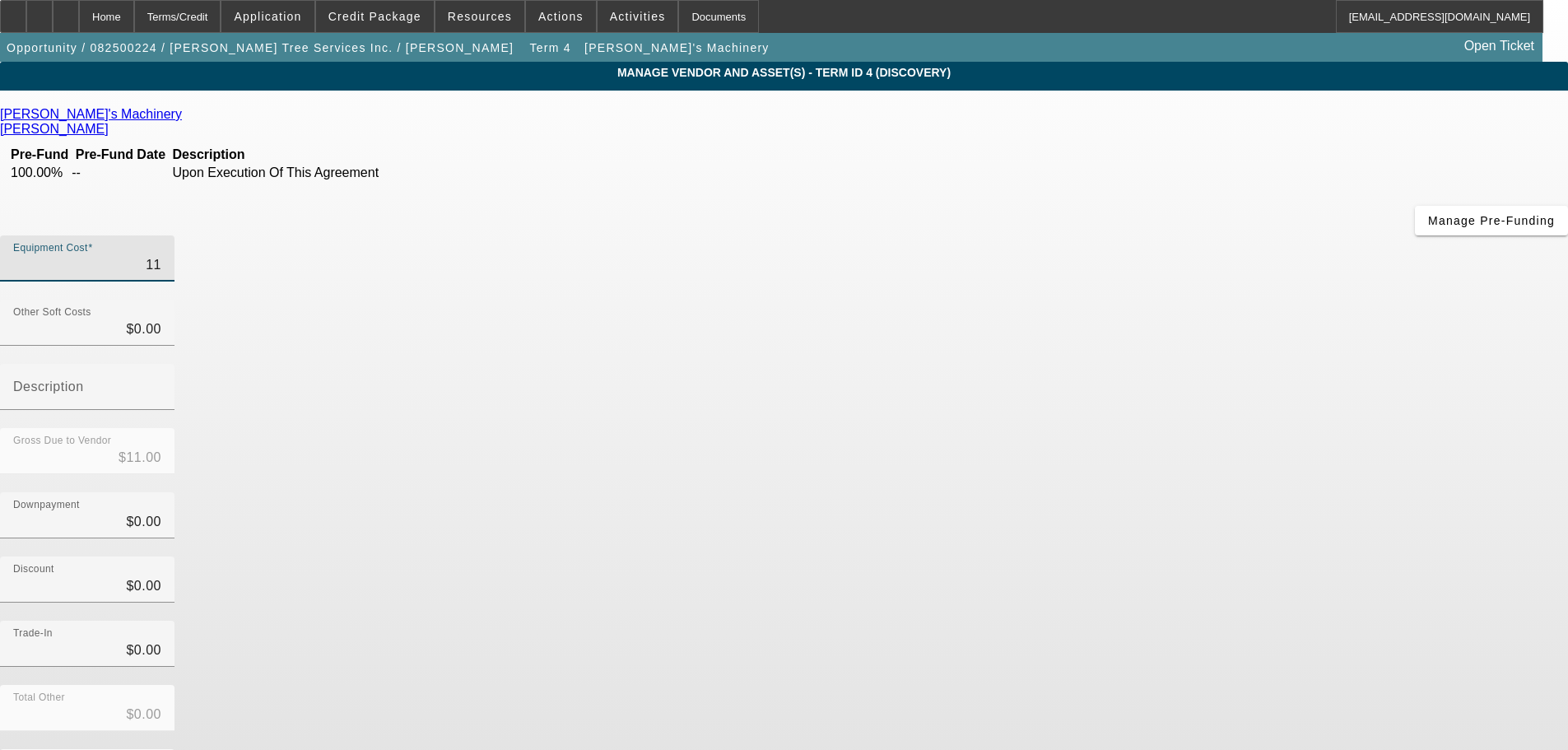
type input "$115.00"
type input "1150"
type input "$1,150.00"
type input "11500"
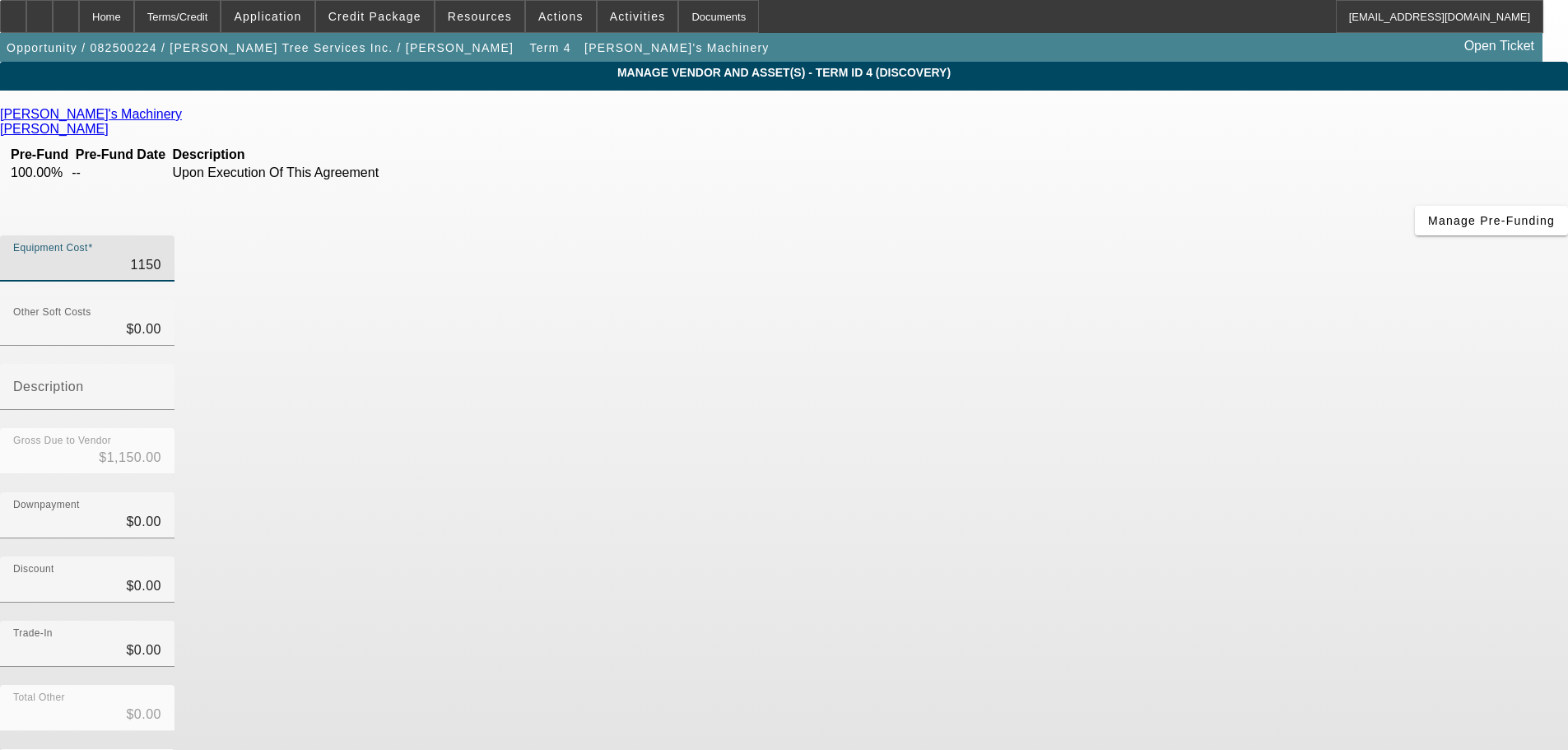
type input "$11,500.00"
type input "115000"
type input "$115,000.00"
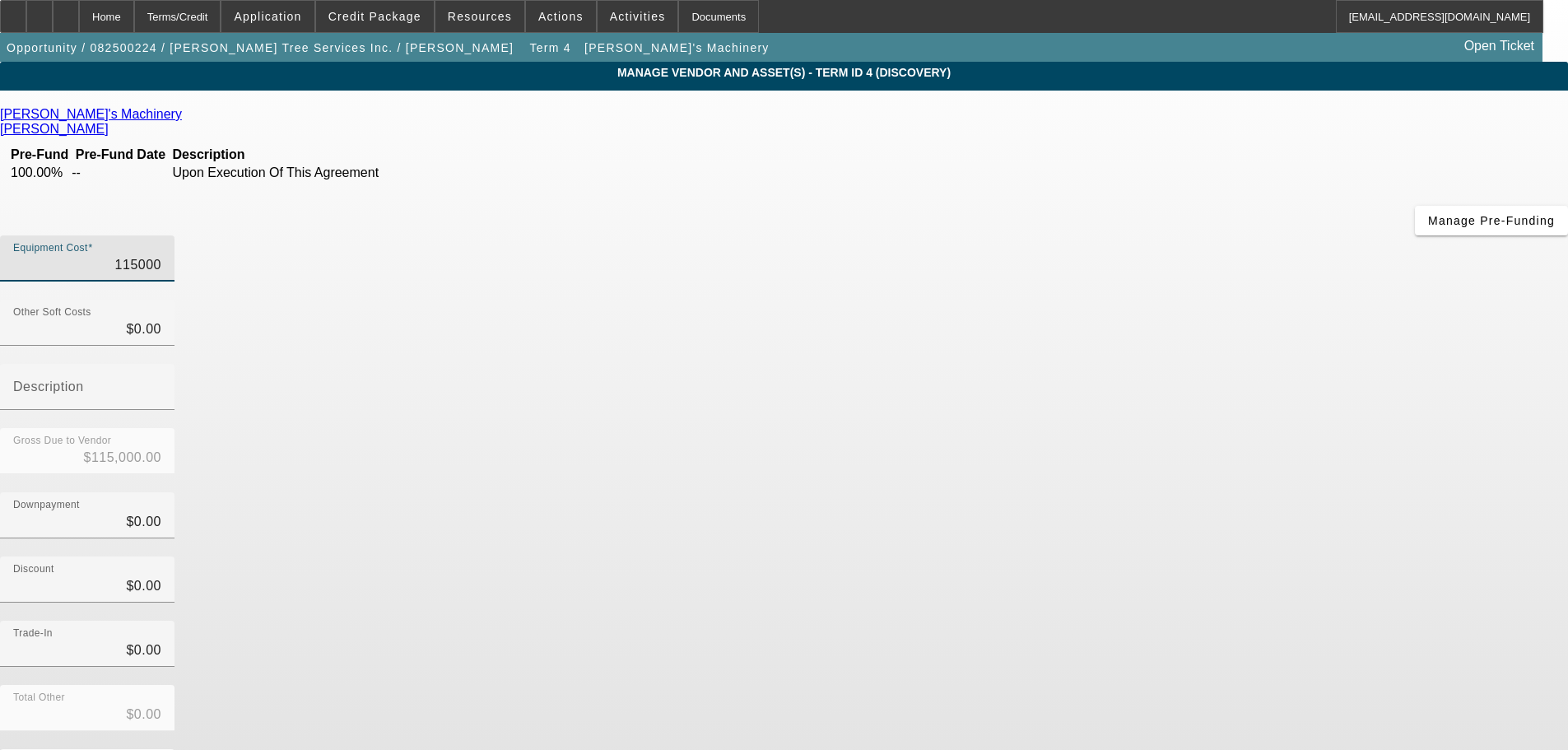
type input "$115,000.00"
click at [1284, 499] on app-vendor-asset-manage "MANAGE VENDOR AND ASSET(S) - Term ID 4 (Discovery) Remove Vendor [PERSON_NAME]'…" at bounding box center [784, 512] width 1568 height 902
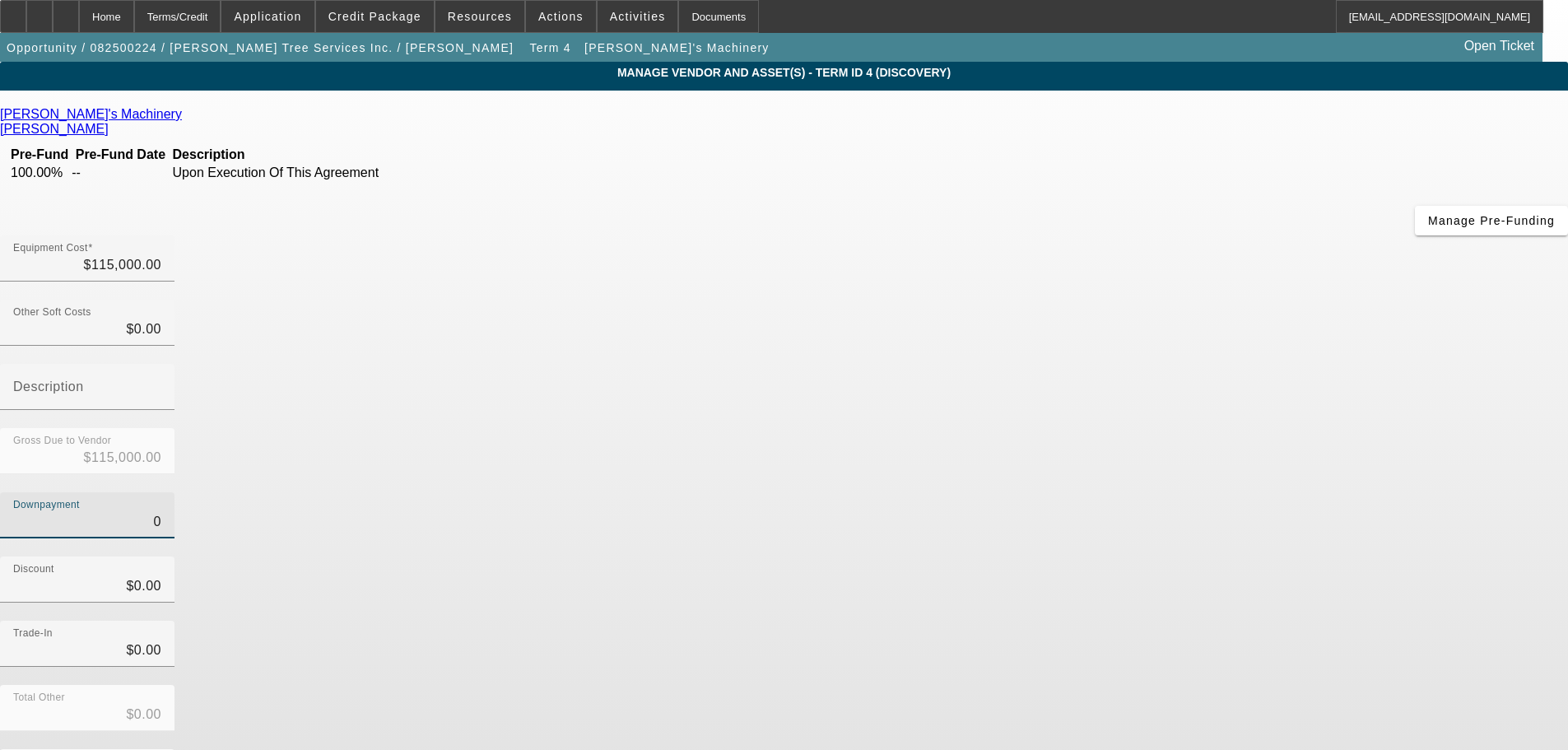
drag, startPoint x: 955, startPoint y: 337, endPoint x: 1124, endPoint y: 318, distance: 170.1
click at [1124, 493] on div "Downpayment 0" at bounding box center [784, 524] width 1568 height 64
type input "4"
type input "$4.00"
type input "$114,996.00"
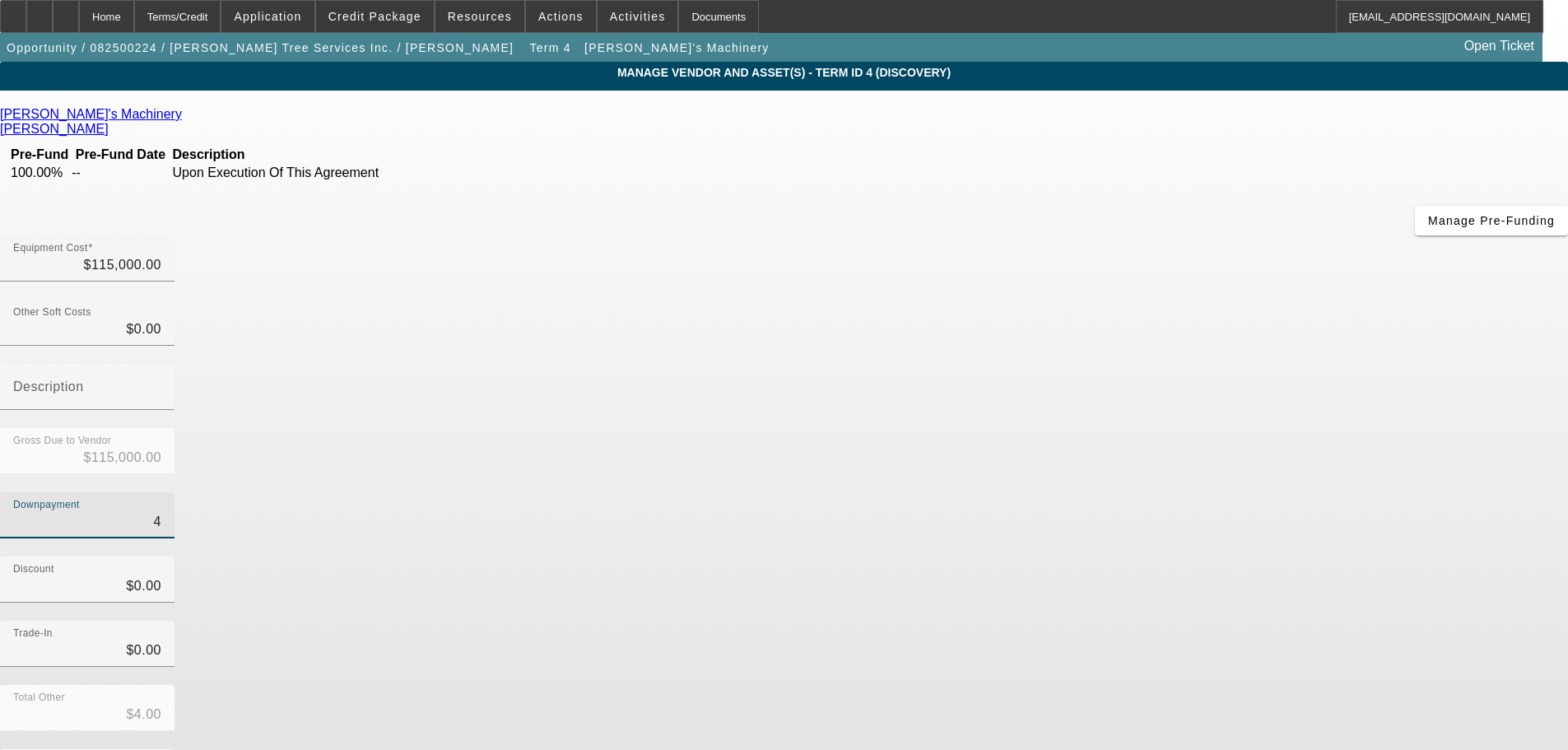
type input "40"
type input "$40.00"
type input "$114,960.00"
type input "400"
type input "$400.00"
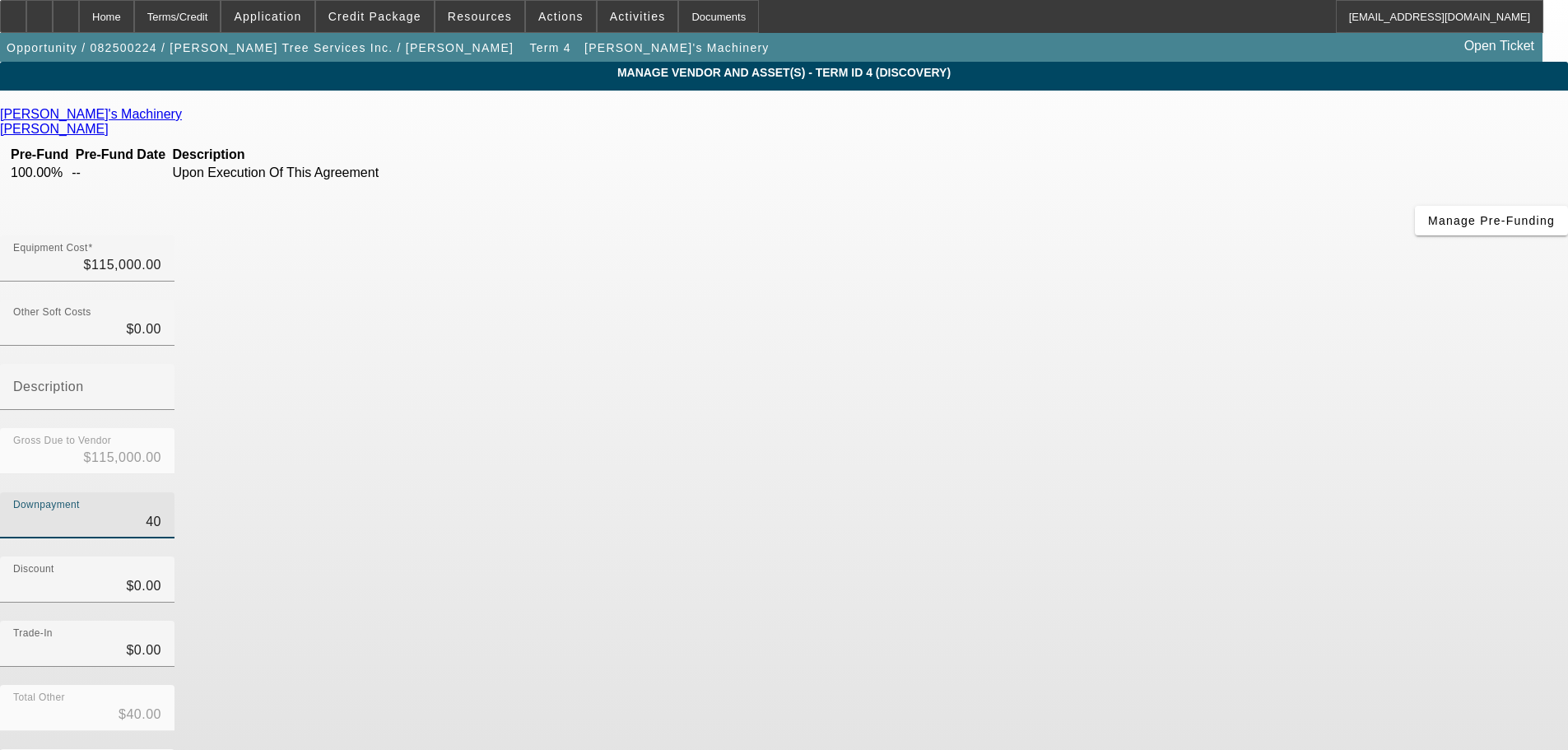
type input "$114,600.00"
type input "4000"
type input "$4,000.00"
type input "$111,000.00"
type input "40000"
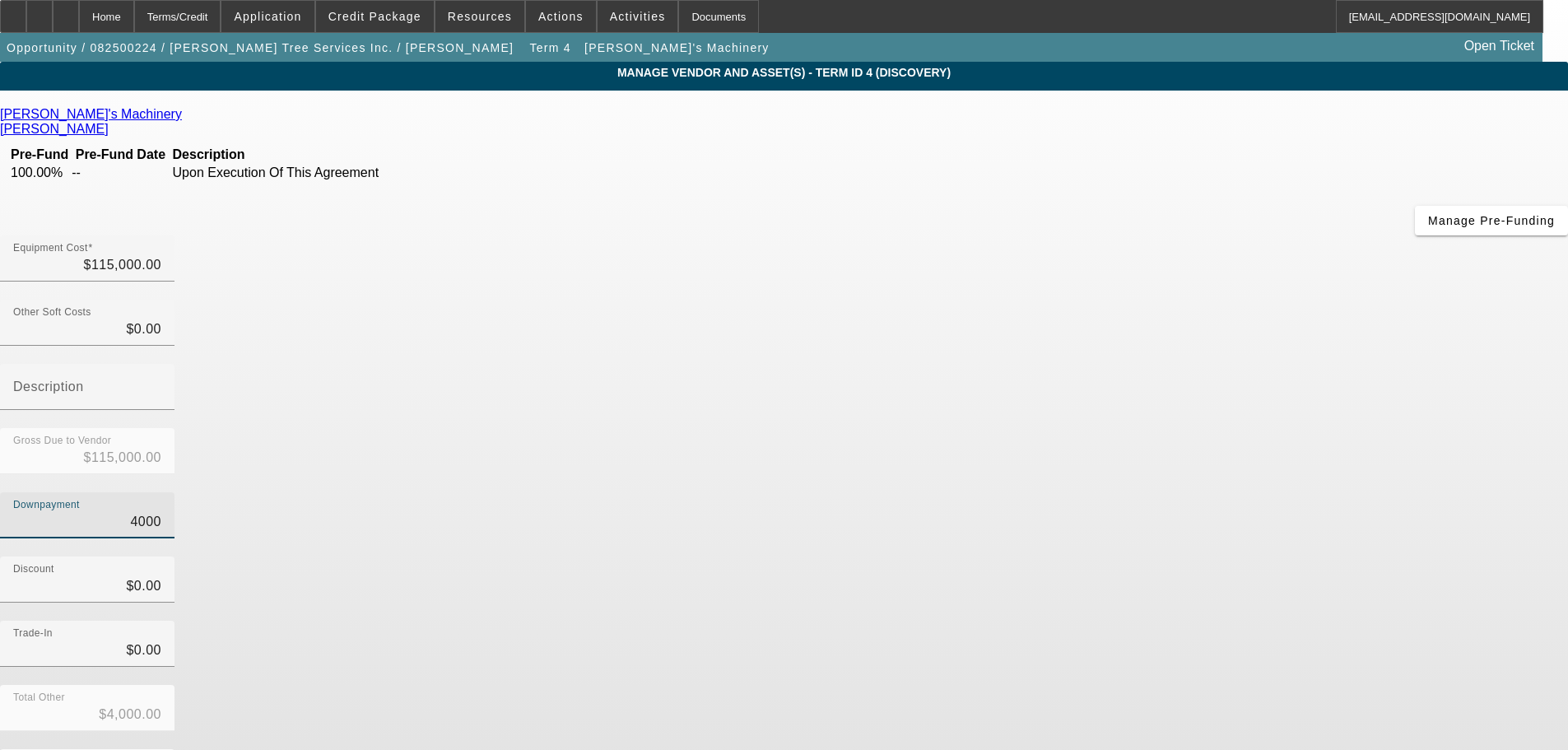
type input "$40,000.00"
type input "$75,000.00"
type input "$40,000.00"
click at [1128, 493] on div "Downpayment $40,000.00" at bounding box center [784, 524] width 1568 height 64
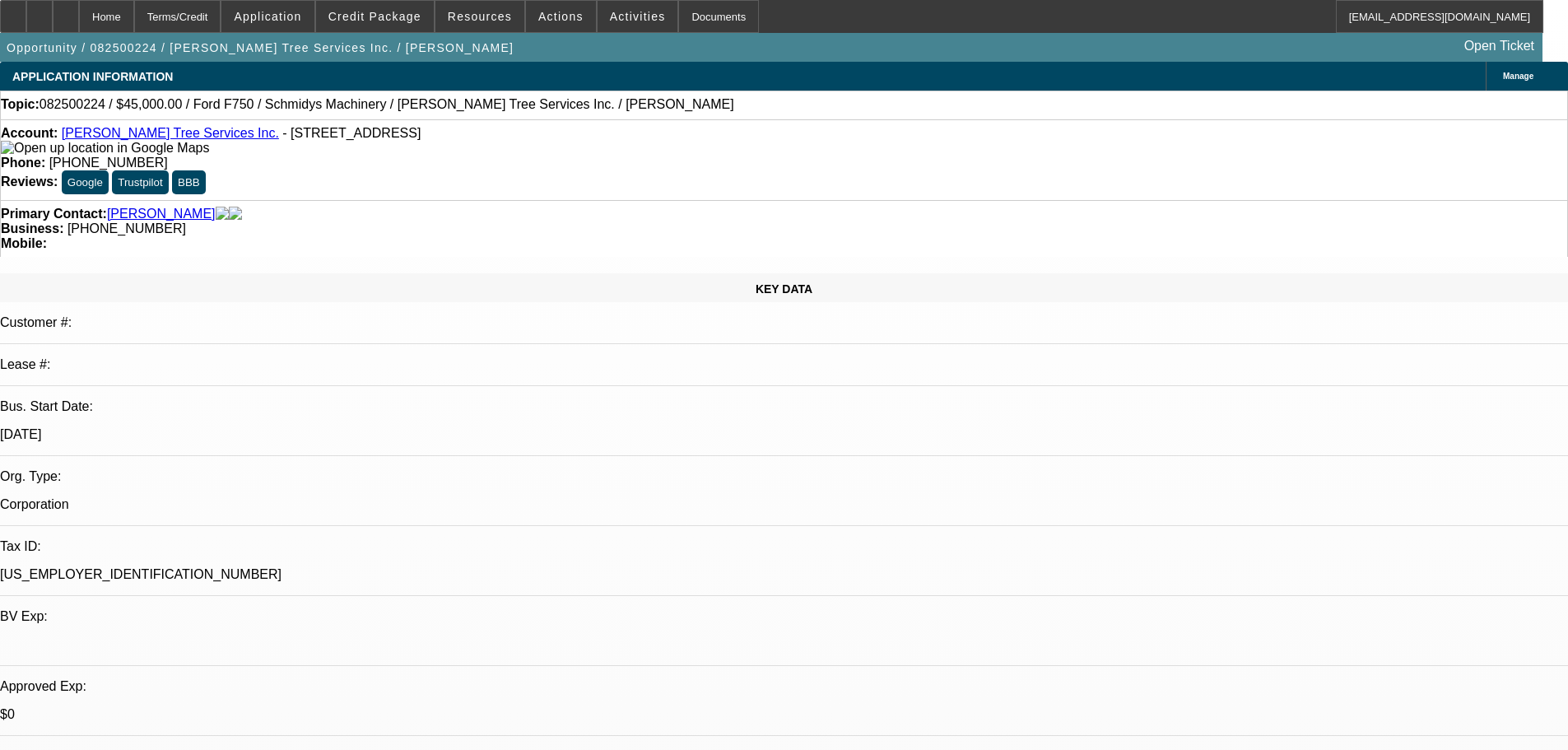
select select "0"
select select "6"
select select "0"
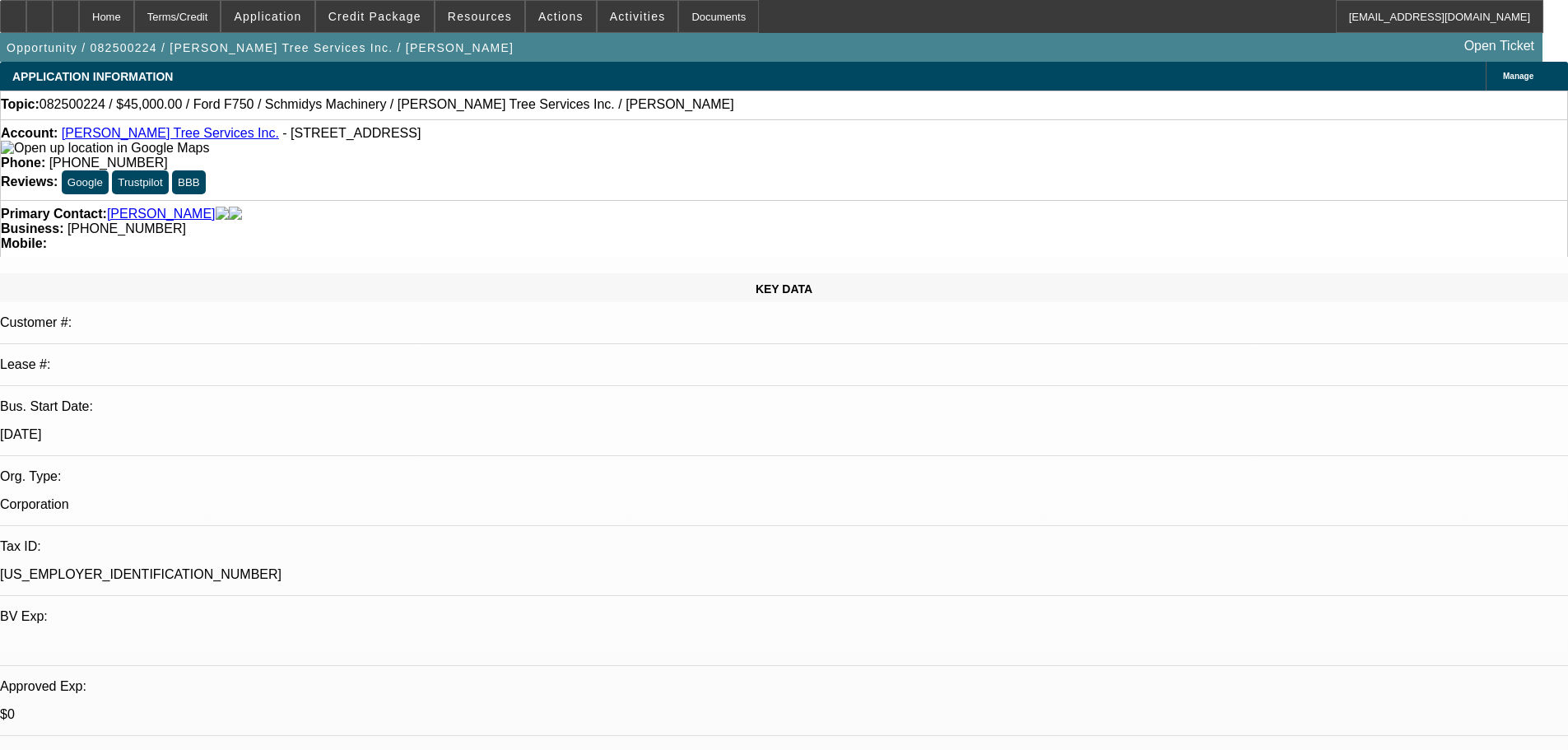
select select "0"
select select "6"
select select "0"
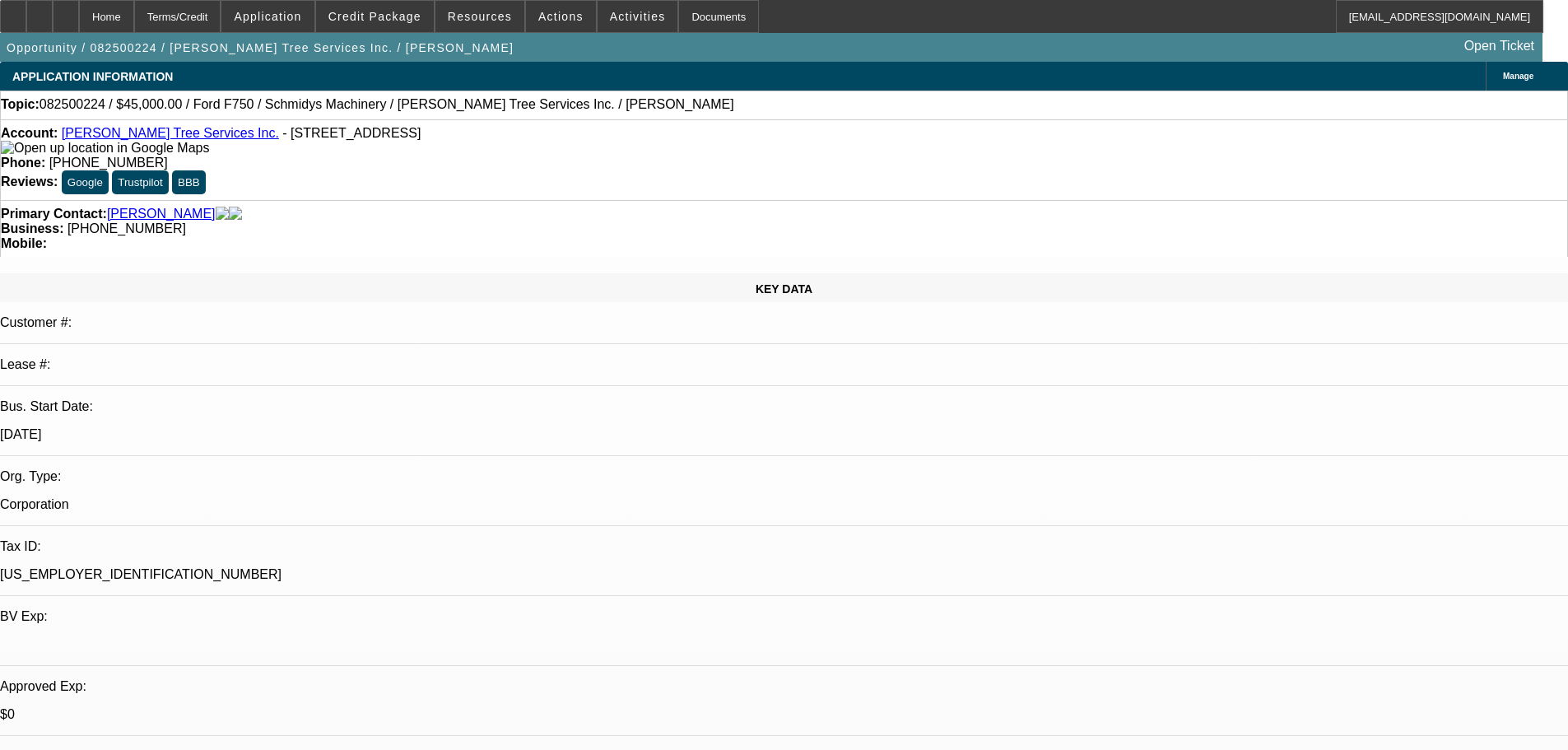
select select "0"
select select "6"
select select "0"
select select "3"
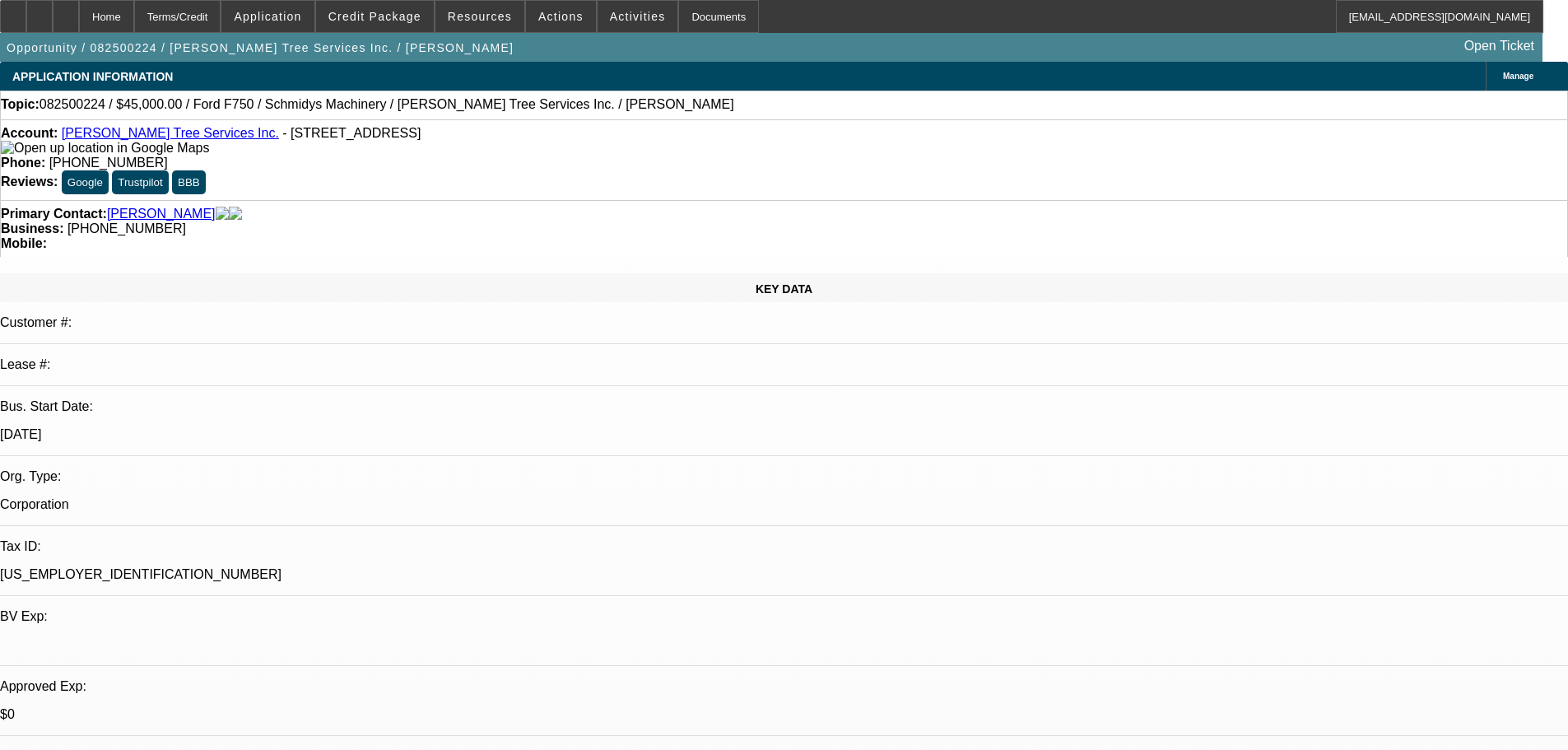
select select "0"
select select "6"
click at [377, 27] on span at bounding box center [375, 16] width 118 height 39
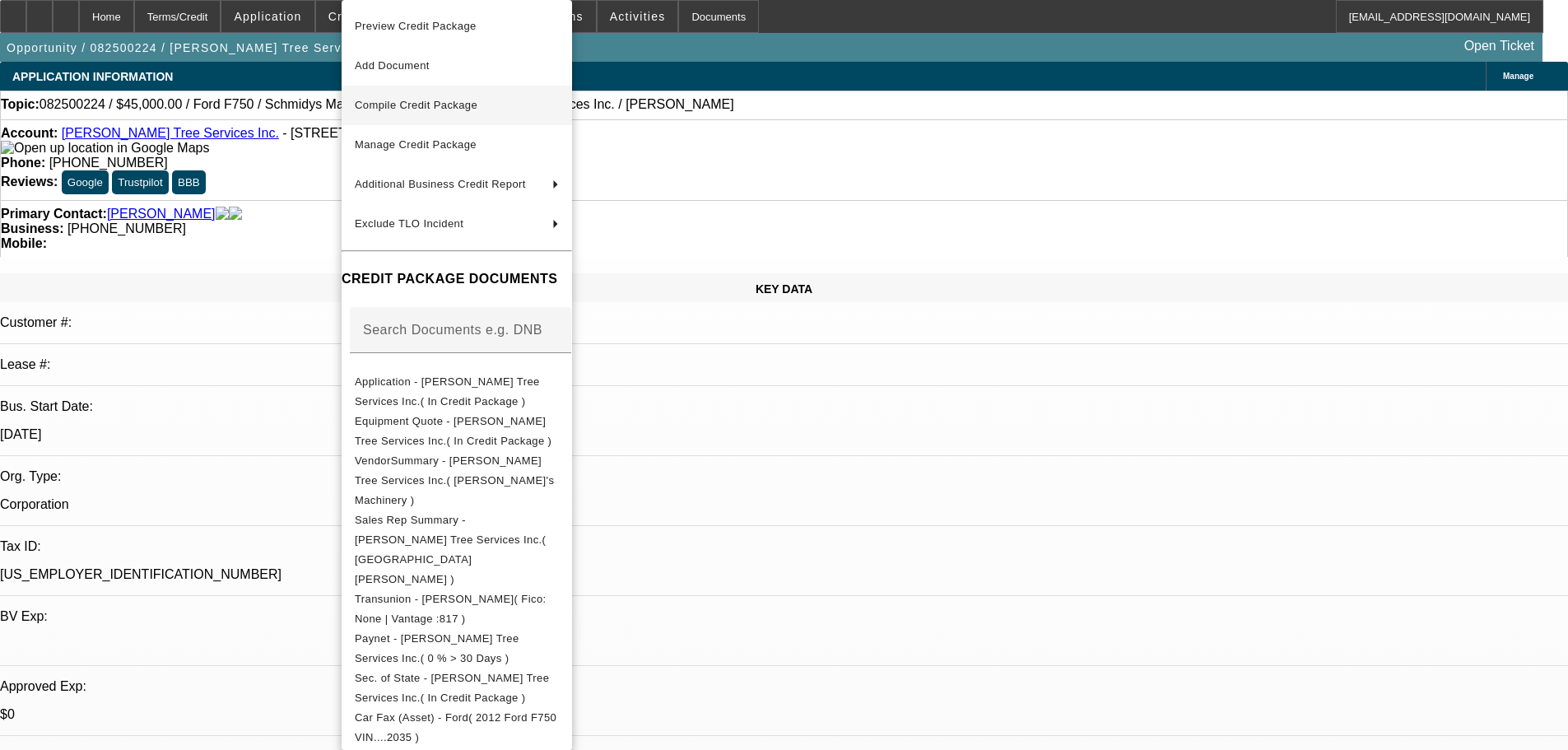
click at [439, 102] on span "Compile Credit Package" at bounding box center [416, 105] width 122 height 12
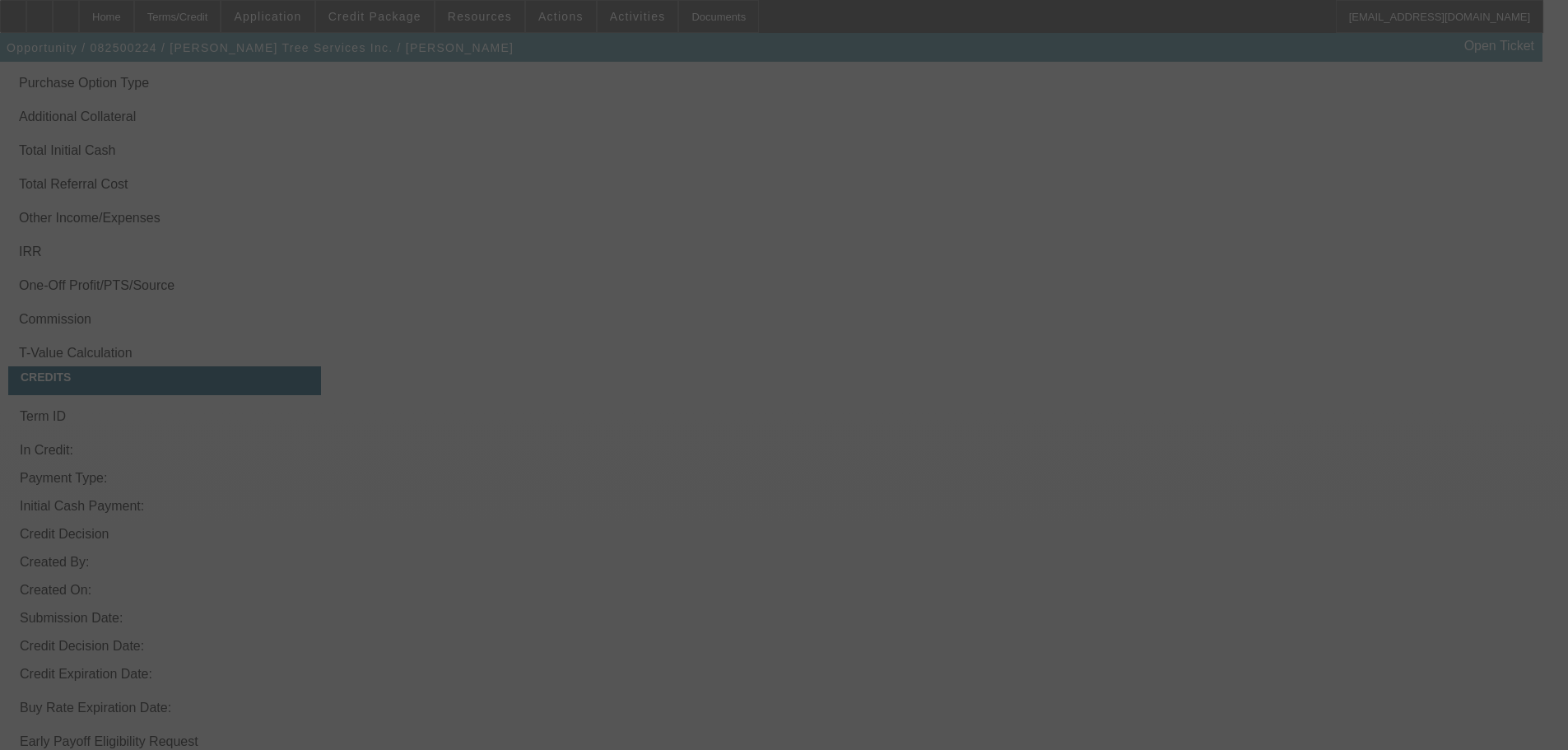
scroll to position [2748, 0]
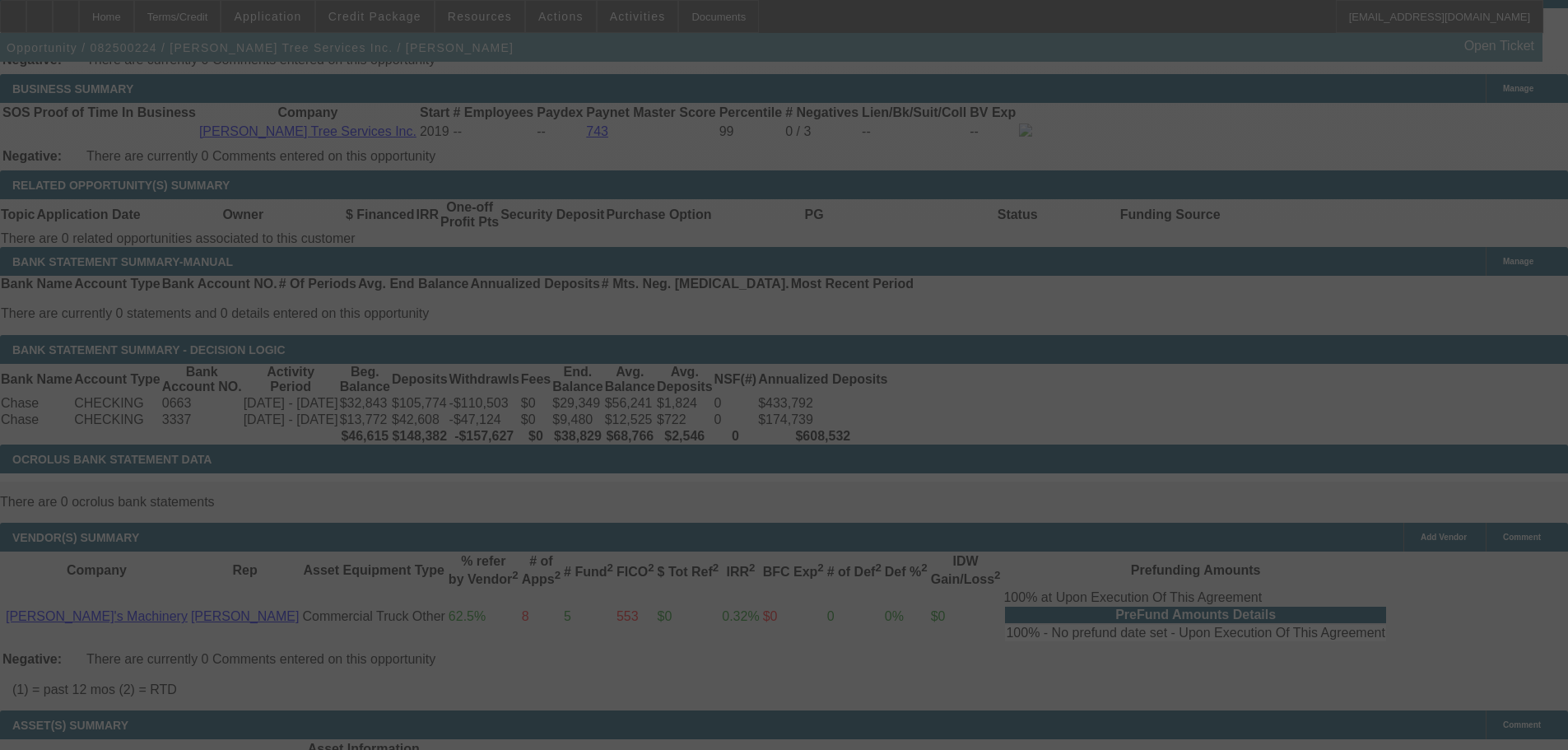
select select "0"
select select "6"
select select "0"
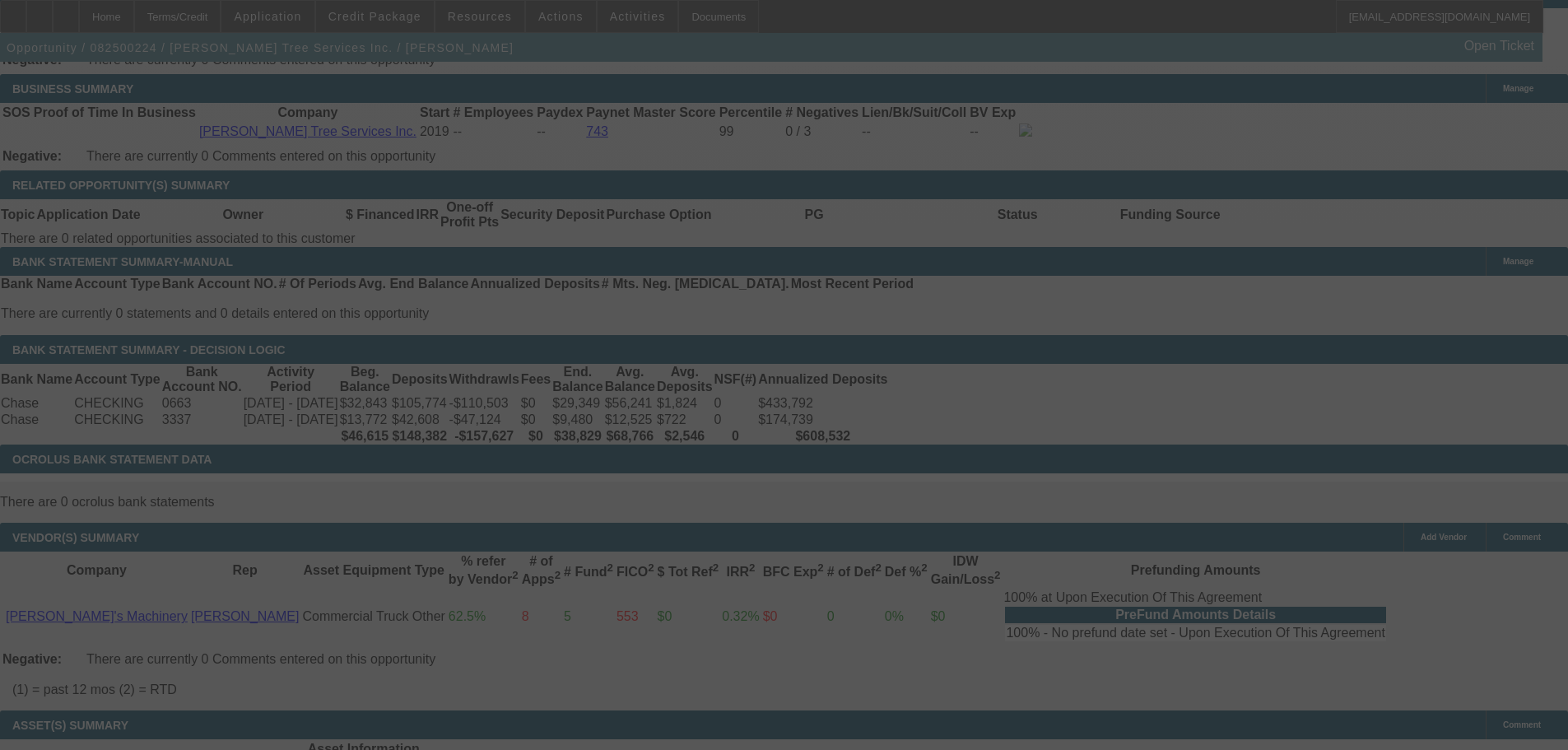
select select "0"
select select "6"
select select "0"
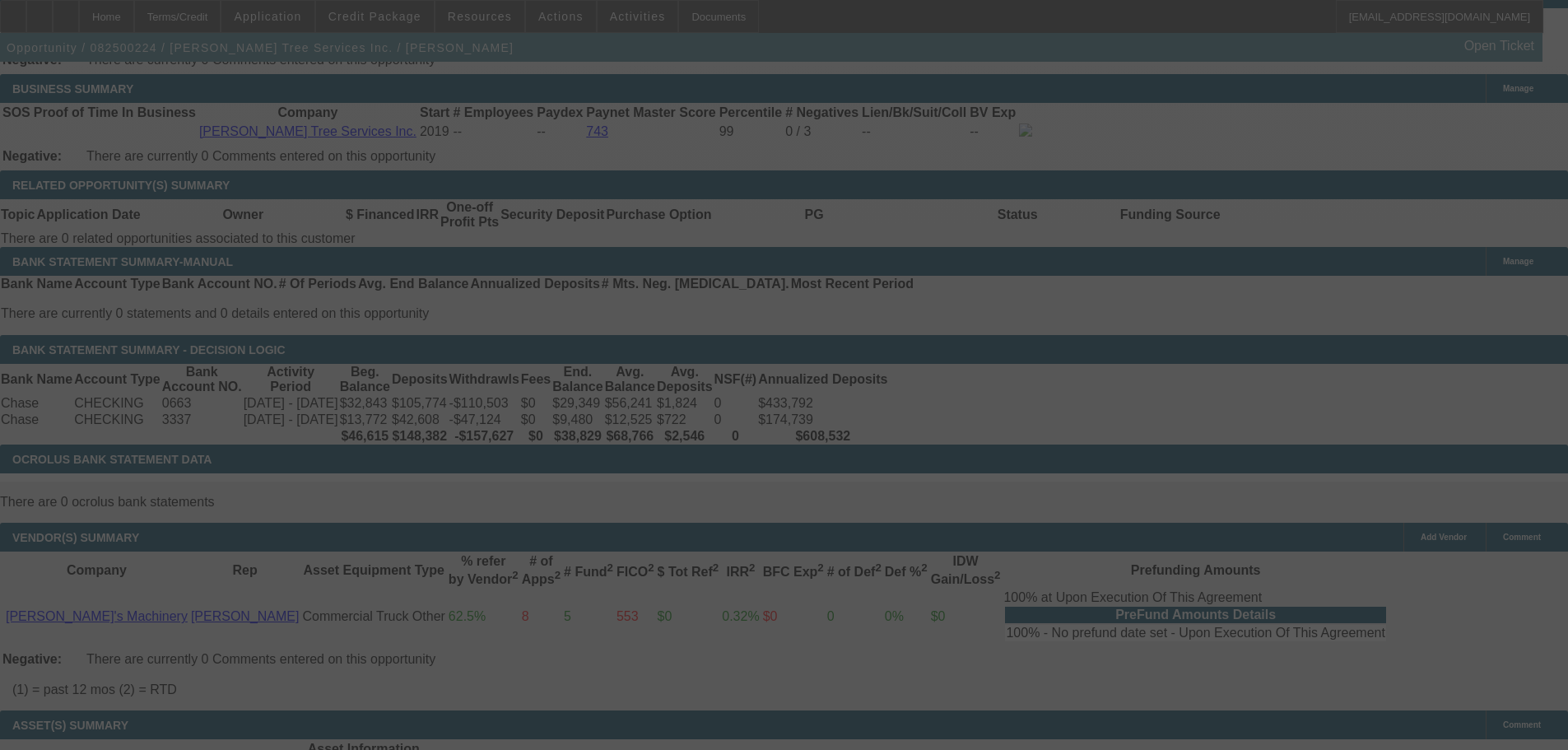
select select "0"
select select "6"
select select "0"
select select "3"
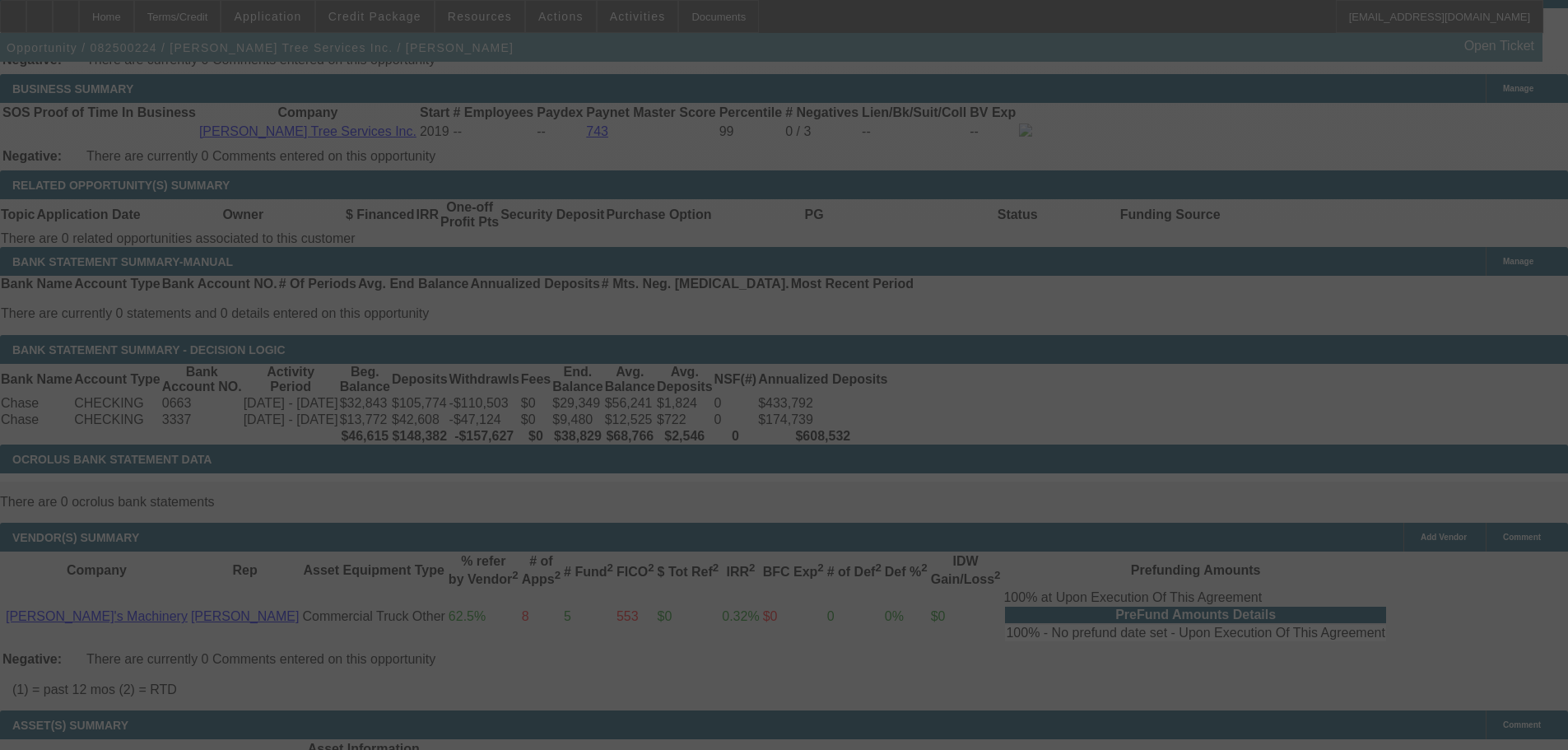
select select "0"
select select "6"
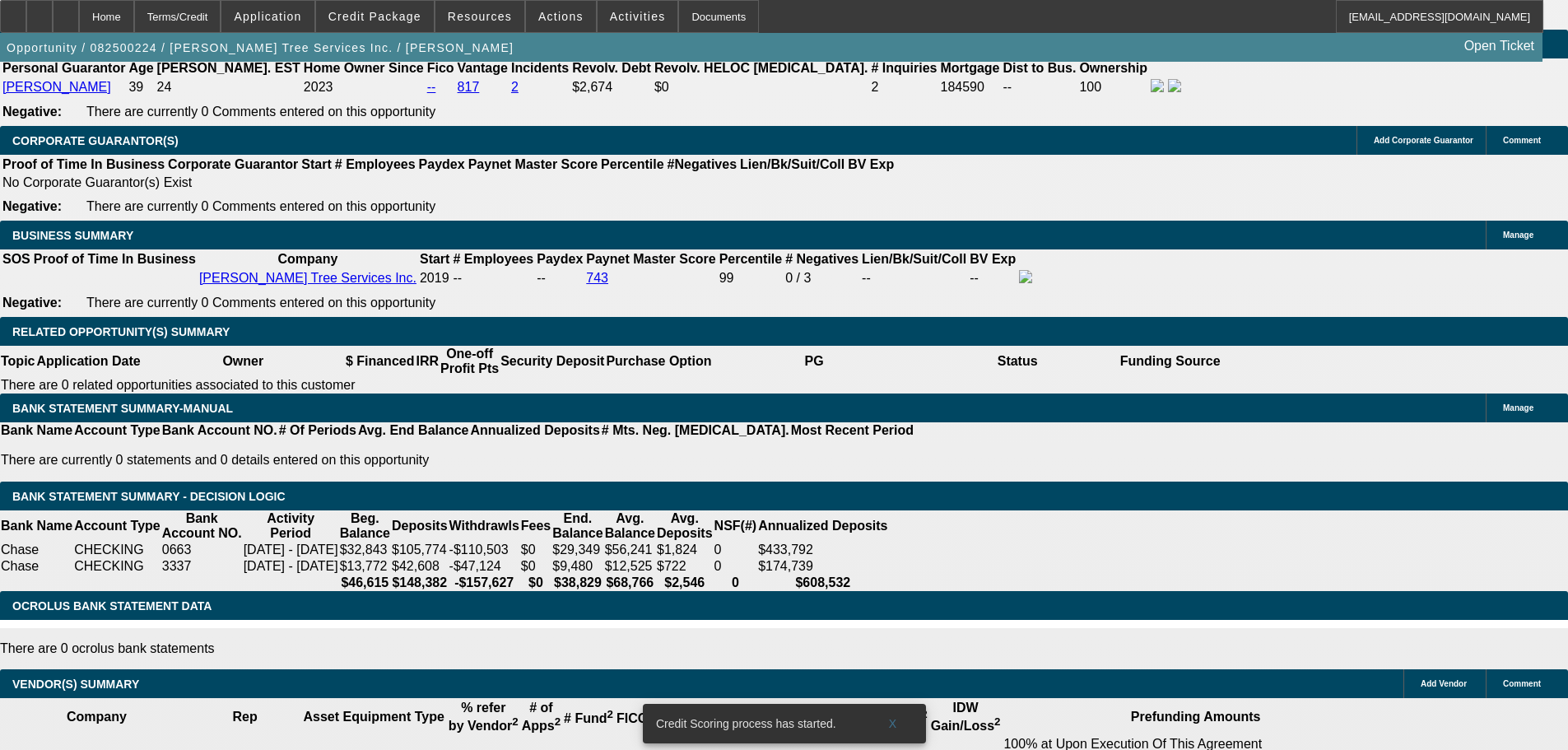
scroll to position [2395, 0]
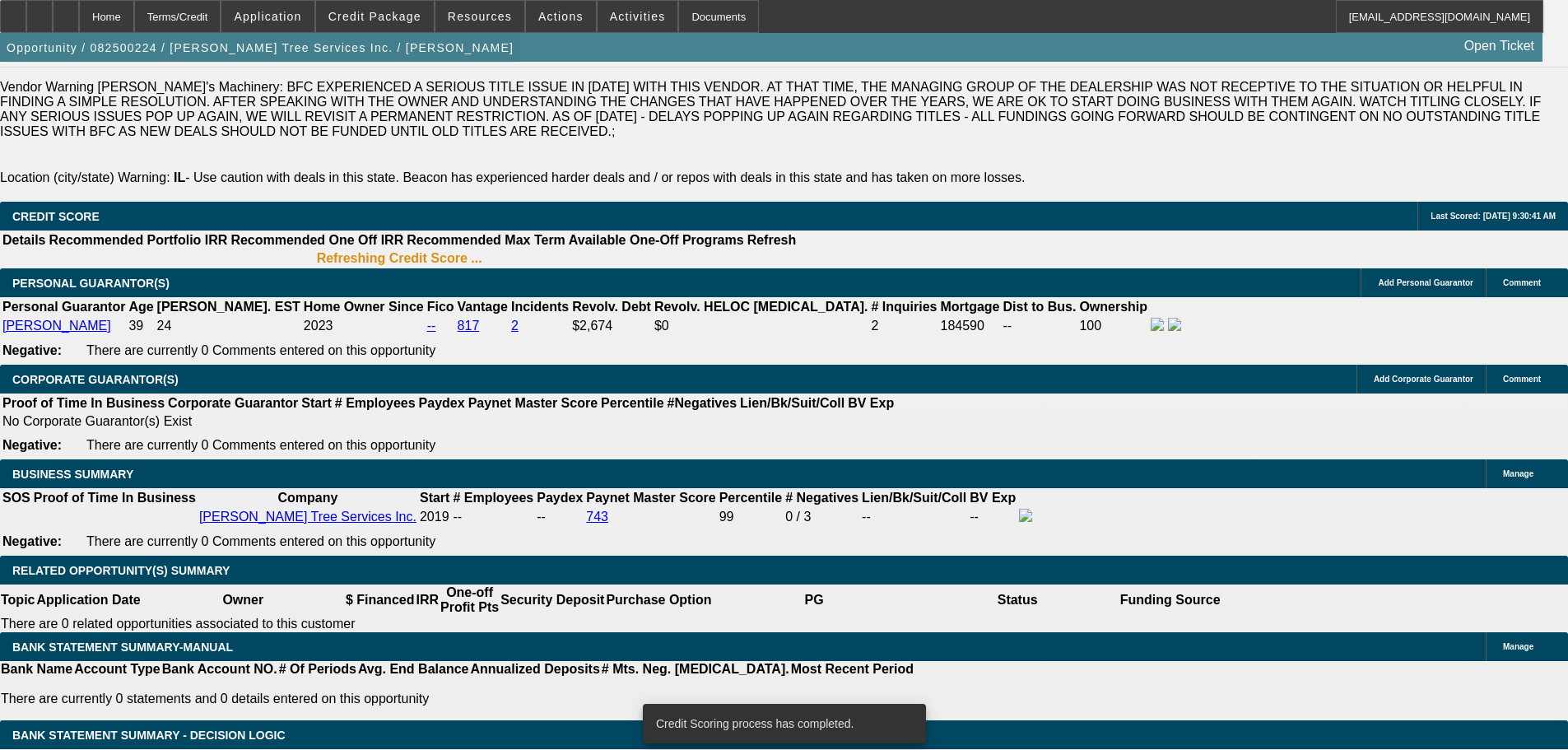
click at [250, 68] on span "button" at bounding box center [260, 48] width 520 height 39
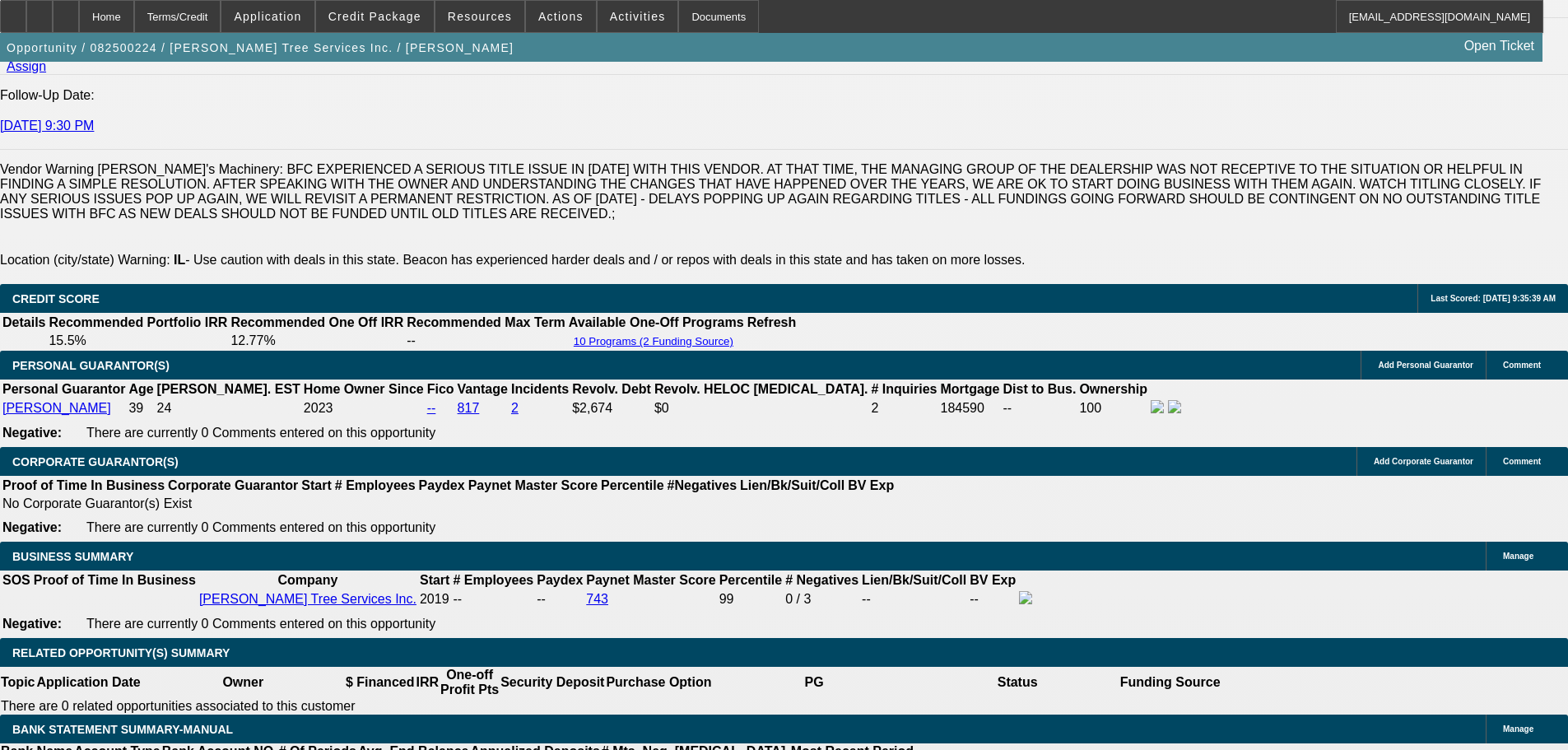
scroll to position [2306, 0]
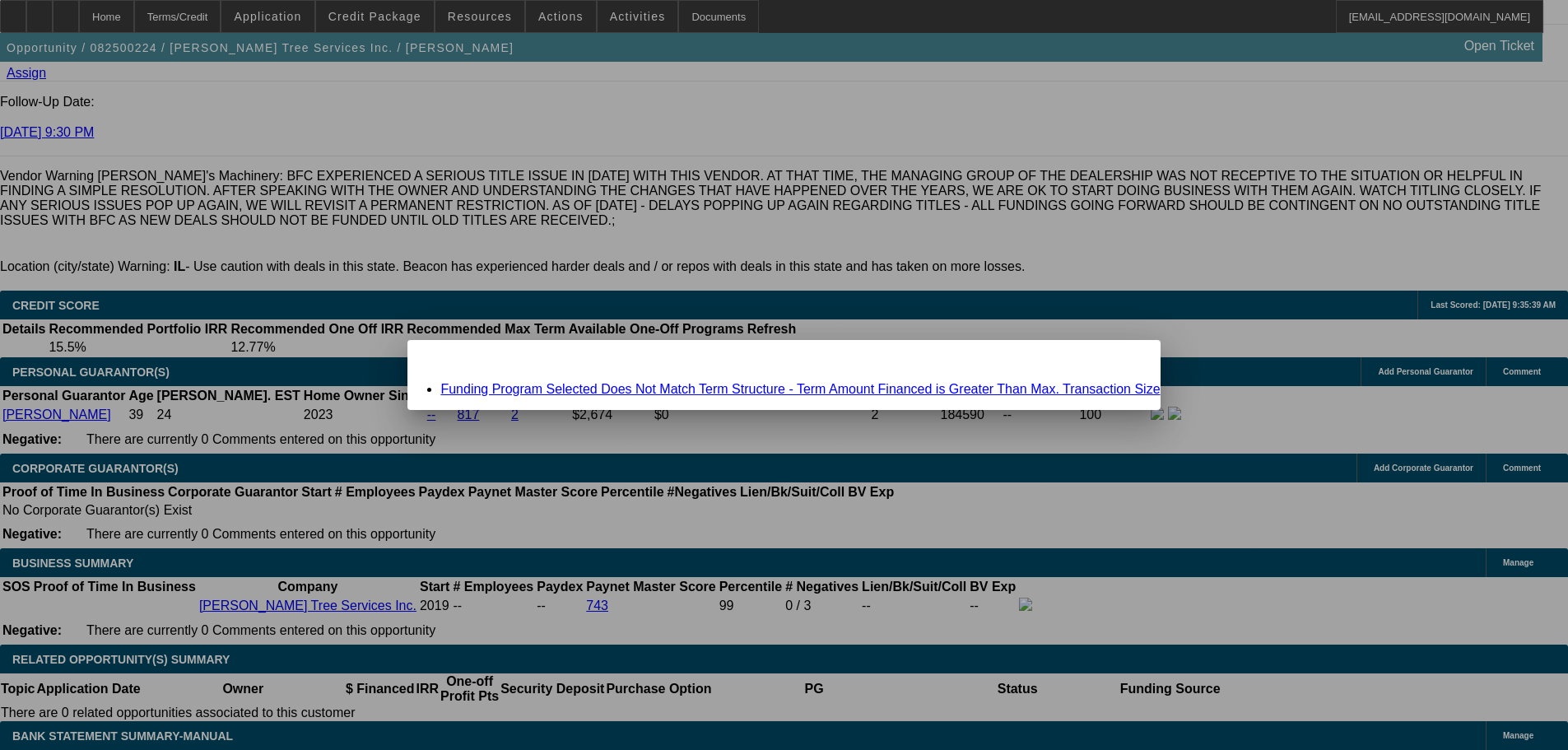
click at [670, 393] on link "Funding Program Selected Does Not Match Term Structure - Term Amount Financed i…" at bounding box center [799, 389] width 719 height 14
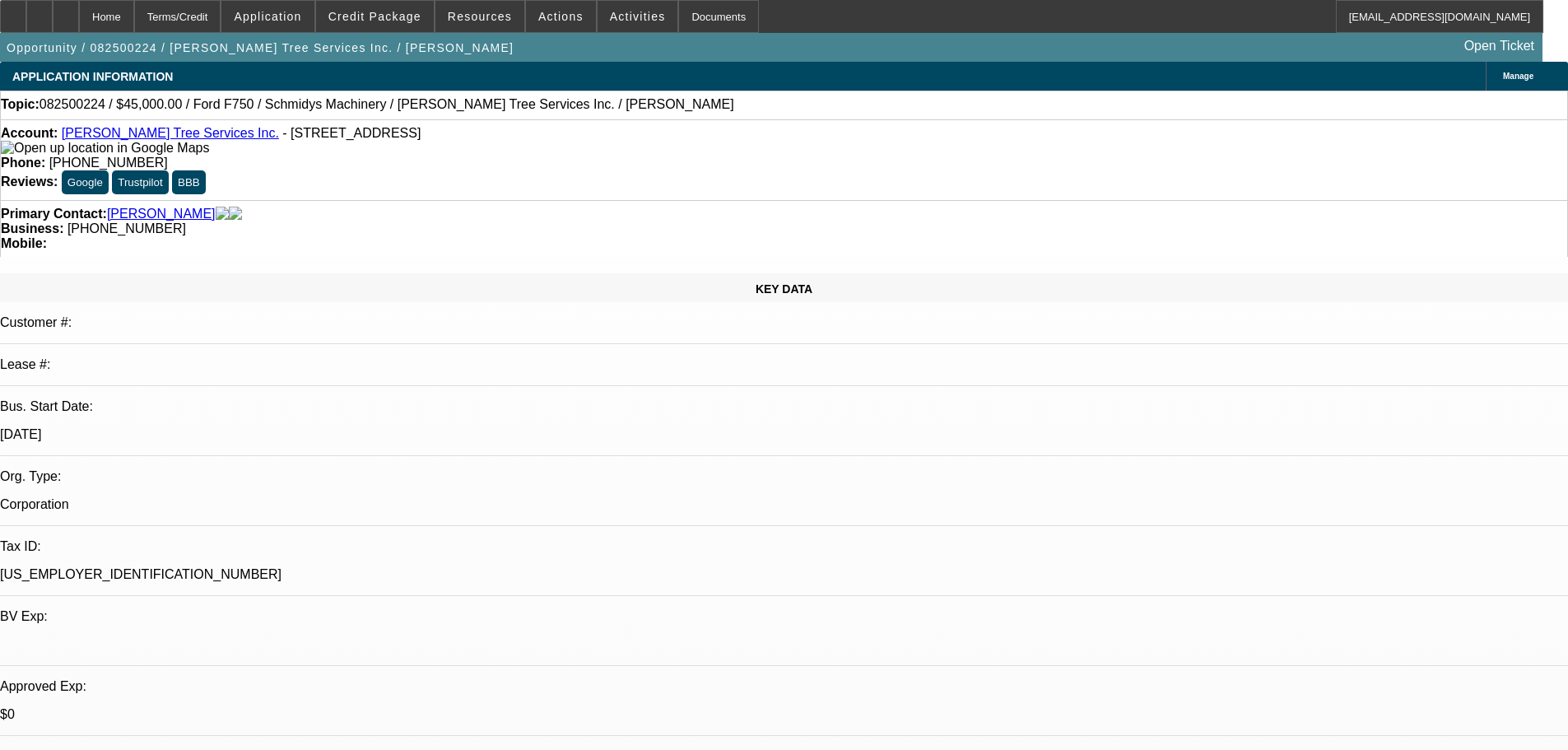
scroll to position [2306, 0]
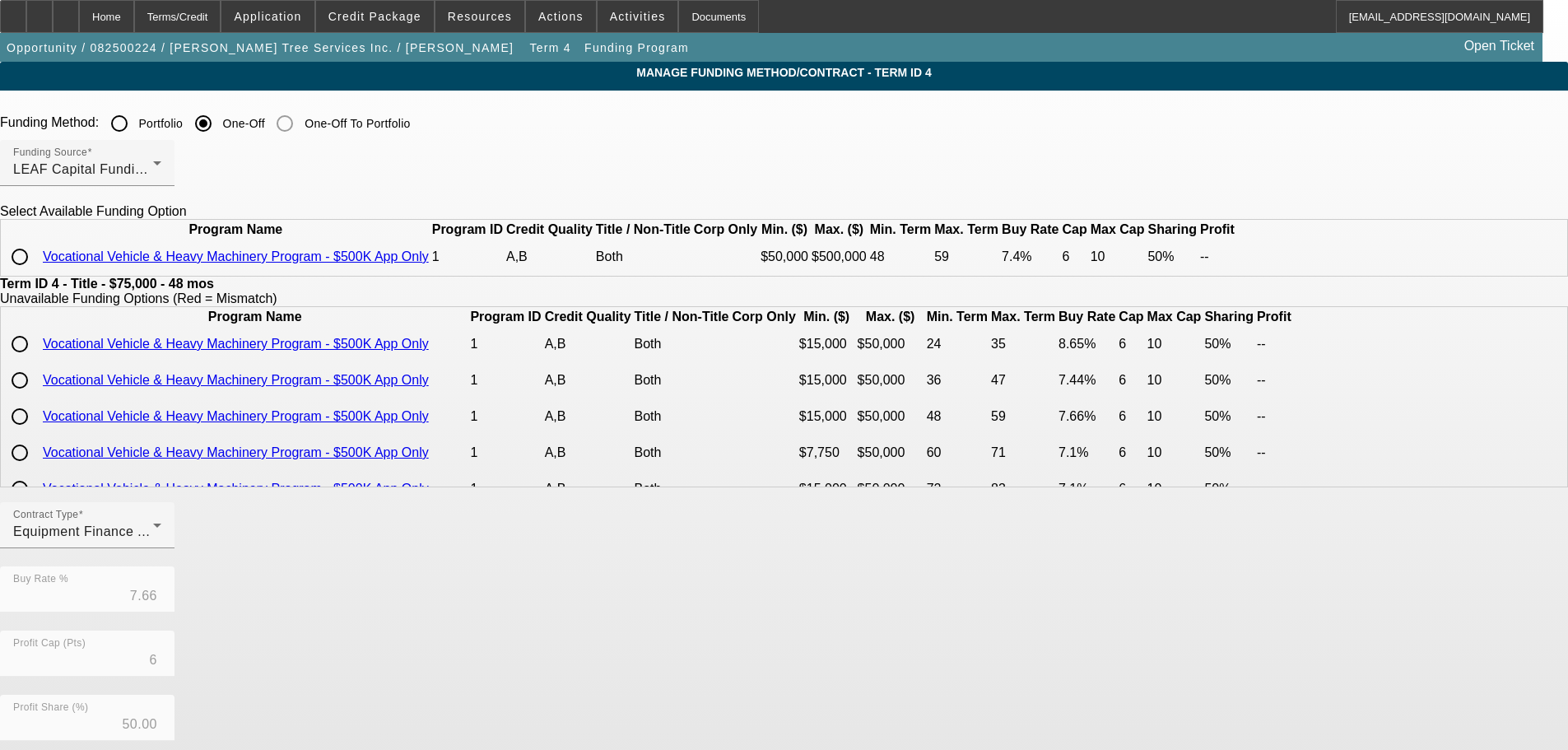
click at [36, 274] on input "radio" at bounding box center [20, 257] width 33 height 33
radio input "true"
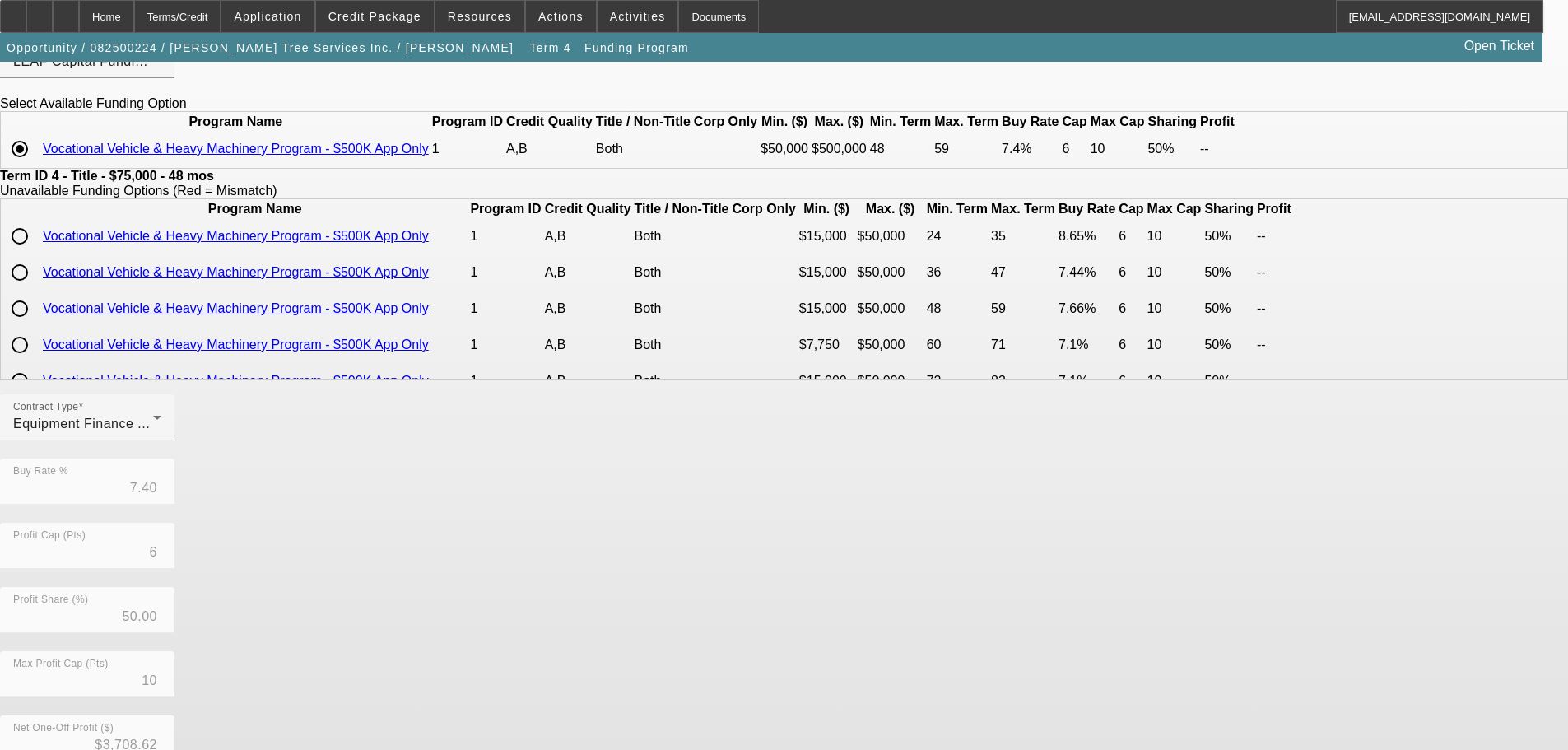
scroll to position [292, 0]
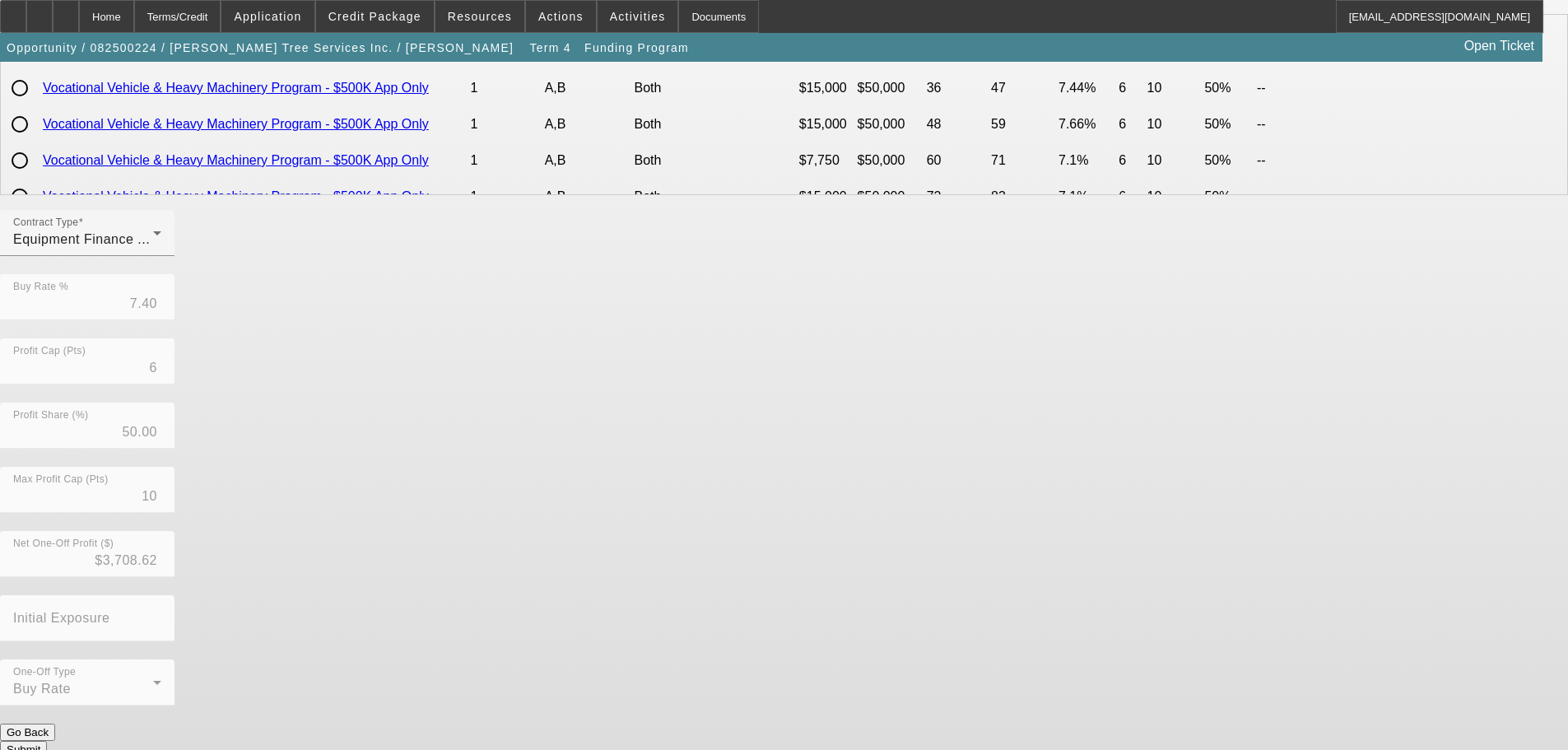
click at [47, 741] on button "Submit" at bounding box center [23, 749] width 47 height 17
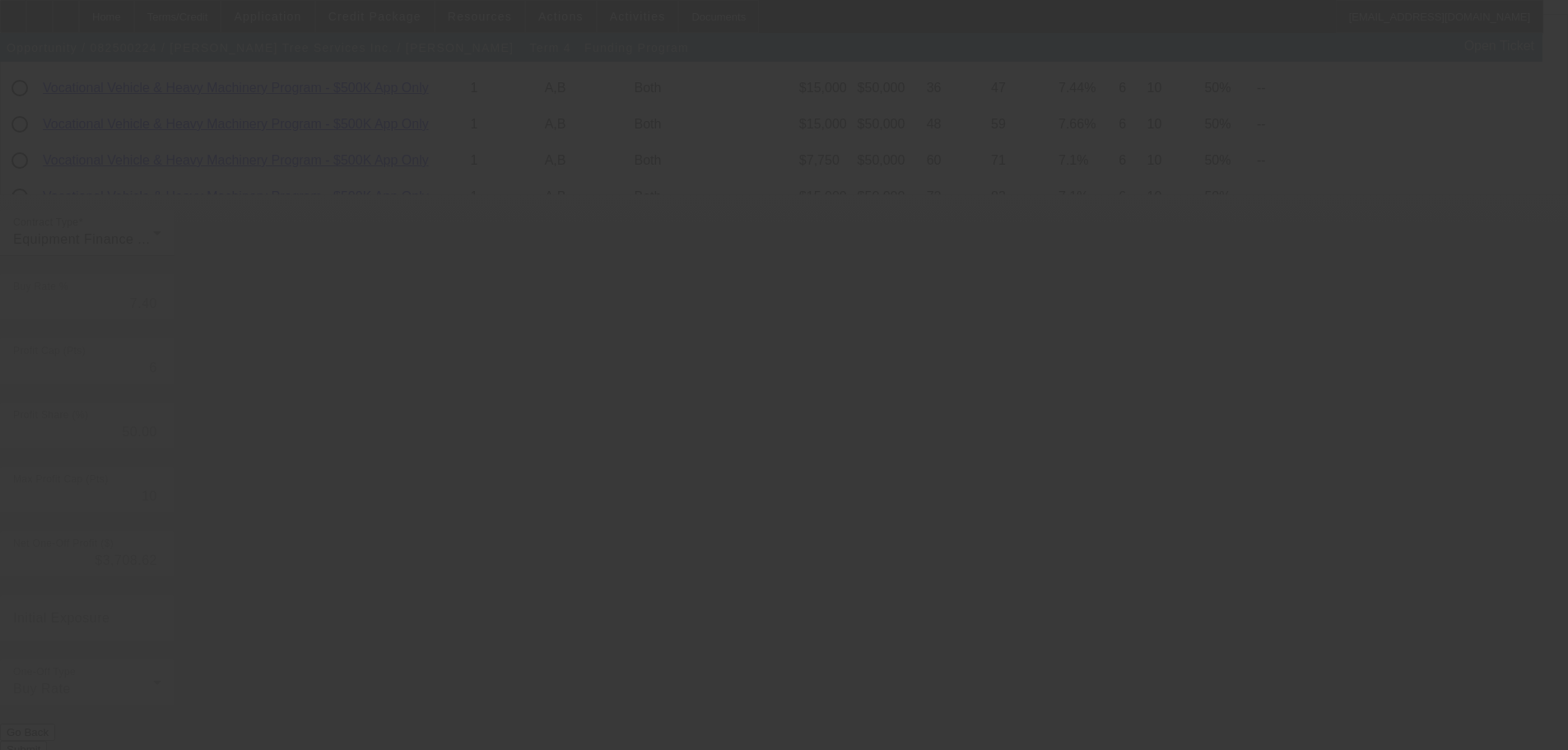
type input "7.66"
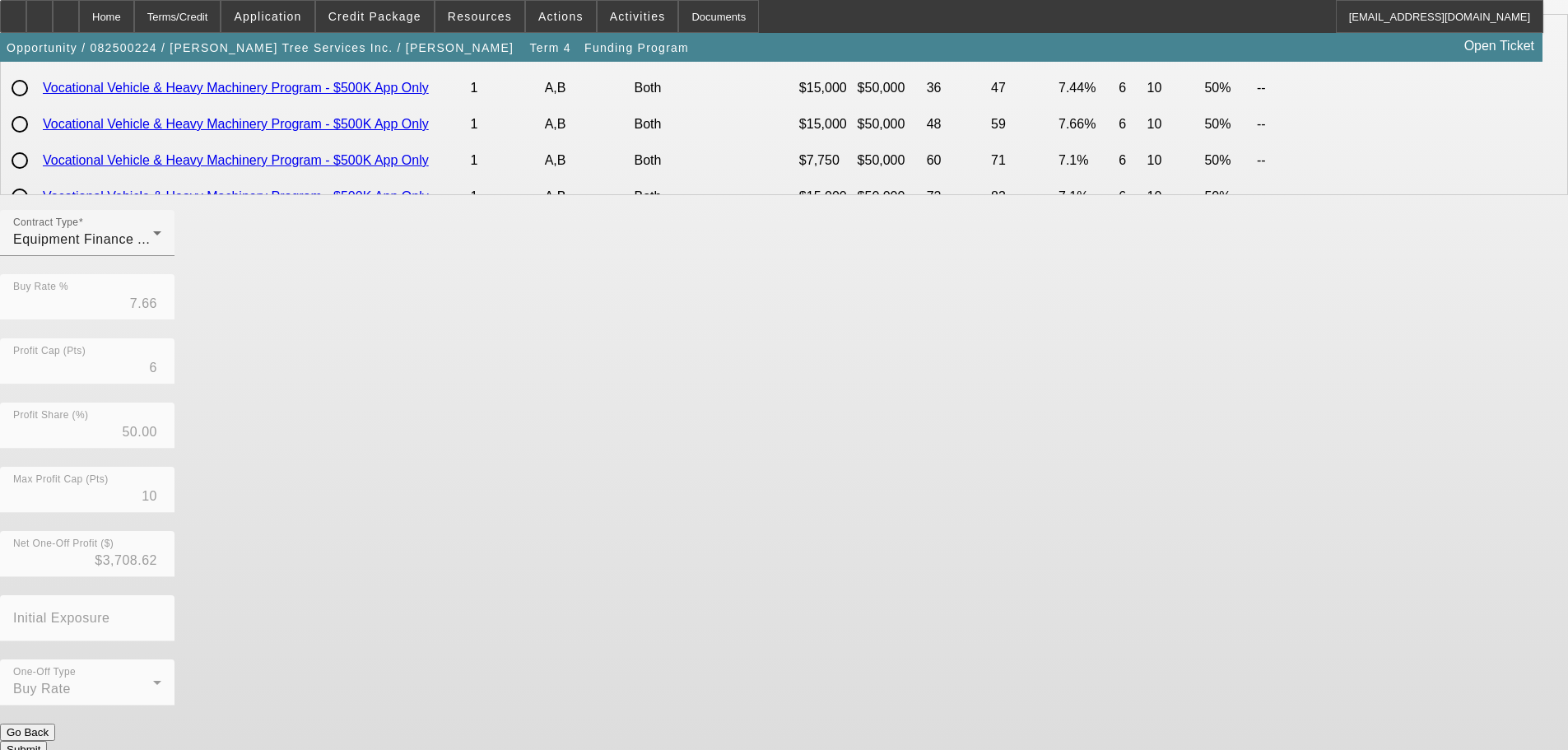
scroll to position [0, 0]
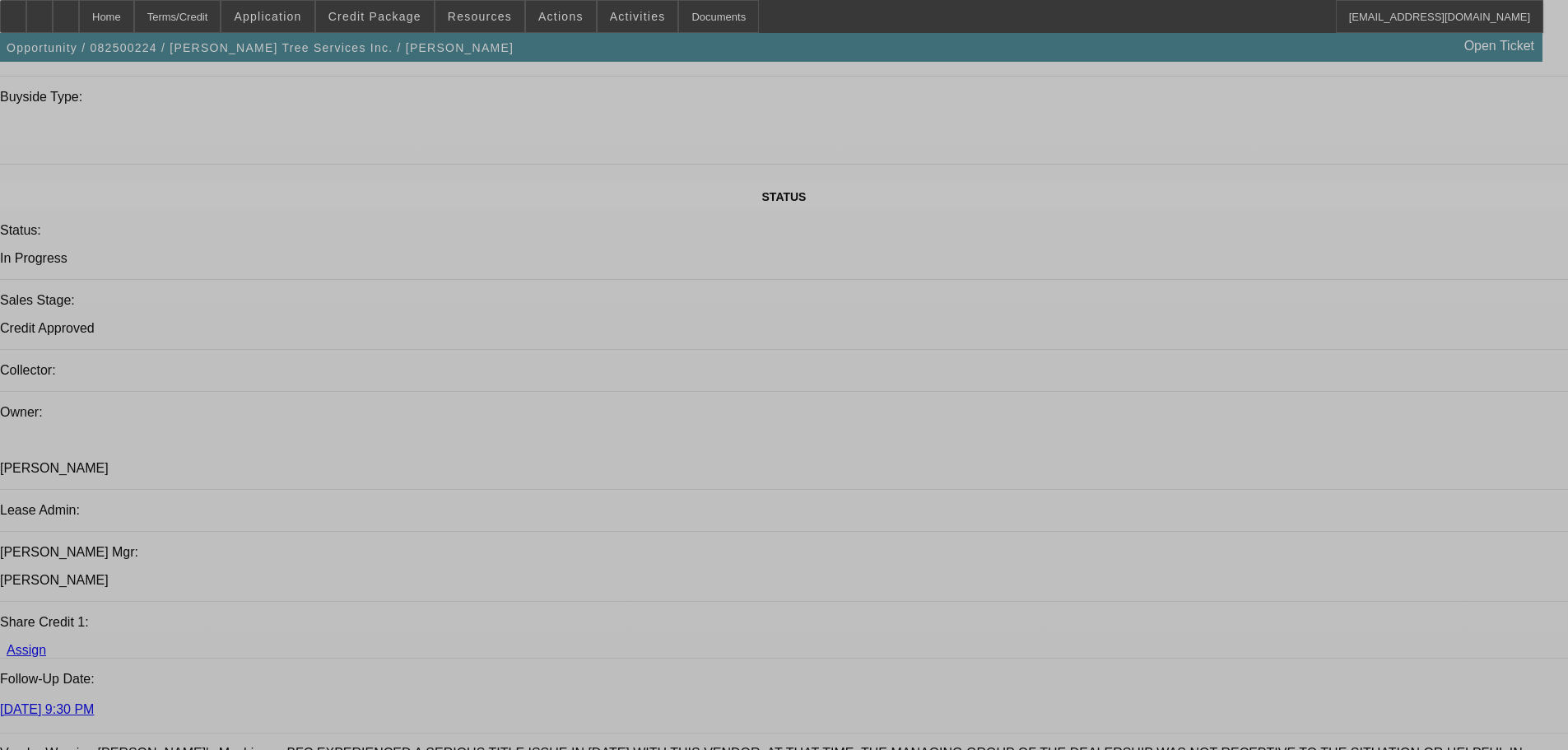
select select "0"
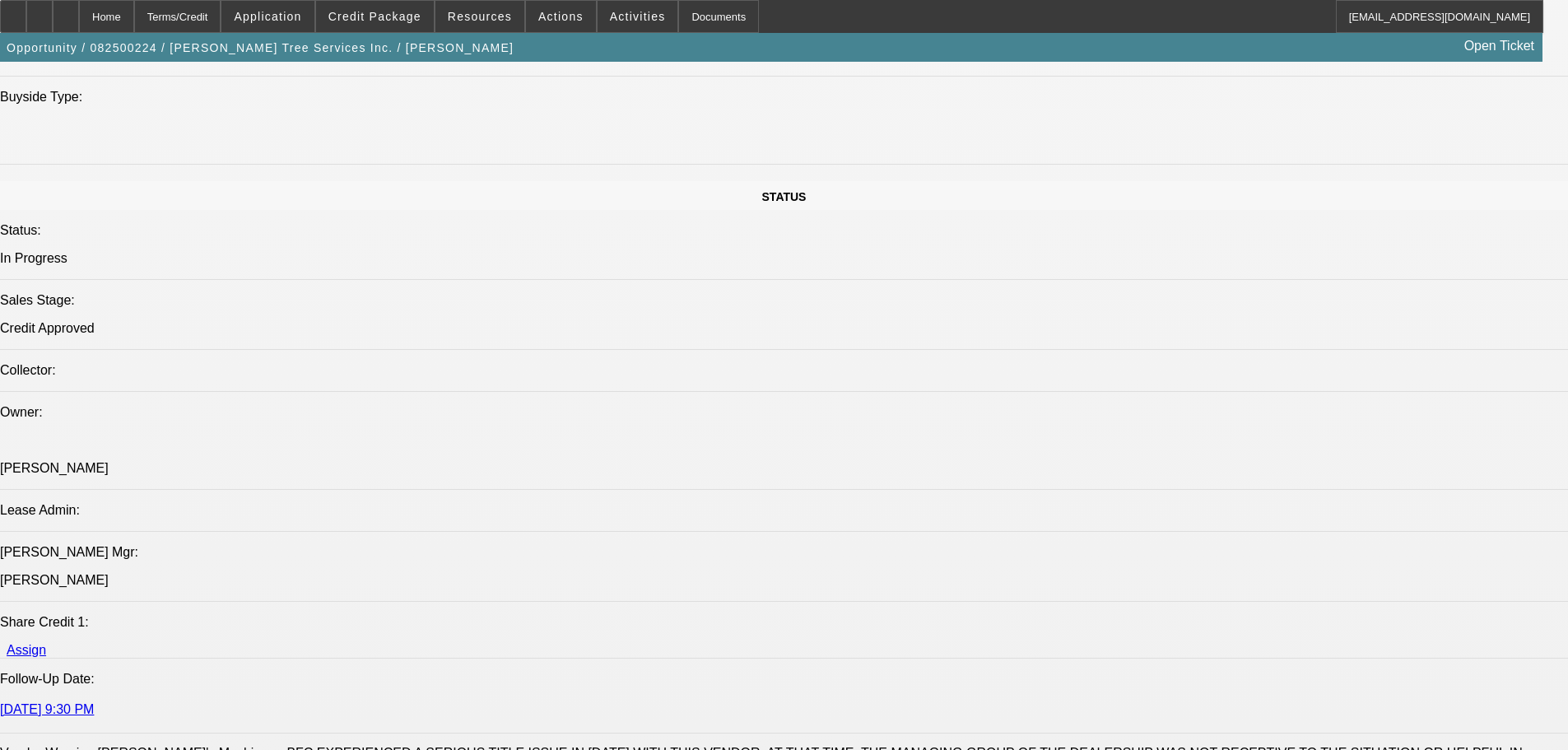
select select "0"
select select "6"
select select "0"
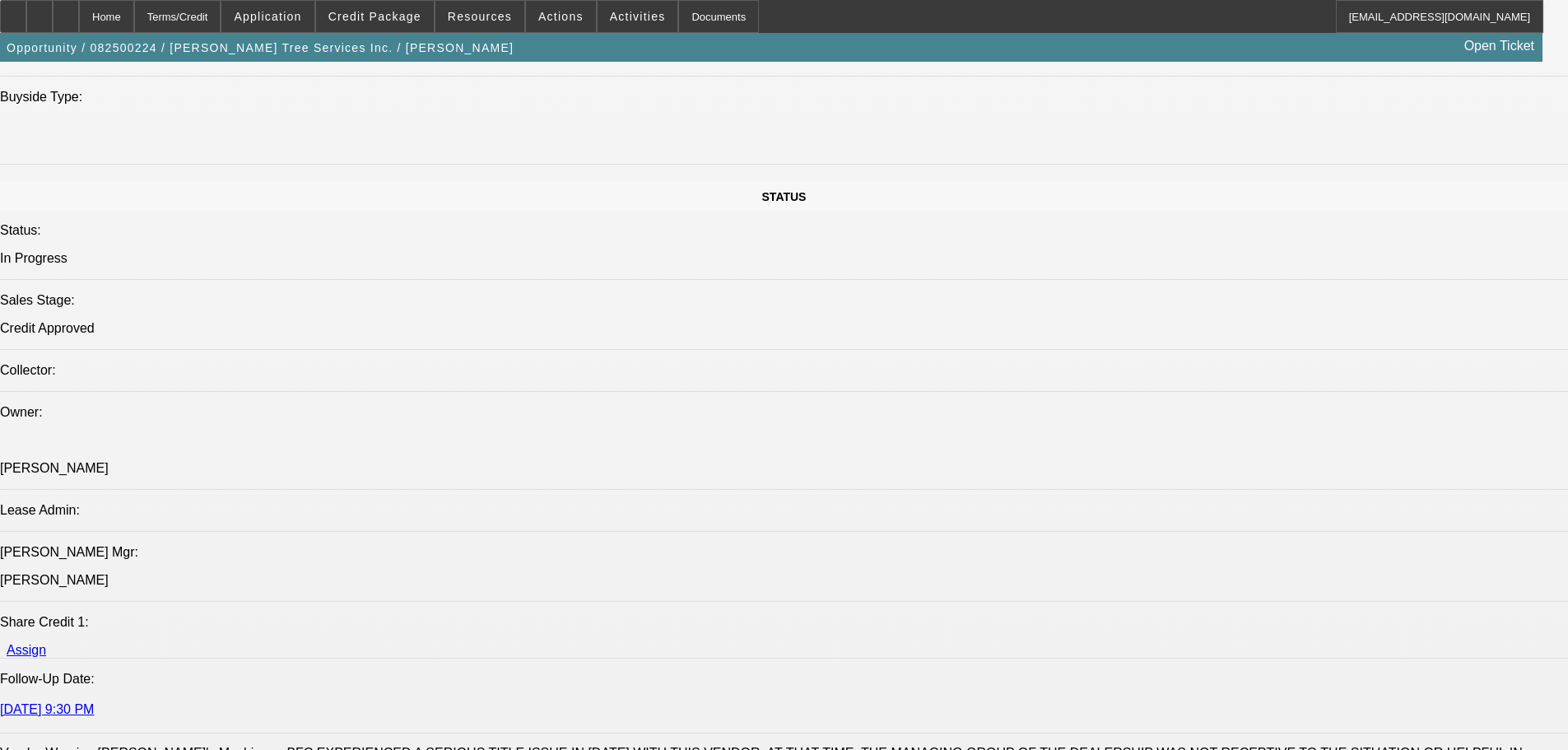
select select "0"
select select "6"
select select "0"
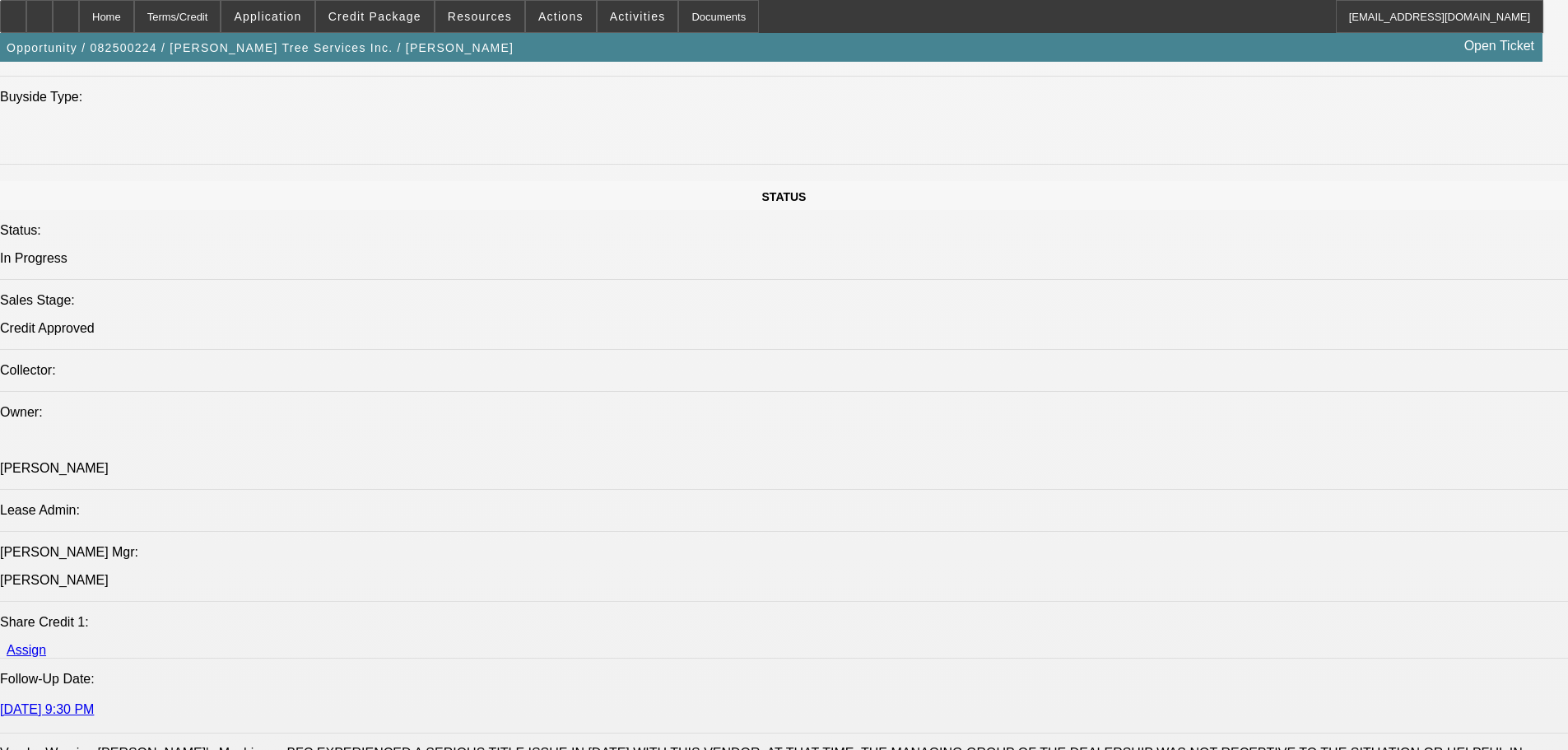
select select "6"
select select "0"
select select "3"
select select "0"
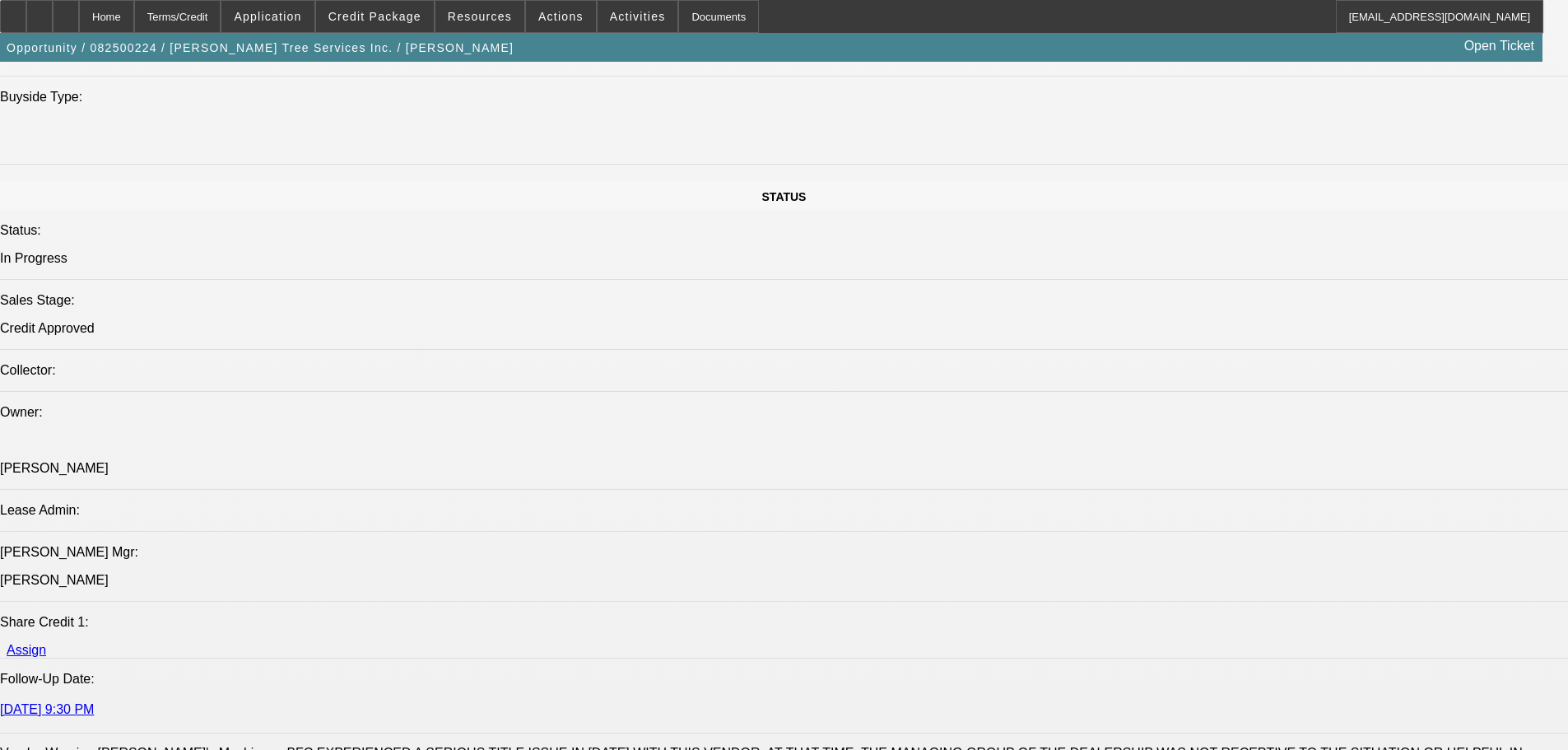
select select "6"
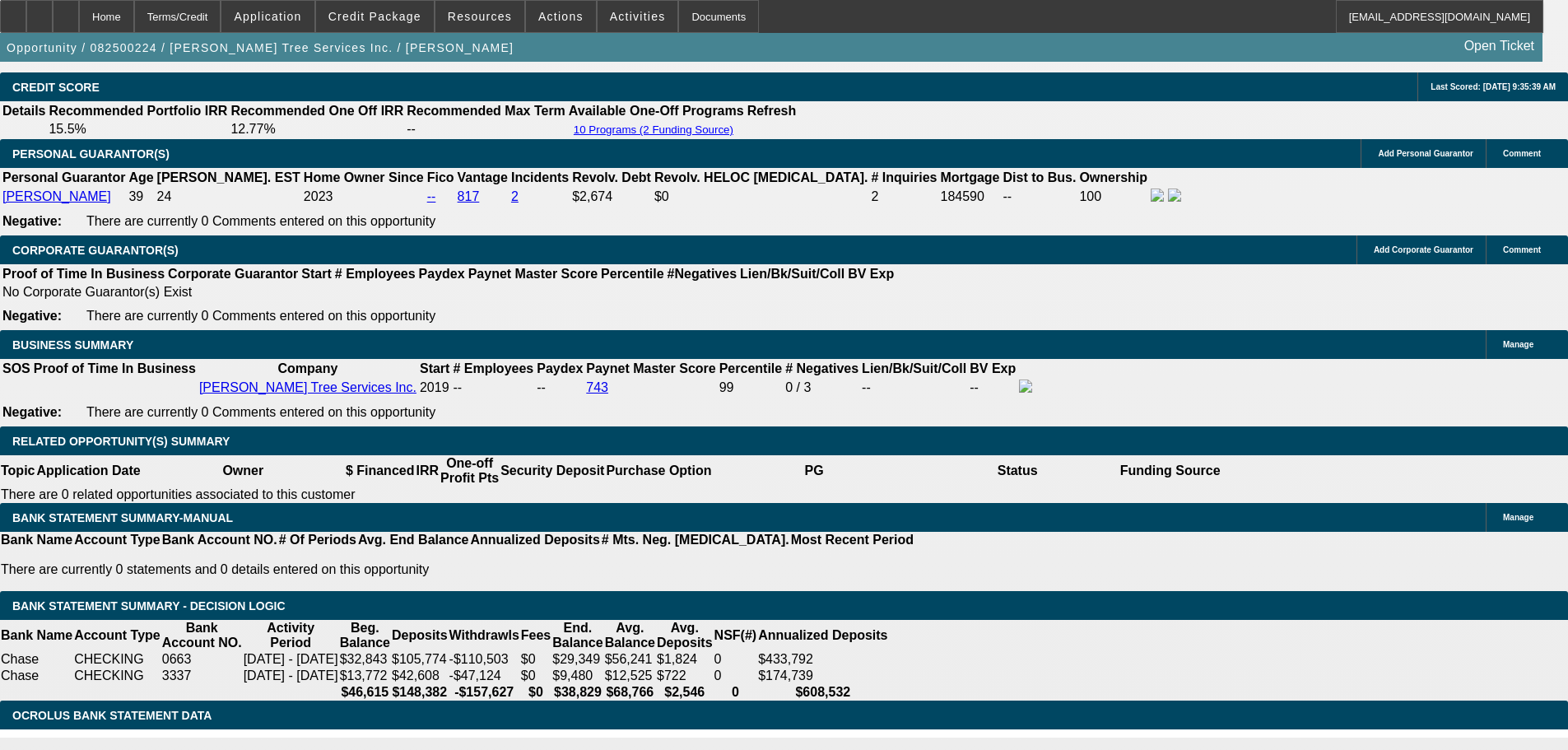
scroll to position [2525, 0]
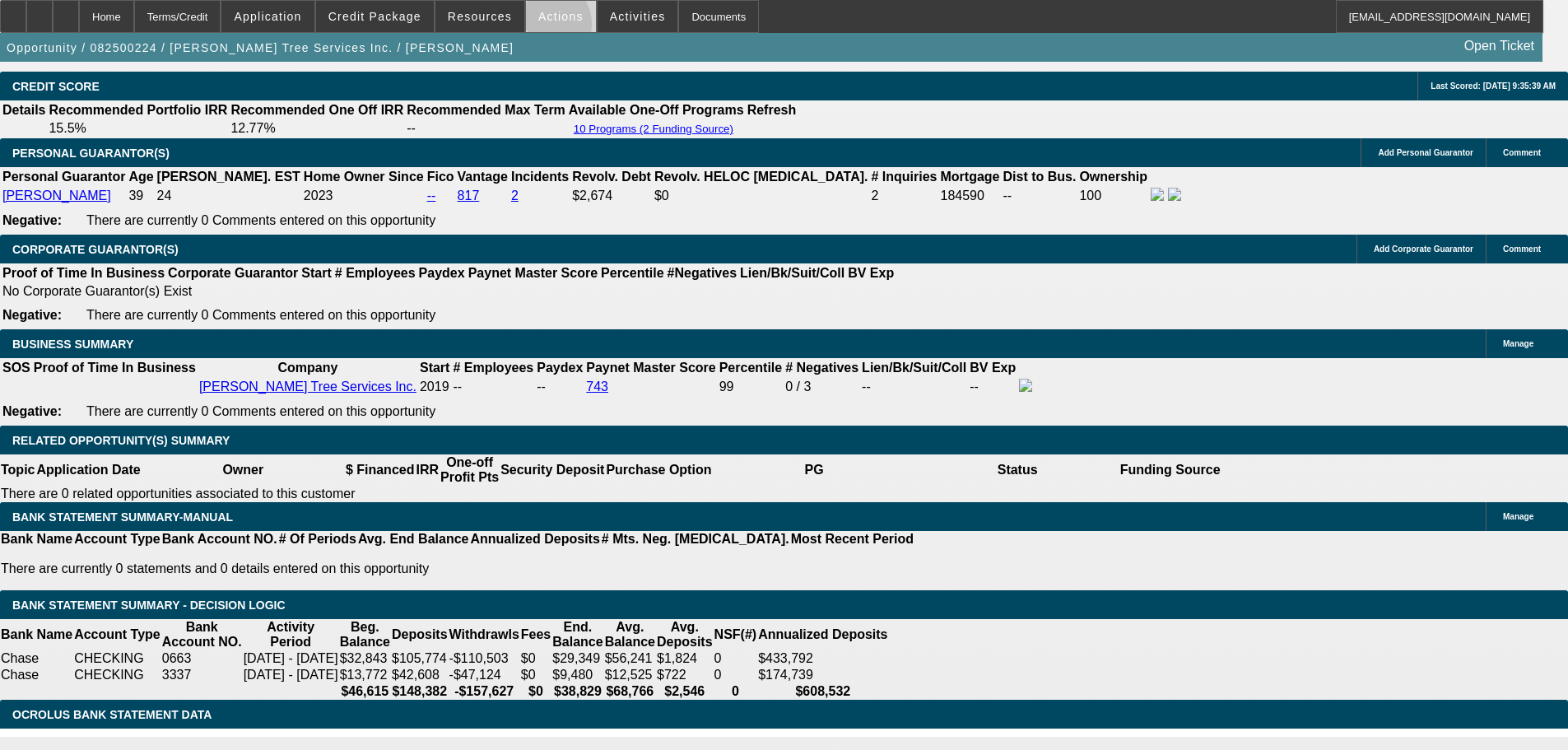
click at [540, 28] on span at bounding box center [561, 16] width 70 height 39
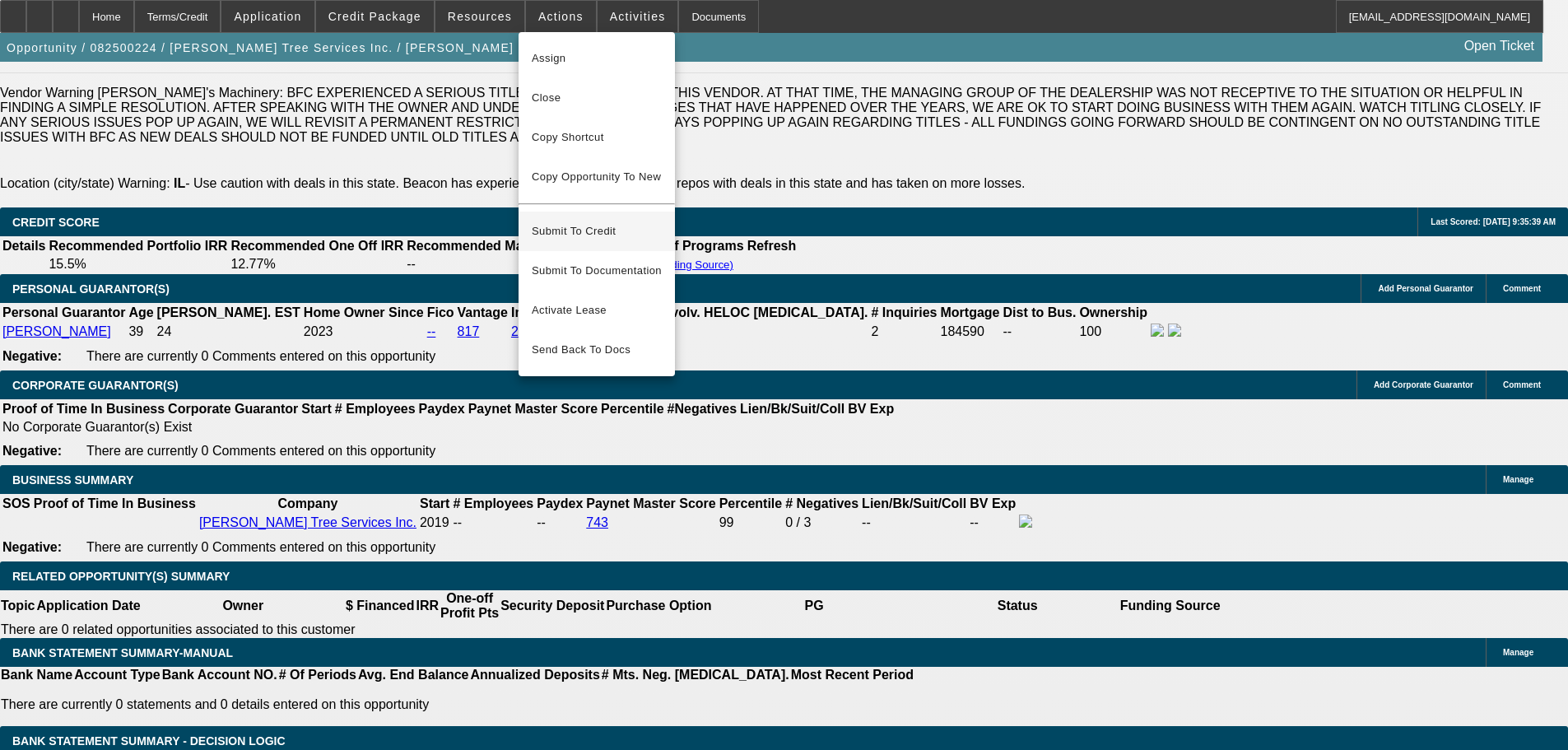
scroll to position [2360, 0]
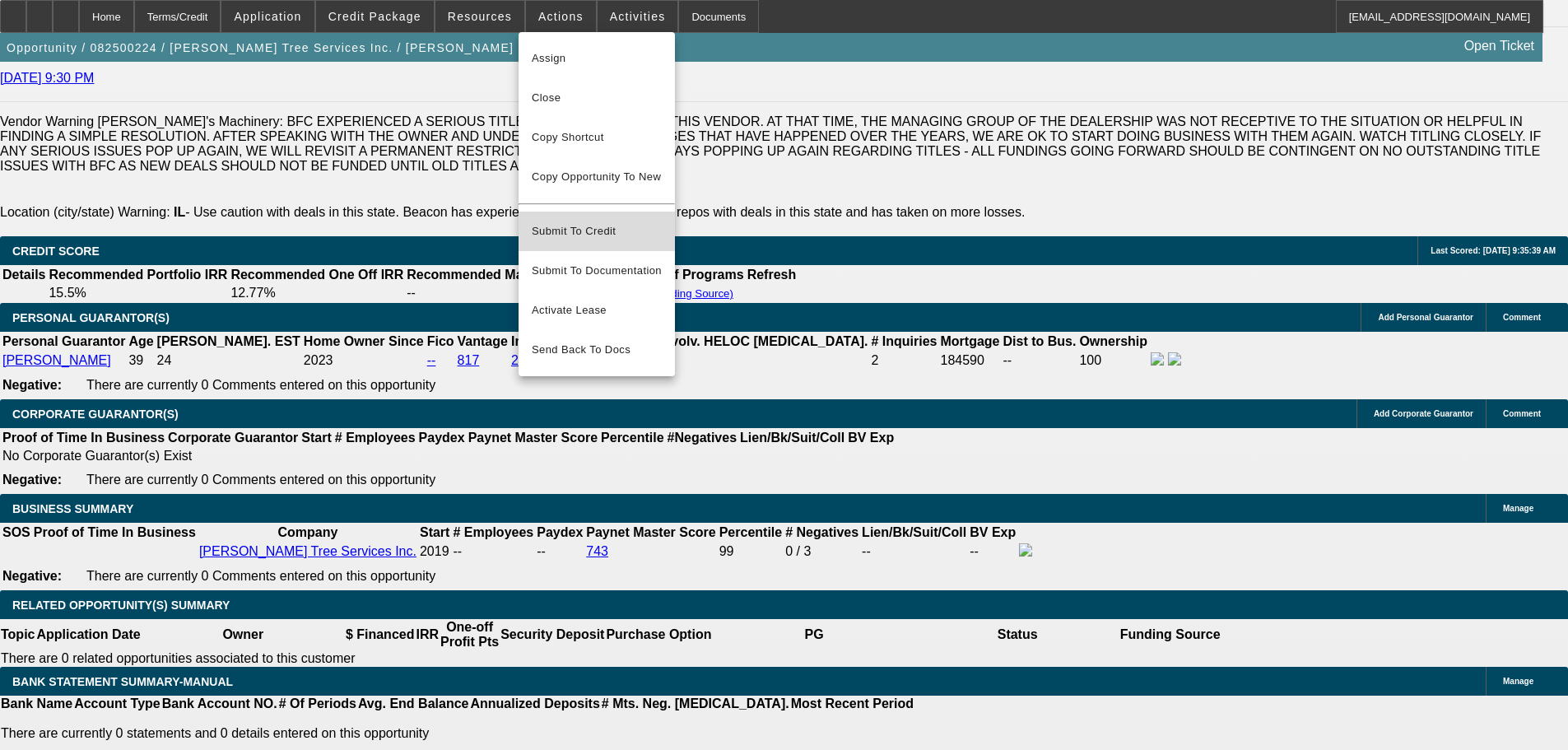
click at [609, 221] on span "Submit To Credit" at bounding box center [597, 231] width 130 height 20
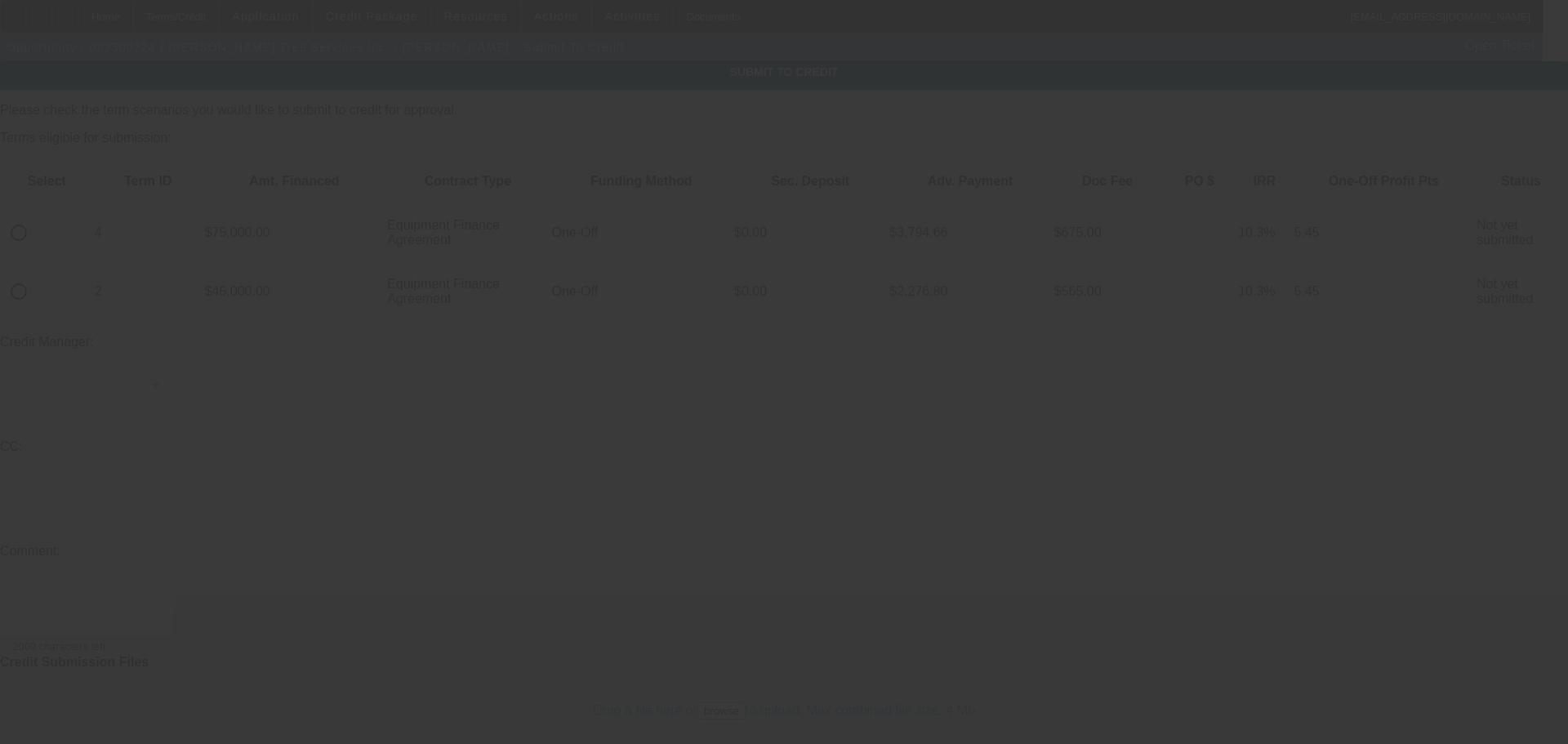
click at [67, 186] on div at bounding box center [784, 372] width 1568 height 744
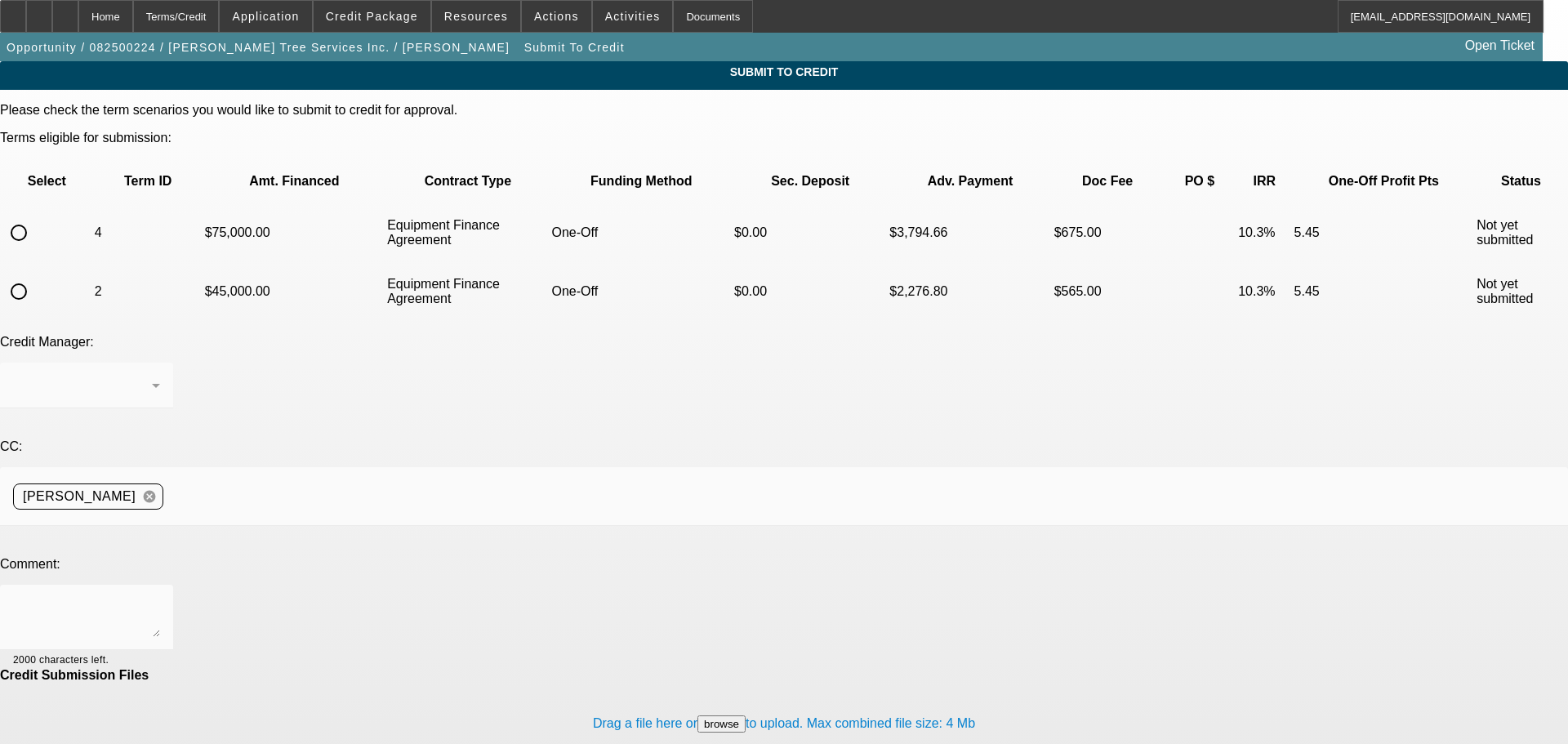
click at [35, 216] on input "radio" at bounding box center [19, 232] width 33 height 33
radio input "true"
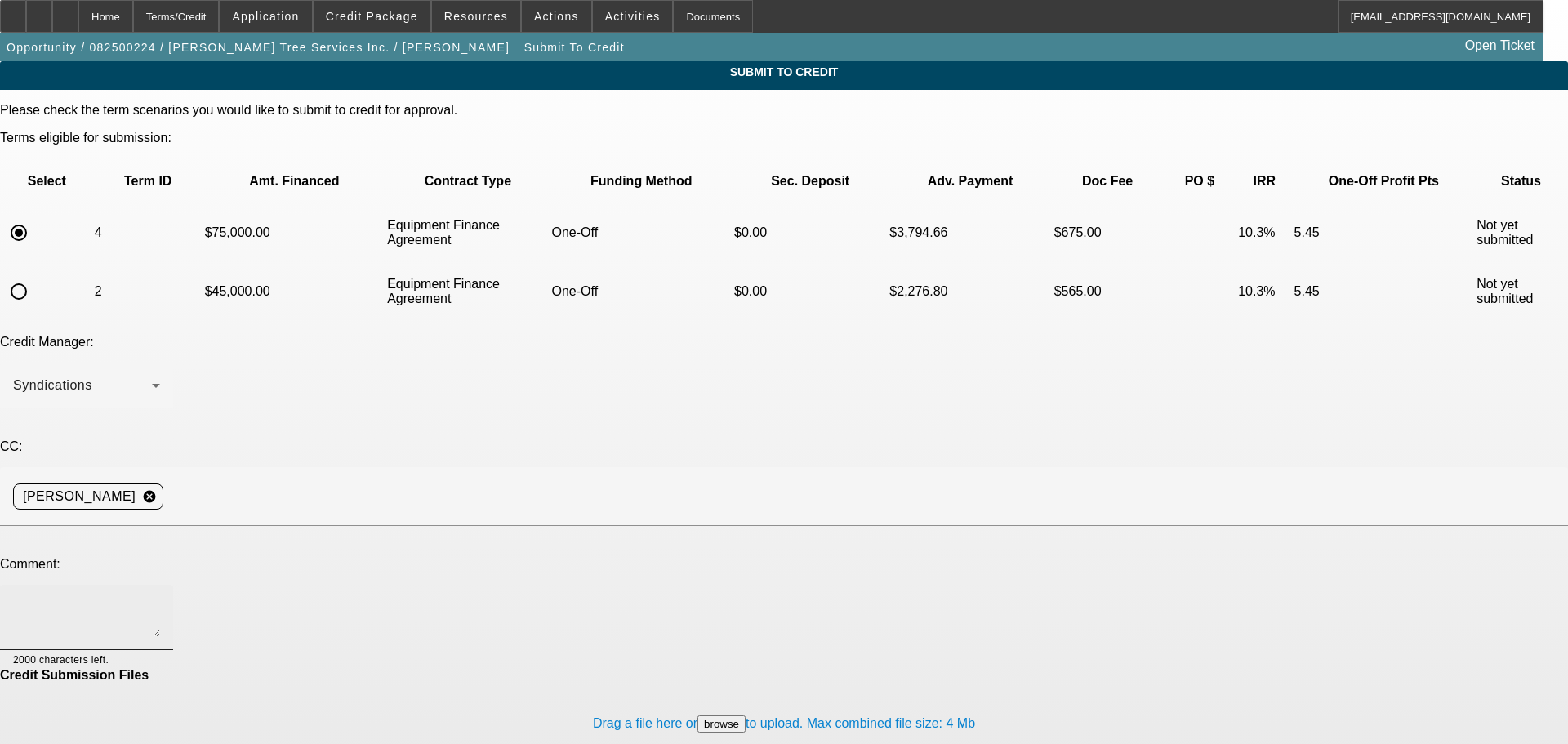
click at [160, 598] on textarea at bounding box center [86, 618] width 147 height 39
type textarea "[PERSON_NAME], the correct invoices with the 40K DP are now in the file to send…"
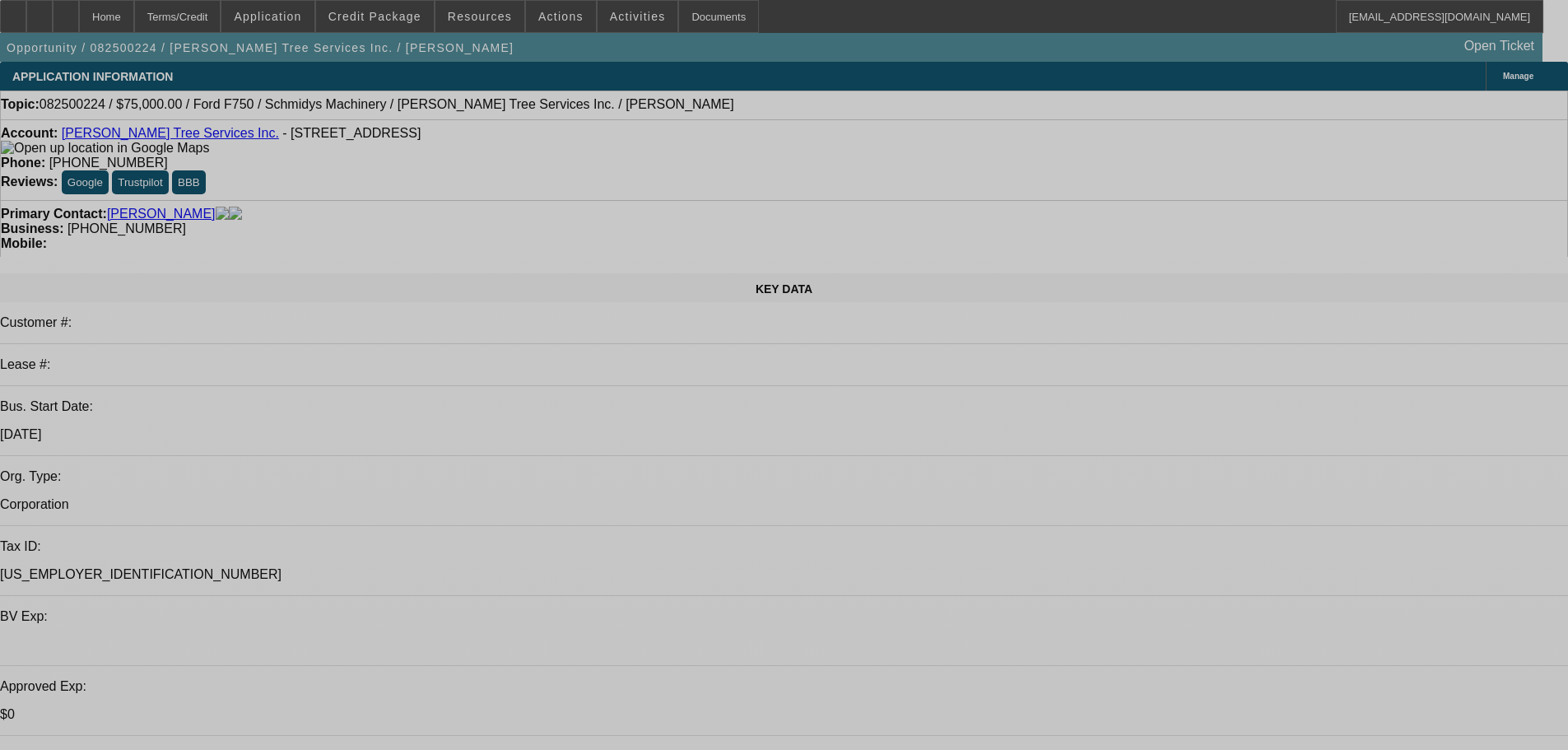
select select "0"
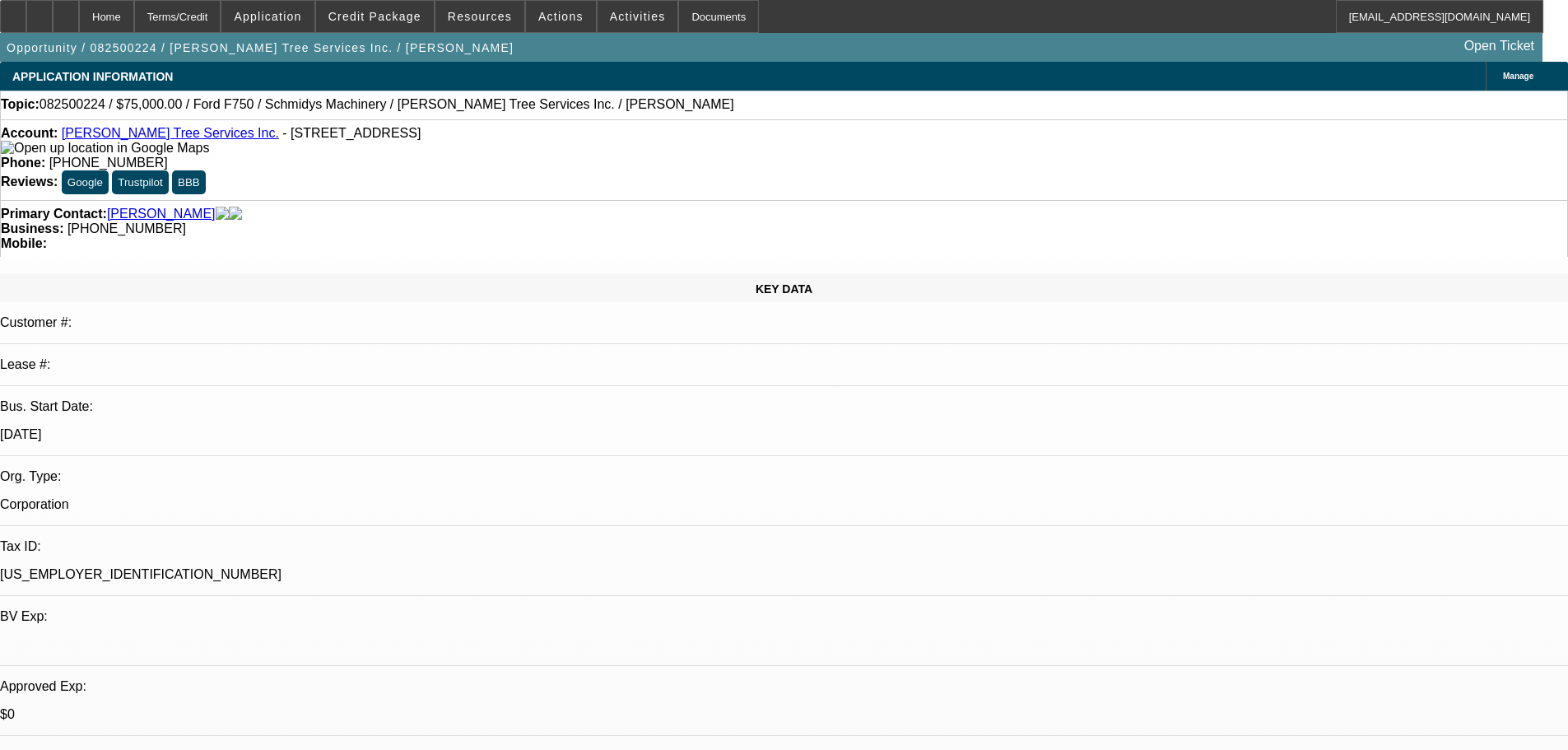
select select "0"
select select "6"
select select "0"
